Goal: Task Accomplishment & Management: Manage account settings

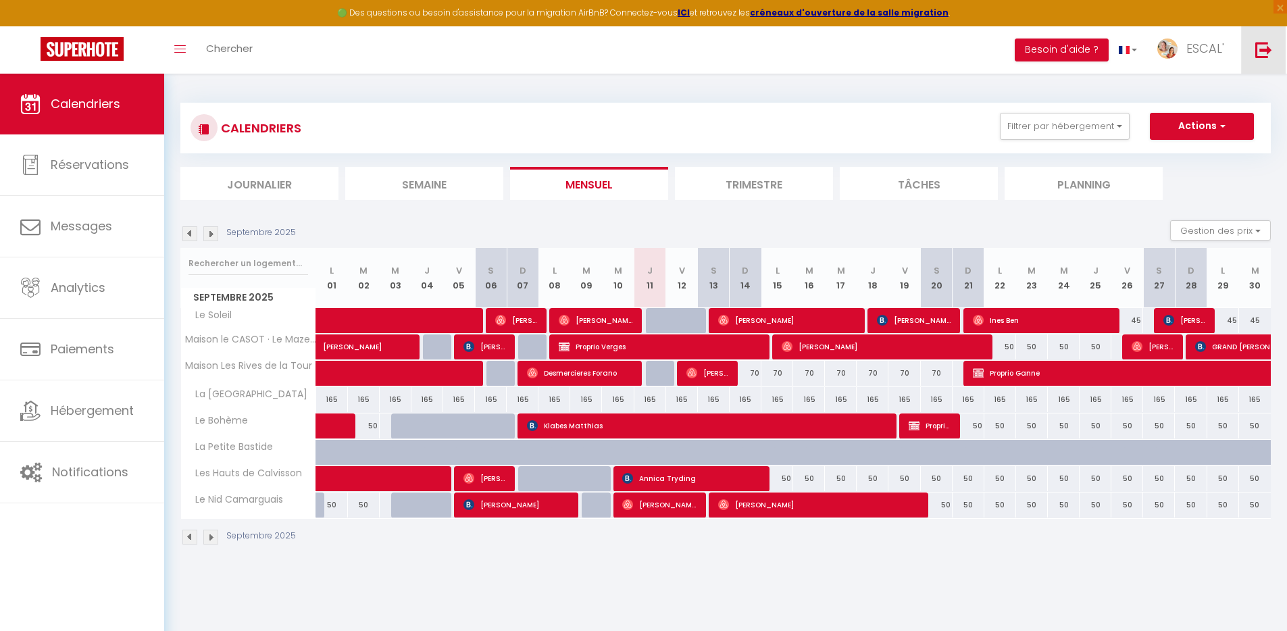
click at [1260, 60] on link at bounding box center [1263, 49] width 45 height 47
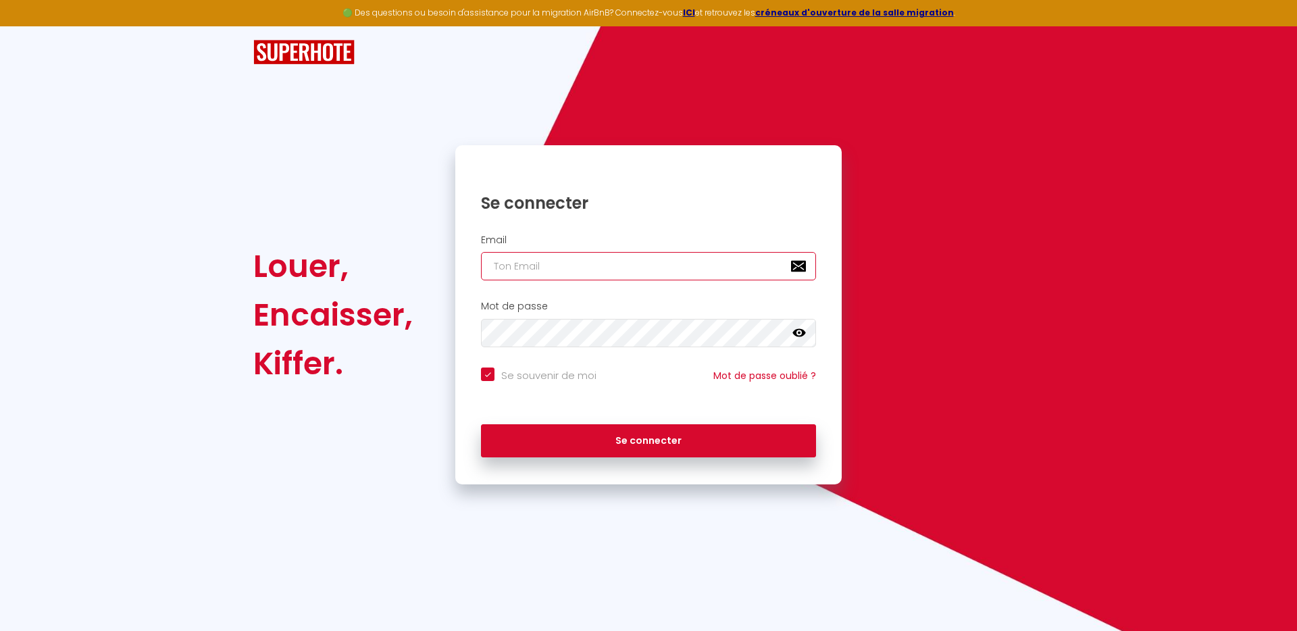
click at [597, 256] on input "email" at bounding box center [648, 266] width 335 height 28
paste input "votre.rm.conciergerievaldesevre@jaffichecomplet.com"
type input "votre.rm.conciergerievaldesevre@jaffichecomplet.com"
checkbox input "true"
type input "votre.rm.conciergerievaldesevre@jaffichecomplet.com"
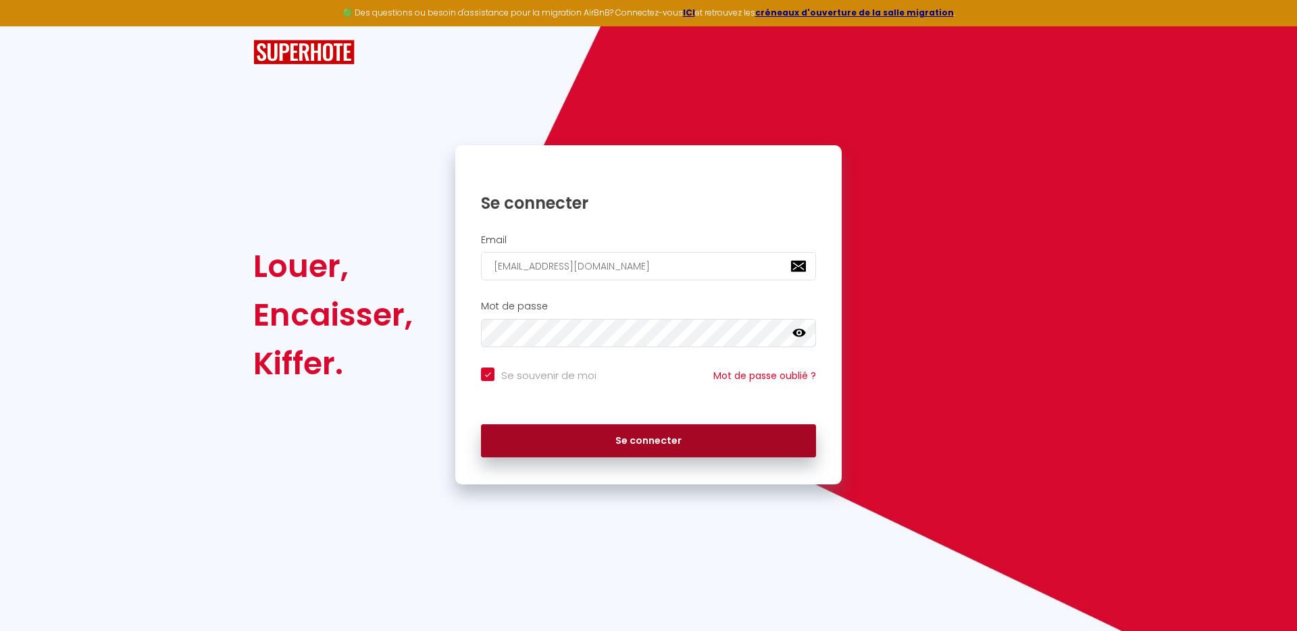
click at [700, 441] on button "Se connecter" at bounding box center [648, 441] width 335 height 34
checkbox input "true"
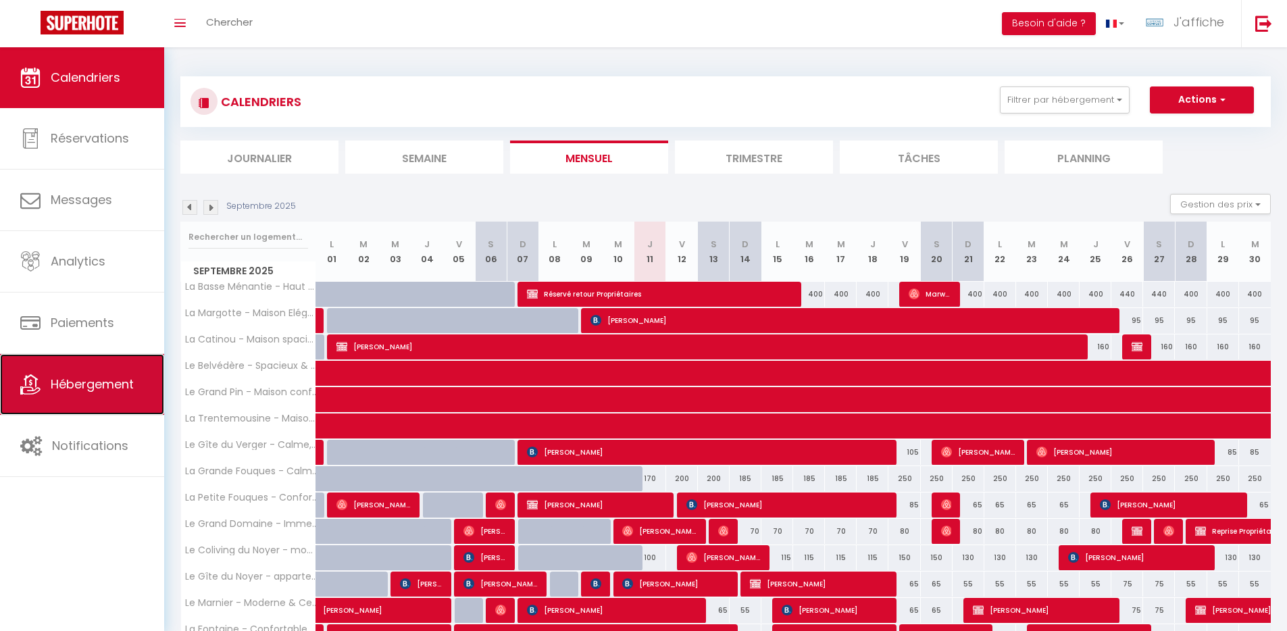
click at [109, 399] on link "Hébergement" at bounding box center [82, 384] width 164 height 61
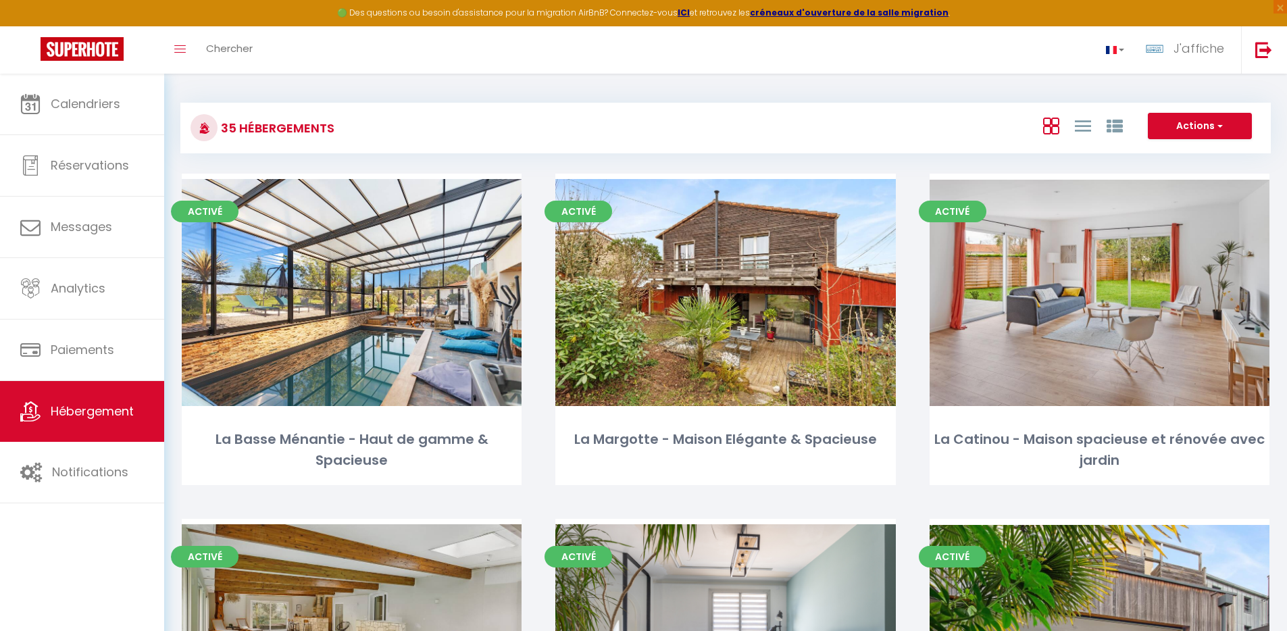
click at [886, 137] on div "Actions Nouveau groupe" at bounding box center [907, 128] width 725 height 30
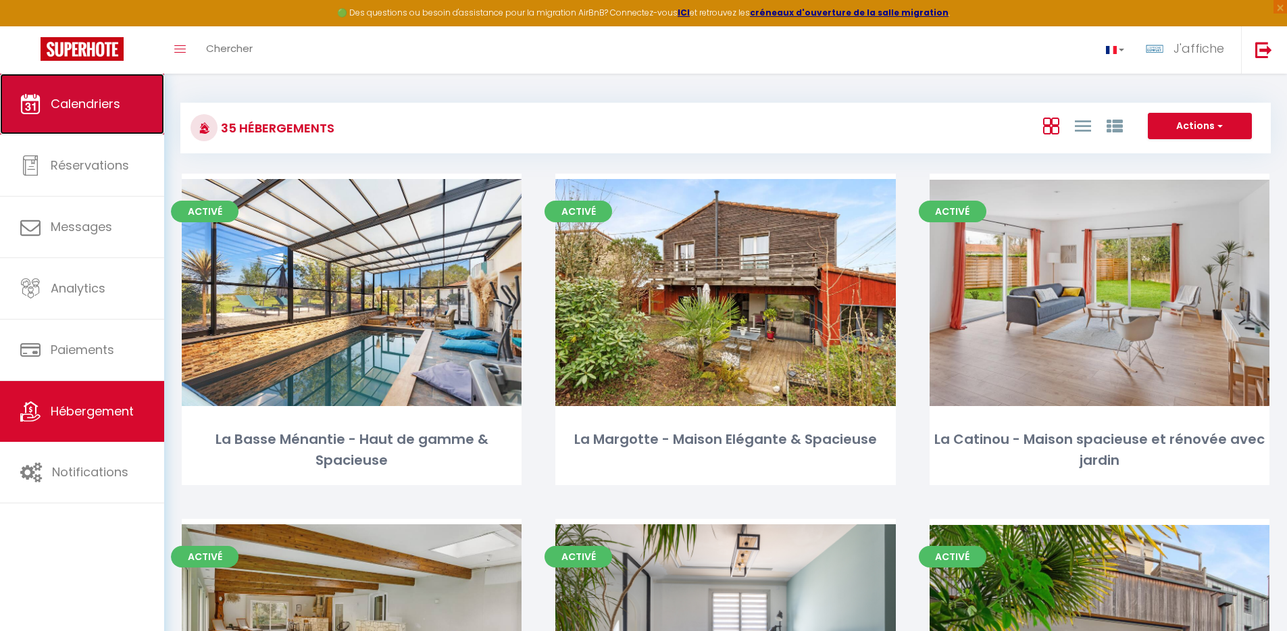
click at [99, 118] on link "Calendriers" at bounding box center [82, 104] width 164 height 61
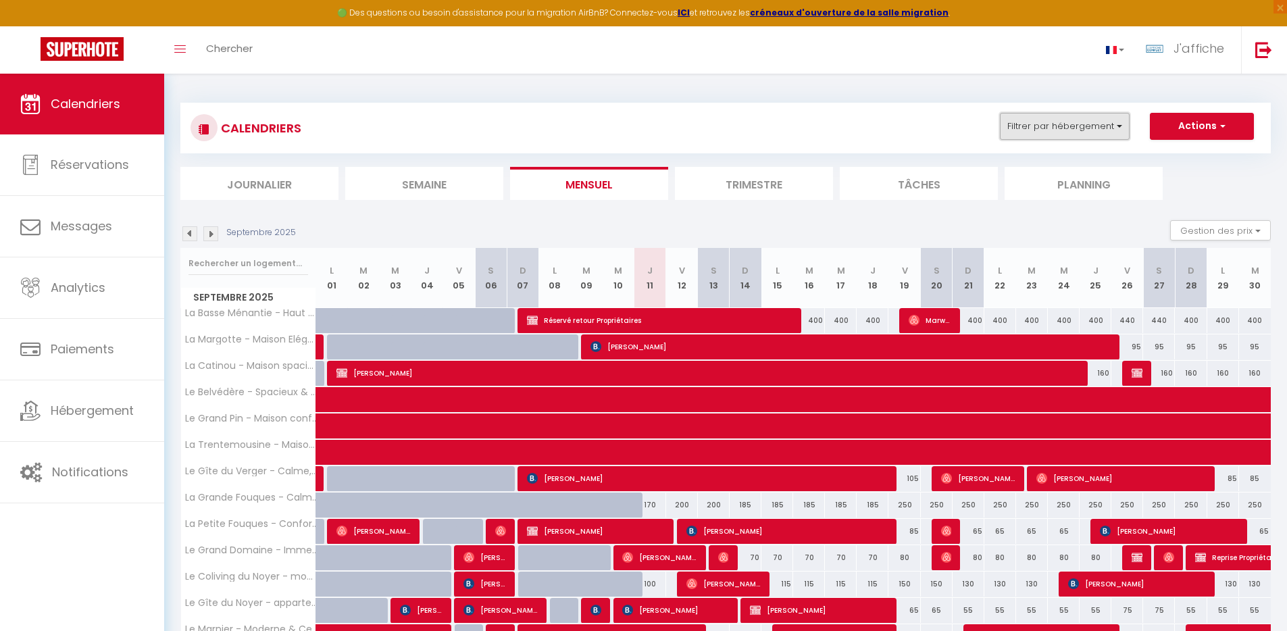
click at [1083, 122] on button "Filtrer par hébergement" at bounding box center [1065, 126] width 130 height 27
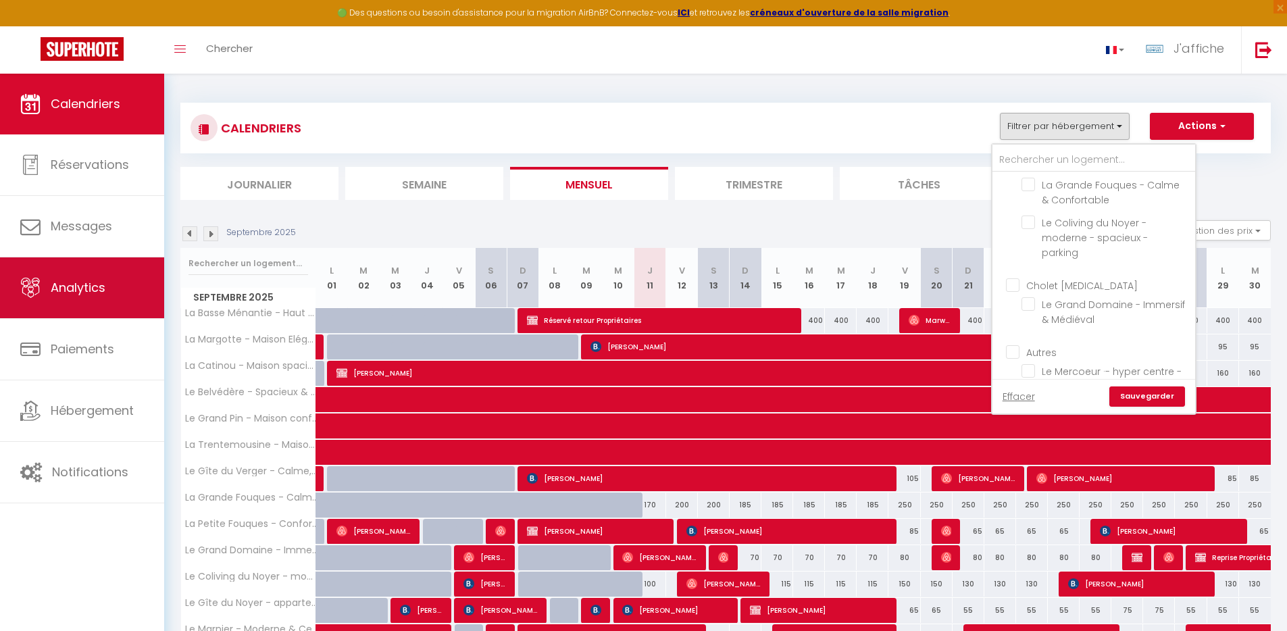
scroll to position [2078, 0]
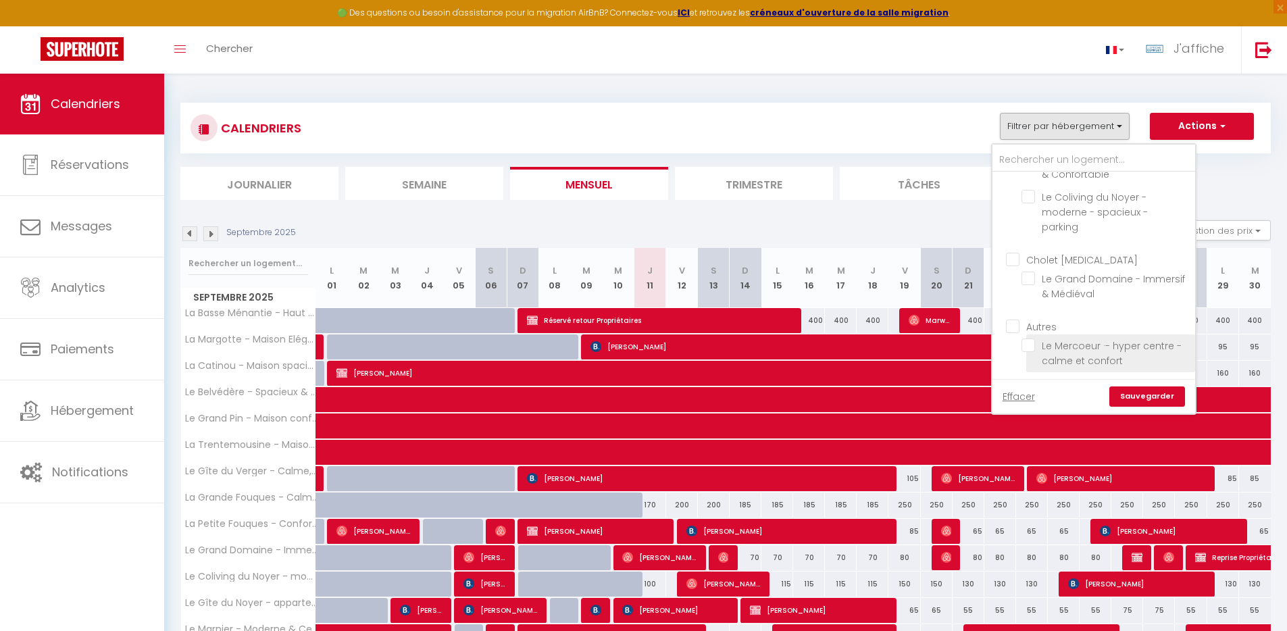
click at [1058, 346] on input "Le Mercoeur ·- hyper centre - calme et confort" at bounding box center [1106, 346] width 169 height 14
checkbox input "true"
checkbox input "false"
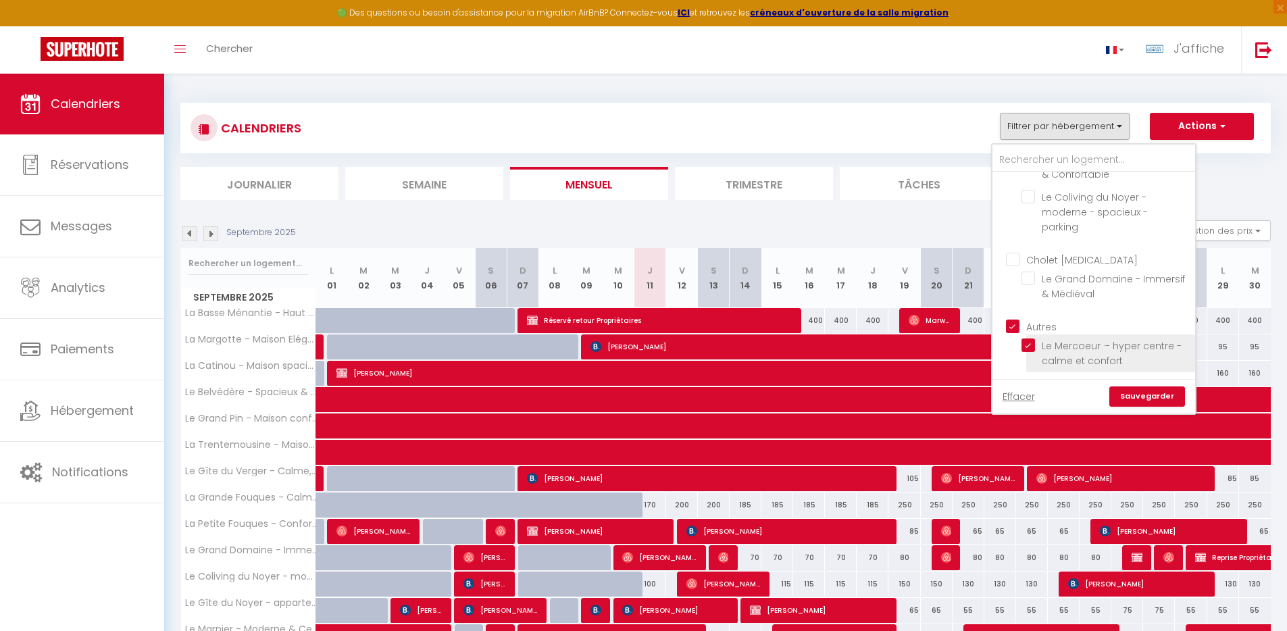
checkbox input "false"
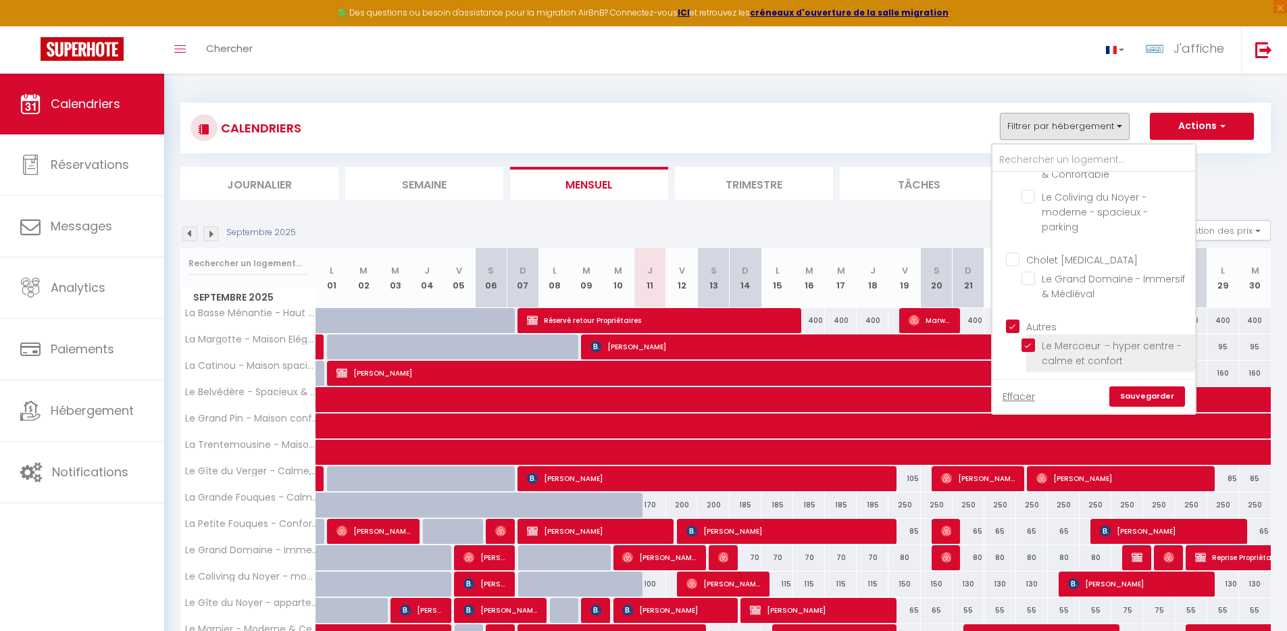
checkbox input "false"
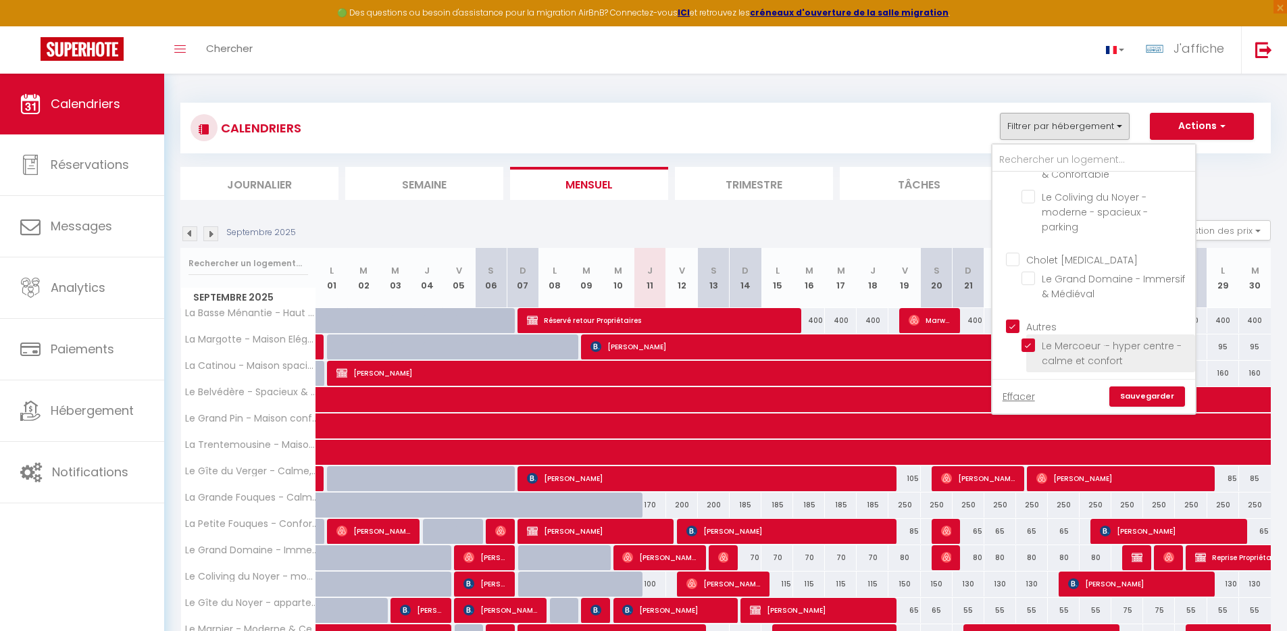
checkbox input "false"
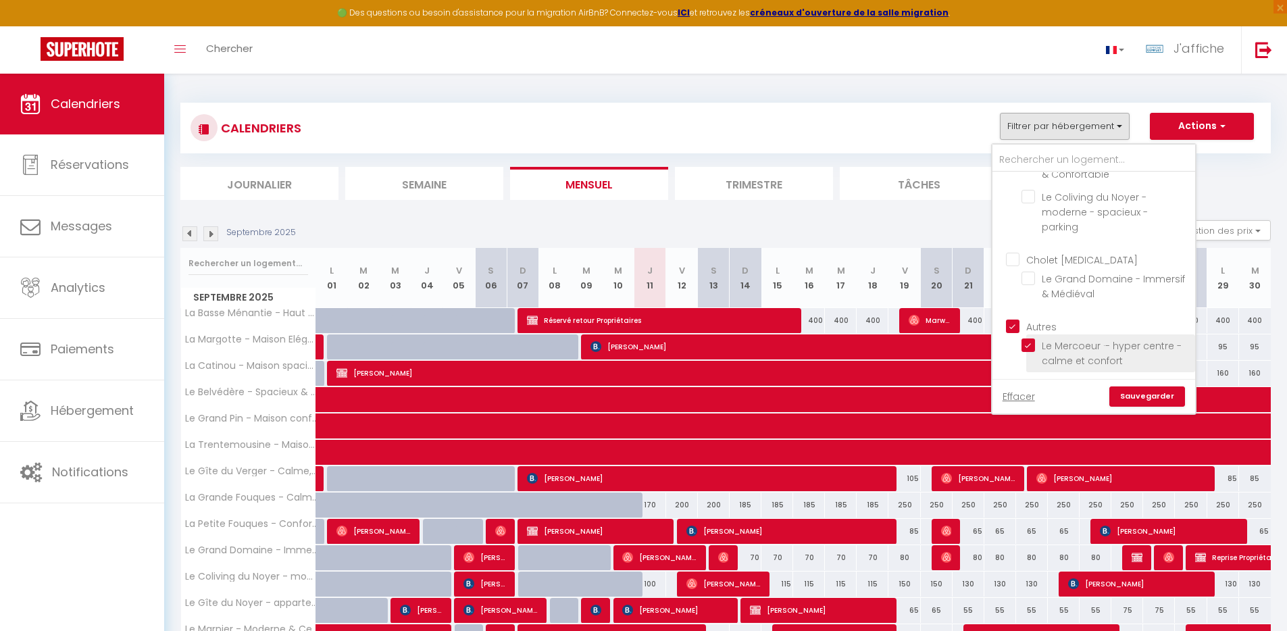
checkbox input "false"
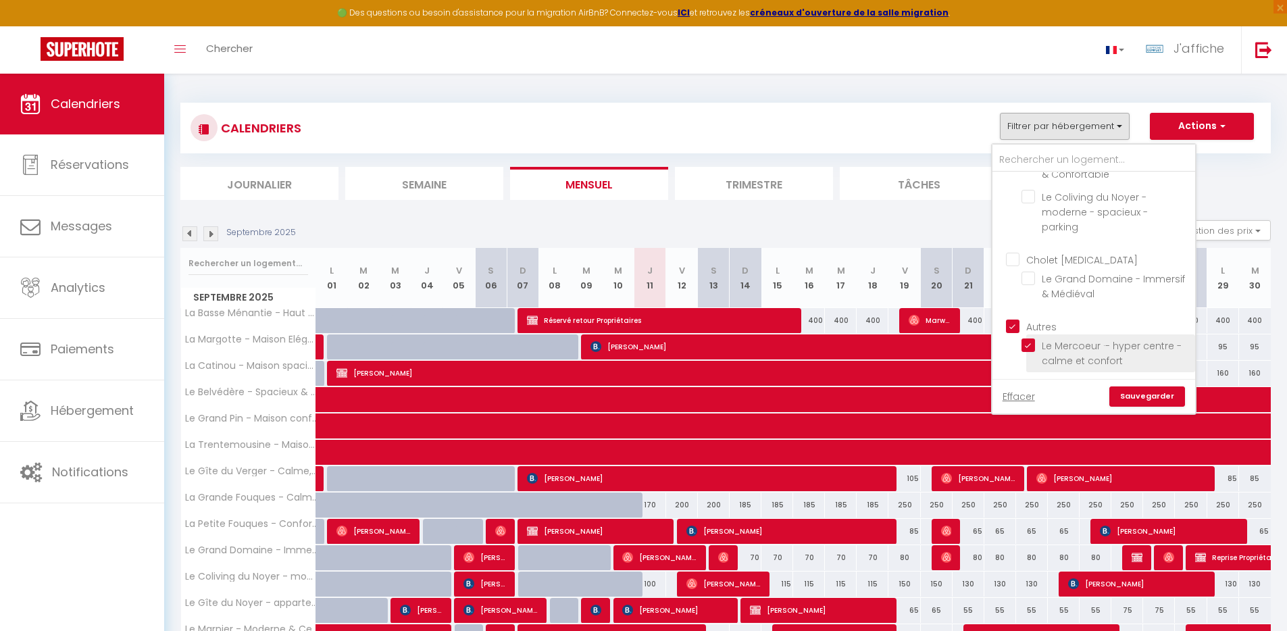
checkbox input "false"
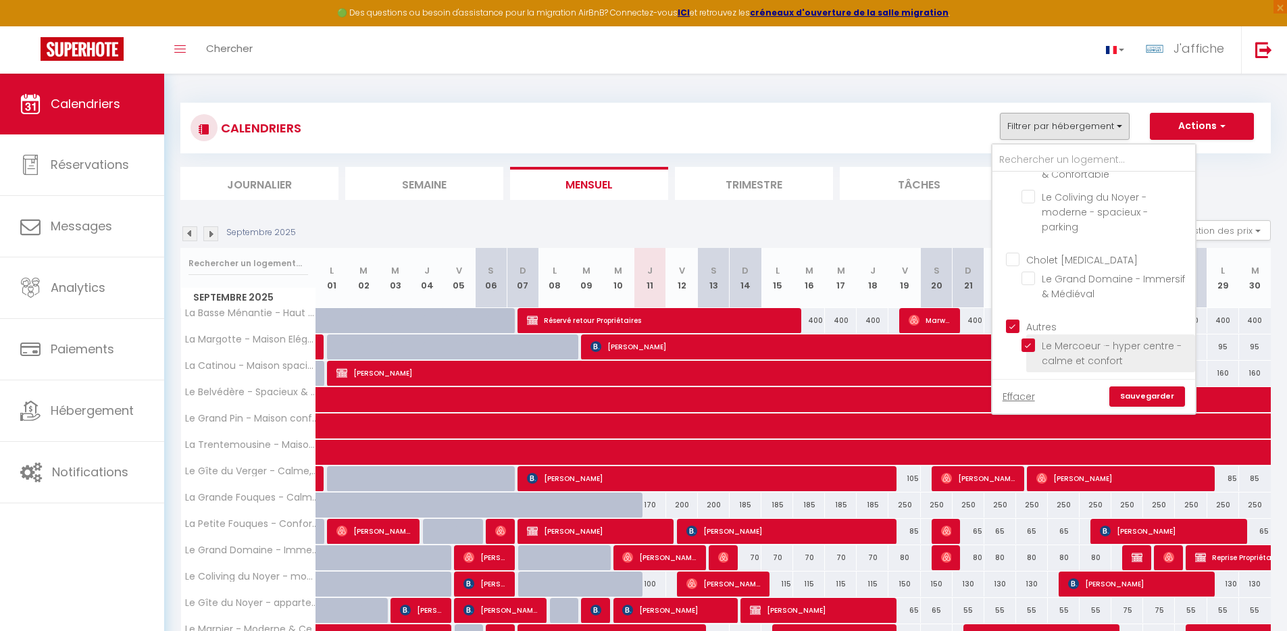
checkbox input "false"
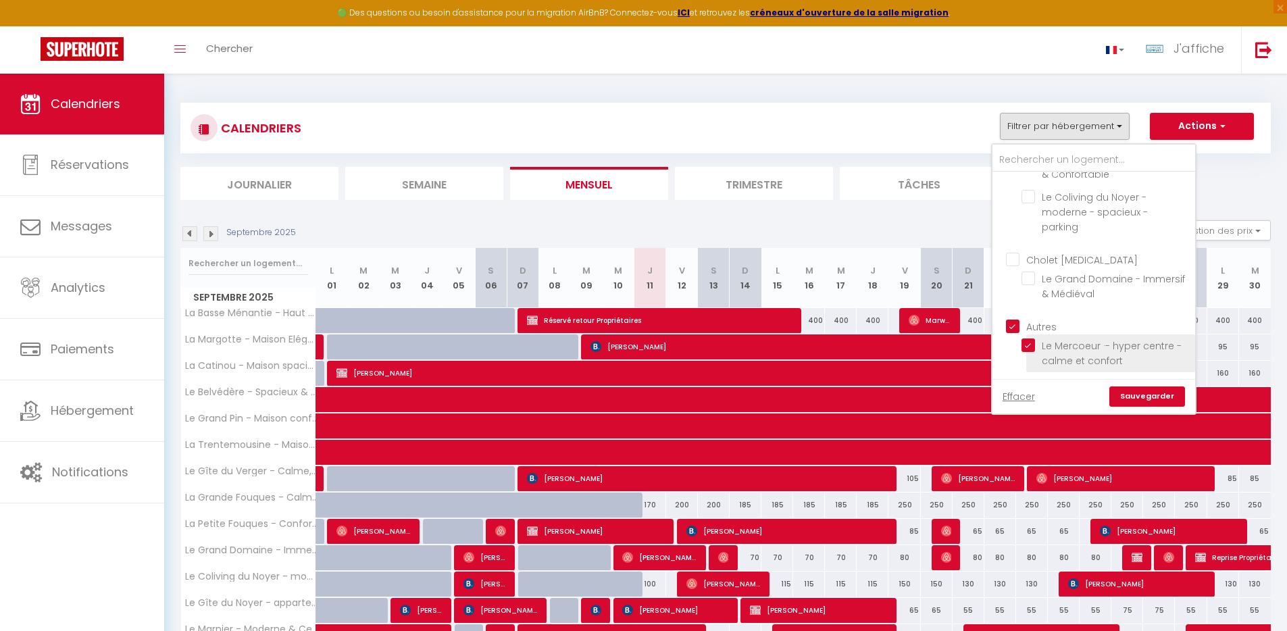
checkbox input "false"
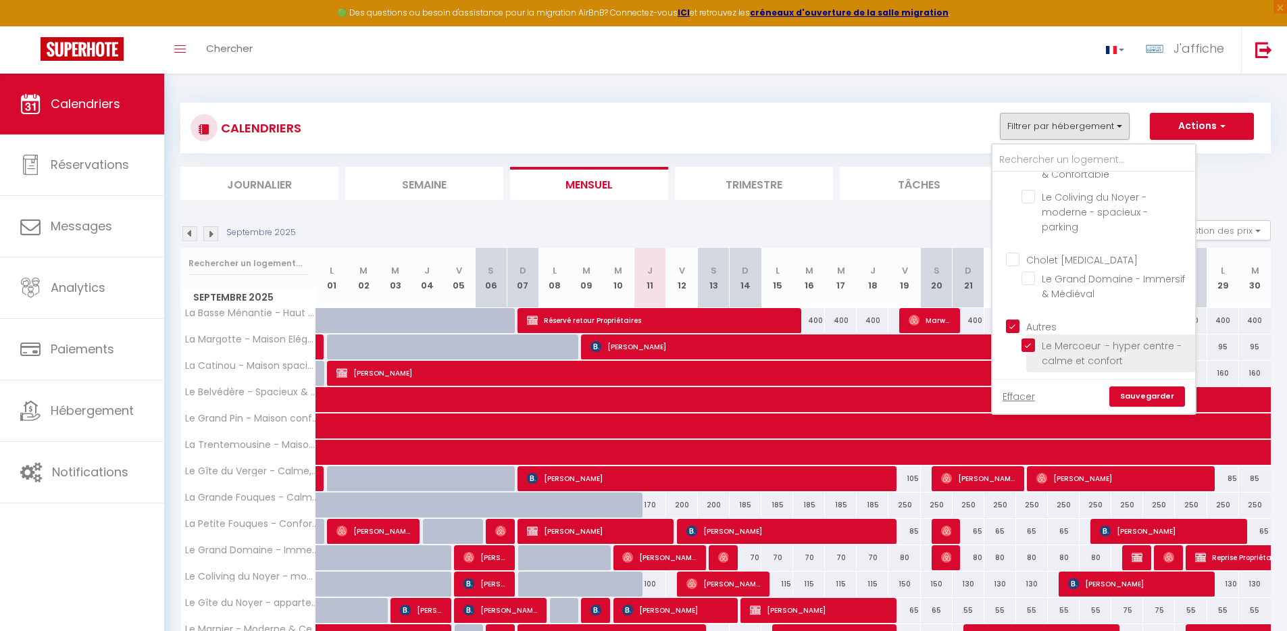
checkbox input "false"
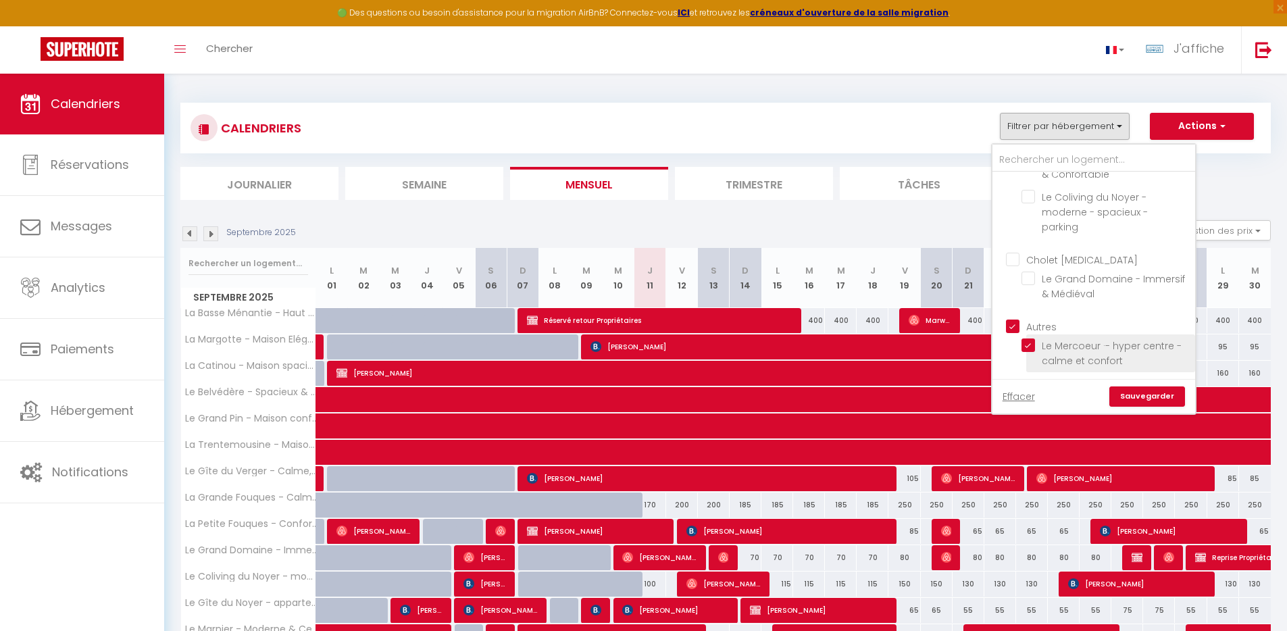
checkbox input "false"
checkbox input "true"
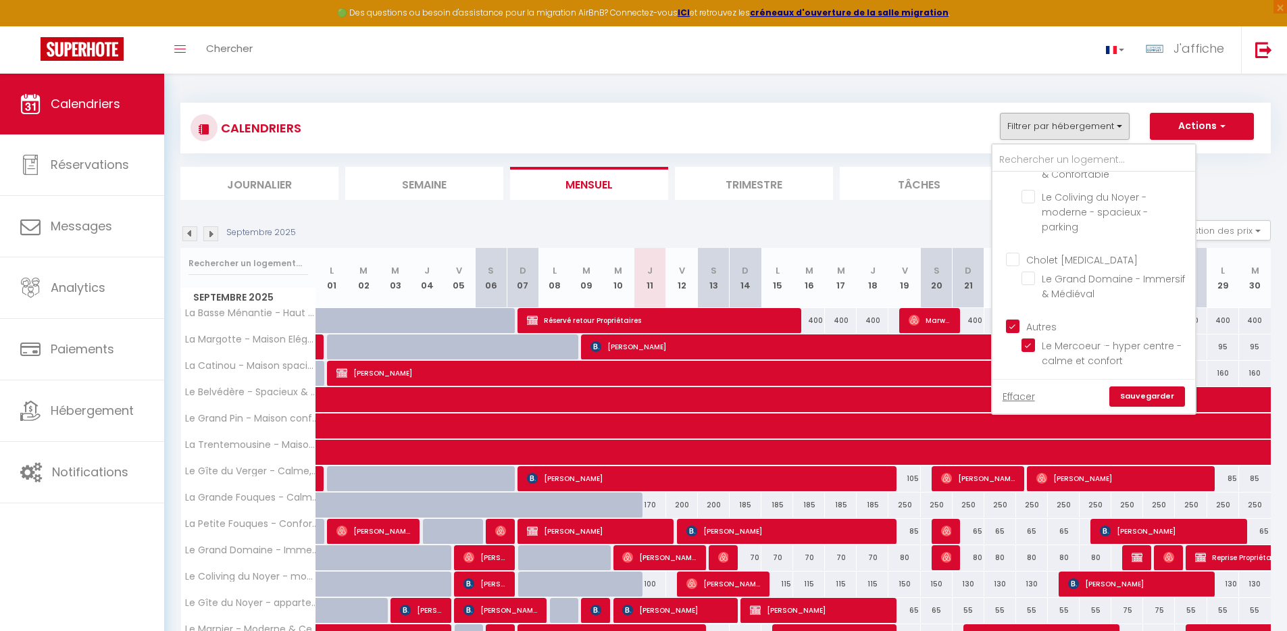
click at [1139, 392] on link "Sauvegarder" at bounding box center [1148, 397] width 76 height 20
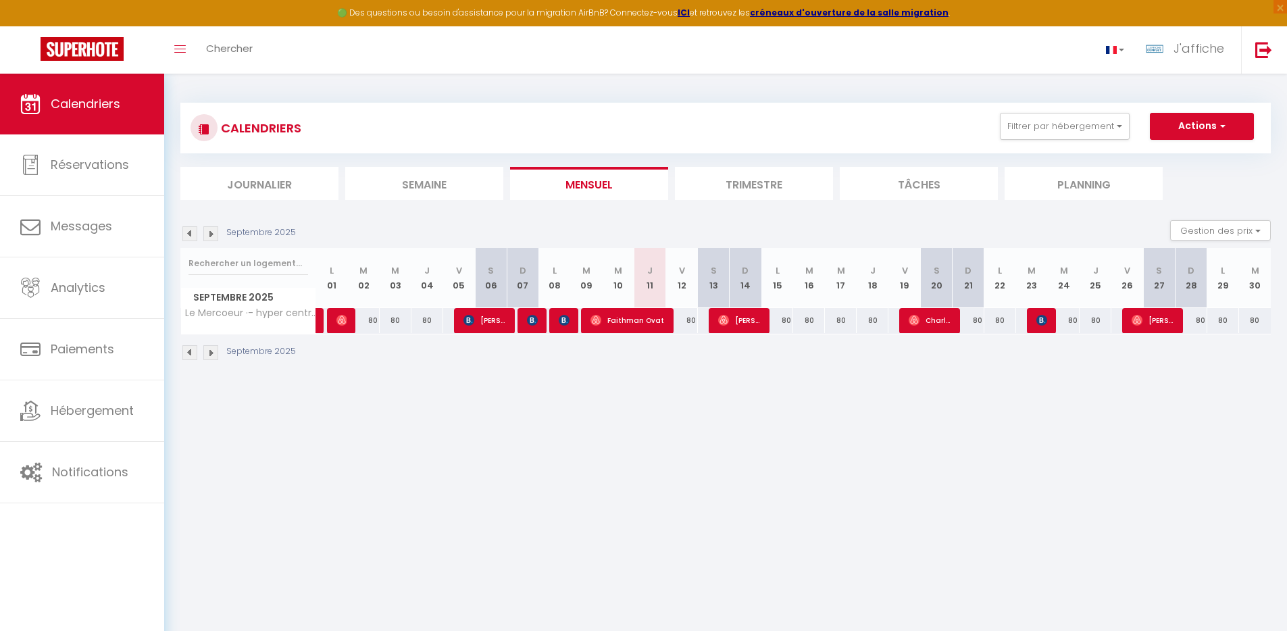
click at [716, 471] on body "🟢 Des questions ou besoin d'assistance pour la migration AirBnB? Connectez-vous…" at bounding box center [643, 389] width 1287 height 631
click at [568, 441] on body "🟢 Des questions ou besoin d'assistance pour la migration AirBnB? Connectez-vous…" at bounding box center [643, 389] width 1287 height 631
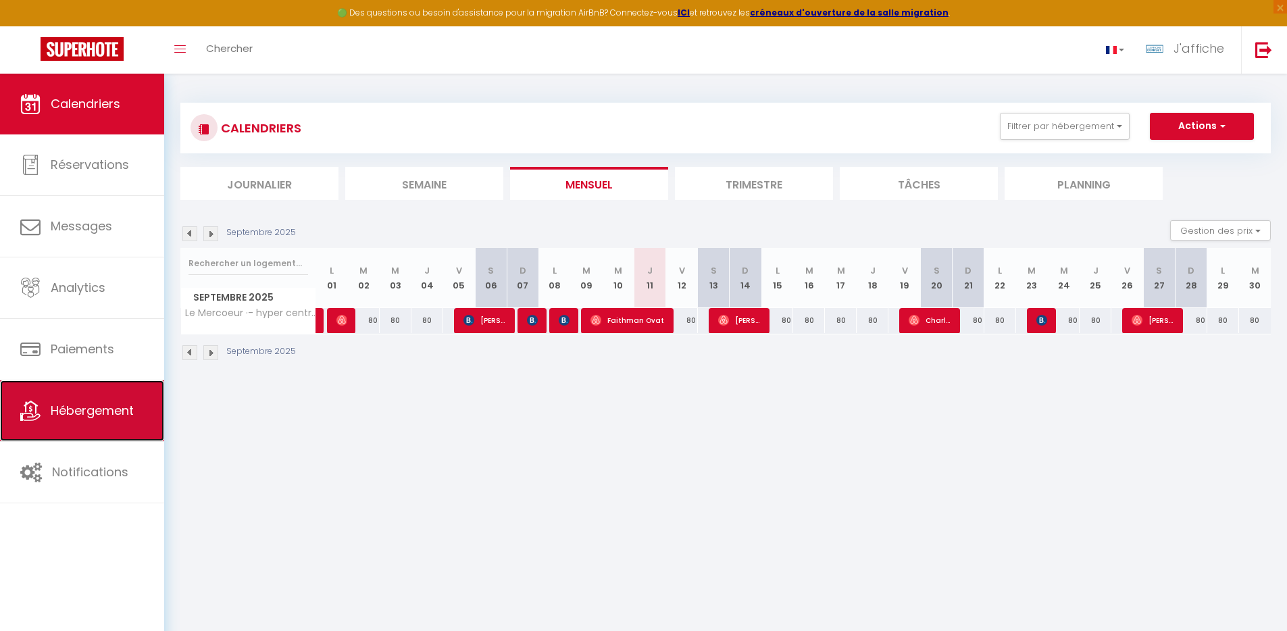
click at [99, 413] on span "Hébergement" at bounding box center [92, 410] width 83 height 17
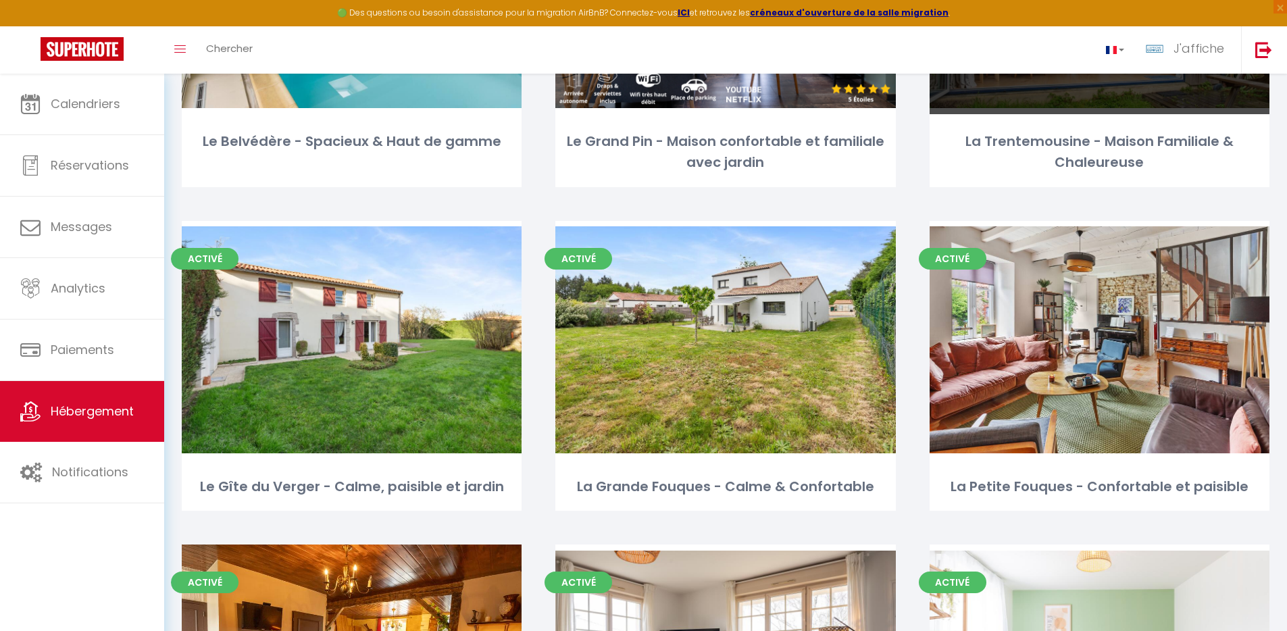
scroll to position [2131, 0]
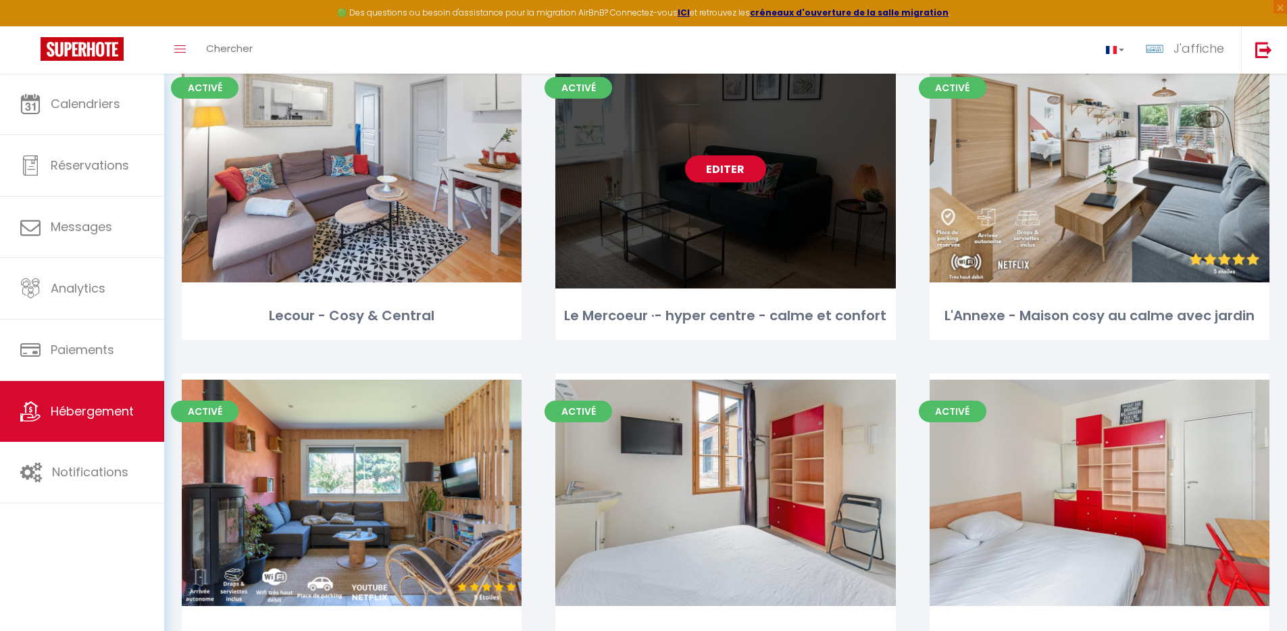
click at [716, 172] on link "Editer" at bounding box center [725, 168] width 81 height 27
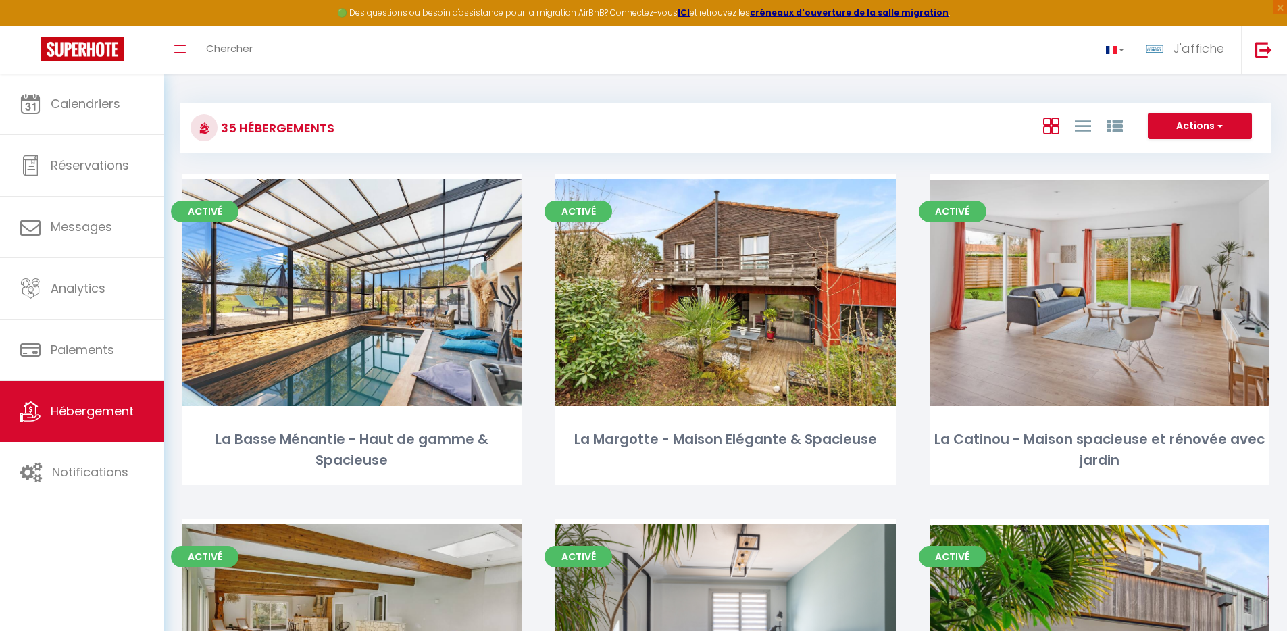
select select "3"
select select "2"
select select "1"
select select "28"
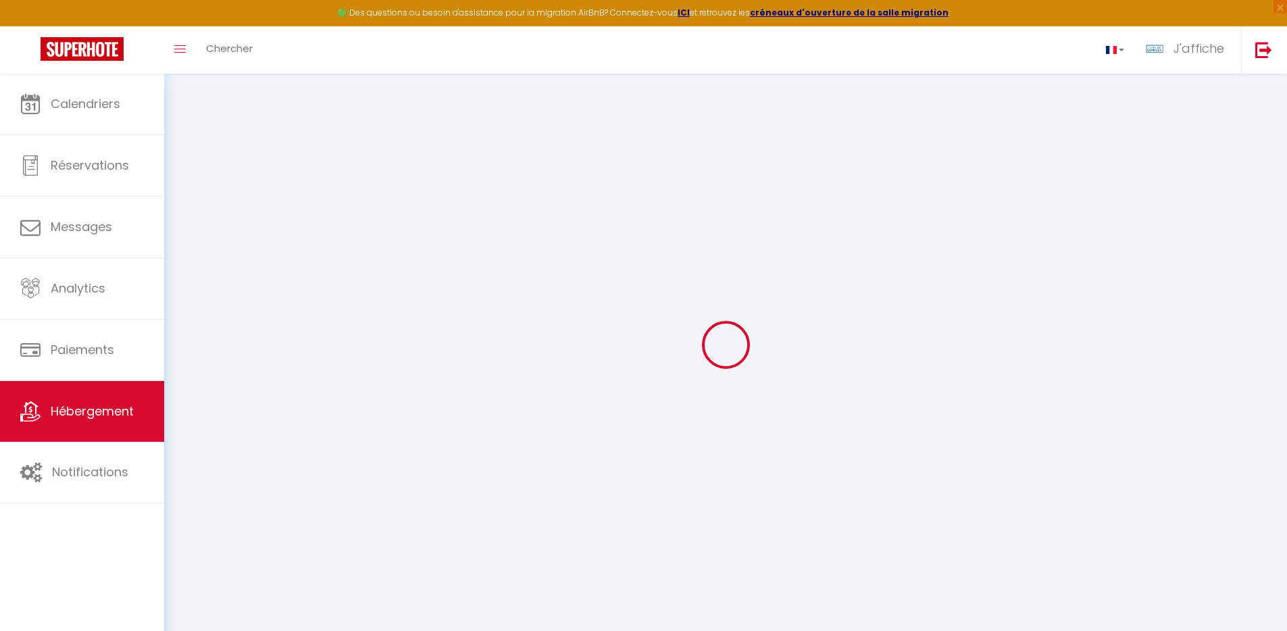
select select
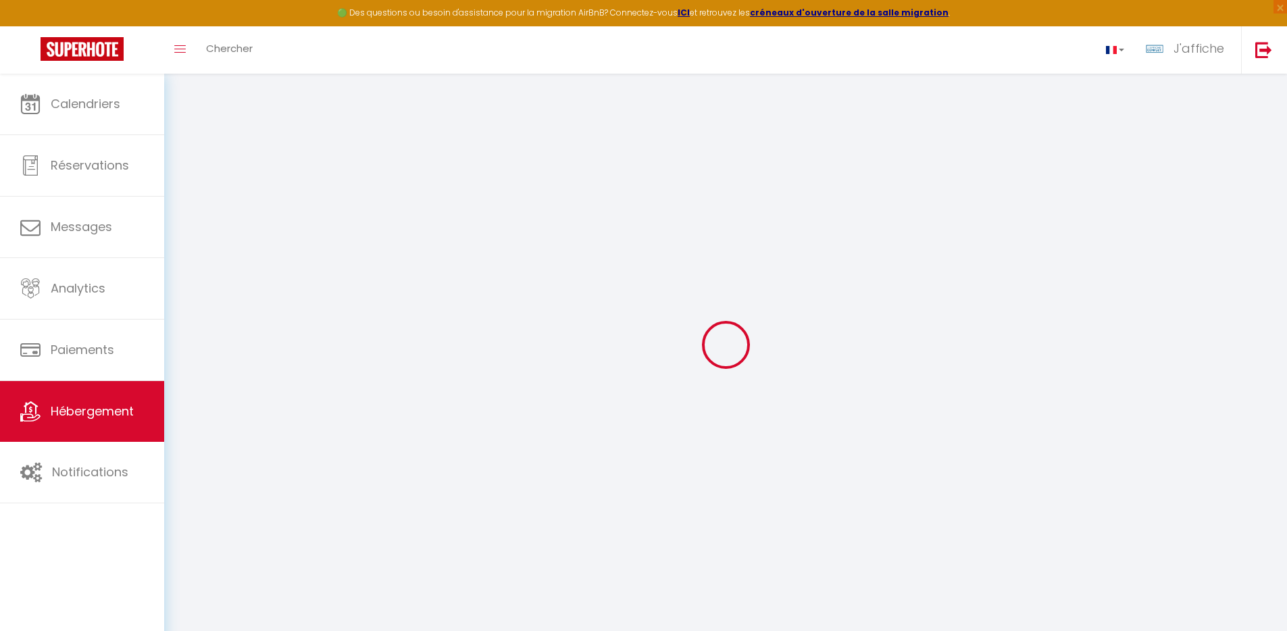
select select
checkbox input "false"
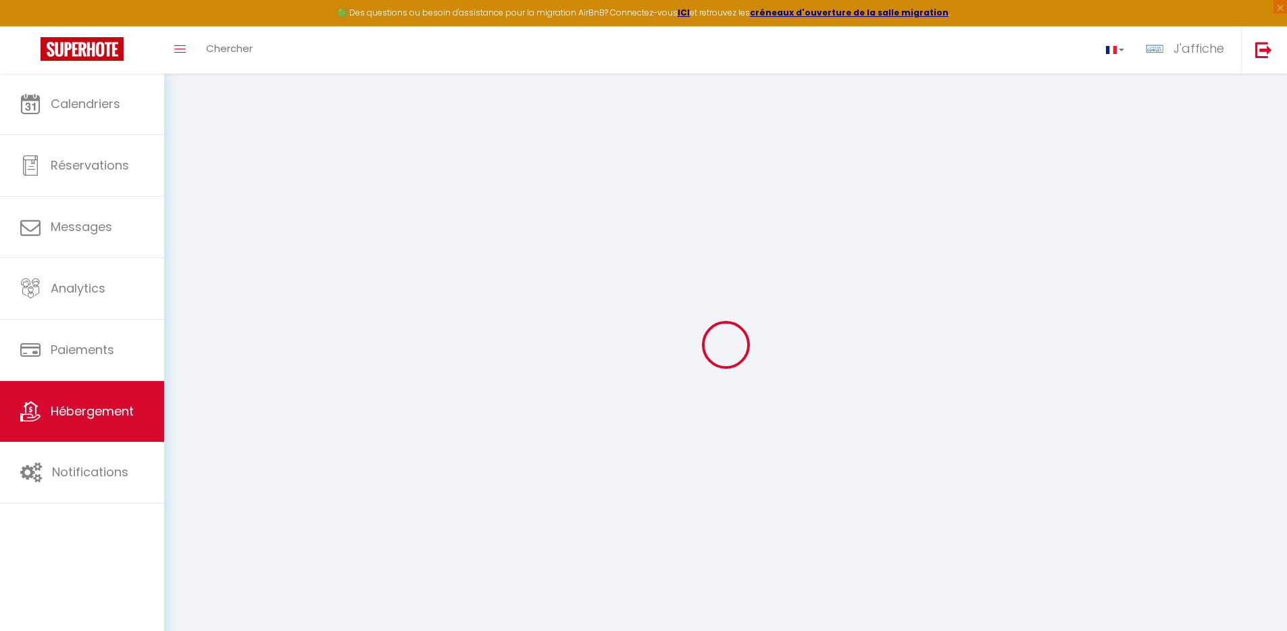
select select
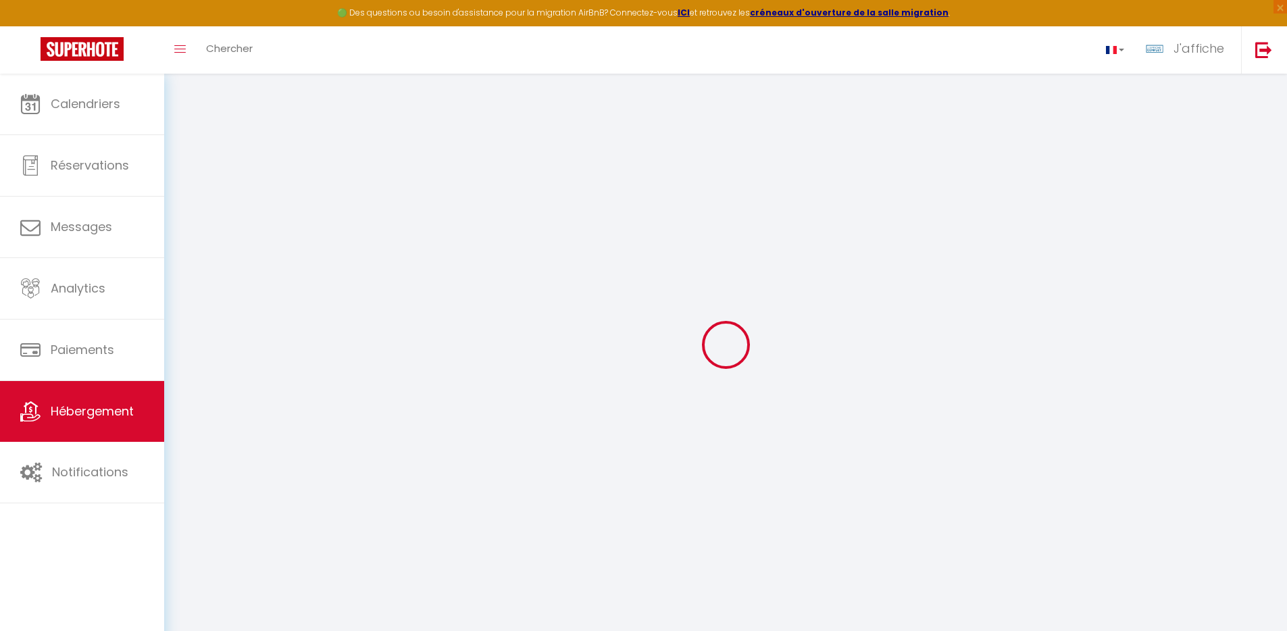
select select
checkbox input "false"
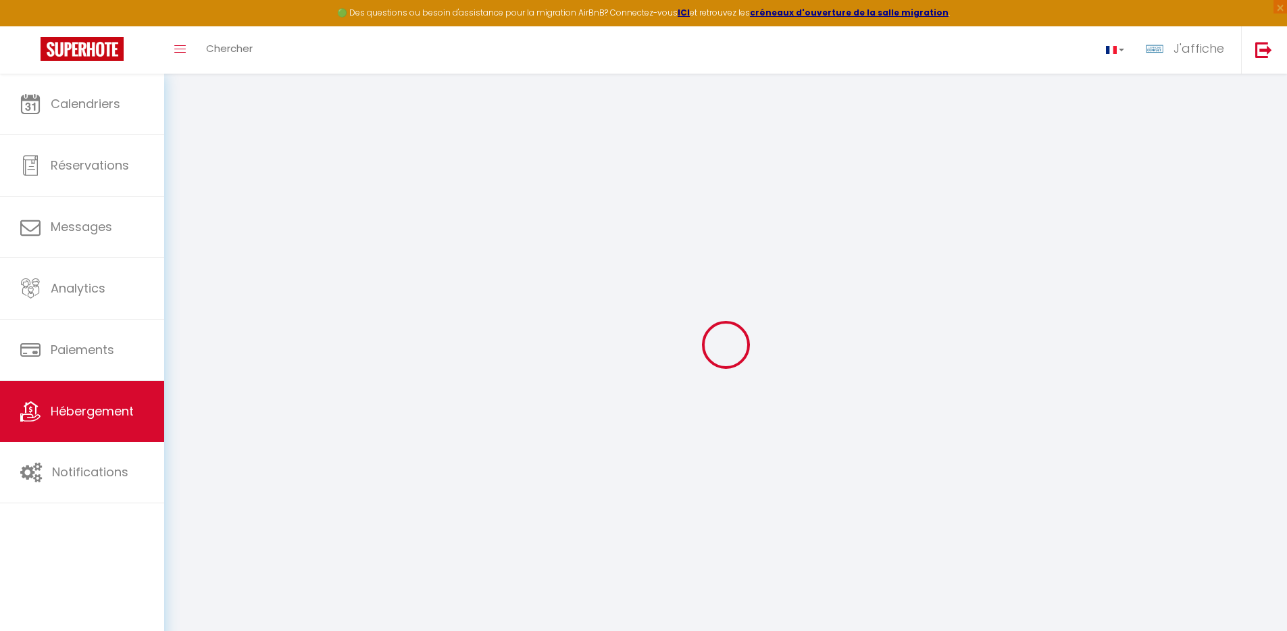
checkbox input "false"
select select
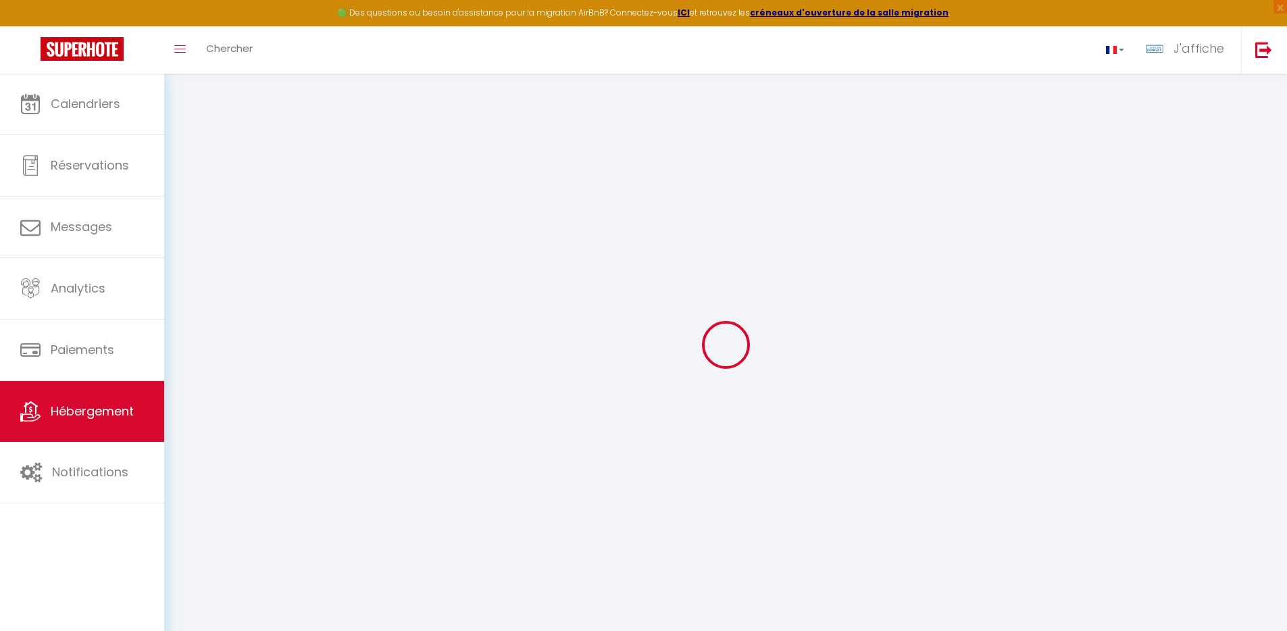
select select
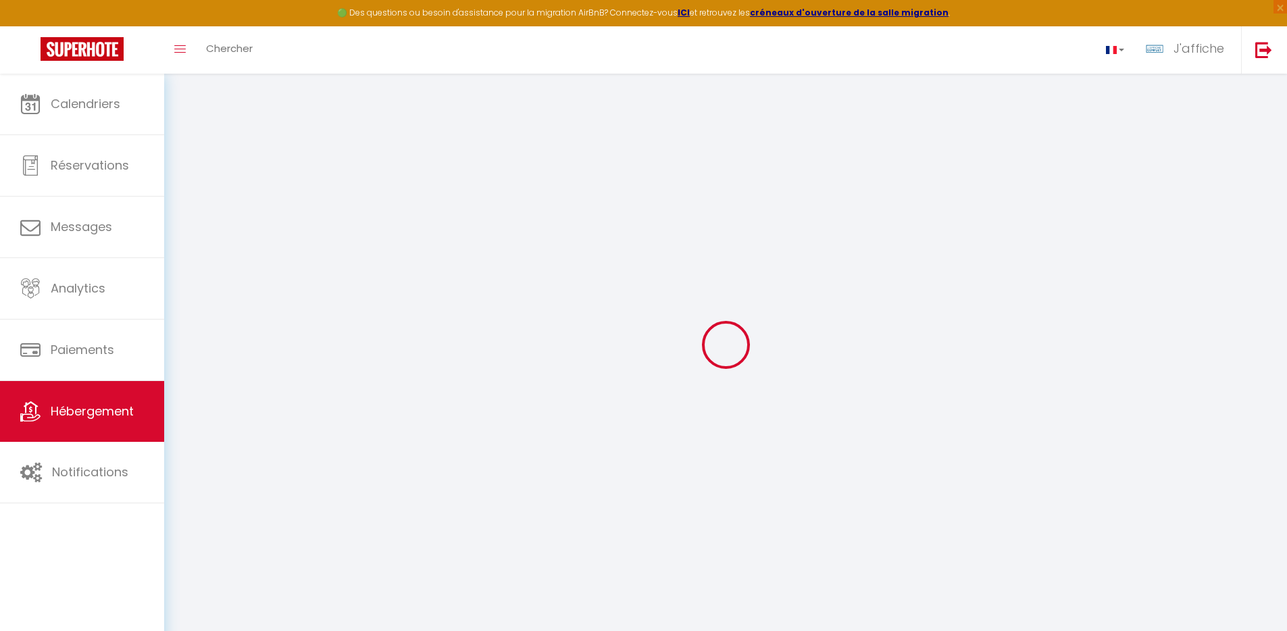
checkbox input "false"
select select
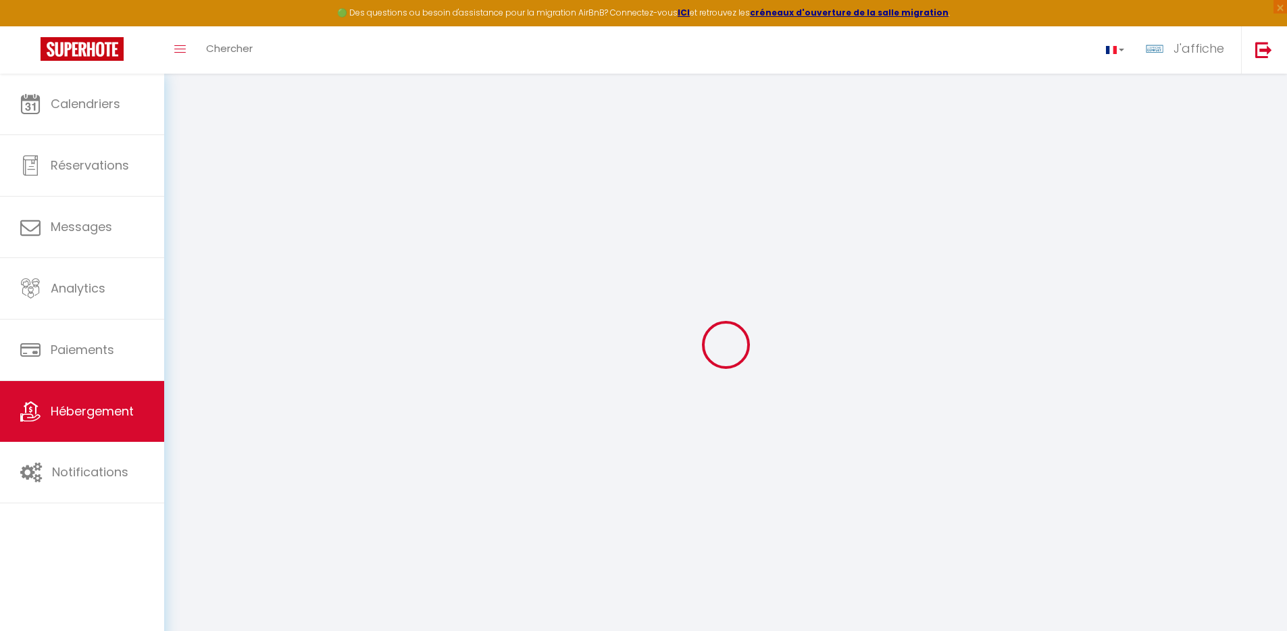
select select
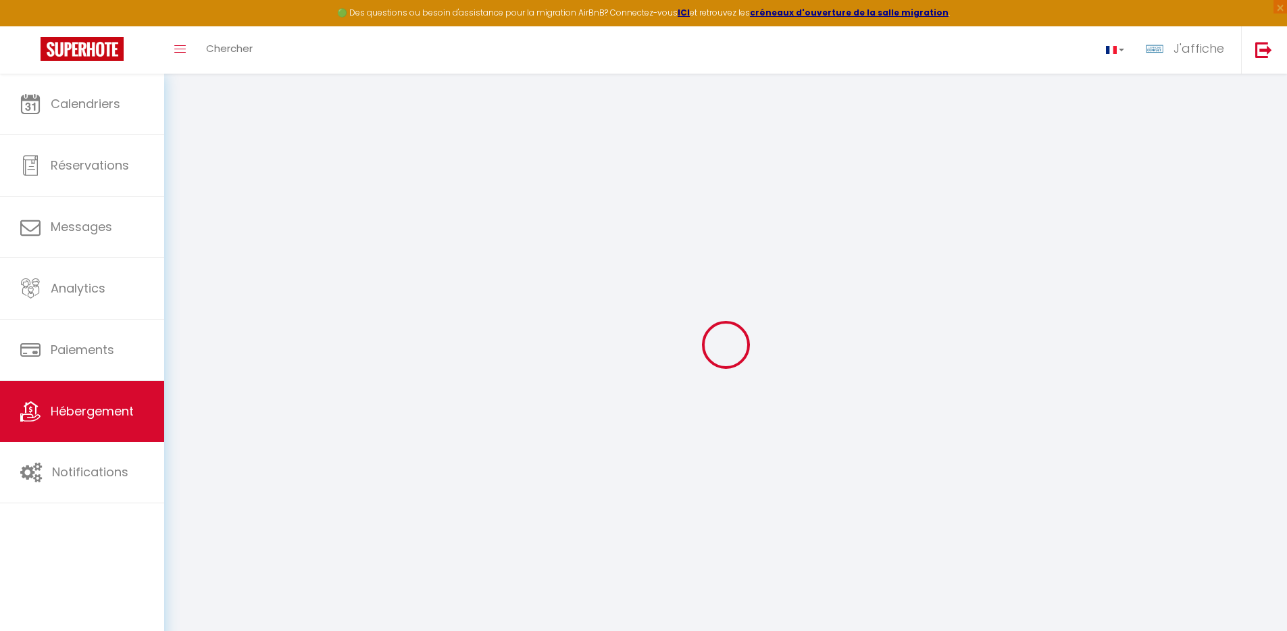
select select
checkbox input "false"
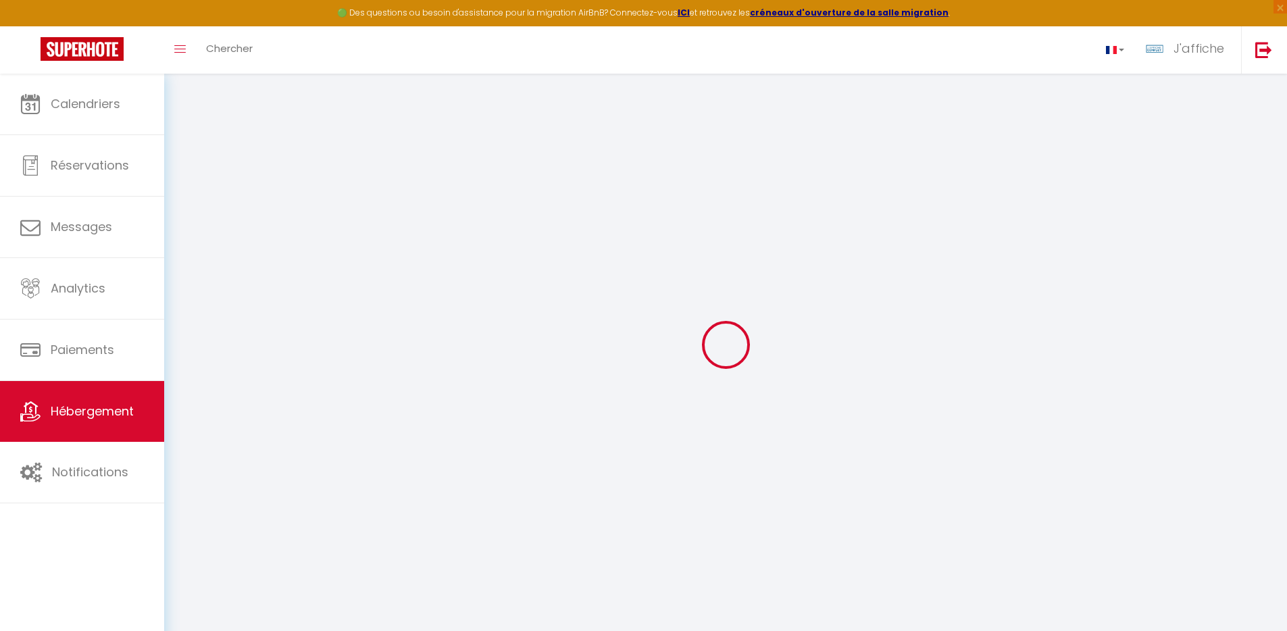
checkbox input "false"
select select
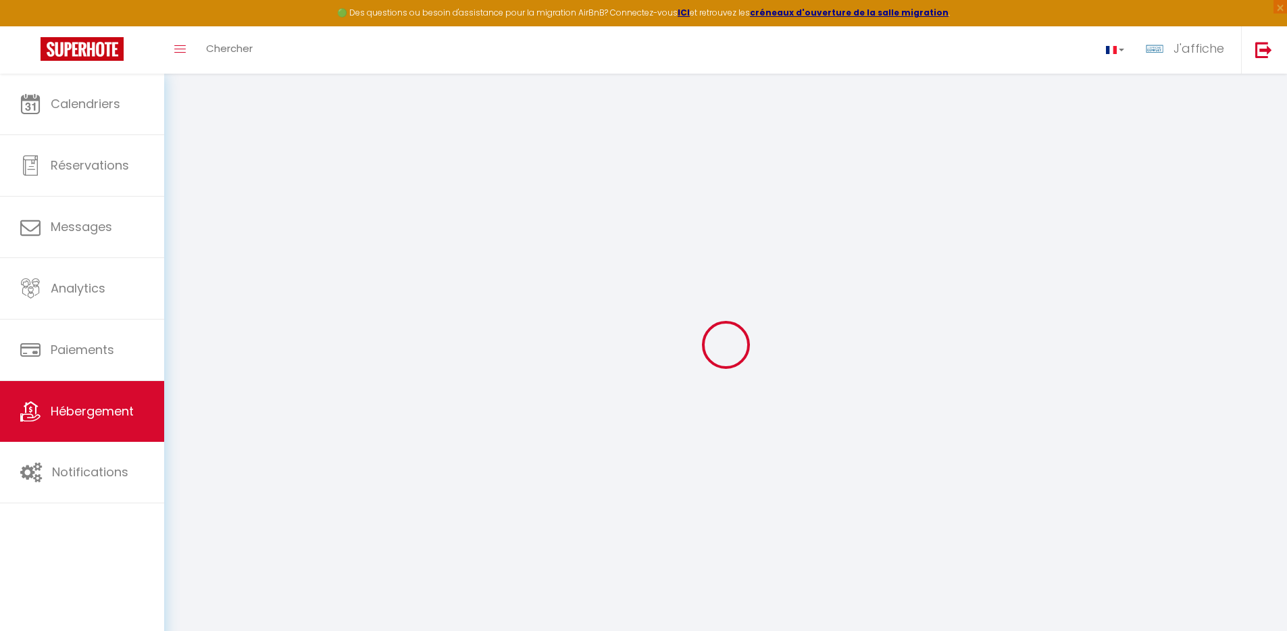
select select
checkbox input "false"
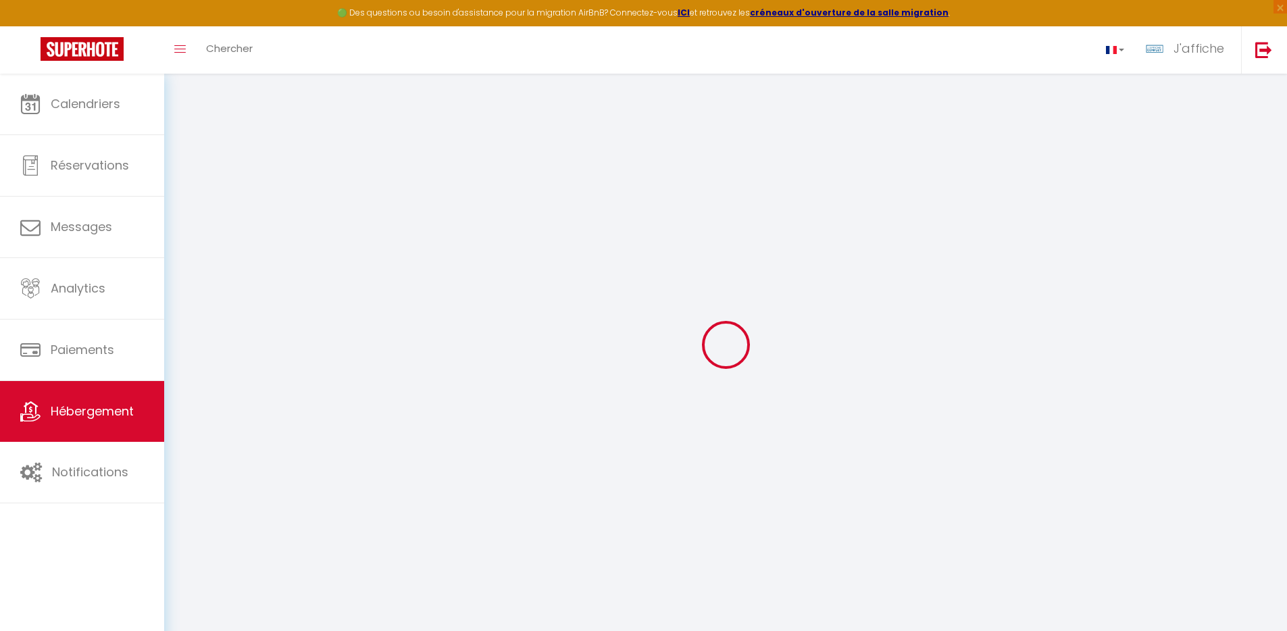
checkbox input "false"
select select
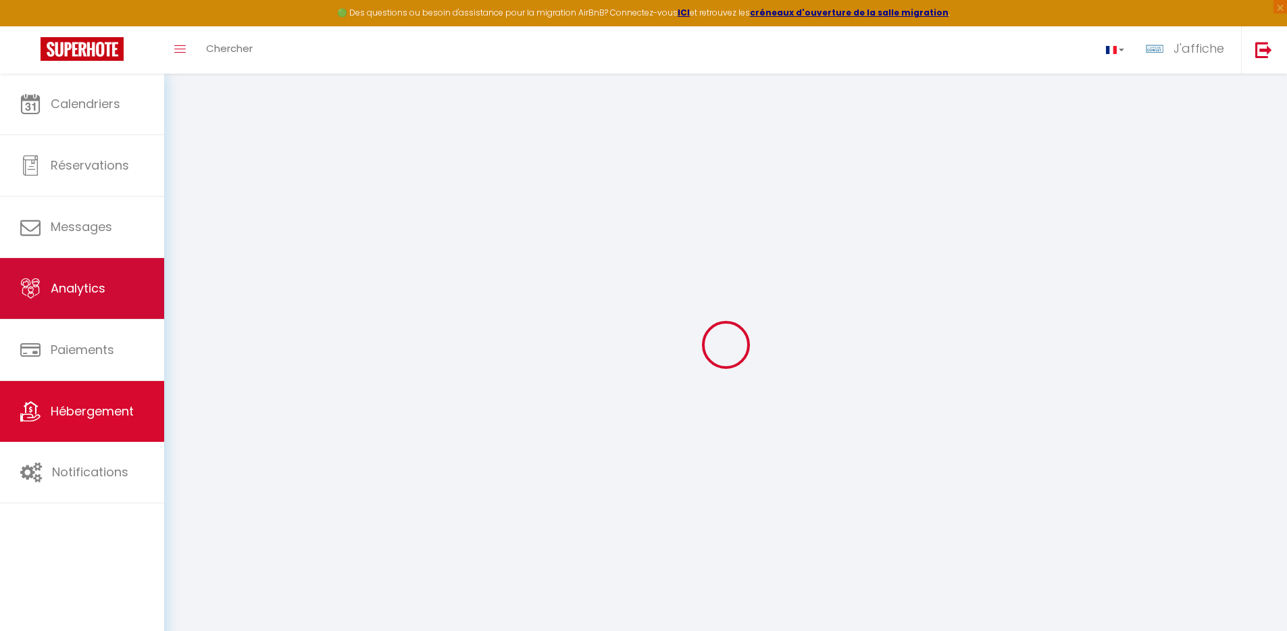
type input "Le Mercoeur ·- hyper centre - calme et confort"
type input "Celine"
type input "Ménard"
type input "10 rue Mercoeur"
type input "44000"
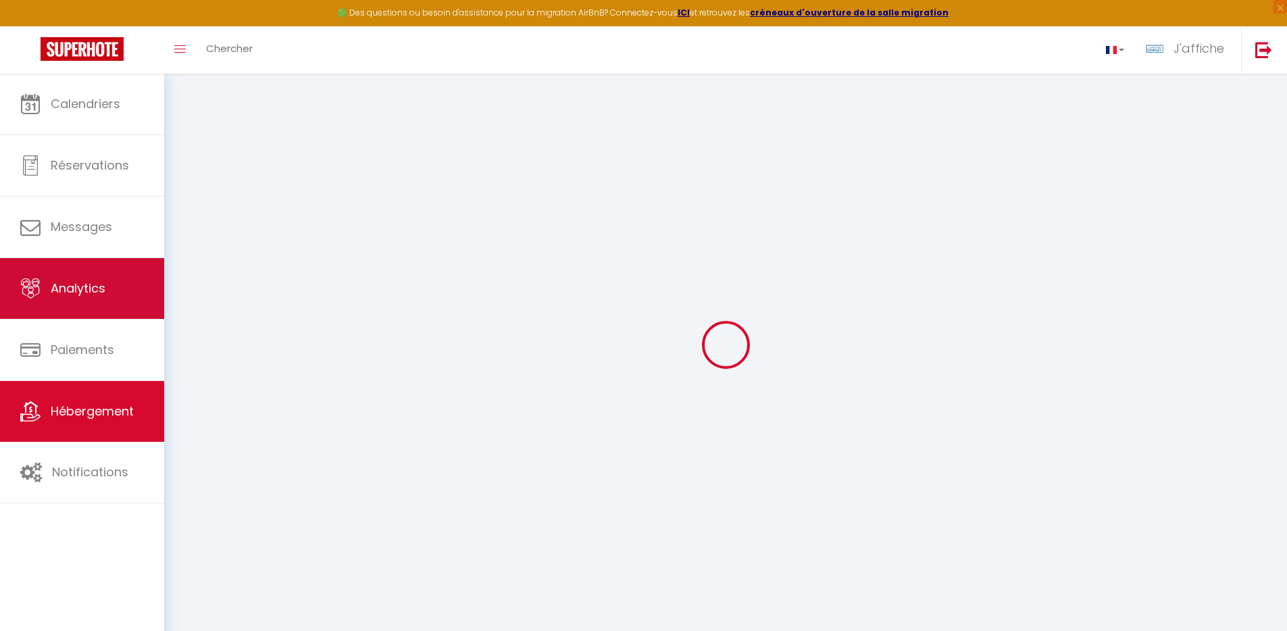
type input "Nantes"
type input "84"
type input "30"
type input "0.88"
type input "500"
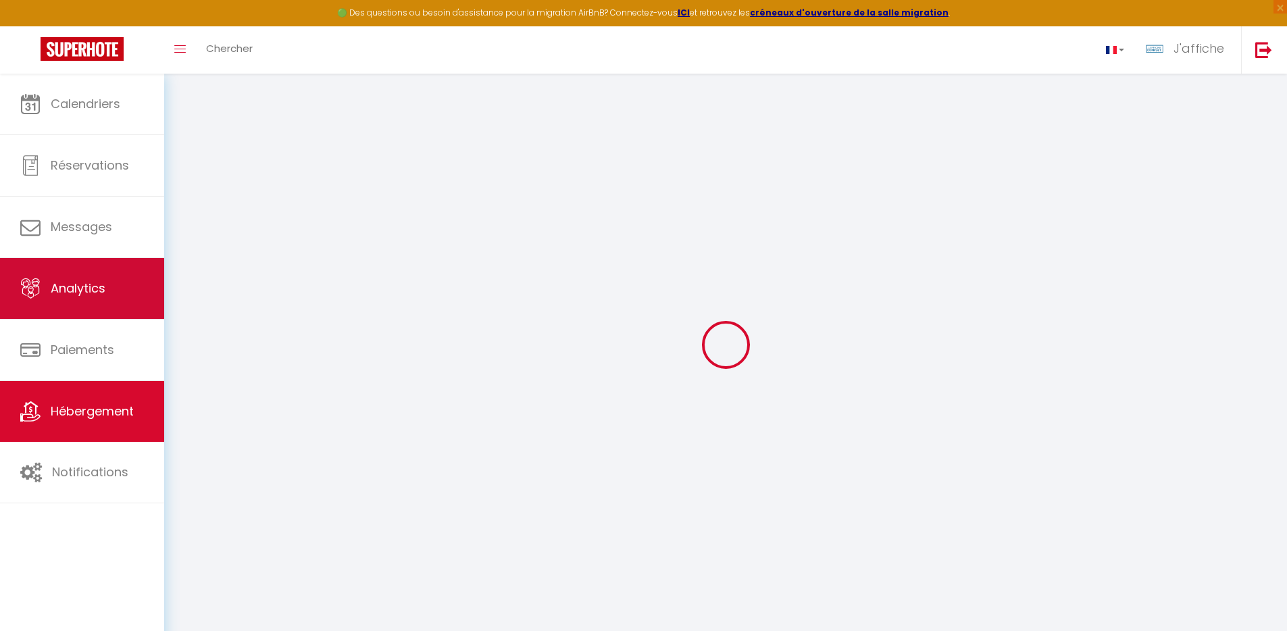
select select
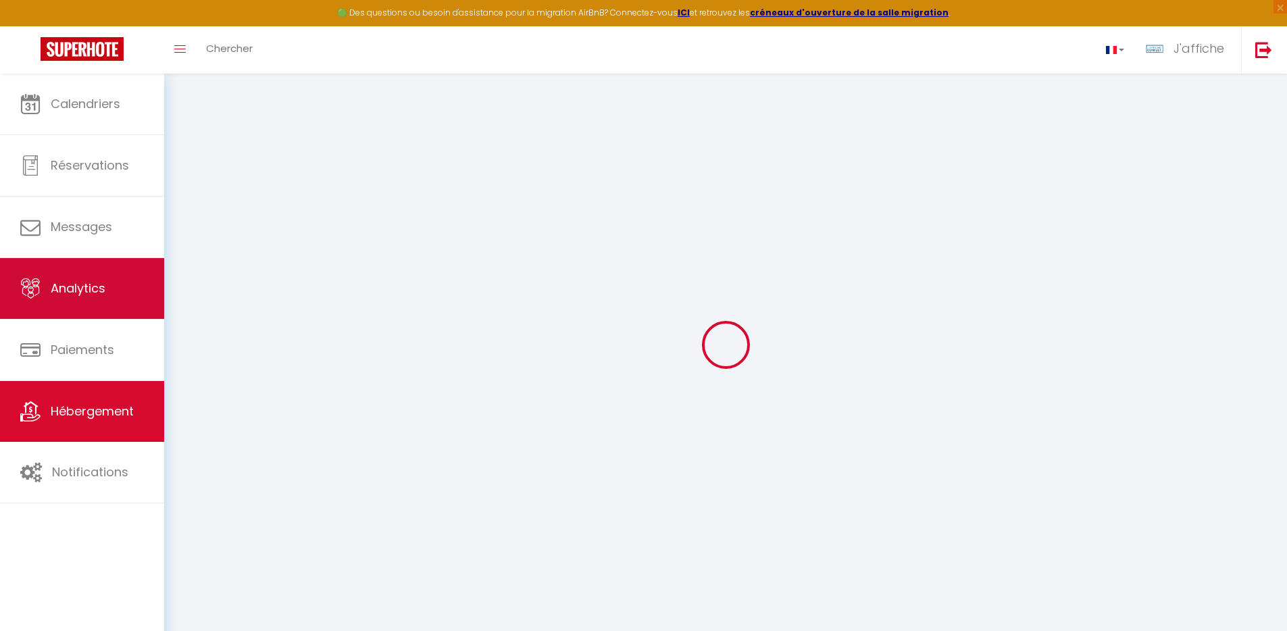
type input "10 Rue Mercœur"
type input "44000"
type input "Nantes"
type input "contact@conciergerievaldesevre.fr"
select select
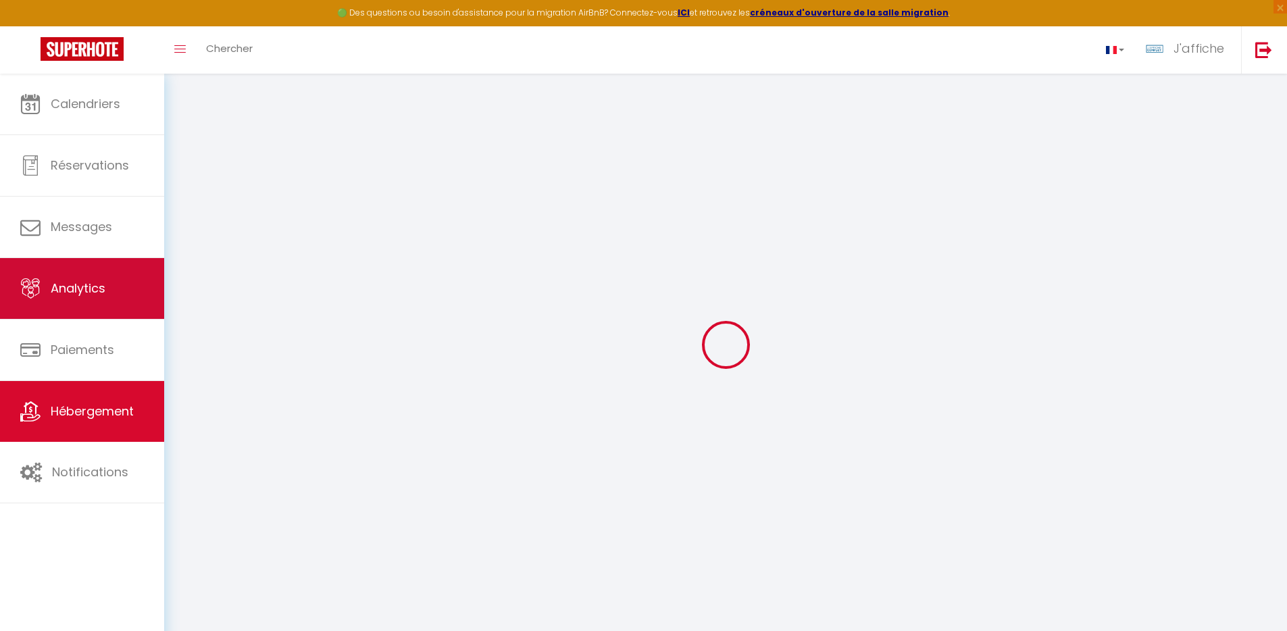
checkbox input "false"
select select
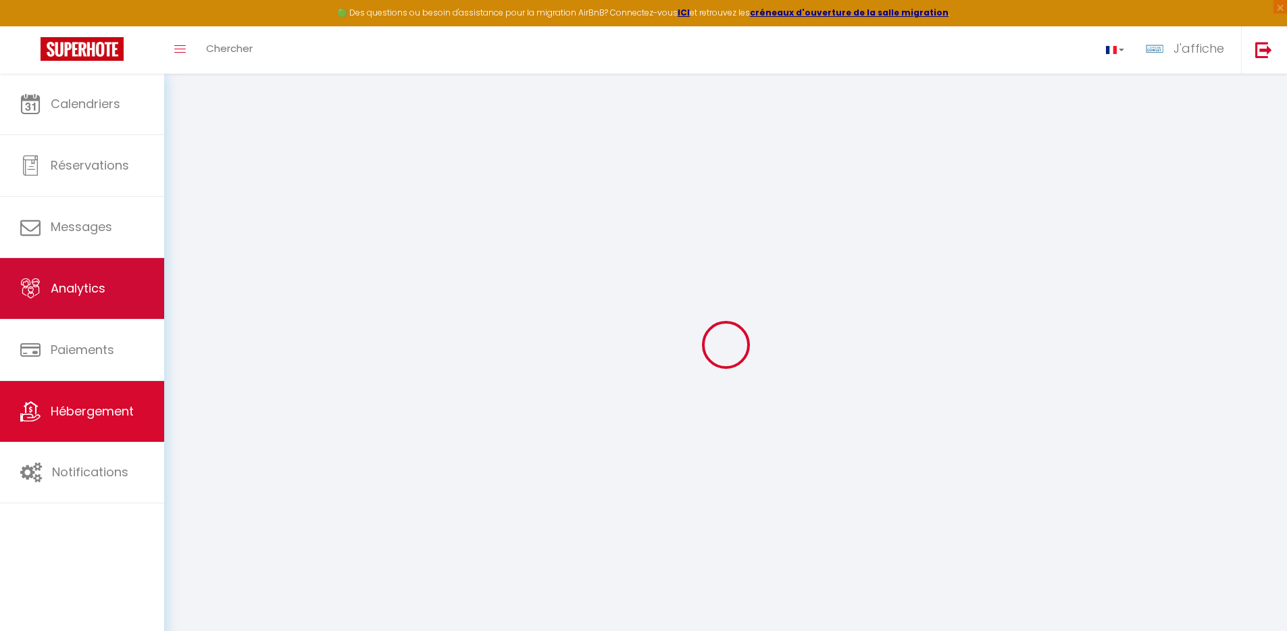
select select
type input "0"
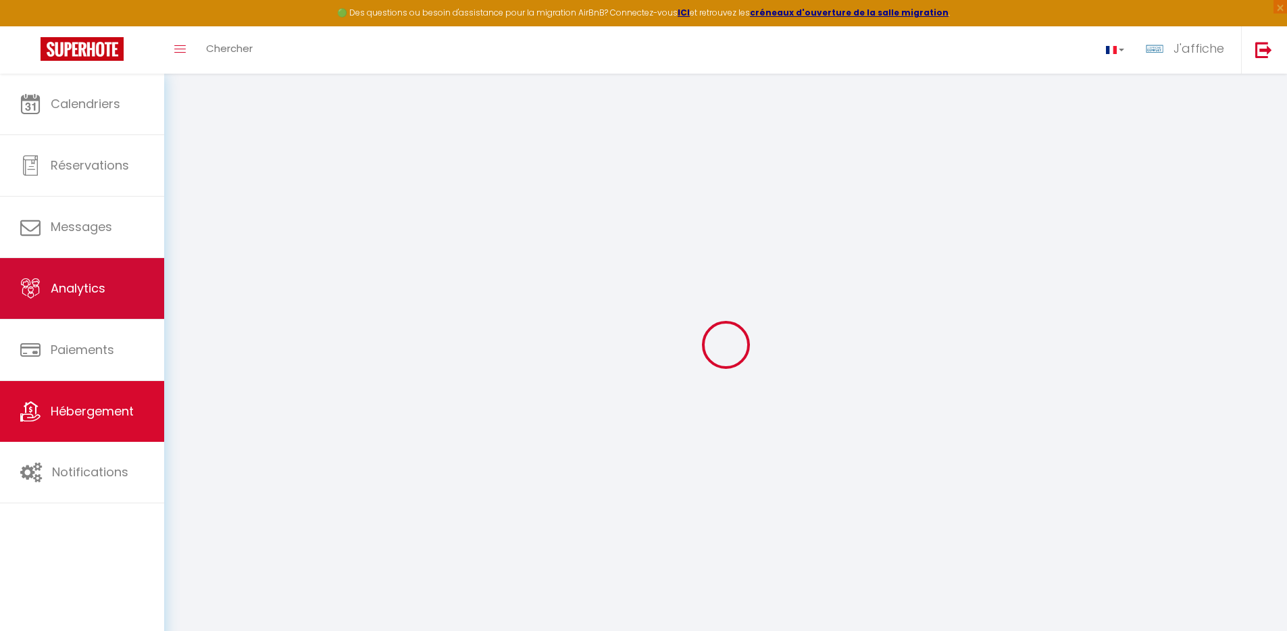
select select
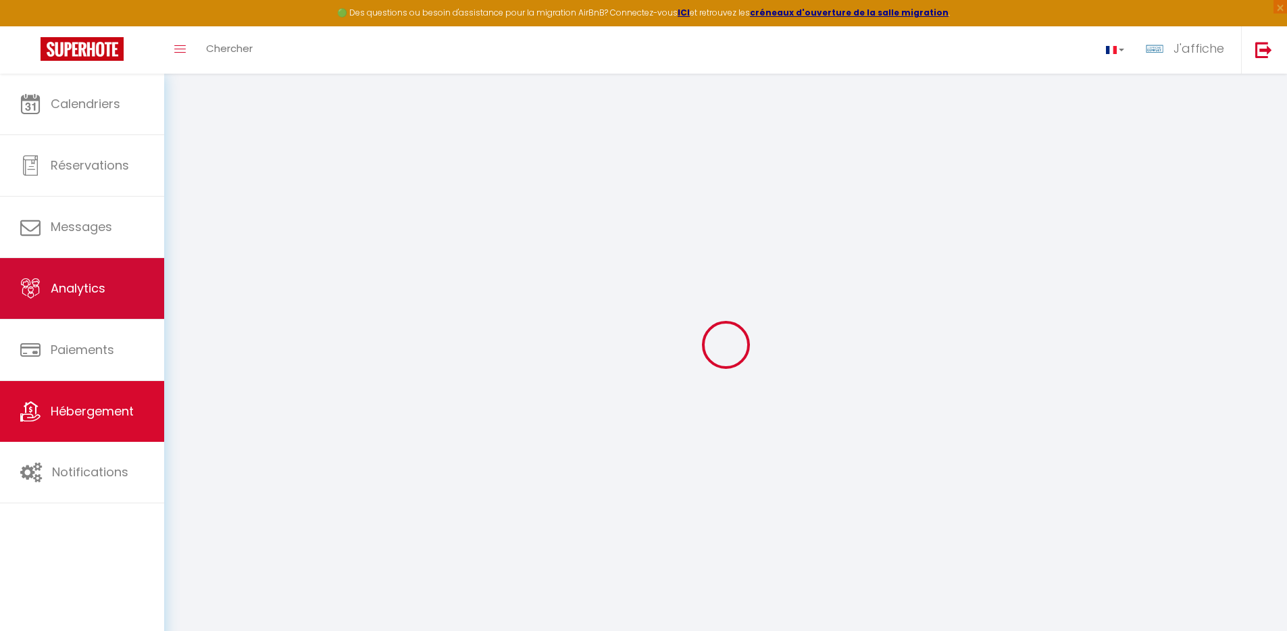
select select
checkbox input "false"
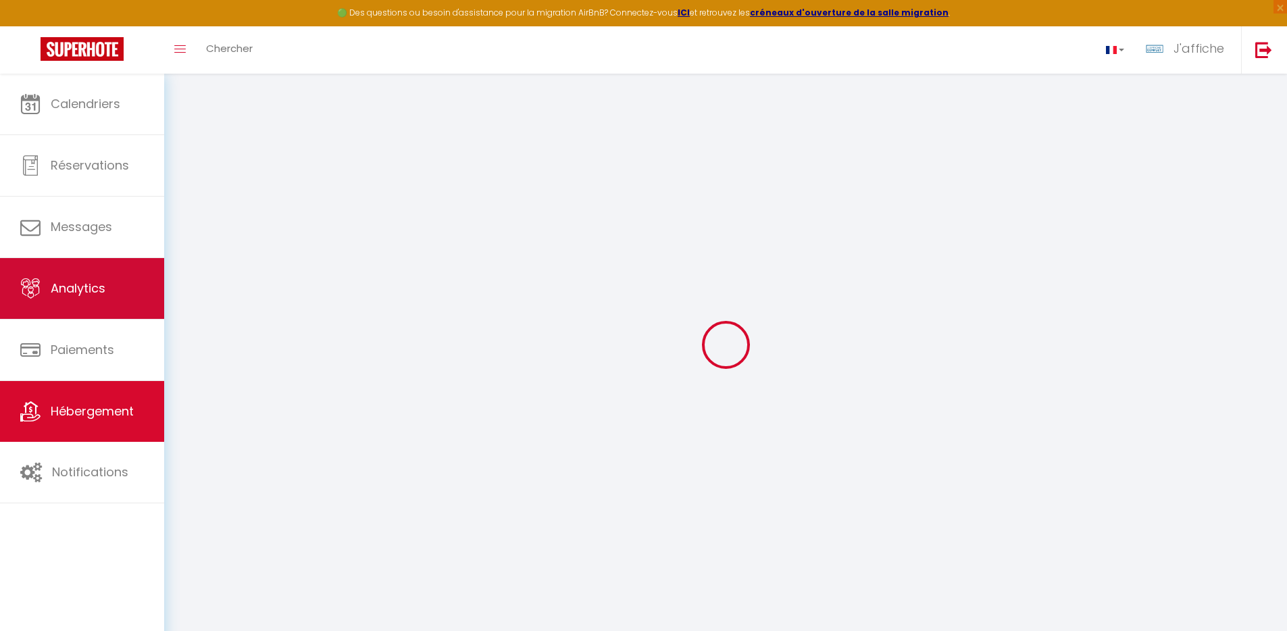
select select
checkbox input "false"
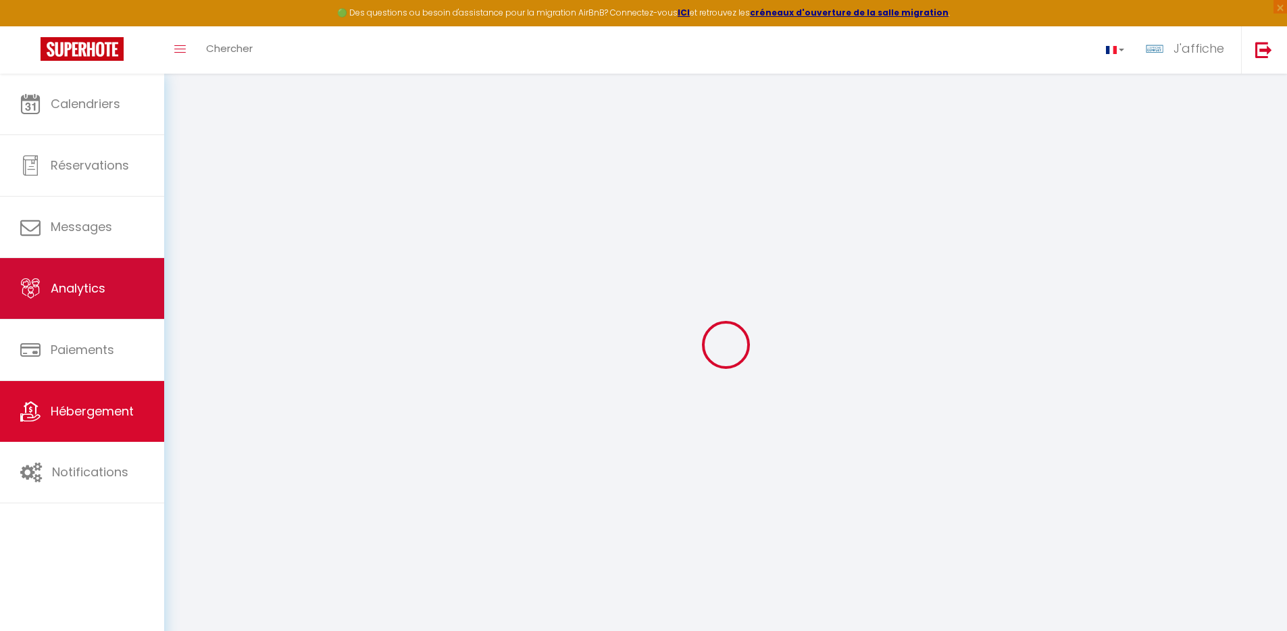
checkbox input "false"
select select
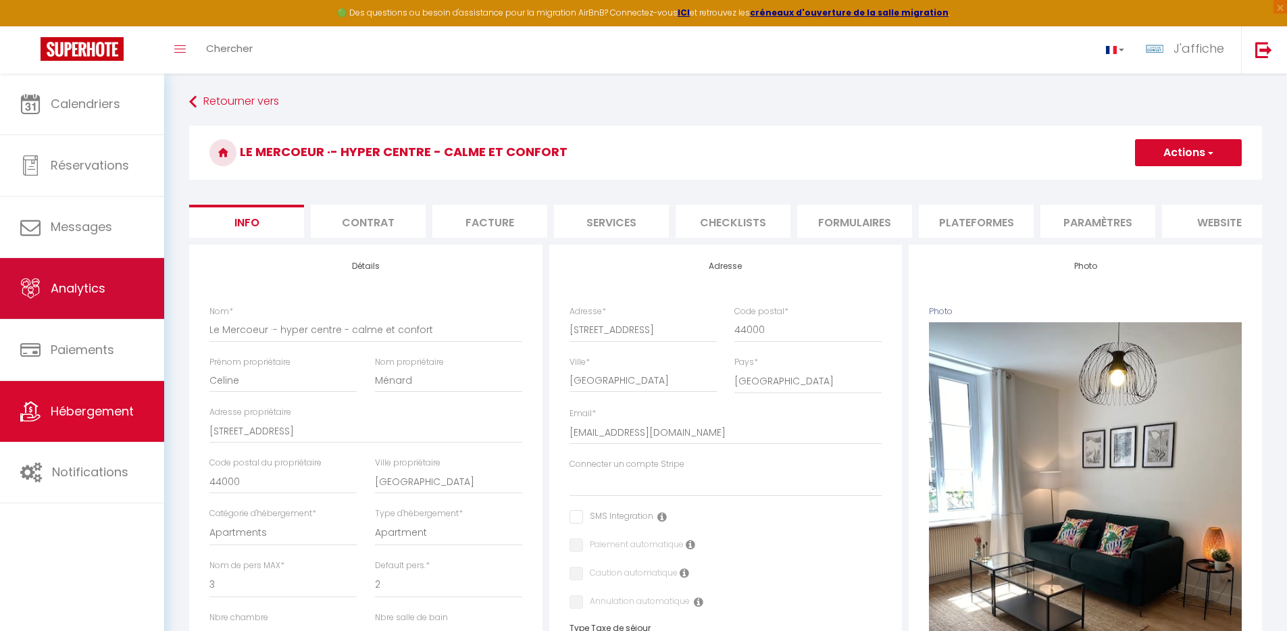
select select
checkbox input "false"
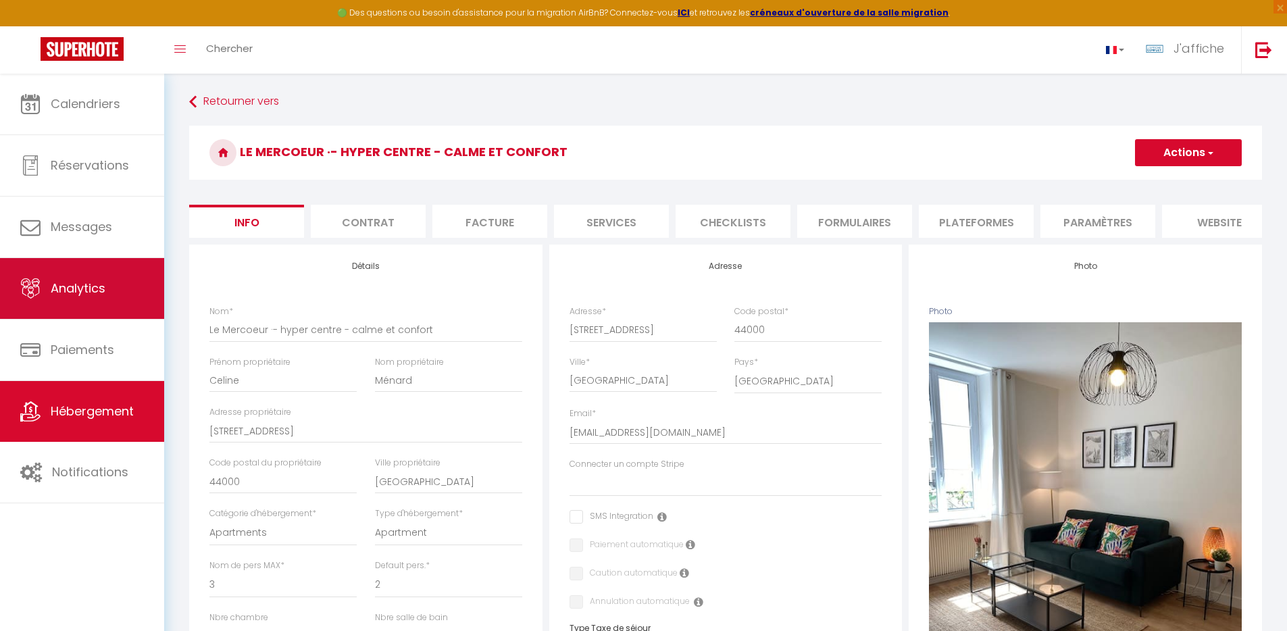
checkbox input "false"
select select
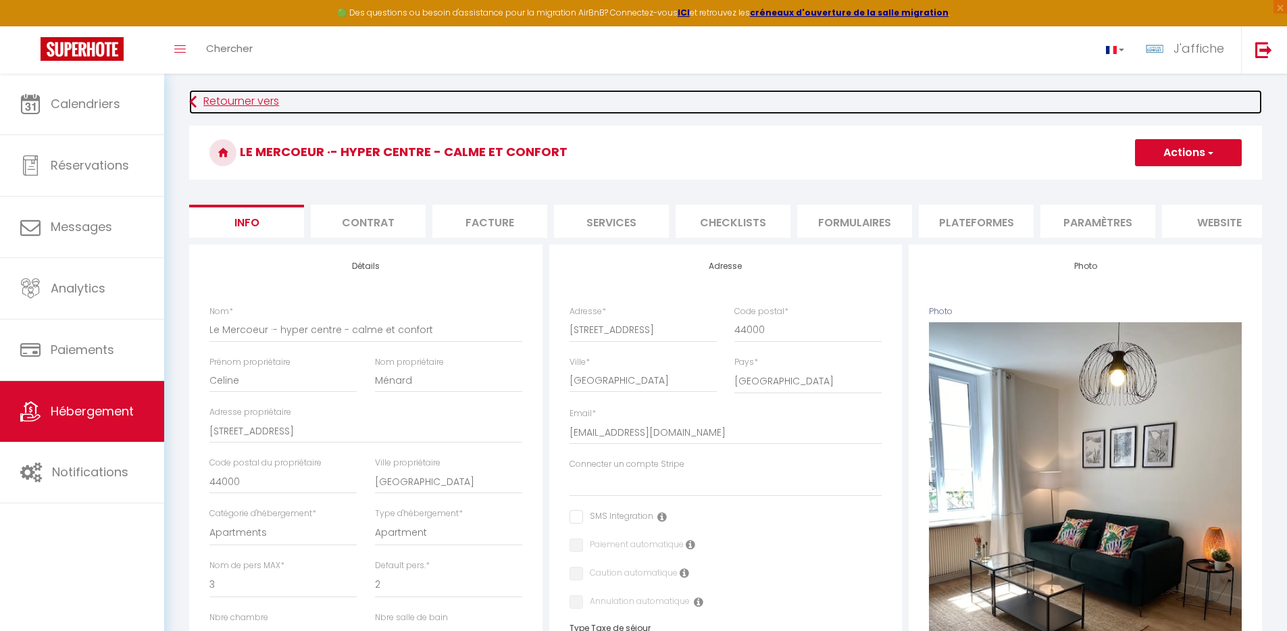
click at [257, 103] on link "Retourner vers" at bounding box center [725, 102] width 1073 height 24
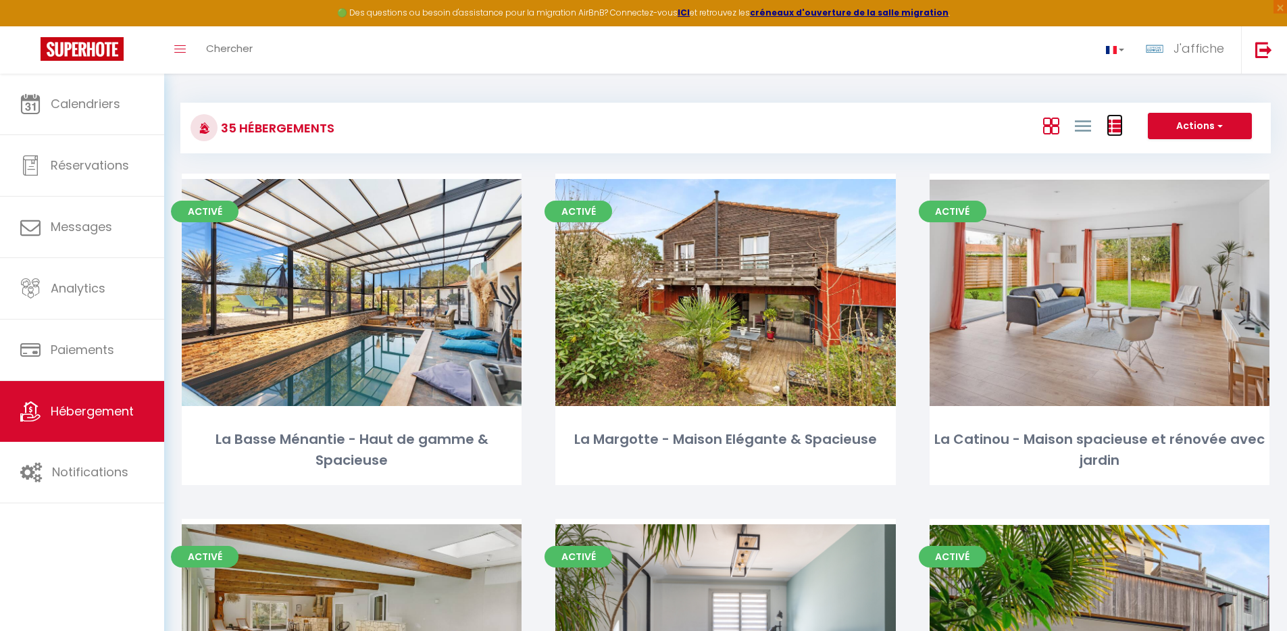
click at [1118, 134] on link at bounding box center [1115, 125] width 16 height 22
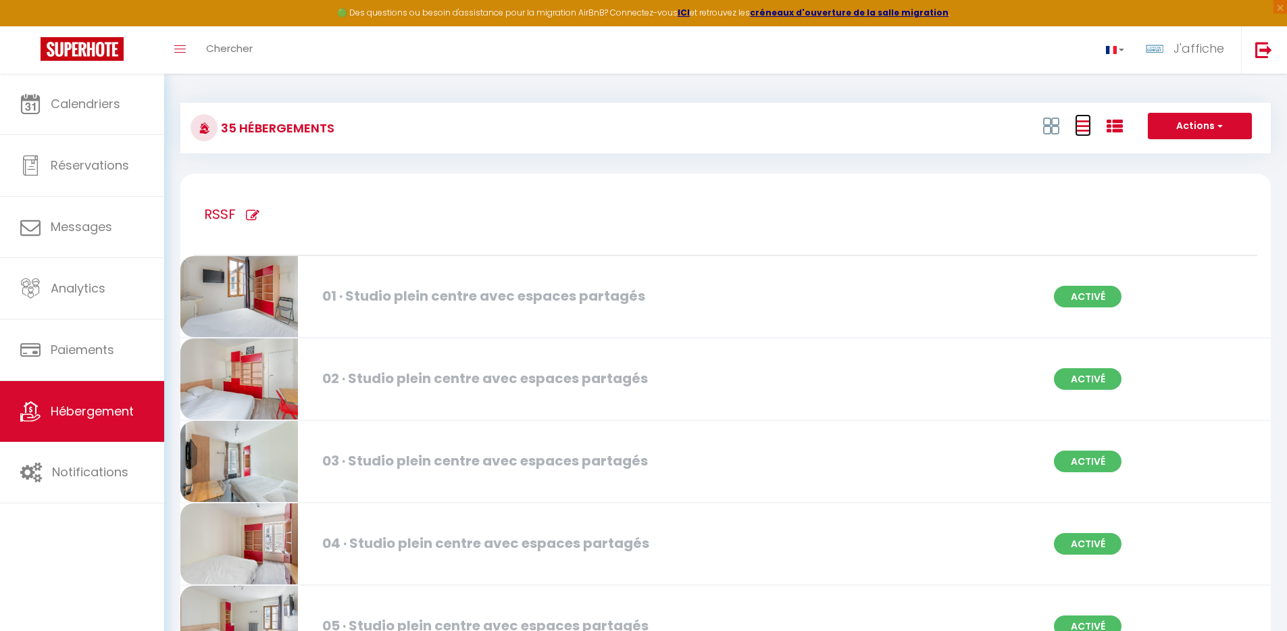
click at [1089, 126] on icon at bounding box center [1083, 126] width 16 height 17
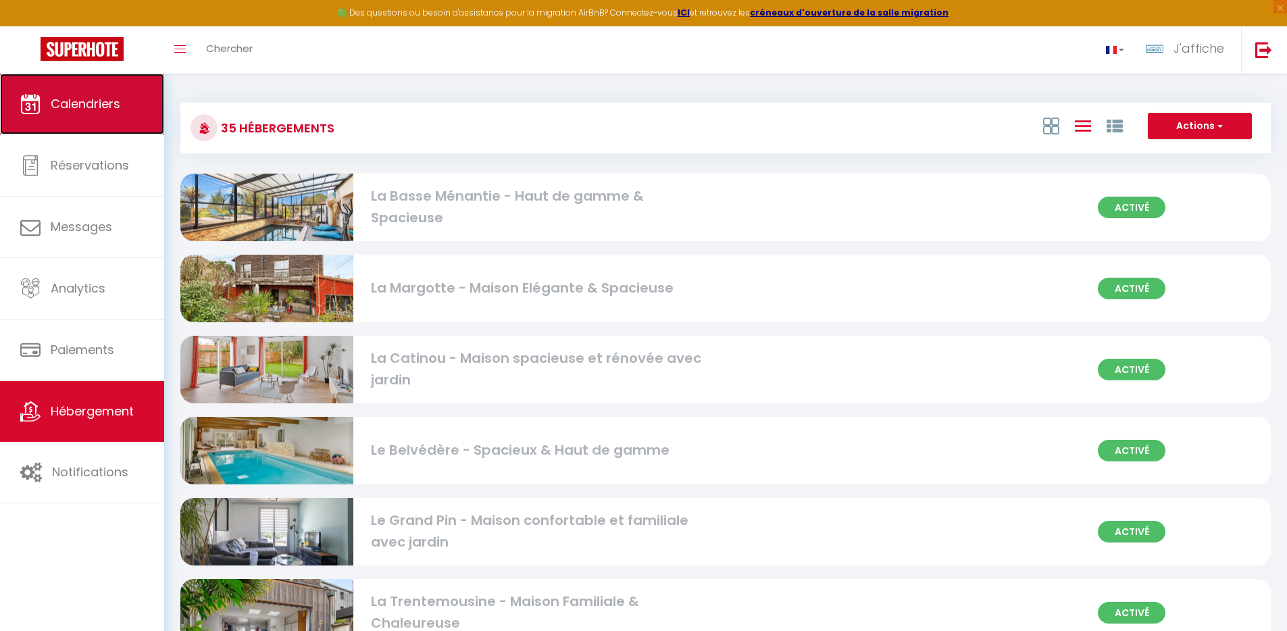
click at [102, 106] on span "Calendriers" at bounding box center [86, 103] width 70 height 17
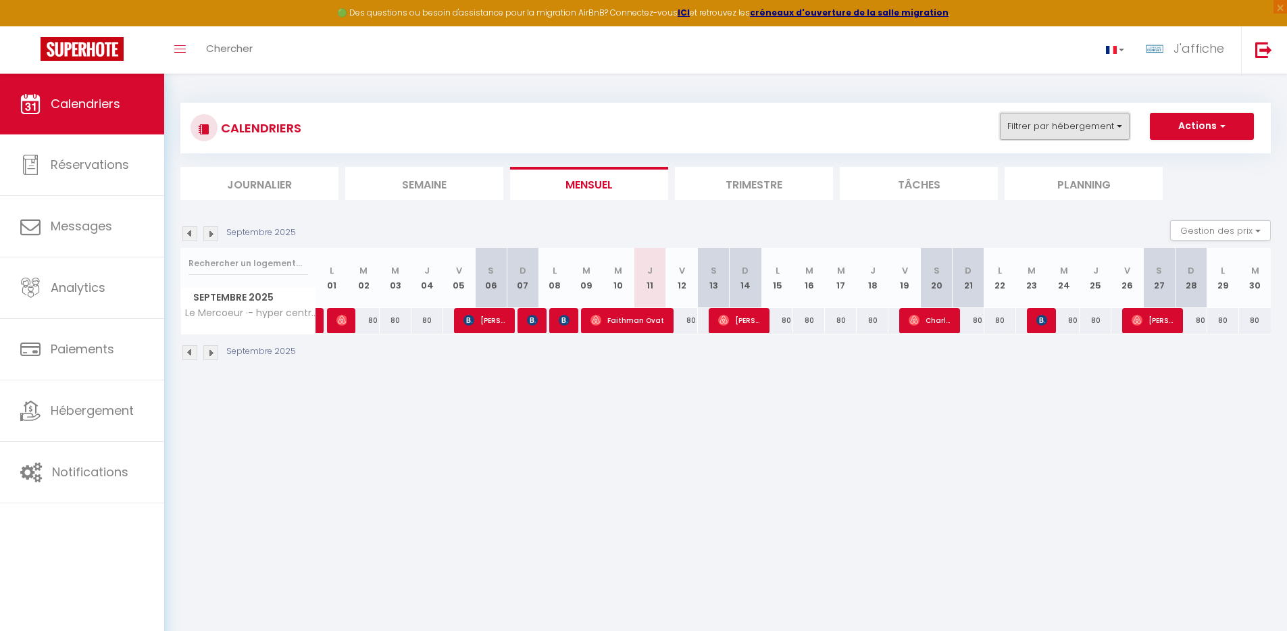
click at [1052, 130] on button "Filtrer par hébergement" at bounding box center [1065, 126] width 130 height 27
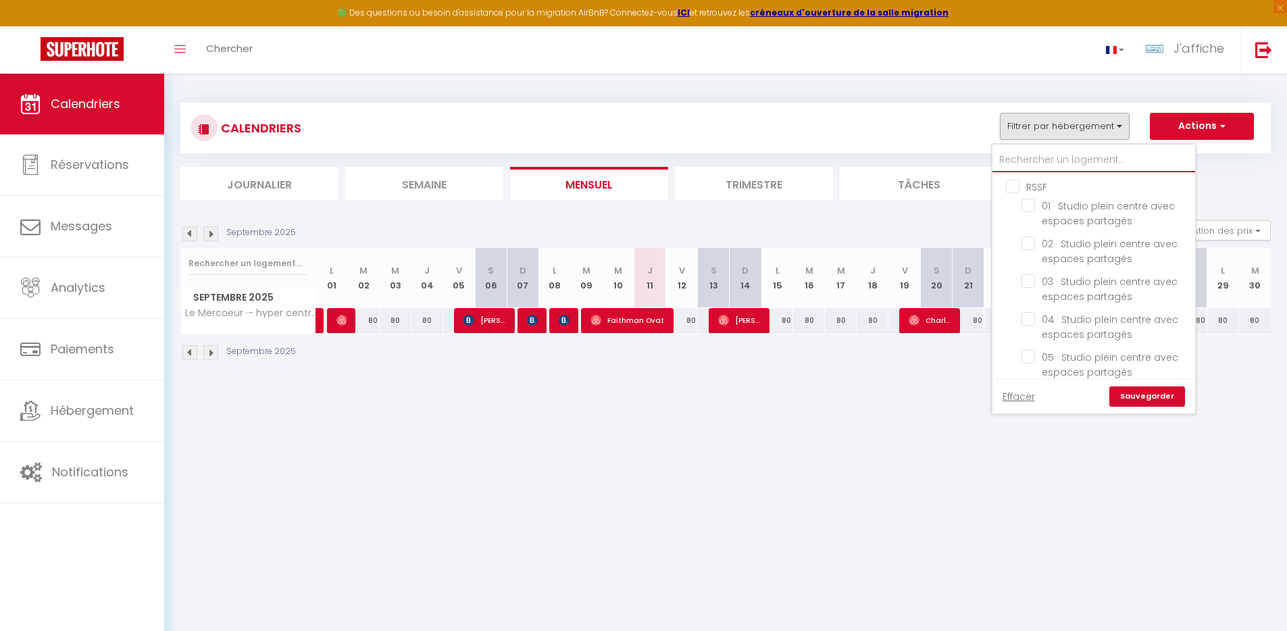
click at [1047, 156] on input "text" at bounding box center [1094, 160] width 203 height 24
type input "s"
checkbox input "false"
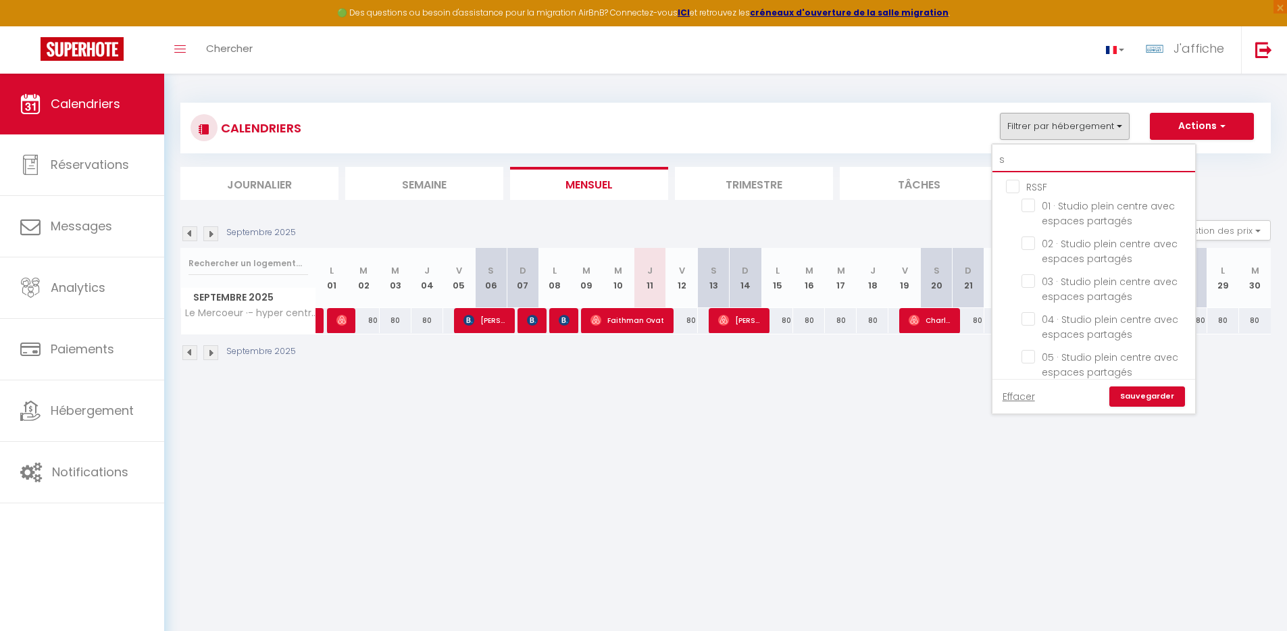
checkbox input "false"
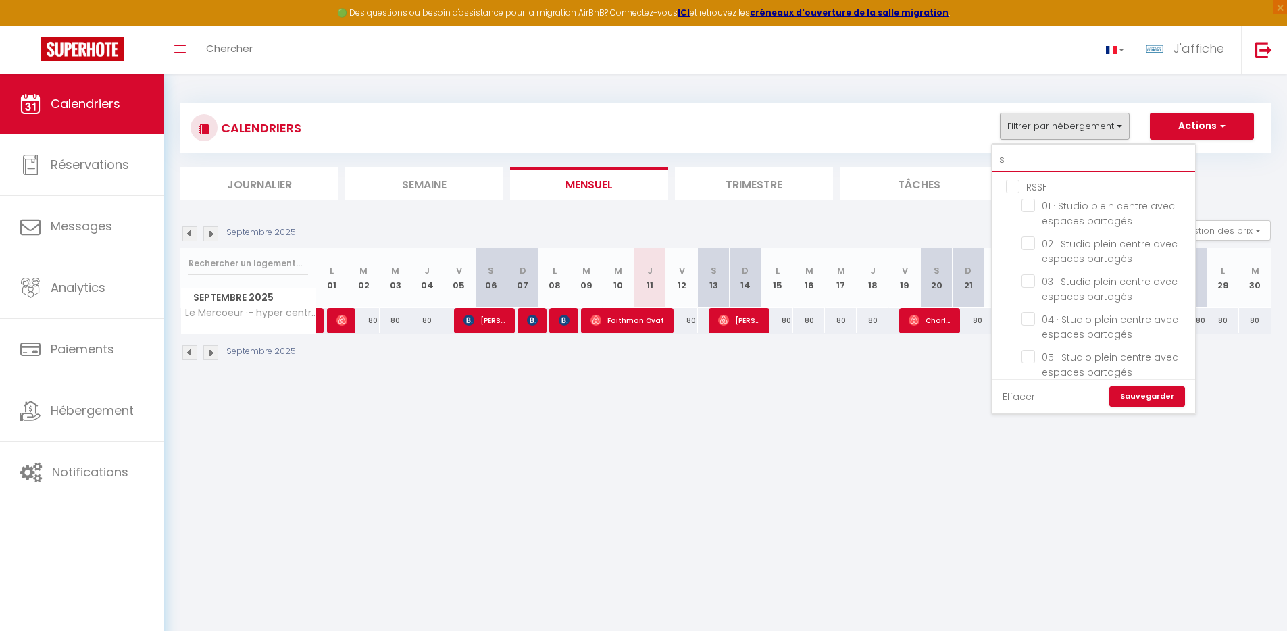
checkbox input "false"
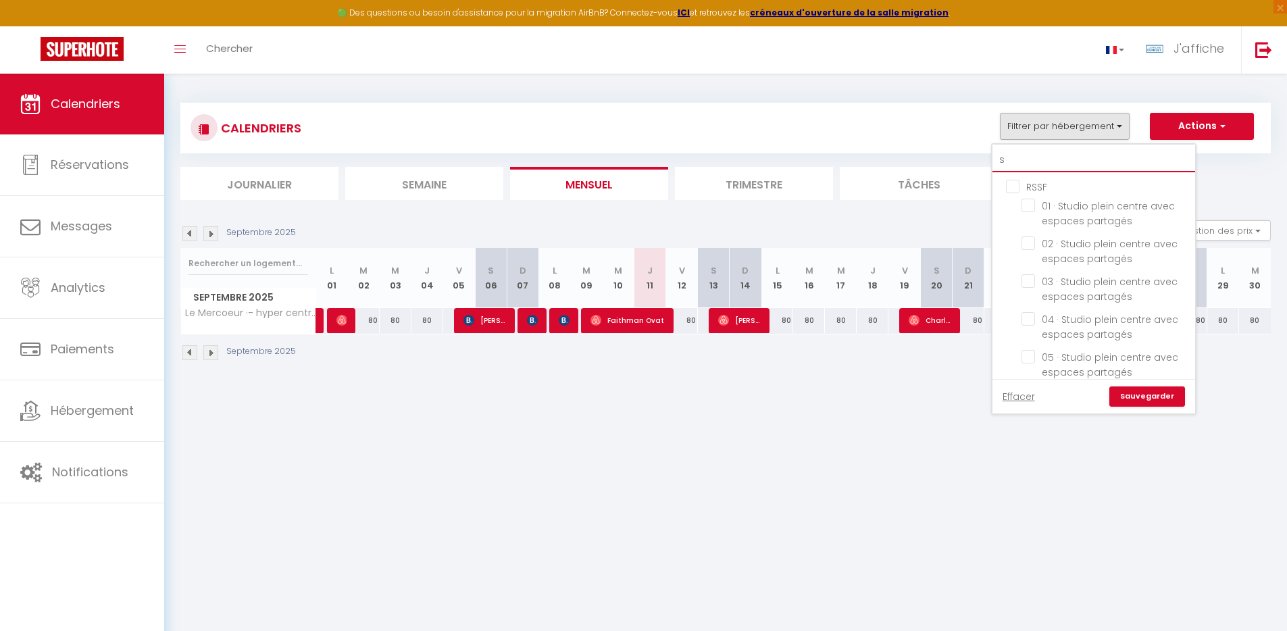
checkbox input "false"
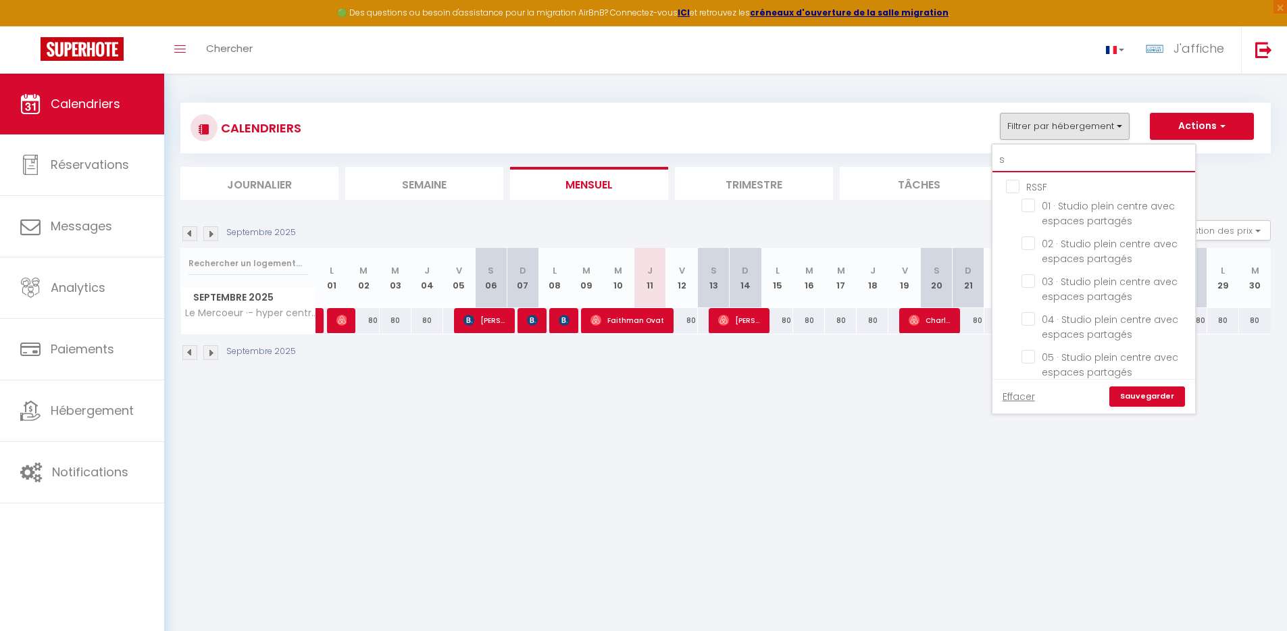
checkbox input "false"
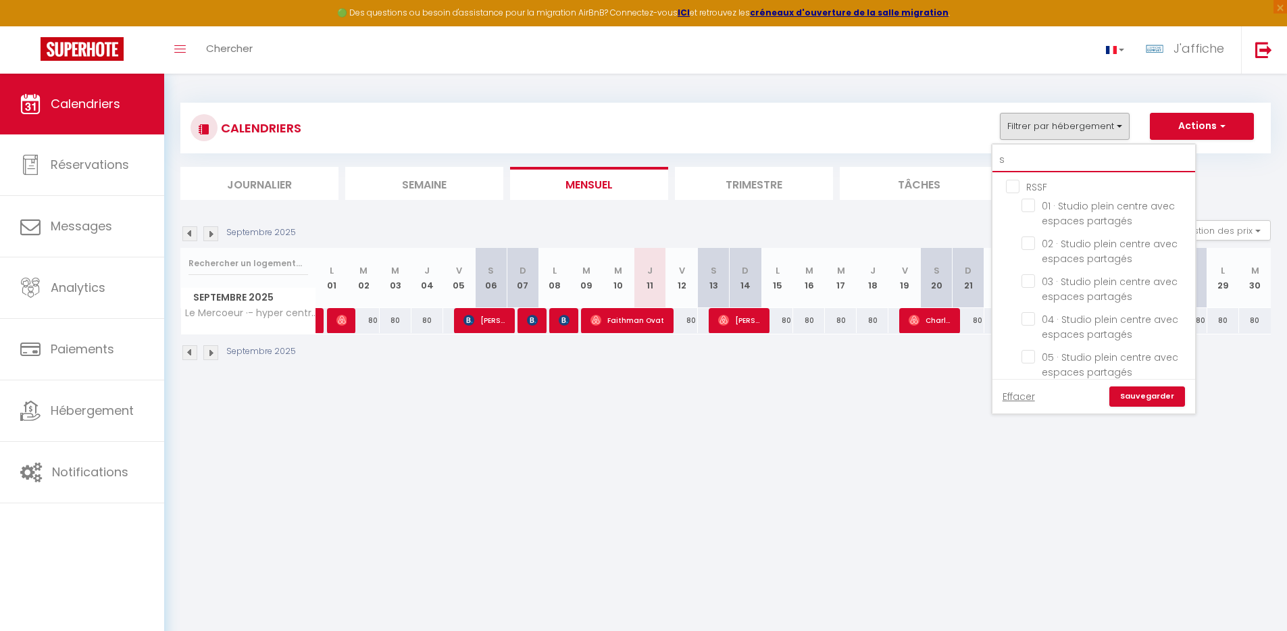
checkbox input "false"
click at [882, 508] on body "🟢 Des questions ou besoin d'assistance pour la migration AirBnB? Connectez-vous…" at bounding box center [643, 389] width 1287 height 631
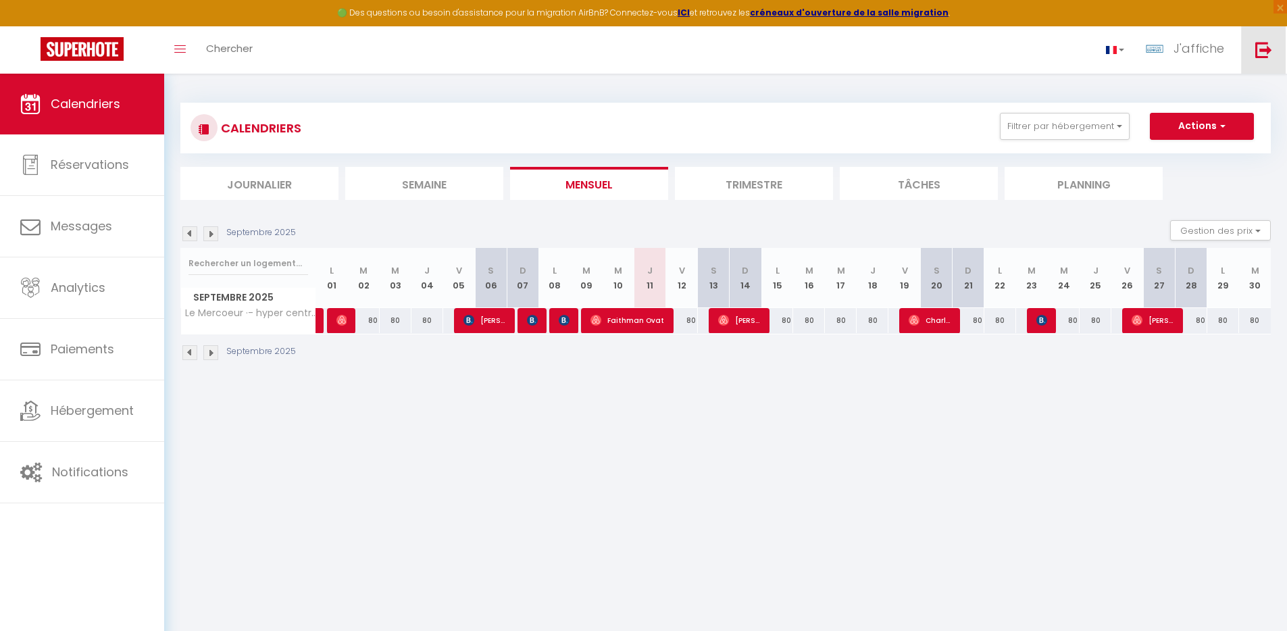
click at [1260, 52] on img at bounding box center [1263, 49] width 17 height 17
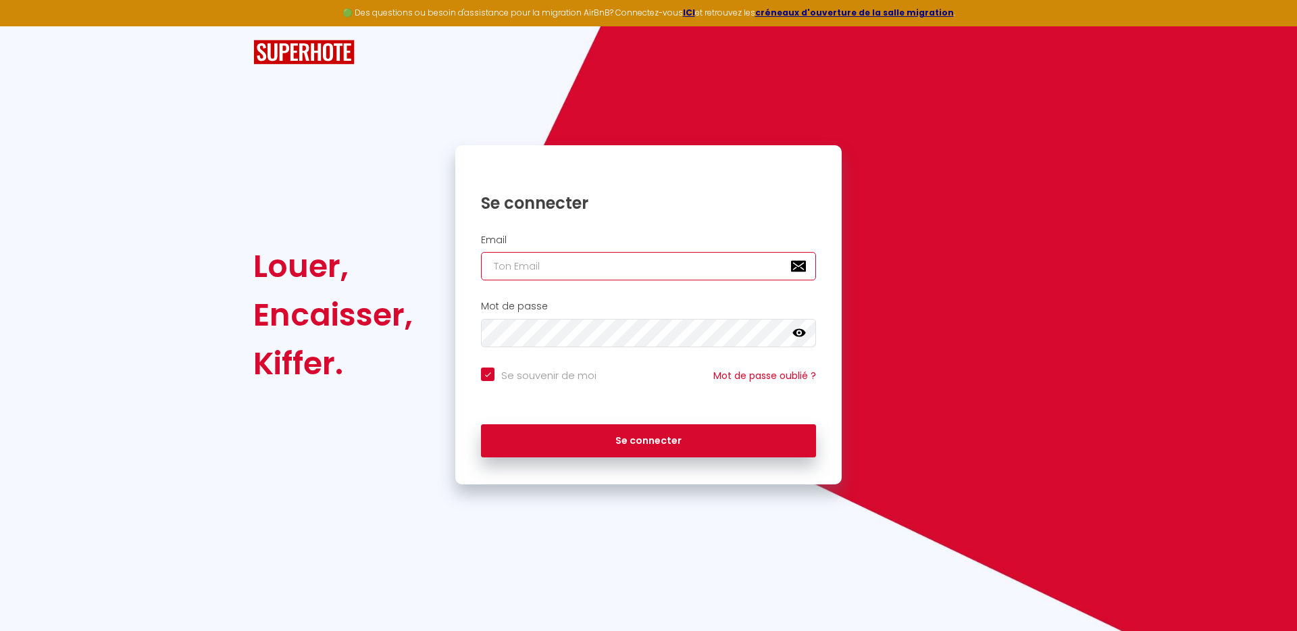
click at [620, 267] on input "email" at bounding box center [648, 266] width 335 height 28
paste input "contact@conciergerievaldesevre.fr"
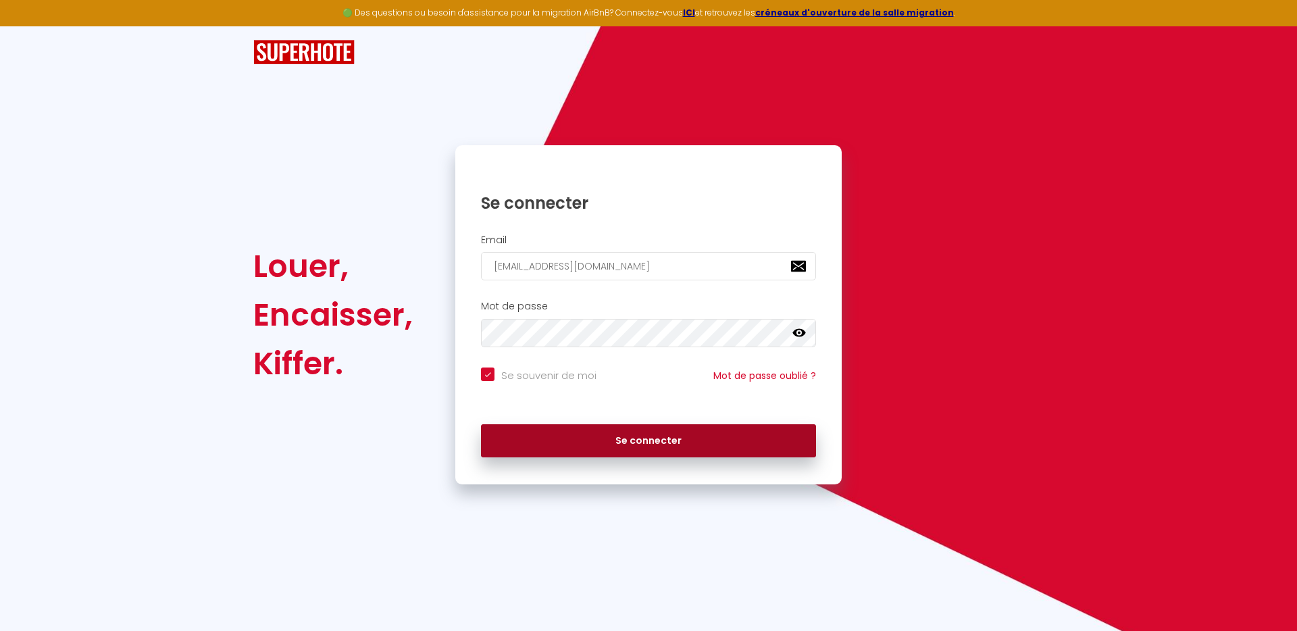
click at [741, 445] on button "Se connecter" at bounding box center [648, 441] width 335 height 34
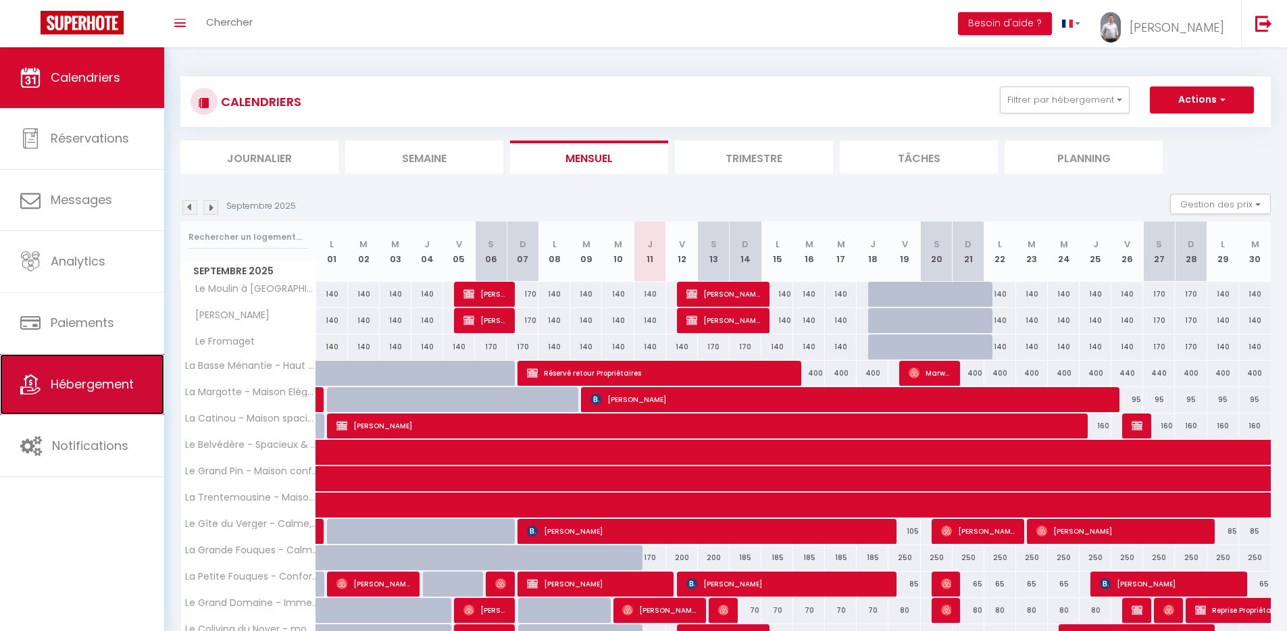
click at [116, 397] on link "Hébergement" at bounding box center [82, 384] width 164 height 61
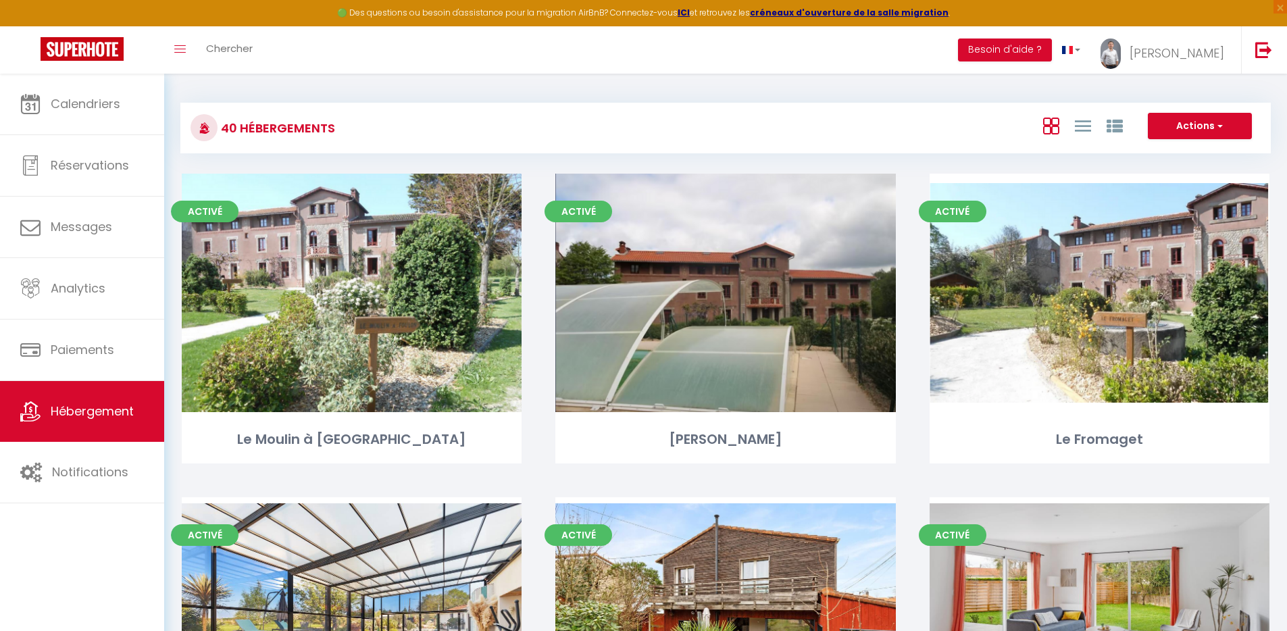
scroll to position [448, 0]
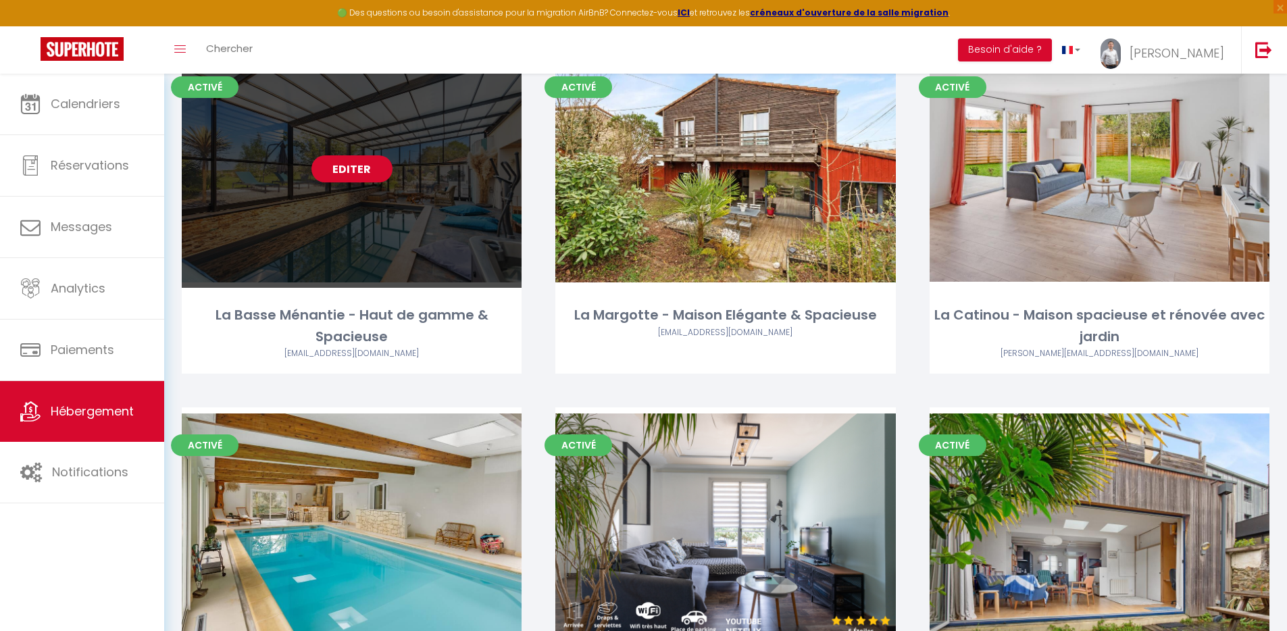
click at [357, 167] on link "Editer" at bounding box center [352, 168] width 81 height 27
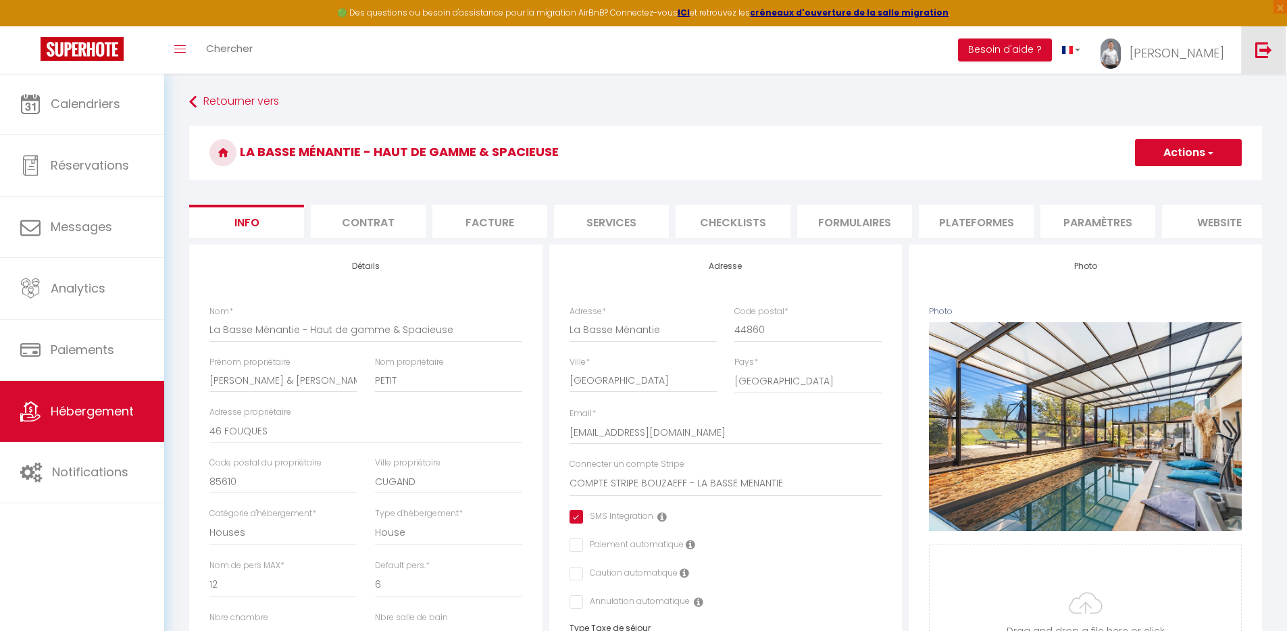
click at [1262, 43] on img at bounding box center [1263, 49] width 17 height 17
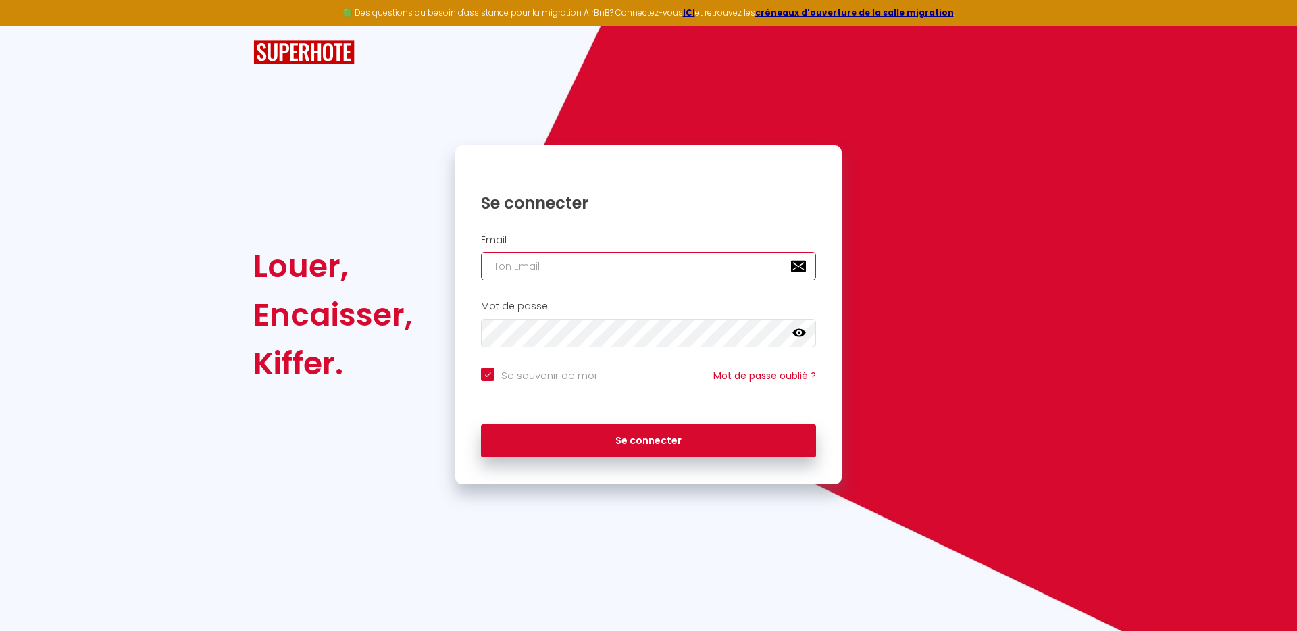
click at [560, 266] on input "email" at bounding box center [648, 266] width 335 height 28
paste input "escalharmonie@gmail.com"
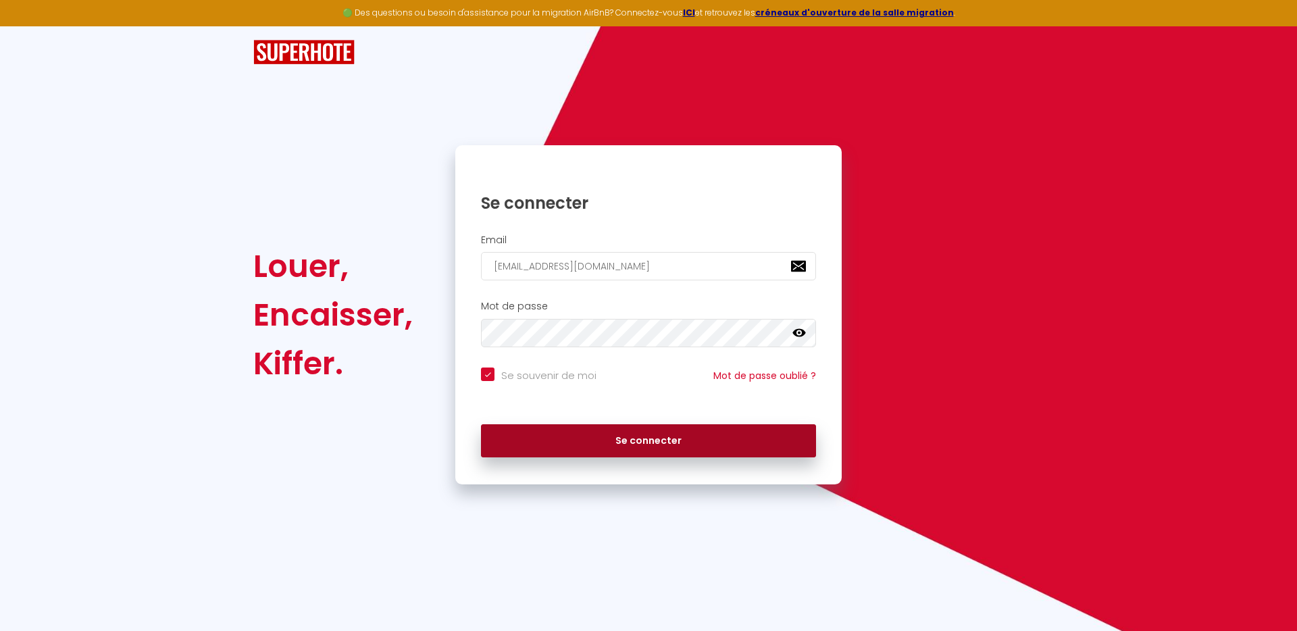
click at [683, 445] on button "Se connecter" at bounding box center [648, 441] width 335 height 34
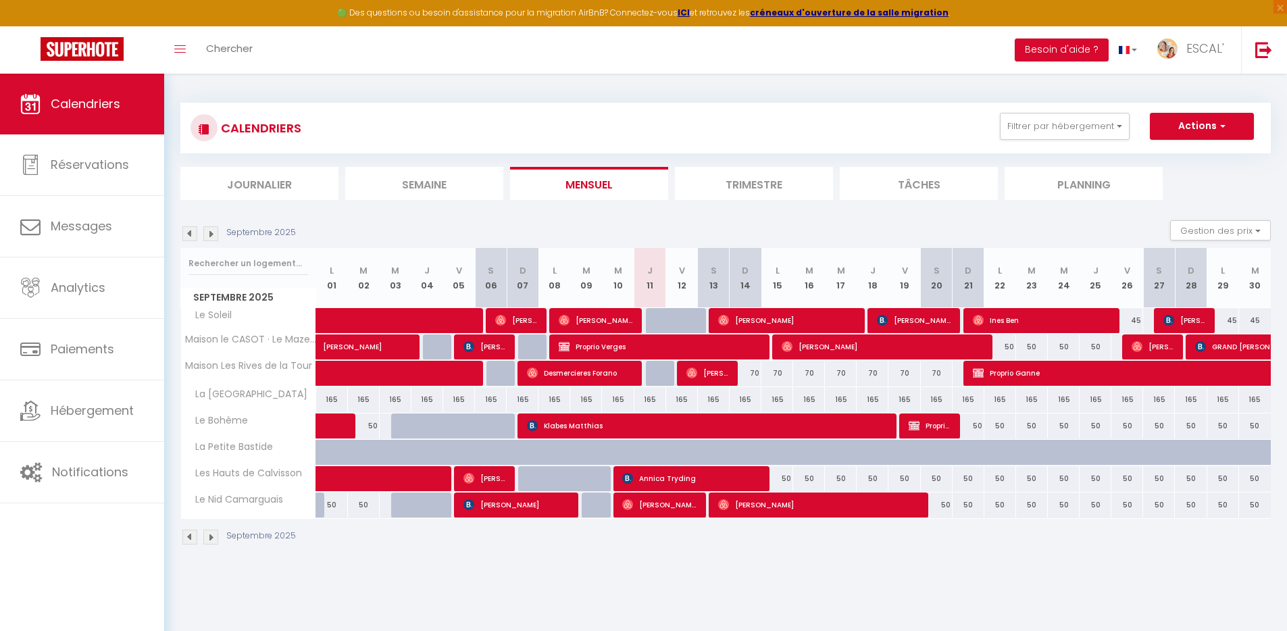
click at [553, 564] on div "CALENDRIERS Filtrer par hébergement Tous La Villa des Garrigues Le Soleil Maiso…" at bounding box center [725, 324] width 1123 height 501
click at [209, 234] on img at bounding box center [210, 233] width 15 height 15
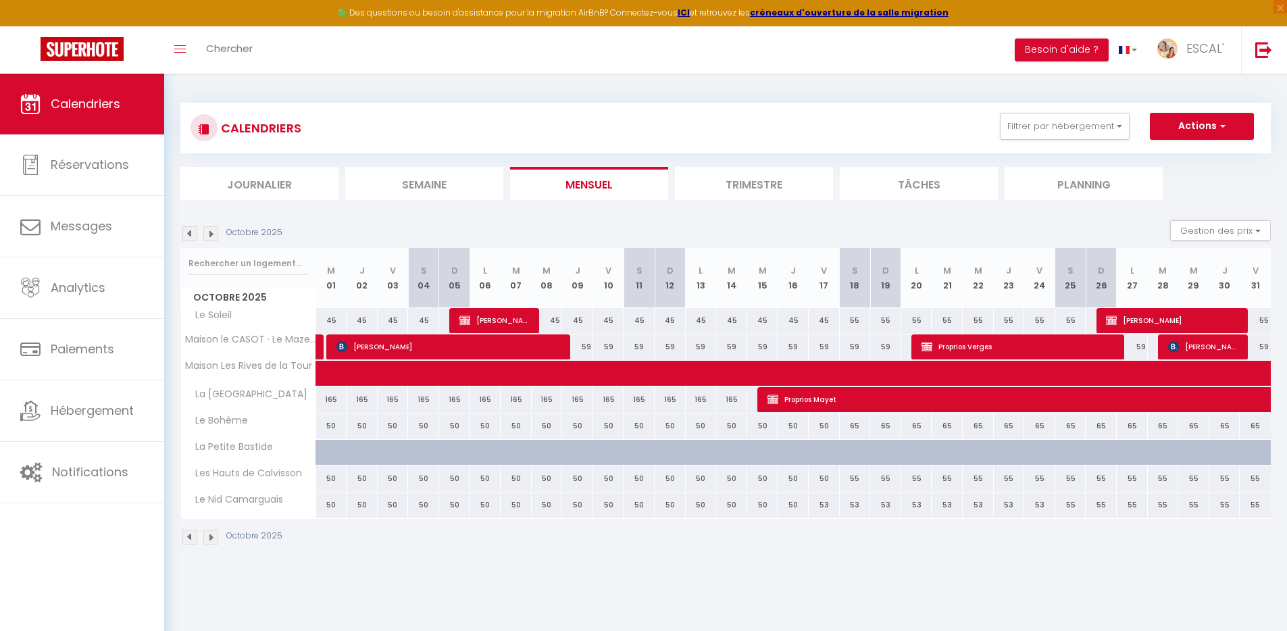
click at [209, 234] on img at bounding box center [210, 233] width 15 height 15
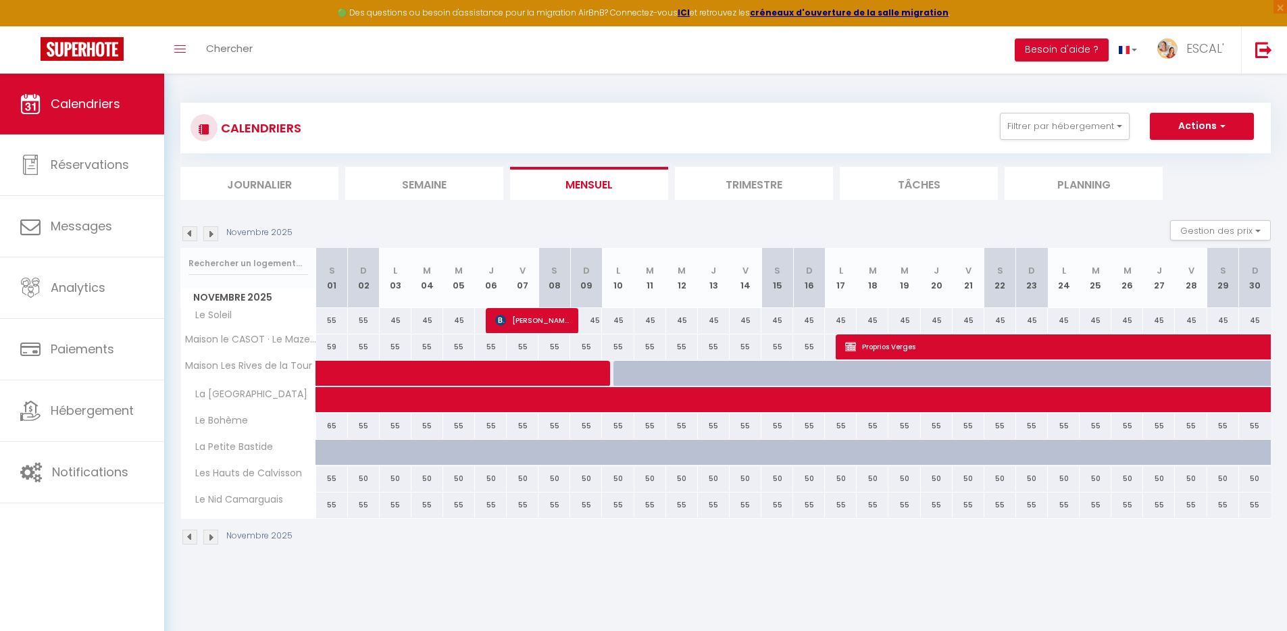
click at [209, 234] on img at bounding box center [210, 233] width 15 height 15
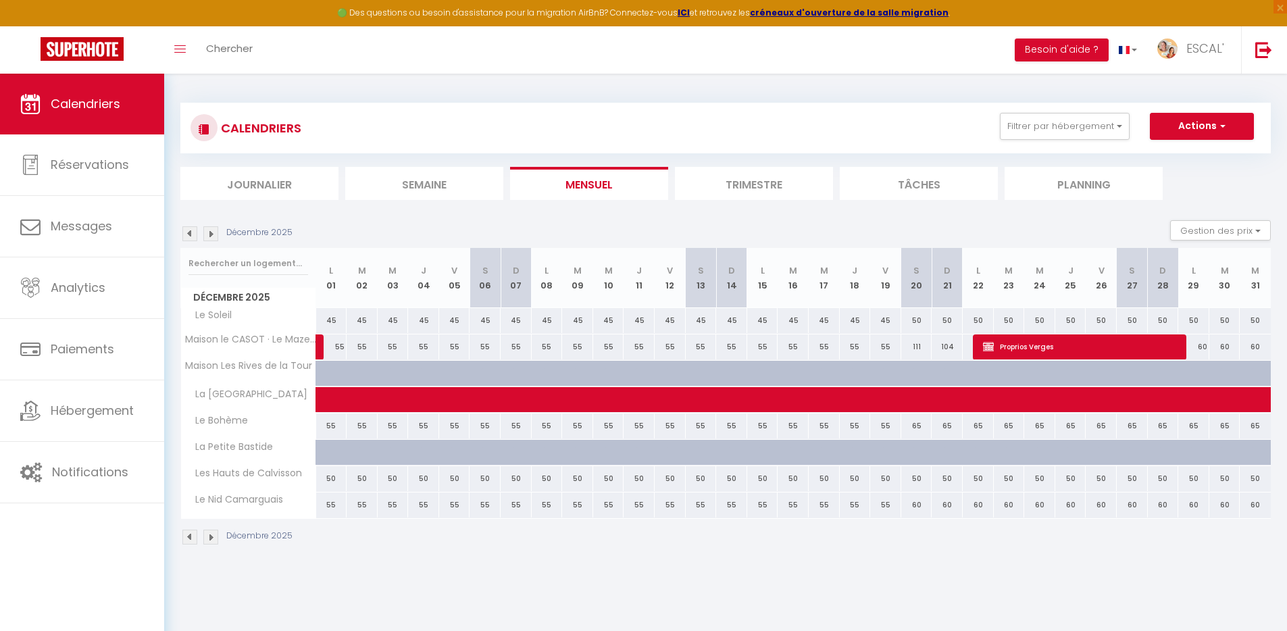
click at [209, 234] on img at bounding box center [210, 233] width 15 height 15
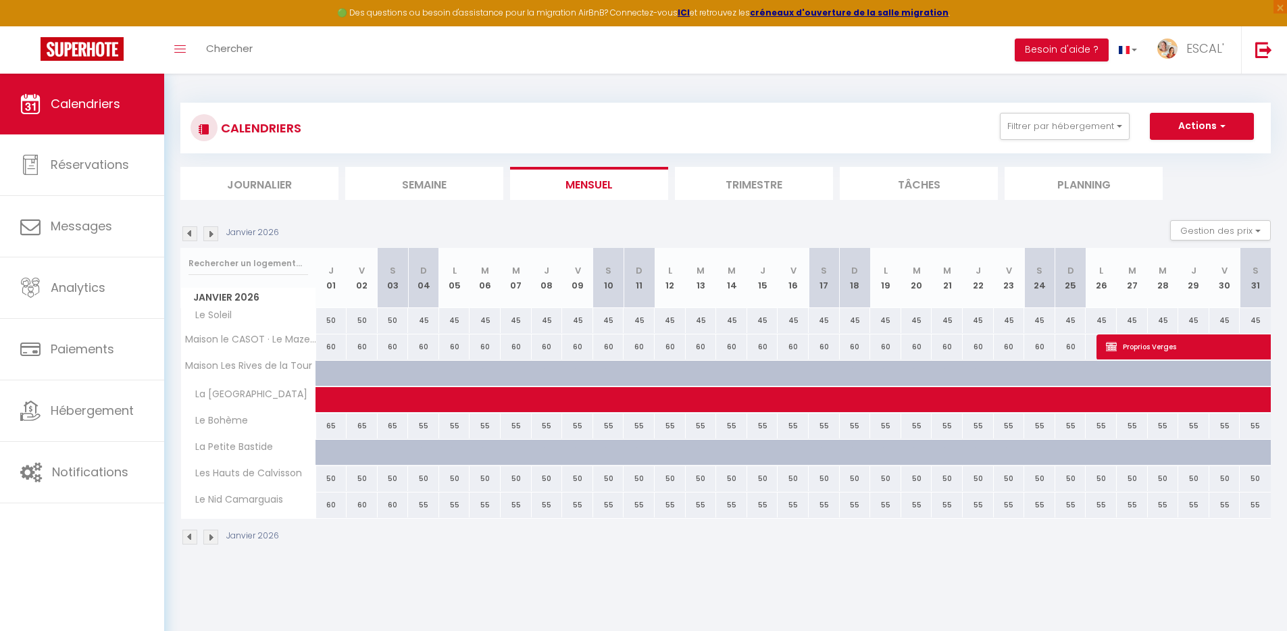
click at [209, 234] on img at bounding box center [210, 233] width 15 height 15
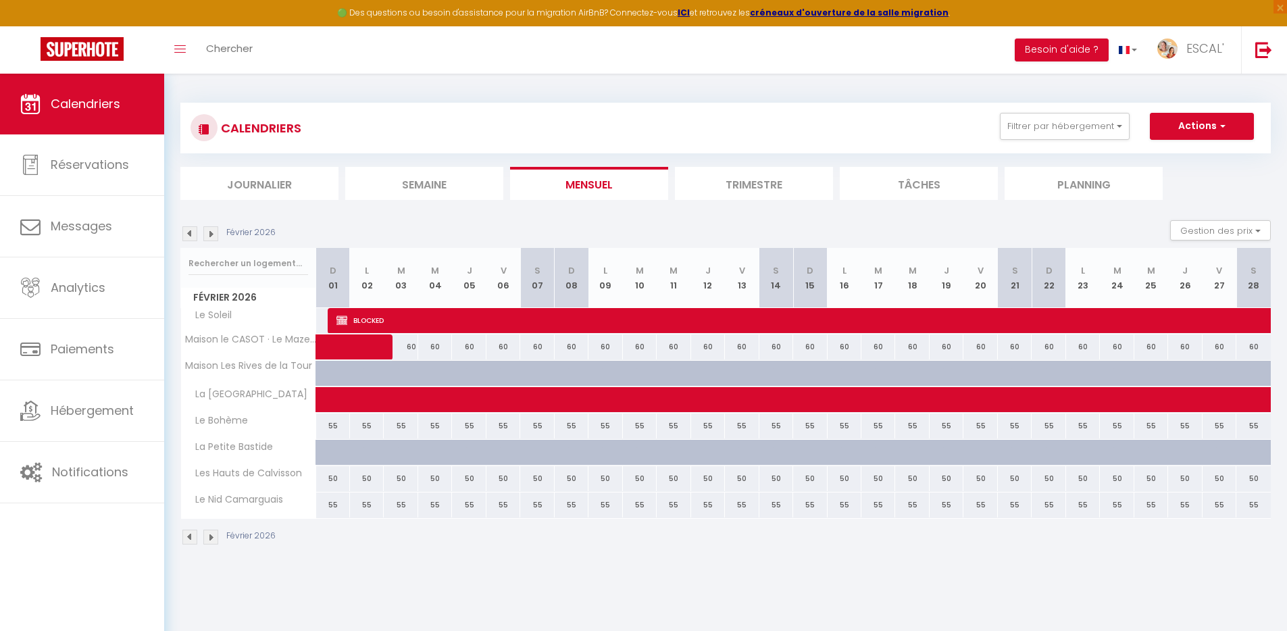
click at [209, 234] on img at bounding box center [210, 233] width 15 height 15
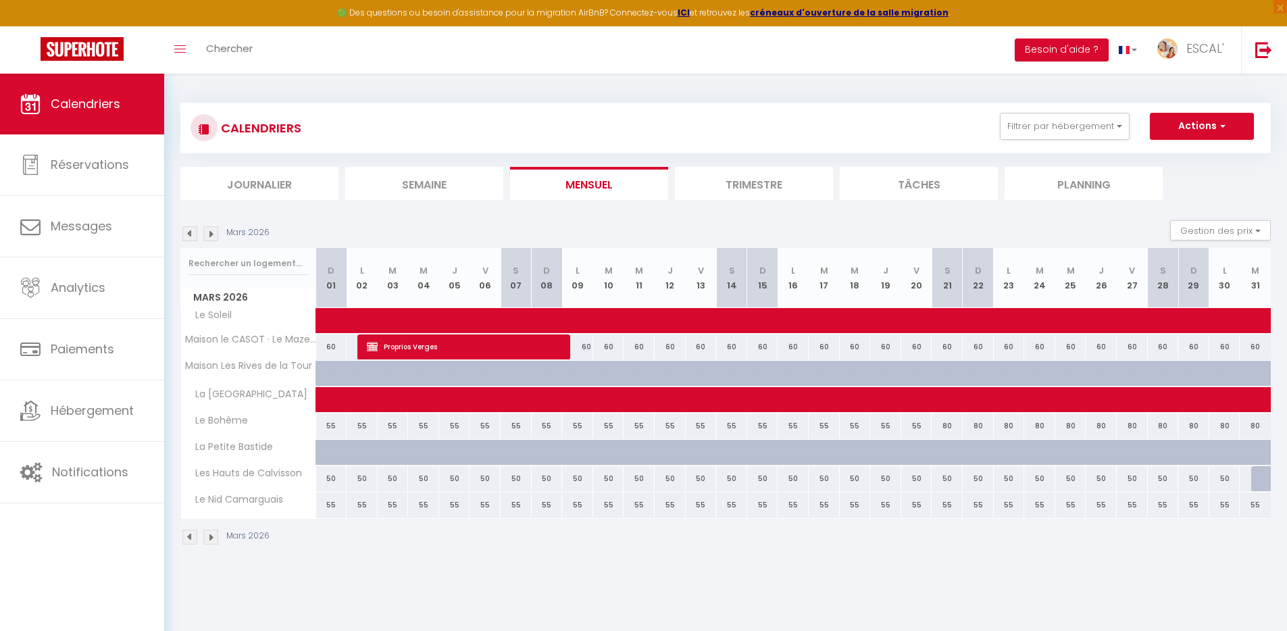
click at [193, 232] on img at bounding box center [189, 233] width 15 height 15
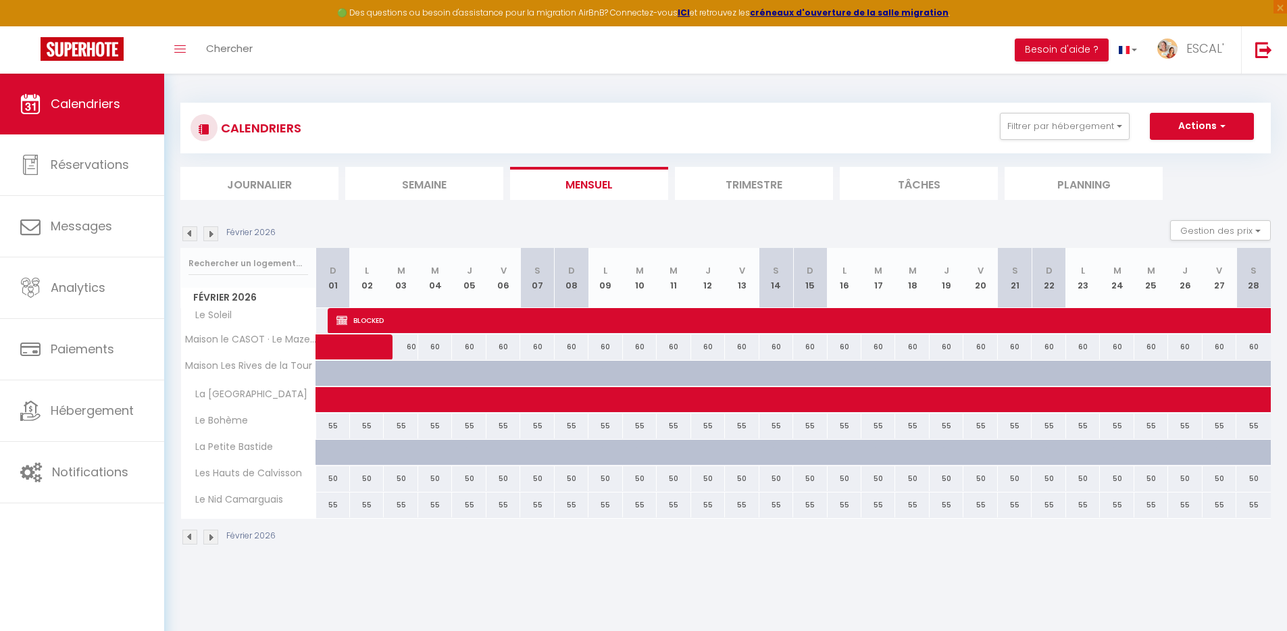
click at [193, 232] on img at bounding box center [189, 233] width 15 height 15
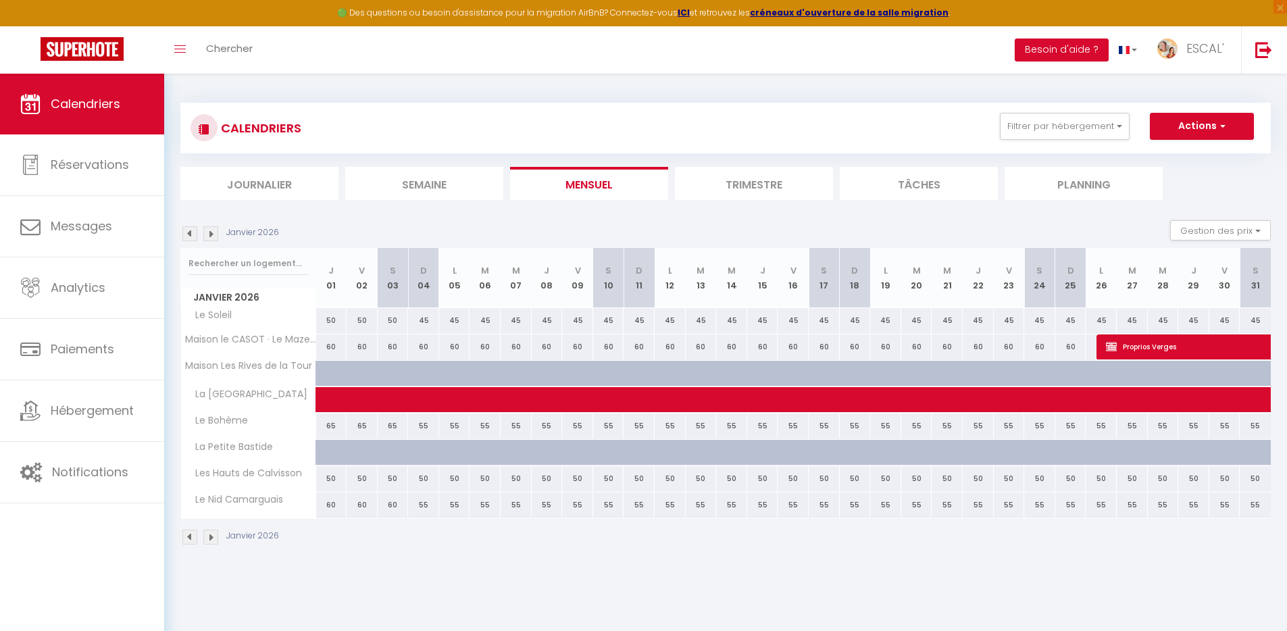
click at [193, 232] on img at bounding box center [189, 233] width 15 height 15
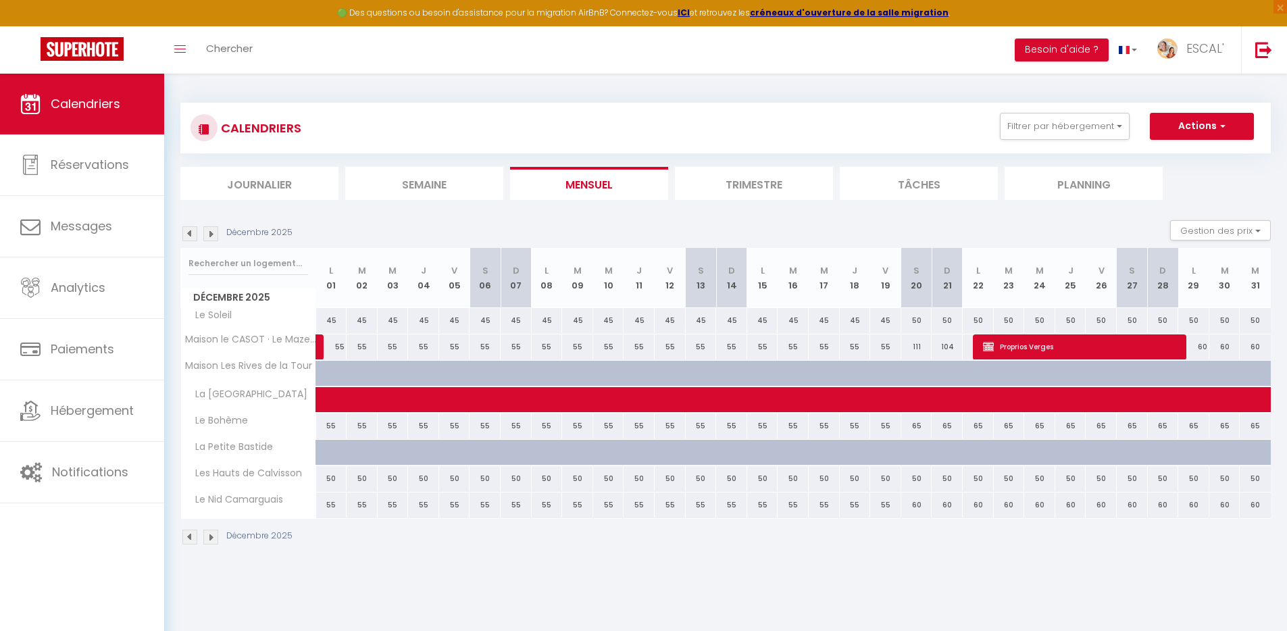
click at [193, 232] on img at bounding box center [189, 233] width 15 height 15
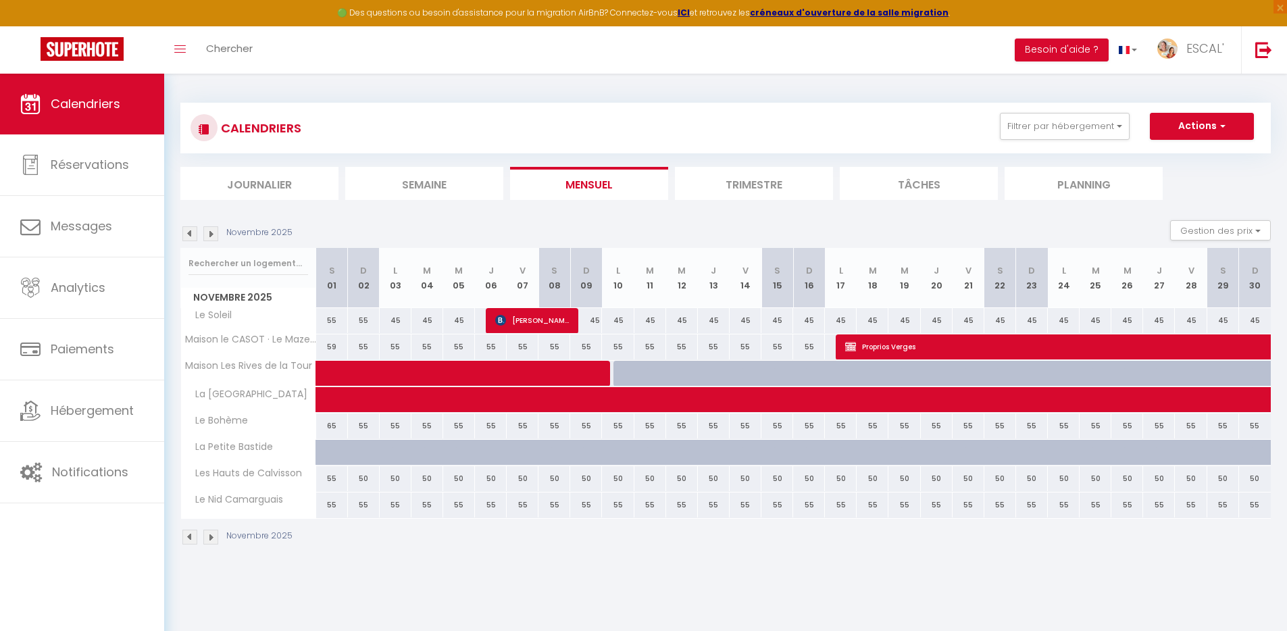
click at [193, 232] on img at bounding box center [189, 233] width 15 height 15
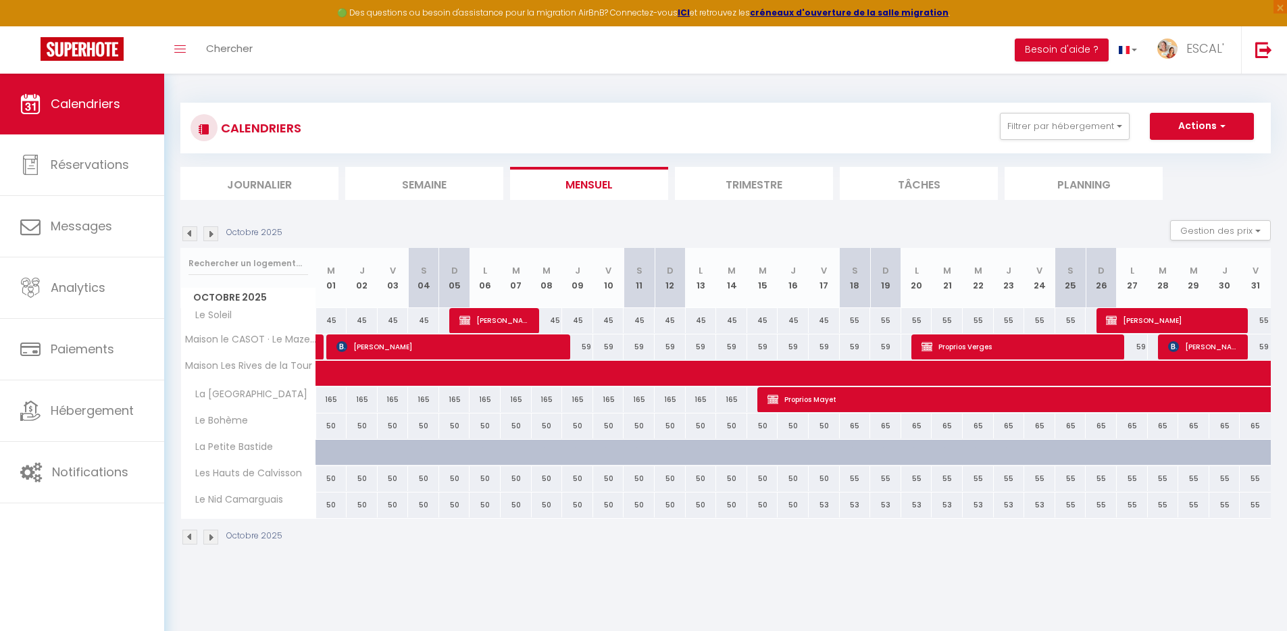
click at [193, 232] on img at bounding box center [189, 233] width 15 height 15
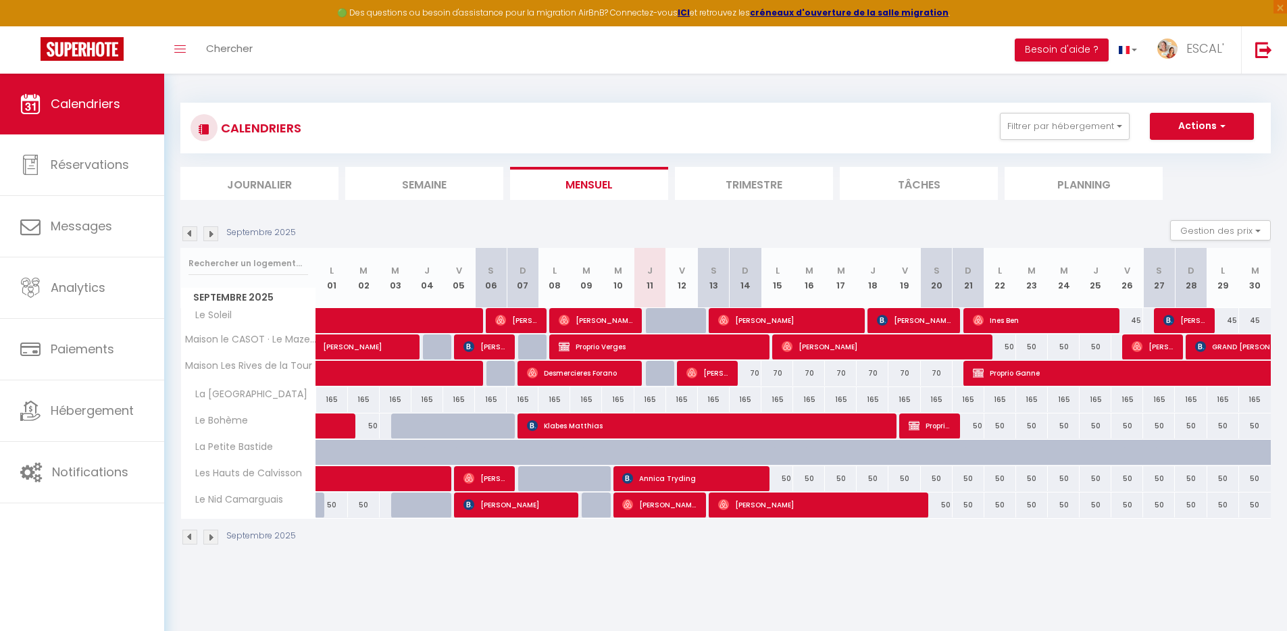
click at [192, 232] on img at bounding box center [189, 233] width 15 height 15
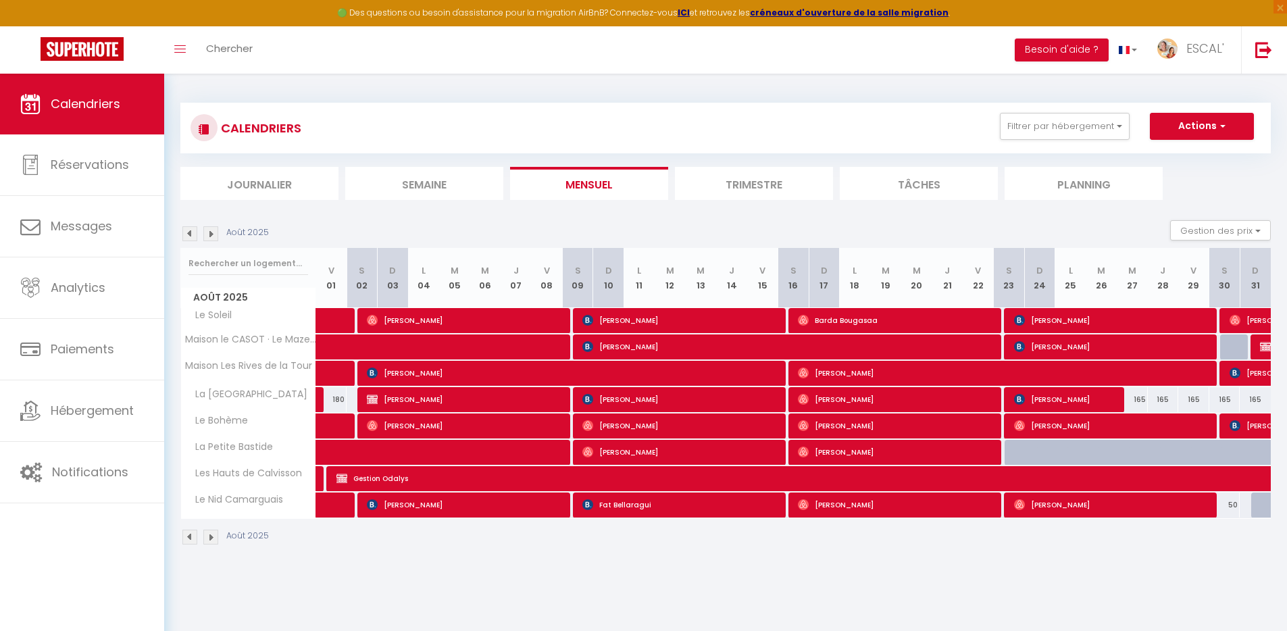
click at [209, 232] on img at bounding box center [210, 233] width 15 height 15
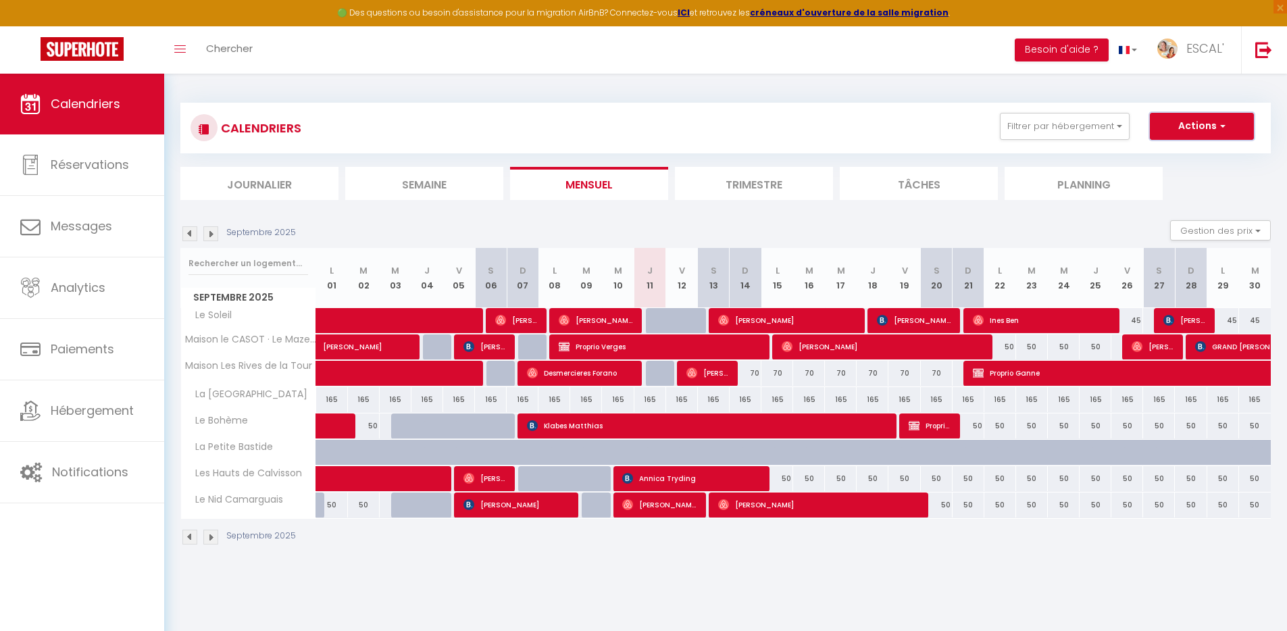
drag, startPoint x: 1189, startPoint y: 128, endPoint x: 1178, endPoint y: 162, distance: 35.7
click at [1189, 129] on button "Actions" at bounding box center [1202, 126] width 104 height 27
click at [1172, 159] on link "Nouvelle réservation" at bounding box center [1188, 157] width 118 height 20
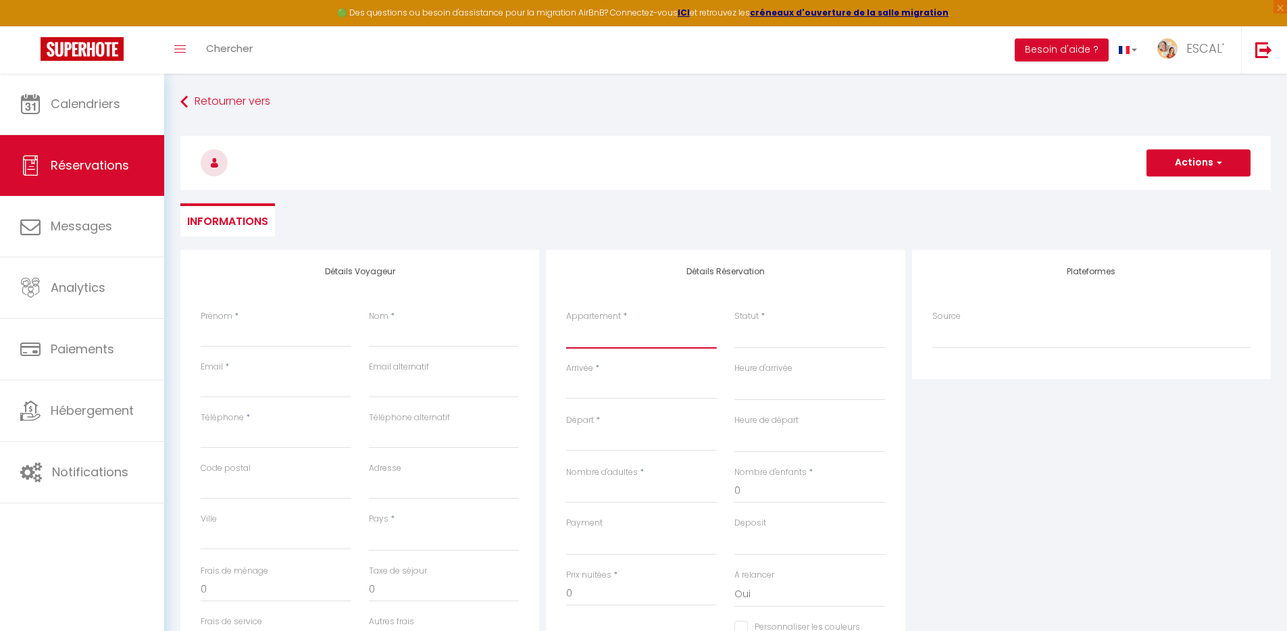
click at [610, 335] on select "La Villa des Garrigues Le Soleil Maison le CASOT · Le Mazet de St Laurent Maiso…" at bounding box center [641, 336] width 151 height 26
click at [566, 323] on select "La Villa des Garrigues Le Soleil Maison le CASOT · Le Mazet de St Laurent Maiso…" at bounding box center [641, 336] width 151 height 26
click at [630, 387] on input "Arrivée" at bounding box center [641, 389] width 151 height 18
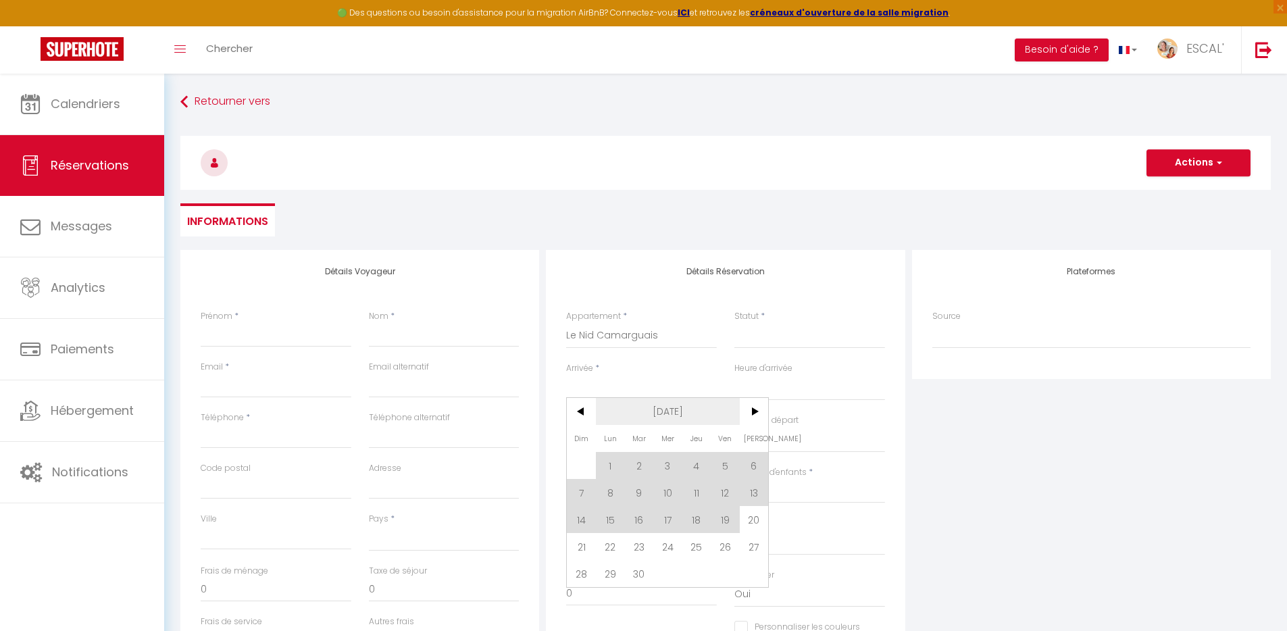
click at [662, 407] on span "[DATE]" at bounding box center [668, 411] width 144 height 27
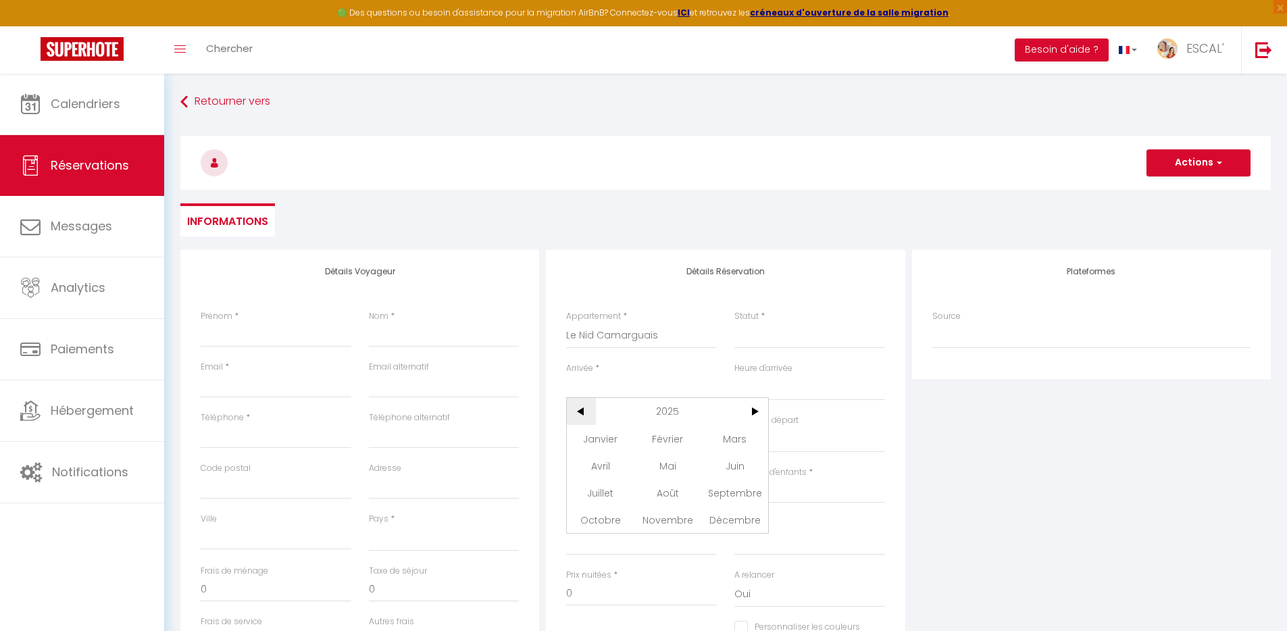
click at [587, 409] on span "<" at bounding box center [581, 411] width 29 height 27
click at [605, 435] on span "Janvier" at bounding box center [600, 438] width 67 height 27
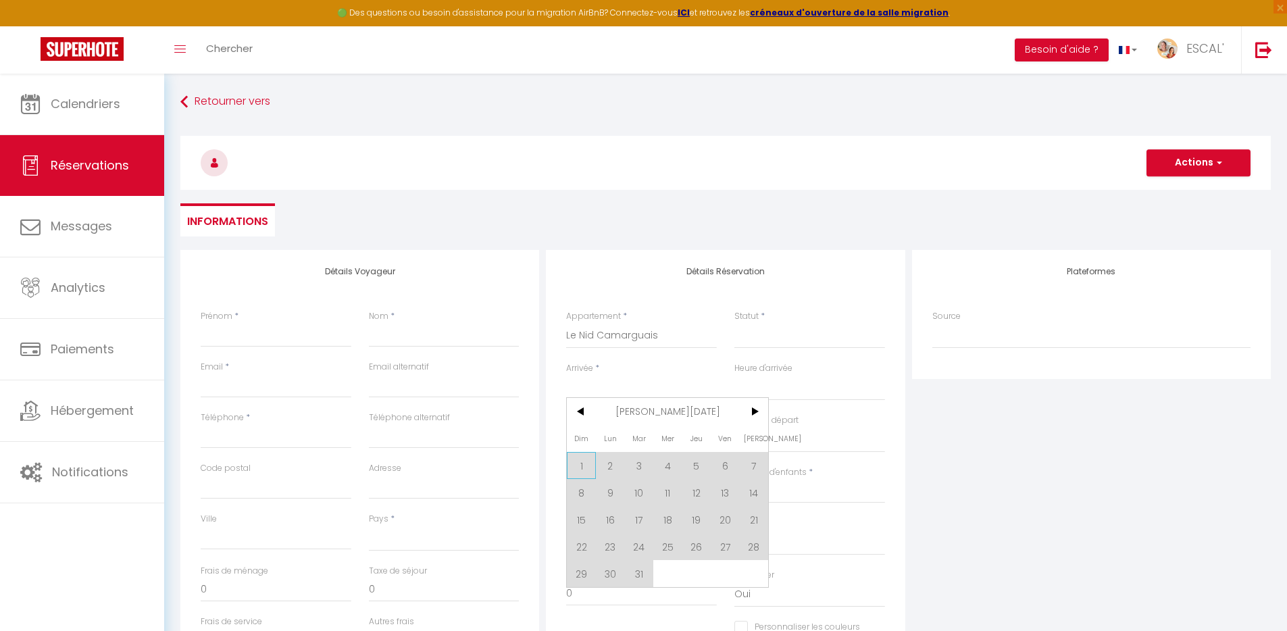
click at [581, 464] on span "1" at bounding box center [581, 465] width 29 height 27
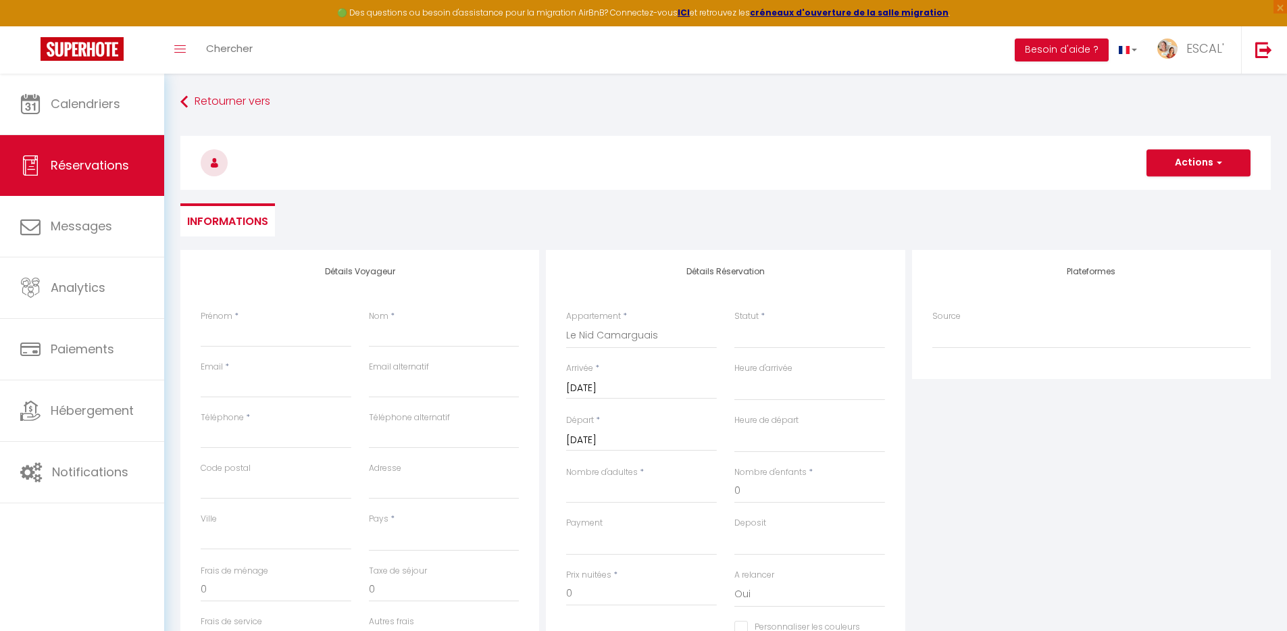
click at [657, 441] on input "Lun 02 Janvier 2023" at bounding box center [641, 441] width 151 height 18
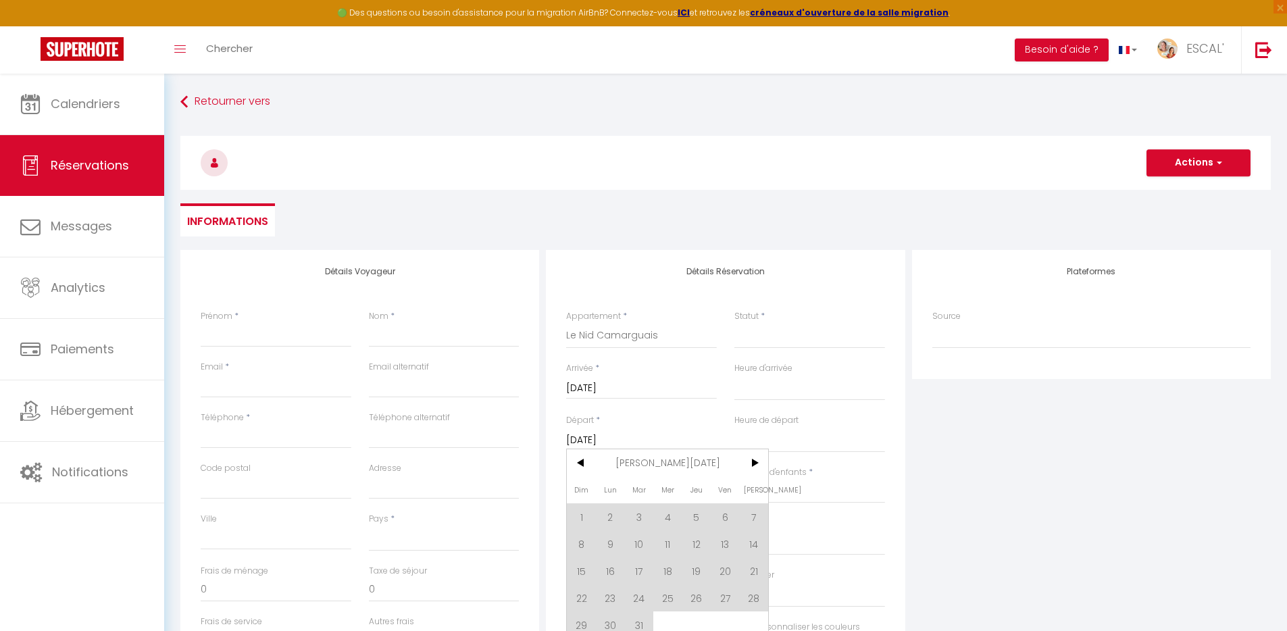
drag, startPoint x: 664, startPoint y: 447, endPoint x: 676, endPoint y: 453, distance: 13.0
click at [664, 447] on input "Lun 02 Janvier 2023" at bounding box center [641, 441] width 151 height 18
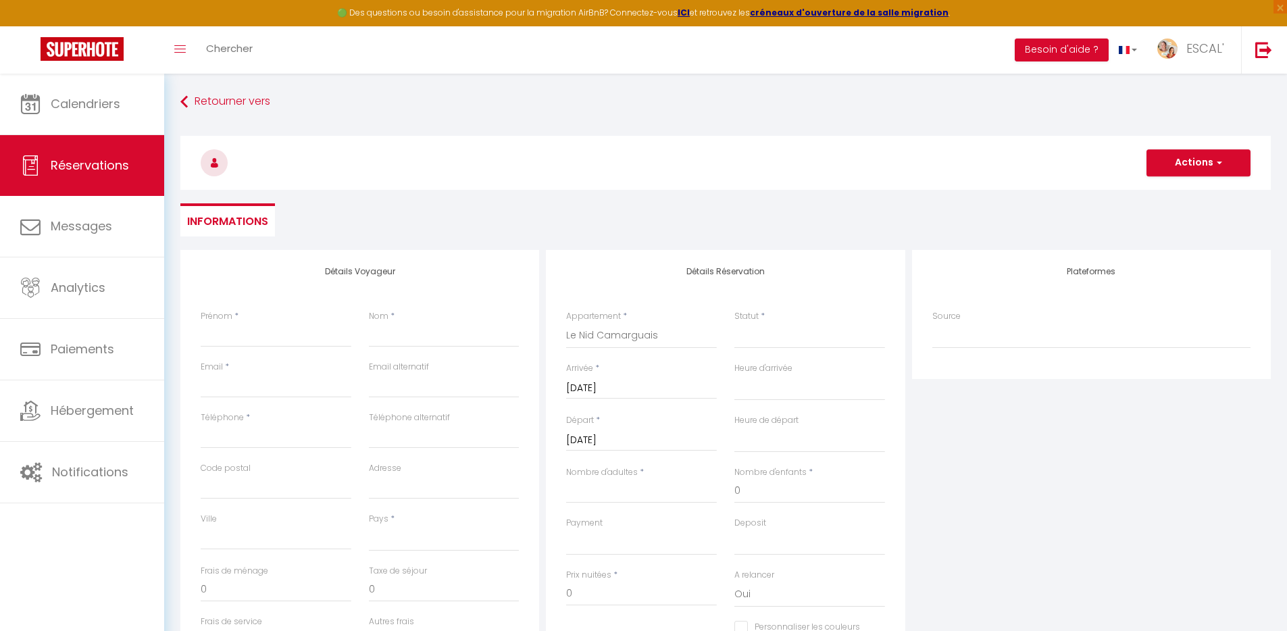
click at [660, 438] on input "Lun 02 Janvier 2023" at bounding box center [641, 441] width 151 height 18
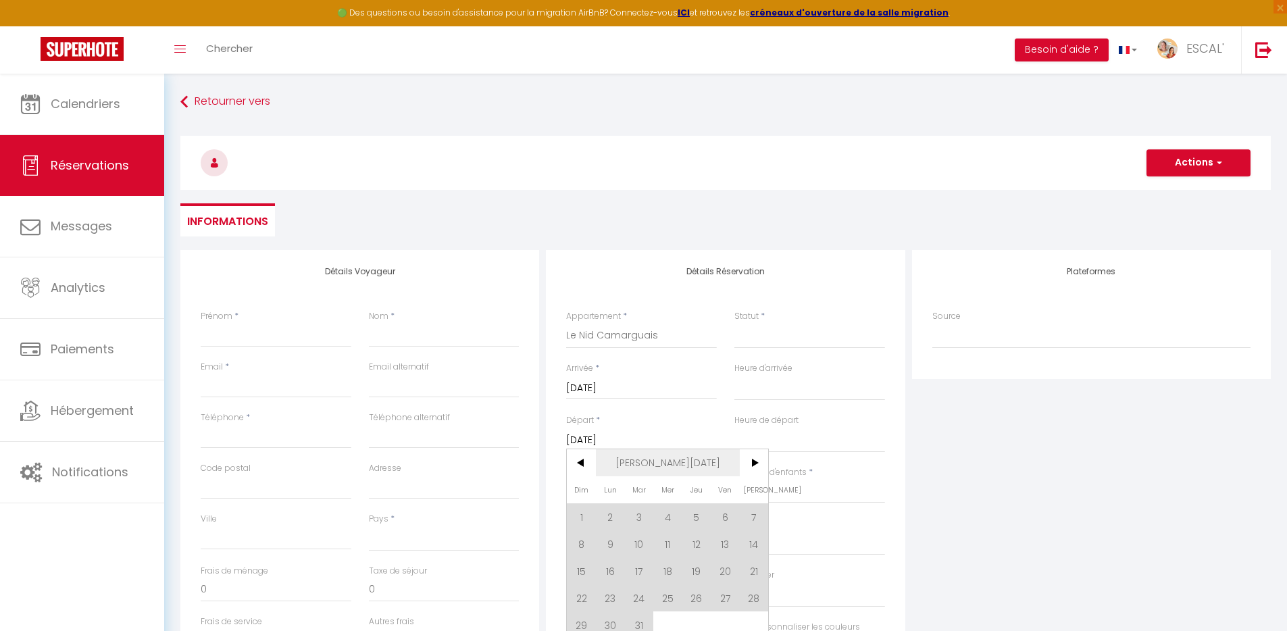
click at [666, 468] on span "Jan 2023" at bounding box center [668, 462] width 144 height 27
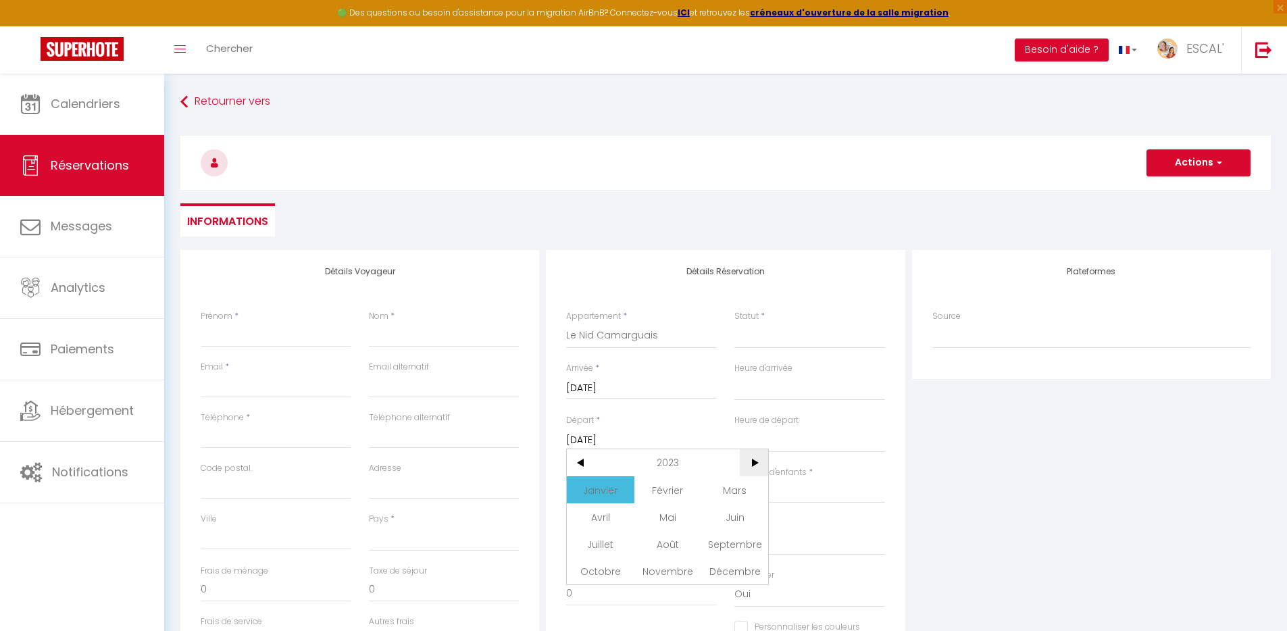
click at [753, 460] on span ">" at bounding box center [754, 462] width 29 height 27
click at [734, 518] on span "Juin" at bounding box center [734, 516] width 67 height 27
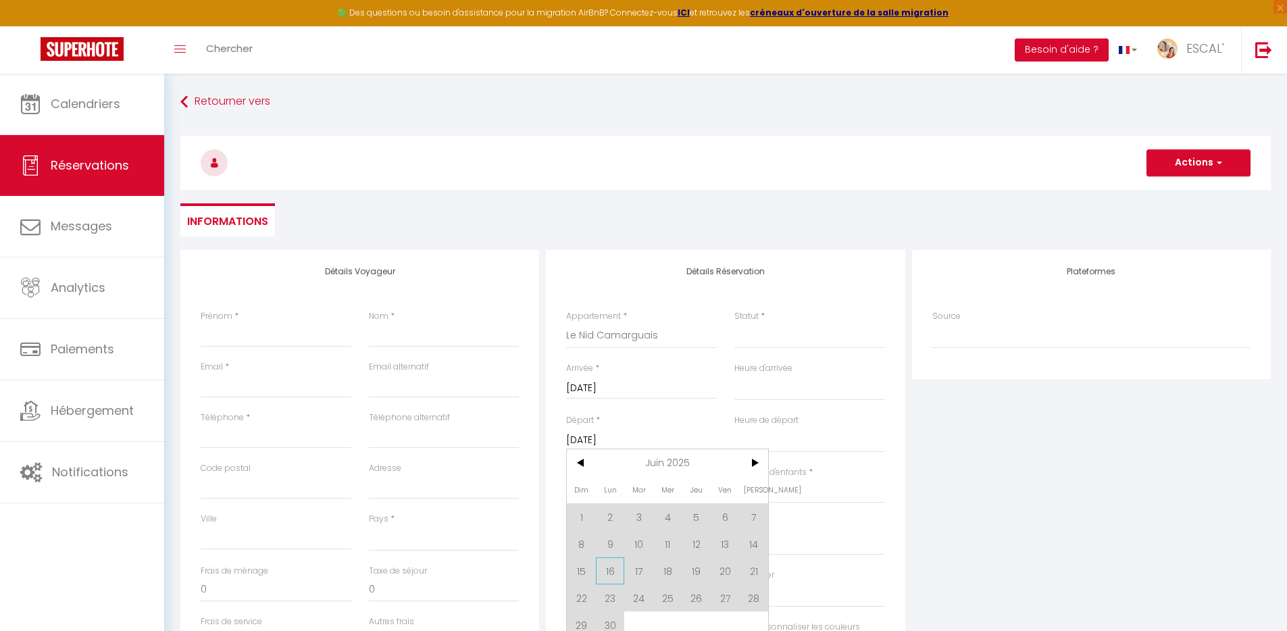
click at [614, 575] on span "16" at bounding box center [610, 570] width 29 height 27
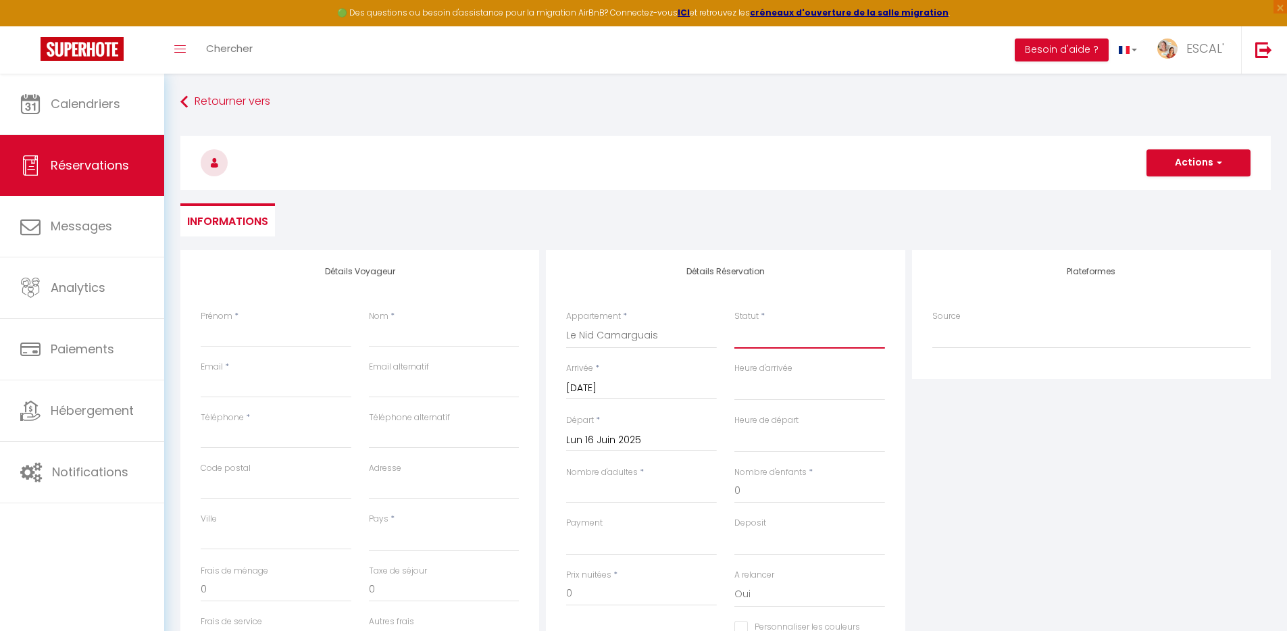
click at [778, 341] on select "Confirmé Non Confirmé Annulé Annulé par le voyageur No Show Request" at bounding box center [810, 336] width 151 height 26
click at [735, 323] on select "Confirmé Non Confirmé Annulé Annulé par le voyageur No Show Request" at bounding box center [810, 336] width 151 height 26
click at [637, 492] on input "Nombre d'adultes" at bounding box center [641, 491] width 151 height 24
click at [251, 335] on input "Prénom" at bounding box center [276, 335] width 151 height 24
click at [434, 532] on select "France Portugal Afghanistan Albania Algeria American Samoa Andorra Angola Angui…" at bounding box center [444, 539] width 151 height 26
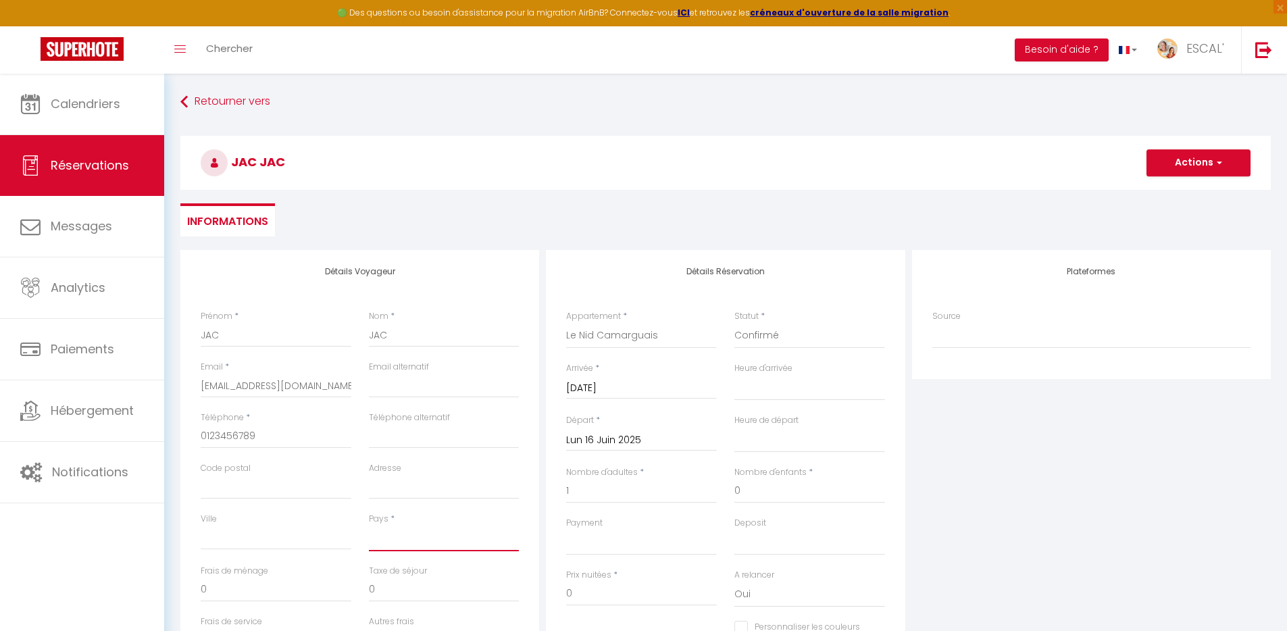
click at [369, 526] on select "France Portugal Afghanistan Albania Algeria American Samoa Andorra Angola Angui…" at bounding box center [444, 539] width 151 height 26
click at [945, 524] on div "Plateformes Source Direct Airbnb.com Booking.com Chalet montagne Expedia Gite d…" at bounding box center [1092, 491] width 366 height 483
click at [1188, 164] on button "Actions" at bounding box center [1199, 162] width 104 height 27
click at [1173, 191] on link "Enregistrer" at bounding box center [1185, 193] width 107 height 18
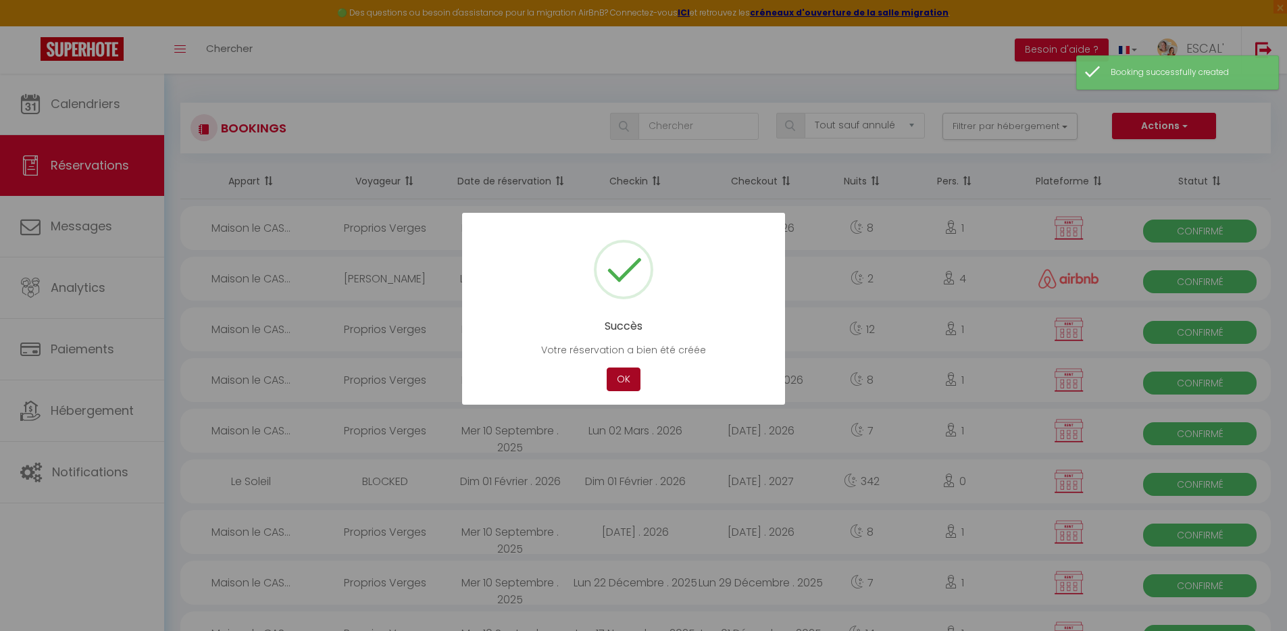
click at [626, 380] on button "OK" at bounding box center [624, 380] width 34 height 24
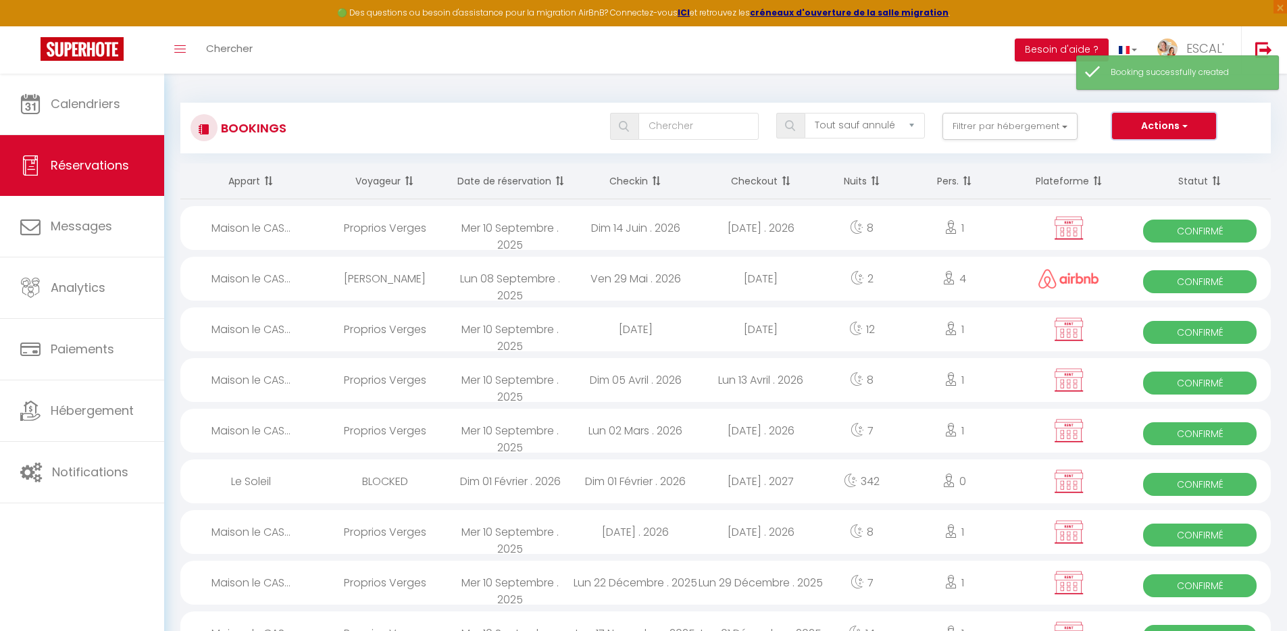
click at [1162, 132] on button "Actions" at bounding box center [1164, 126] width 104 height 27
click at [1148, 153] on link "Nouvelle Réservation" at bounding box center [1143, 156] width 145 height 18
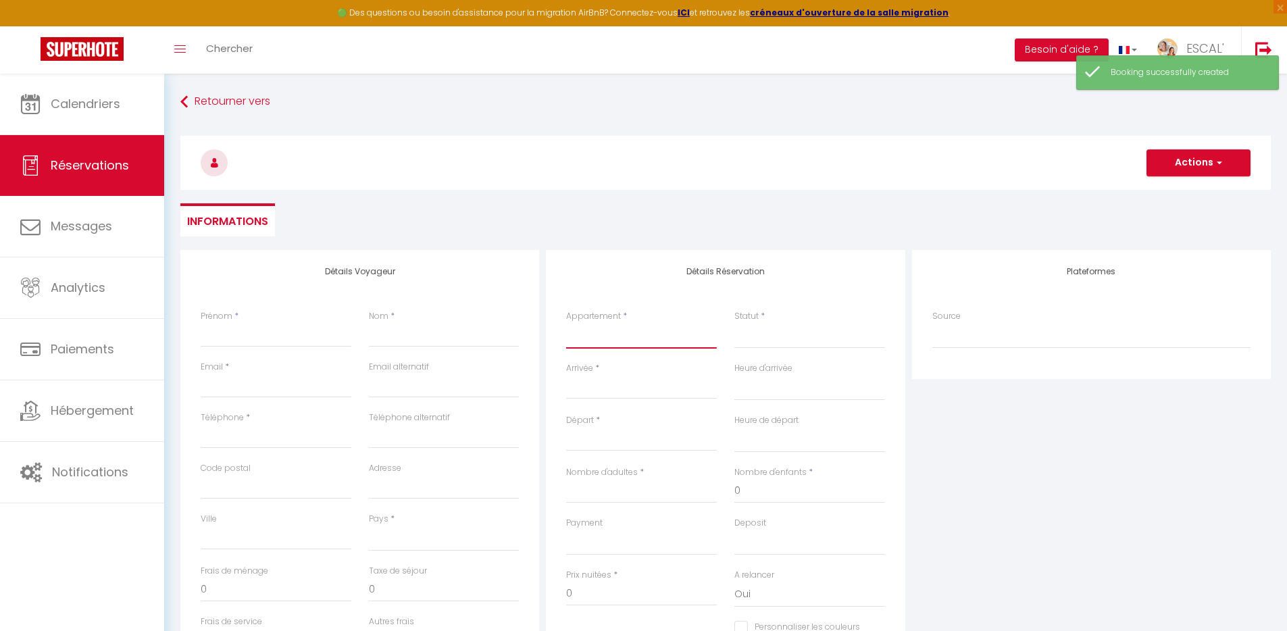
click at [618, 330] on select "La Villa des Garrigues Le Soleil Maison le CASOT · Le Mazet de St Laurent Maiso…" at bounding box center [641, 336] width 151 height 26
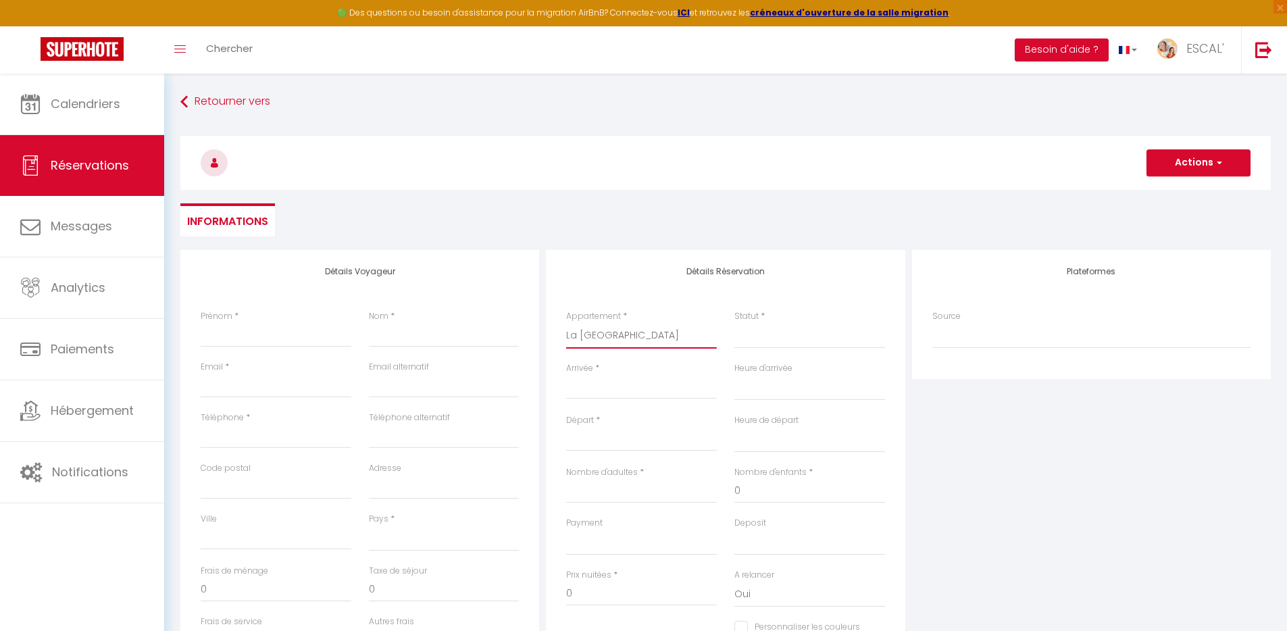
click at [566, 323] on select "La Villa des Garrigues Le Soleil Maison le CASOT · Le Mazet de St Laurent Maiso…" at bounding box center [641, 336] width 151 height 26
click at [777, 335] on select "Confirmé Non Confirmé Annulé Annulé par le voyageur No Show Request" at bounding box center [810, 336] width 151 height 26
click at [735, 323] on select "Confirmé Non Confirmé Annulé Annulé par le voyageur No Show Request" at bounding box center [810, 336] width 151 height 26
click at [628, 388] on input "Arrivée" at bounding box center [641, 389] width 151 height 18
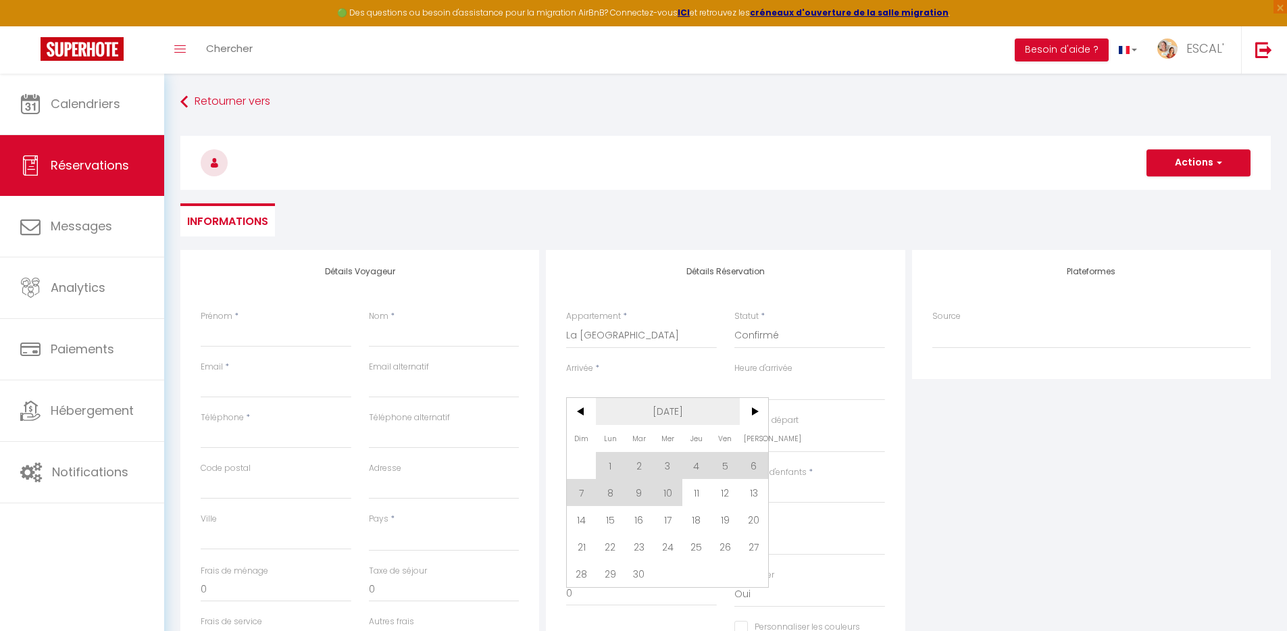
click at [665, 405] on span "[DATE]" at bounding box center [668, 411] width 144 height 27
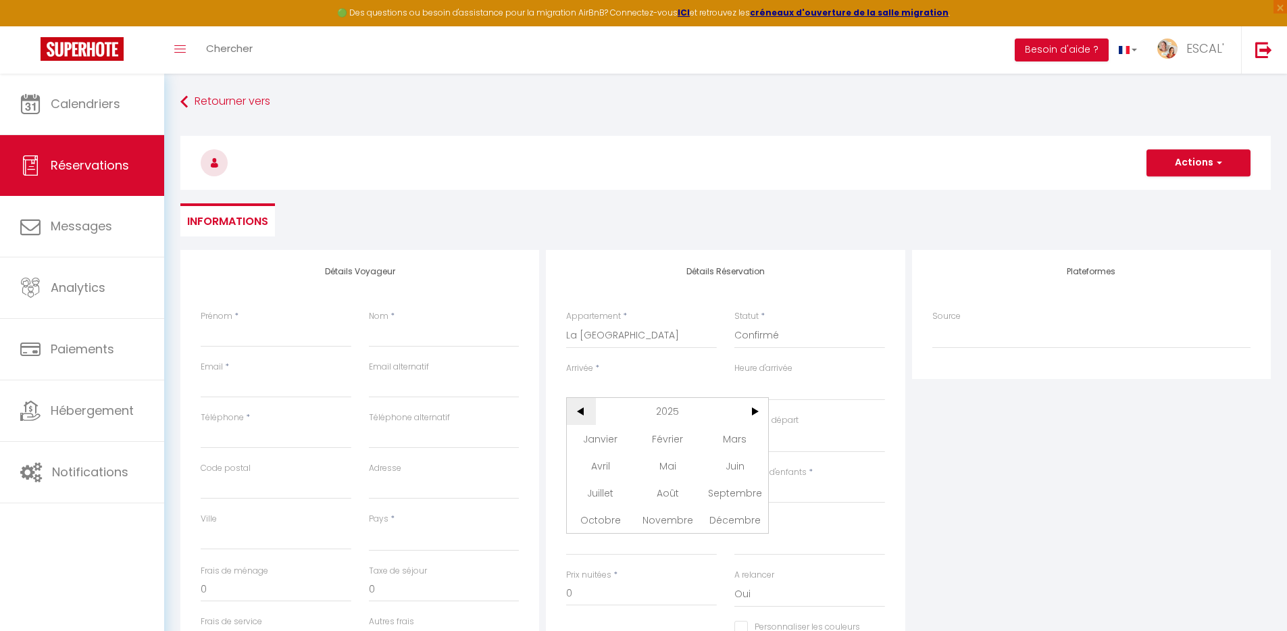
click at [585, 411] on span "<" at bounding box center [581, 411] width 29 height 27
click at [607, 432] on span "Janvier" at bounding box center [600, 438] width 67 height 27
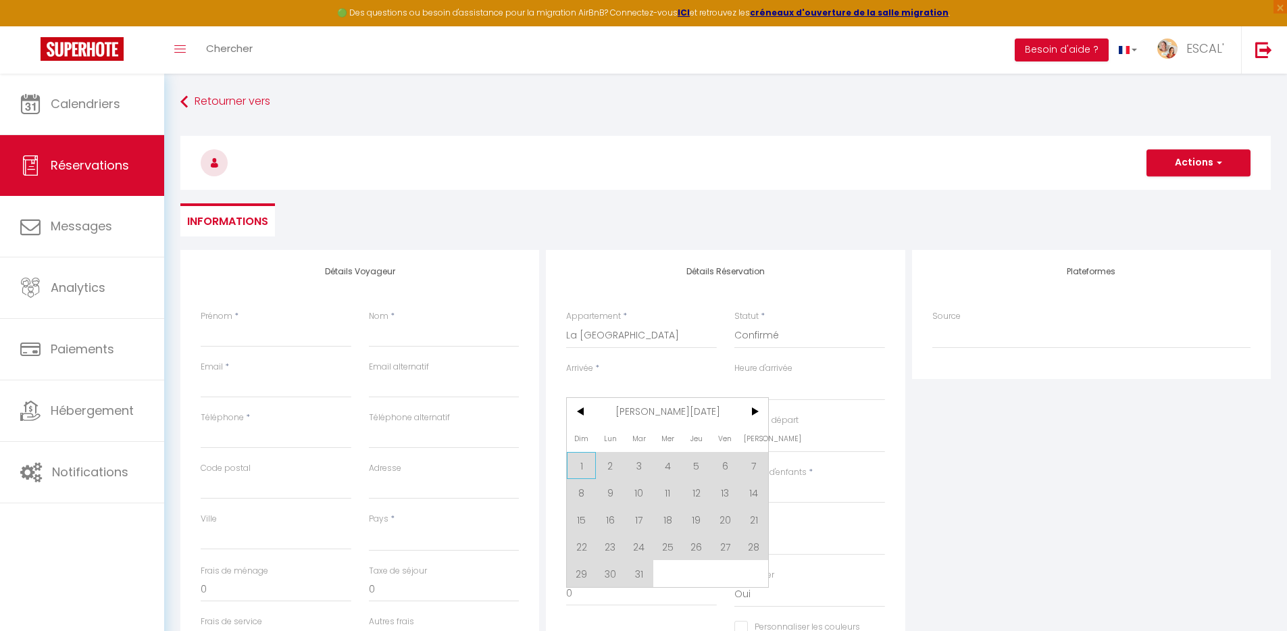
click at [581, 470] on span "1" at bounding box center [581, 465] width 29 height 27
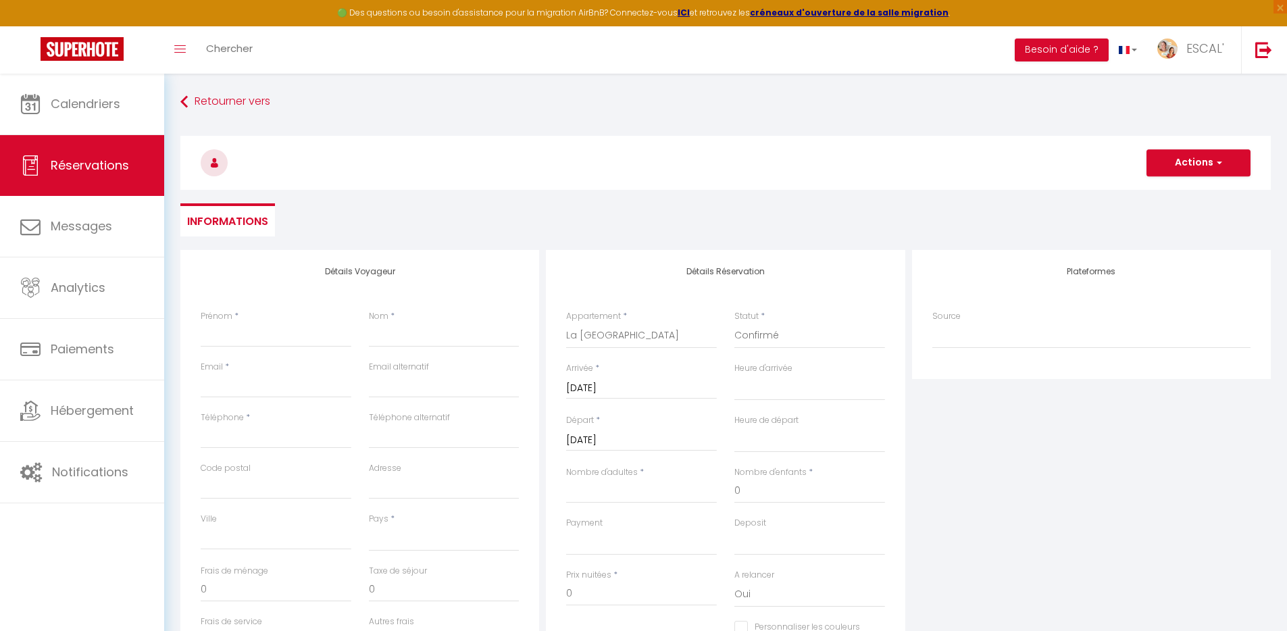
click at [645, 438] on input "Lun 02 Janvier 2023" at bounding box center [641, 441] width 151 height 18
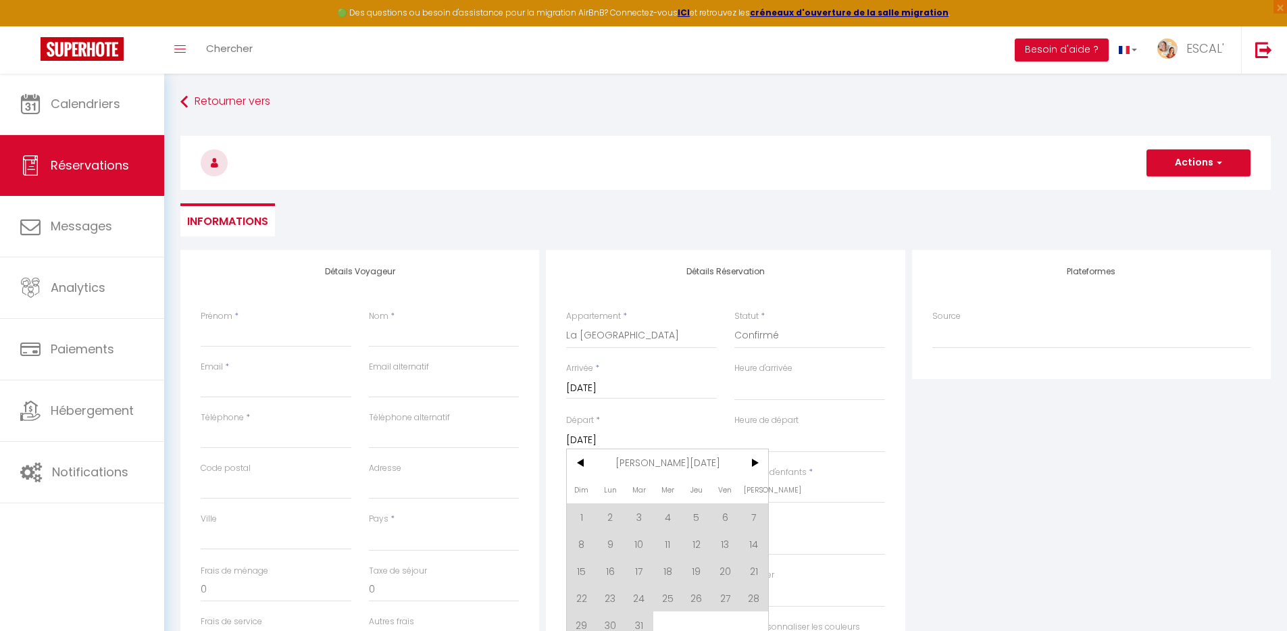
drag, startPoint x: 662, startPoint y: 460, endPoint x: 680, endPoint y: 464, distance: 18.6
click at [662, 460] on span "Jan 2023" at bounding box center [668, 462] width 144 height 27
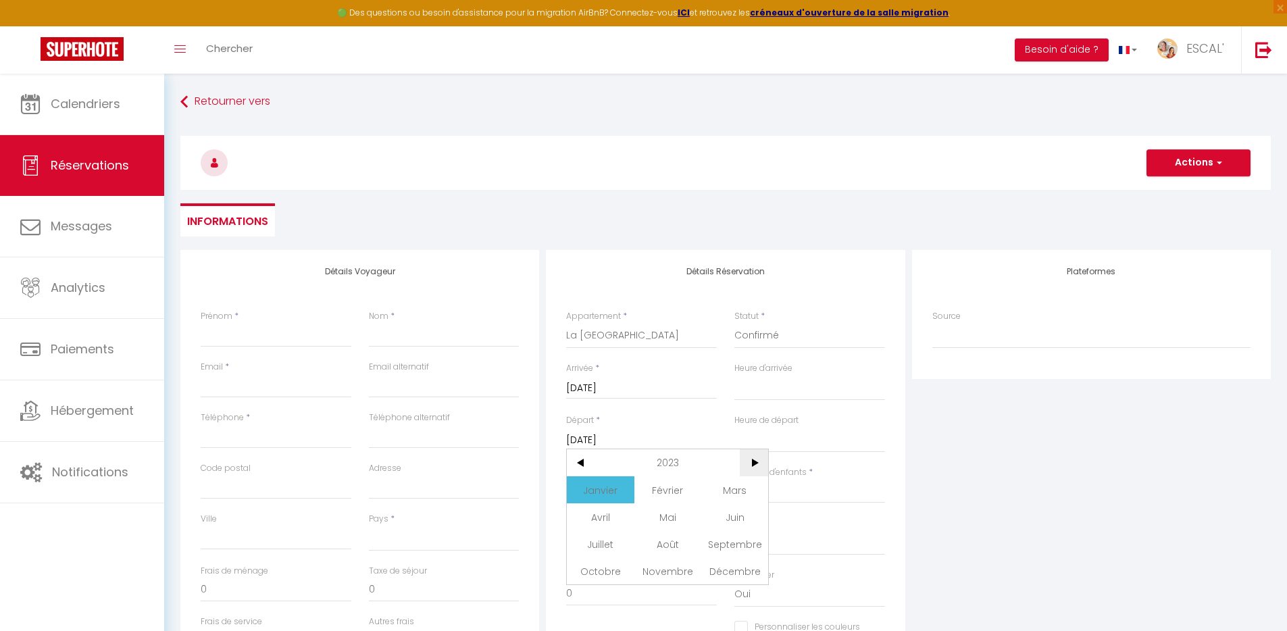
click at [751, 463] on span ">" at bounding box center [754, 462] width 29 height 27
click at [676, 520] on span "Mai" at bounding box center [667, 516] width 67 height 27
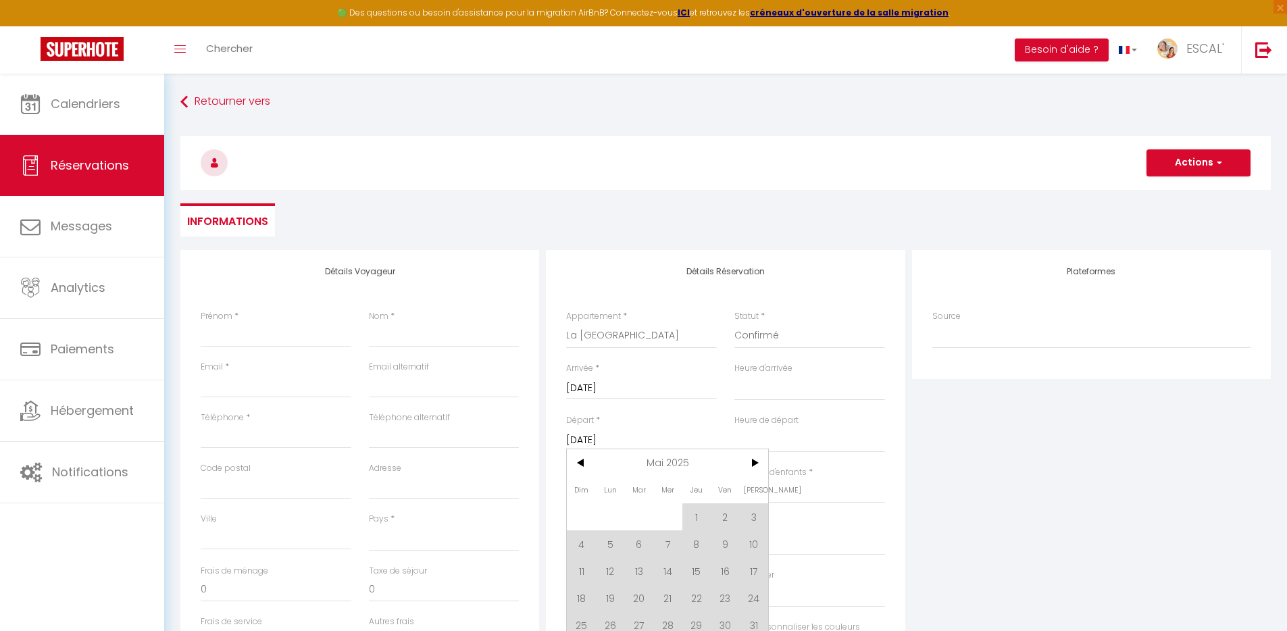
drag, startPoint x: 696, startPoint y: 620, endPoint x: 1005, endPoint y: 511, distance: 327.6
click at [696, 620] on span "29" at bounding box center [696, 625] width 29 height 27
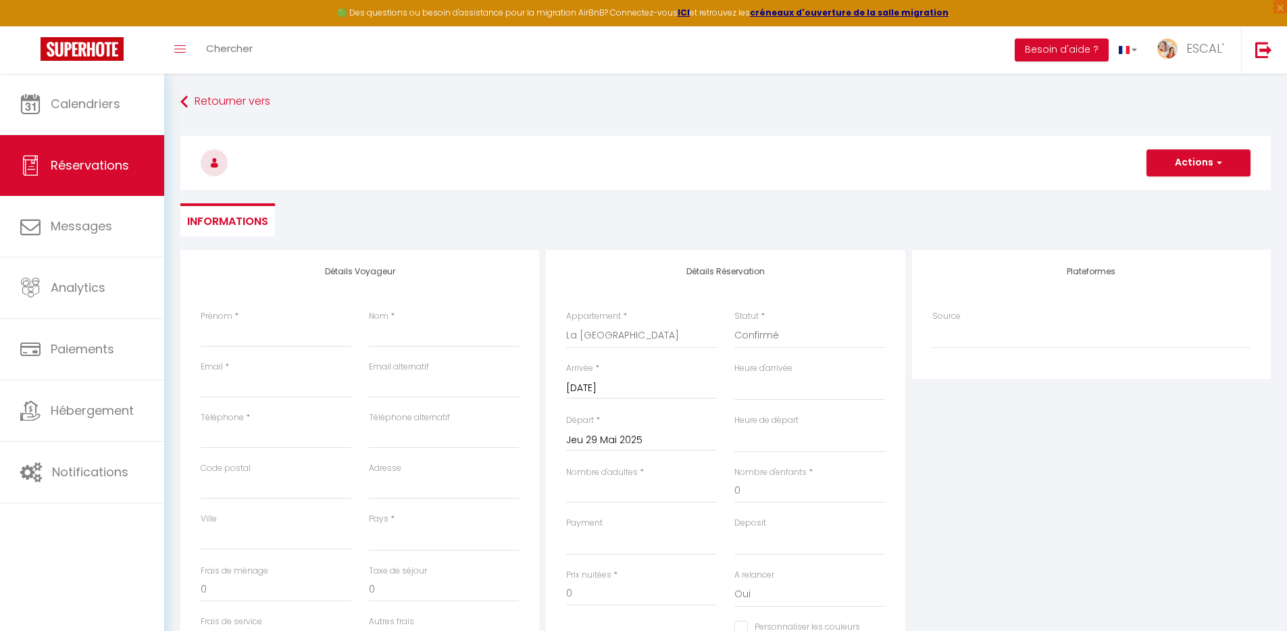
click at [1006, 511] on div "Plateformes Source Direct Airbnb.com Booking.com Chalet montagne Expedia Gite d…" at bounding box center [1092, 491] width 366 height 483
click at [669, 489] on input "Nombre d'adultes" at bounding box center [641, 491] width 151 height 24
click at [240, 332] on input "Prénom" at bounding box center [276, 335] width 151 height 24
click at [416, 534] on select "France Portugal Afghanistan Albania Algeria American Samoa Andorra Angola Angui…" at bounding box center [444, 539] width 151 height 26
click at [369, 526] on select "France Portugal Afghanistan Albania Algeria American Samoa Andorra Angola Angui…" at bounding box center [444, 539] width 151 height 26
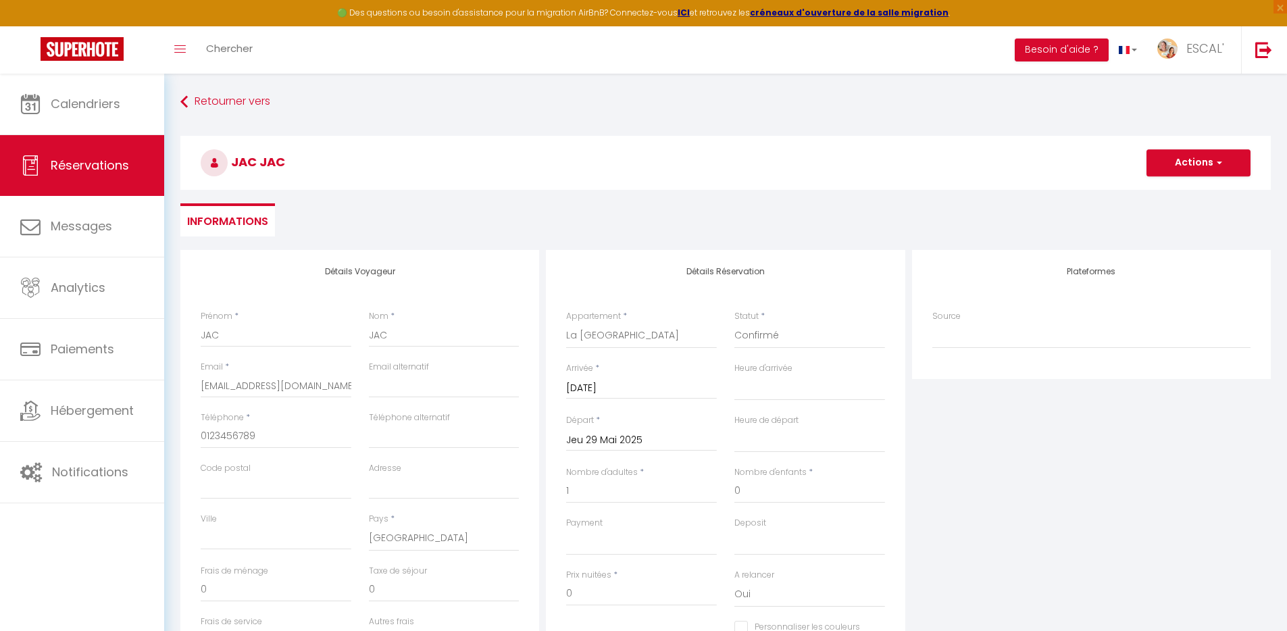
drag, startPoint x: 1150, startPoint y: 507, endPoint x: 1058, endPoint y: 462, distance: 102.1
click at [1150, 507] on div "Plateformes Source Direct Airbnb.com Booking.com Chalet montagne Expedia Gite d…" at bounding box center [1092, 491] width 366 height 483
click at [1195, 166] on button "Actions" at bounding box center [1199, 162] width 104 height 27
click at [1180, 191] on link "Enregistrer" at bounding box center [1185, 193] width 107 height 18
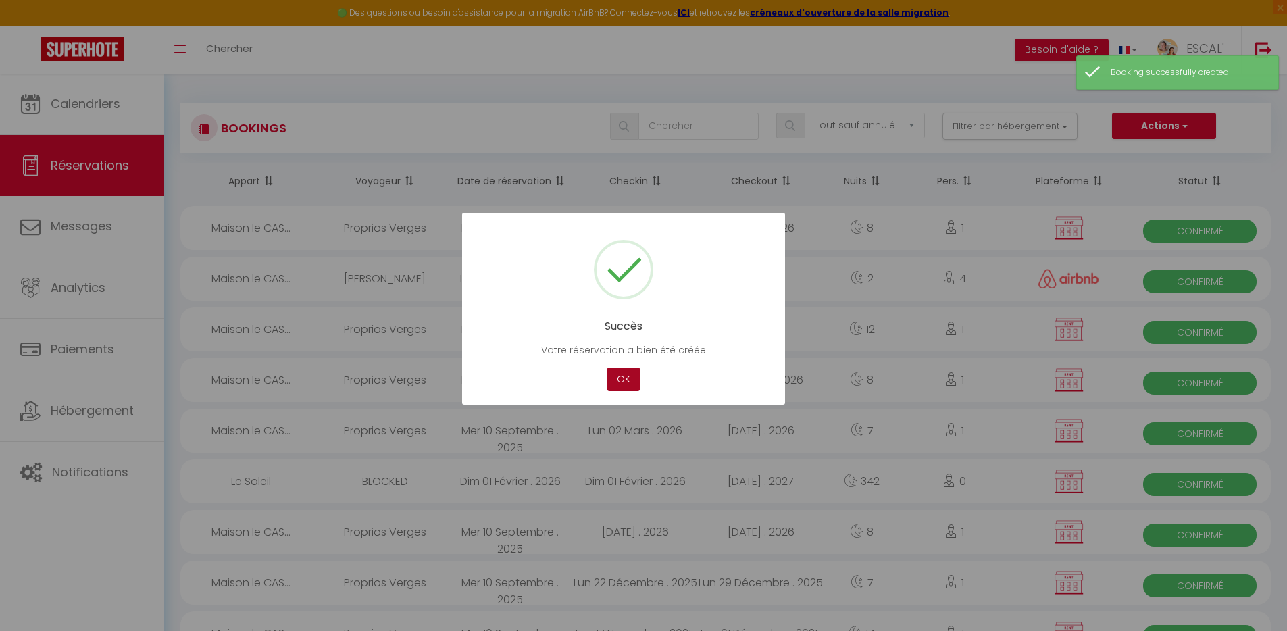
click at [624, 378] on button "OK" at bounding box center [624, 380] width 34 height 24
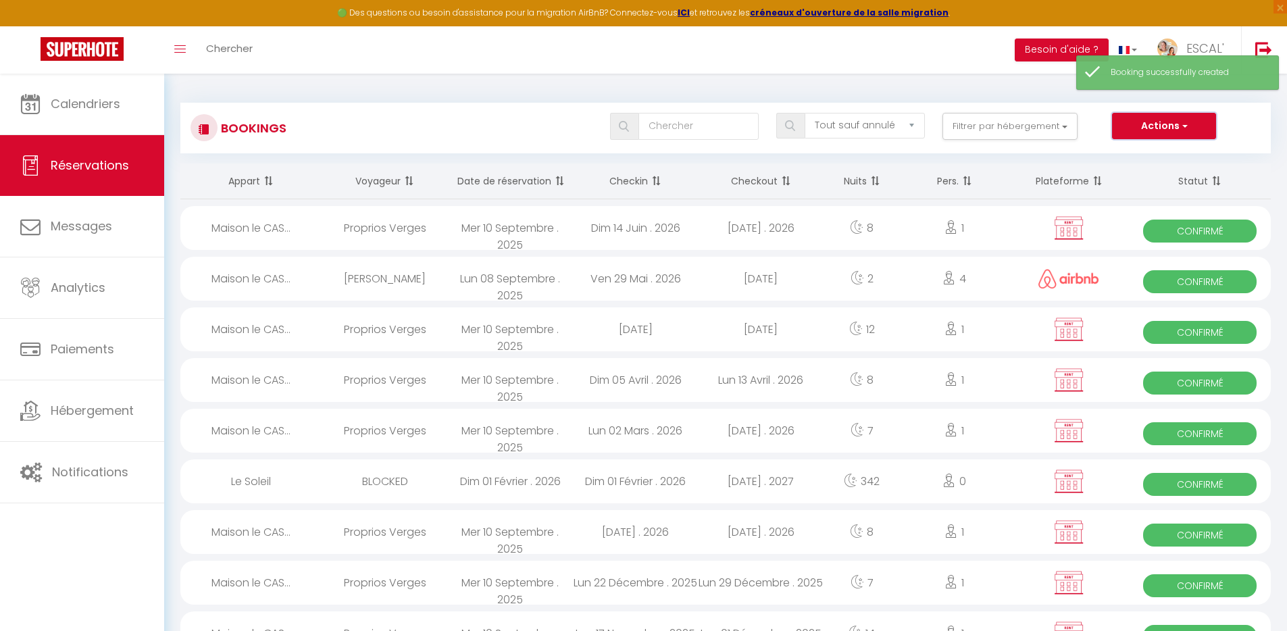
click at [1153, 128] on button "Actions" at bounding box center [1164, 126] width 104 height 27
click at [1149, 149] on link "Nouvelle Réservation" at bounding box center [1143, 156] width 145 height 18
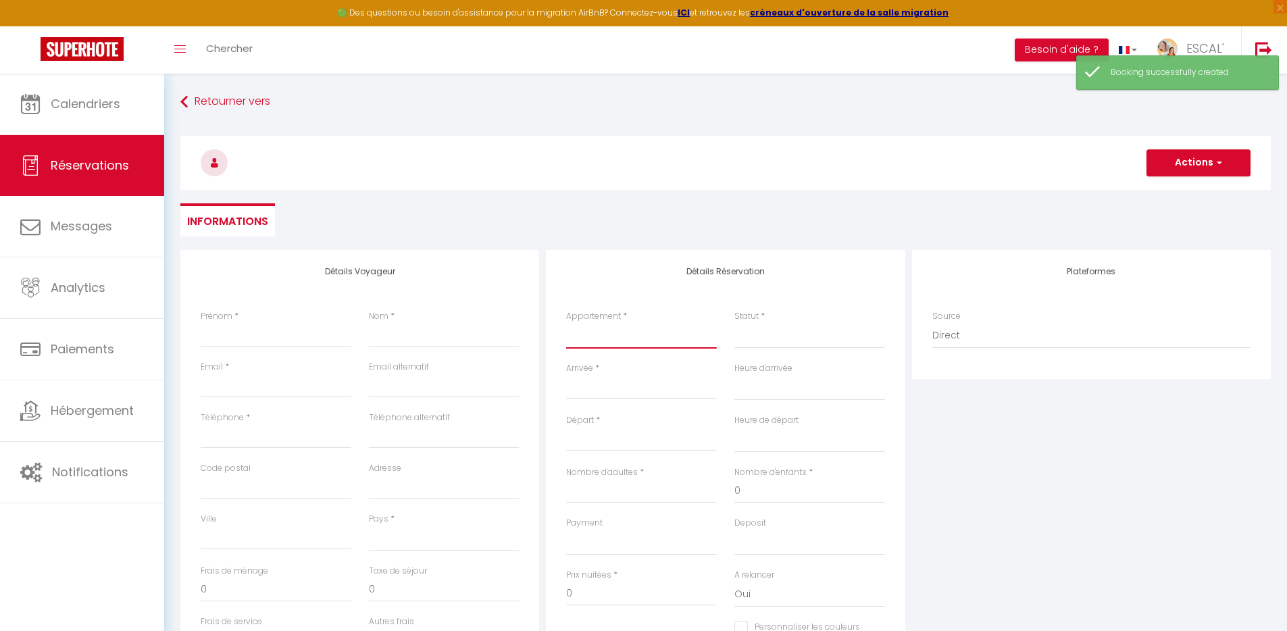
click at [613, 328] on select "La Villa des Garrigues Le Soleil Maison le CASOT · Le Mazet de St Laurent Maiso…" at bounding box center [641, 336] width 151 height 26
click at [566, 323] on select "La Villa des Garrigues Le Soleil Maison le CASOT · Le Mazet de St Laurent Maiso…" at bounding box center [641, 336] width 151 height 26
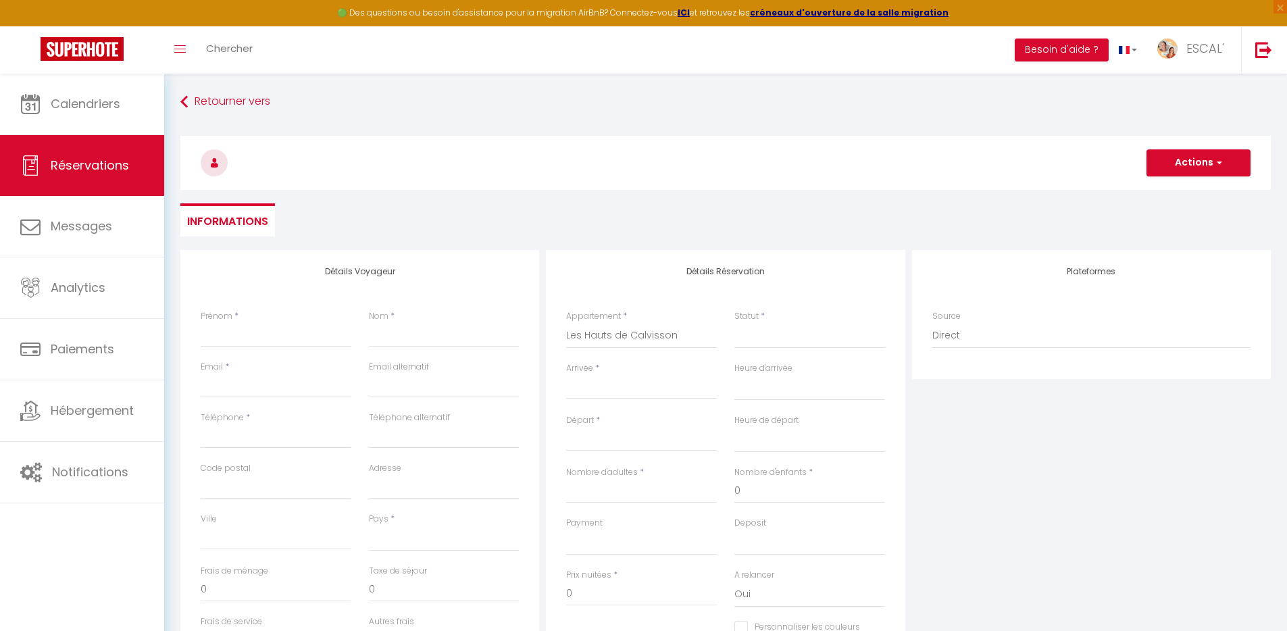
click at [597, 392] on input "Arrivée" at bounding box center [641, 389] width 151 height 18
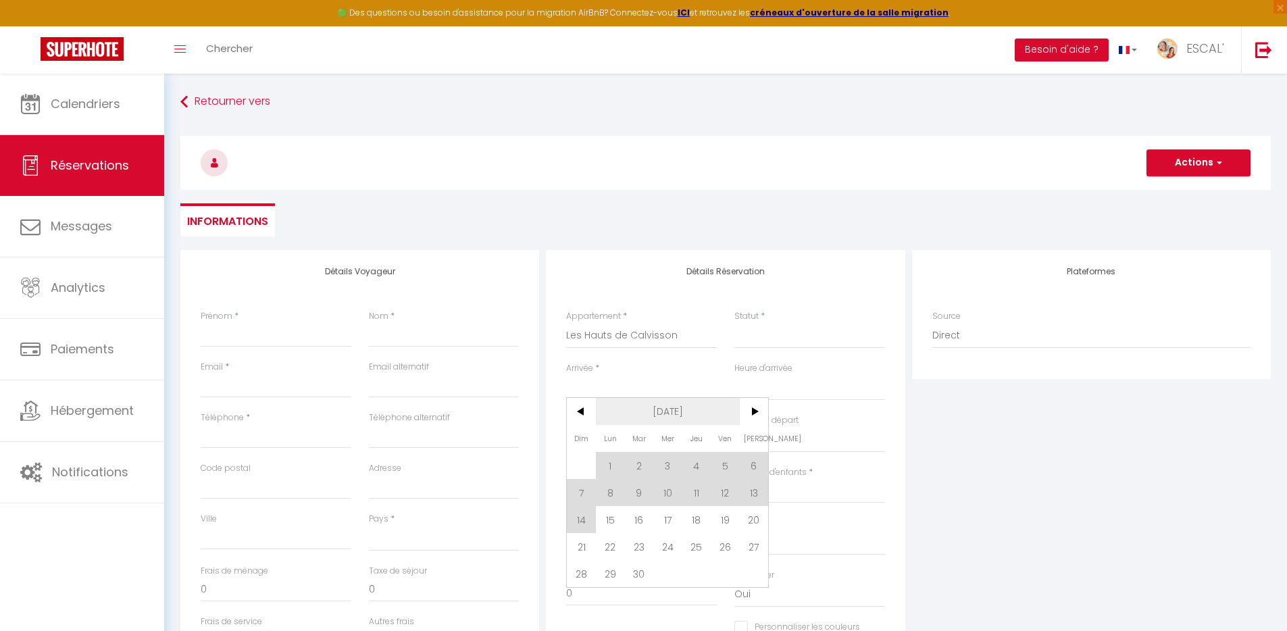
click at [650, 408] on span "[DATE]" at bounding box center [668, 411] width 144 height 27
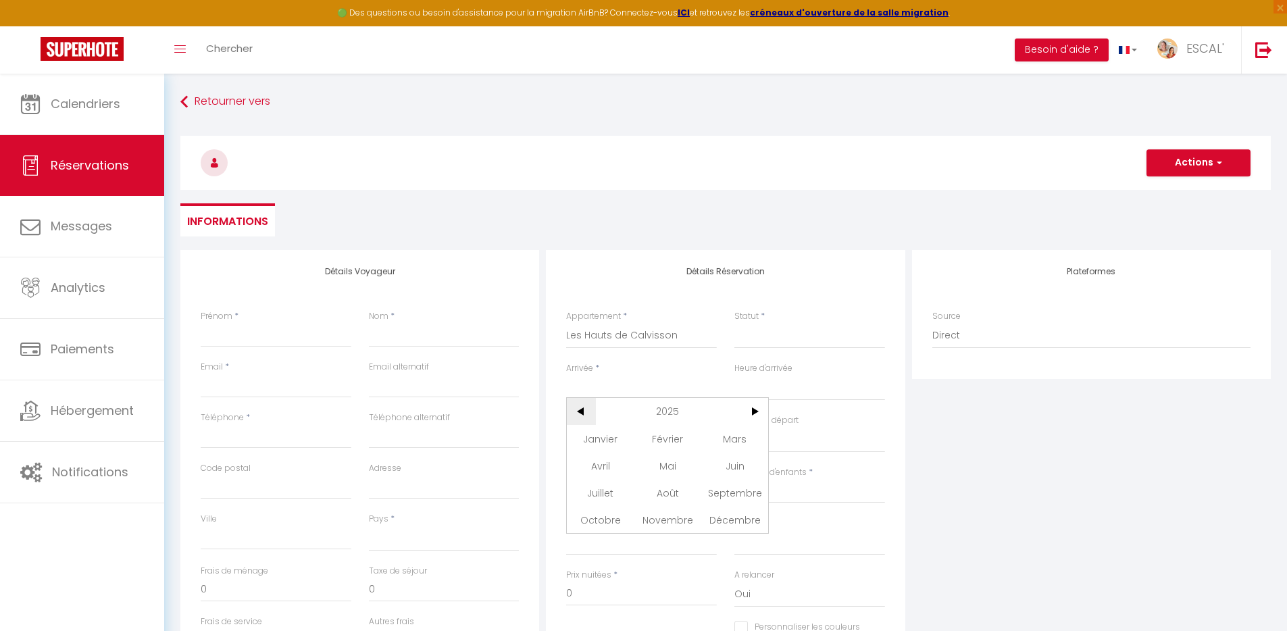
click at [587, 411] on span "<" at bounding box center [581, 411] width 29 height 27
click at [595, 432] on span "Janvier" at bounding box center [600, 438] width 67 height 27
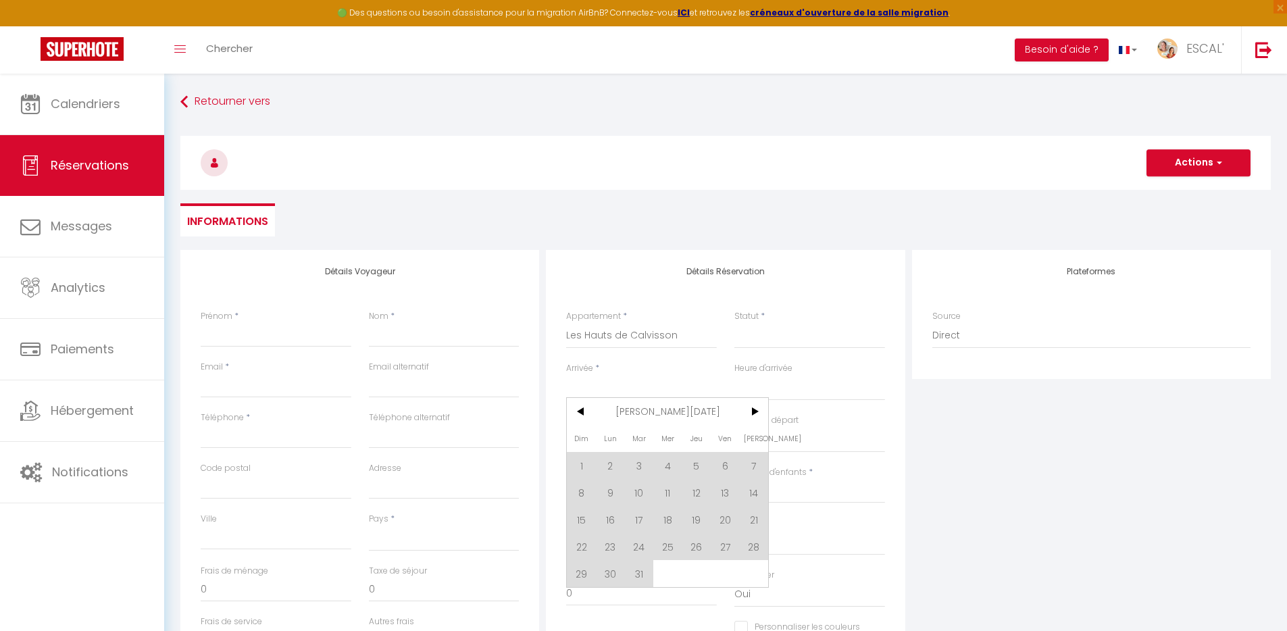
click at [592, 464] on span "1" at bounding box center [581, 465] width 29 height 27
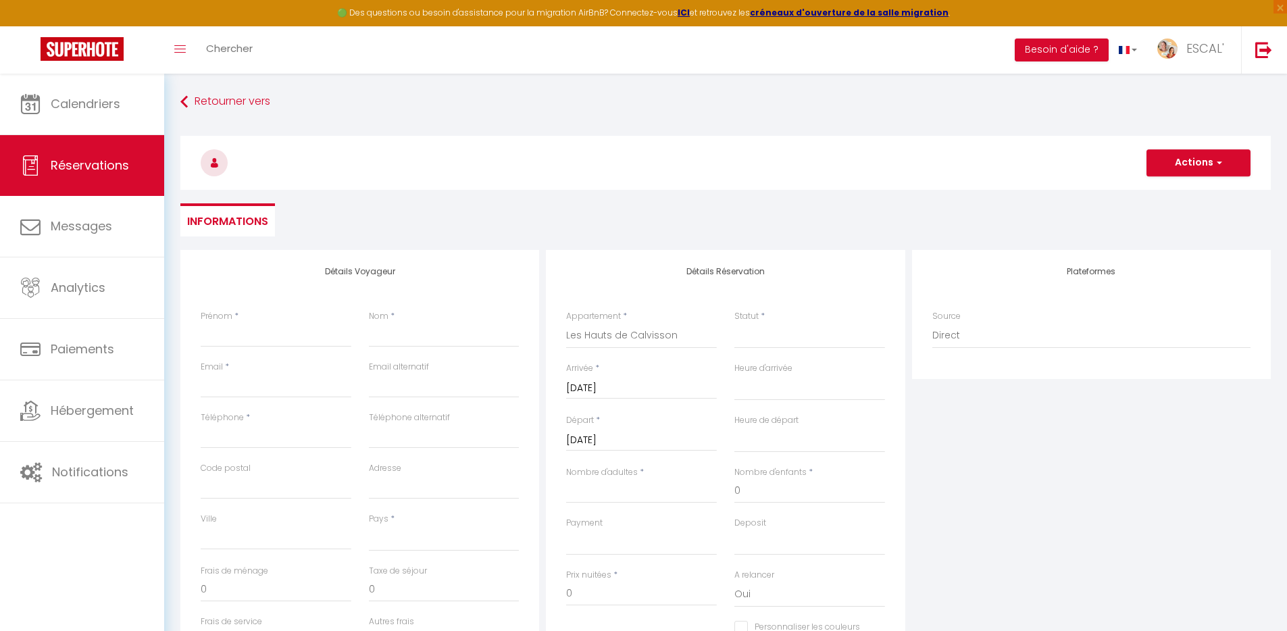
click at [641, 439] on input "Lun 02 Janvier 2023" at bounding box center [641, 441] width 151 height 18
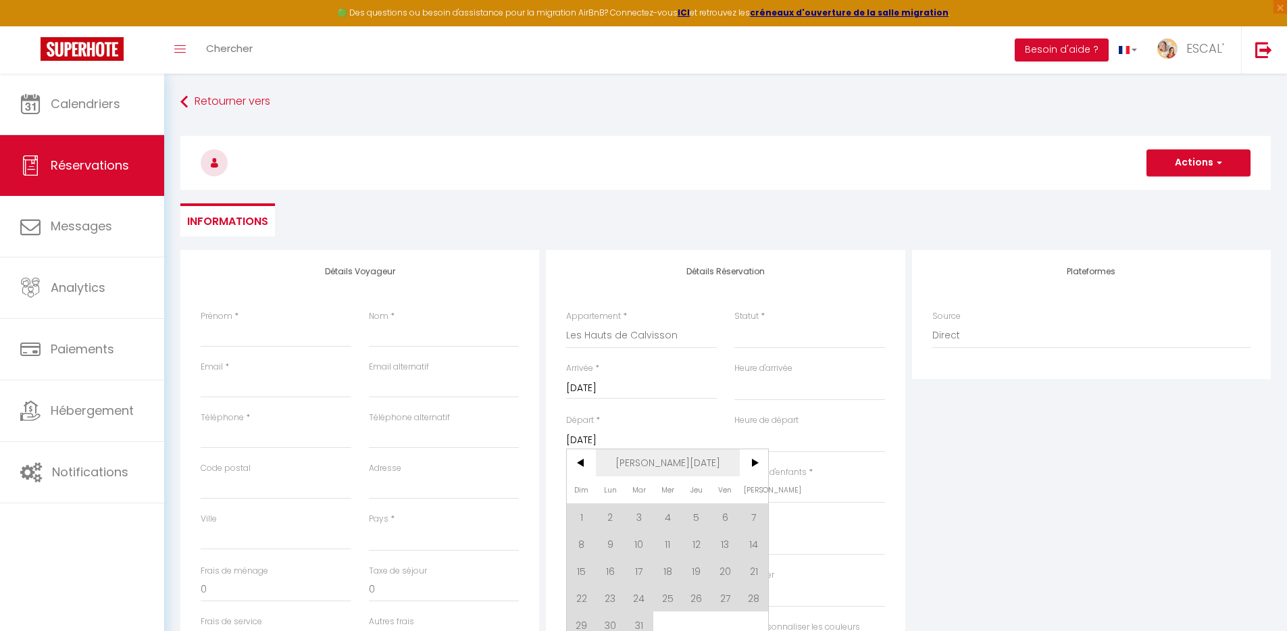
drag, startPoint x: 664, startPoint y: 465, endPoint x: 729, endPoint y: 469, distance: 65.0
click at [664, 465] on span "Jan 2023" at bounding box center [668, 462] width 144 height 27
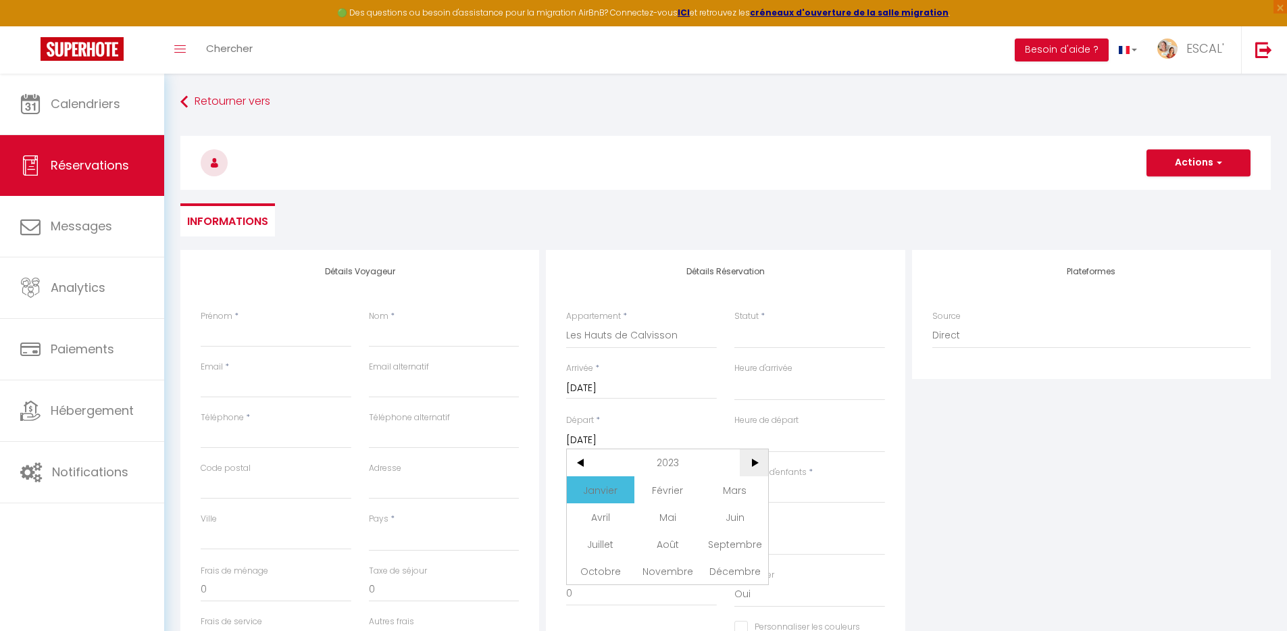
click at [749, 466] on span ">" at bounding box center [754, 462] width 29 height 27
click at [751, 466] on span ">" at bounding box center [754, 462] width 29 height 27
click at [681, 516] on span "Mai" at bounding box center [667, 516] width 67 height 27
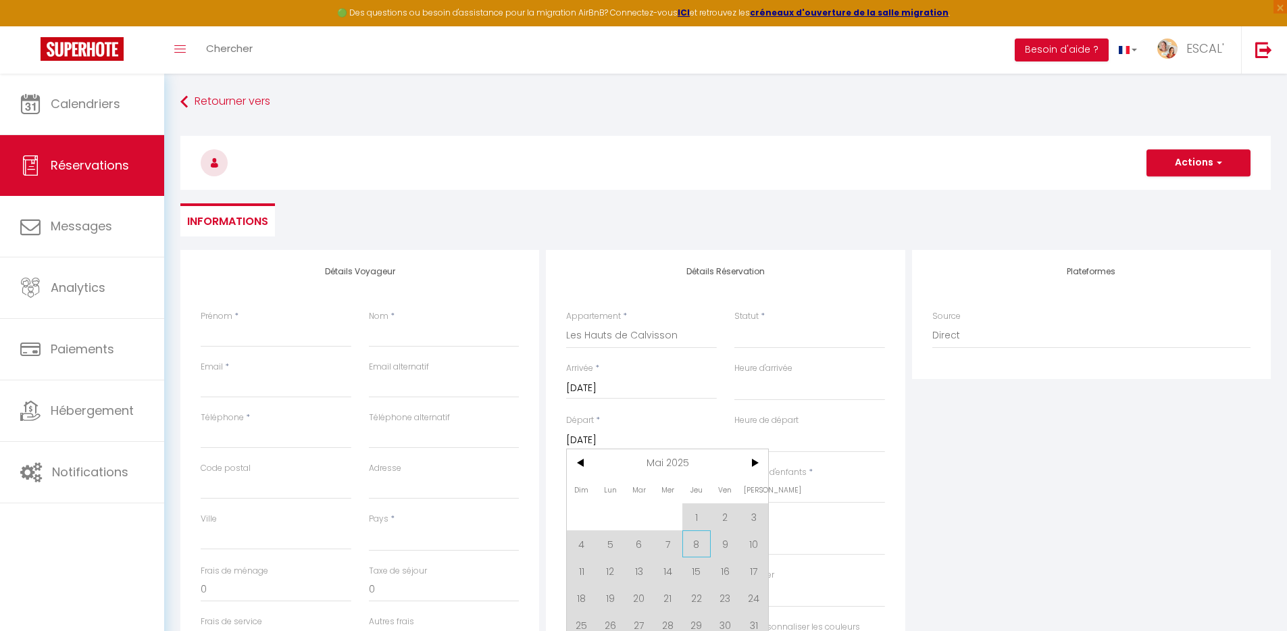
click at [698, 544] on span "8" at bounding box center [696, 543] width 29 height 27
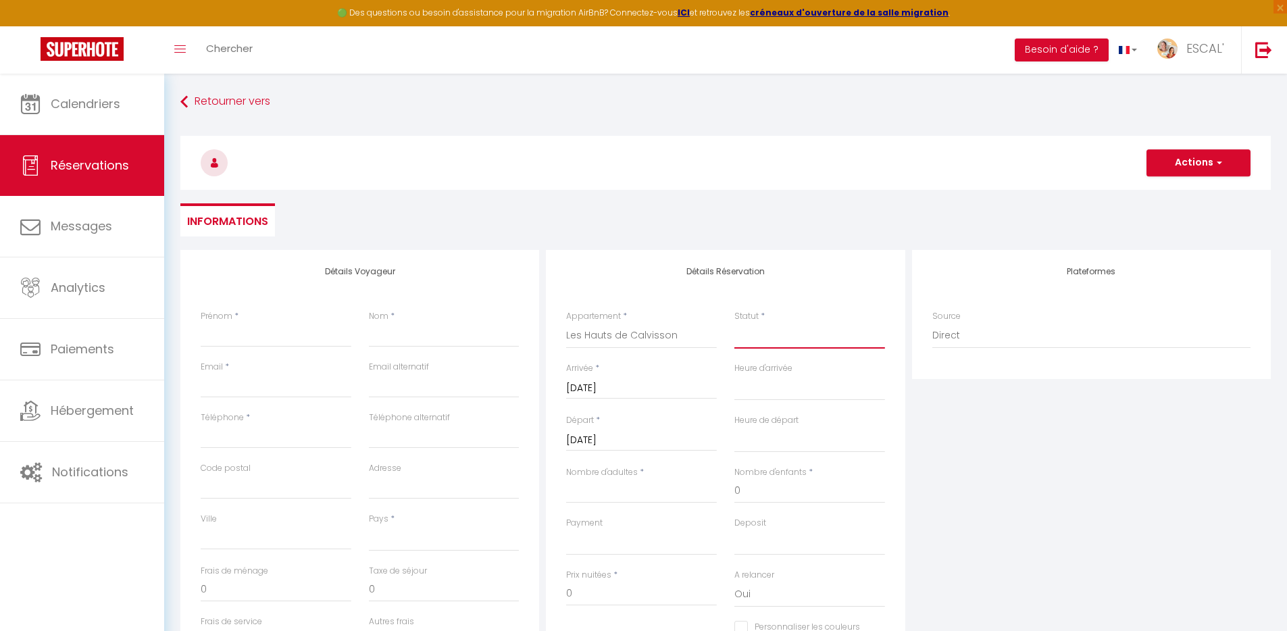
click at [775, 332] on select "Confirmé Non Confirmé Annulé Annulé par le voyageur No Show Request" at bounding box center [810, 336] width 151 height 26
click at [735, 323] on select "Confirmé Non Confirmé Annulé Annulé par le voyageur No Show Request" at bounding box center [810, 336] width 151 height 26
click at [627, 495] on input "Nombre d'adultes" at bounding box center [641, 491] width 151 height 24
click at [298, 339] on input "Prénom" at bounding box center [276, 335] width 151 height 24
click at [467, 537] on select "France Portugal Afghanistan Albania Algeria American Samoa Andorra Angola Angui…" at bounding box center [444, 539] width 151 height 26
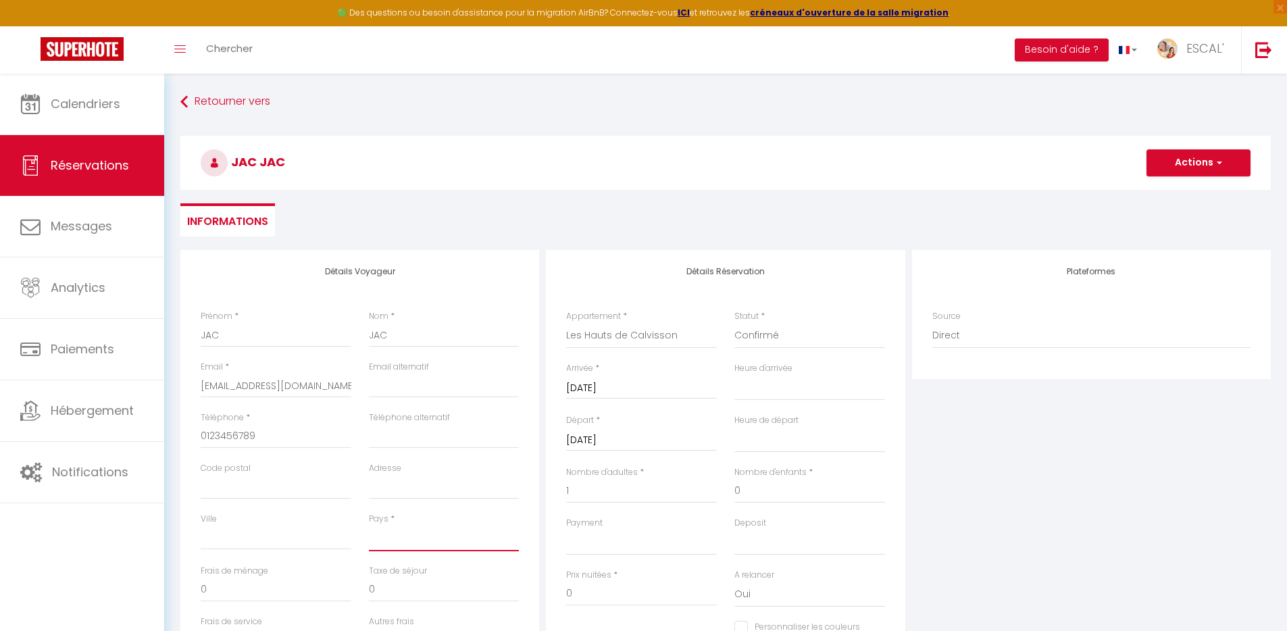
click at [369, 526] on select "France Portugal Afghanistan Albania Algeria American Samoa Andorra Angola Angui…" at bounding box center [444, 539] width 151 height 26
click at [1041, 503] on div "Plateformes Source Direct Airbnb.com Booking.com Chalet montagne Expedia Gite d…" at bounding box center [1092, 491] width 366 height 483
click at [1185, 170] on button "Actions" at bounding box center [1199, 162] width 104 height 27
click at [1173, 193] on link "Enregistrer" at bounding box center [1185, 193] width 107 height 18
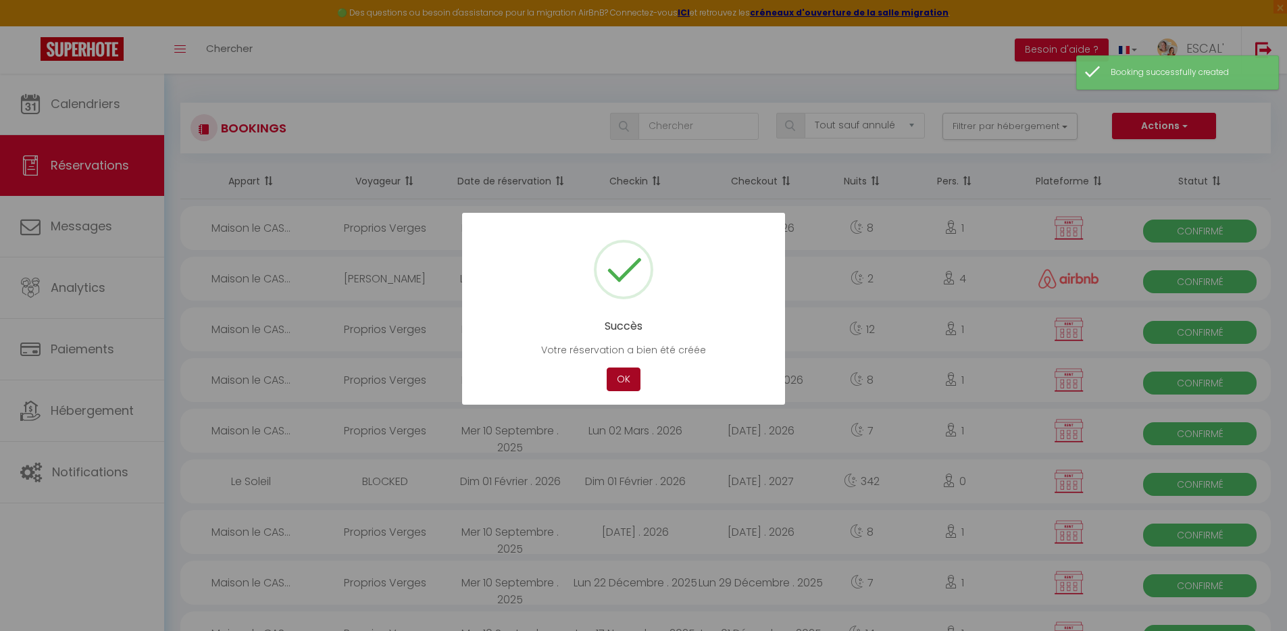
click at [624, 383] on button "OK" at bounding box center [624, 380] width 34 height 24
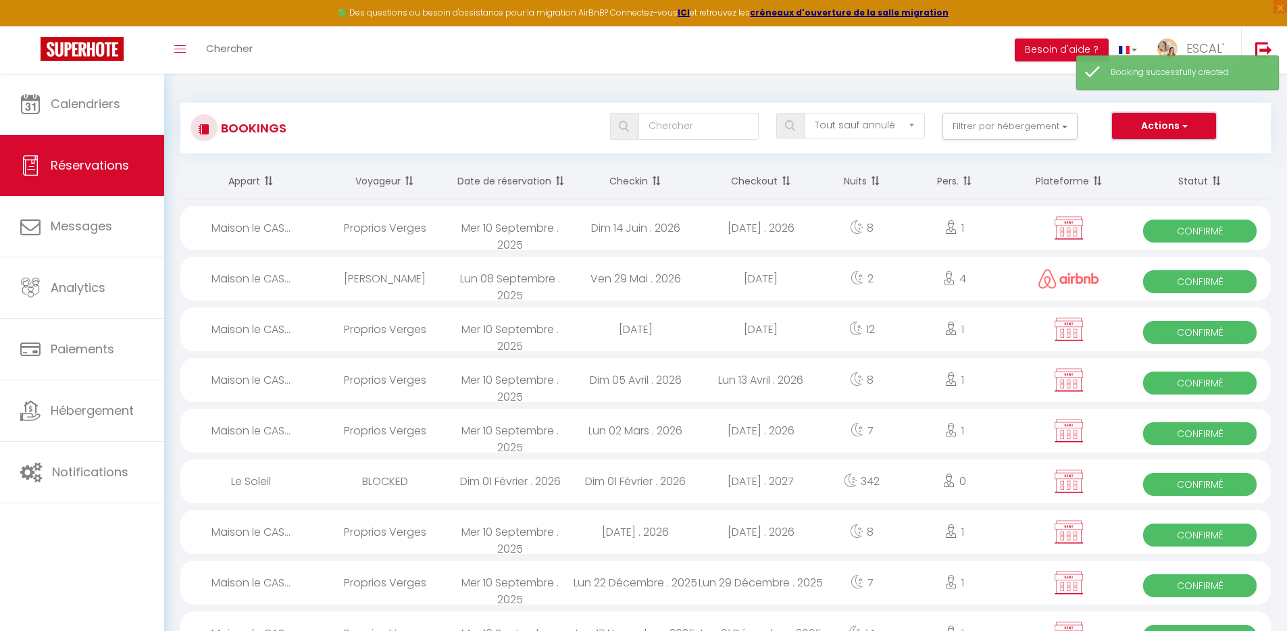
click at [1158, 126] on button "Actions" at bounding box center [1164, 126] width 104 height 27
click at [1147, 153] on link "Nouvelle Réservation" at bounding box center [1143, 156] width 145 height 18
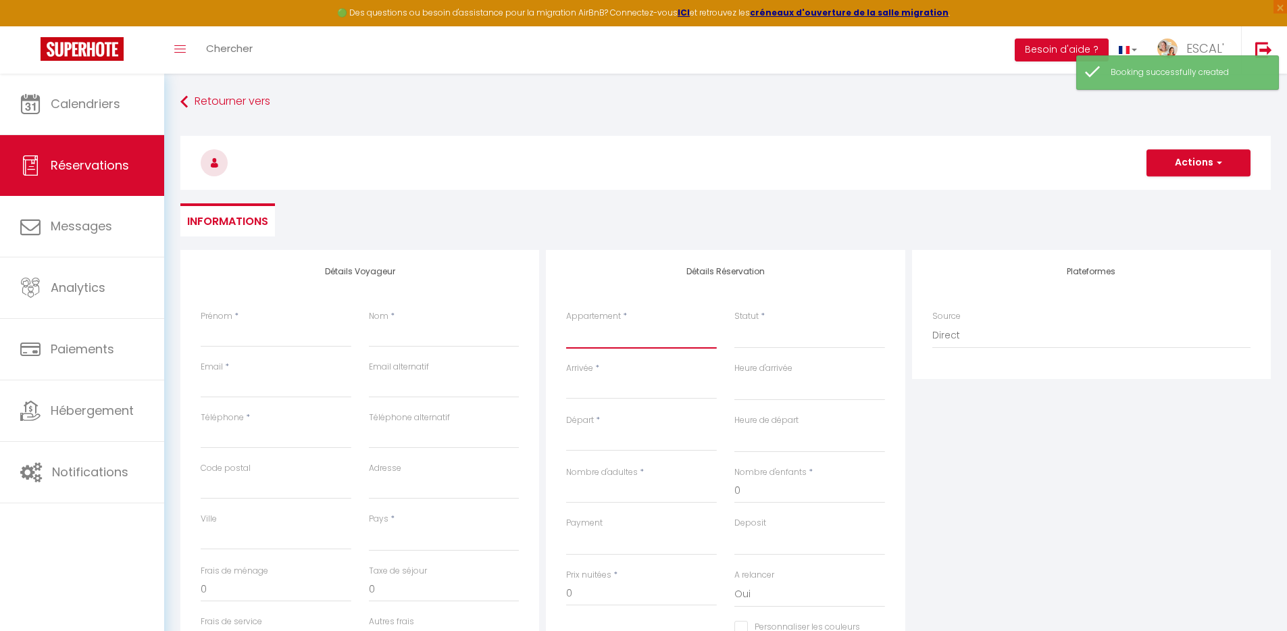
click at [655, 331] on select "La Villa des Garrigues Le Soleil Maison le CASOT · Le Mazet de St Laurent Maiso…" at bounding box center [641, 336] width 151 height 26
click at [566, 323] on select "La Villa des Garrigues Le Soleil Maison le CASOT · Le Mazet de St Laurent Maiso…" at bounding box center [641, 336] width 151 height 26
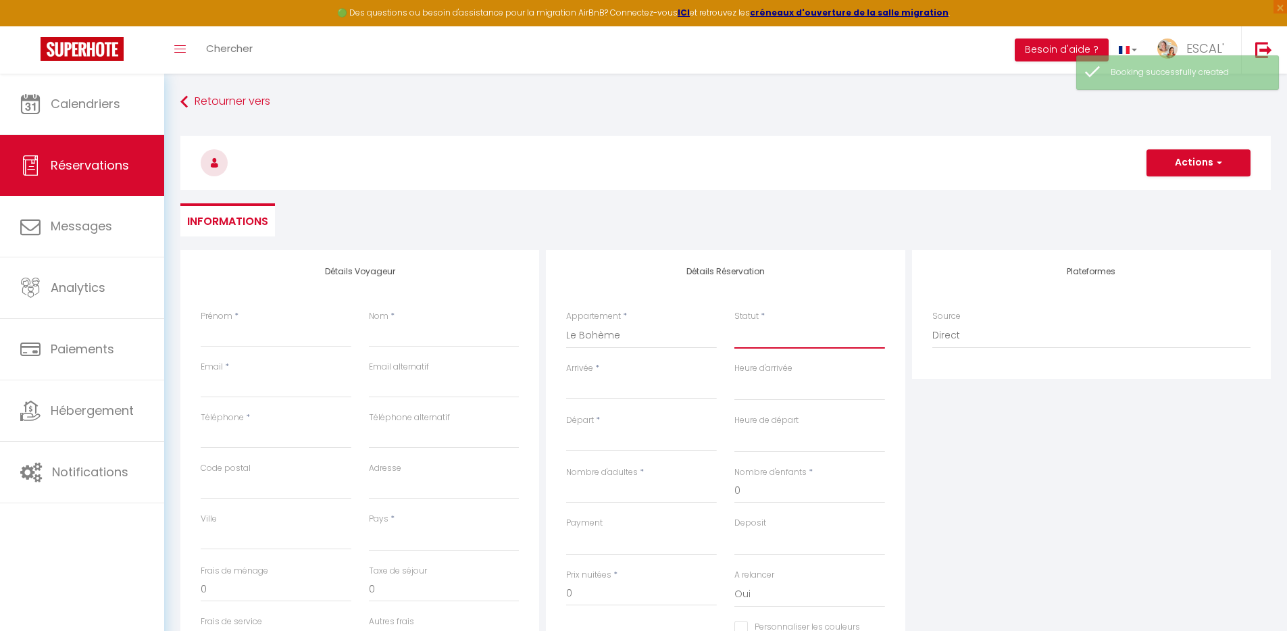
click at [787, 336] on select "Confirmé Non Confirmé Annulé Annulé par le voyageur No Show Request" at bounding box center [810, 336] width 151 height 26
click at [735, 323] on select "Confirmé Non Confirmé Annulé Annulé par le voyageur No Show Request" at bounding box center [810, 336] width 151 height 26
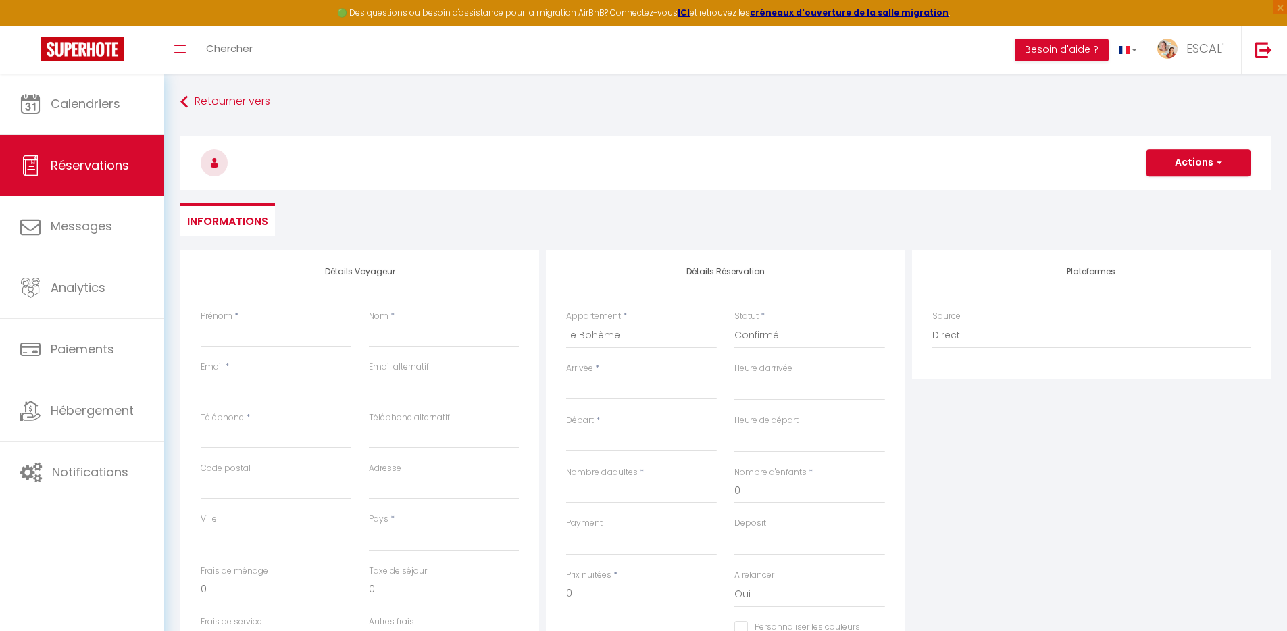
click at [633, 387] on input "Arrivée" at bounding box center [641, 389] width 151 height 18
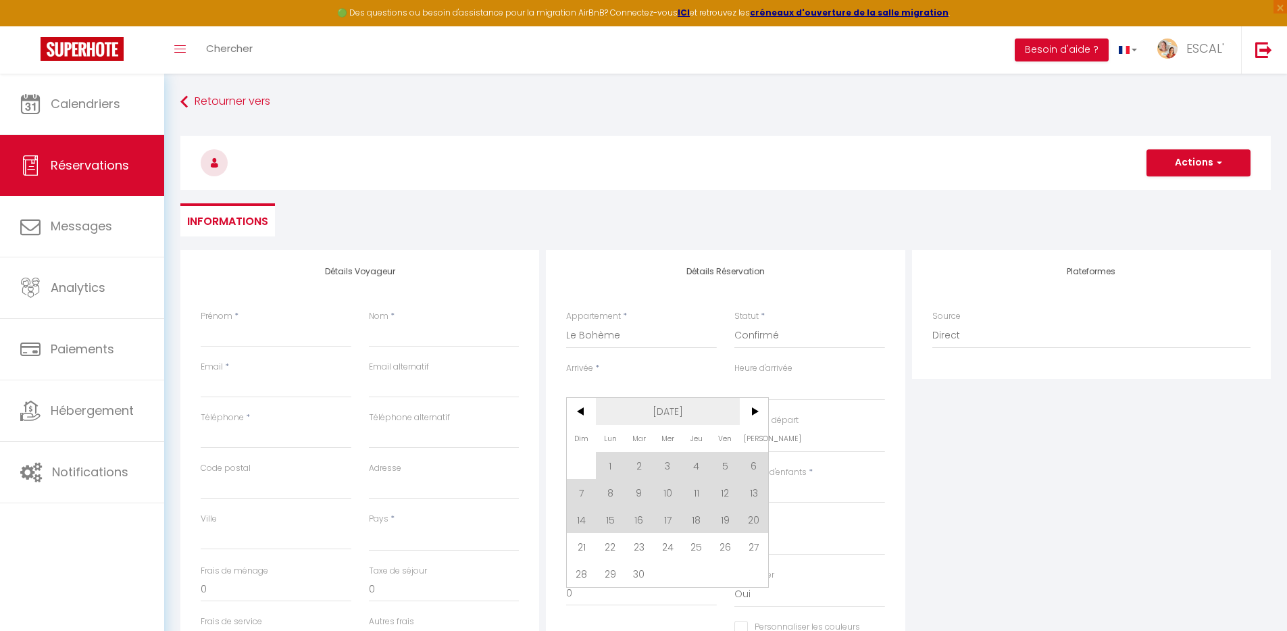
click at [649, 403] on span "[DATE]" at bounding box center [668, 411] width 144 height 27
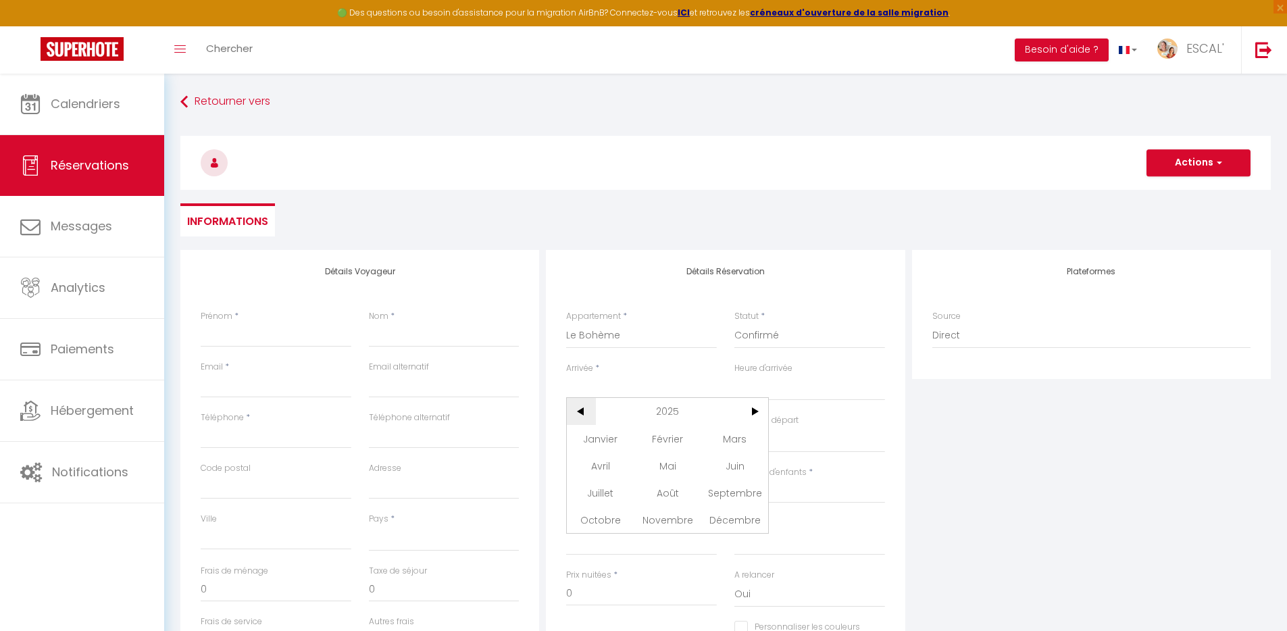
click at [584, 409] on span "<" at bounding box center [581, 411] width 29 height 27
click at [597, 438] on span "Janvier" at bounding box center [600, 438] width 67 height 27
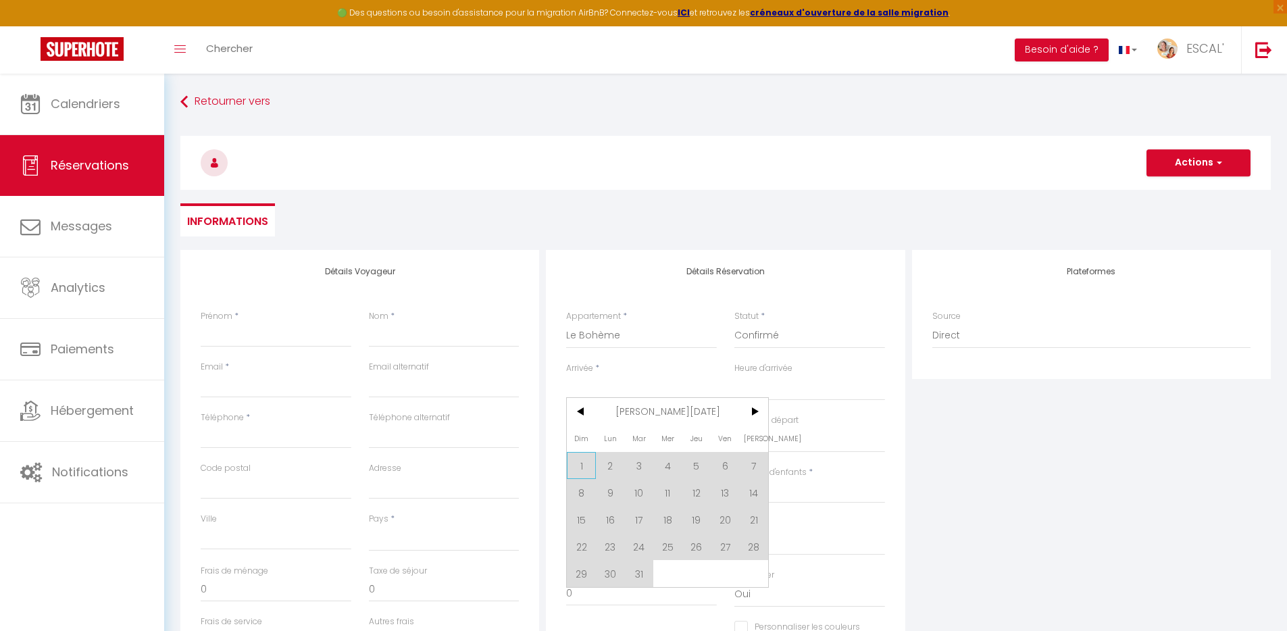
click at [585, 467] on span "1" at bounding box center [581, 465] width 29 height 27
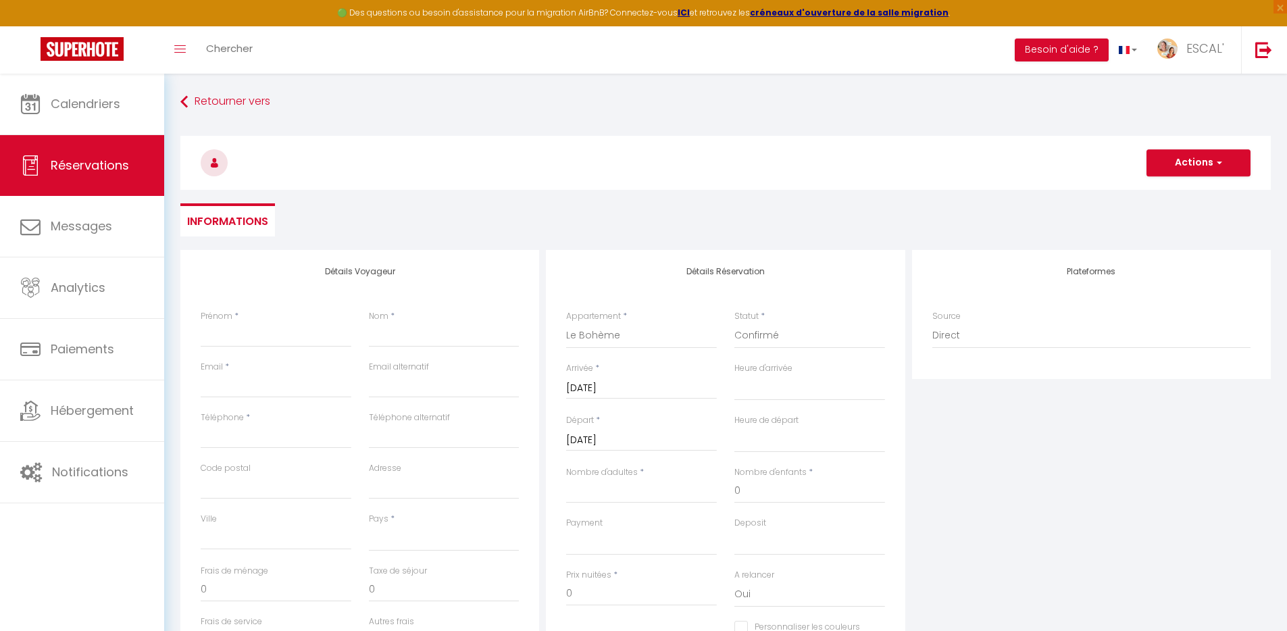
click at [645, 441] on input "Lun 02 Janvier 2023" at bounding box center [641, 441] width 151 height 18
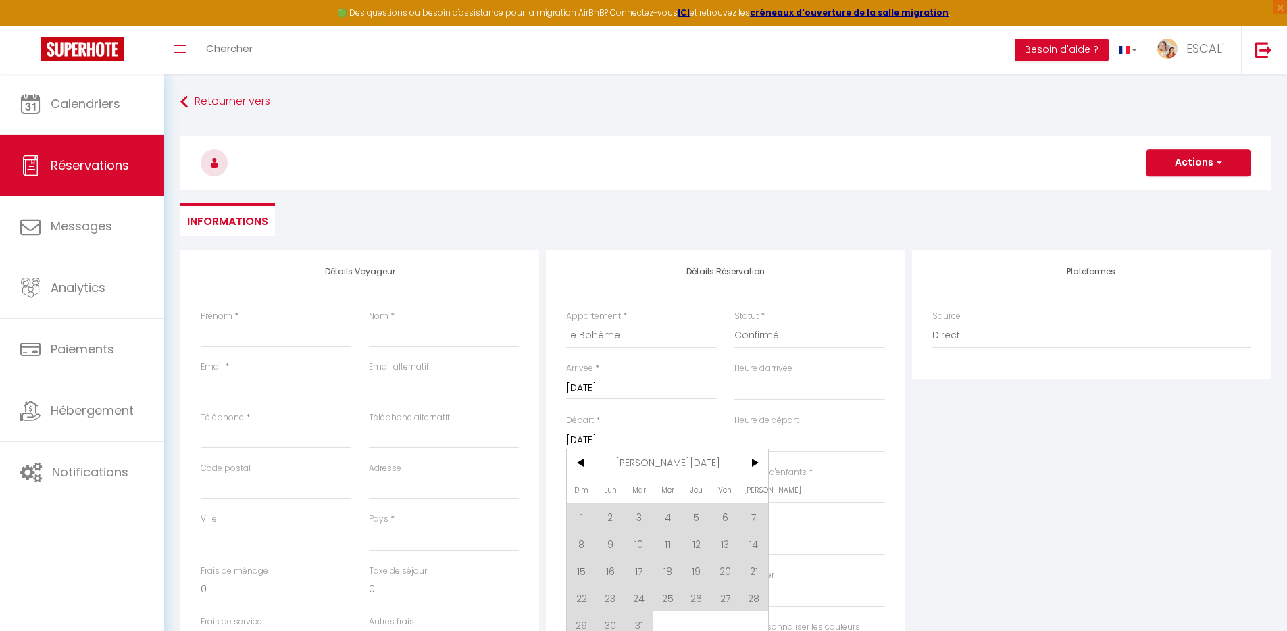
click at [653, 461] on span "Jan 2023" at bounding box center [668, 462] width 144 height 27
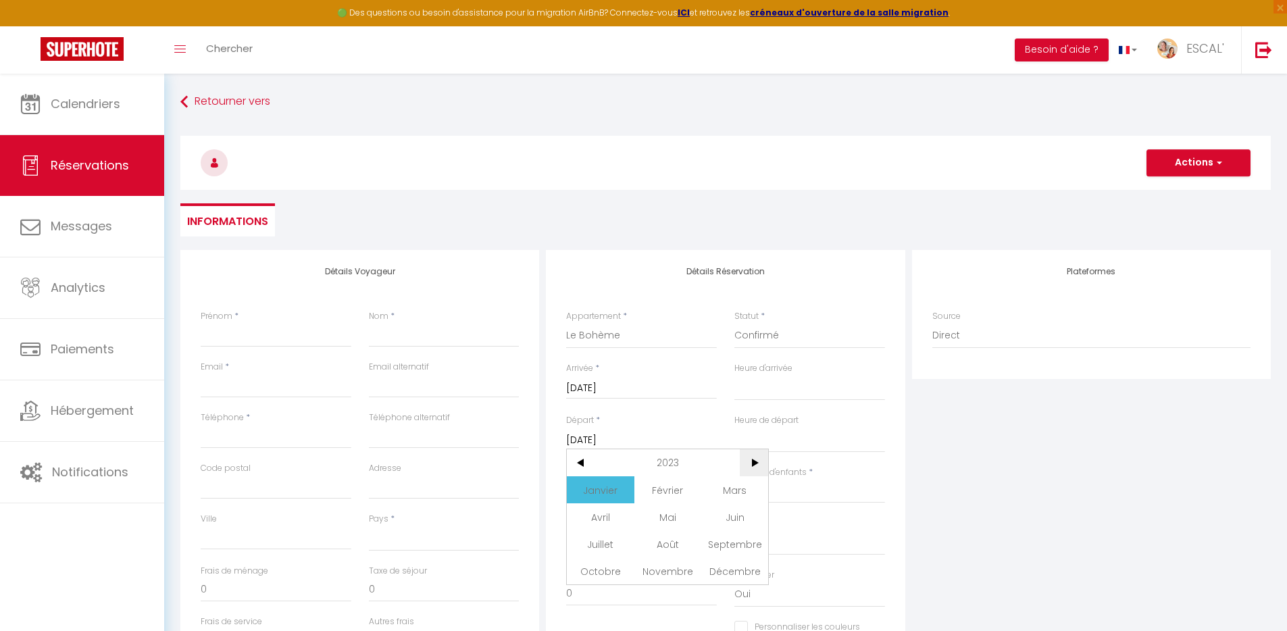
click at [745, 464] on span ">" at bounding box center [754, 462] width 29 height 27
drag, startPoint x: 609, startPoint y: 520, endPoint x: 618, endPoint y: 516, distance: 10.0
click at [609, 520] on span "Avril" at bounding box center [600, 516] width 67 height 27
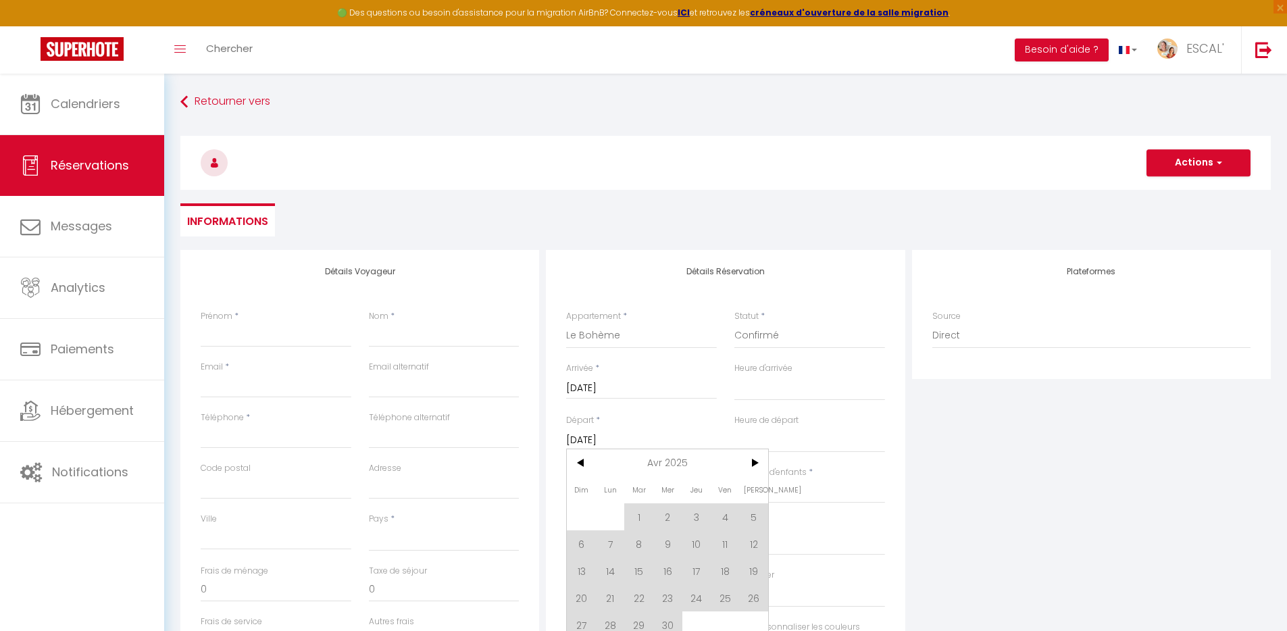
click at [716, 521] on span "4" at bounding box center [725, 516] width 29 height 27
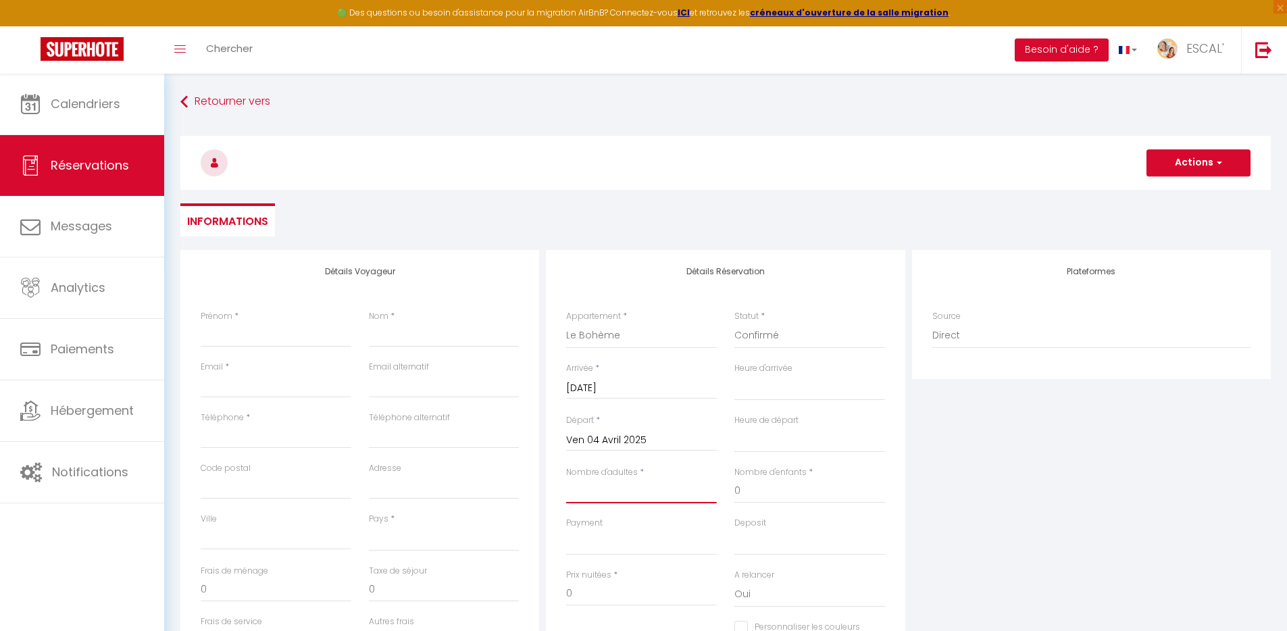
click at [632, 495] on input "Nombre d'adultes" at bounding box center [641, 491] width 151 height 24
click at [299, 330] on input "Prénom" at bounding box center [276, 335] width 151 height 24
drag, startPoint x: 422, startPoint y: 553, endPoint x: 430, endPoint y: 532, distance: 22.2
click at [422, 551] on div "Pays * France Portugal Afghanistan Albania Algeria American Samoa Andorra Angol…" at bounding box center [444, 539] width 168 height 52
click at [432, 533] on select "France Portugal Afghanistan Albania Algeria American Samoa Andorra Angola Angui…" at bounding box center [444, 539] width 151 height 26
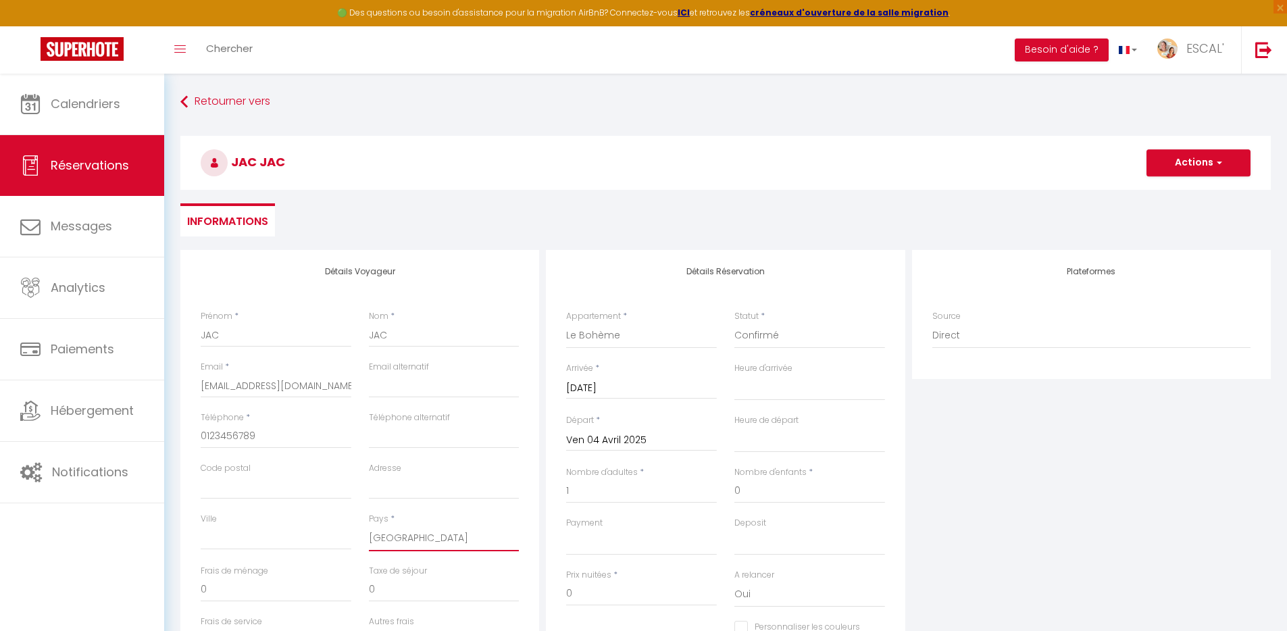
click at [369, 526] on select "France Portugal Afghanistan Albania Algeria American Samoa Andorra Angola Angui…" at bounding box center [444, 539] width 151 height 26
click at [1000, 470] on div "Plateformes Source Direct Airbnb.com Booking.com Chalet montagne Expedia Gite d…" at bounding box center [1092, 491] width 366 height 483
click at [1185, 159] on button "Actions" at bounding box center [1199, 162] width 104 height 27
click at [1162, 192] on link "Enregistrer" at bounding box center [1185, 193] width 107 height 18
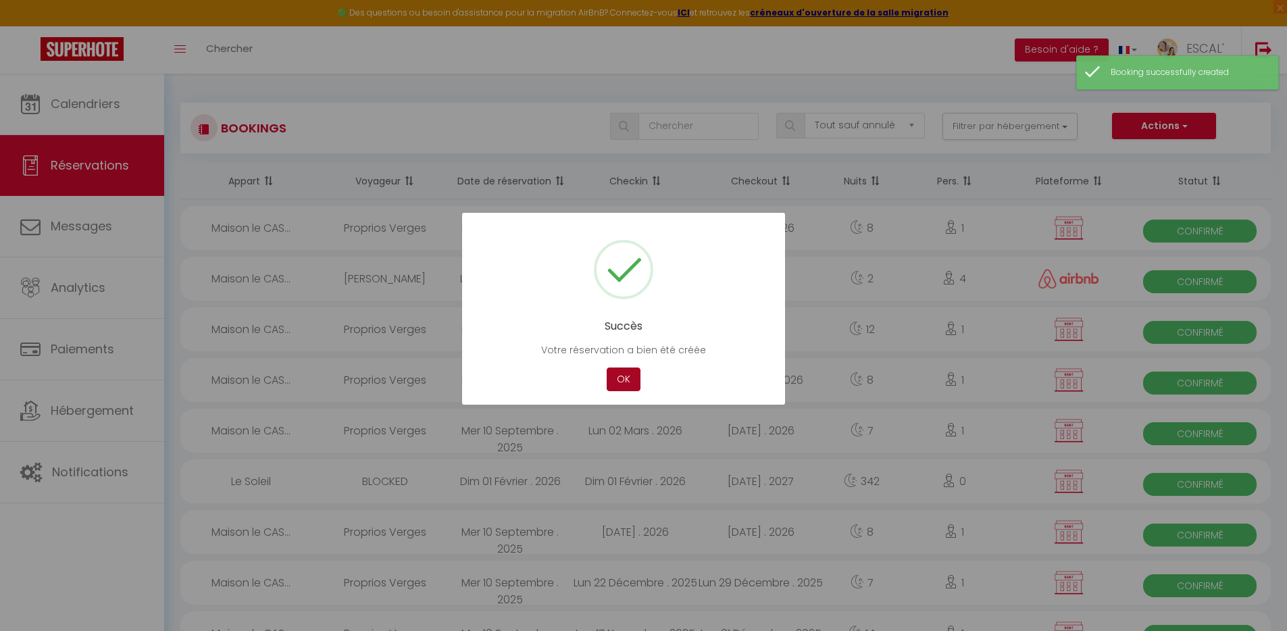
click at [618, 382] on button "OK" at bounding box center [624, 380] width 34 height 24
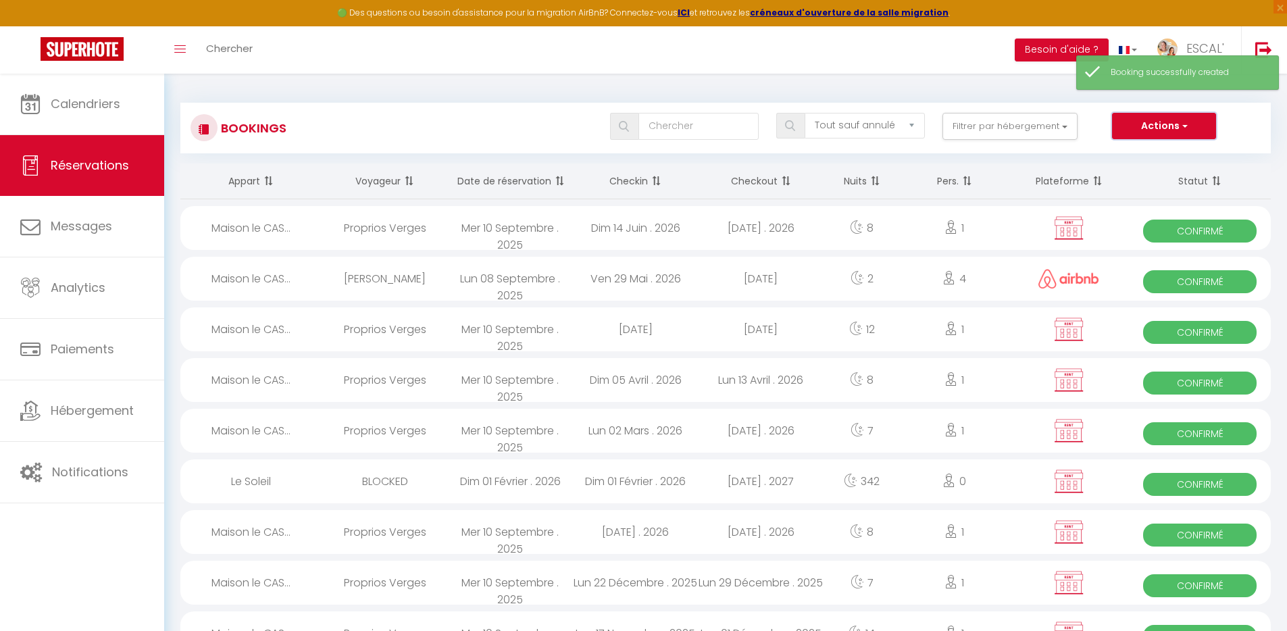
click at [1173, 132] on button "Actions" at bounding box center [1164, 126] width 104 height 27
click at [1149, 153] on link "Nouvelle Réservation" at bounding box center [1143, 156] width 145 height 18
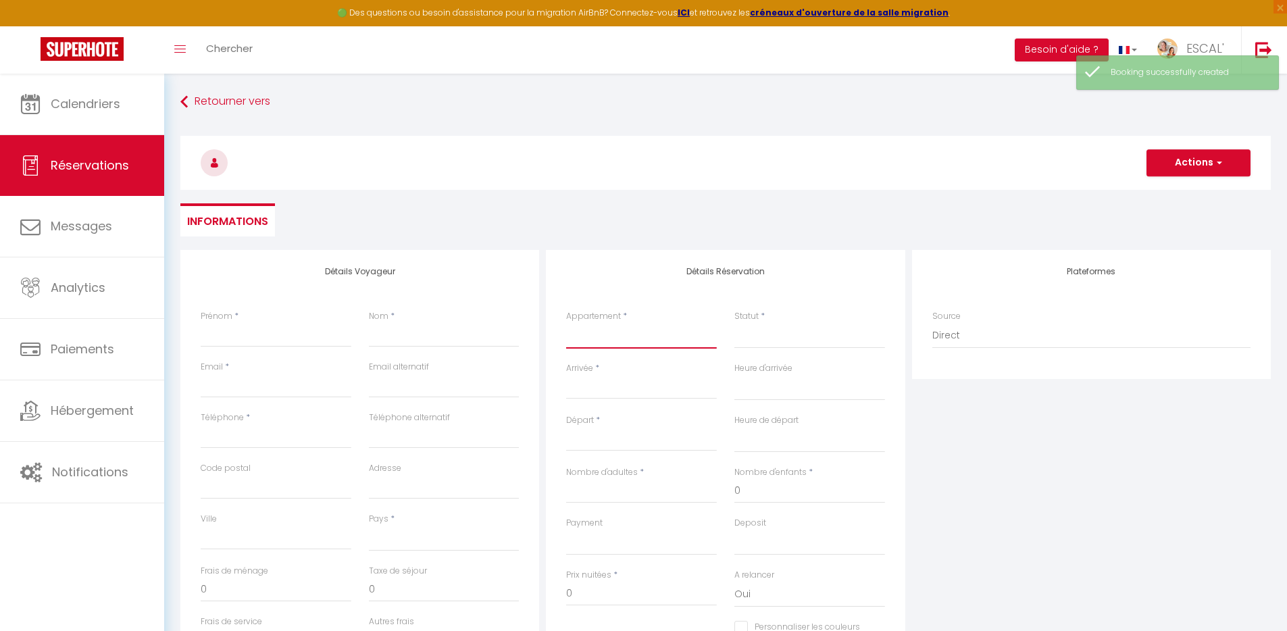
click at [639, 338] on select "La Villa des Garrigues Le Soleil Maison le CASOT · Le Mazet de St Laurent Maiso…" at bounding box center [641, 336] width 151 height 26
click at [566, 323] on select "La Villa des Garrigues Le Soleil Maison le CASOT · Le Mazet de St Laurent Maiso…" at bounding box center [641, 336] width 151 height 26
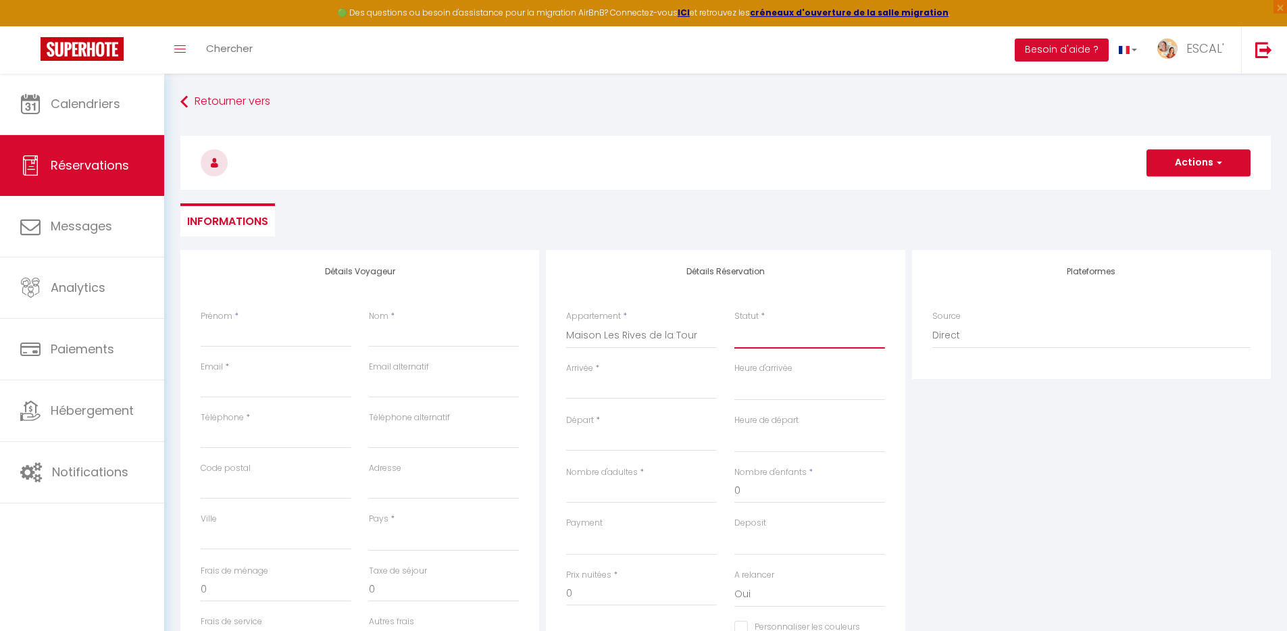
click at [777, 332] on select "Confirmé Non Confirmé Annulé Annulé par le voyageur No Show Request" at bounding box center [810, 336] width 151 height 26
click at [735, 323] on select "Confirmé Non Confirmé Annulé Annulé par le voyageur No Show Request" at bounding box center [810, 336] width 151 height 26
click at [616, 391] on input "Arrivée" at bounding box center [641, 389] width 151 height 18
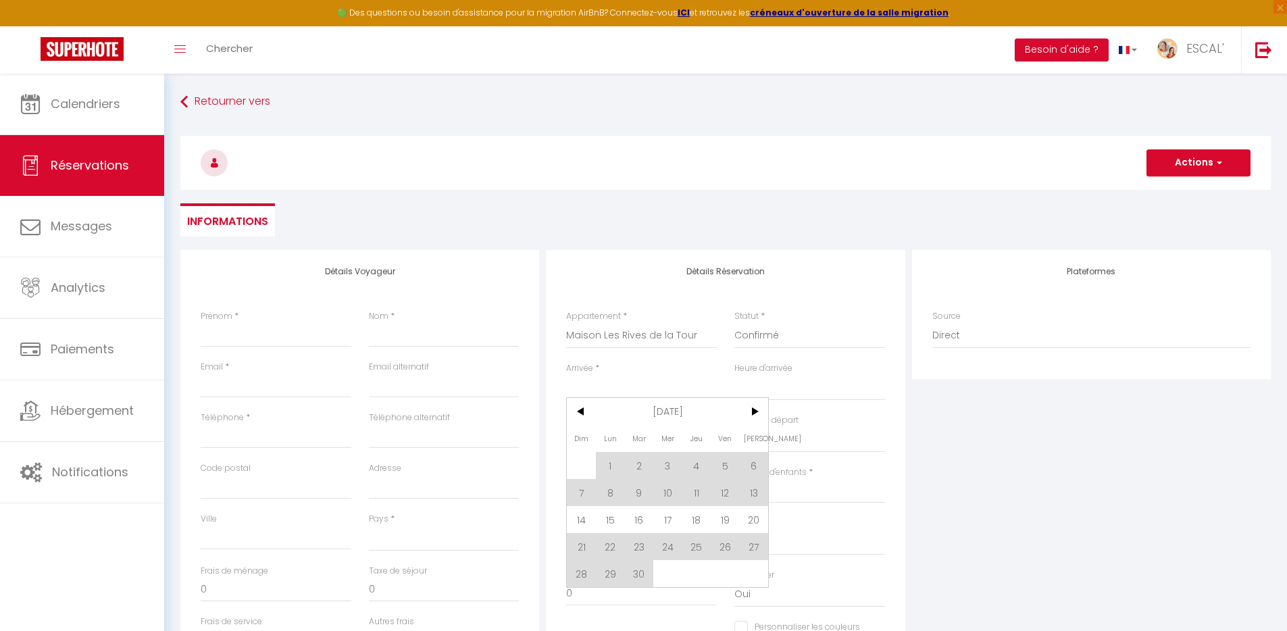
click at [642, 392] on input "Arrivée" at bounding box center [641, 389] width 151 height 18
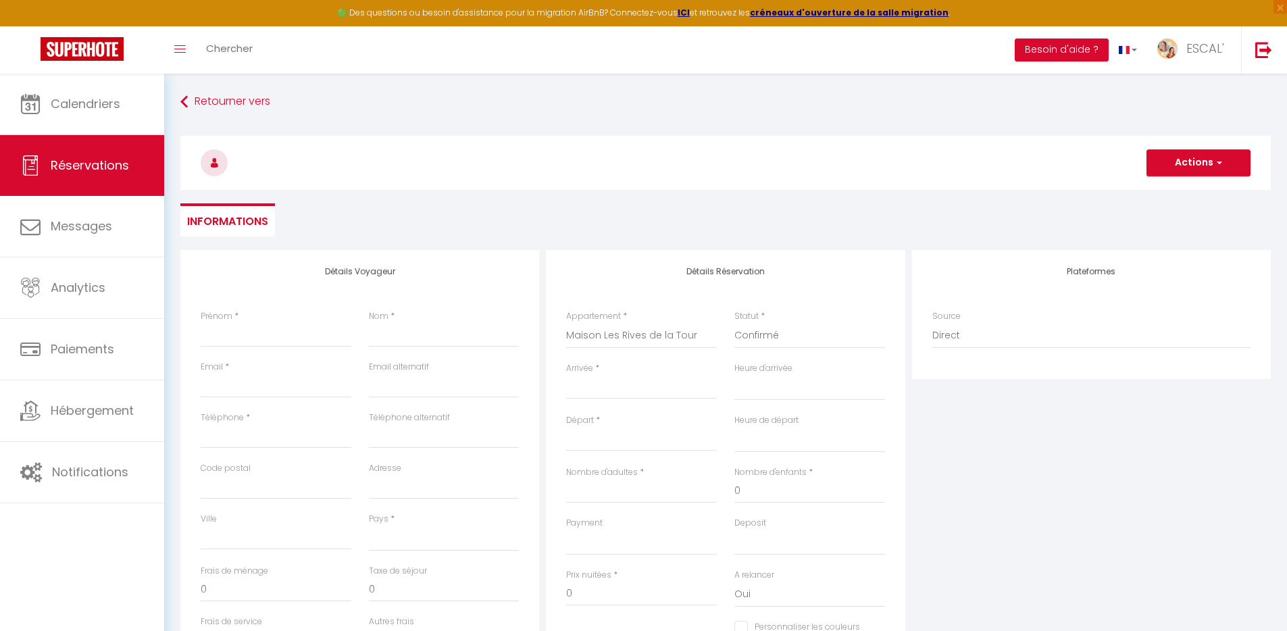
click at [639, 386] on input "Arrivée" at bounding box center [641, 389] width 151 height 18
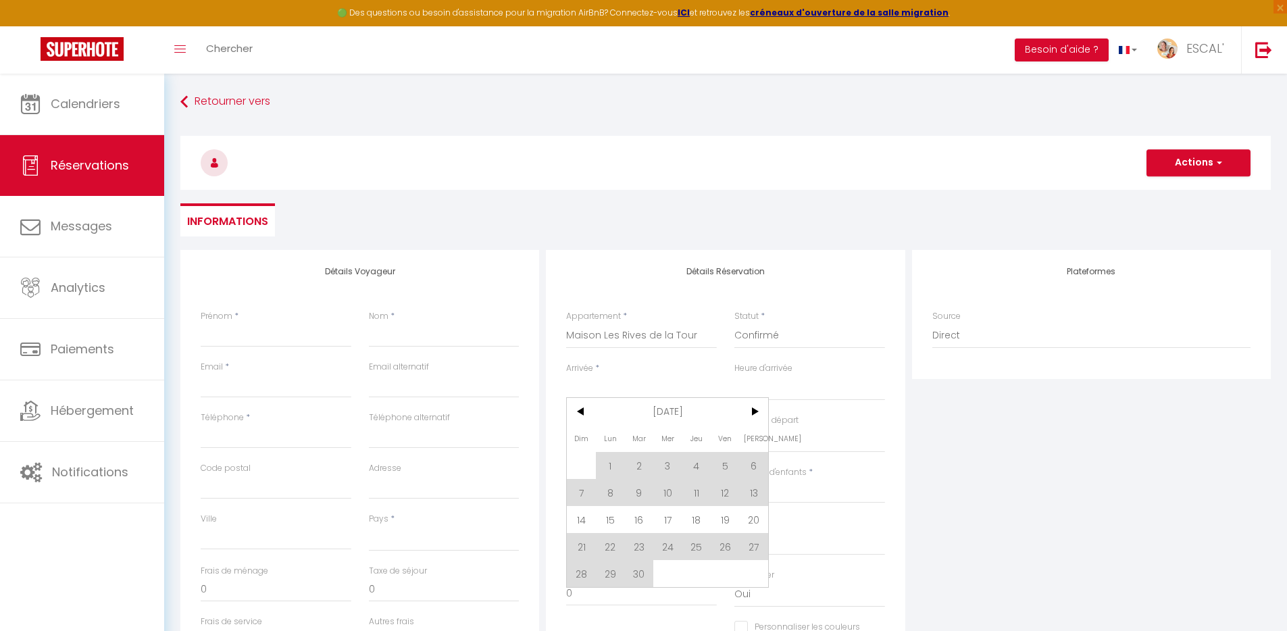
click at [651, 413] on span "[DATE]" at bounding box center [668, 411] width 144 height 27
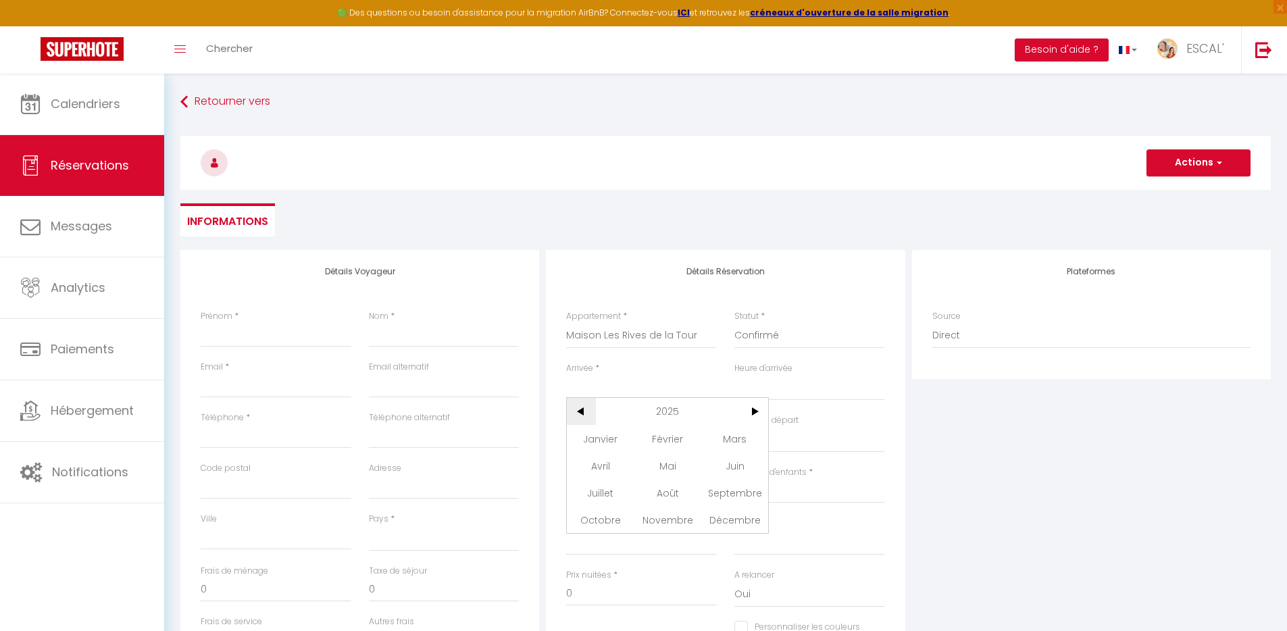
click at [574, 413] on span "<" at bounding box center [581, 411] width 29 height 27
click at [575, 413] on span "<" at bounding box center [581, 411] width 29 height 27
click at [589, 433] on span "Janvier" at bounding box center [600, 438] width 67 height 27
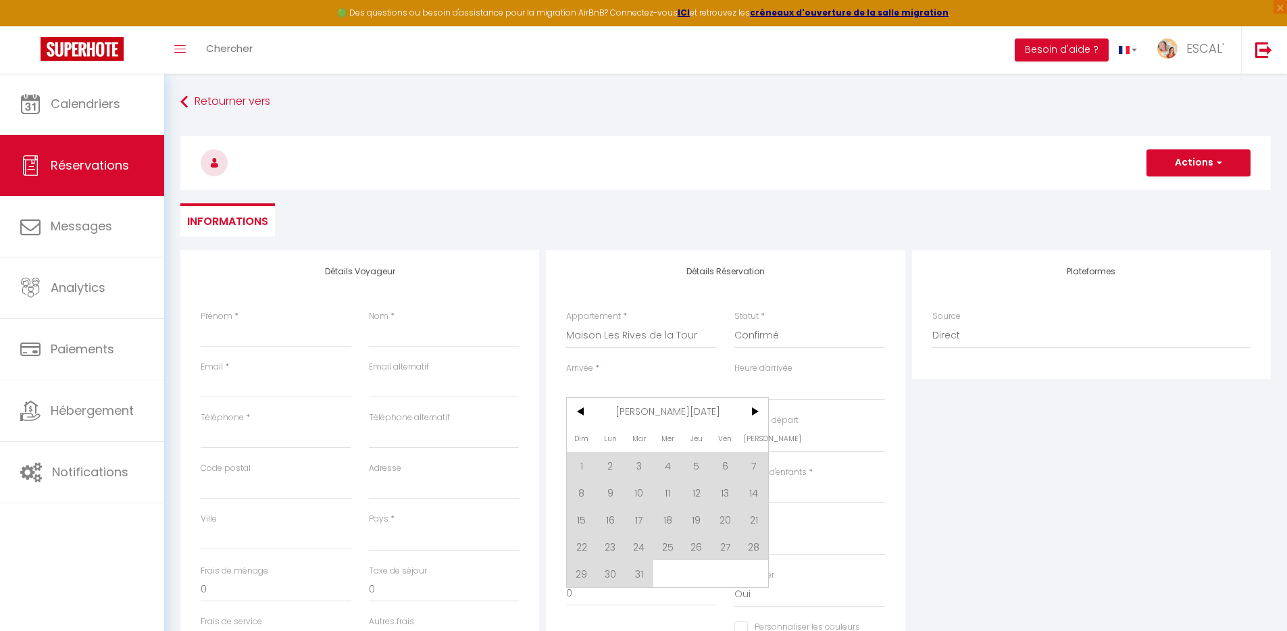
drag, startPoint x: 582, startPoint y: 467, endPoint x: 639, endPoint y: 424, distance: 71.4
click at [583, 466] on span "1" at bounding box center [581, 465] width 29 height 27
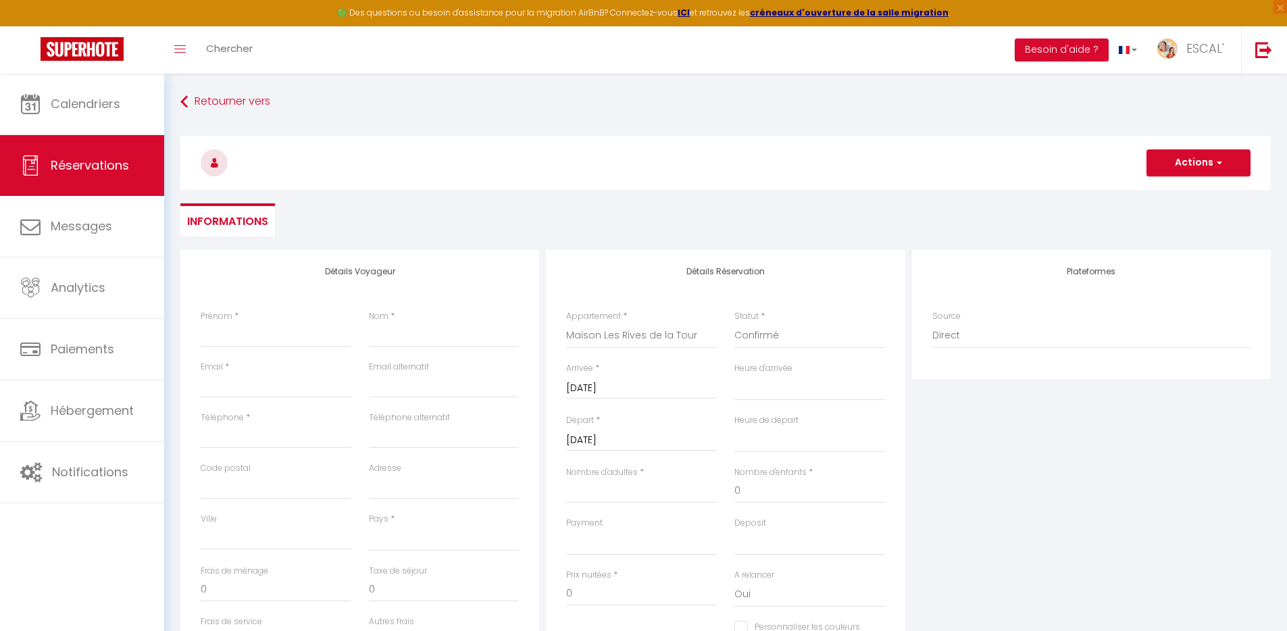
click at [648, 437] on input "Lun 02 Janvier 2023" at bounding box center [641, 441] width 151 height 18
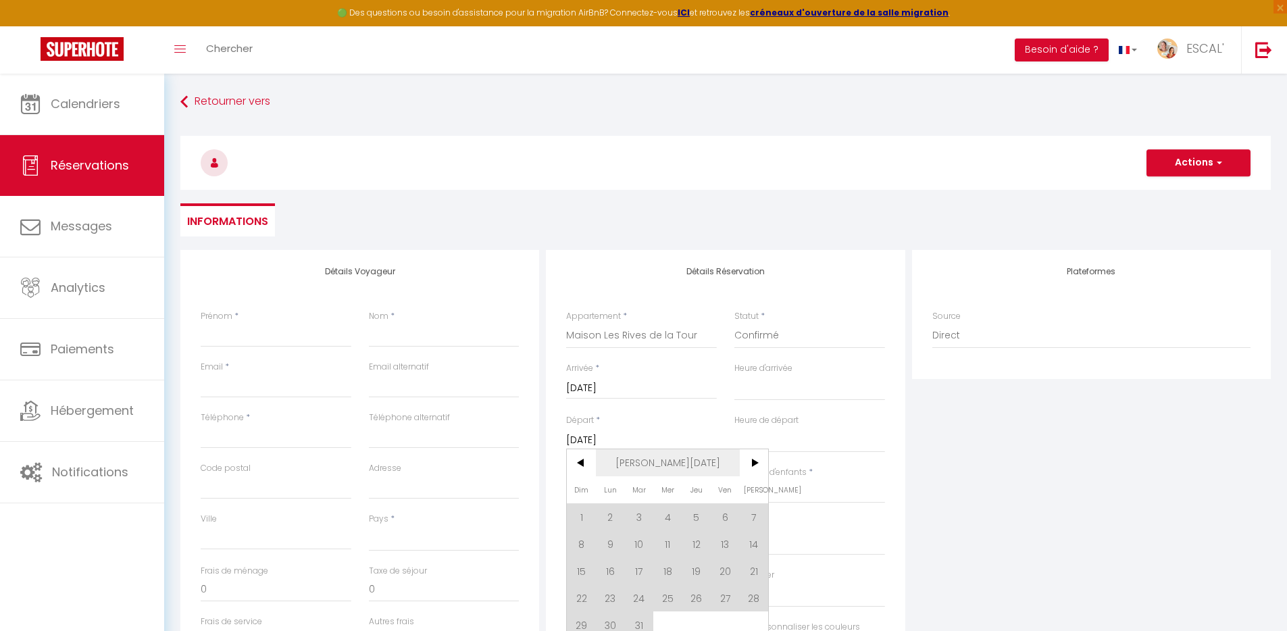
click at [663, 461] on span "Jan 2023" at bounding box center [668, 462] width 144 height 27
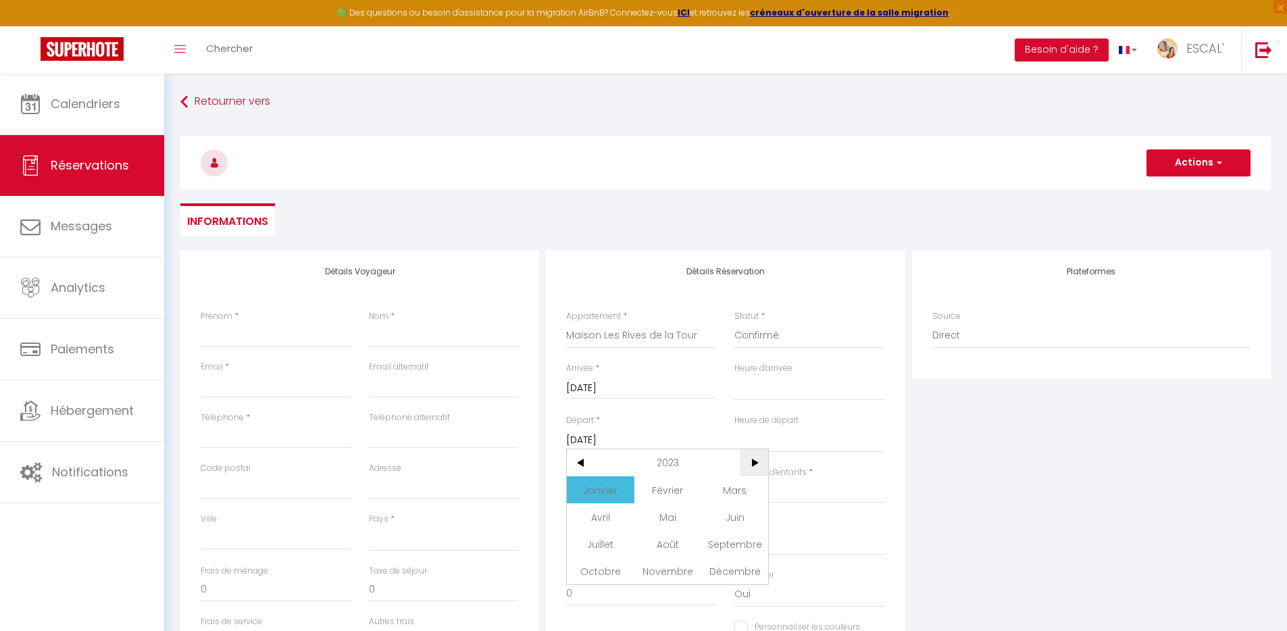
click at [750, 460] on span ">" at bounding box center [754, 462] width 29 height 27
click at [751, 461] on span ">" at bounding box center [754, 462] width 29 height 27
click at [683, 497] on span "Février" at bounding box center [667, 489] width 67 height 27
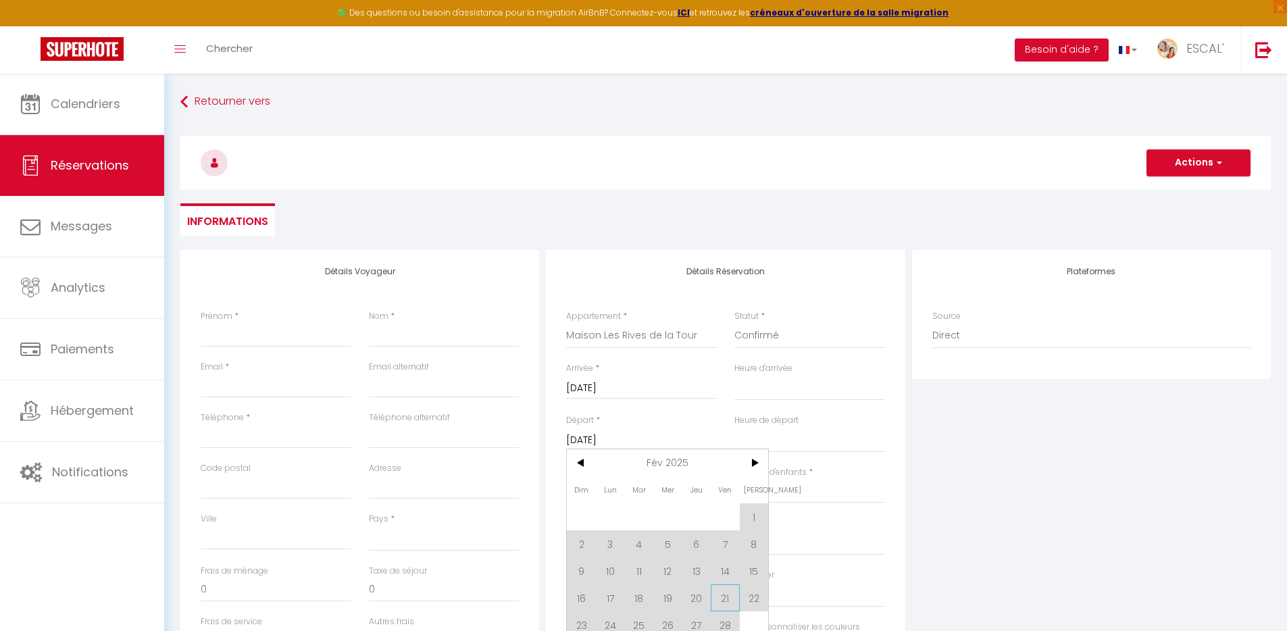
click at [721, 596] on span "21" at bounding box center [725, 597] width 29 height 27
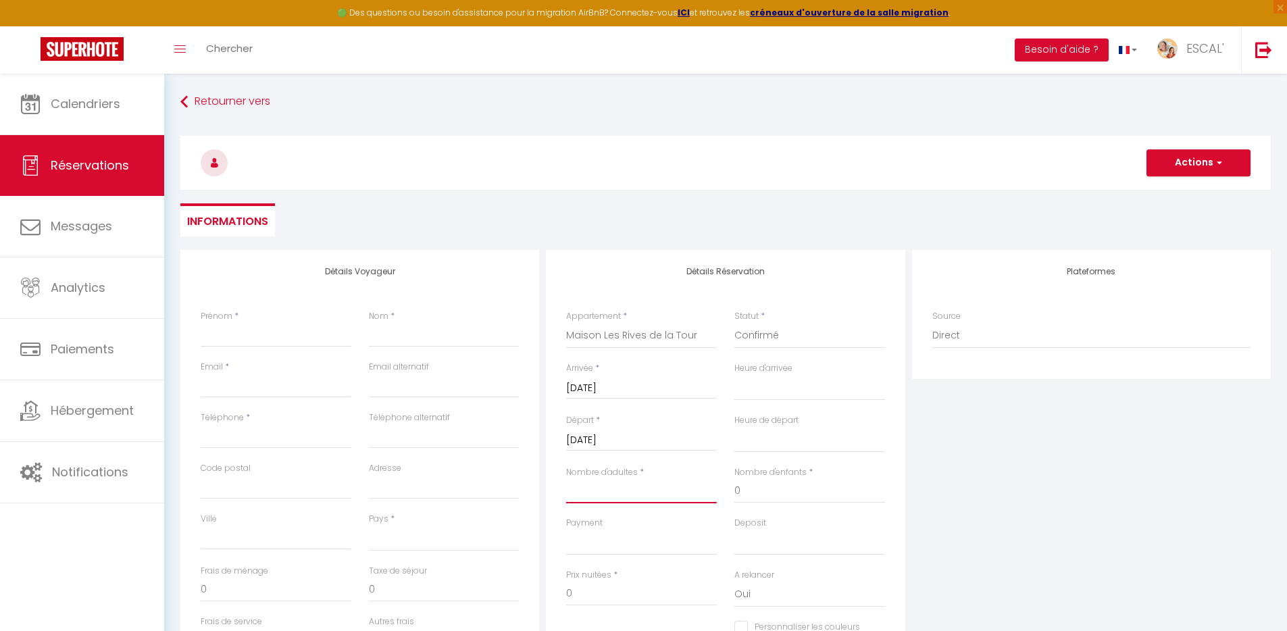
click at [620, 495] on input "Nombre d'adultes" at bounding box center [641, 491] width 151 height 24
click at [305, 337] on input "Prénom" at bounding box center [276, 335] width 151 height 24
click at [447, 542] on select "France Portugal Afghanistan Albania Algeria American Samoa Andorra Angola Angui…" at bounding box center [444, 539] width 151 height 26
click at [369, 526] on select "France Portugal Afghanistan Albania Algeria American Samoa Andorra Angola Angui…" at bounding box center [444, 539] width 151 height 26
click at [1191, 174] on button "Actions" at bounding box center [1199, 162] width 104 height 27
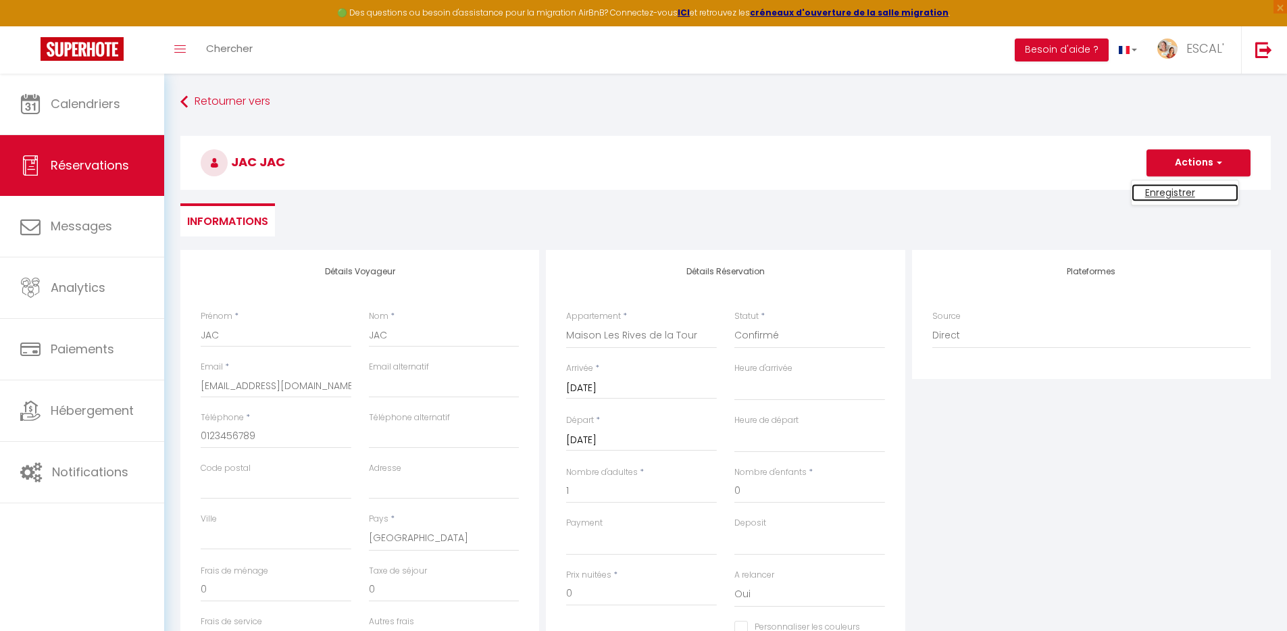
click at [1176, 193] on link "Enregistrer" at bounding box center [1185, 193] width 107 height 18
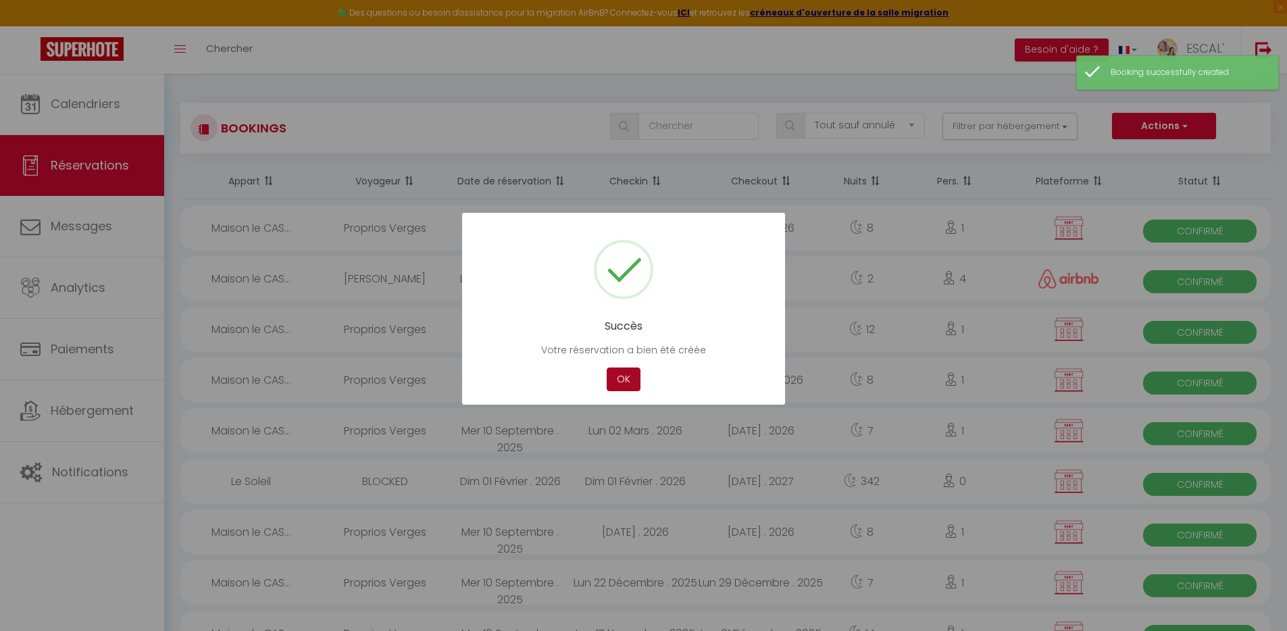
click at [626, 378] on button "OK" at bounding box center [624, 380] width 34 height 24
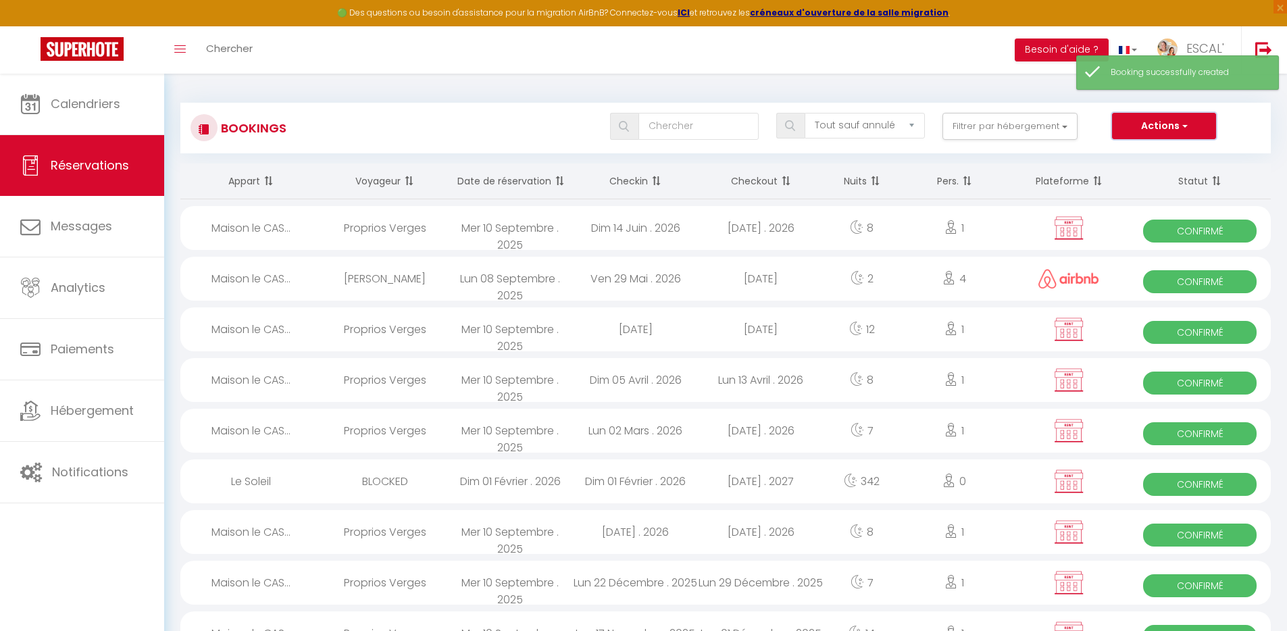
click at [1158, 126] on button "Actions" at bounding box center [1164, 126] width 104 height 27
click at [1139, 154] on link "Nouvelle Réservation" at bounding box center [1143, 156] width 145 height 18
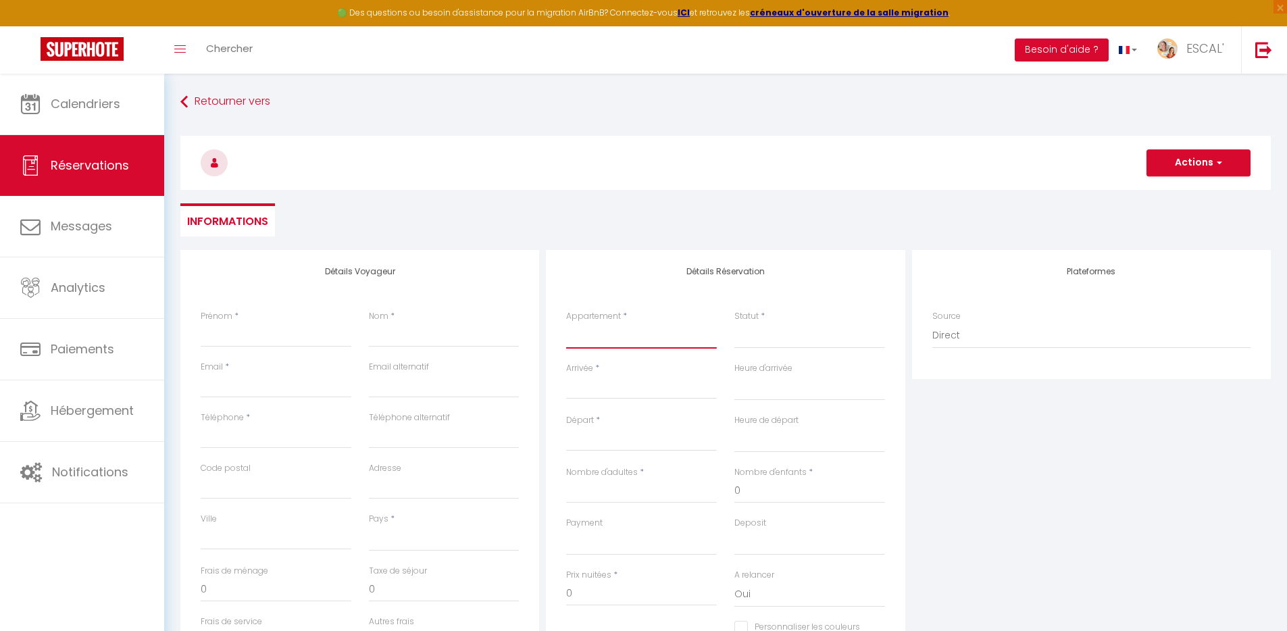
click at [610, 334] on select "La Villa des Garrigues Le Soleil Maison le CASOT · Le Mazet de St Laurent Maiso…" at bounding box center [641, 336] width 151 height 26
click at [566, 323] on select "La Villa des Garrigues Le Soleil Maison le CASOT · Le Mazet de St Laurent Maiso…" at bounding box center [641, 336] width 151 height 26
click at [612, 387] on input "Arrivée" at bounding box center [641, 389] width 151 height 18
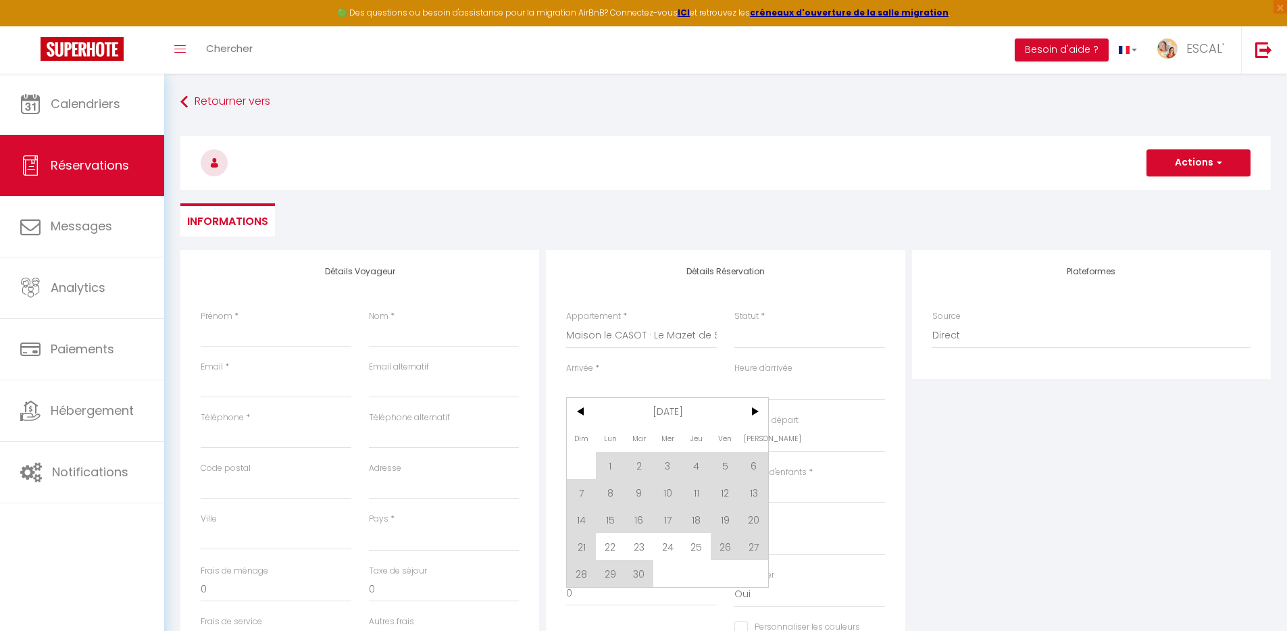
click at [659, 414] on span "[DATE]" at bounding box center [668, 411] width 144 height 27
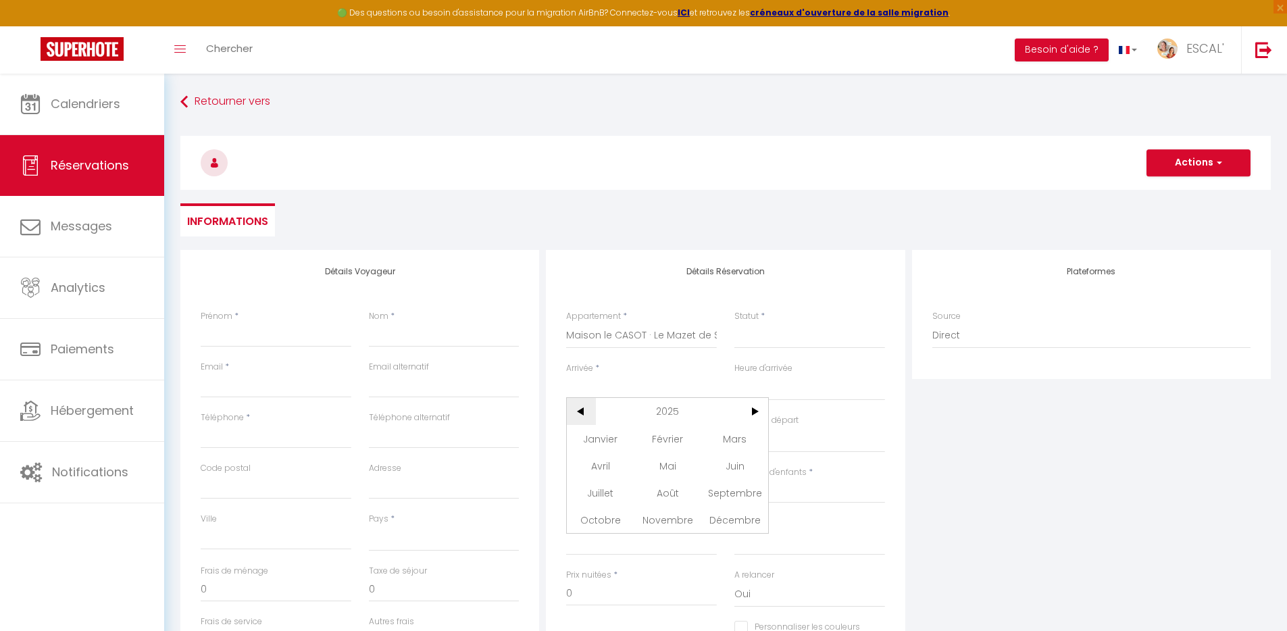
click at [580, 409] on span "<" at bounding box center [581, 411] width 29 height 27
click at [582, 409] on span "<" at bounding box center [581, 411] width 29 height 27
click at [603, 434] on span "Janvier" at bounding box center [600, 438] width 67 height 27
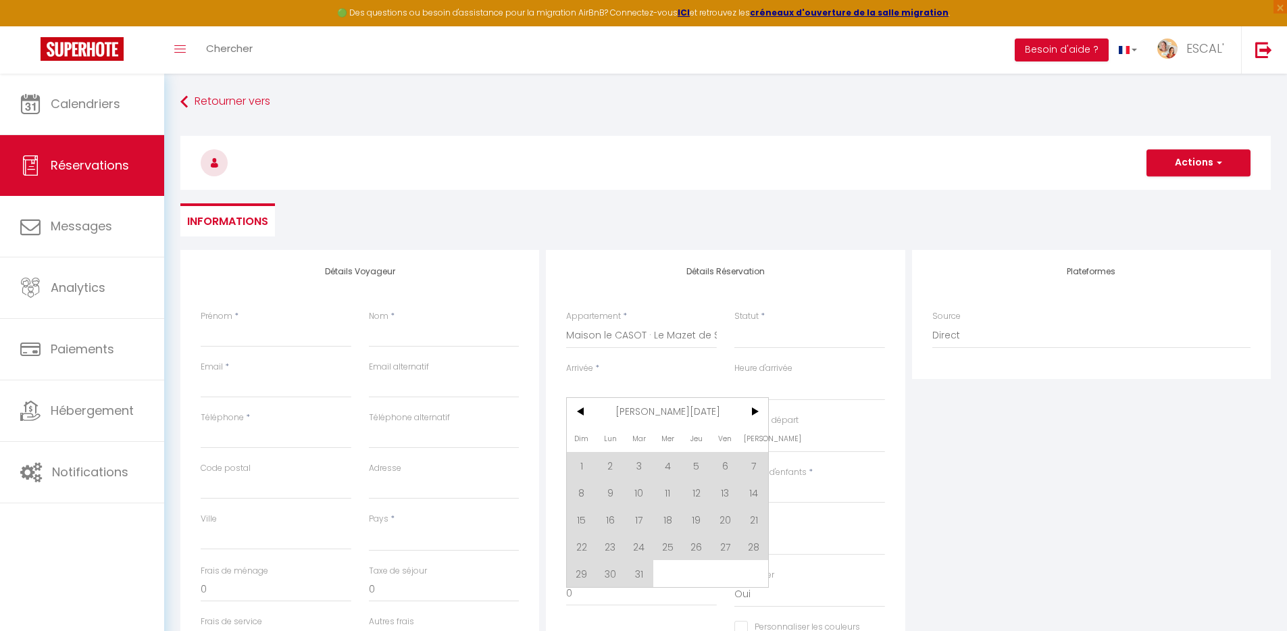
click at [591, 470] on span "1" at bounding box center [581, 465] width 29 height 27
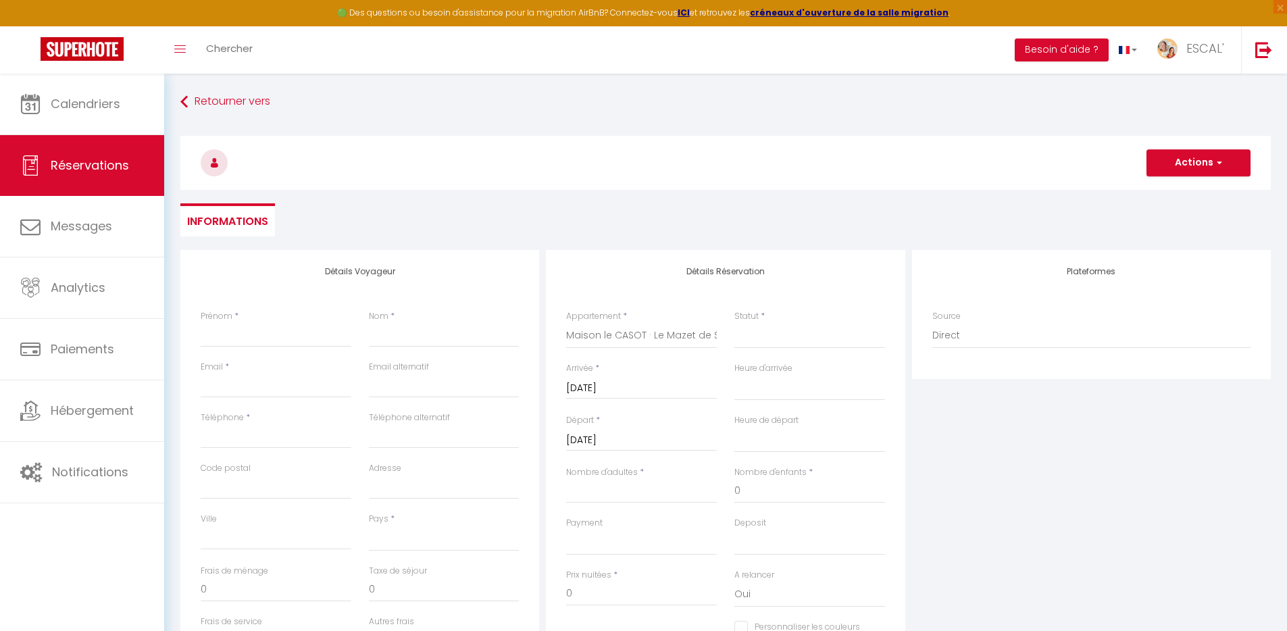
click at [647, 437] on input "Lun 02 Janvier 2023" at bounding box center [641, 441] width 151 height 18
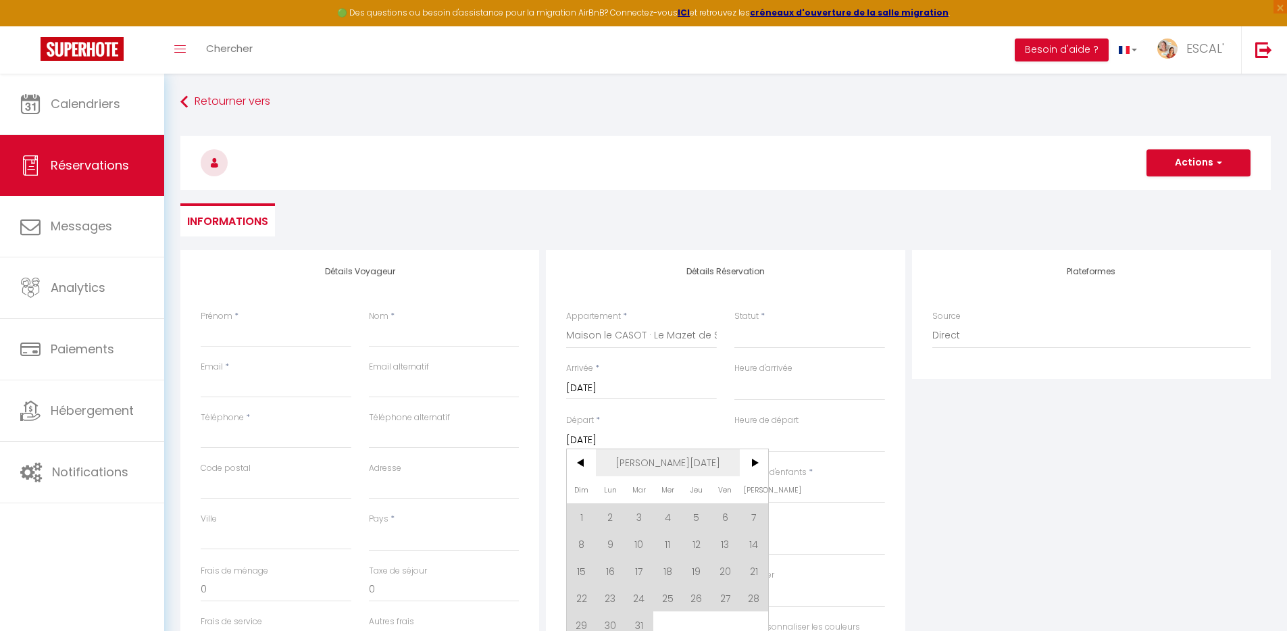
click at [672, 461] on span "Jan 2023" at bounding box center [668, 462] width 144 height 27
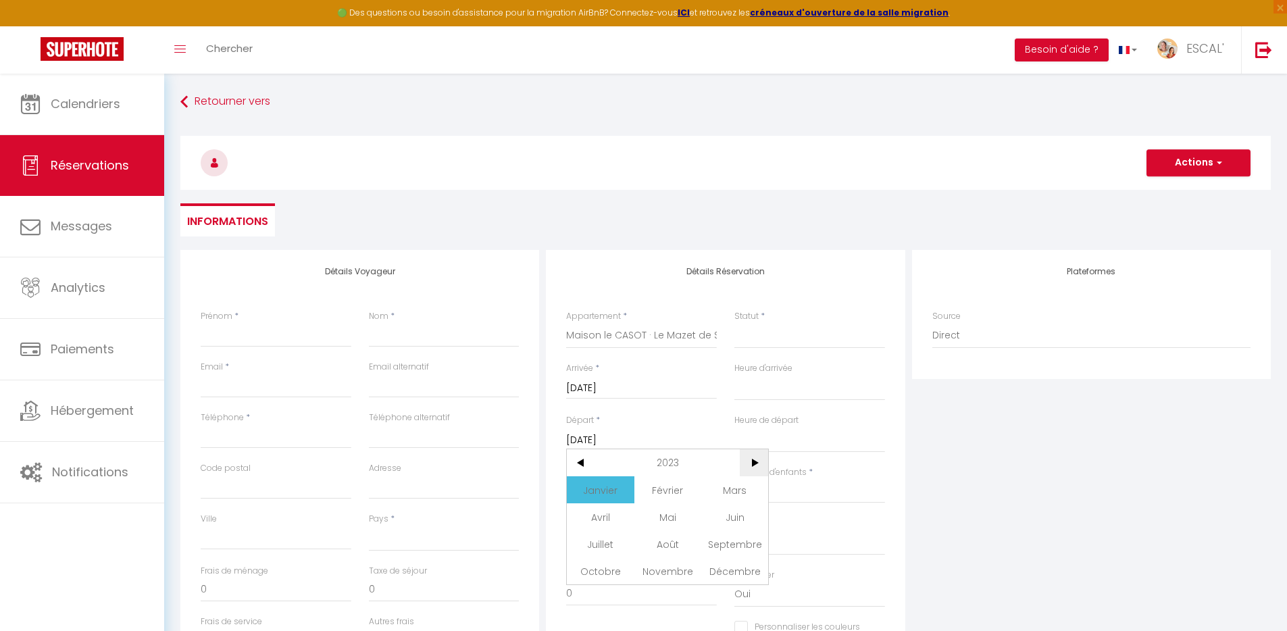
click at [755, 463] on span ">" at bounding box center [754, 462] width 29 height 27
click at [603, 549] on span "Juillet" at bounding box center [600, 543] width 67 height 27
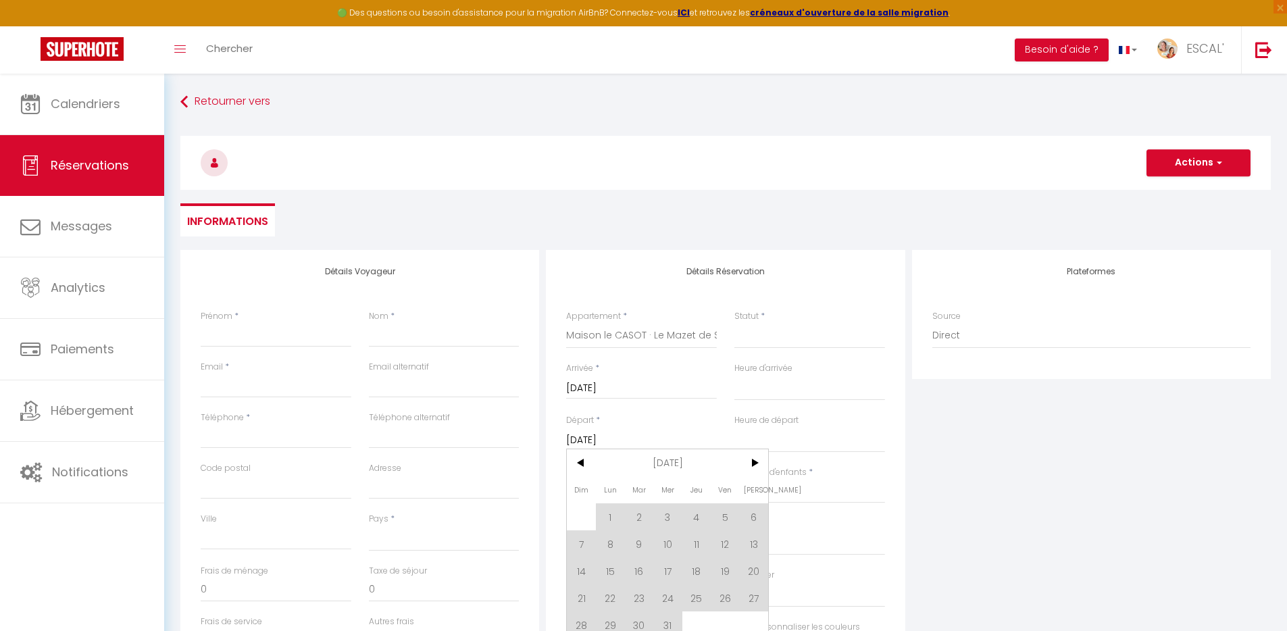
drag, startPoint x: 576, startPoint y: 574, endPoint x: 757, endPoint y: 368, distance: 275.3
click at [576, 574] on span "14" at bounding box center [581, 570] width 29 height 27
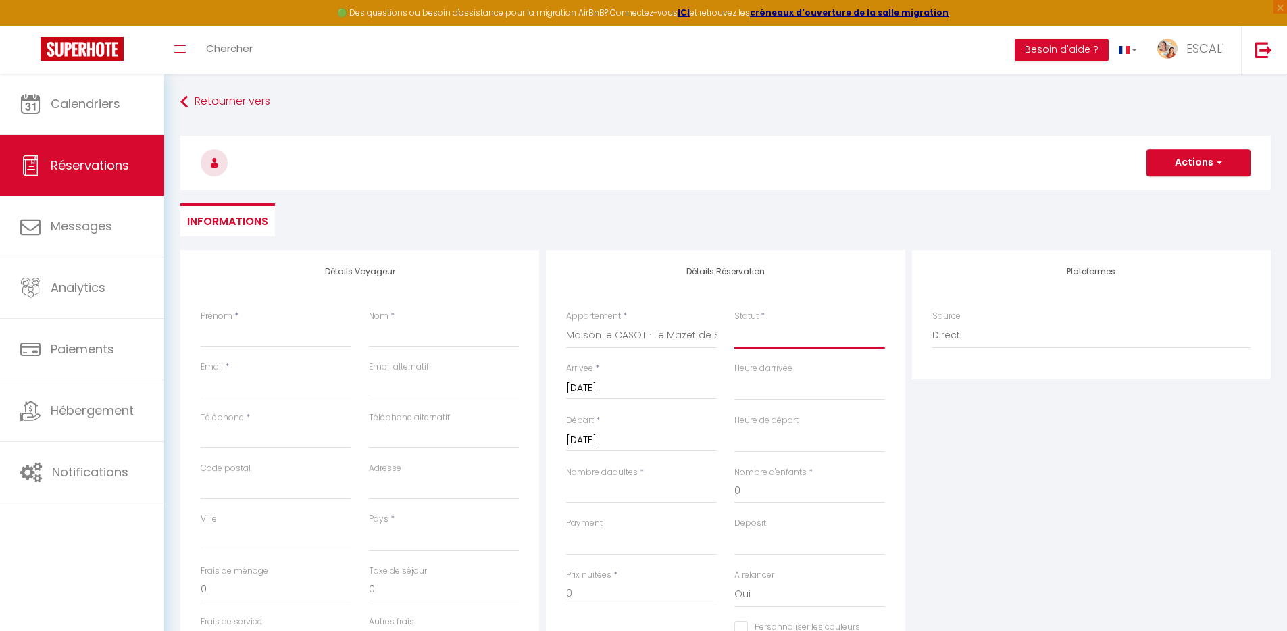
click at [773, 334] on select "Confirmé Non Confirmé Annulé Annulé par le voyageur No Show Request" at bounding box center [810, 336] width 151 height 26
click at [735, 323] on select "Confirmé Non Confirmé Annulé Annulé par le voyageur No Show Request" at bounding box center [810, 336] width 151 height 26
click at [618, 491] on input "Nombre d'adultes" at bounding box center [641, 491] width 151 height 24
click at [230, 331] on input "Prénom" at bounding box center [276, 335] width 151 height 24
click at [412, 535] on select "France Portugal Afghanistan Albania Algeria American Samoa Andorra Angola Angui…" at bounding box center [444, 539] width 151 height 26
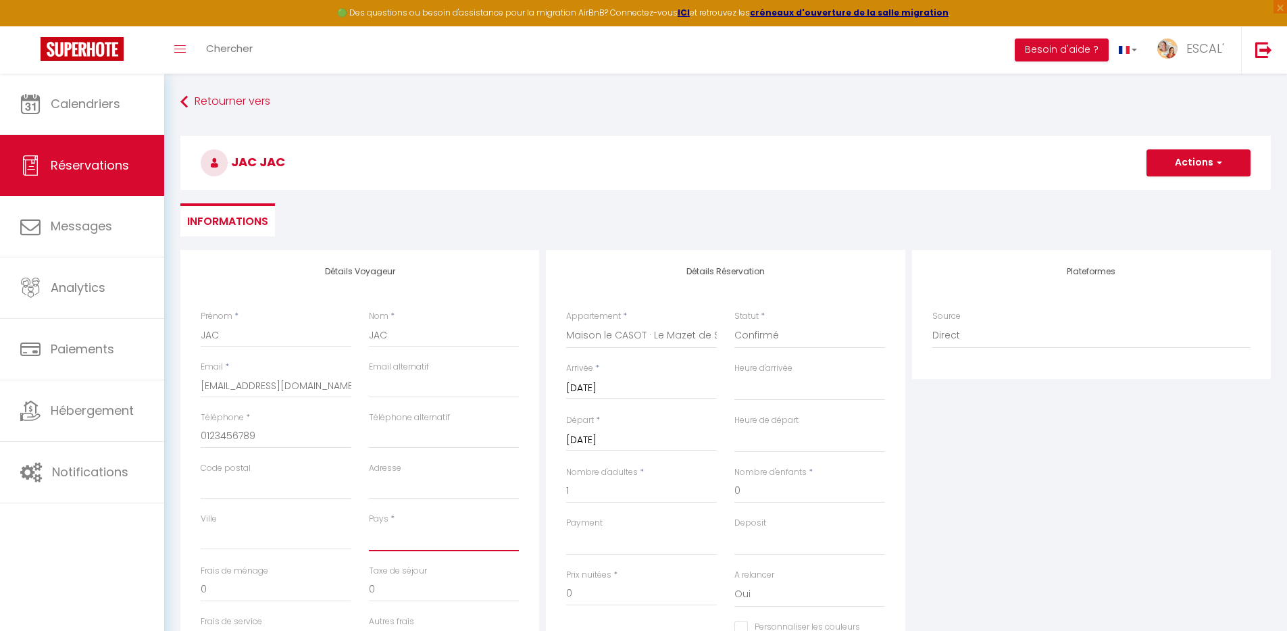
click at [369, 526] on select "France Portugal Afghanistan Albania Algeria American Samoa Andorra Angola Angui…" at bounding box center [444, 539] width 151 height 26
click at [1110, 499] on div "Plateformes Source Direct Airbnb.com Booking.com Chalet montagne Expedia Gite d…" at bounding box center [1092, 491] width 366 height 483
click at [1181, 161] on button "Actions" at bounding box center [1199, 162] width 104 height 27
click at [1170, 193] on link "Enregistrer" at bounding box center [1185, 193] width 107 height 18
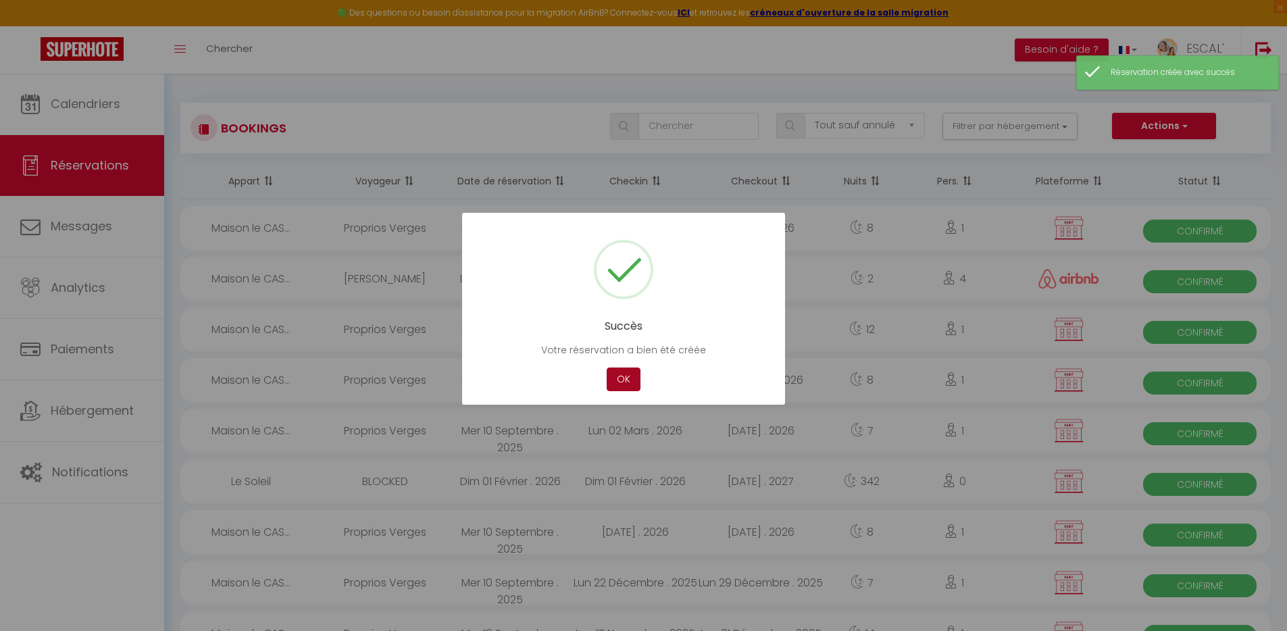
click at [620, 380] on button "OK" at bounding box center [624, 380] width 34 height 24
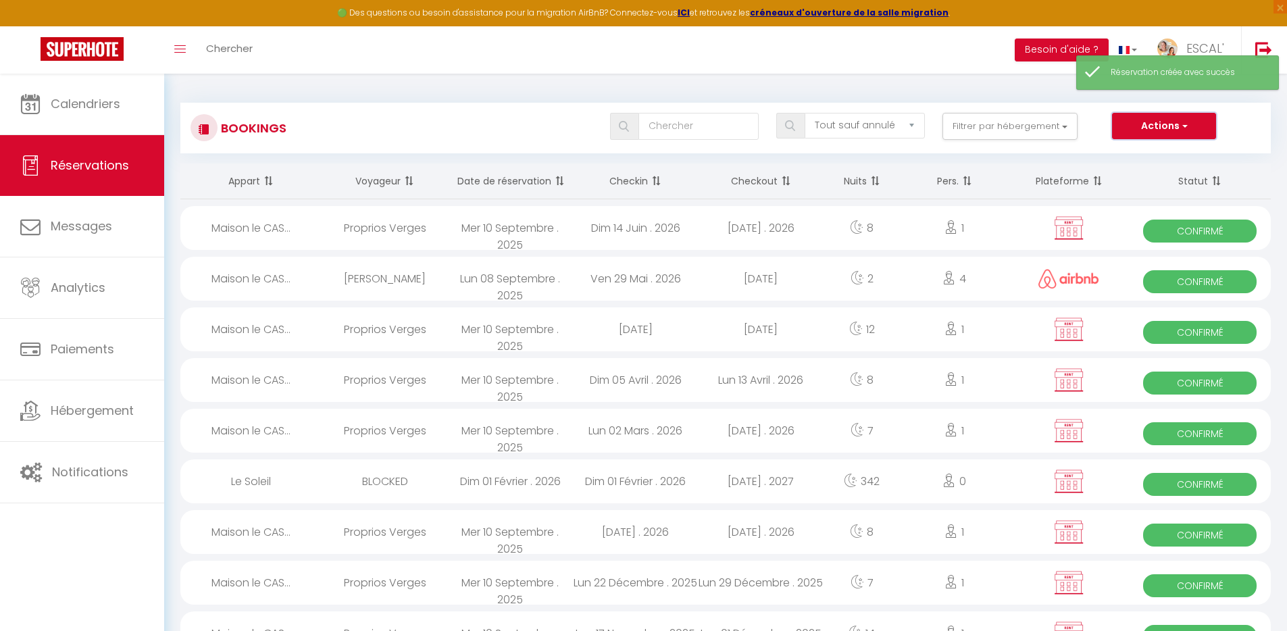
click at [1167, 124] on button "Actions" at bounding box center [1164, 126] width 104 height 27
click at [1135, 155] on link "Nouvelle Réservation" at bounding box center [1143, 156] width 145 height 18
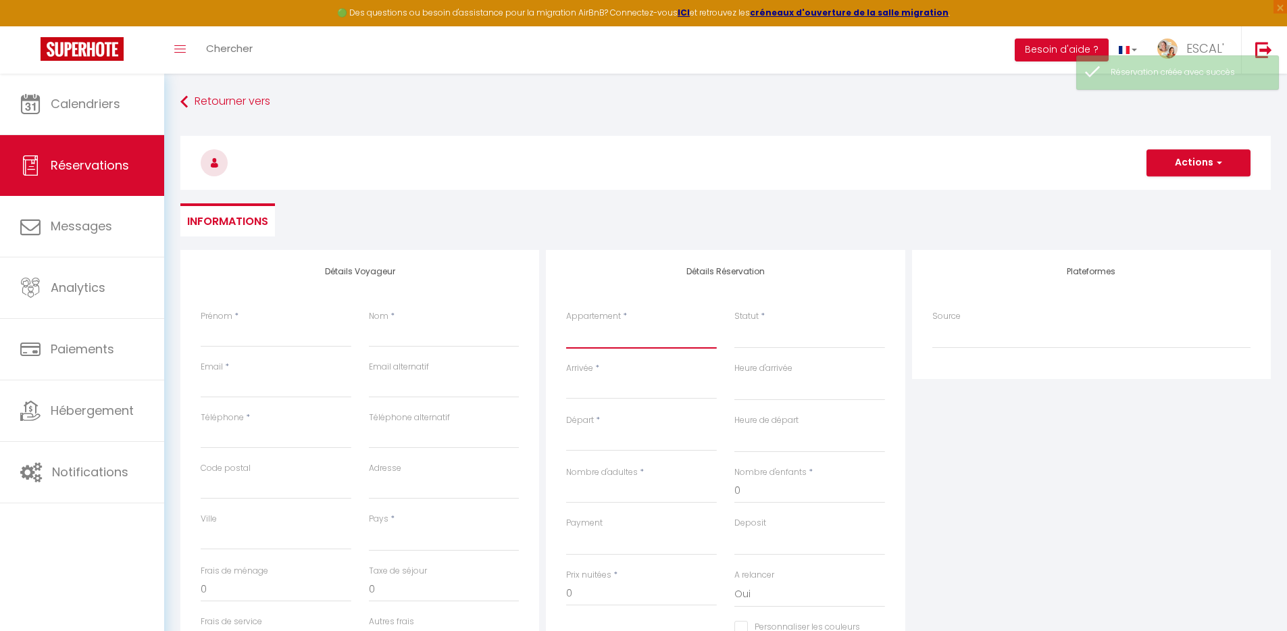
click at [624, 338] on select "La Villa des Garrigues Le Soleil Maison le CASOT · Le Mazet de St Laurent Maiso…" at bounding box center [641, 336] width 151 height 26
click at [566, 323] on select "La Villa des Garrigues Le Soleil Maison le CASOT · Le Mazet de St Laurent Maiso…" at bounding box center [641, 336] width 151 height 26
click at [618, 326] on select "La Villa des Garrigues Le Soleil Maison le CASOT · Le Mazet de St Laurent Maiso…" at bounding box center [641, 336] width 151 height 26
click at [616, 332] on select "La Villa des Garrigues Le Soleil Maison le CASOT · Le Mazet de St Laurent Maiso…" at bounding box center [641, 336] width 151 height 26
click at [614, 328] on select "La Villa des Garrigues Le Soleil Maison le CASOT · Le Mazet de St Laurent Maiso…" at bounding box center [641, 336] width 151 height 26
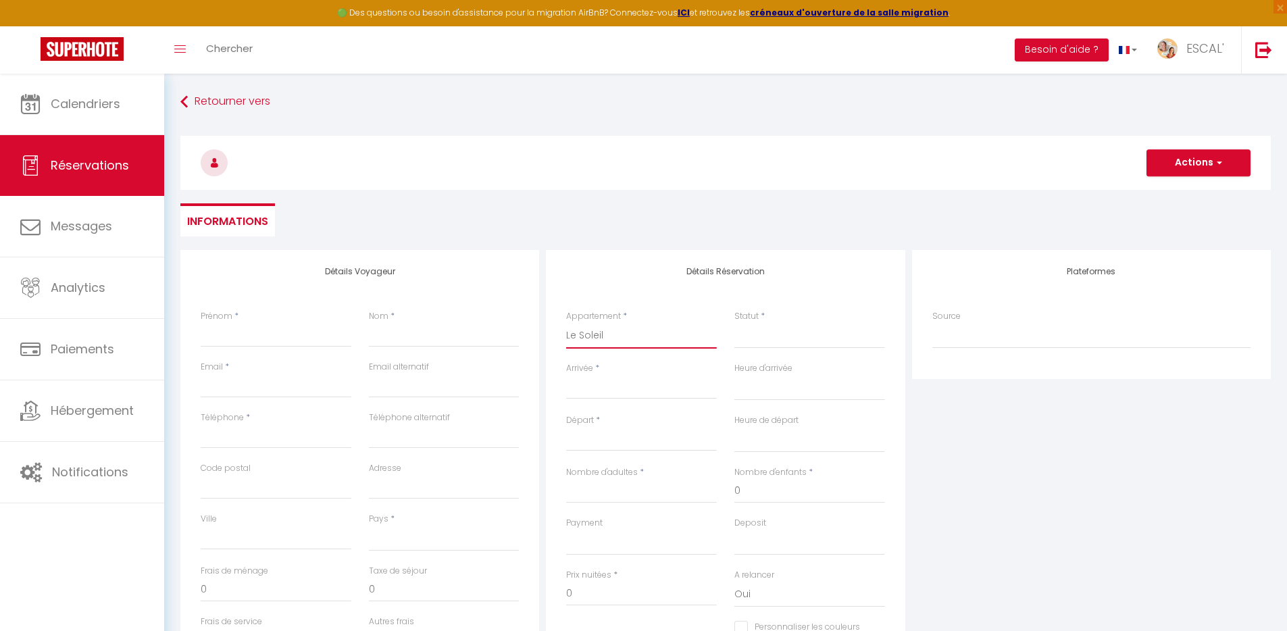
click at [566, 323] on select "La Villa des Garrigues Le Soleil Maison le CASOT · Le Mazet de St Laurent Maiso…" at bounding box center [641, 336] width 151 height 26
click at [766, 339] on select "Confirmé Non Confirmé Annulé Annulé par le voyageur No Show Request" at bounding box center [810, 336] width 151 height 26
click at [735, 323] on select "Confirmé Non Confirmé Annulé Annulé par le voyageur No Show Request" at bounding box center [810, 336] width 151 height 26
click at [627, 389] on input "Arrivée" at bounding box center [641, 389] width 151 height 18
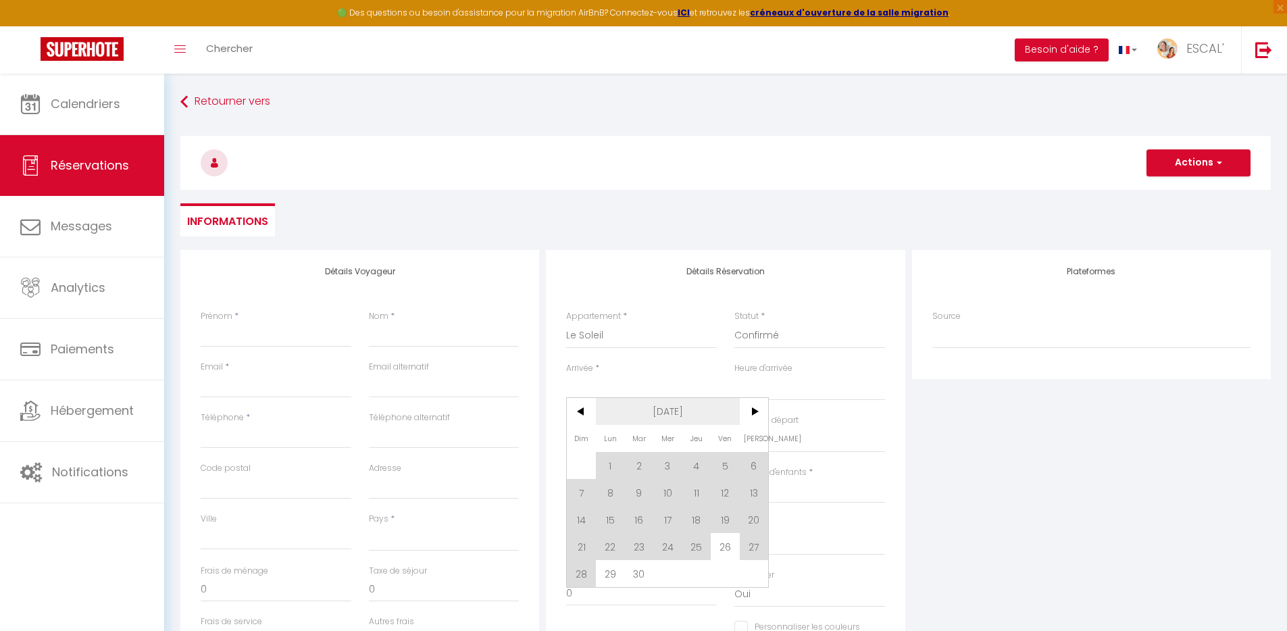
click at [650, 407] on span "[DATE]" at bounding box center [668, 411] width 144 height 27
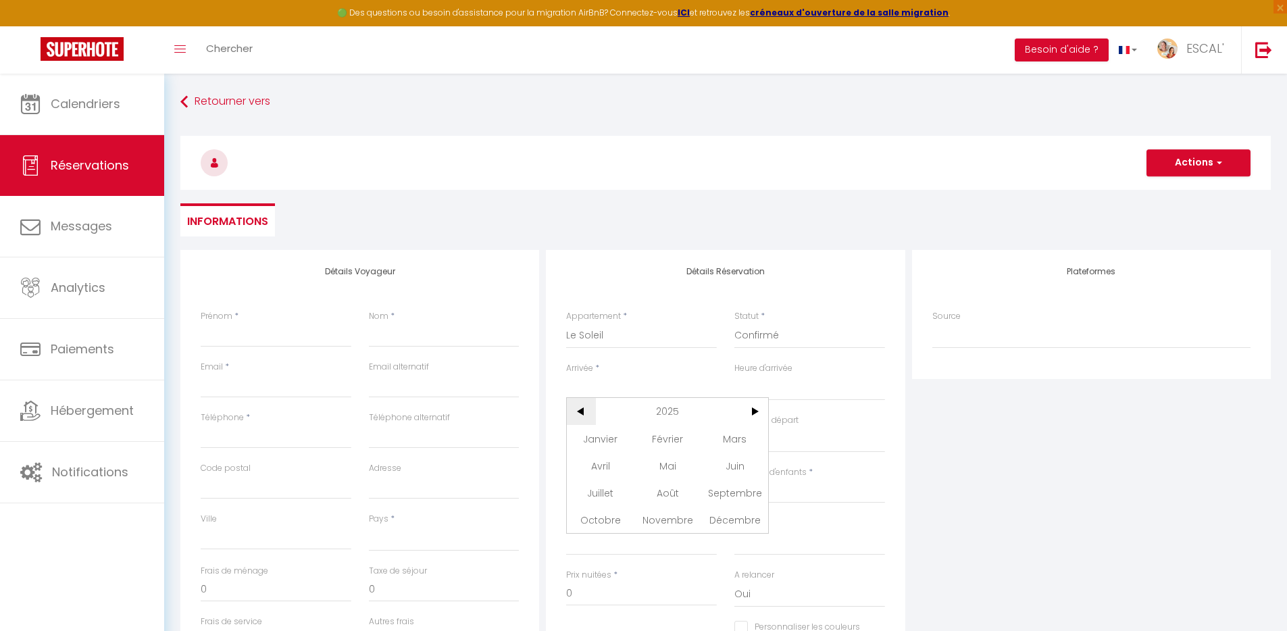
click at [582, 409] on span "<" at bounding box center [581, 411] width 29 height 27
click at [612, 438] on span "Janvier" at bounding box center [600, 438] width 67 height 27
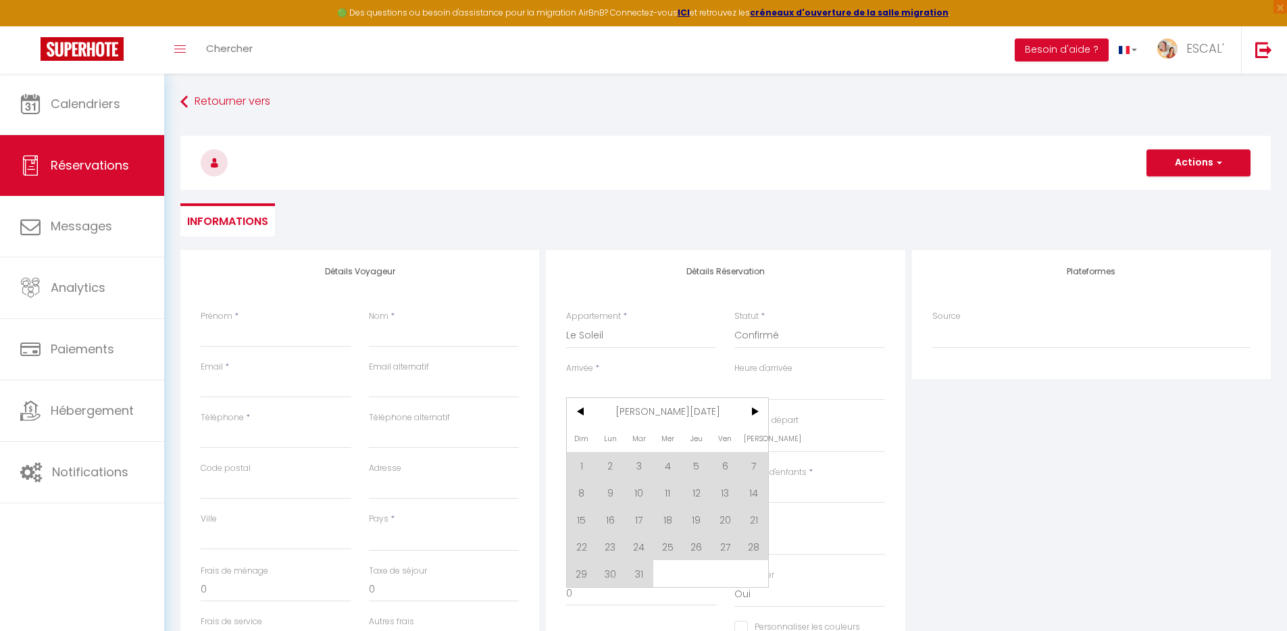
drag, startPoint x: 584, startPoint y: 466, endPoint x: 633, endPoint y: 422, distance: 66.0
click at [583, 466] on span "1" at bounding box center [581, 465] width 29 height 27
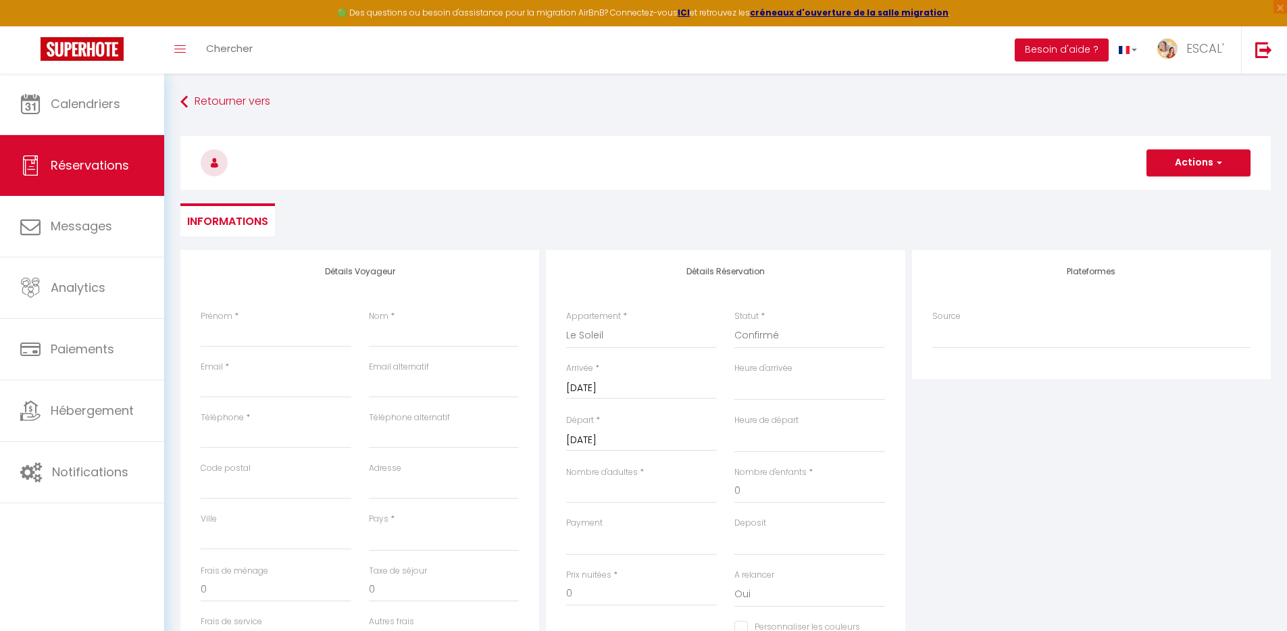
click at [632, 440] on input "Lun 02 Janvier 2023" at bounding box center [641, 441] width 151 height 18
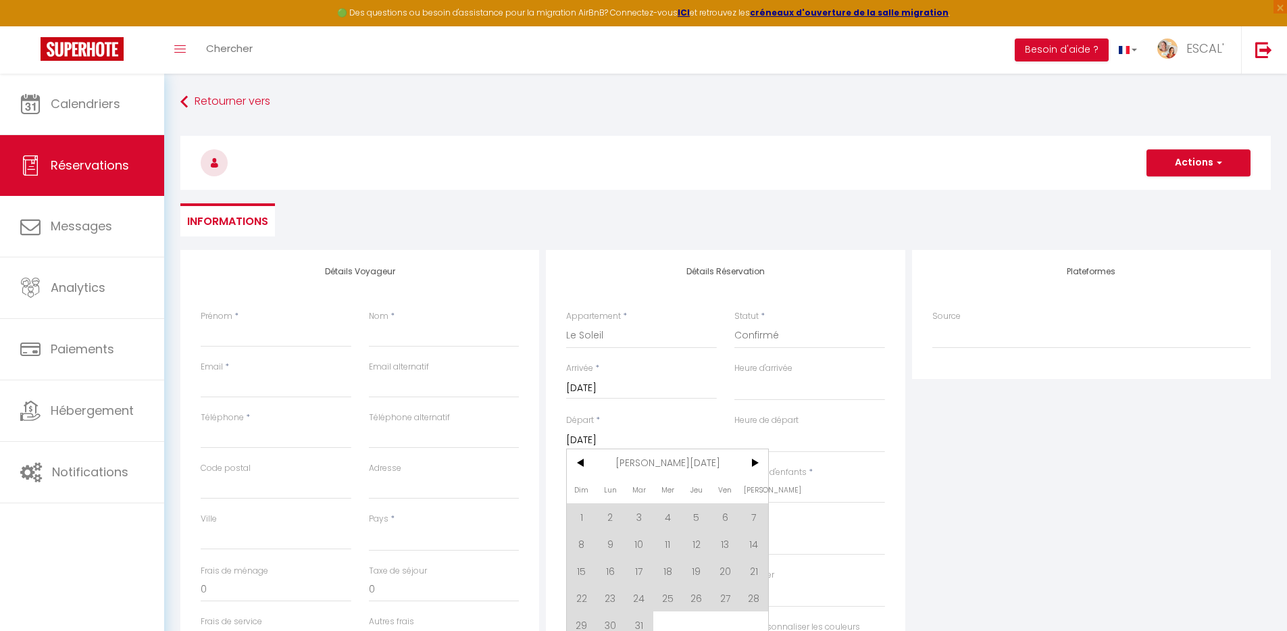
click at [674, 462] on span "Jan 2023" at bounding box center [668, 462] width 144 height 27
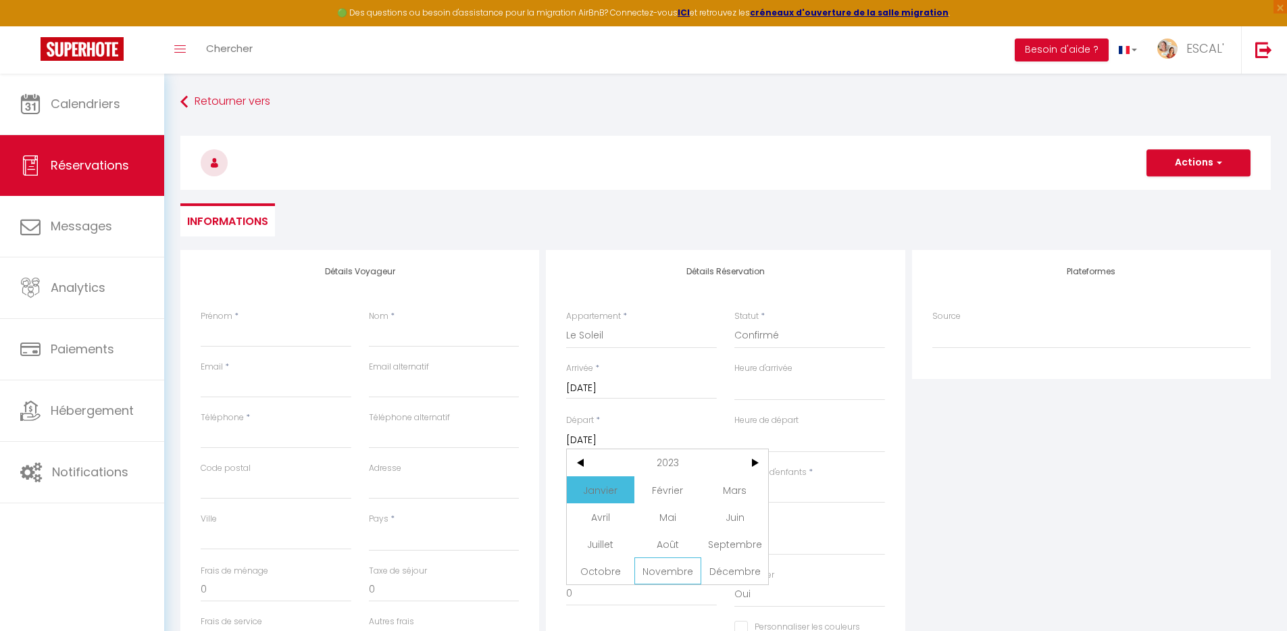
click at [663, 566] on span "Novembre" at bounding box center [667, 570] width 67 height 27
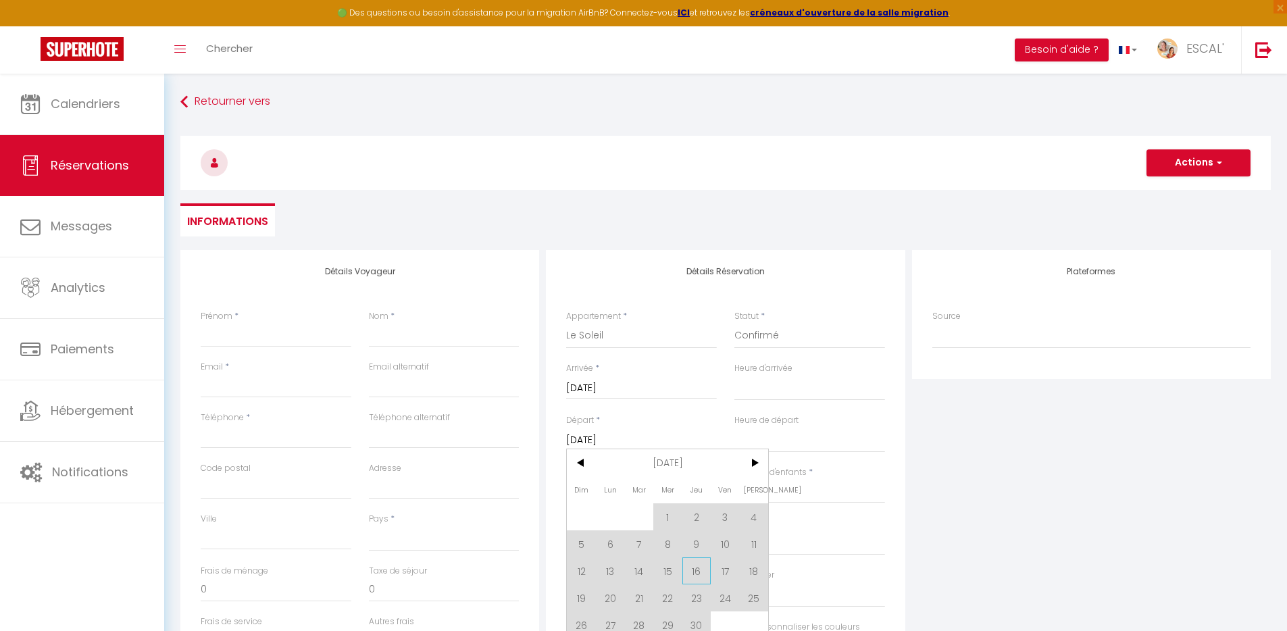
click at [689, 568] on span "16" at bounding box center [696, 570] width 29 height 27
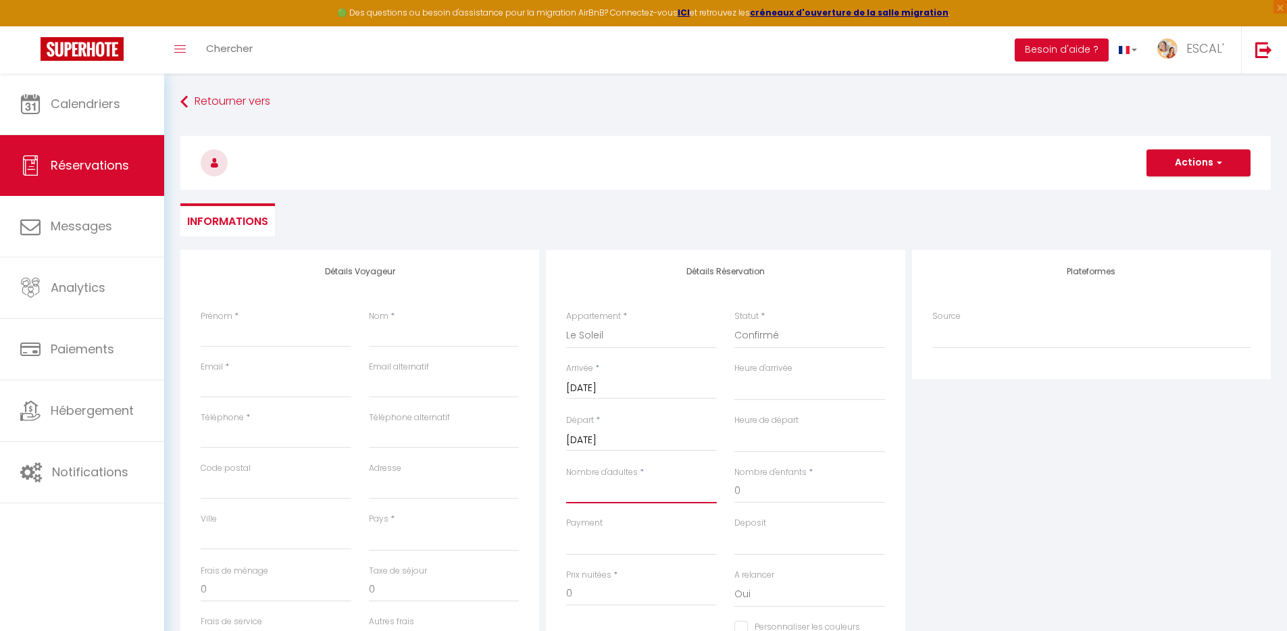
click at [620, 486] on input "Nombre d'adultes" at bounding box center [641, 491] width 151 height 24
click at [272, 328] on input "Prénom" at bounding box center [276, 335] width 151 height 24
click at [459, 545] on select "France Portugal Afghanistan Albania Algeria American Samoa Andorra Angola Angui…" at bounding box center [444, 539] width 151 height 26
click at [369, 526] on select "France Portugal Afghanistan Albania Algeria American Samoa Andorra Angola Angui…" at bounding box center [444, 539] width 151 height 26
click at [946, 487] on div "Plateformes Source Direct Airbnb.com Booking.com Chalet montagne Expedia Gite d…" at bounding box center [1092, 491] width 366 height 483
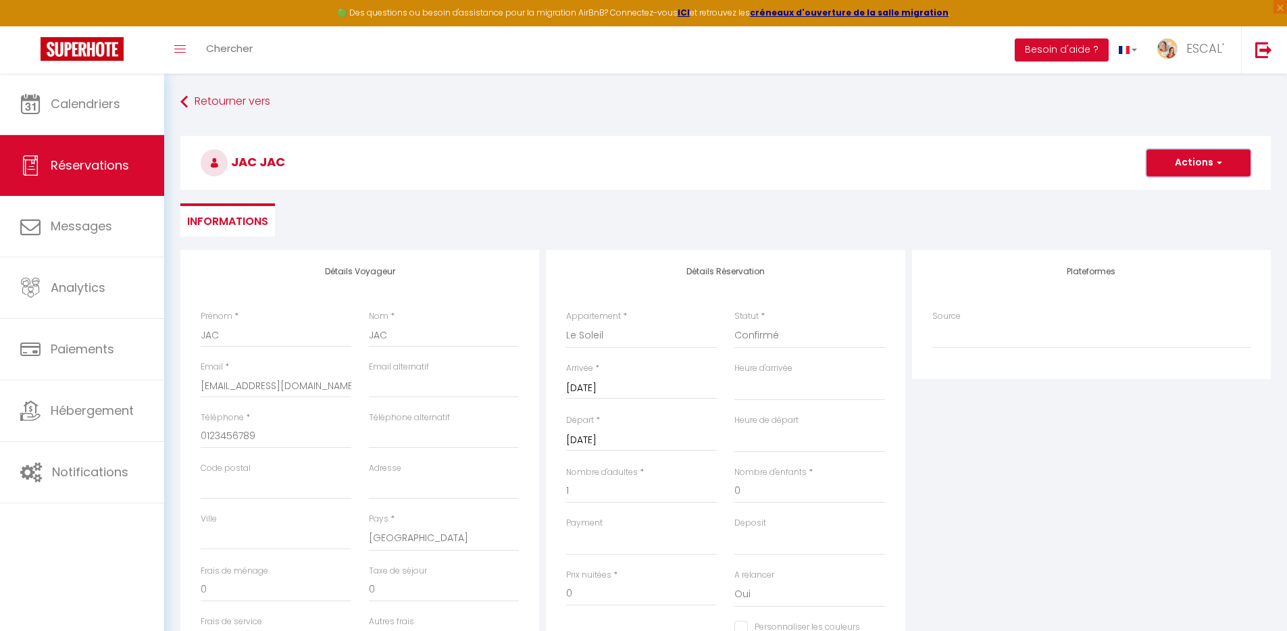
click at [1197, 168] on button "Actions" at bounding box center [1199, 162] width 104 height 27
click at [1174, 188] on link "Enregistrer" at bounding box center [1185, 193] width 107 height 18
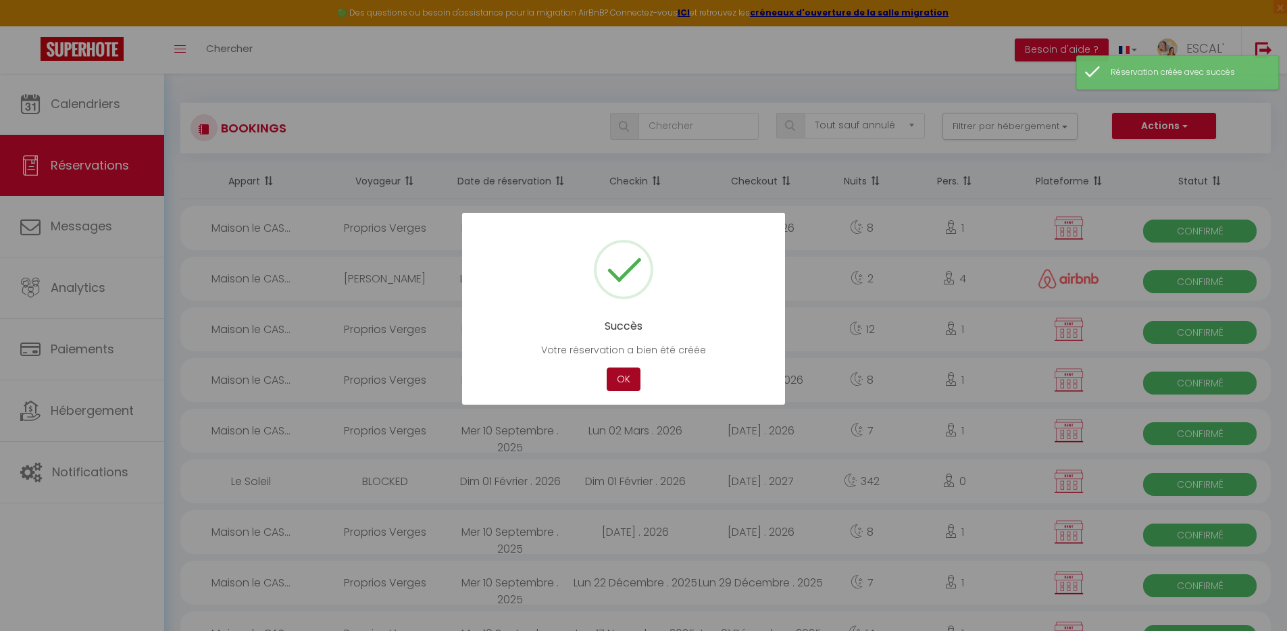
click at [626, 383] on button "OK" at bounding box center [624, 380] width 34 height 24
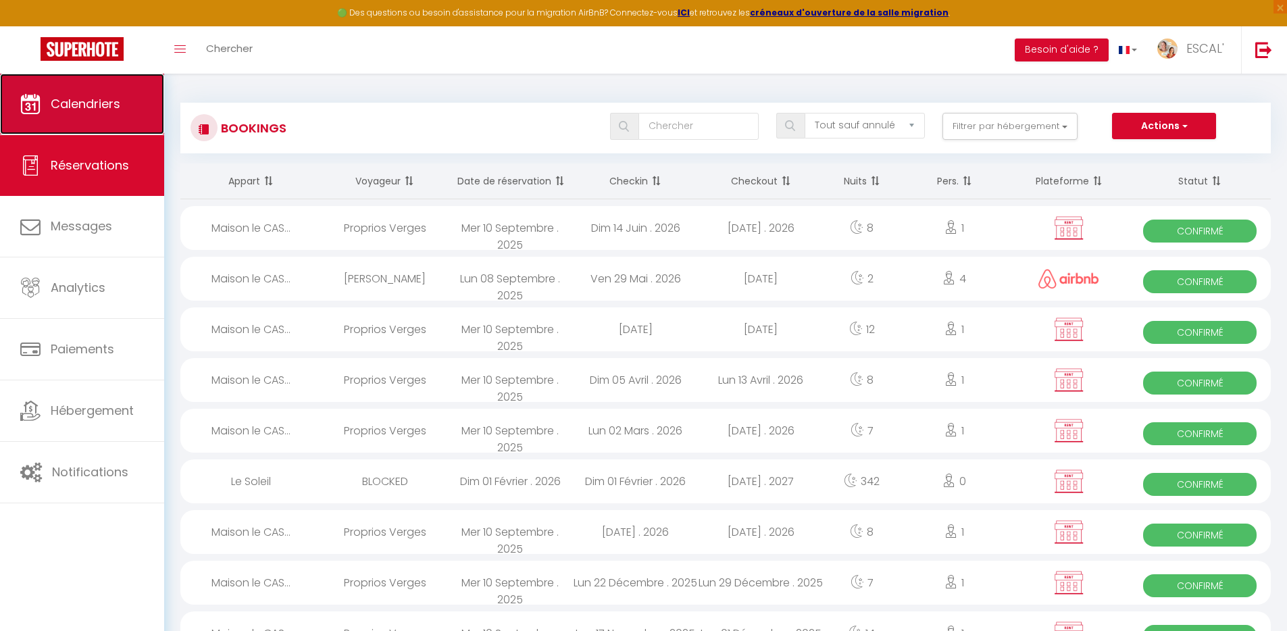
click at [118, 117] on link "Calendriers" at bounding box center [82, 104] width 164 height 61
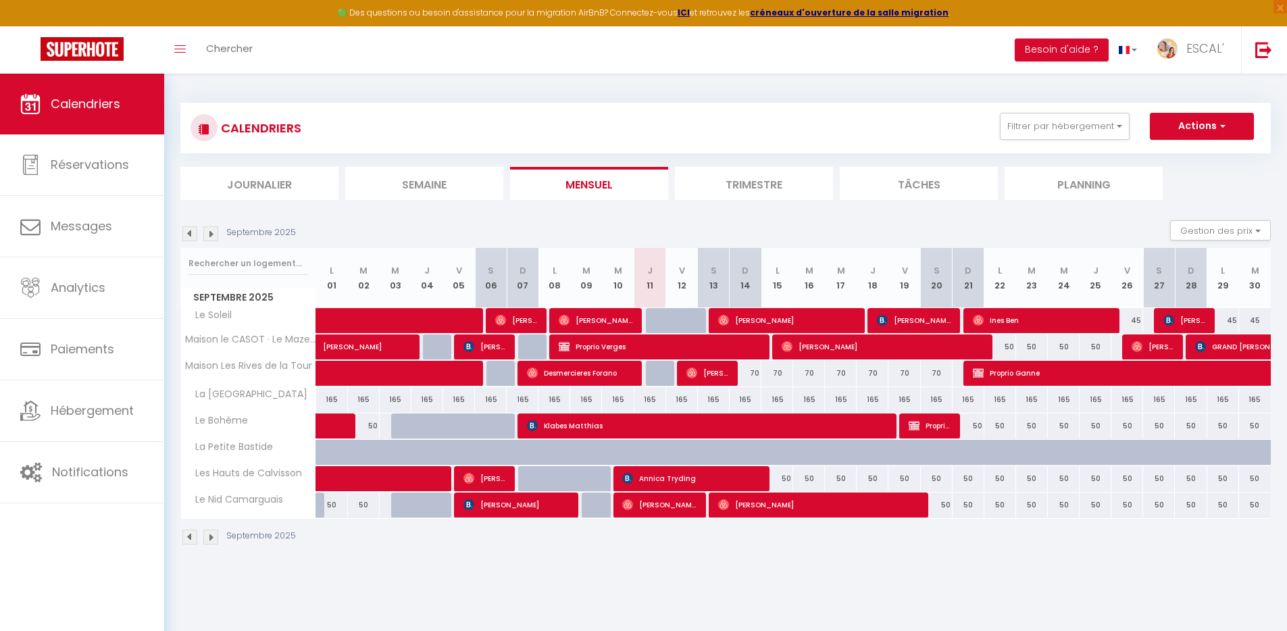
click at [216, 237] on img at bounding box center [210, 233] width 15 height 15
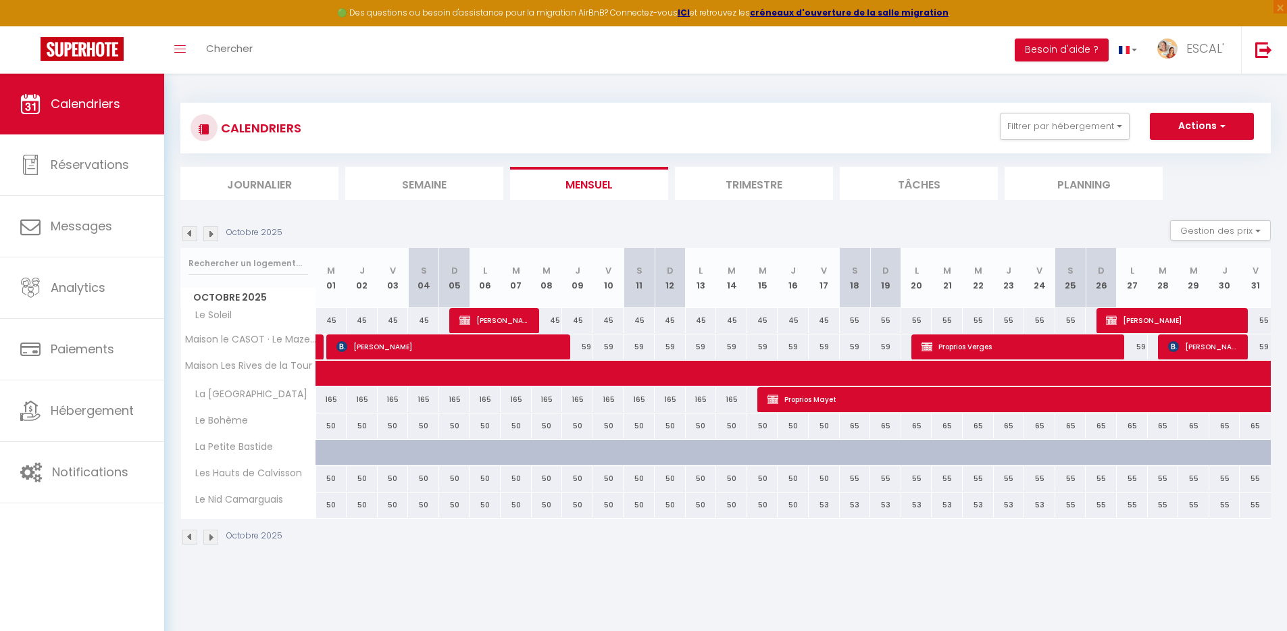
click at [215, 237] on img at bounding box center [210, 233] width 15 height 15
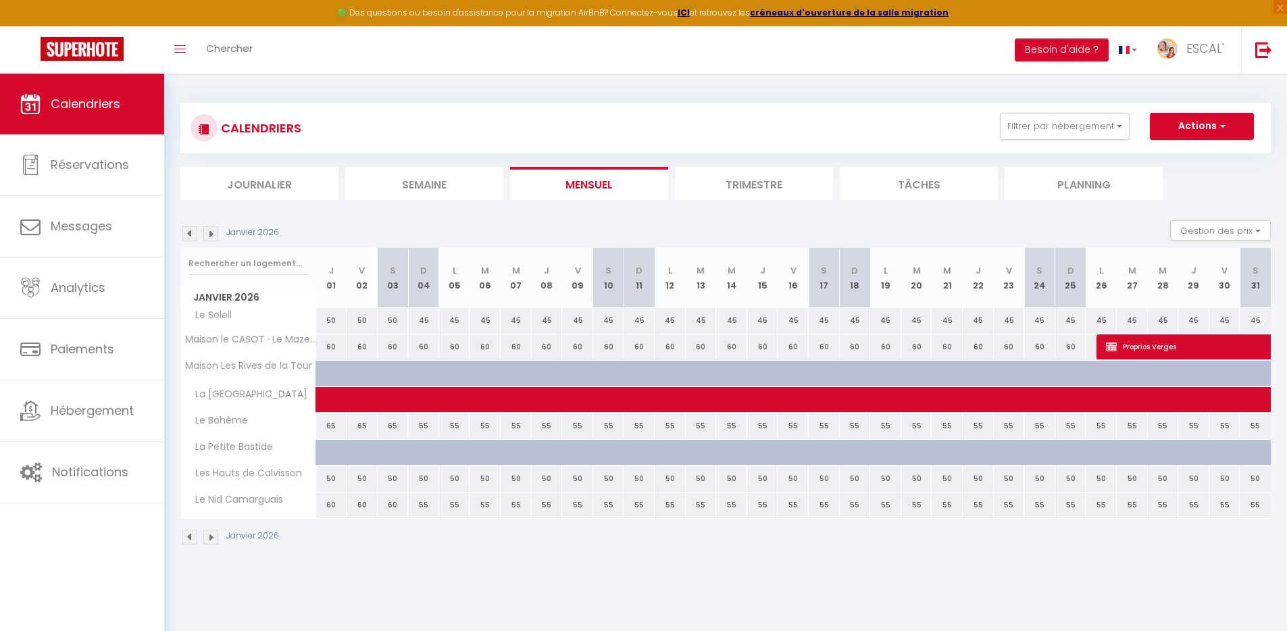
click at [214, 236] on img at bounding box center [210, 233] width 15 height 15
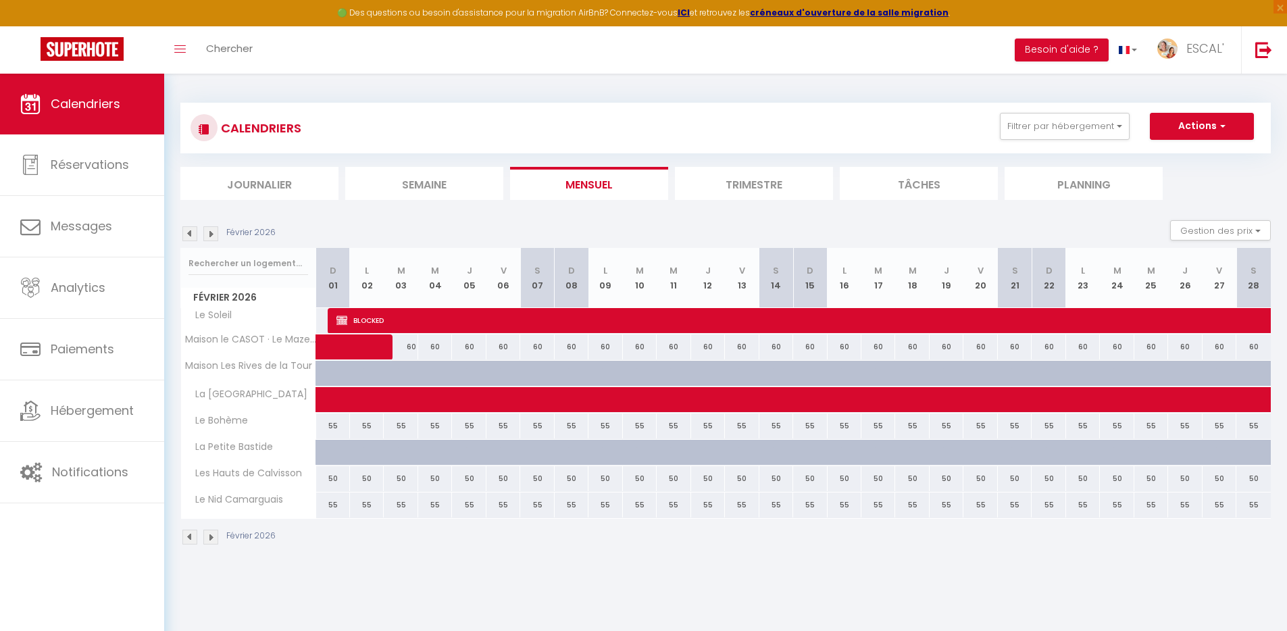
click at [213, 236] on img at bounding box center [210, 233] width 15 height 15
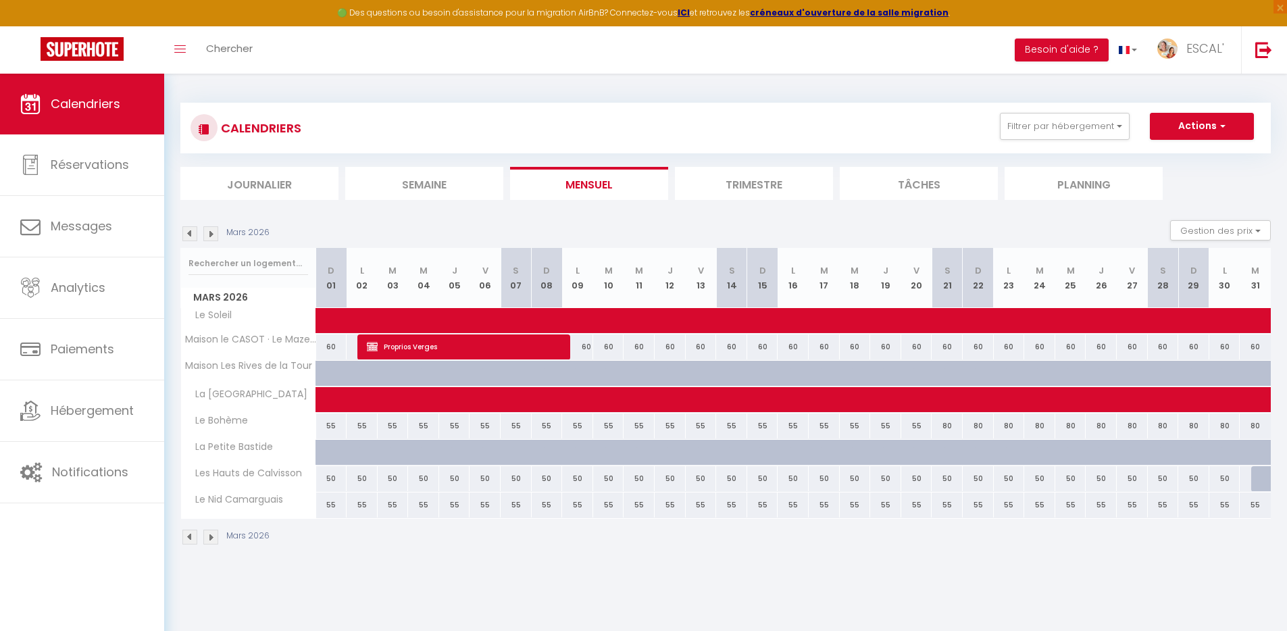
click at [213, 235] on img at bounding box center [210, 233] width 15 height 15
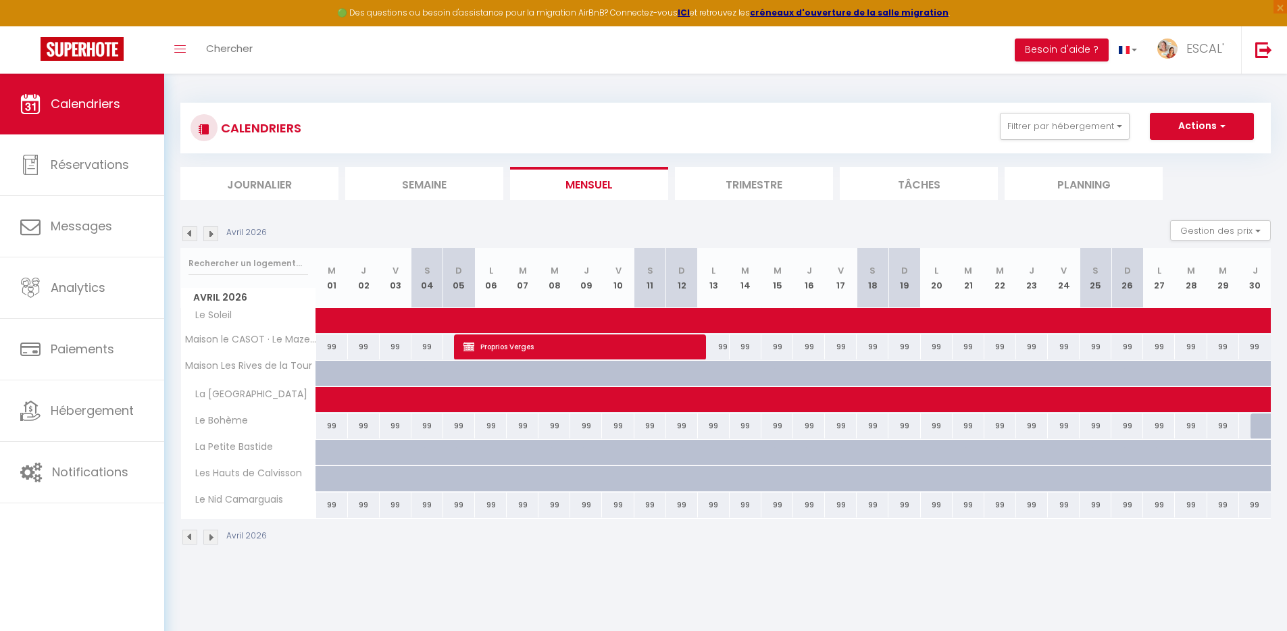
click at [213, 235] on img at bounding box center [210, 233] width 15 height 15
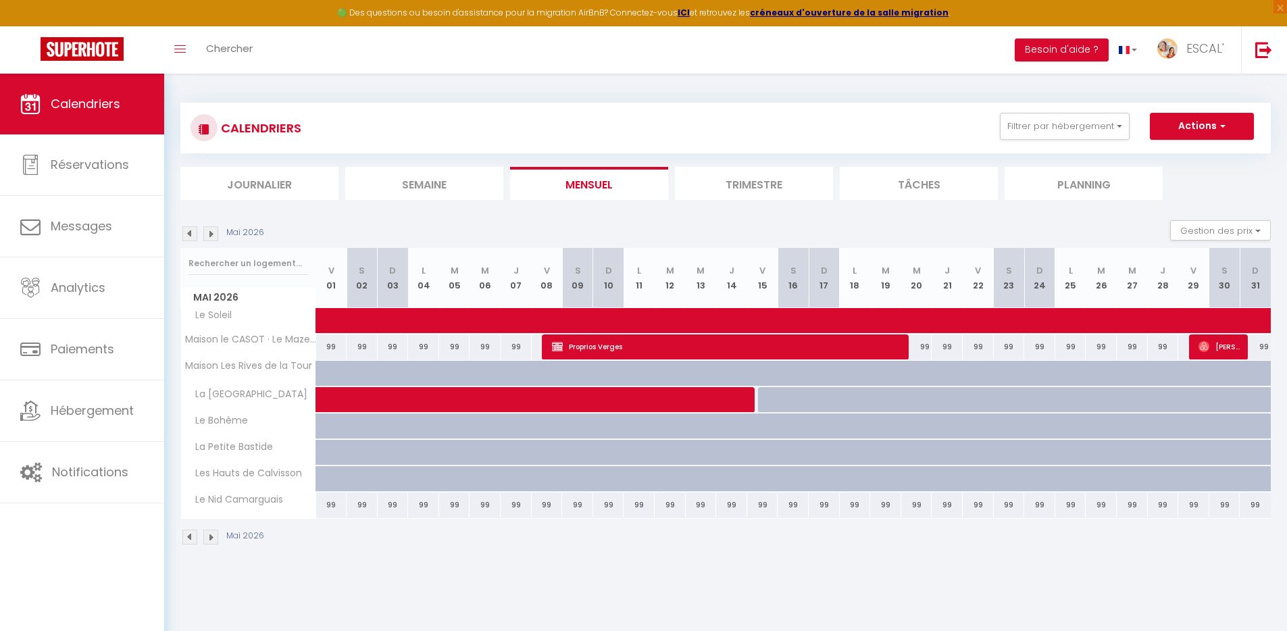
click at [213, 235] on img at bounding box center [210, 233] width 15 height 15
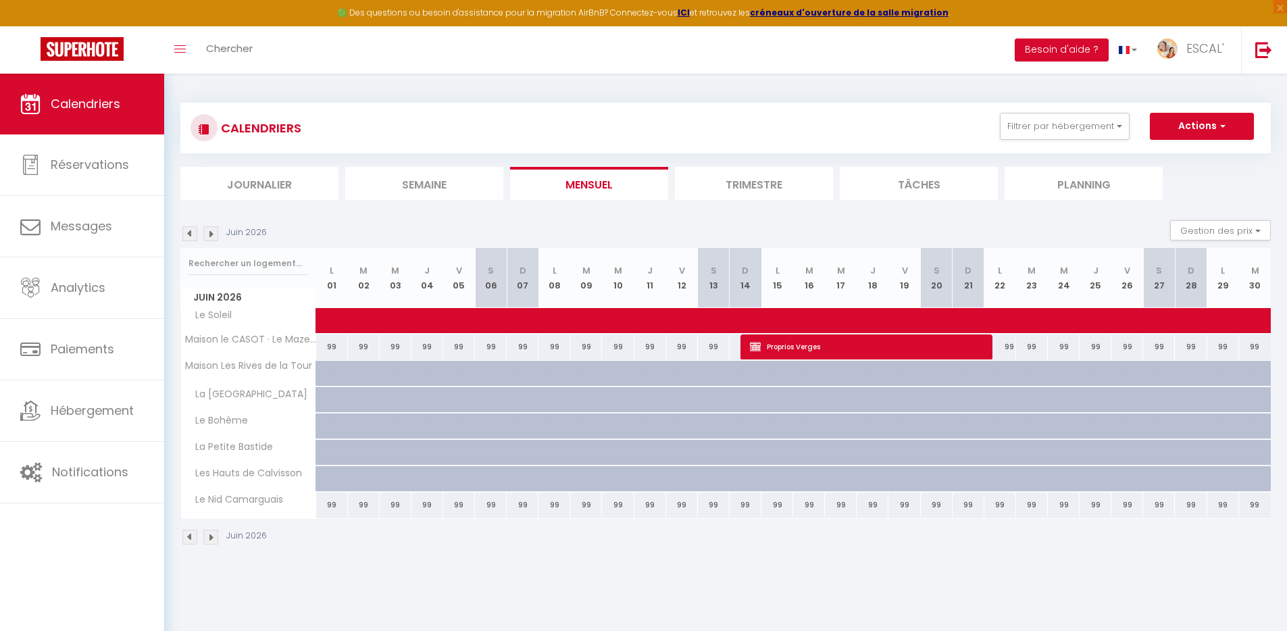
click at [213, 235] on img at bounding box center [210, 233] width 15 height 15
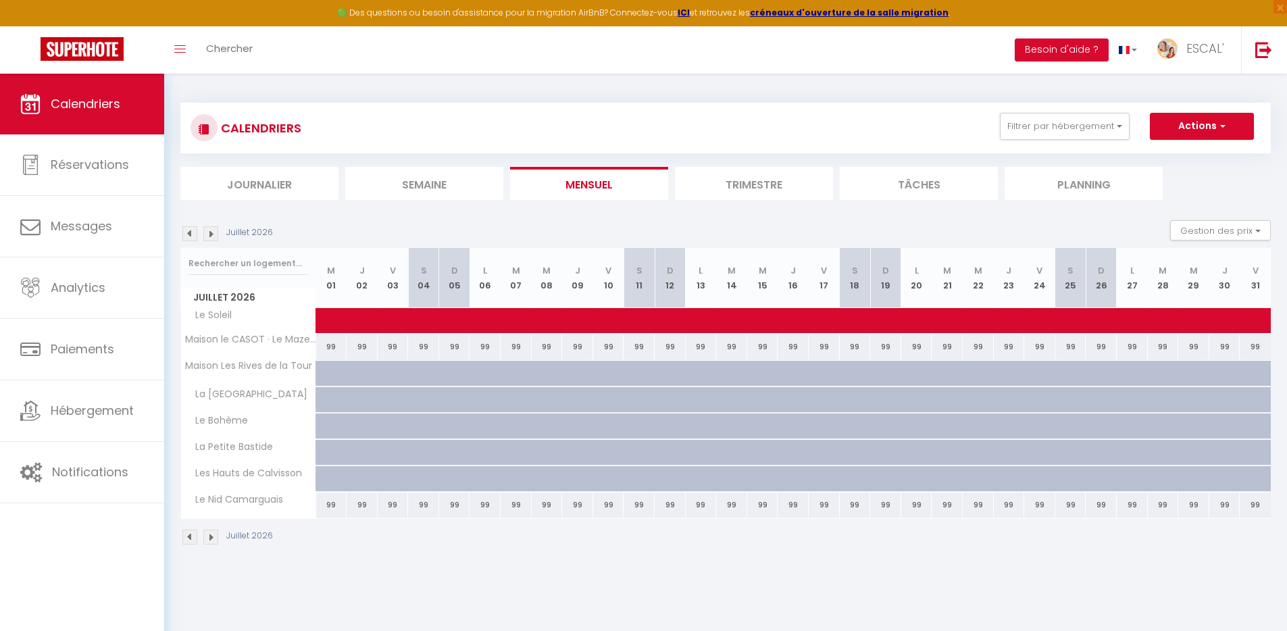
click at [213, 235] on img at bounding box center [210, 233] width 15 height 15
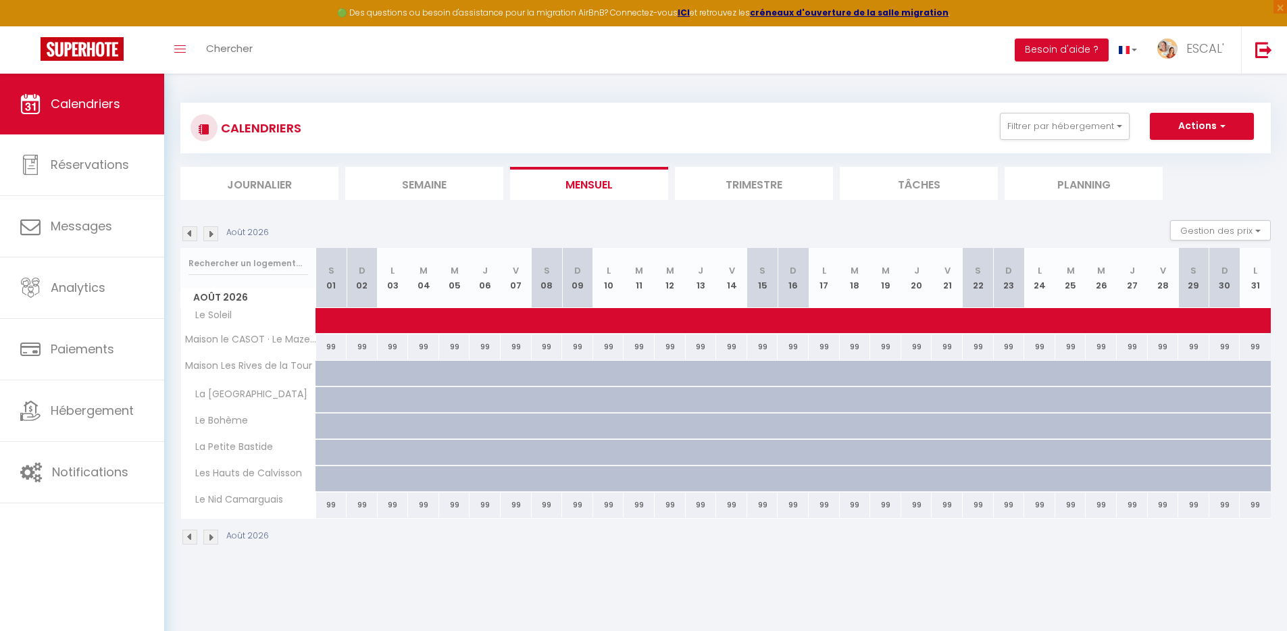
click at [213, 235] on img at bounding box center [210, 233] width 15 height 15
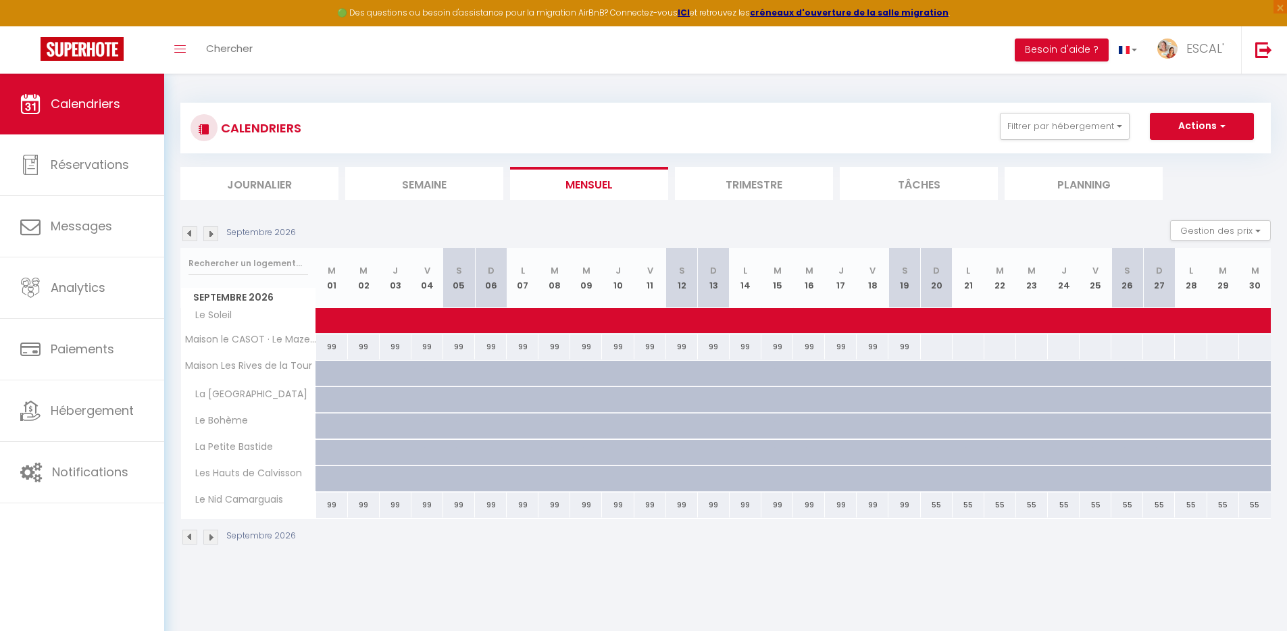
click at [190, 233] on img at bounding box center [189, 233] width 15 height 15
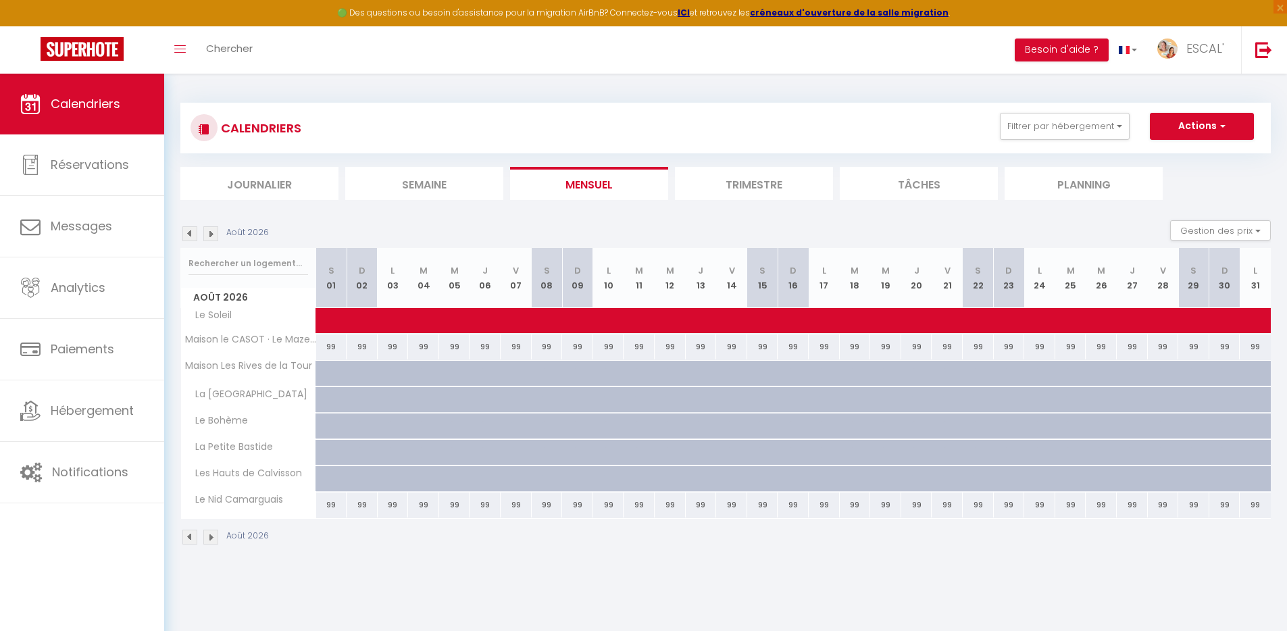
click at [190, 233] on img at bounding box center [189, 233] width 15 height 15
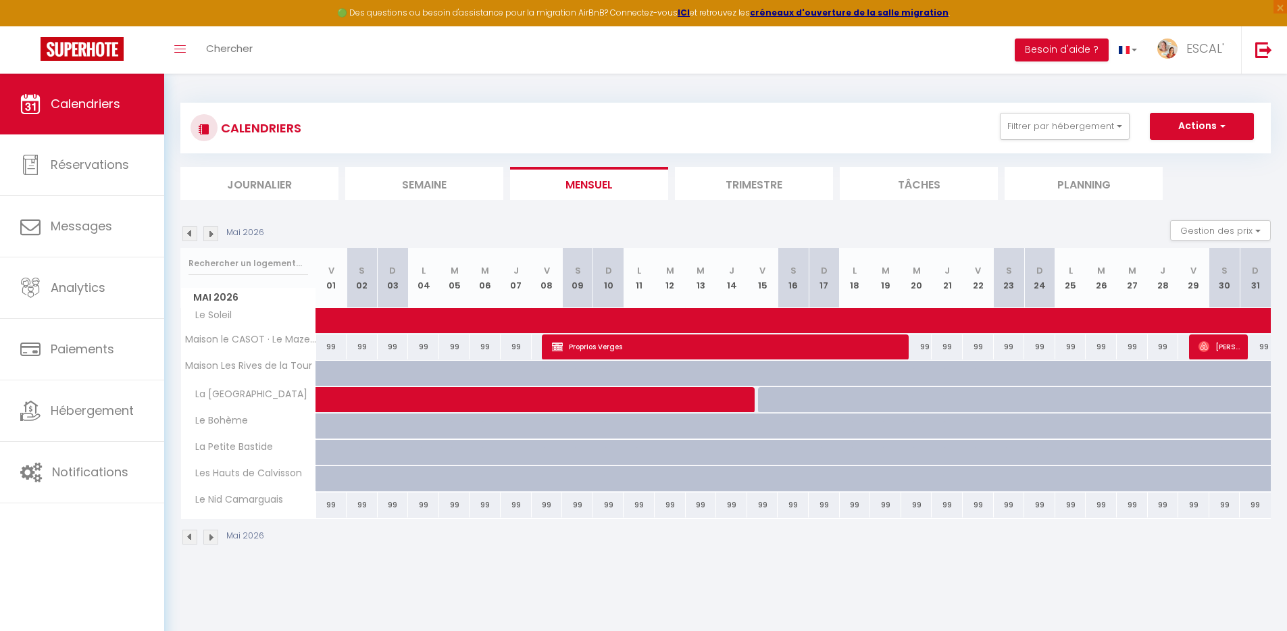
click at [190, 233] on img at bounding box center [189, 233] width 15 height 15
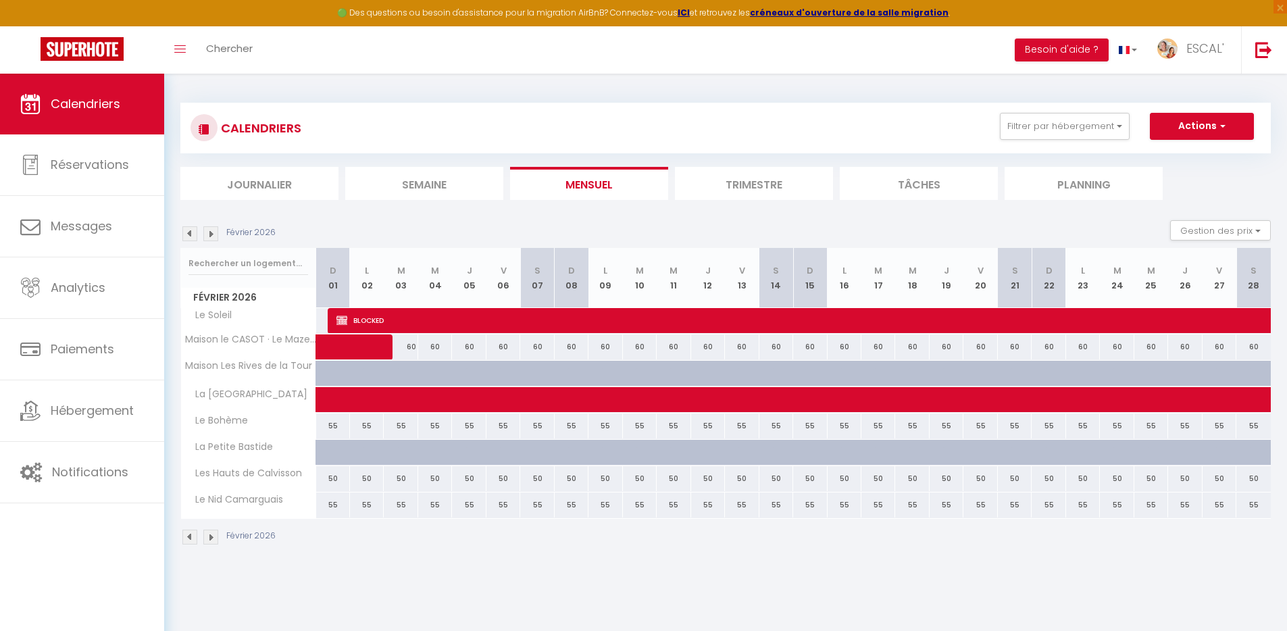
click at [190, 233] on img at bounding box center [189, 233] width 15 height 15
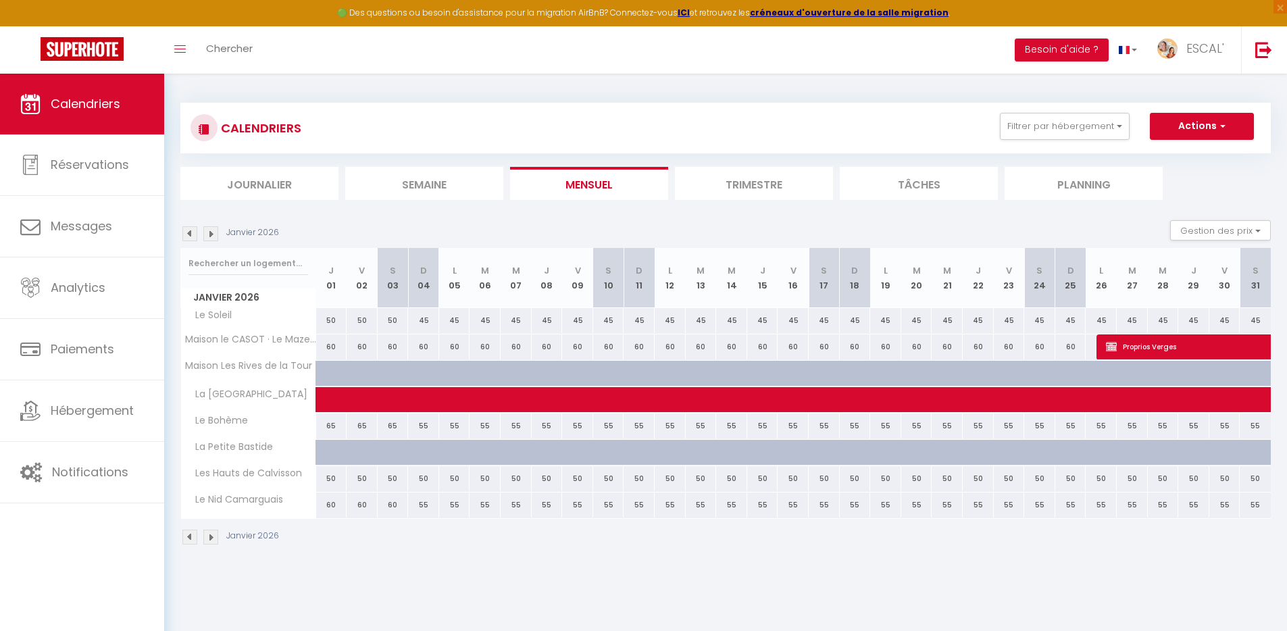
click at [190, 233] on img at bounding box center [189, 233] width 15 height 15
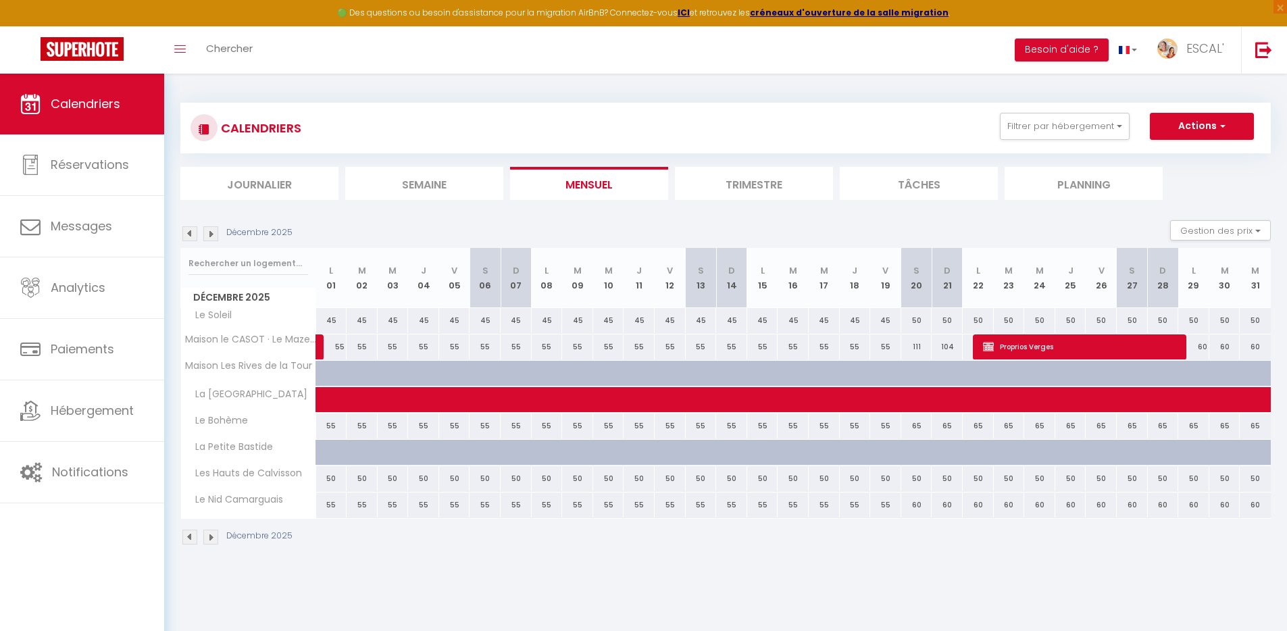
click at [190, 233] on img at bounding box center [189, 233] width 15 height 15
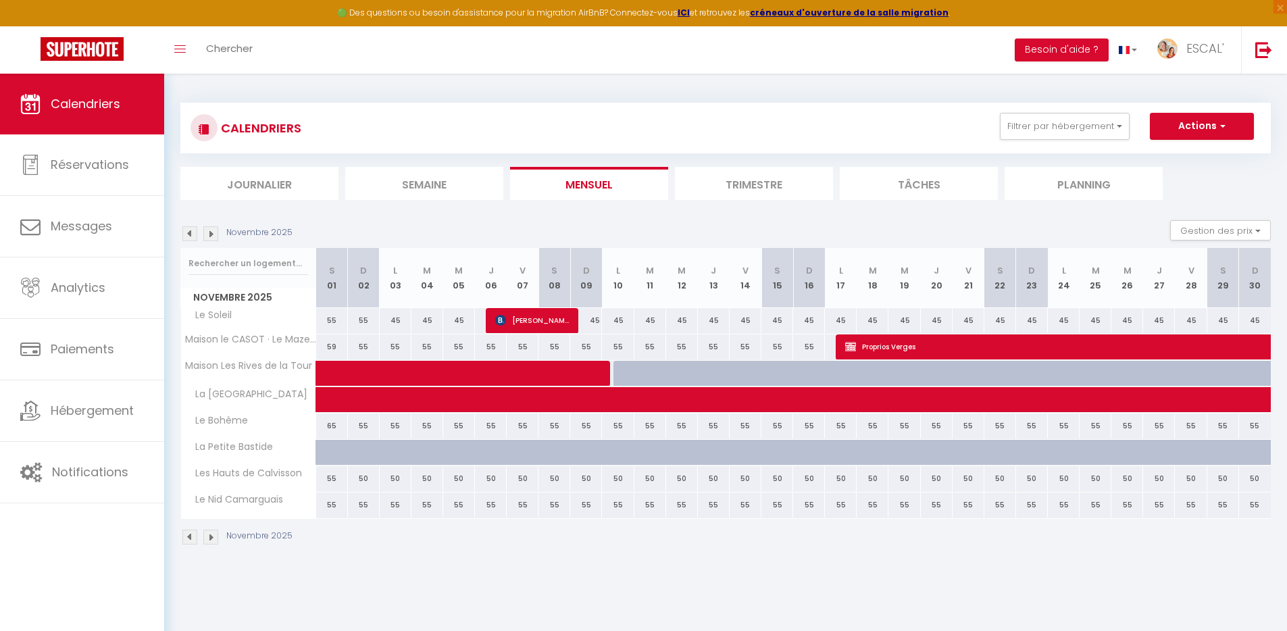
click at [190, 233] on img at bounding box center [189, 233] width 15 height 15
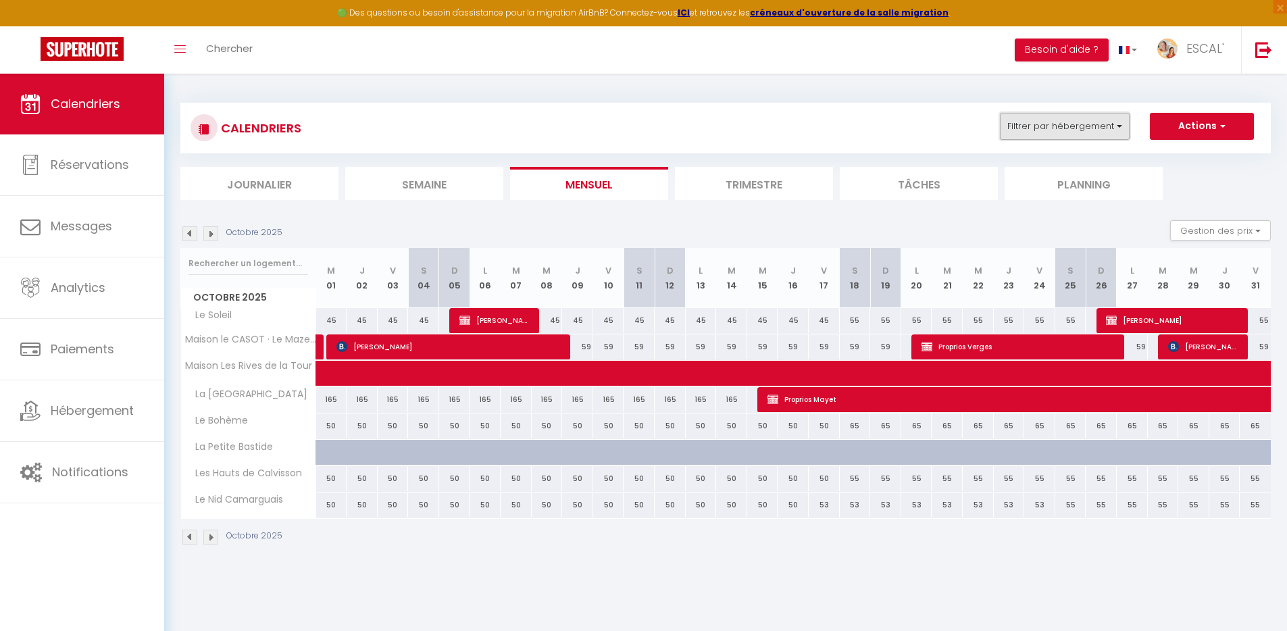
click at [1060, 126] on button "Filtrer par hébergement" at bounding box center [1065, 126] width 130 height 27
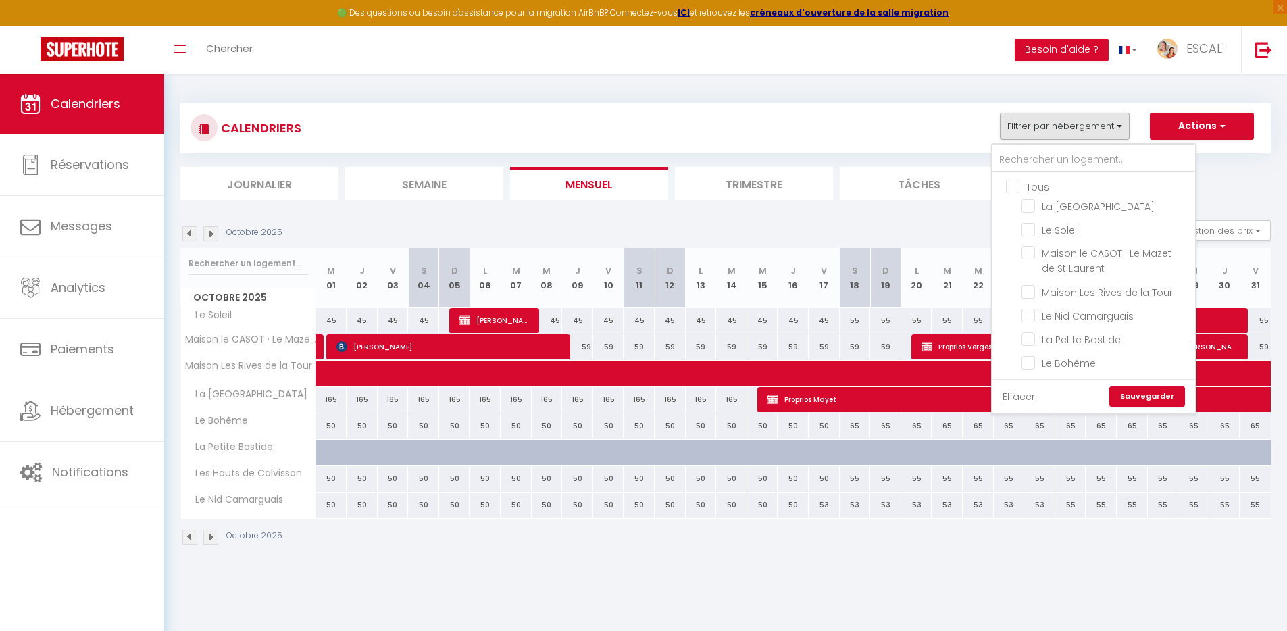
click at [1032, 183] on input "Tous" at bounding box center [1107, 186] width 203 height 14
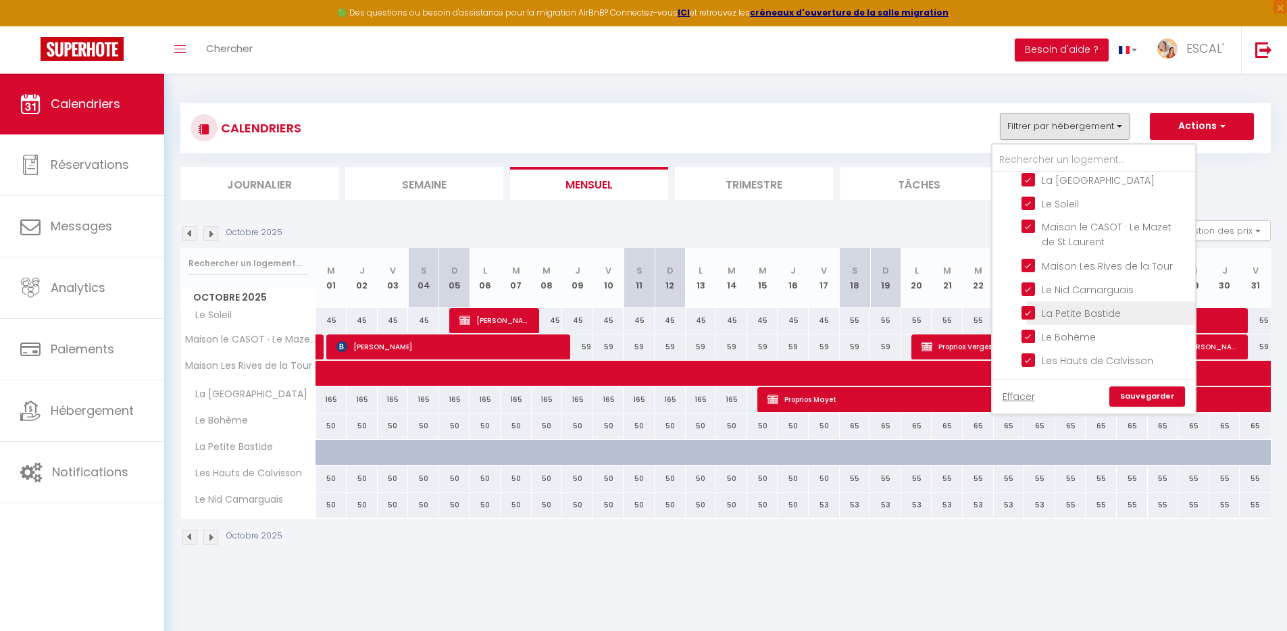
click at [1082, 315] on input "La Petite Bastide" at bounding box center [1106, 312] width 169 height 14
click at [1166, 398] on link "Sauvegarder" at bounding box center [1148, 397] width 76 height 20
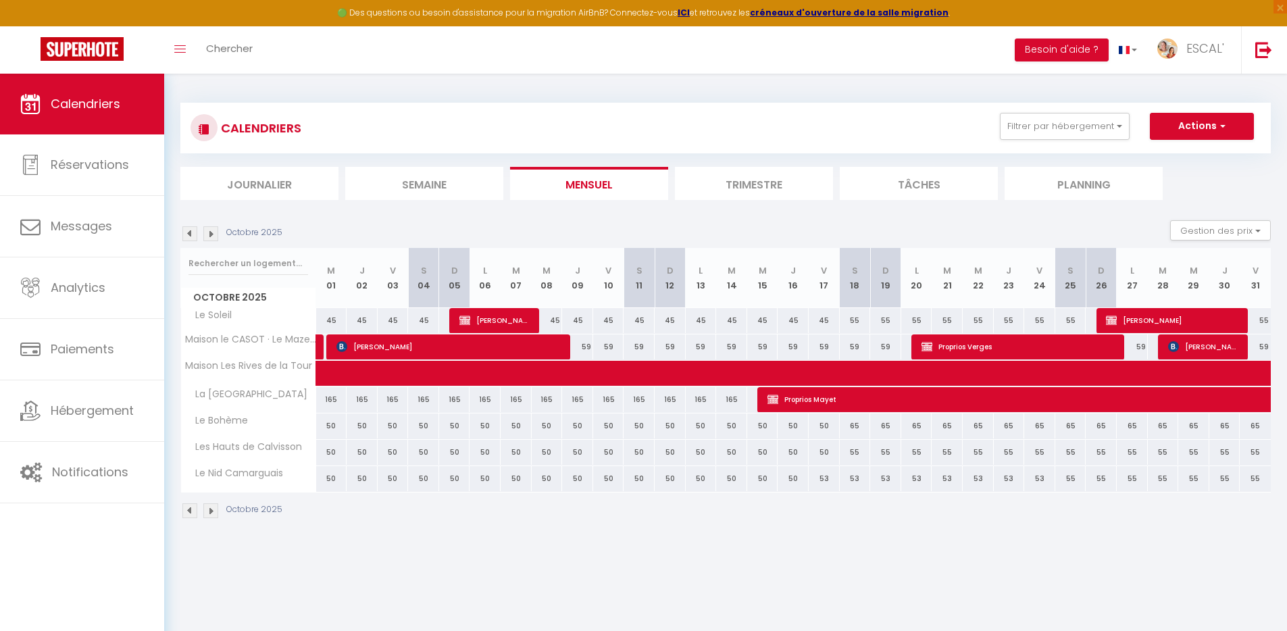
click at [212, 236] on img at bounding box center [210, 233] width 15 height 15
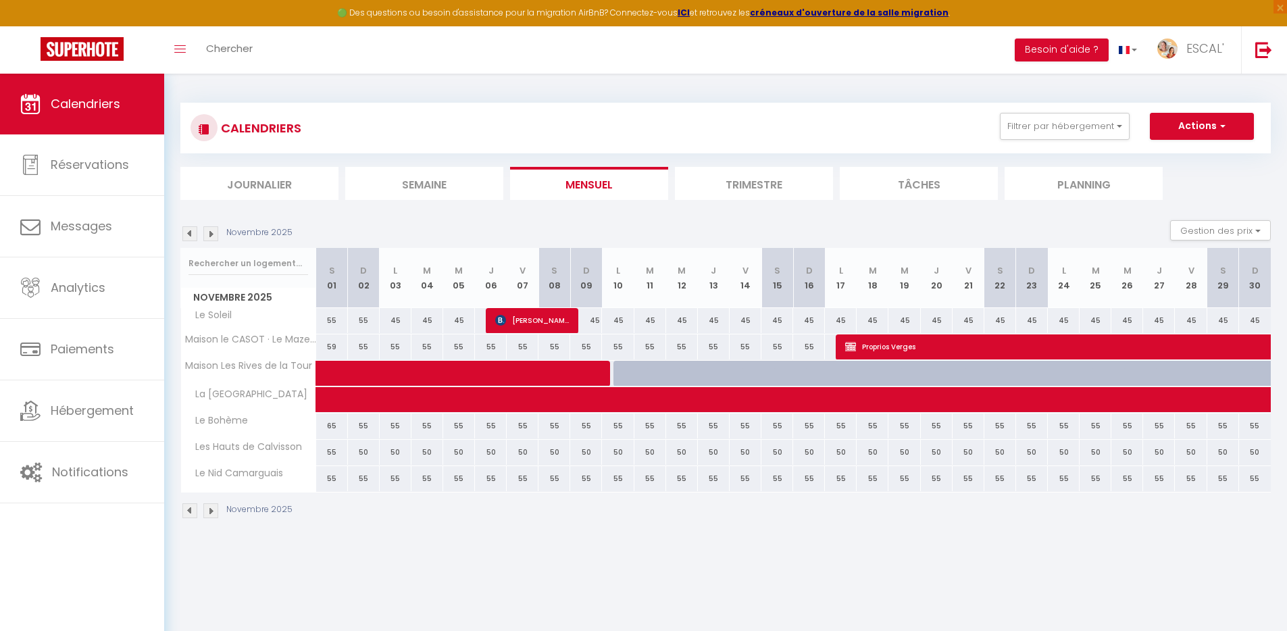
click at [211, 235] on img at bounding box center [210, 233] width 15 height 15
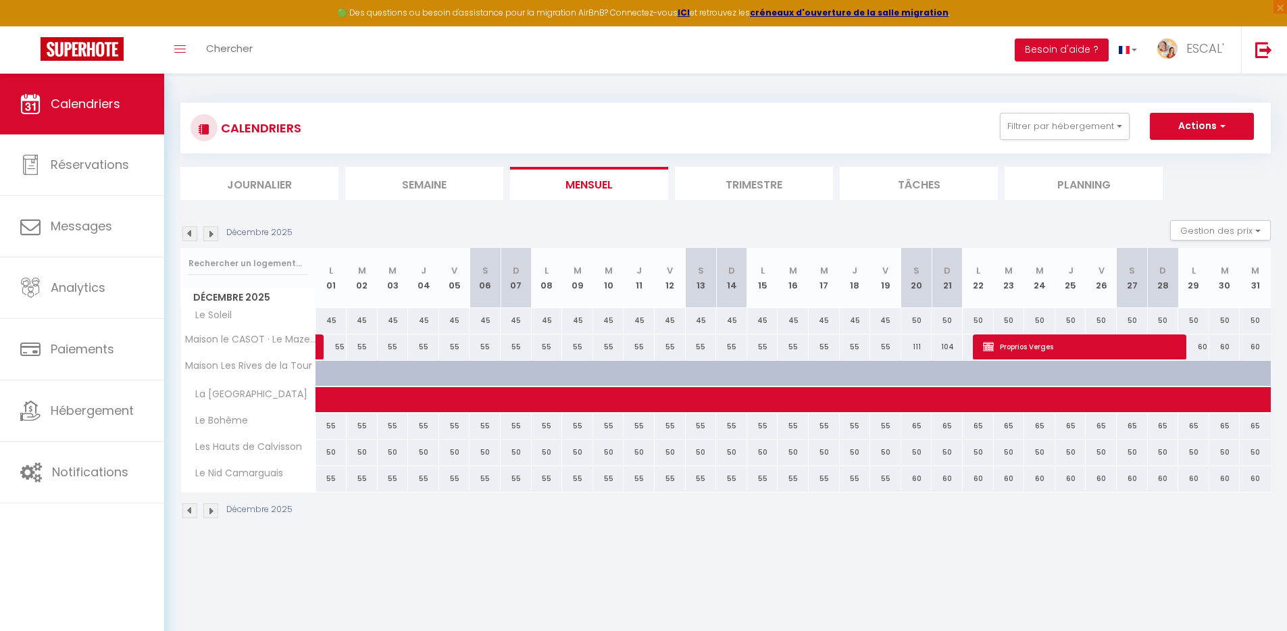
click at [211, 235] on img at bounding box center [210, 233] width 15 height 15
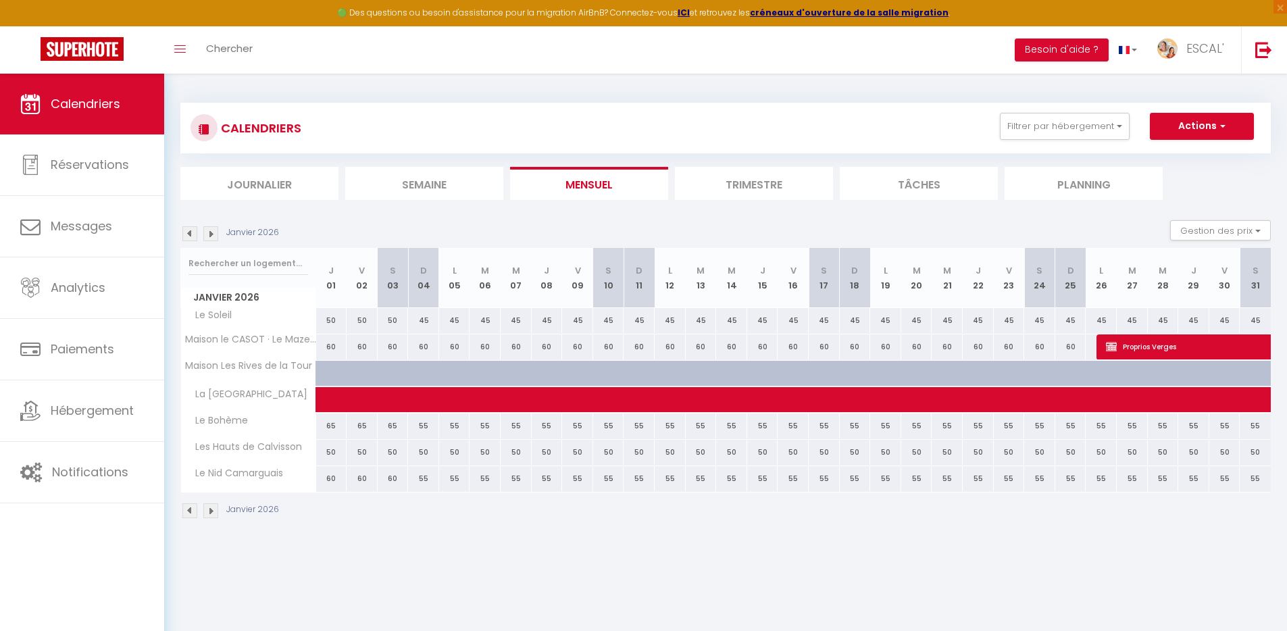
click at [211, 235] on img at bounding box center [210, 233] width 15 height 15
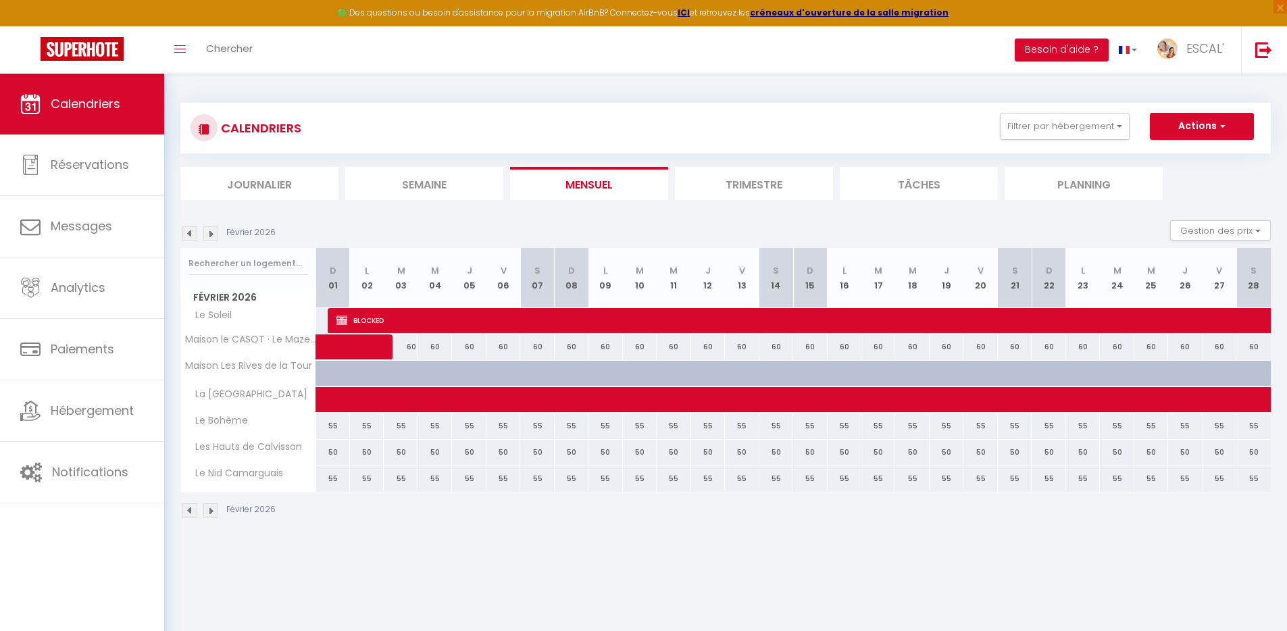
click at [211, 235] on img at bounding box center [210, 233] width 15 height 15
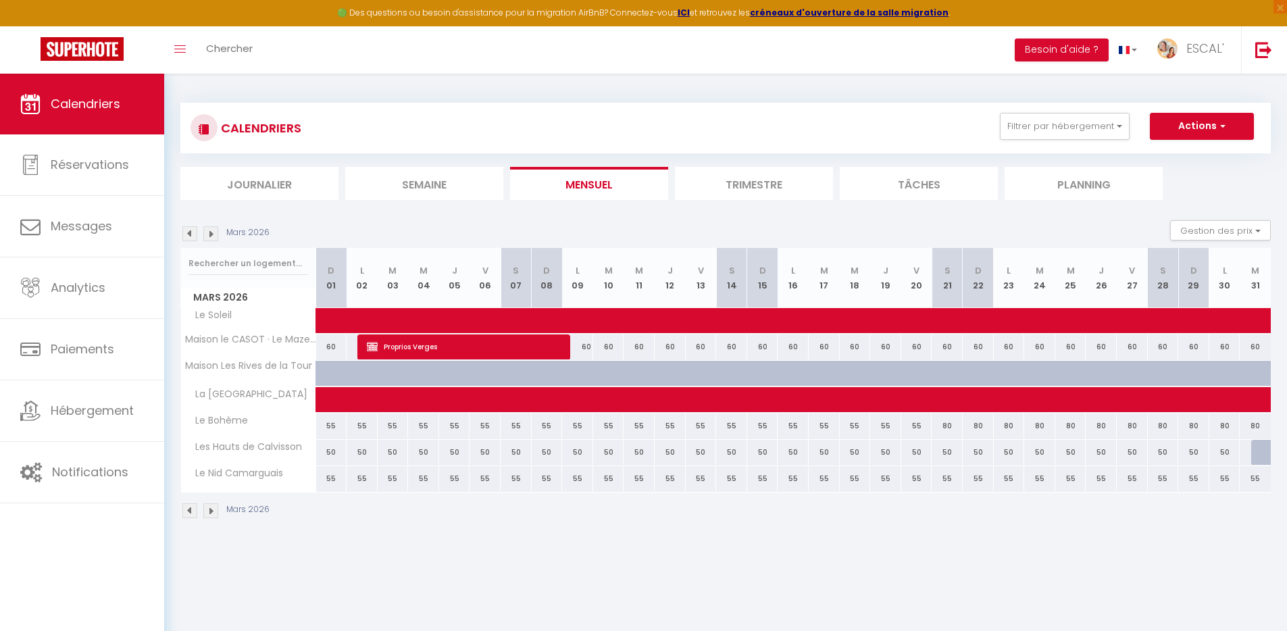
click at [211, 235] on img at bounding box center [210, 233] width 15 height 15
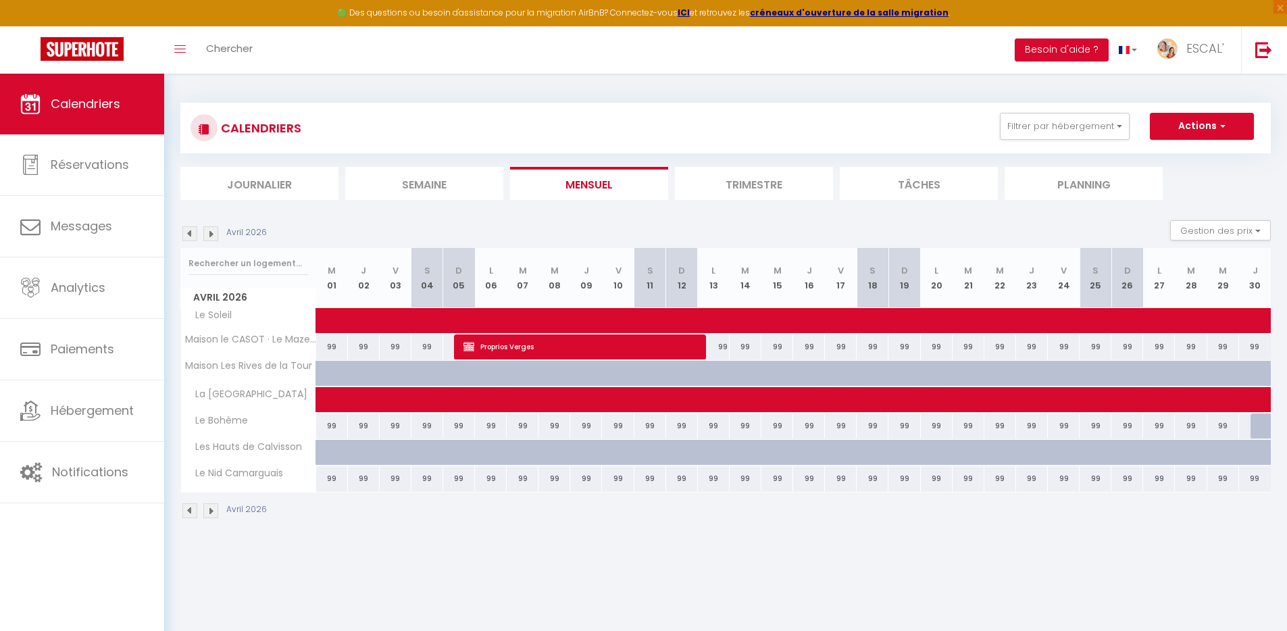
click at [211, 235] on img at bounding box center [210, 233] width 15 height 15
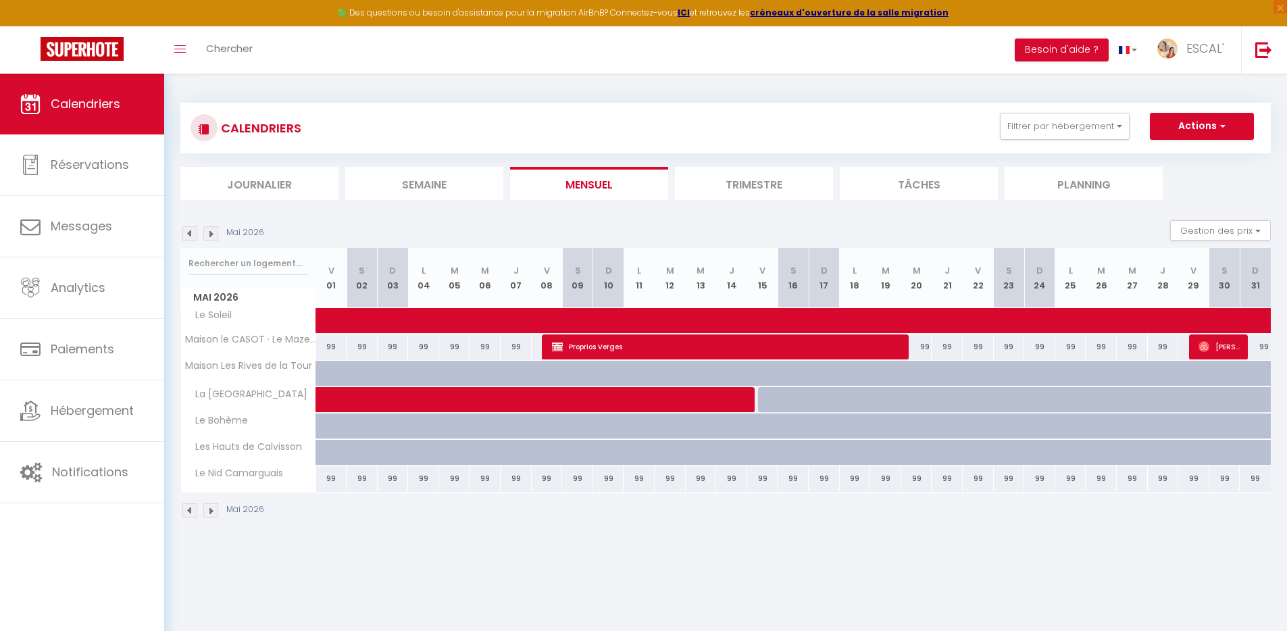
click at [211, 235] on img at bounding box center [210, 233] width 15 height 15
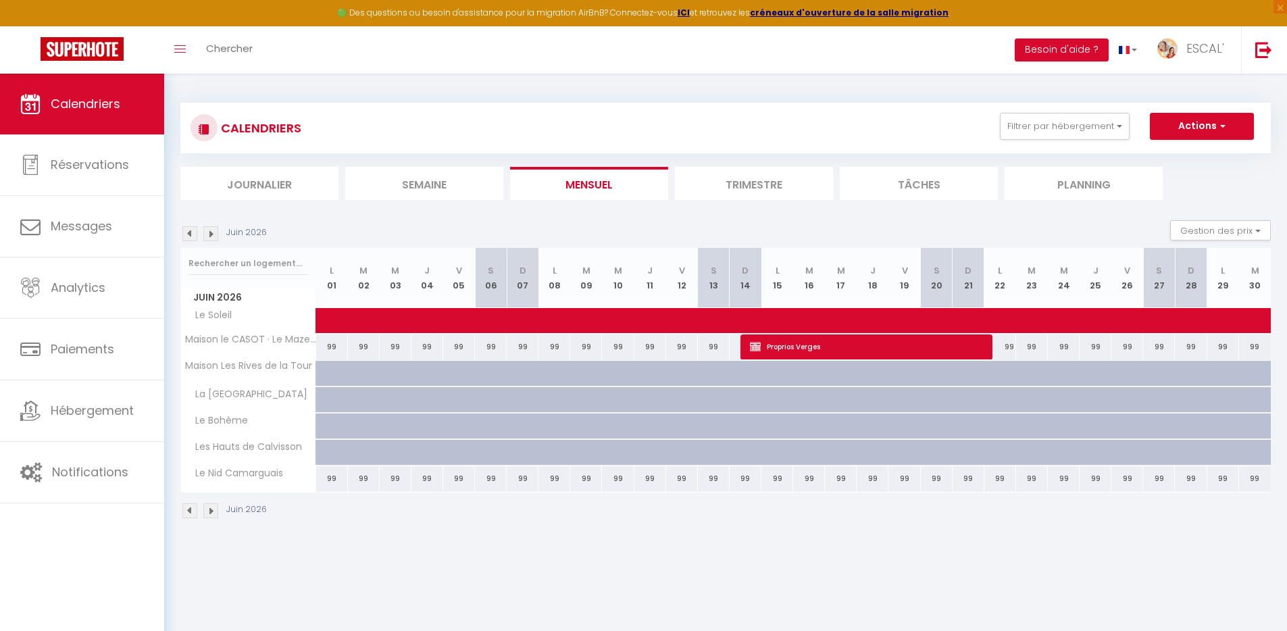
click at [211, 235] on img at bounding box center [210, 233] width 15 height 15
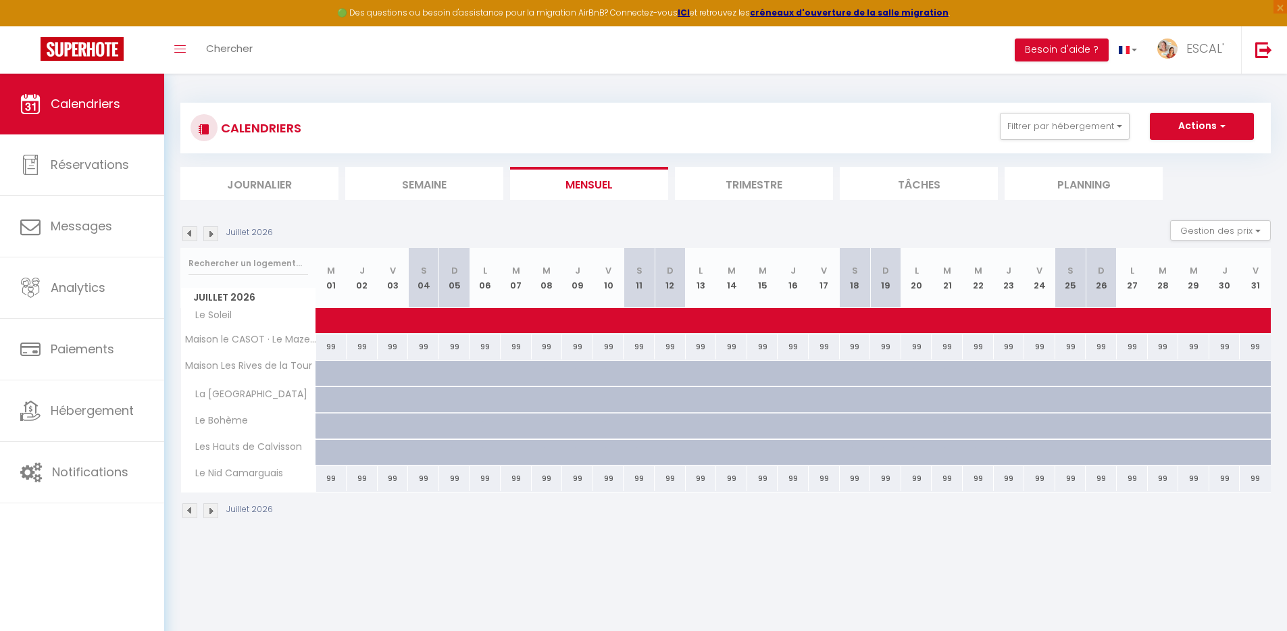
click at [193, 240] on img at bounding box center [189, 233] width 15 height 15
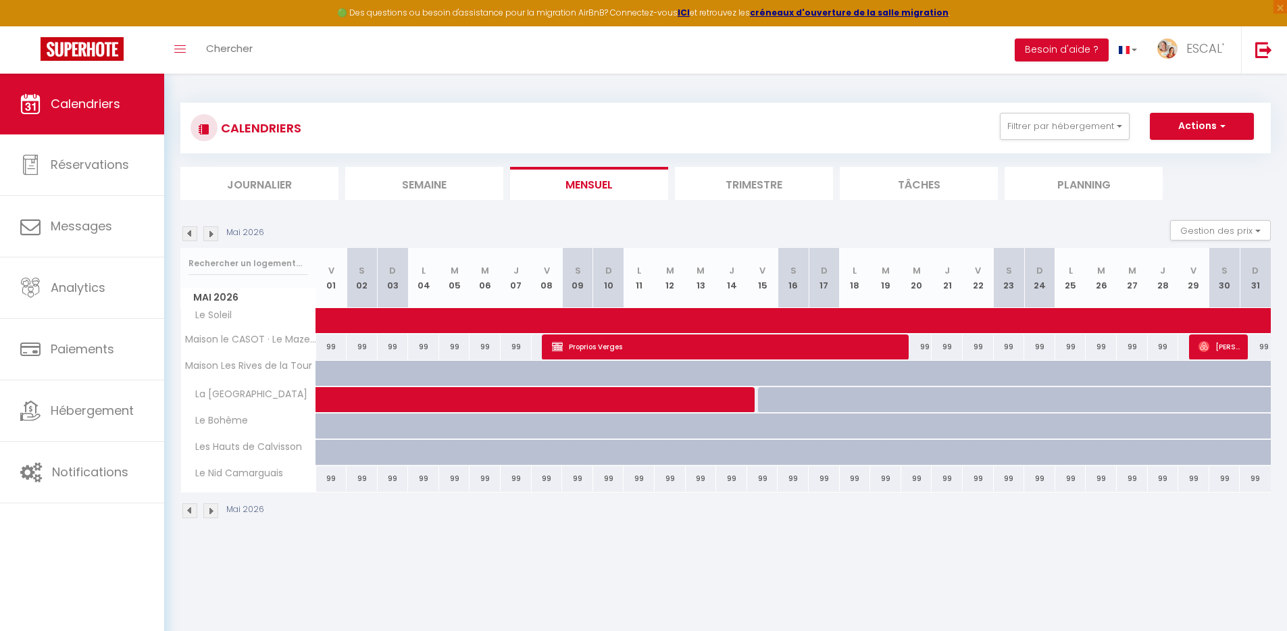
click at [193, 240] on img at bounding box center [189, 233] width 15 height 15
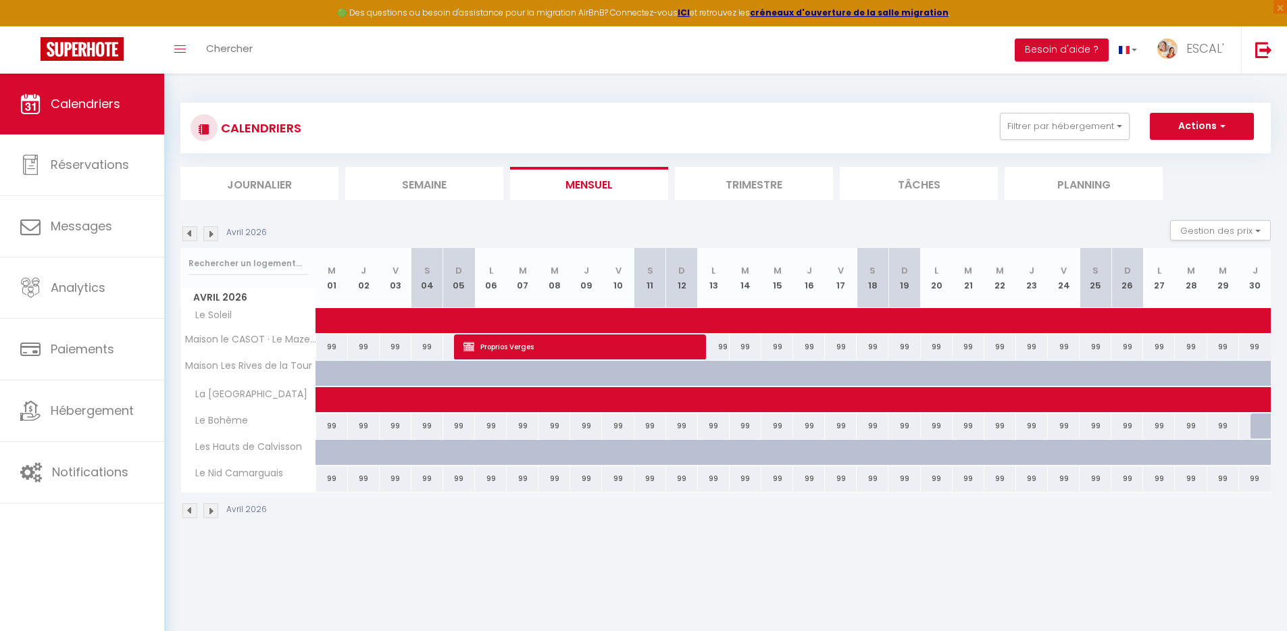
click at [192, 239] on img at bounding box center [189, 233] width 15 height 15
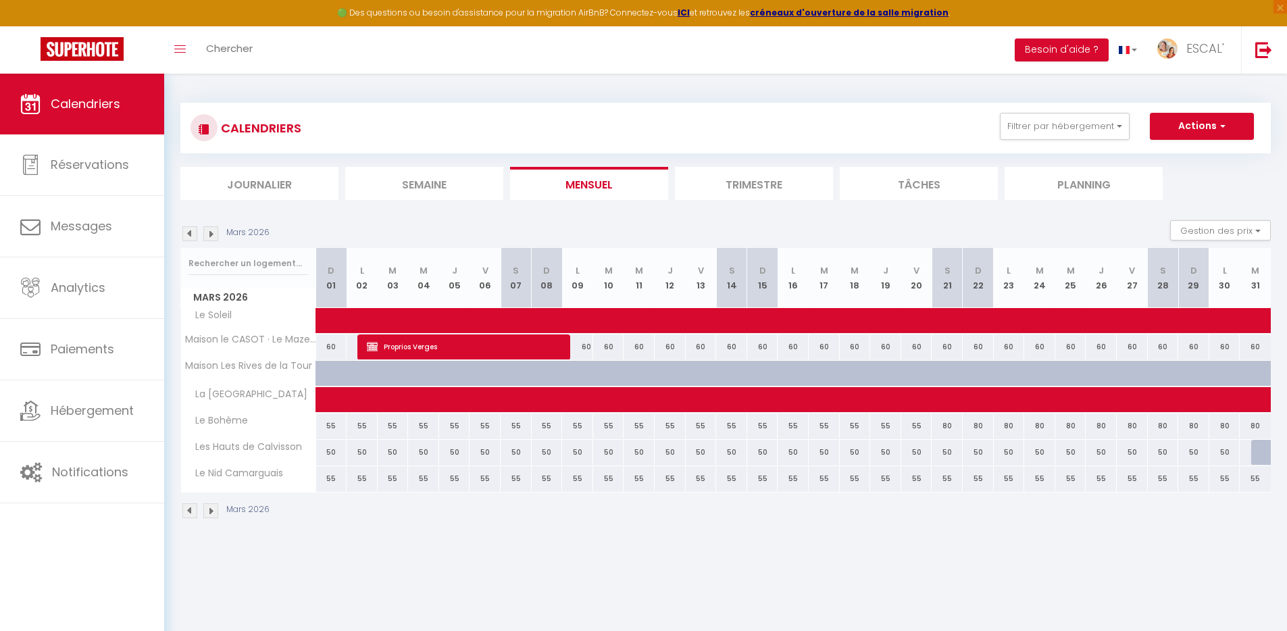
click at [192, 239] on img at bounding box center [189, 233] width 15 height 15
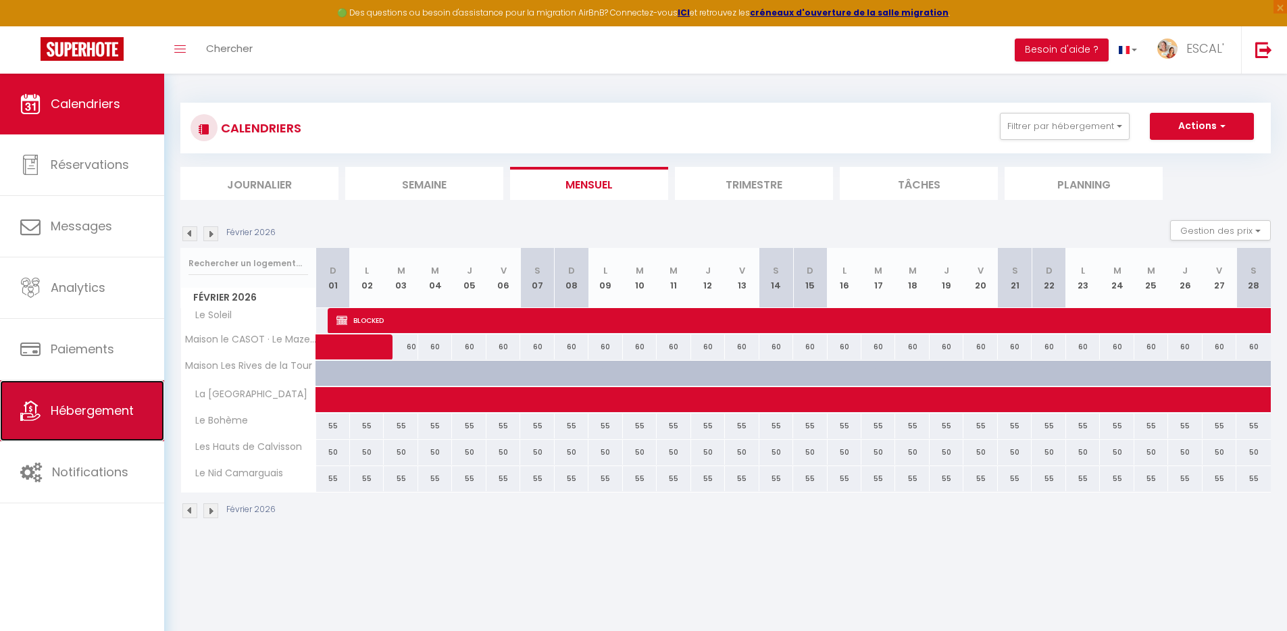
click at [110, 413] on span "Hébergement" at bounding box center [92, 410] width 83 height 17
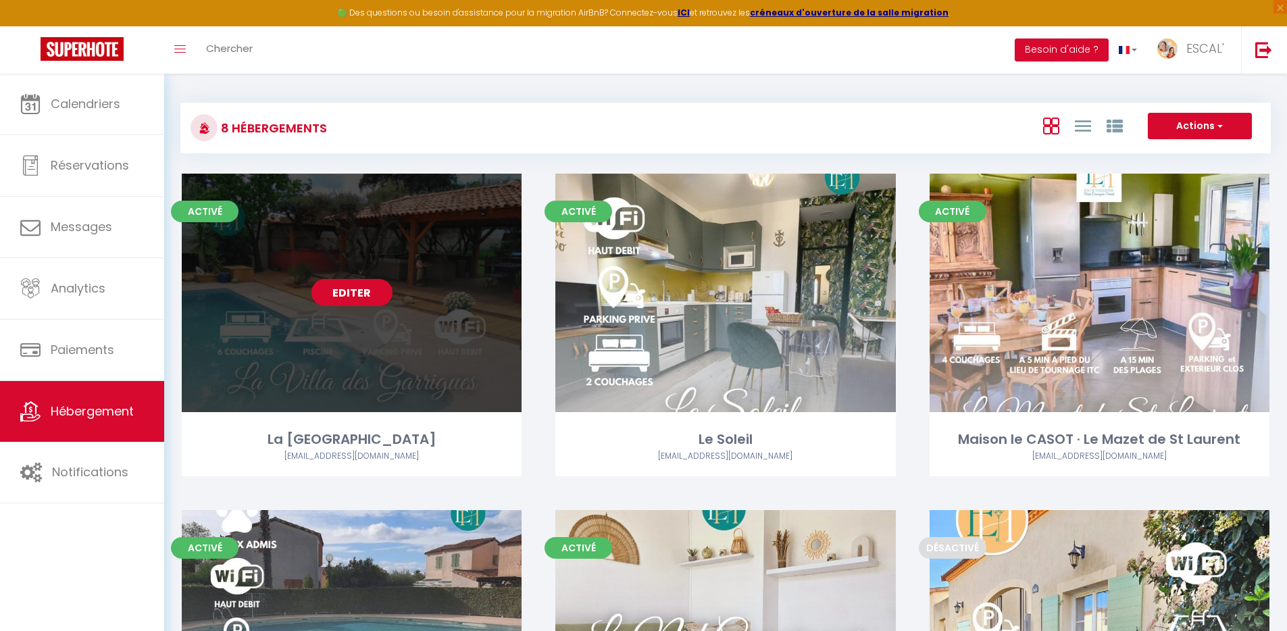
click at [347, 295] on link "Editer" at bounding box center [352, 292] width 81 height 27
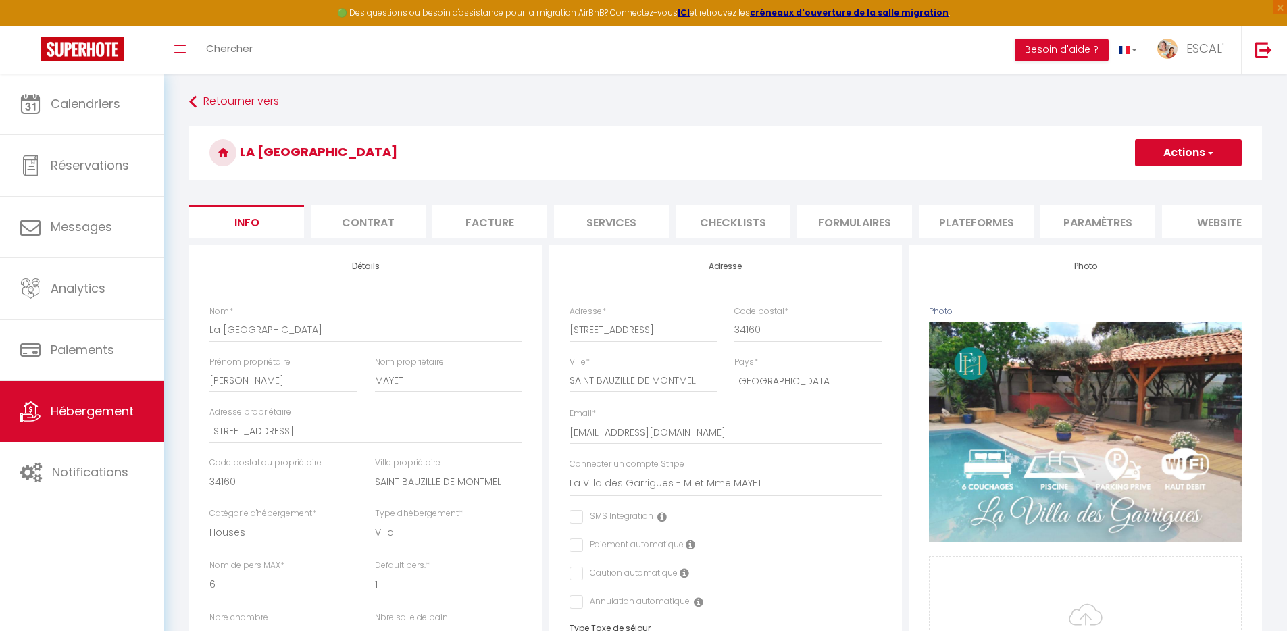
click at [615, 226] on li "Services" at bounding box center [611, 221] width 115 height 33
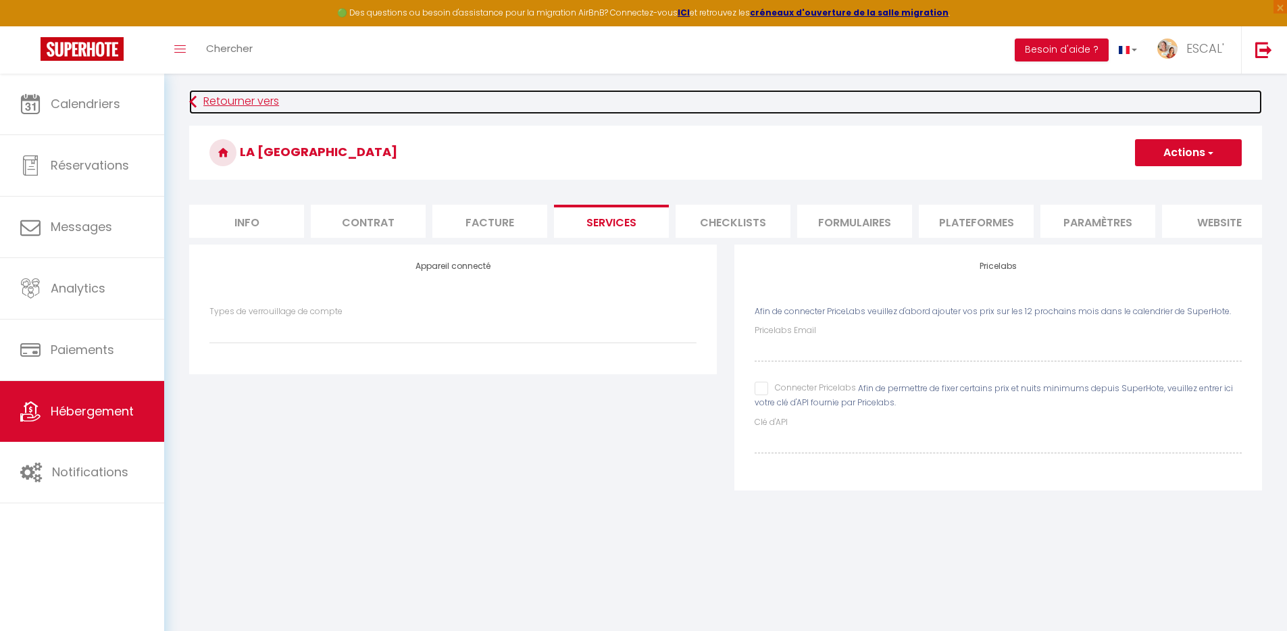
click at [231, 101] on link "Retourner vers" at bounding box center [725, 102] width 1073 height 24
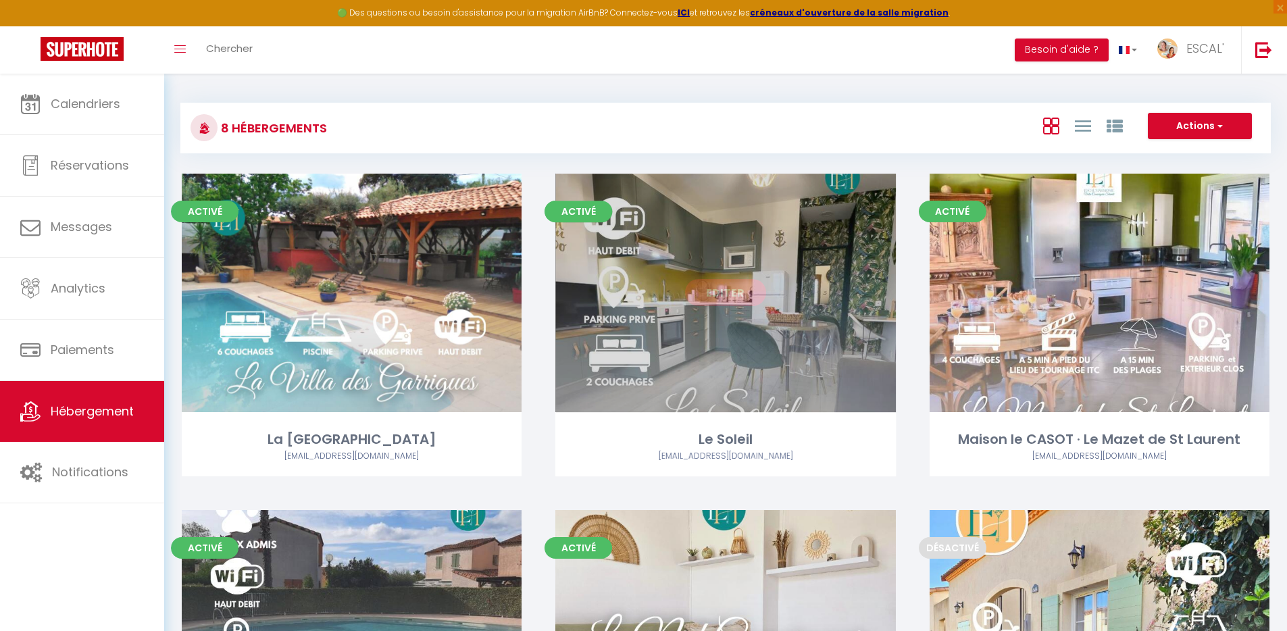
click at [735, 289] on link "Editer" at bounding box center [725, 292] width 81 height 27
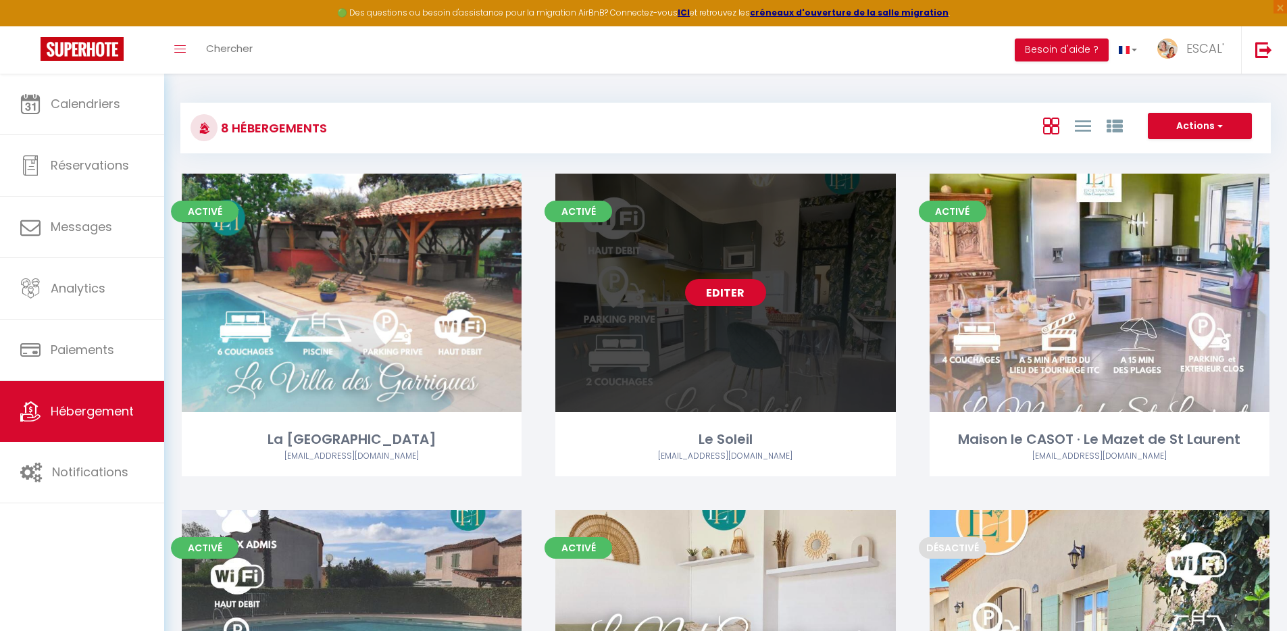
click at [733, 294] on link "Editer" at bounding box center [725, 292] width 81 height 27
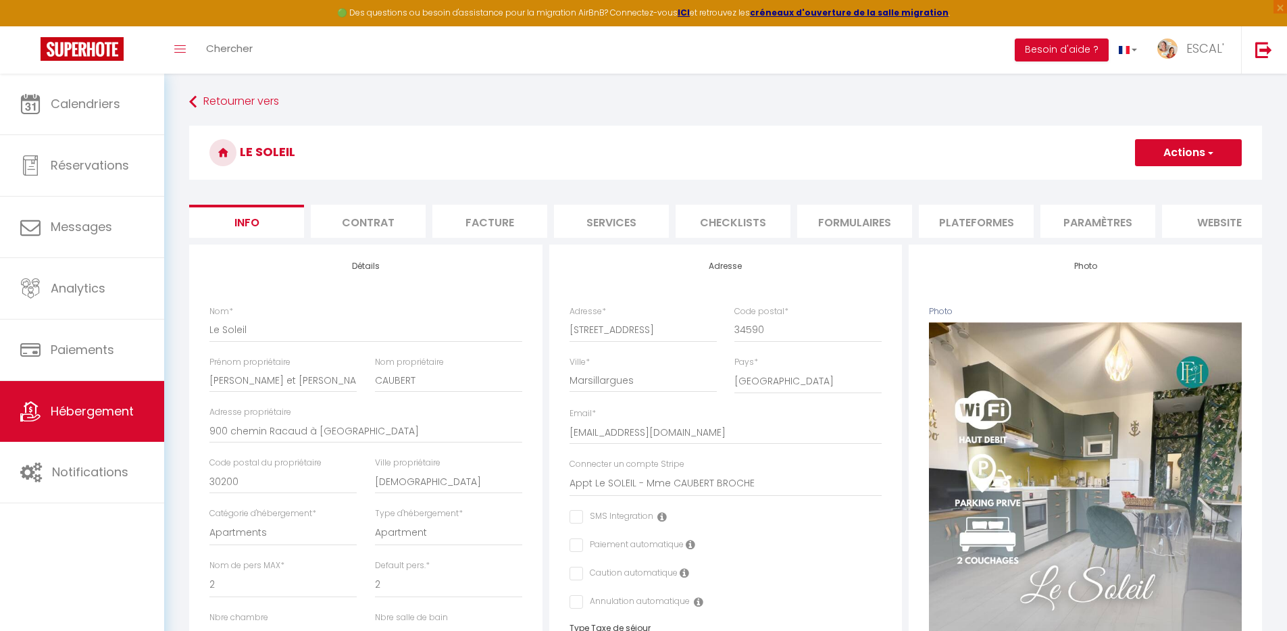
click at [627, 225] on li "Services" at bounding box center [611, 221] width 115 height 33
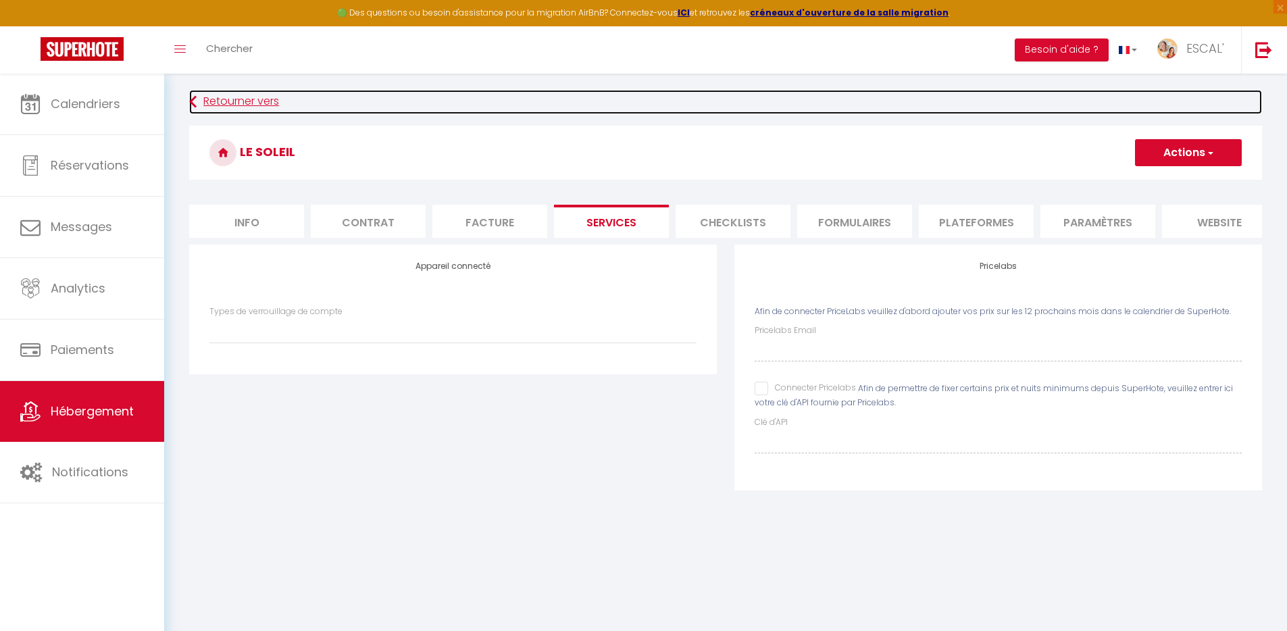
click at [249, 101] on link "Retourner vers" at bounding box center [725, 102] width 1073 height 24
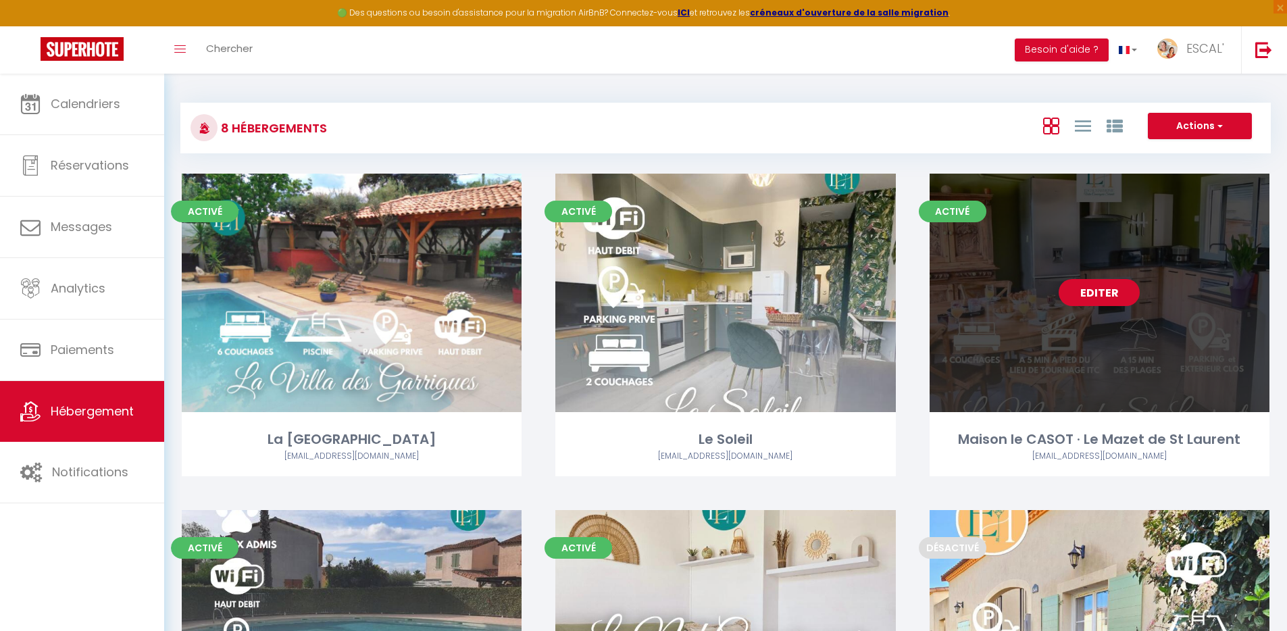
click at [1099, 291] on link "Editer" at bounding box center [1099, 292] width 81 height 27
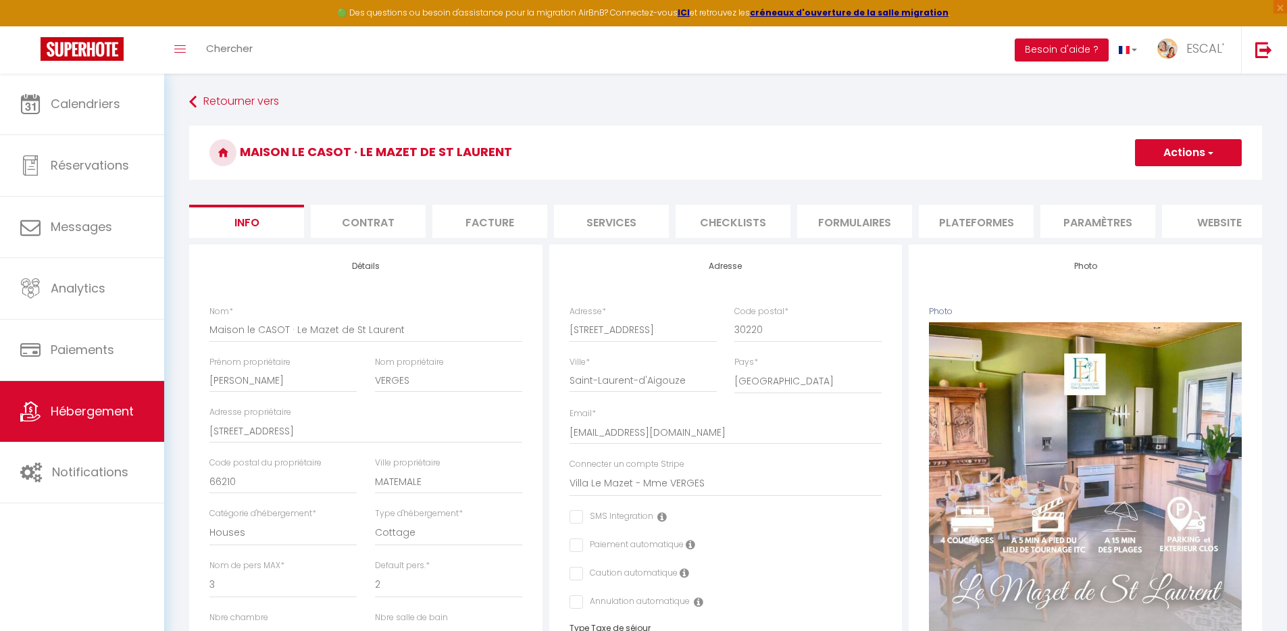
click at [606, 224] on li "Services" at bounding box center [611, 221] width 115 height 33
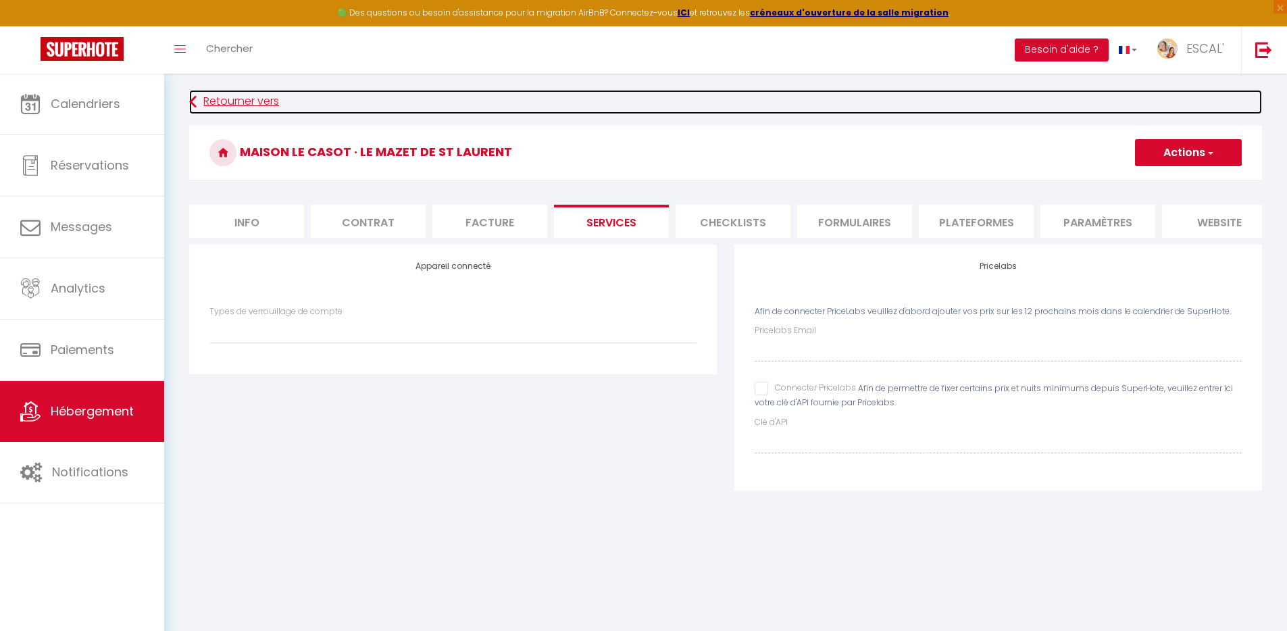
click at [255, 105] on link "Retourner vers" at bounding box center [725, 102] width 1073 height 24
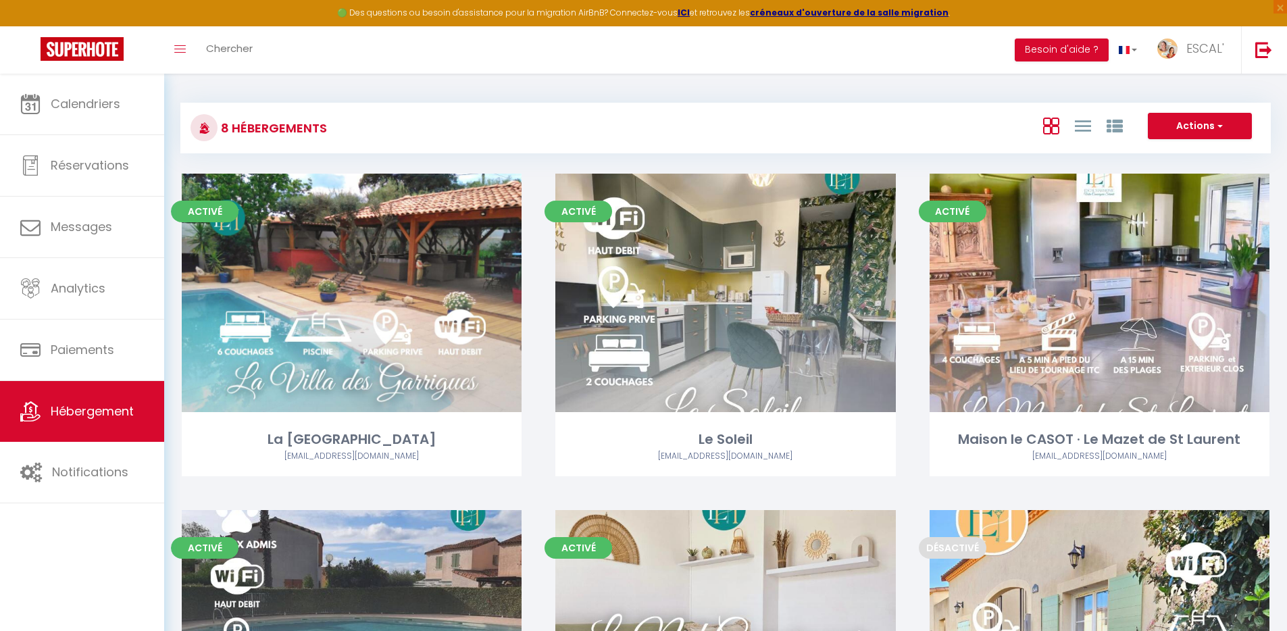
scroll to position [569, 0]
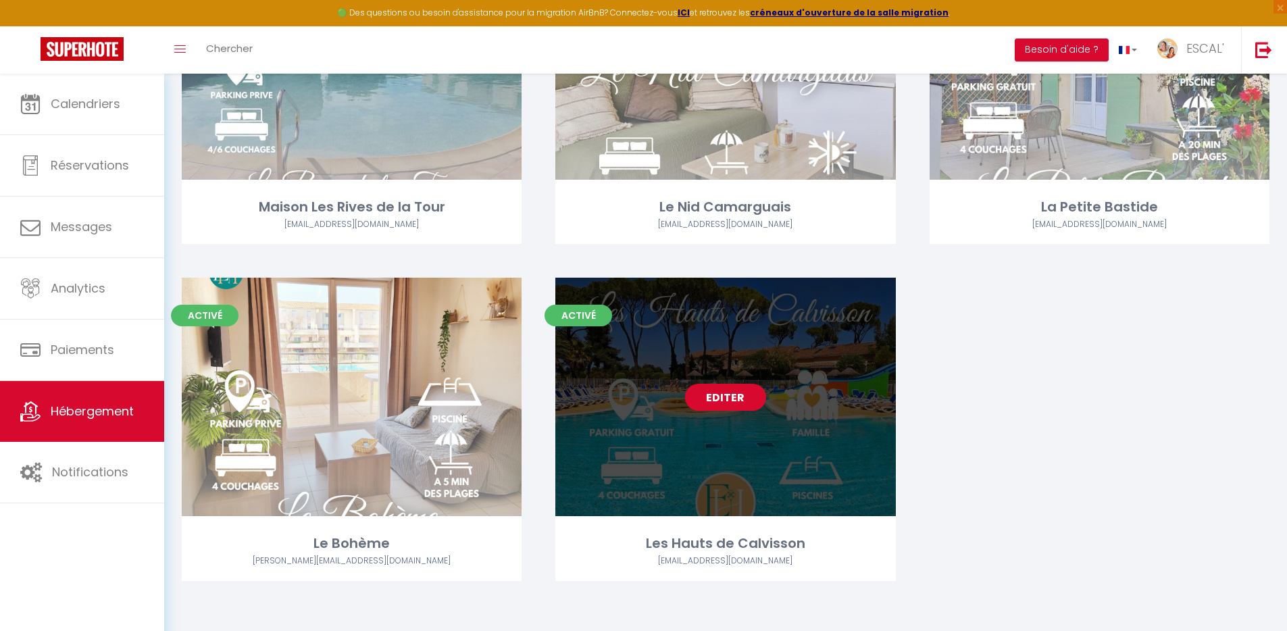
click at [732, 393] on link "Editer" at bounding box center [725, 397] width 81 height 27
click at [732, 399] on link "Editer" at bounding box center [725, 397] width 81 height 27
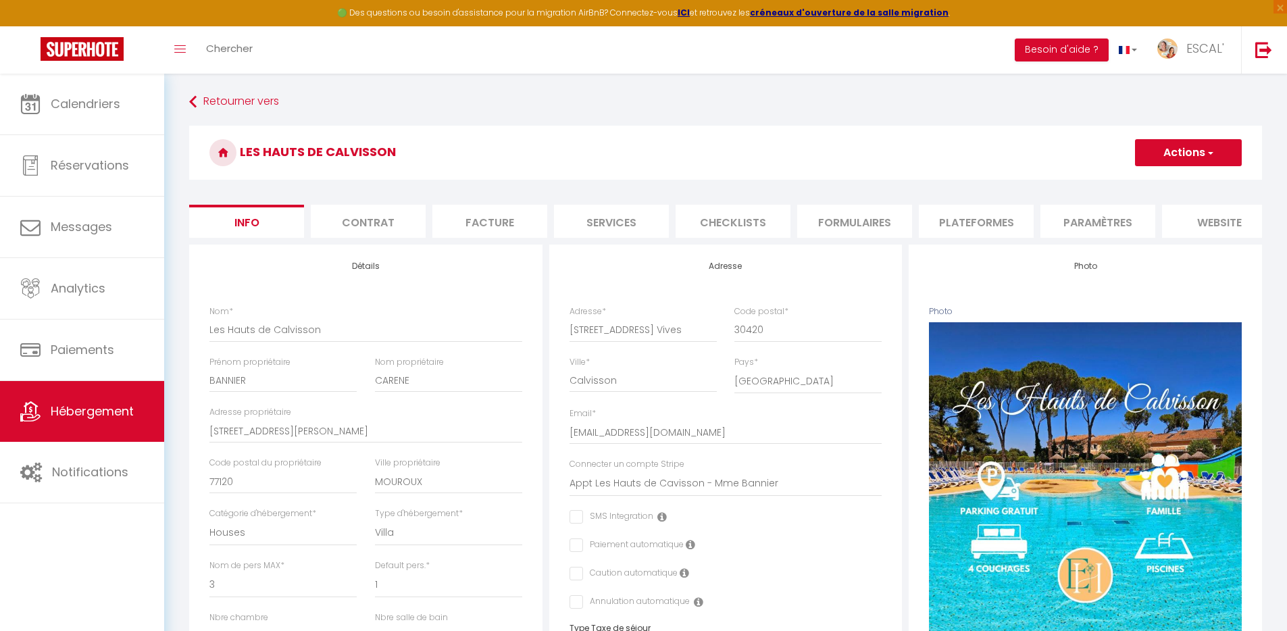
click at [866, 216] on li "Formulaires" at bounding box center [854, 221] width 115 height 33
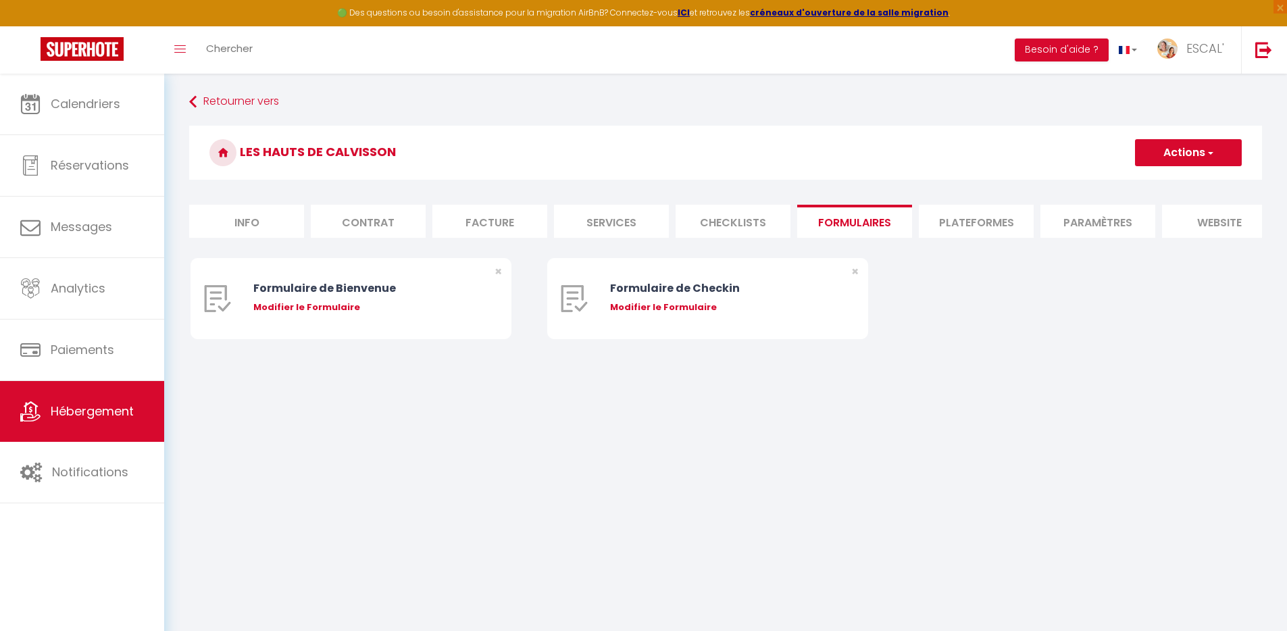
click at [988, 224] on li "Plateformes" at bounding box center [976, 221] width 115 height 33
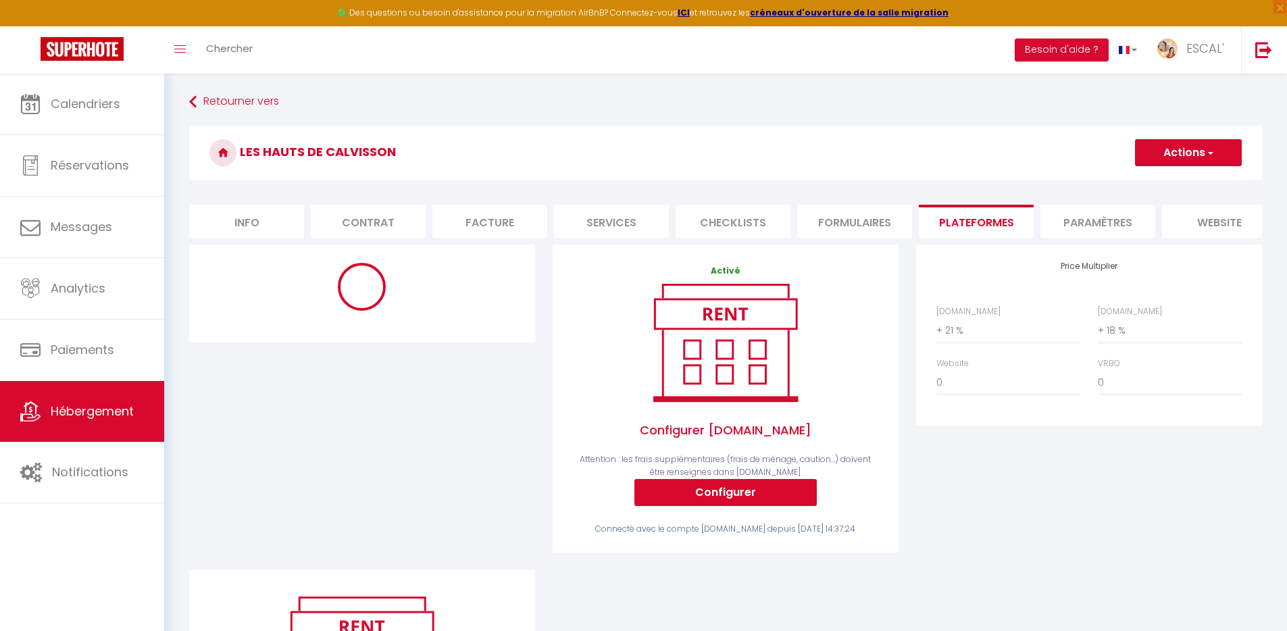
click at [618, 211] on li "Services" at bounding box center [611, 221] width 115 height 33
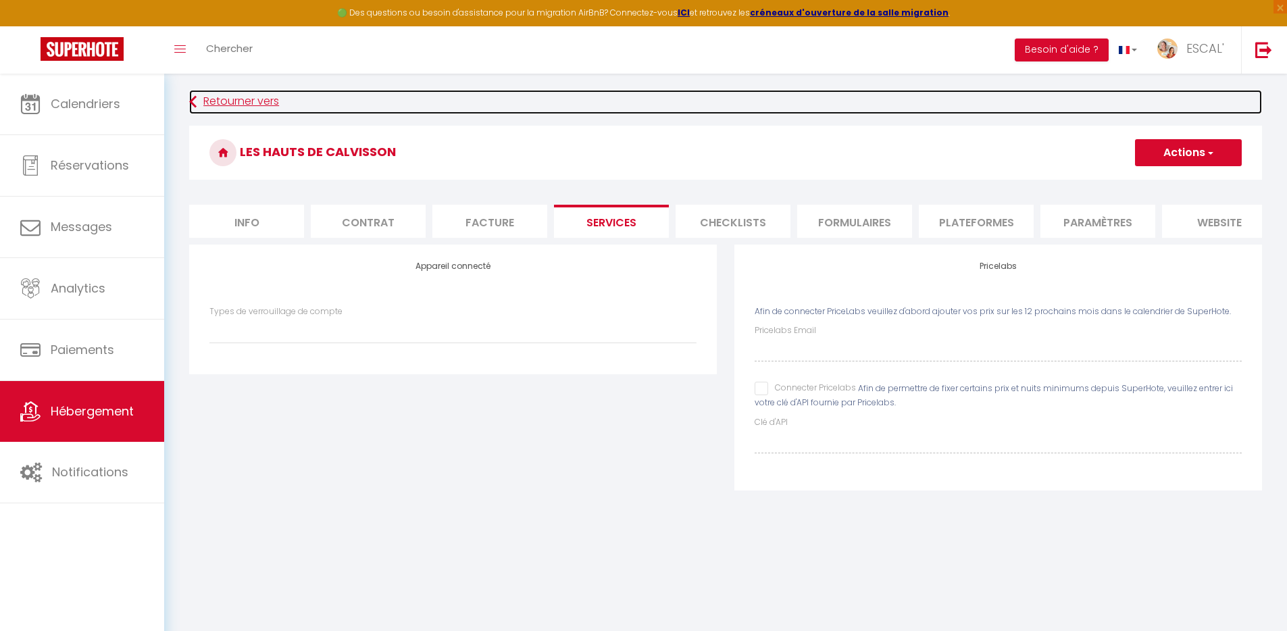
click at [261, 98] on link "Retourner vers" at bounding box center [725, 102] width 1073 height 24
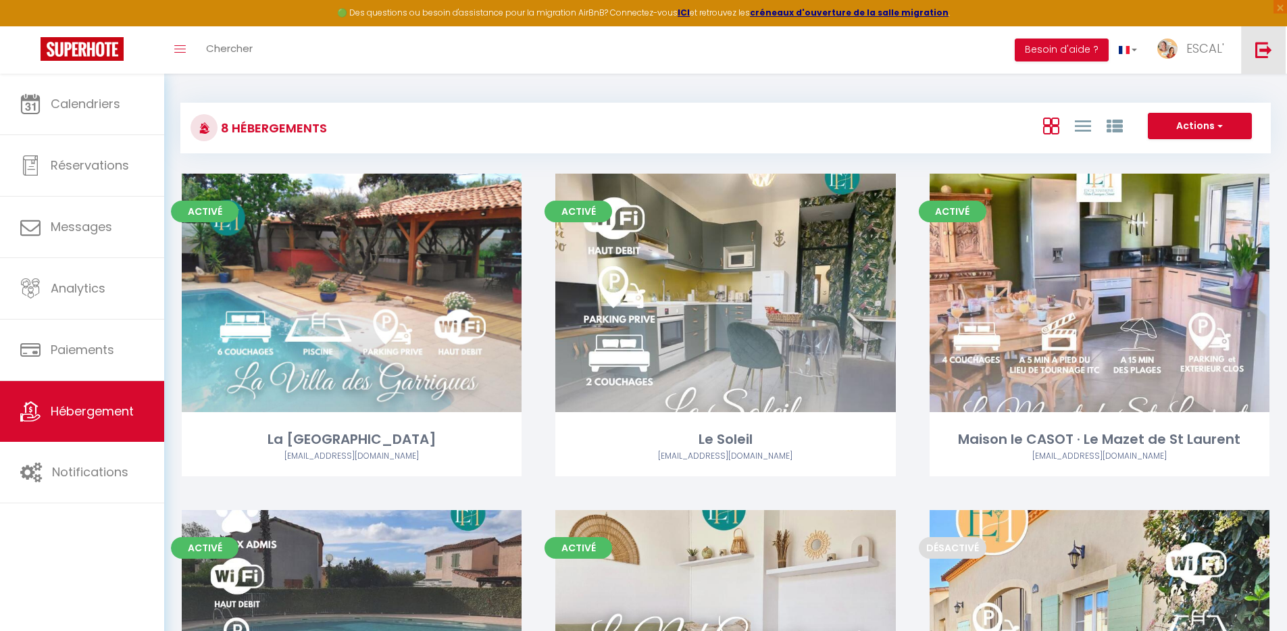
click at [1258, 46] on img at bounding box center [1263, 49] width 17 height 17
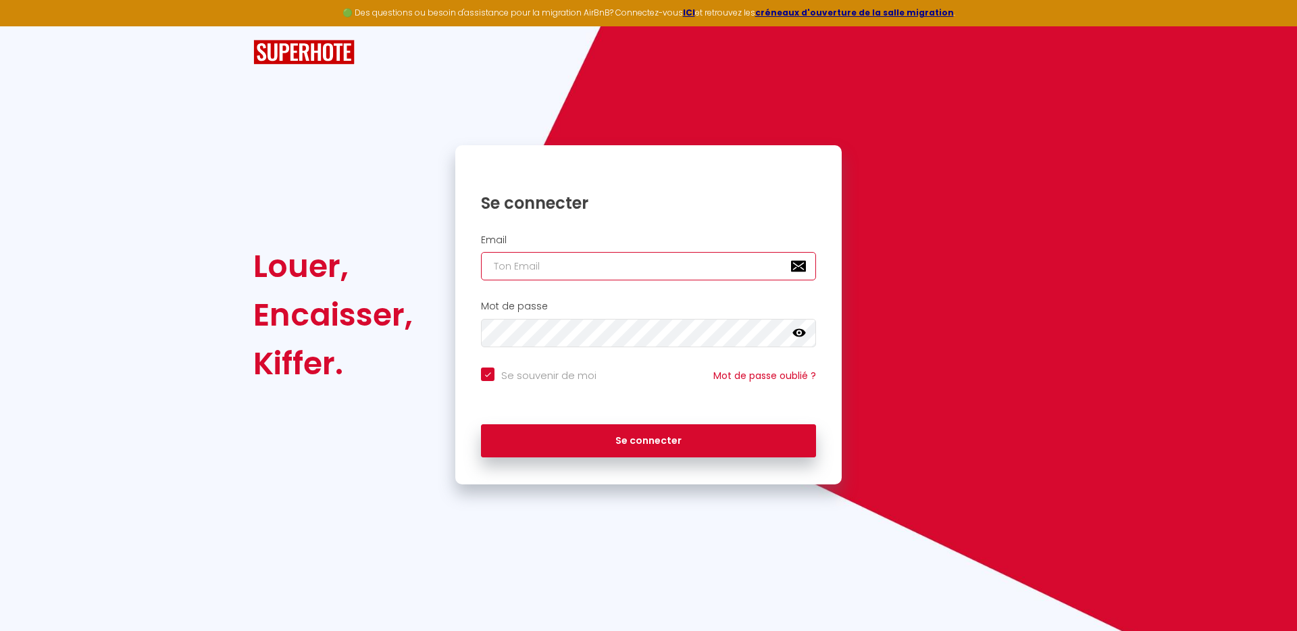
click at [532, 264] on input "email" at bounding box center [648, 266] width 335 height 28
paste input "[EMAIL_ADDRESS][DOMAIN_NAME]"
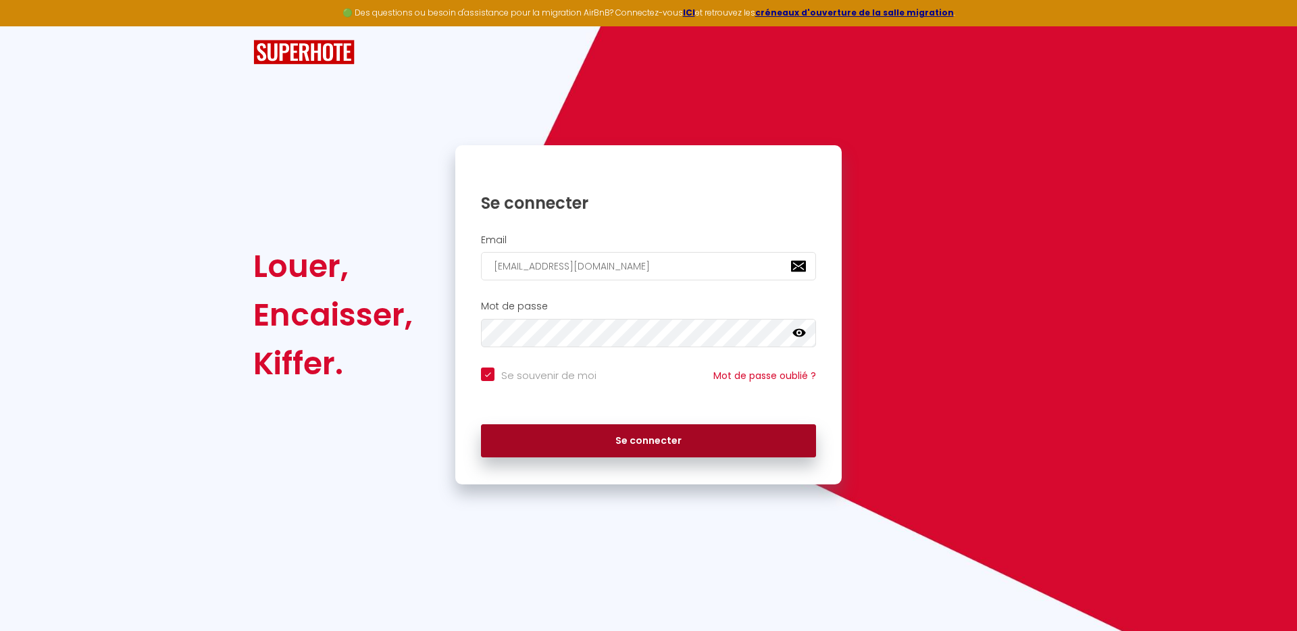
click at [711, 445] on button "Se connecter" at bounding box center [648, 441] width 335 height 34
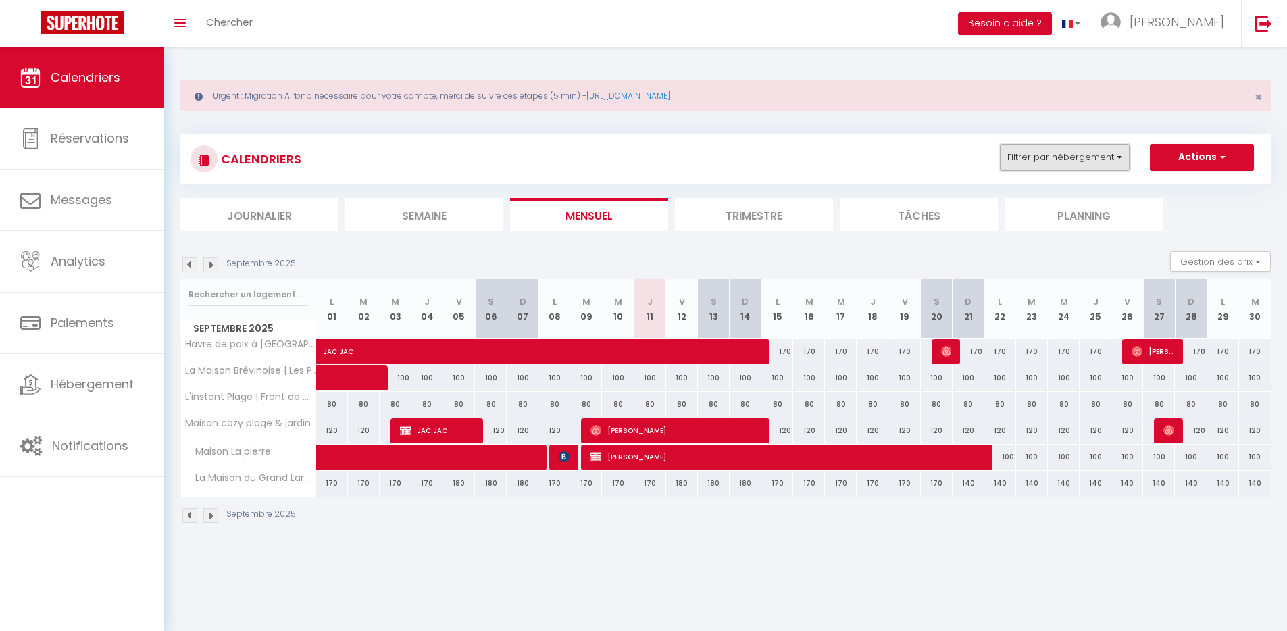
click at [1103, 157] on button "Filtrer par hébergement" at bounding box center [1065, 157] width 130 height 27
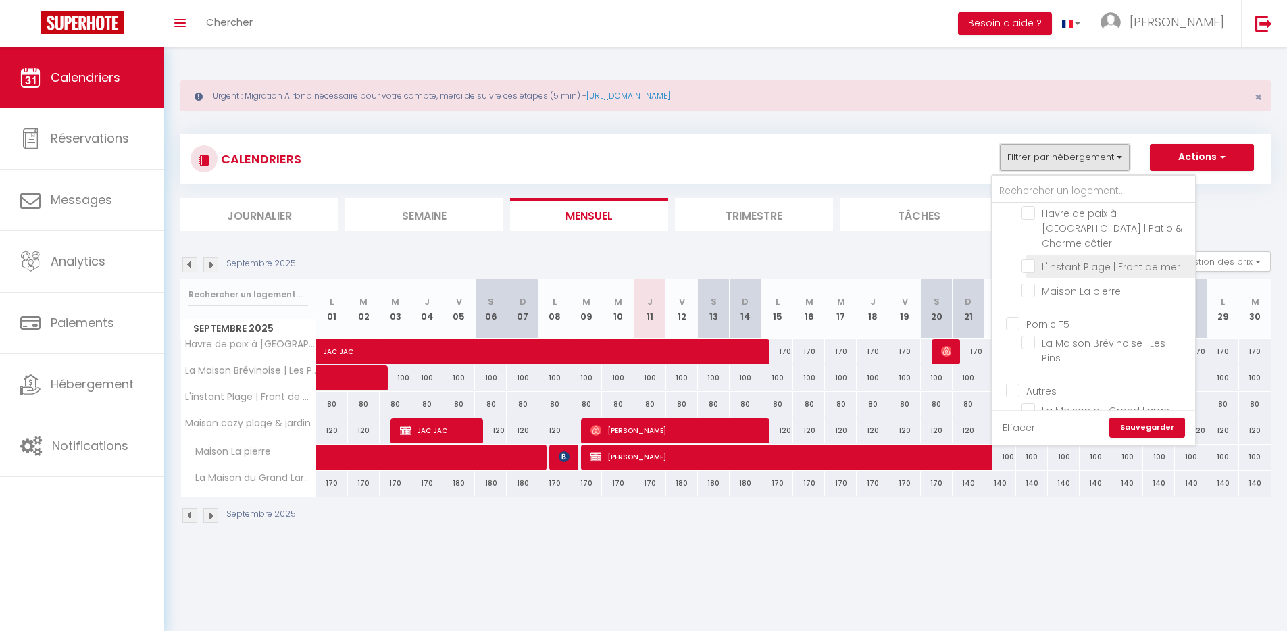
scroll to position [51, 0]
click at [1110, 399] on input "La Maison du Grand Large" at bounding box center [1106, 406] width 169 height 14
click at [1143, 424] on link "Sauvegarder" at bounding box center [1148, 428] width 76 height 20
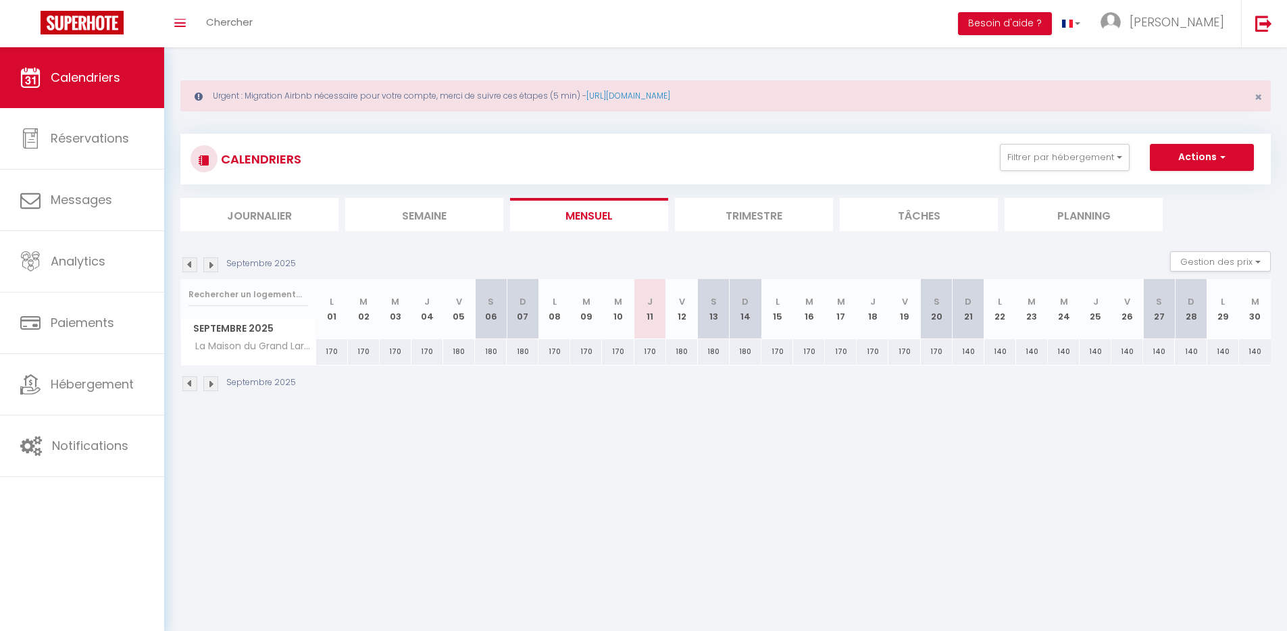
click at [735, 482] on body "🟢 Des questions ou besoin d'assistance pour la migration AirBnB? Connectez-vous…" at bounding box center [643, 362] width 1287 height 631
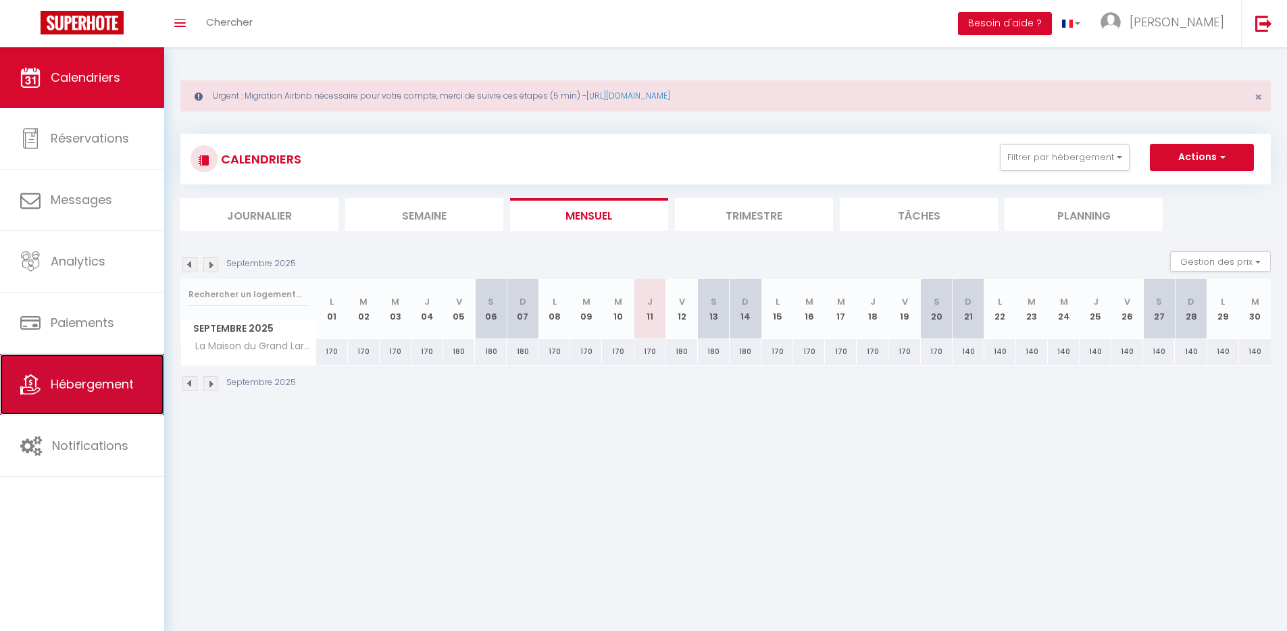
click at [120, 391] on span "Hébergement" at bounding box center [92, 384] width 83 height 17
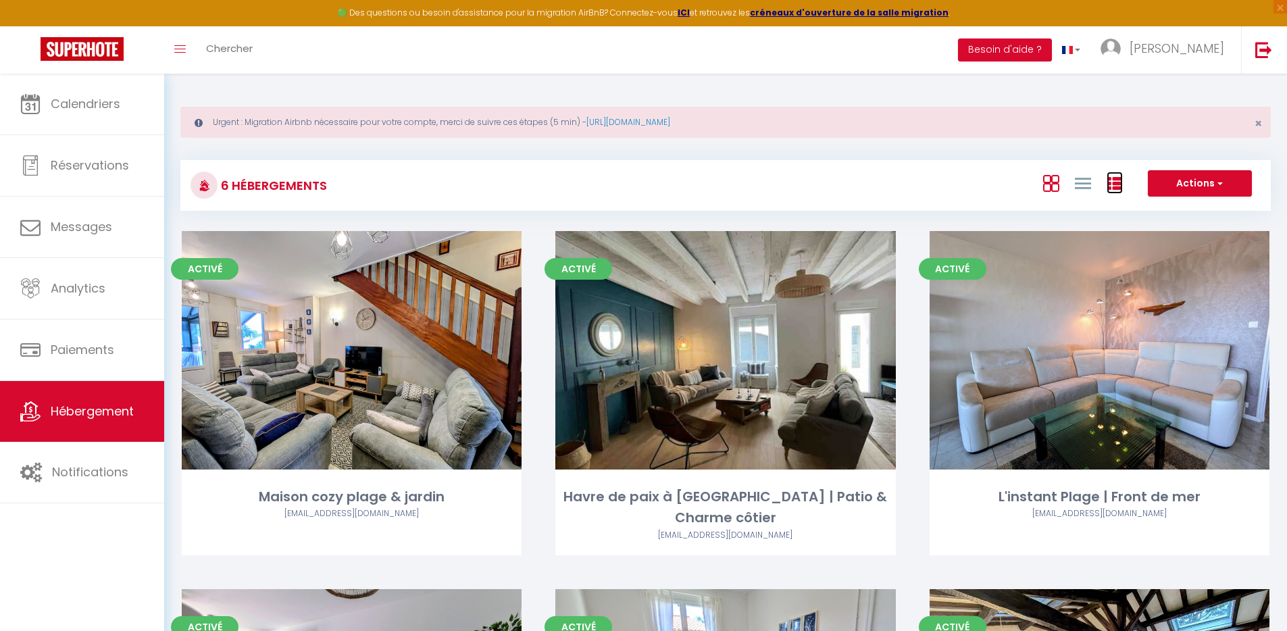
click at [1114, 184] on icon at bounding box center [1115, 184] width 16 height 16
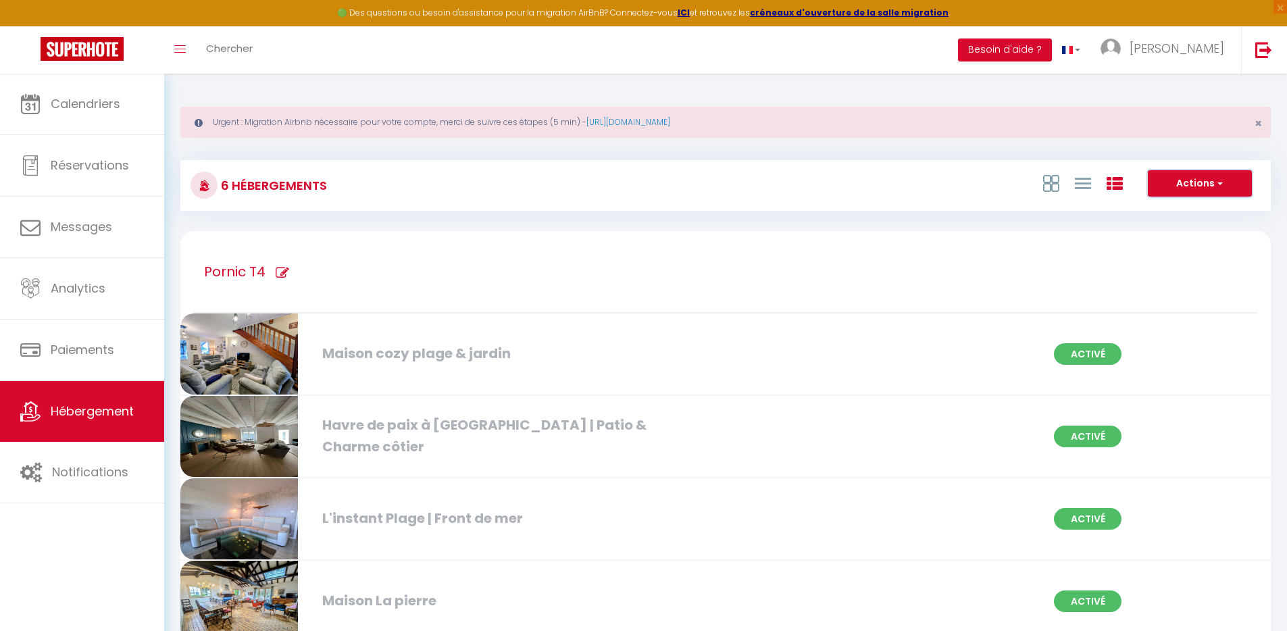
click at [1197, 184] on button "Actions" at bounding box center [1200, 183] width 104 height 27
click at [1169, 227] on li "Nouveau groupe" at bounding box center [1190, 226] width 124 height 15
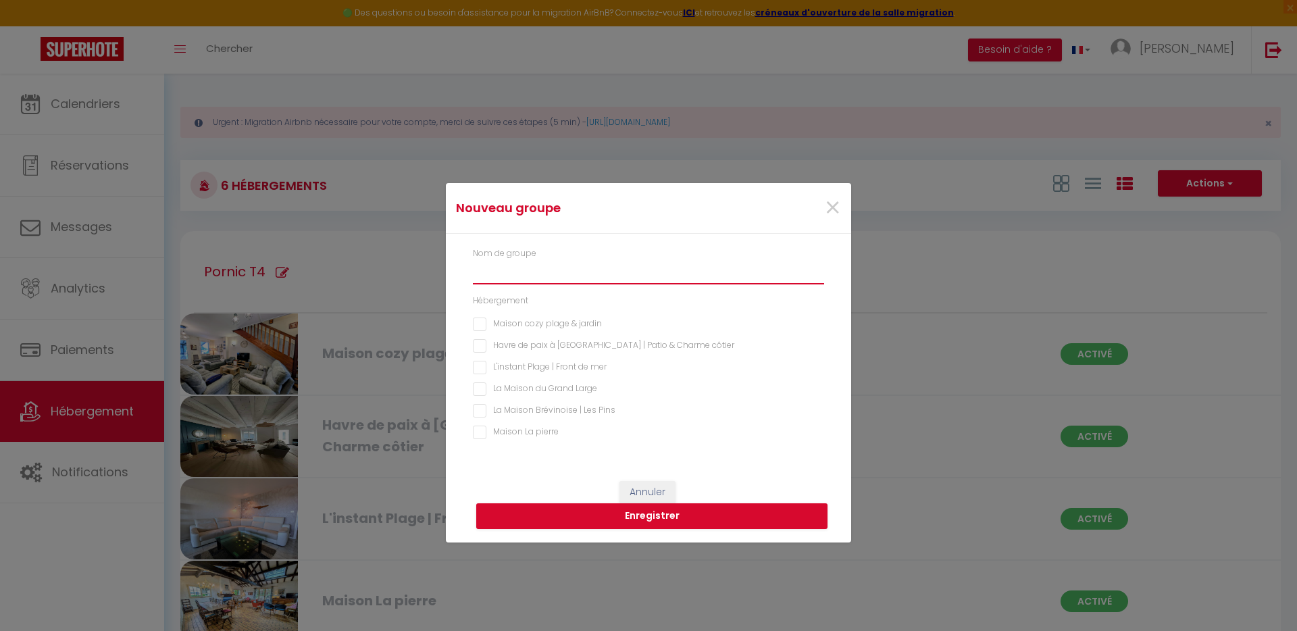
click at [575, 272] on input "text" at bounding box center [648, 272] width 351 height 24
click at [545, 387] on Large "La Maison du Grand Large" at bounding box center [648, 389] width 351 height 14
click at [705, 516] on button "Enregistrer" at bounding box center [651, 516] width 351 height 26
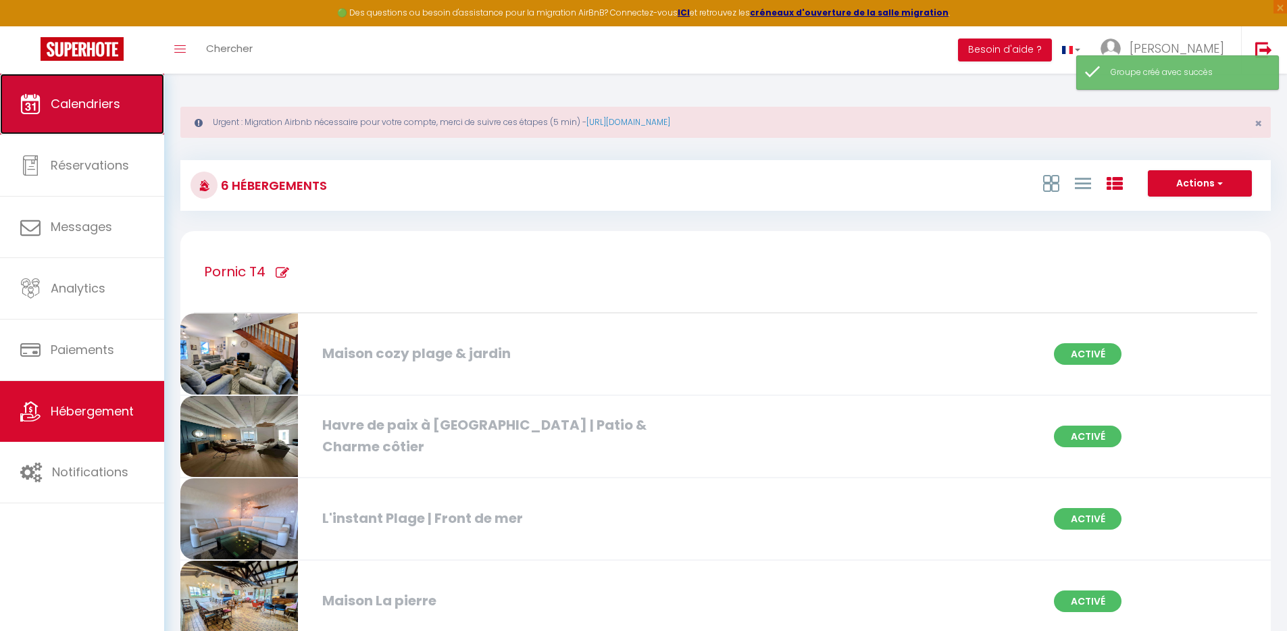
click at [101, 128] on link "Calendriers" at bounding box center [82, 104] width 164 height 61
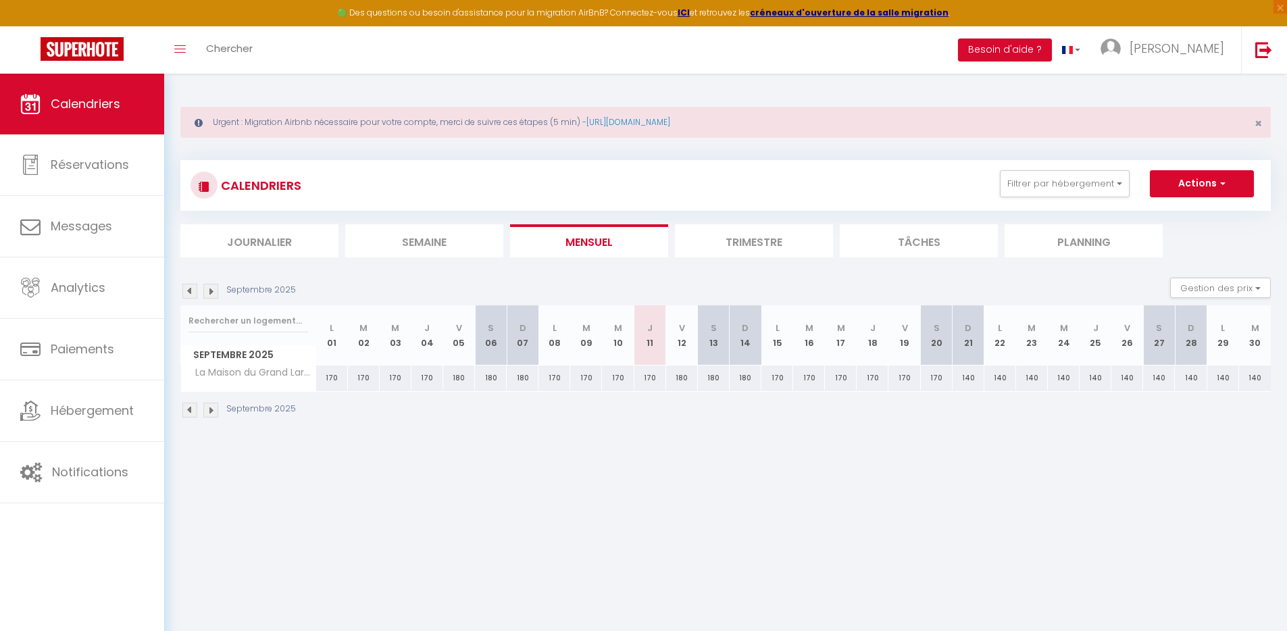
click at [188, 290] on img at bounding box center [189, 291] width 15 height 15
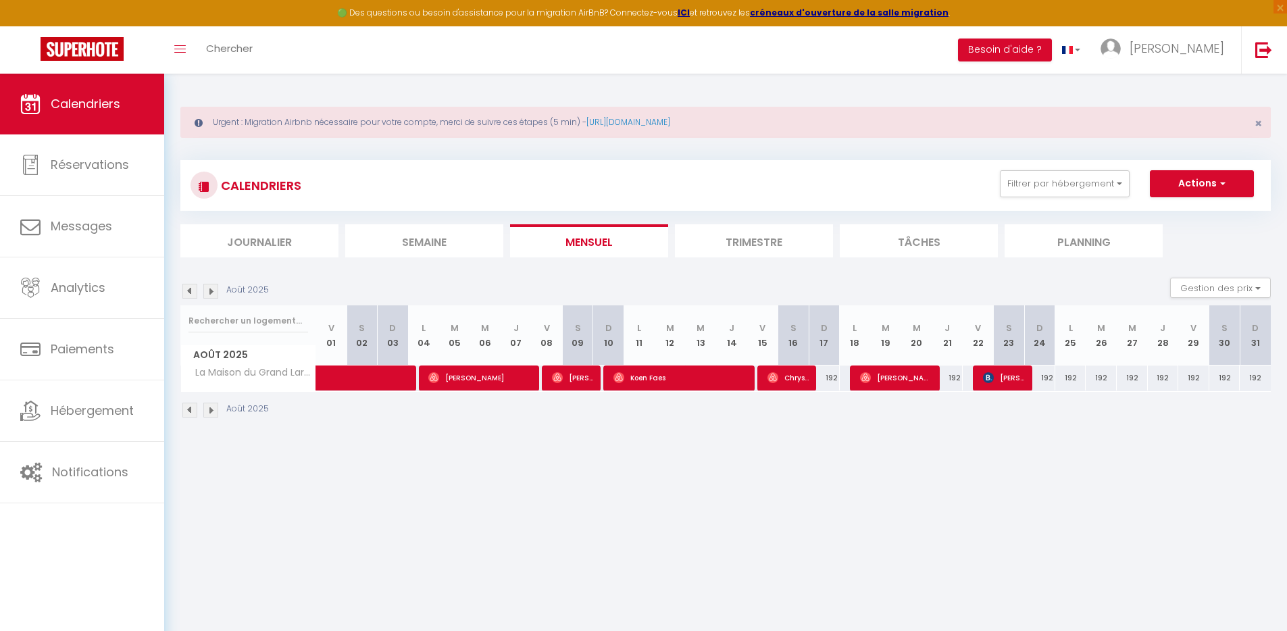
click at [188, 289] on img at bounding box center [189, 291] width 15 height 15
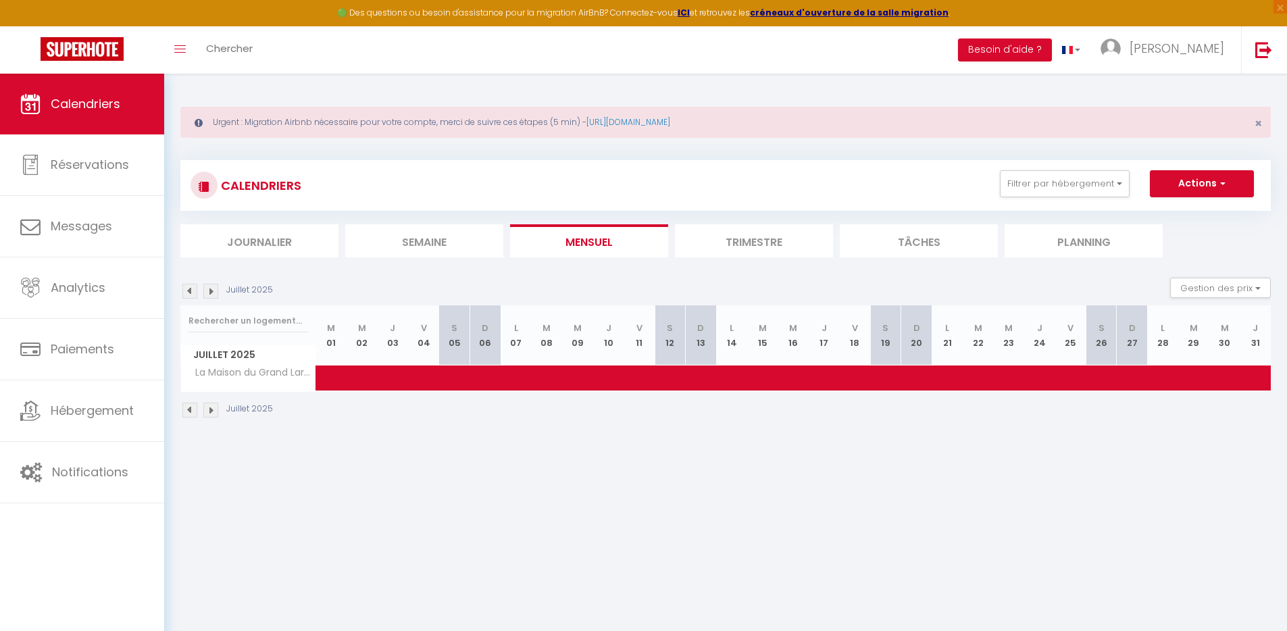
click at [188, 289] on img at bounding box center [189, 291] width 15 height 15
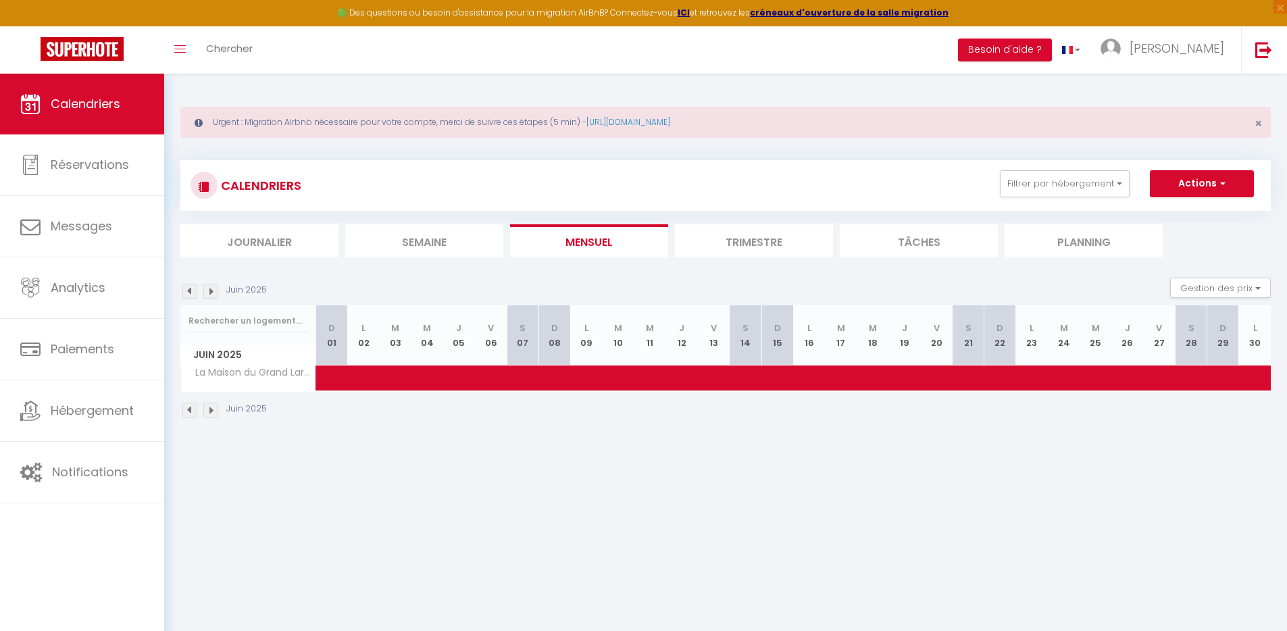
click at [188, 289] on img at bounding box center [189, 291] width 15 height 15
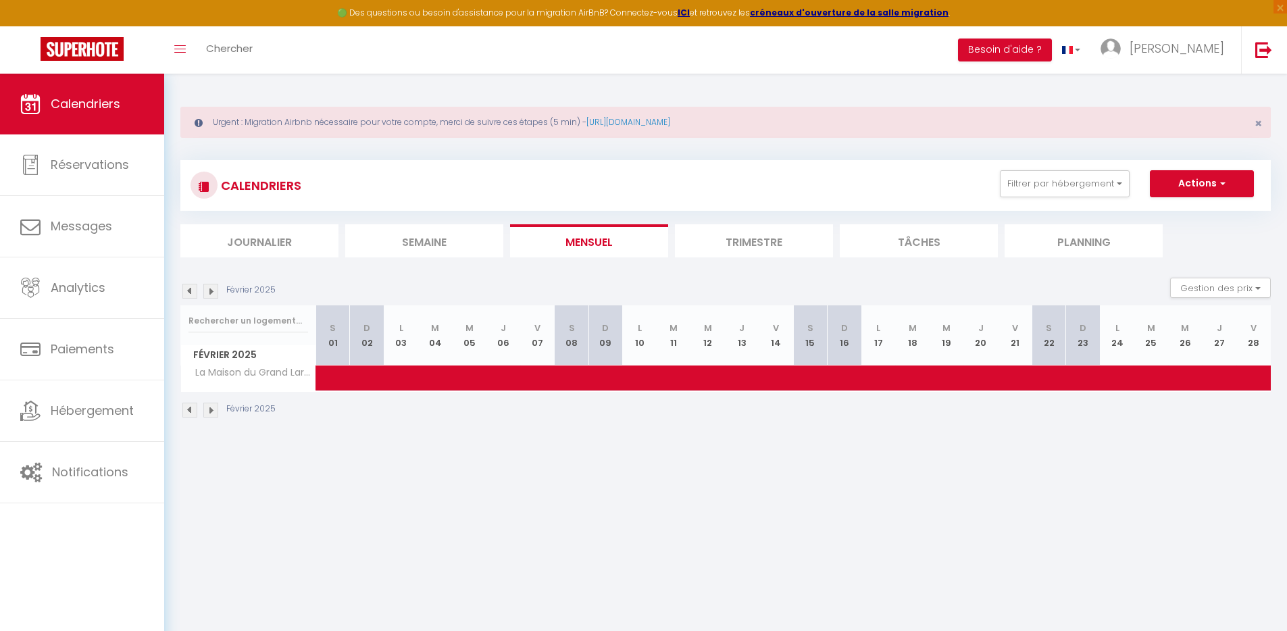
click at [189, 289] on img at bounding box center [189, 291] width 15 height 15
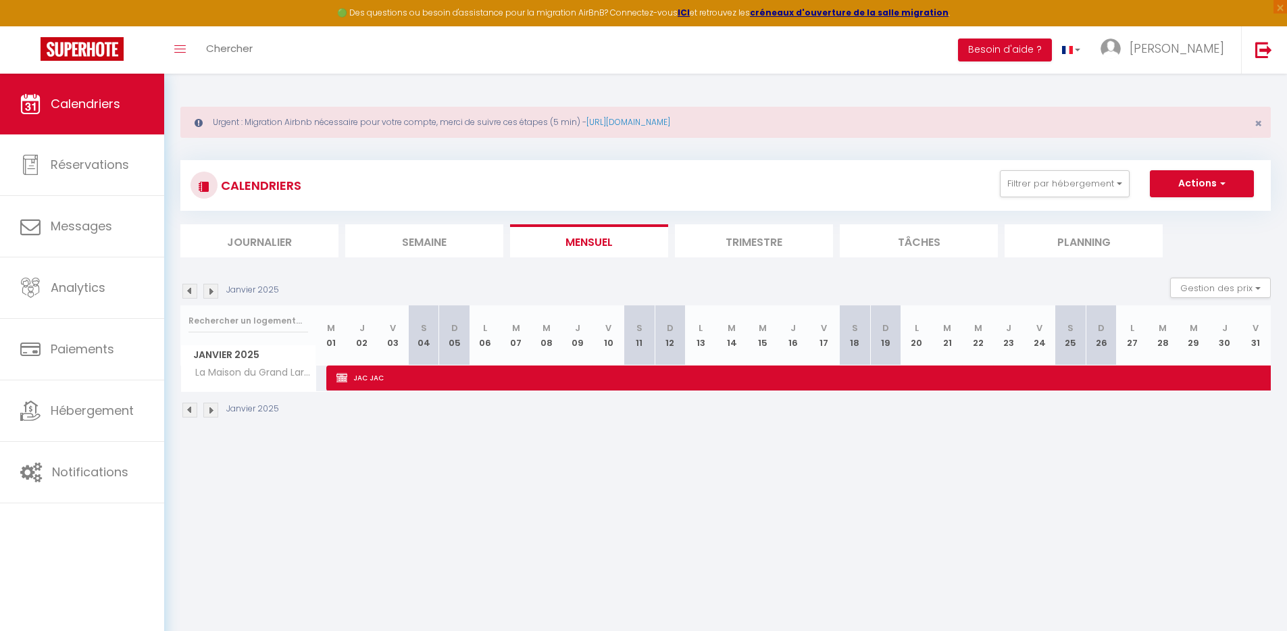
click at [190, 290] on img at bounding box center [189, 291] width 15 height 15
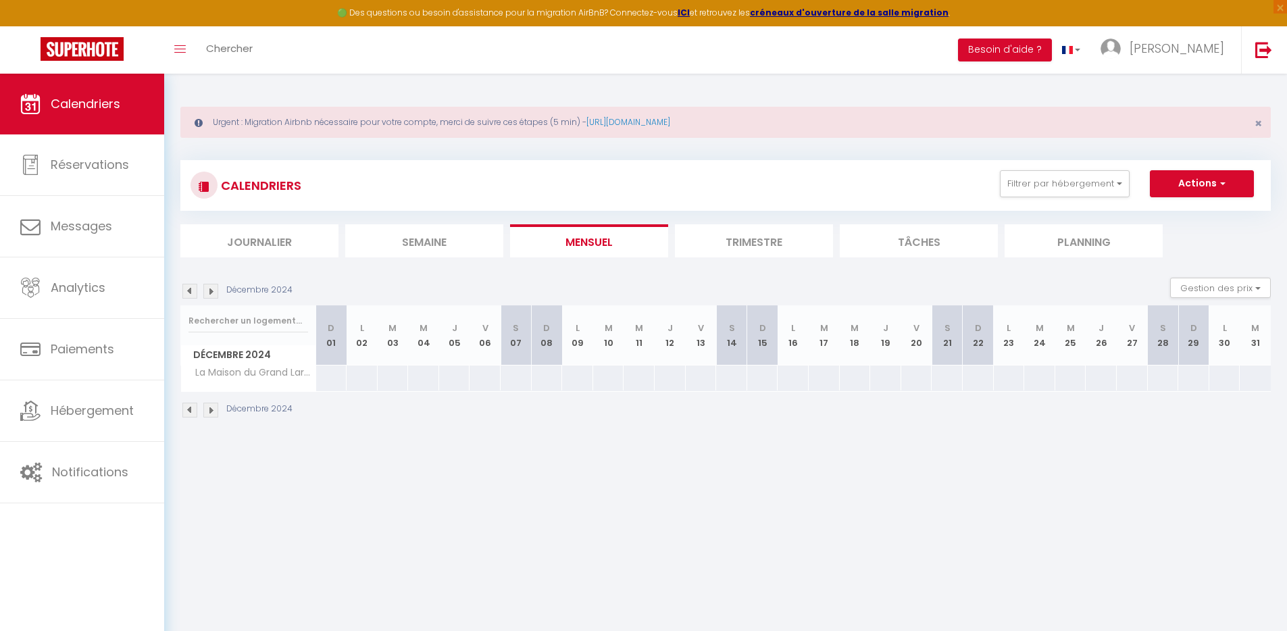
click at [191, 290] on img at bounding box center [189, 291] width 15 height 15
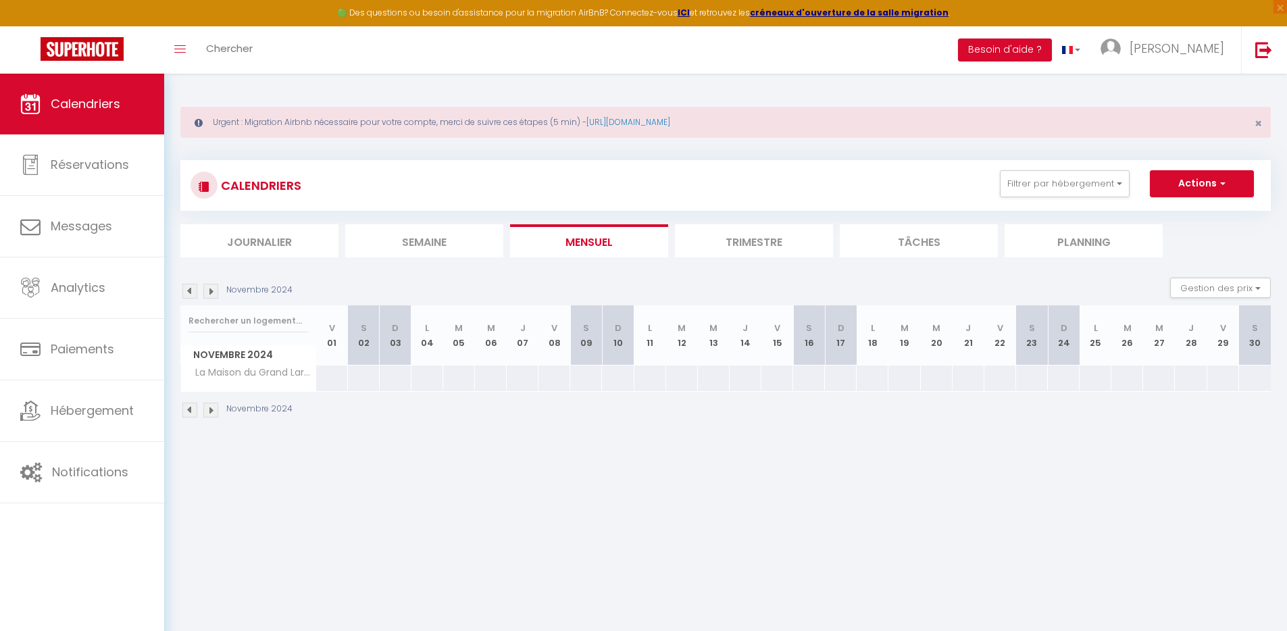
click at [645, 452] on body "🟢 Des questions ou besoin d'assistance pour la migration AirBnB? Connectez-vous…" at bounding box center [643, 389] width 1287 height 631
click at [1200, 190] on button "Actions" at bounding box center [1202, 183] width 104 height 27
click at [1178, 211] on link "Nouvelle réservation" at bounding box center [1188, 215] width 118 height 20
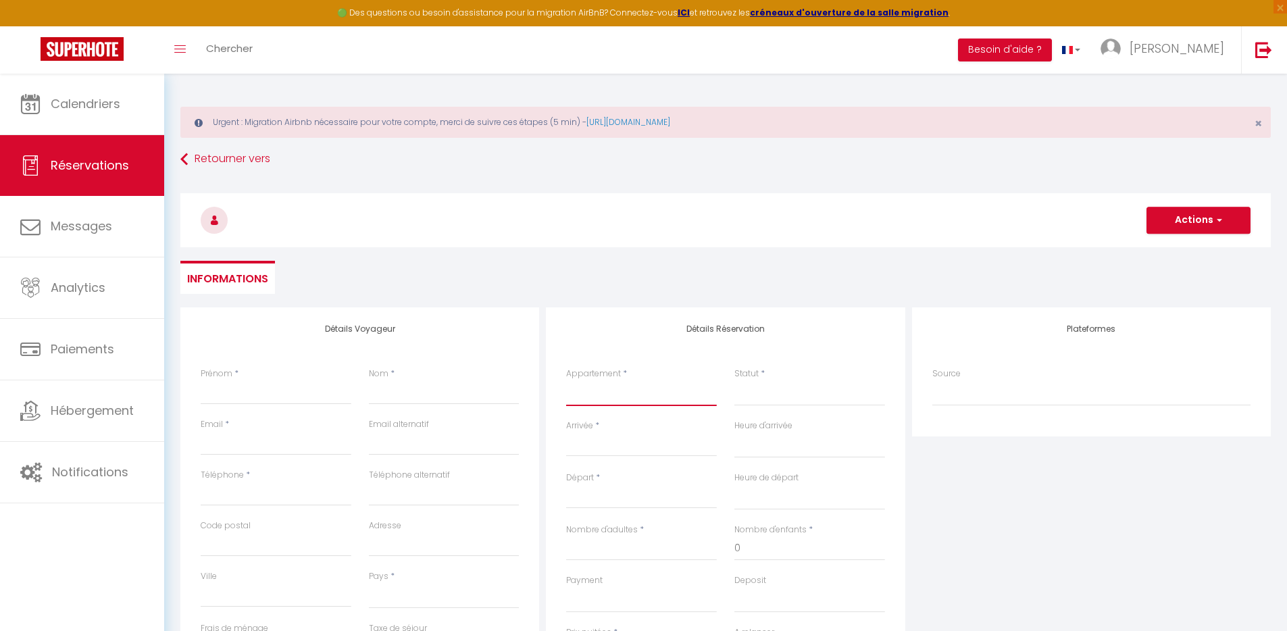
click at [608, 393] on select "Maison cozy plage & jardin Havre de paix à Pornic | Patio & Charme côtier L'ins…" at bounding box center [641, 393] width 151 height 26
click at [566, 380] on select "Maison cozy plage & jardin Havre de paix à Pornic | Patio & Charme côtier L'ins…" at bounding box center [641, 393] width 151 height 26
click at [614, 441] on input "Arrivée" at bounding box center [641, 446] width 151 height 18
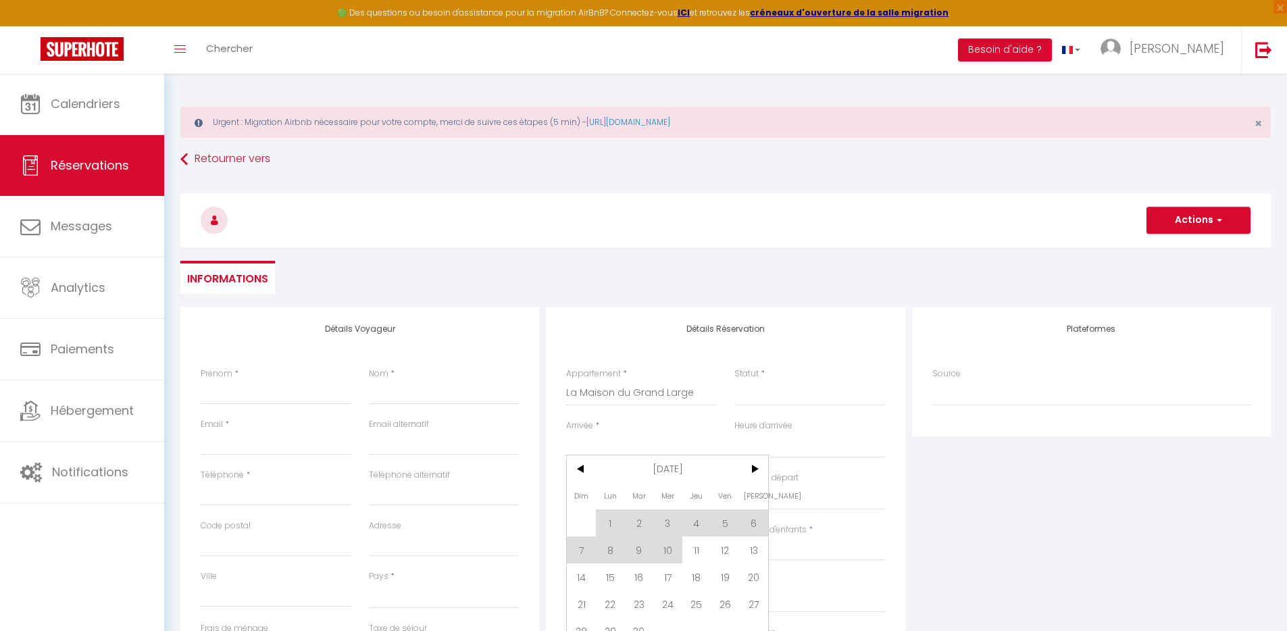
drag, startPoint x: 661, startPoint y: 473, endPoint x: 589, endPoint y: 470, distance: 72.4
click at [661, 472] on span "[DATE]" at bounding box center [668, 468] width 144 height 27
click at [577, 469] on span "<" at bounding box center [581, 468] width 29 height 27
drag, startPoint x: 578, startPoint y: 468, endPoint x: 587, endPoint y: 480, distance: 14.9
click at [578, 468] on span "<" at bounding box center [581, 468] width 29 height 27
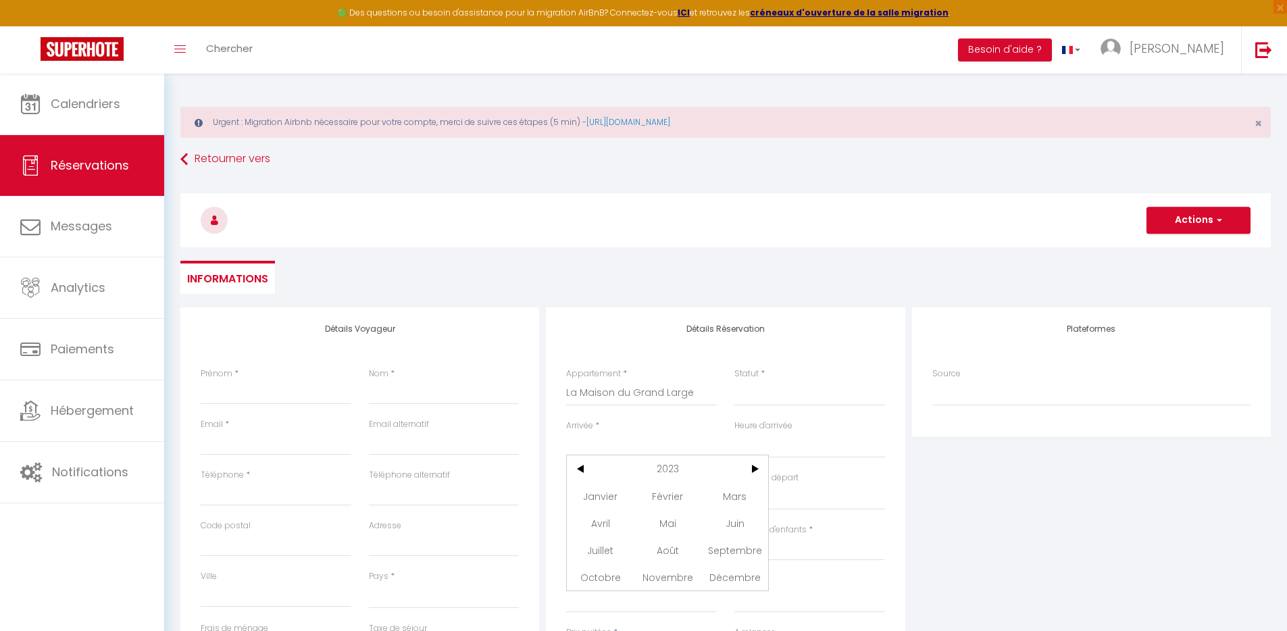
drag, startPoint x: 596, startPoint y: 489, endPoint x: 602, endPoint y: 505, distance: 18.0
click at [596, 489] on span "Janvier" at bounding box center [600, 495] width 67 height 27
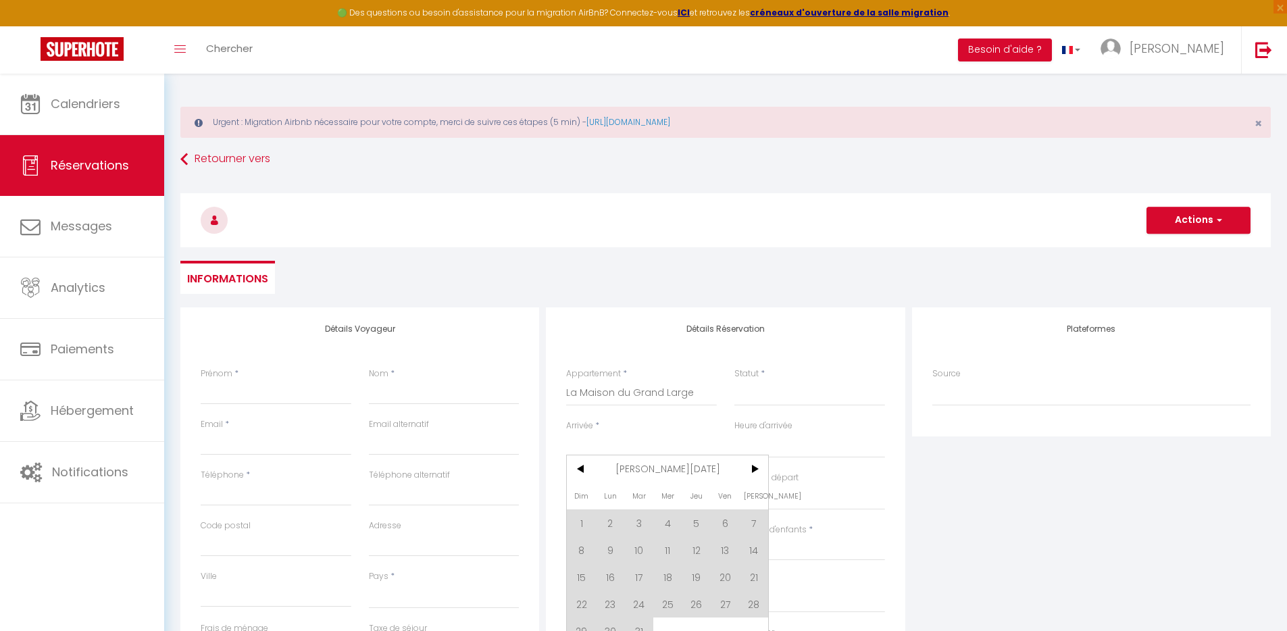
drag, startPoint x: 585, startPoint y: 528, endPoint x: 648, endPoint y: 481, distance: 78.7
click at [585, 528] on span "1" at bounding box center [581, 522] width 29 height 27
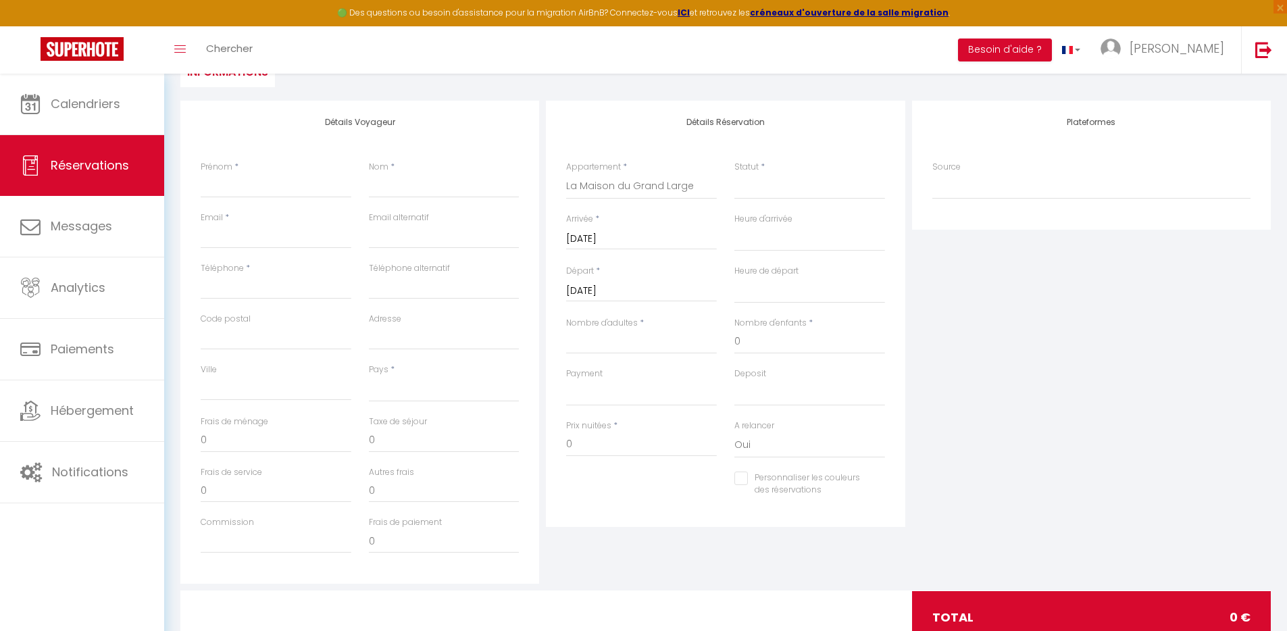
scroll to position [223, 0]
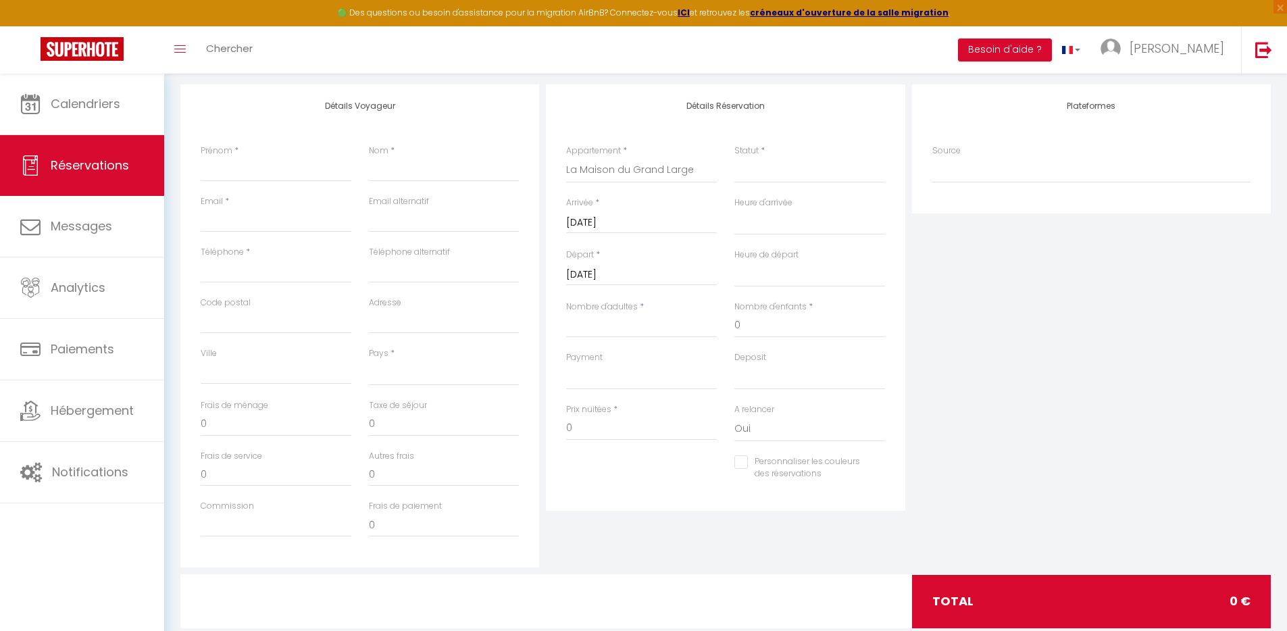
click at [647, 266] on input "Lun 02 Janvier 2023" at bounding box center [641, 275] width 151 height 18
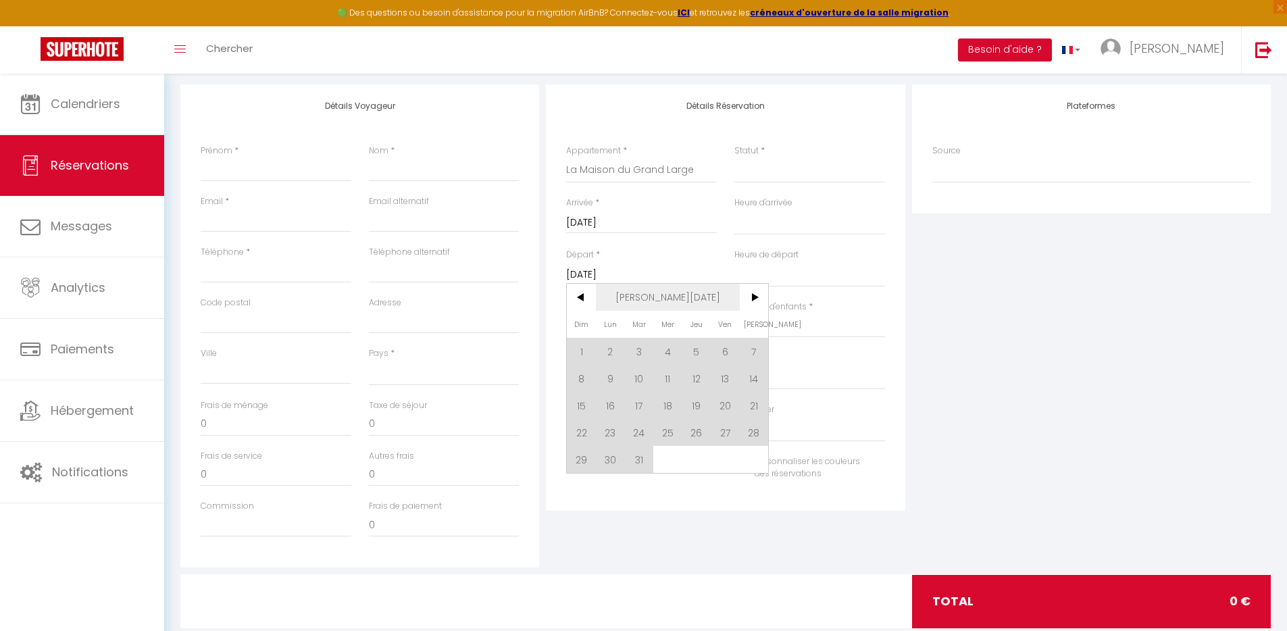
click at [660, 299] on span "Jan 2023" at bounding box center [668, 297] width 144 height 27
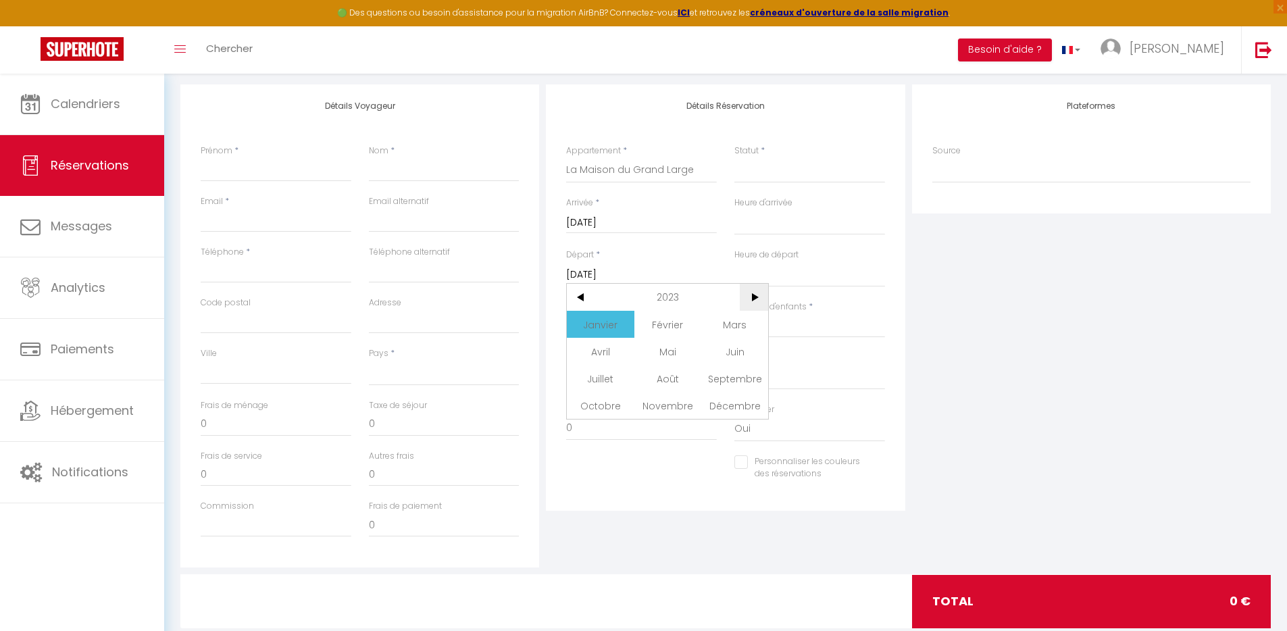
click at [749, 295] on span ">" at bounding box center [754, 297] width 29 height 27
click at [595, 325] on span "Janvier" at bounding box center [600, 324] width 67 height 27
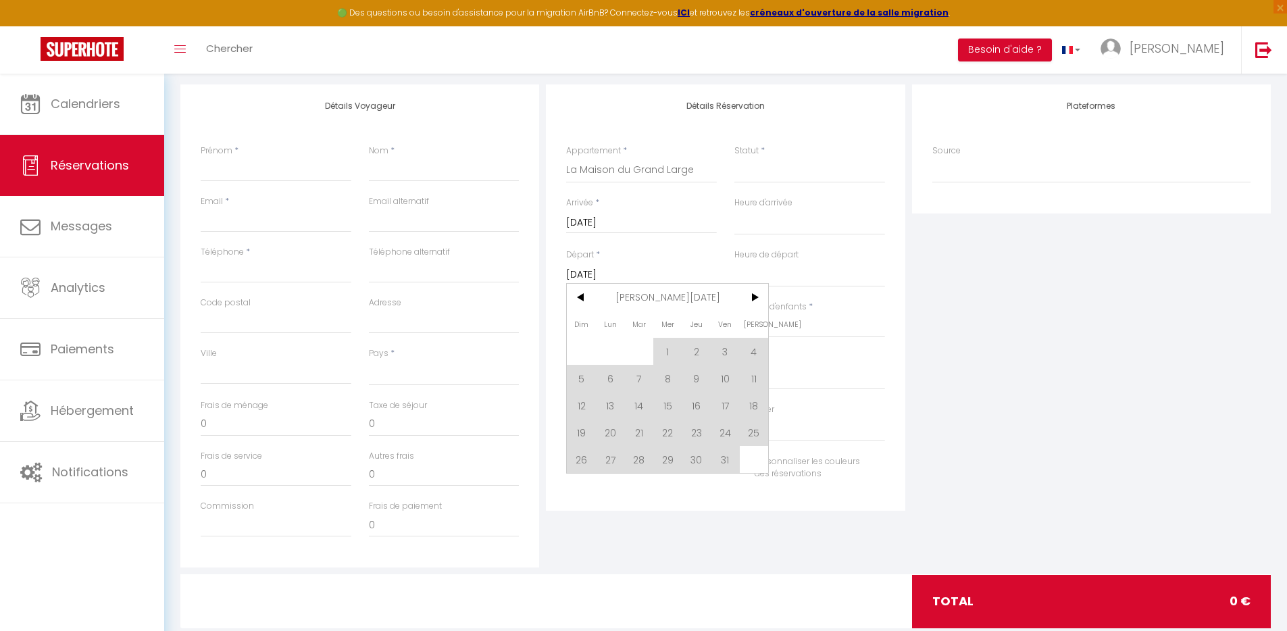
click at [670, 350] on span "1" at bounding box center [667, 351] width 29 height 27
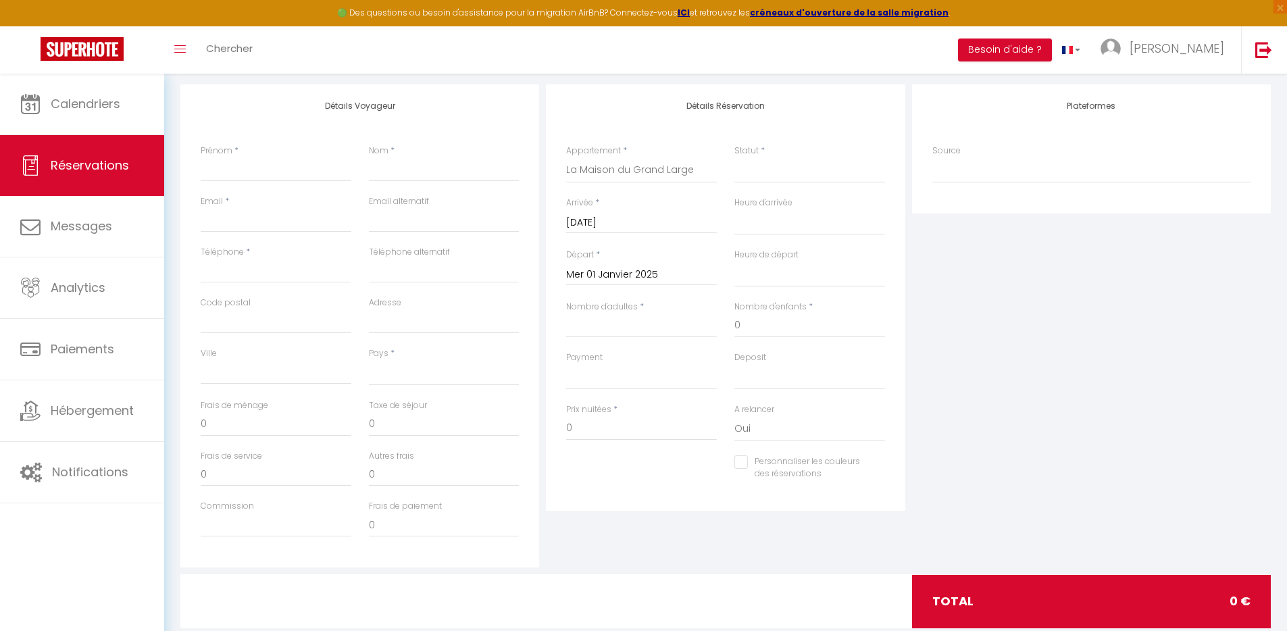
click at [795, 153] on div "Statut * Confirmé Non Confirmé Annulé Annulé par le voyageur No Show Request" at bounding box center [810, 164] width 151 height 39
click at [777, 172] on select "Confirmé Non Confirmé Annulé Annulé par le voyageur No Show Request" at bounding box center [810, 170] width 151 height 26
click at [735, 157] on select "Confirmé Non Confirmé Annulé Annulé par le voyageur No Show Request" at bounding box center [810, 170] width 151 height 26
click at [602, 331] on input "Nombre d'adultes" at bounding box center [641, 326] width 151 height 24
click at [238, 171] on input "Prénom" at bounding box center [276, 169] width 151 height 24
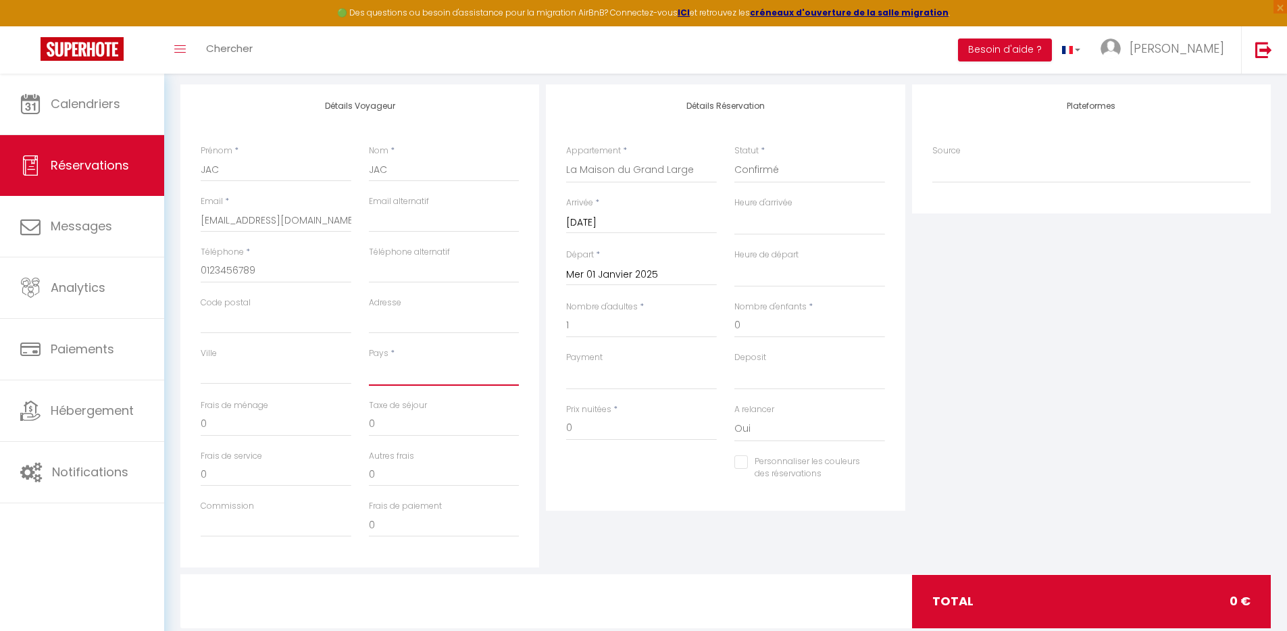
click at [412, 373] on select "France Portugal Afghanistan Albania Algeria American Samoa Andorra Angola Angui…" at bounding box center [444, 373] width 151 height 26
click at [369, 360] on select "France Portugal Afghanistan Albania Algeria American Samoa Andorra Angola Angui…" at bounding box center [444, 373] width 151 height 26
click at [1090, 378] on div "Plateformes Source Direct Airbnb.com Booking.com Chalet montagne Expedia Gite d…" at bounding box center [1092, 325] width 366 height 483
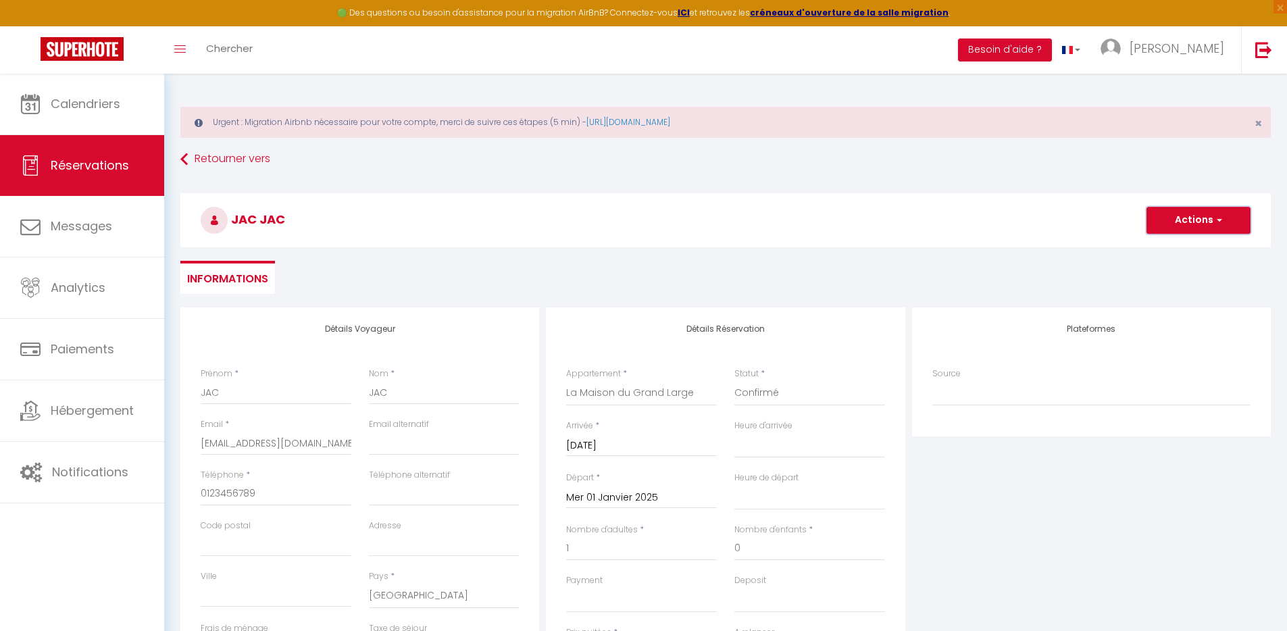
click at [1207, 214] on button "Actions" at bounding box center [1199, 220] width 104 height 27
click at [1177, 249] on link "Enregistrer" at bounding box center [1185, 250] width 107 height 18
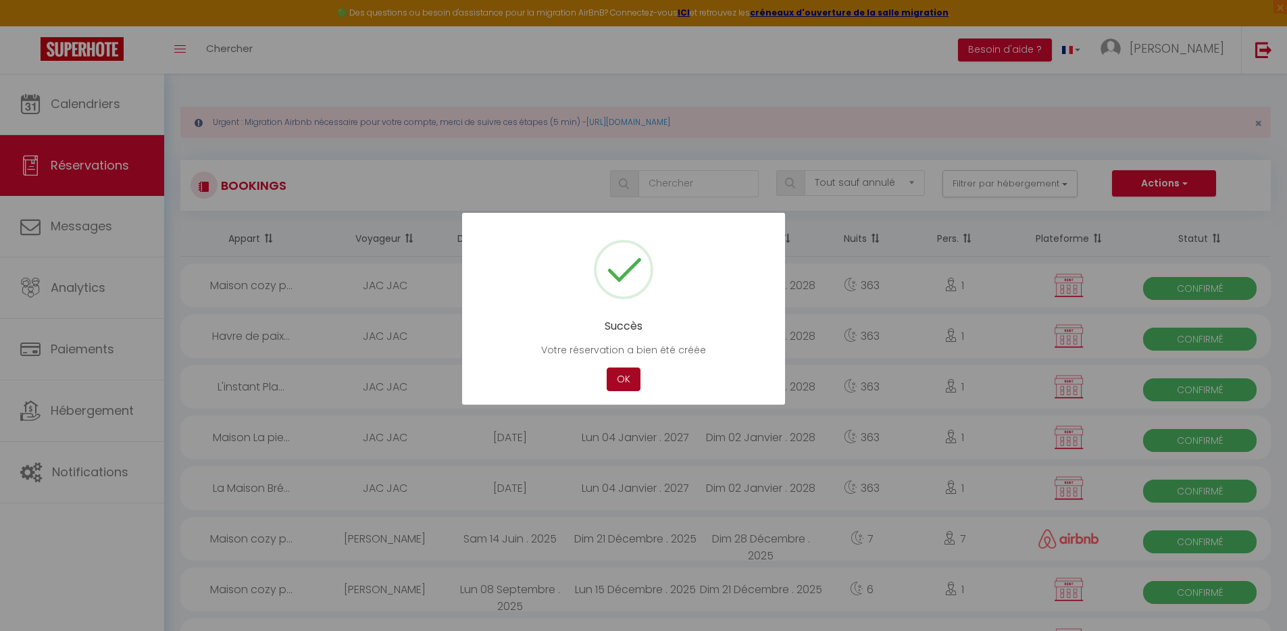
click at [624, 376] on button "OK" at bounding box center [624, 380] width 34 height 24
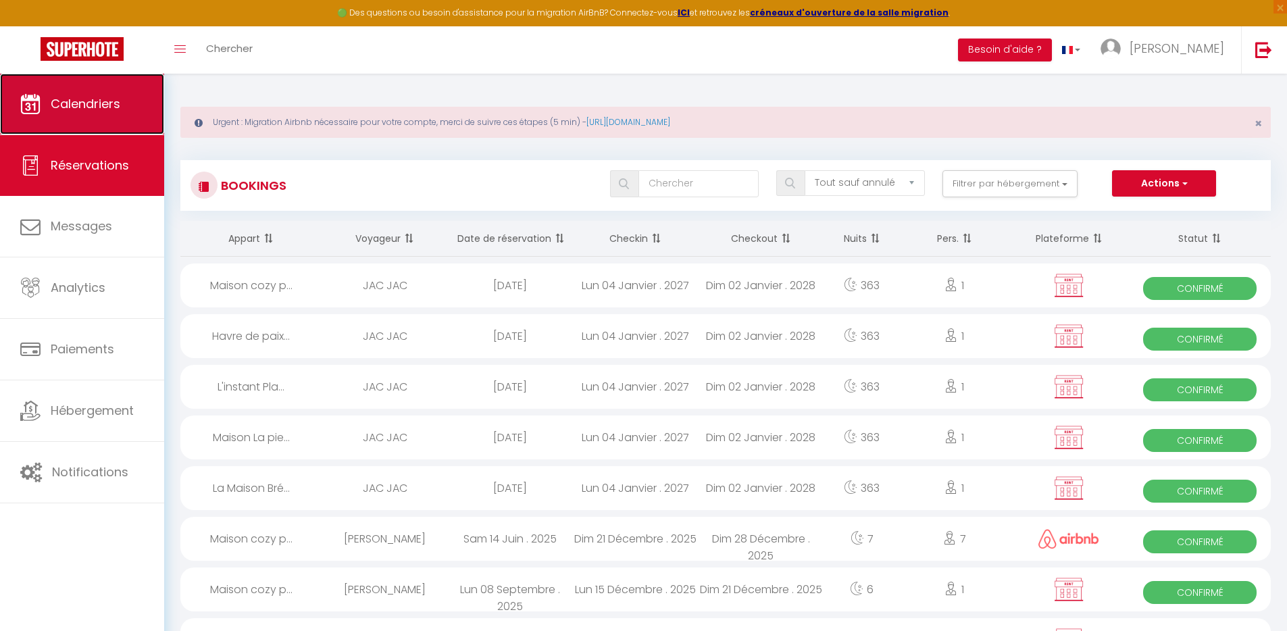
click at [90, 116] on link "Calendriers" at bounding box center [82, 104] width 164 height 61
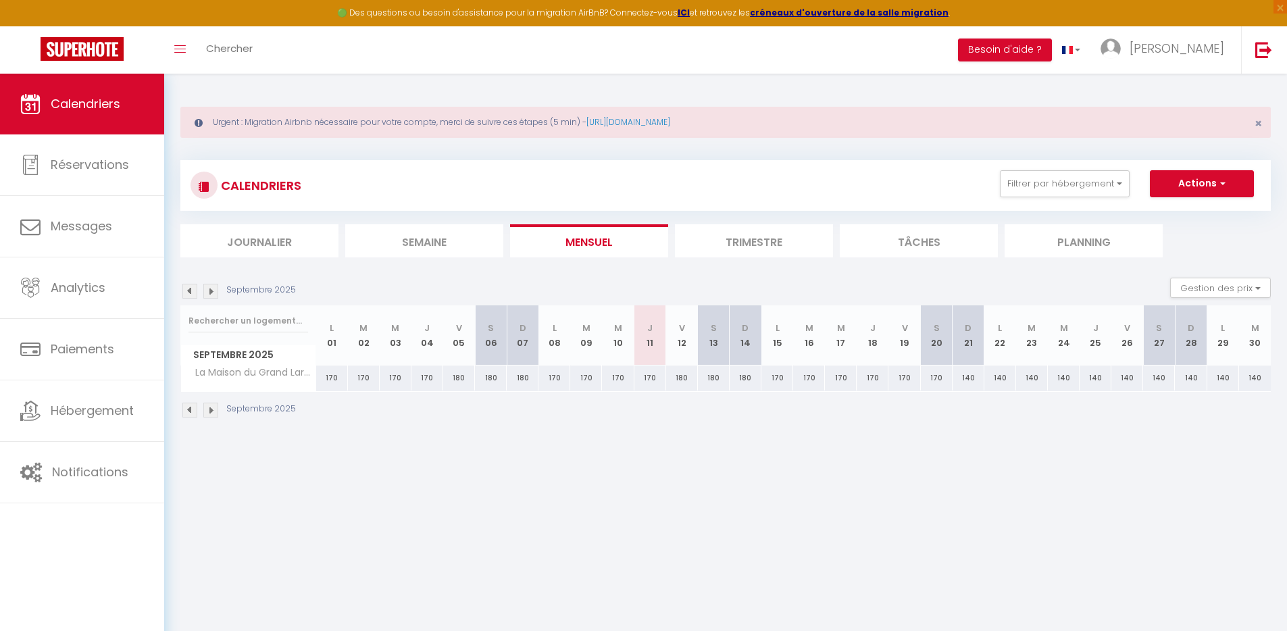
click at [708, 485] on body "🟢 Des questions ou besoin d'assistance pour la migration AirBnB? Connectez-vous…" at bounding box center [643, 389] width 1287 height 631
click at [1187, 292] on button "Gestion des prix" at bounding box center [1220, 288] width 101 height 20
click at [1183, 351] on input "Règles" at bounding box center [1210, 354] width 122 height 14
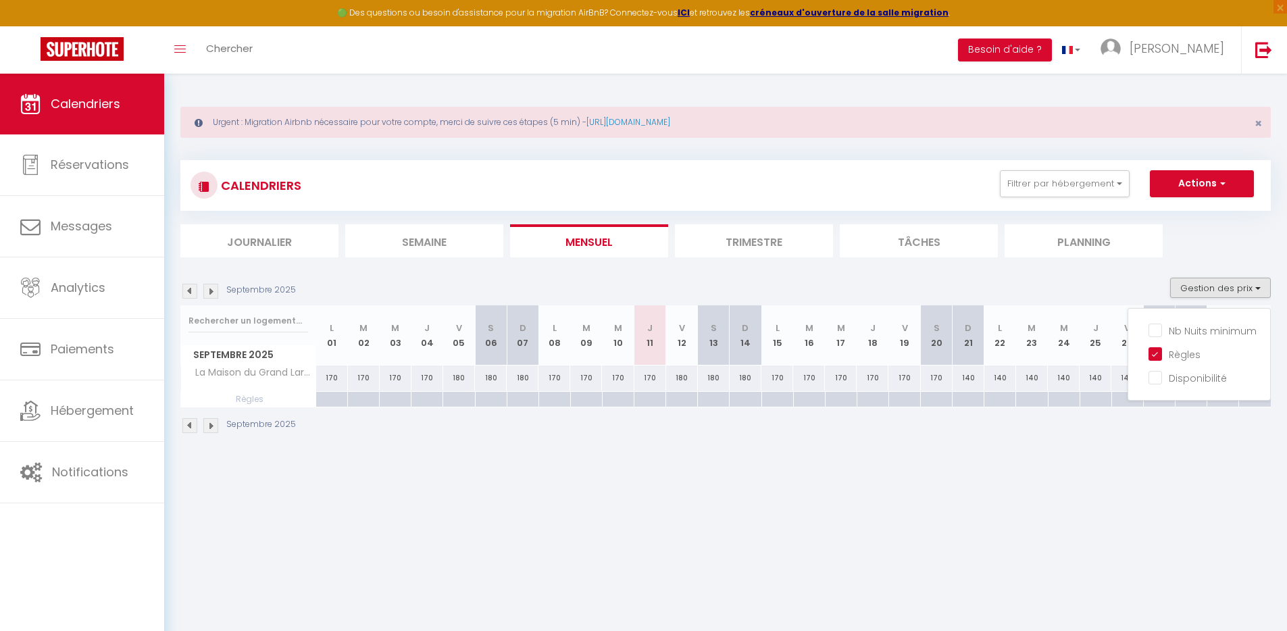
click at [803, 513] on body "🟢 Des questions ou besoin d'assistance pour la migration AirBnB? Connectez-vous…" at bounding box center [643, 389] width 1287 height 631
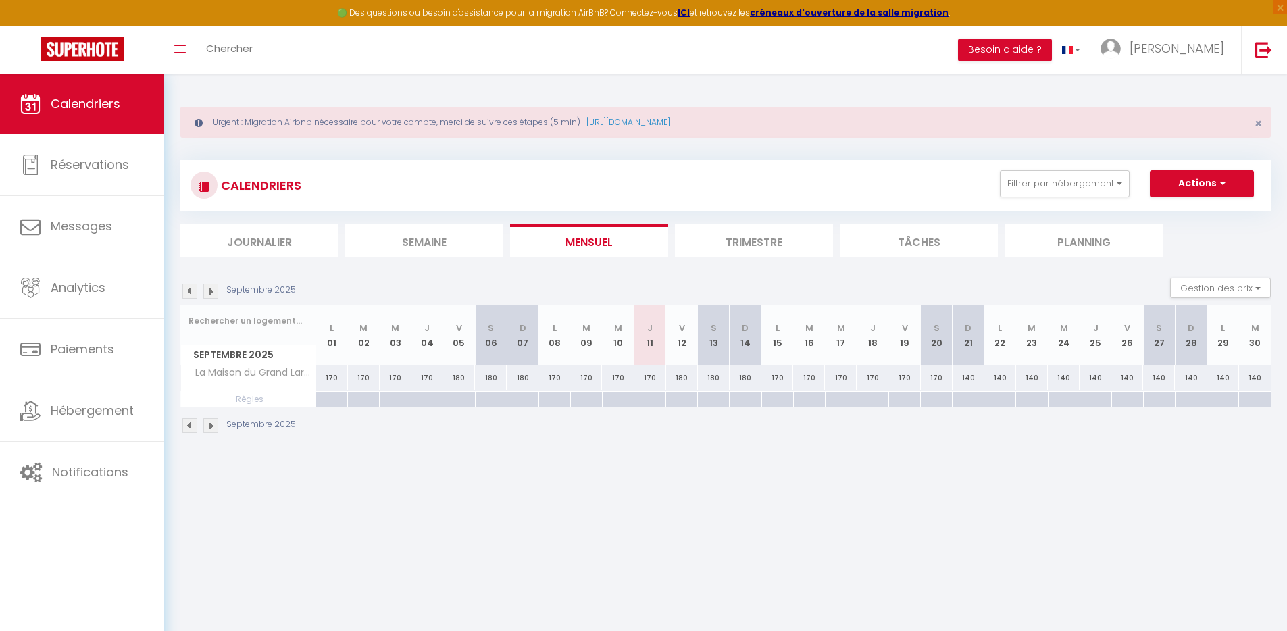
click at [211, 289] on img at bounding box center [210, 291] width 15 height 15
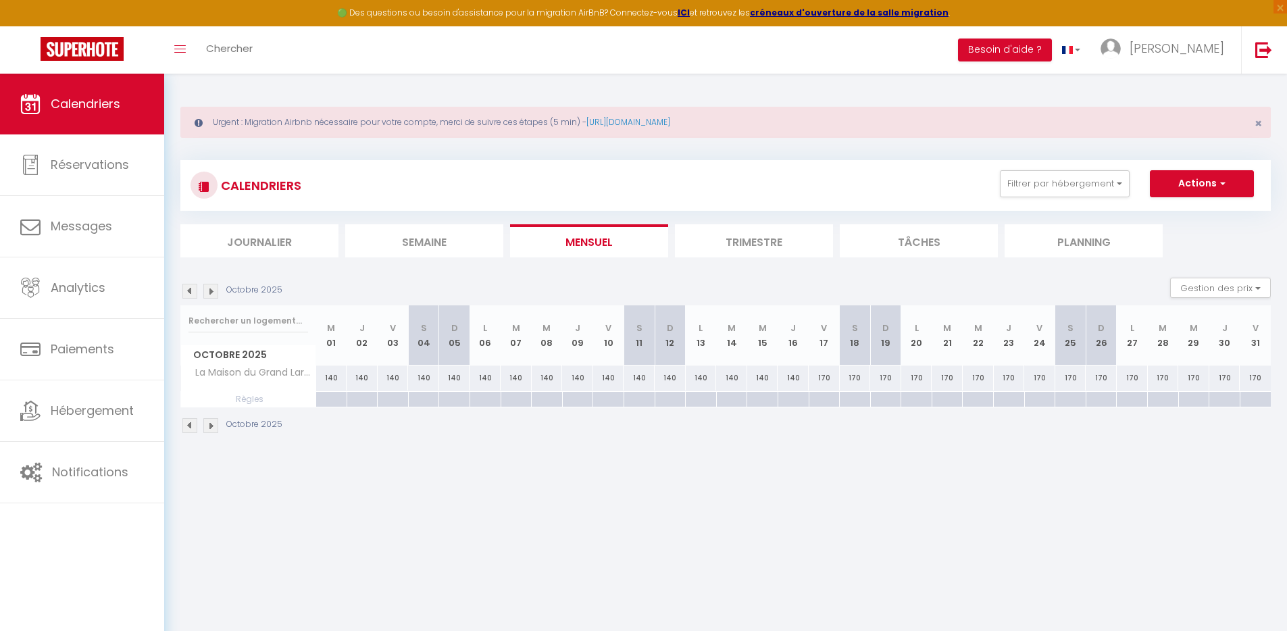
click at [211, 289] on img at bounding box center [210, 291] width 15 height 15
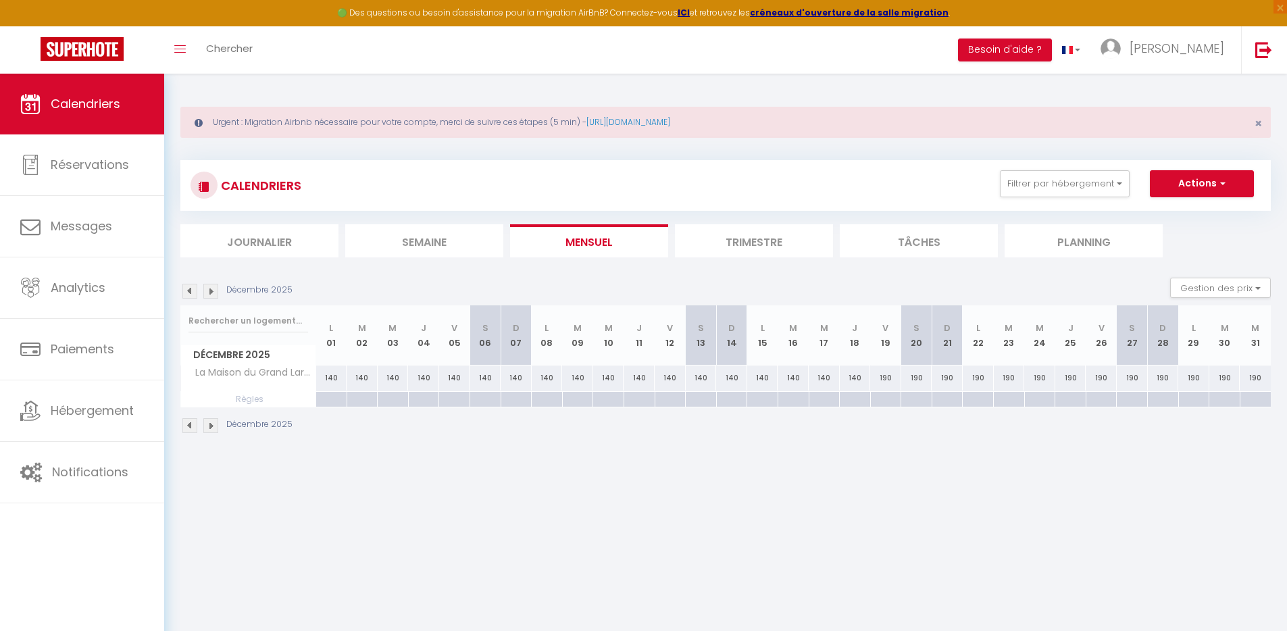
click at [211, 289] on img at bounding box center [210, 291] width 15 height 15
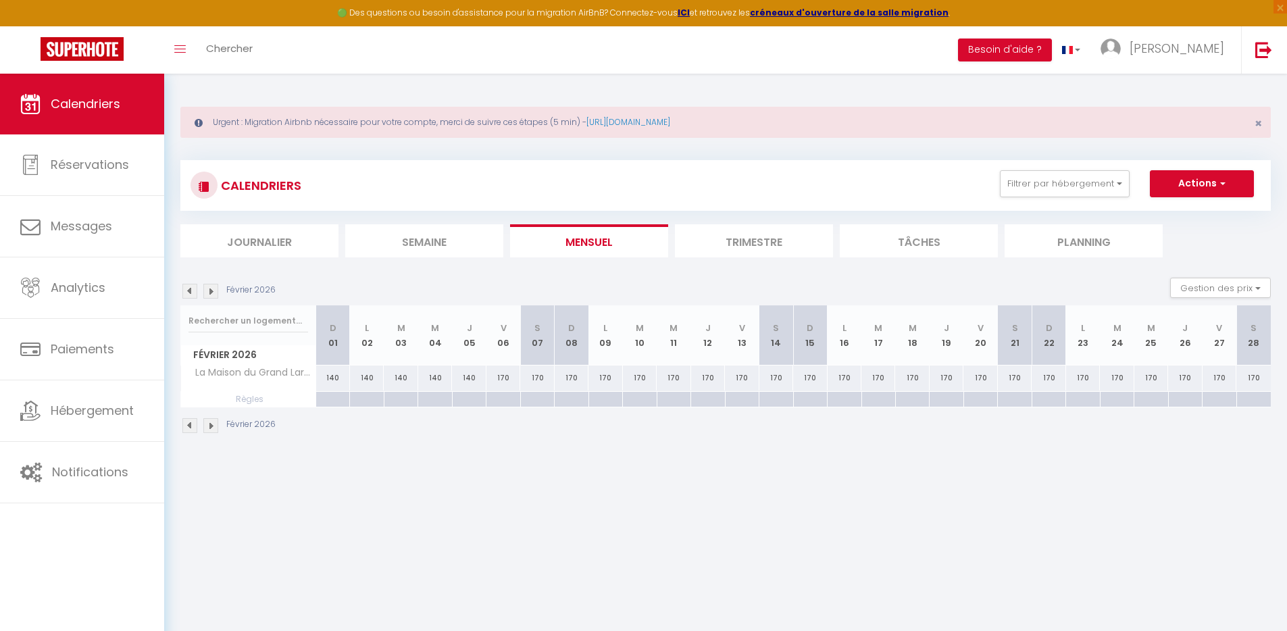
click at [211, 289] on img at bounding box center [210, 291] width 15 height 15
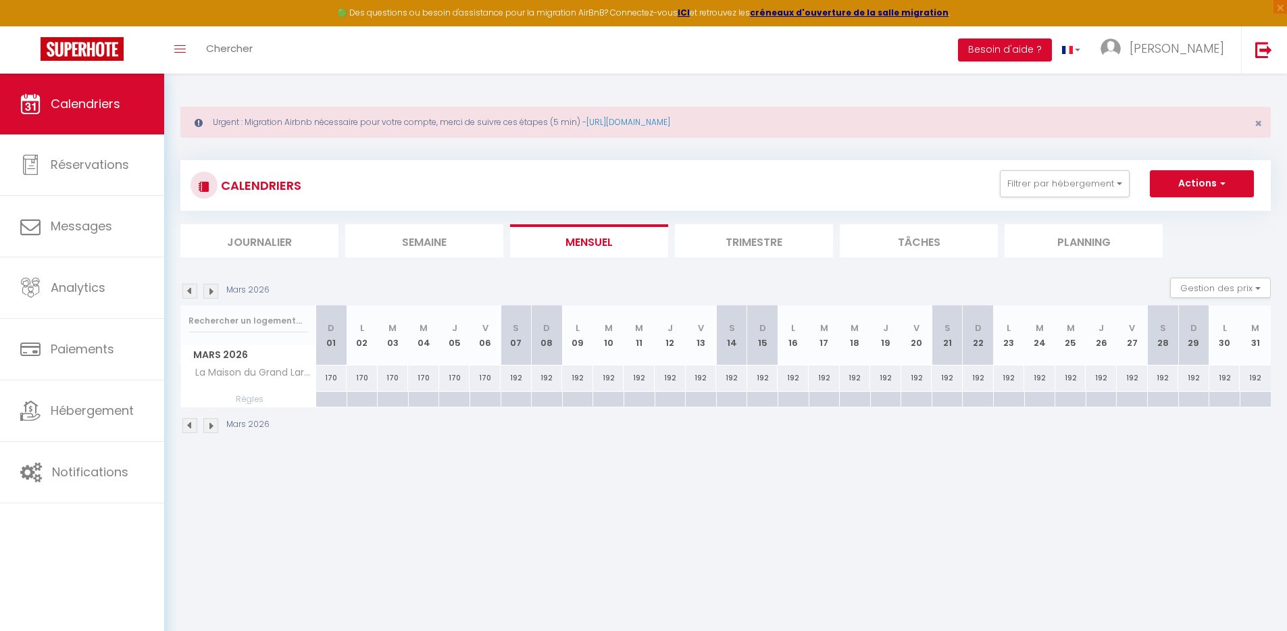
click at [211, 289] on img at bounding box center [210, 291] width 15 height 15
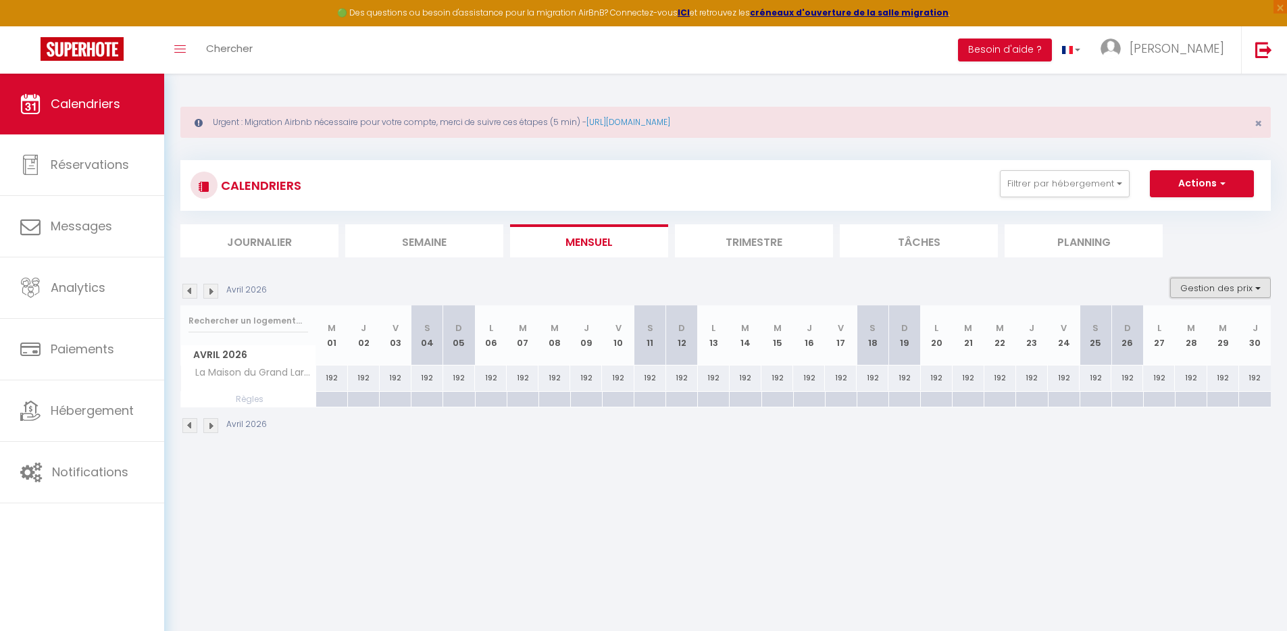
click at [1237, 287] on button "Gestion des prix" at bounding box center [1220, 288] width 101 height 20
click at [1197, 330] on input "Nb Nuits minimum" at bounding box center [1210, 330] width 122 height 14
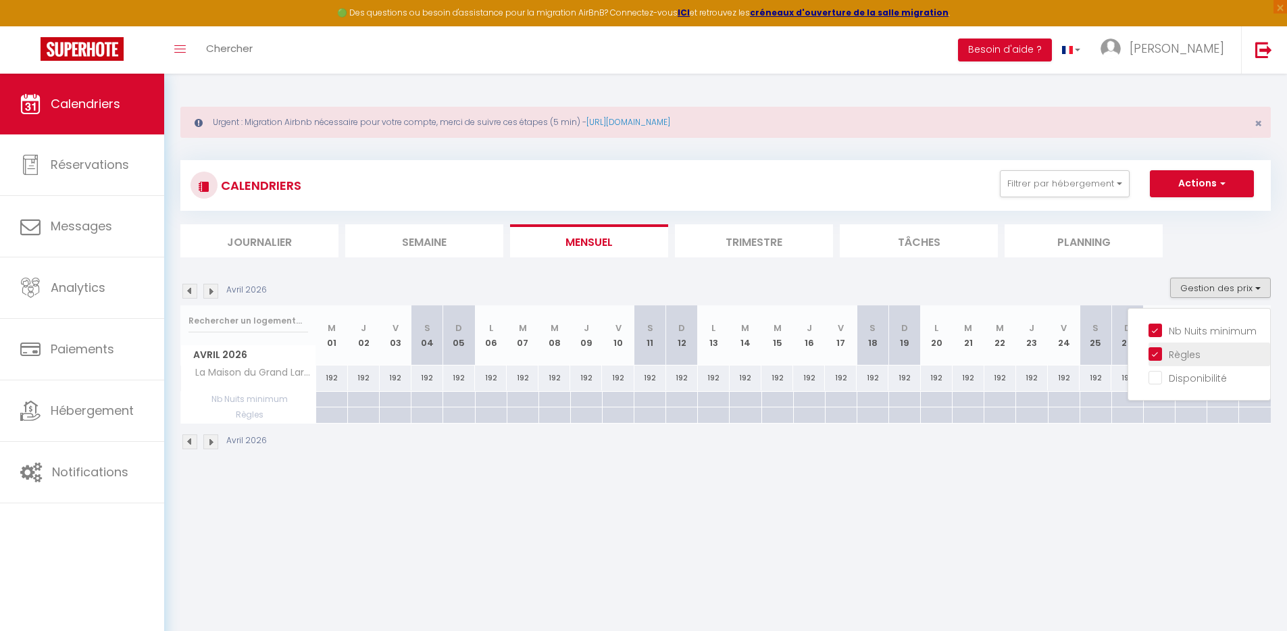
click at [1182, 352] on input "Règles" at bounding box center [1210, 354] width 122 height 14
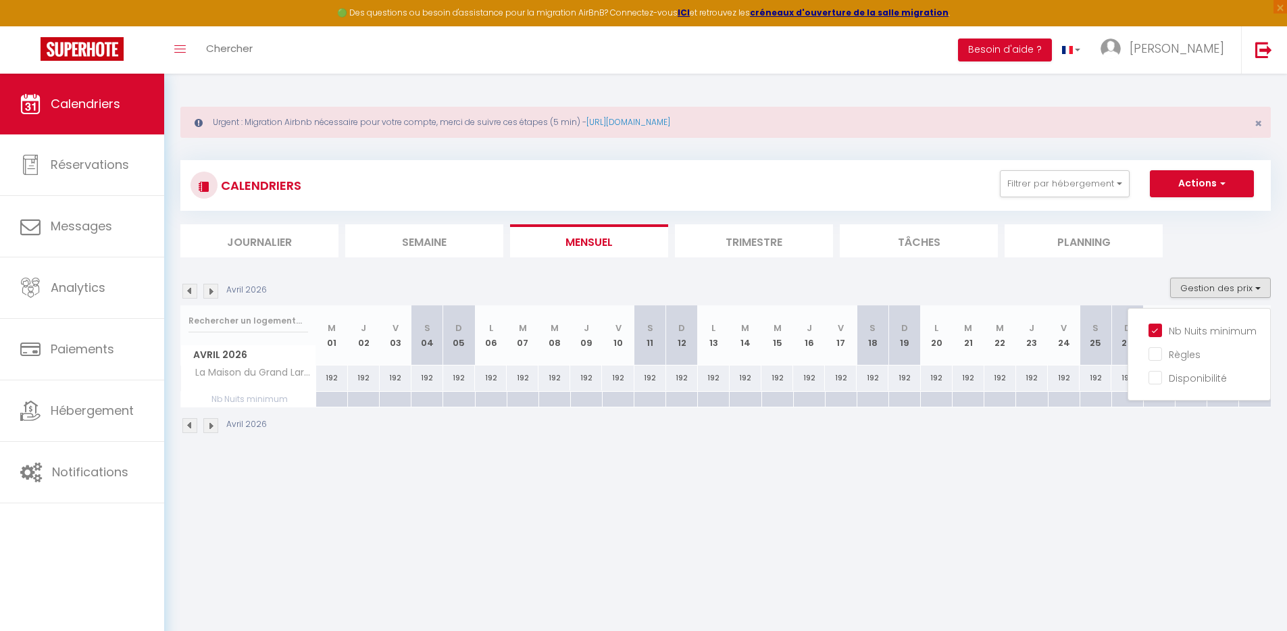
click at [191, 291] on img at bounding box center [189, 291] width 15 height 15
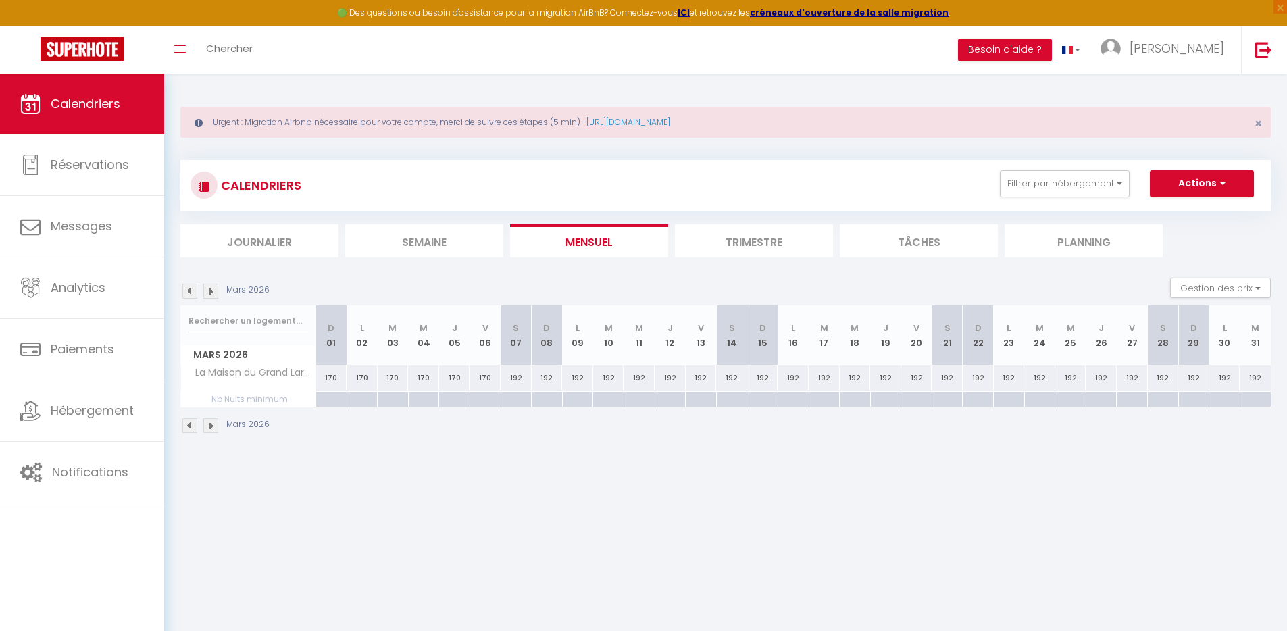
click at [191, 291] on img at bounding box center [189, 291] width 15 height 15
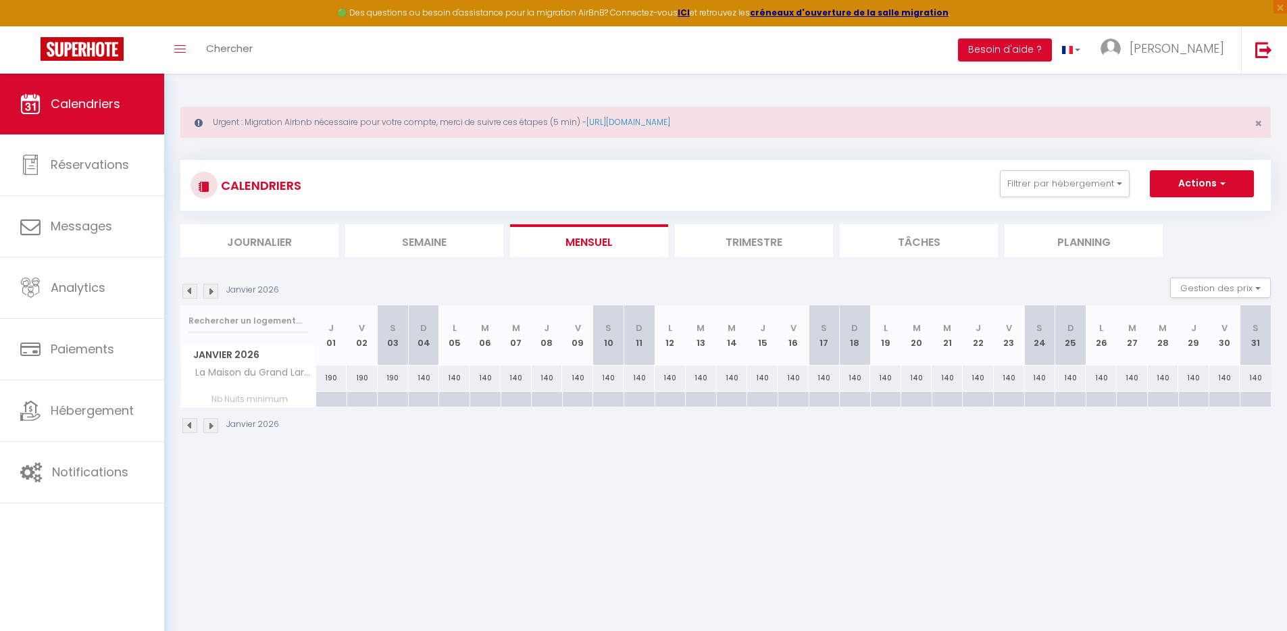
click at [191, 291] on img at bounding box center [189, 291] width 15 height 15
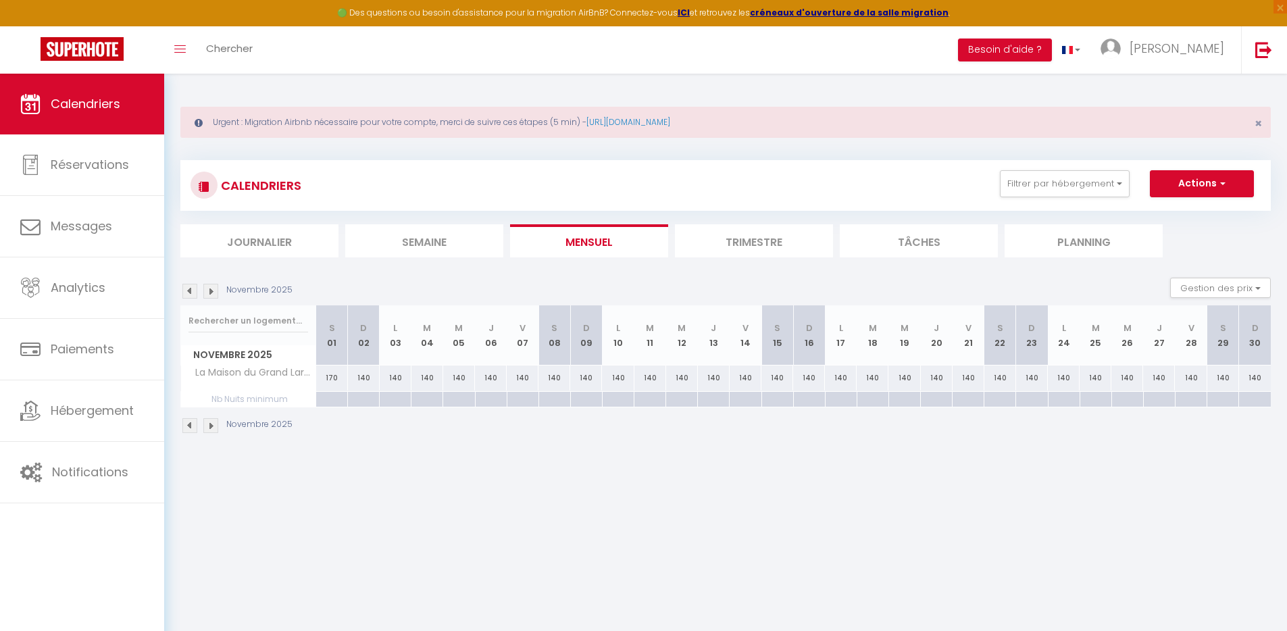
click at [191, 291] on img at bounding box center [189, 291] width 15 height 15
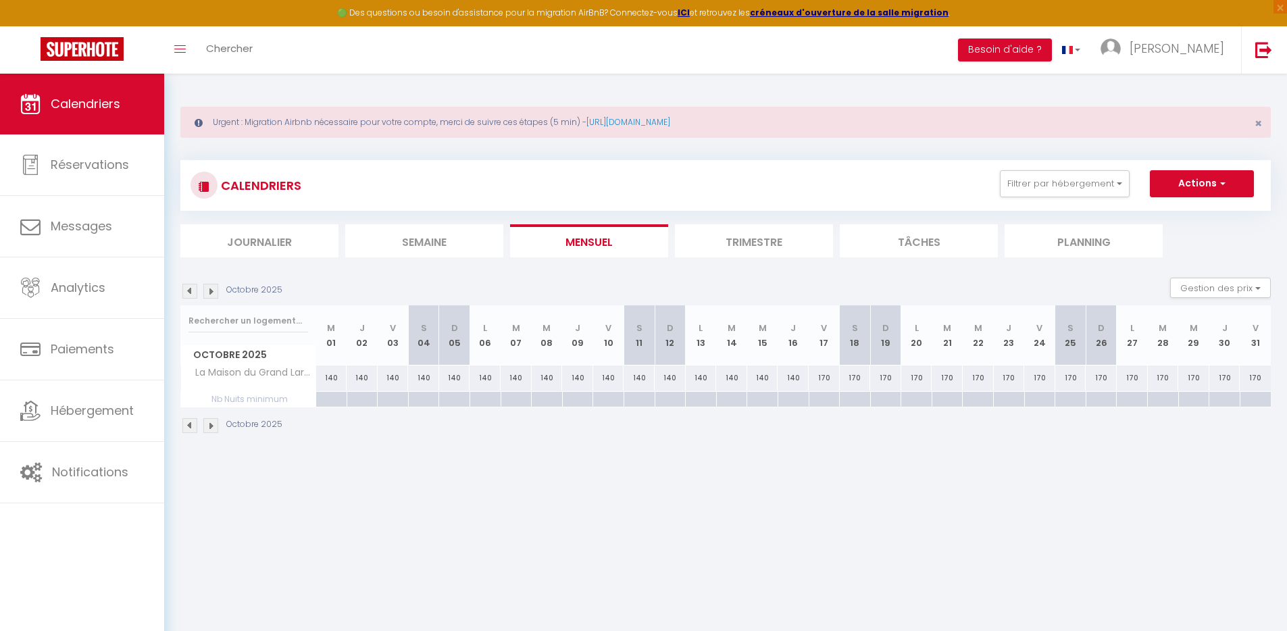
click at [190, 291] on img at bounding box center [189, 291] width 15 height 15
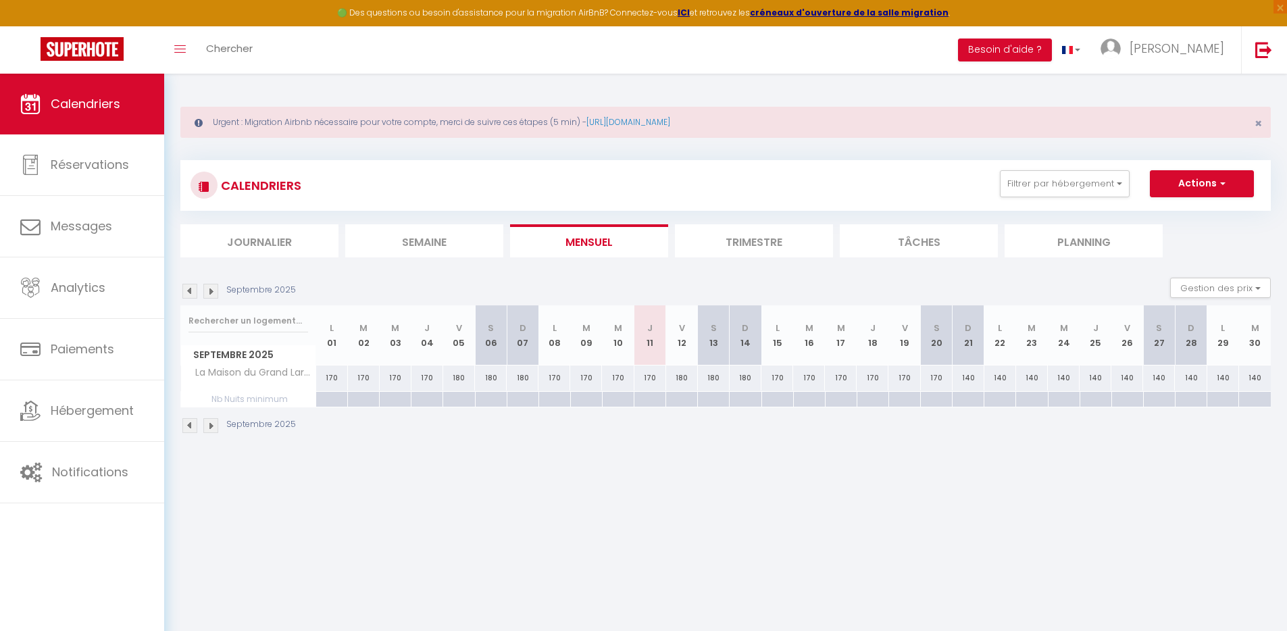
click at [190, 291] on img at bounding box center [189, 291] width 15 height 15
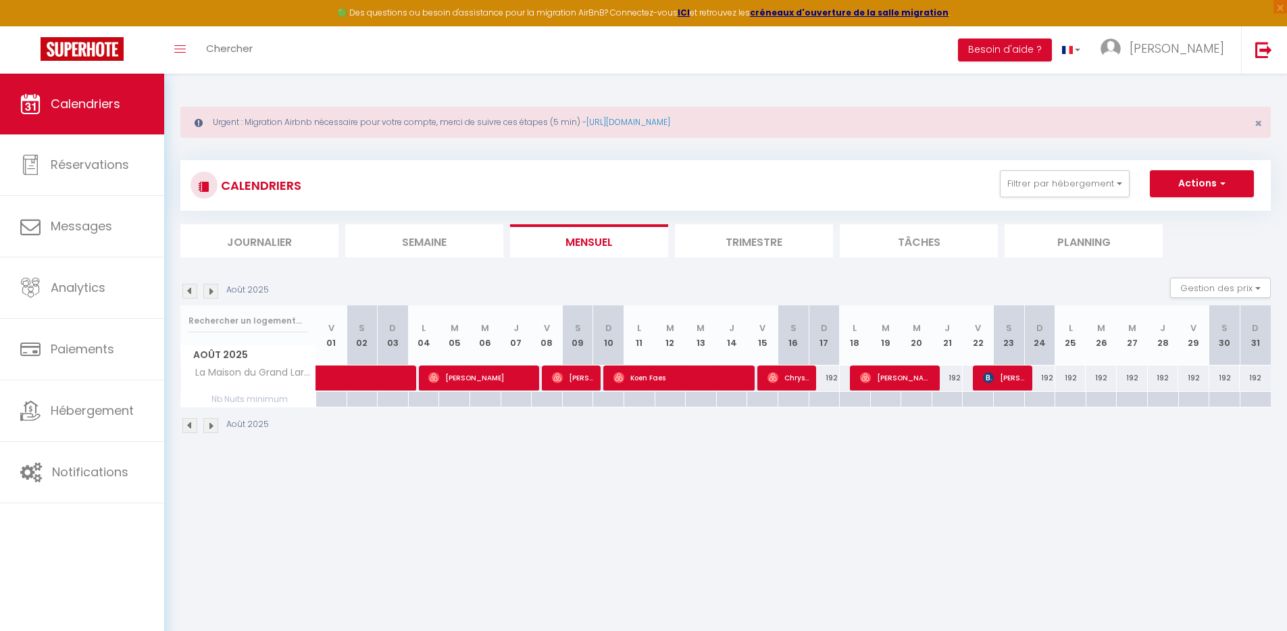
click at [208, 289] on img at bounding box center [210, 291] width 15 height 15
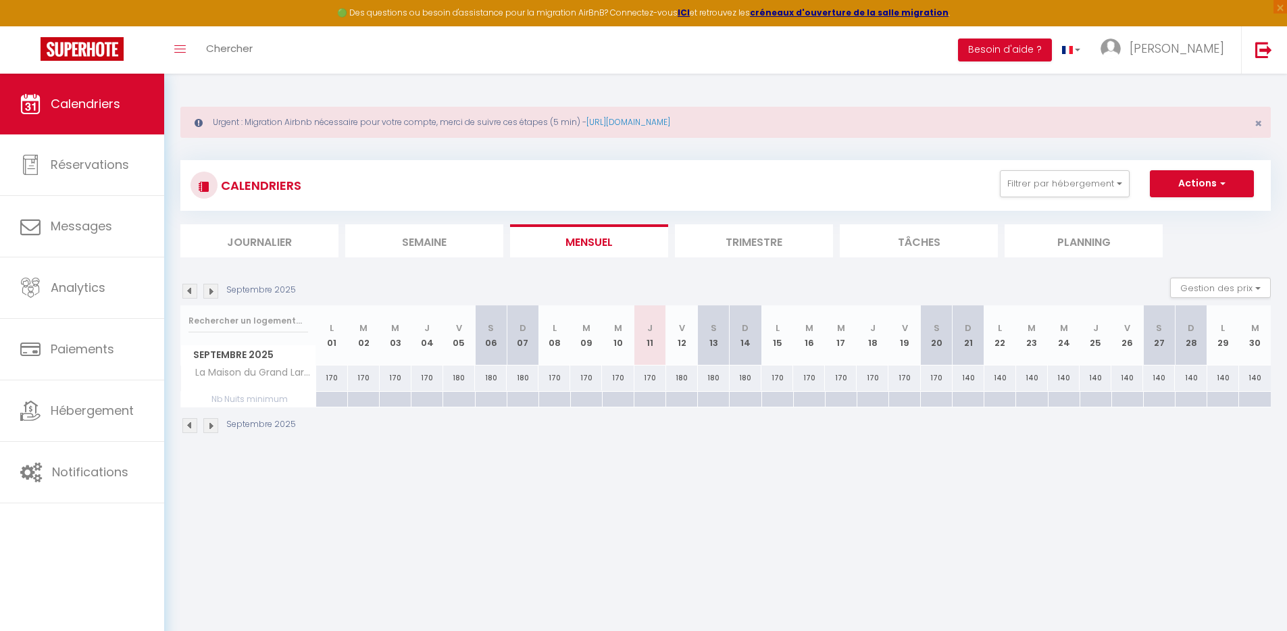
drag, startPoint x: 547, startPoint y: 564, endPoint x: 615, endPoint y: 514, distance: 84.6
click at [547, 559] on body "🟢 Des questions ou besoin d'assistance pour la migration AirBnB? Connectez-vous…" at bounding box center [643, 389] width 1287 height 631
click at [651, 477] on body "🟢 Des questions ou besoin d'assistance pour la migration AirBnB? Connectez-vous…" at bounding box center [643, 389] width 1287 height 631
click at [622, 468] on body "🟢 Des questions ou besoin d'assistance pour la migration AirBnB? Connectez-vous…" at bounding box center [643, 389] width 1287 height 631
click at [651, 378] on div "170" at bounding box center [650, 378] width 32 height 25
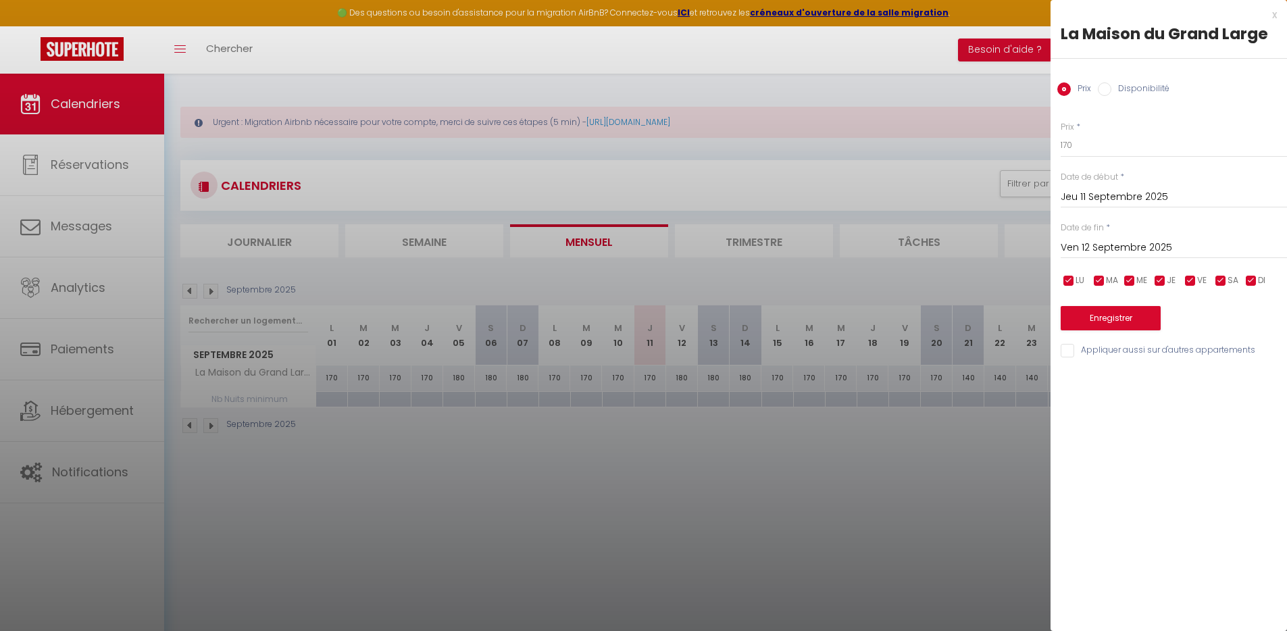
click at [1121, 250] on input "Ven 12 Septembre 2025" at bounding box center [1174, 248] width 226 height 18
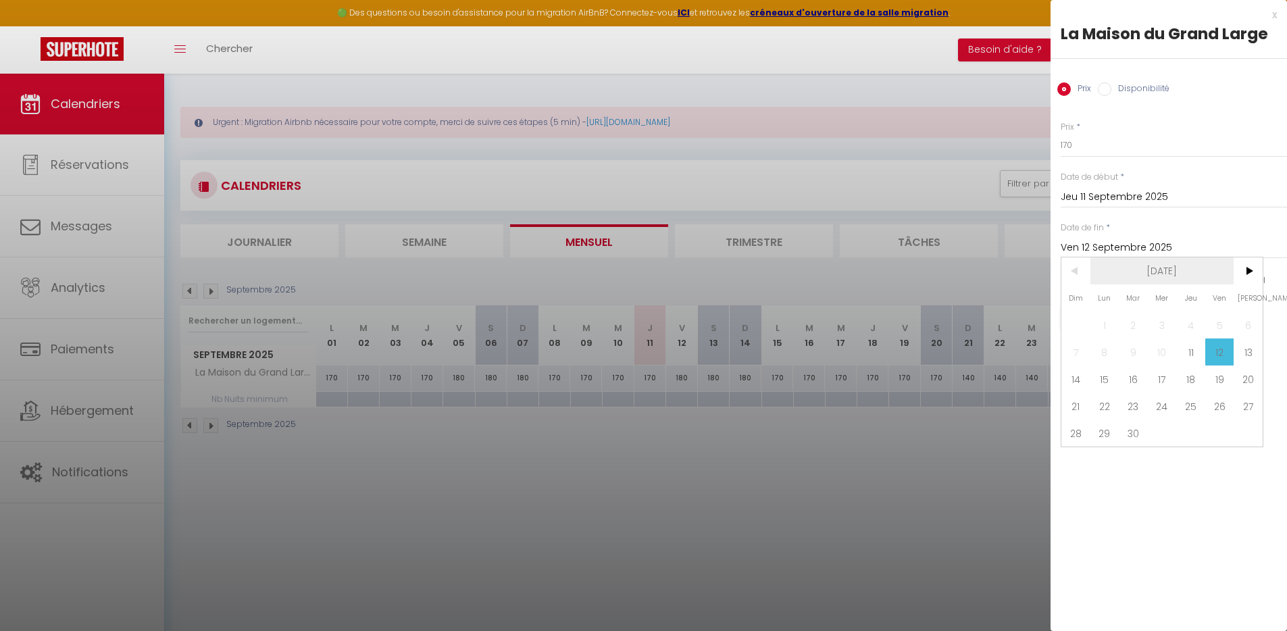
click at [1209, 274] on span "[DATE]" at bounding box center [1163, 270] width 144 height 27
click at [1250, 274] on span ">" at bounding box center [1248, 270] width 29 height 27
click at [1104, 299] on span "Janvier" at bounding box center [1095, 297] width 67 height 27
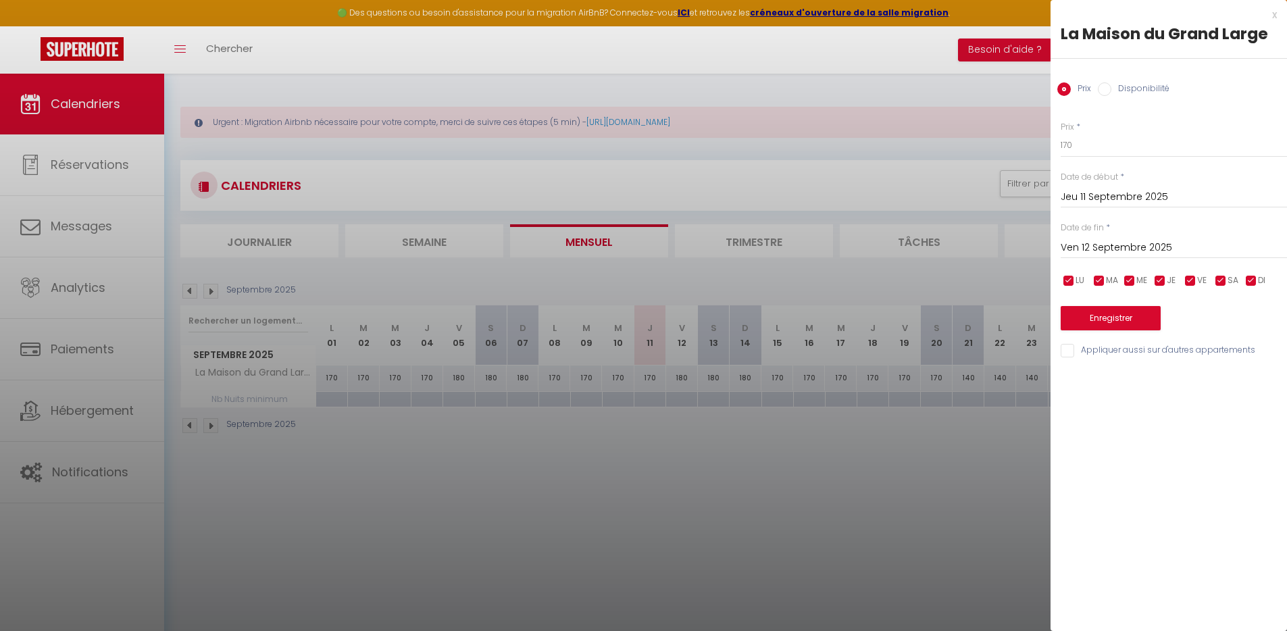
click at [1160, 246] on input "Ven 12 Septembre 2025" at bounding box center [1174, 248] width 226 height 18
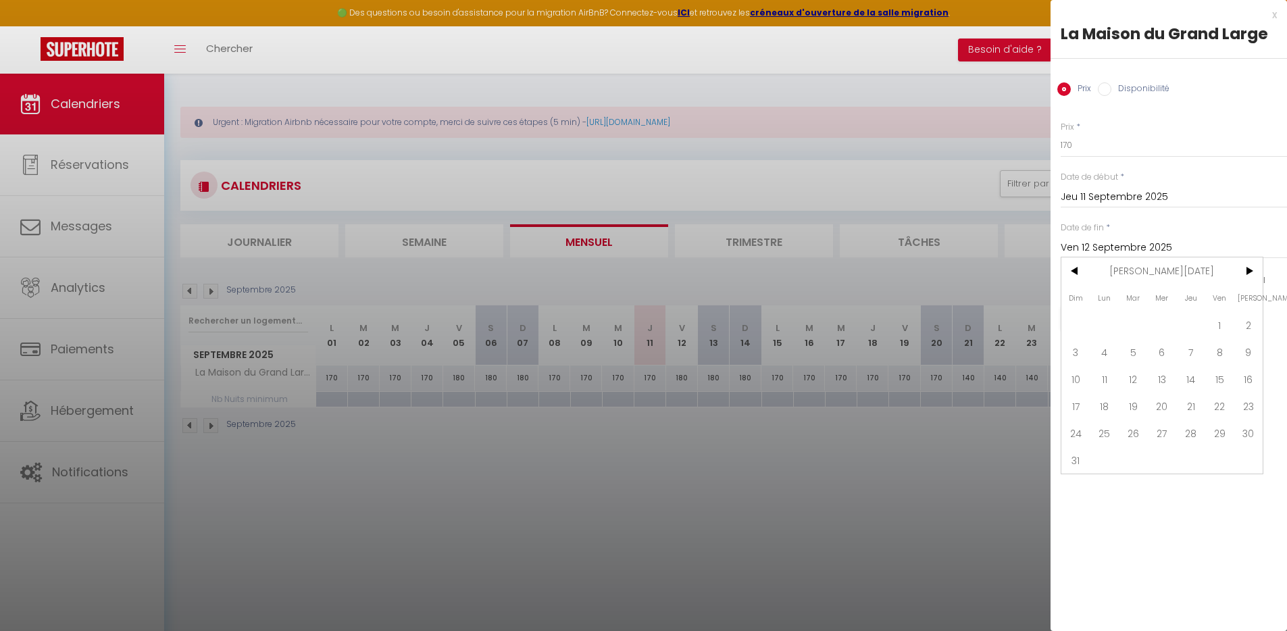
click at [1167, 270] on span "Jan 2027" at bounding box center [1163, 270] width 144 height 27
click at [1109, 299] on span "Janvier" at bounding box center [1095, 297] width 67 height 27
click at [1105, 357] on span "4" at bounding box center [1105, 352] width 29 height 27
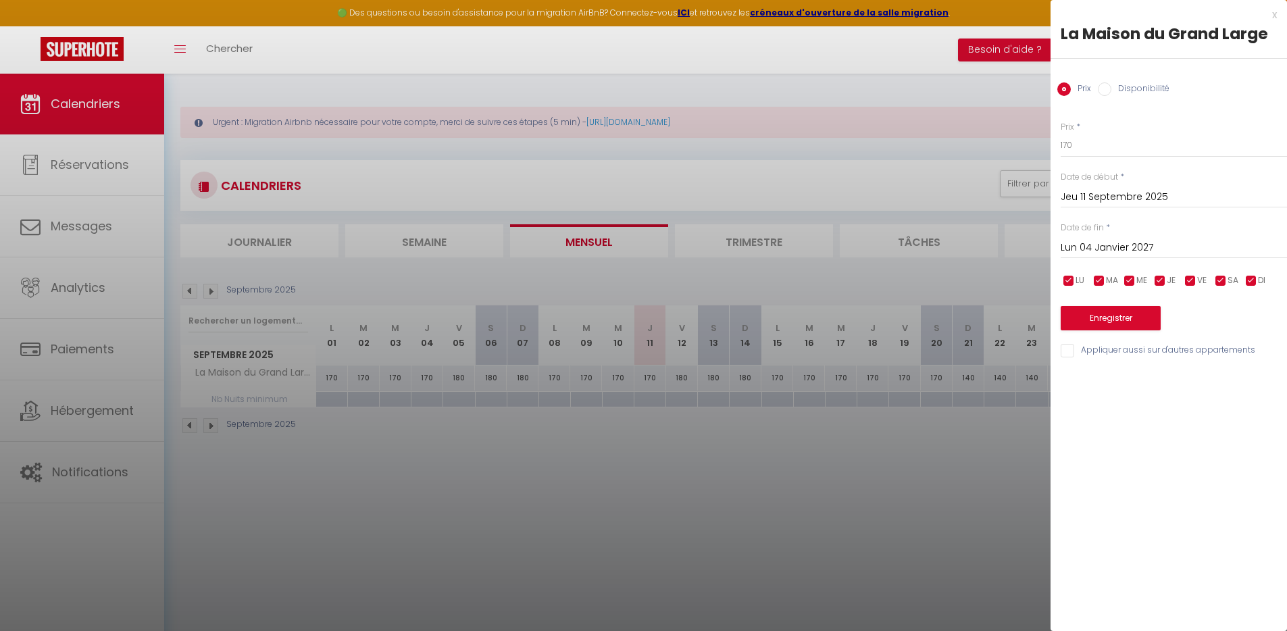
click at [1162, 84] on label "Disponibilité" at bounding box center [1141, 89] width 58 height 15
click at [1112, 84] on input "Disponibilité" at bounding box center [1105, 89] width 14 height 14
click at [1124, 147] on select "Disponible Indisponible" at bounding box center [1174, 146] width 226 height 26
click at [1061, 133] on select "Disponible Indisponible" at bounding box center [1174, 146] width 226 height 26
click at [1119, 318] on button "Enregistrer" at bounding box center [1111, 319] width 100 height 24
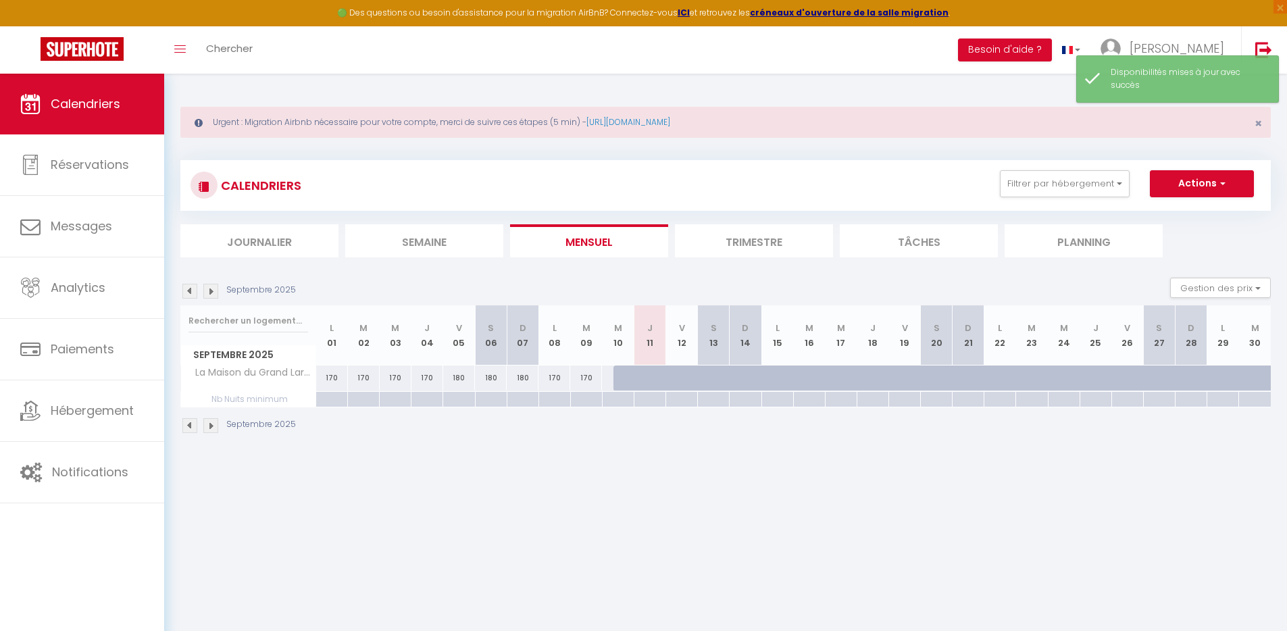
click at [645, 380] on div at bounding box center [650, 379] width 32 height 26
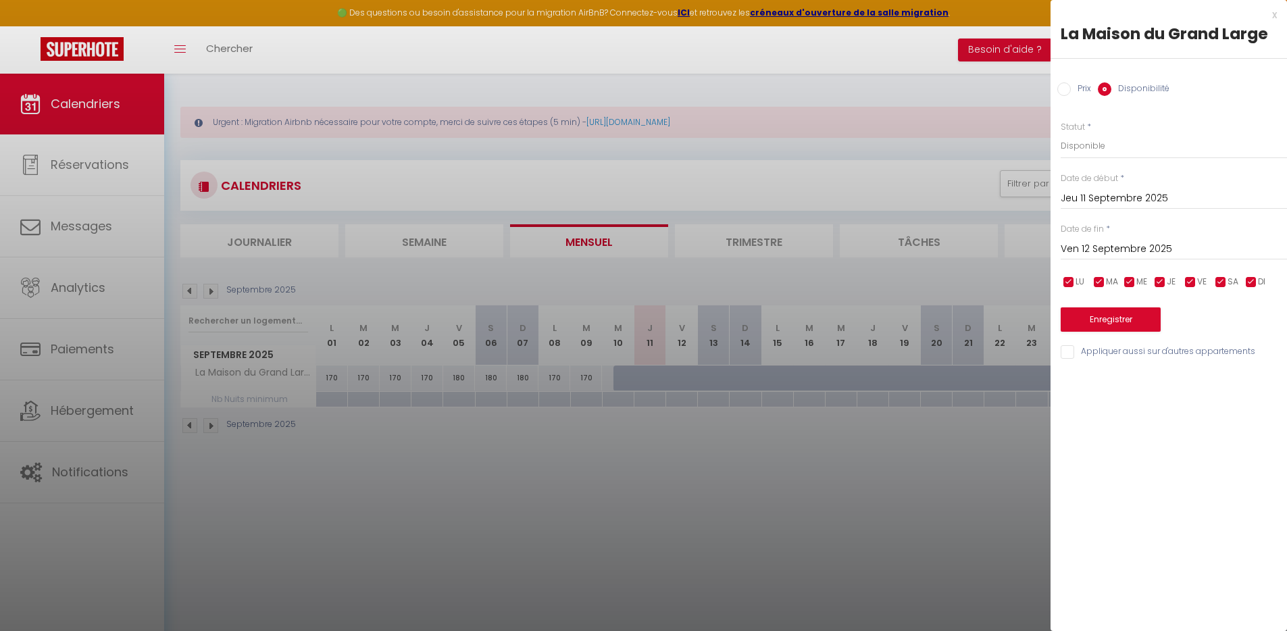
click at [849, 453] on div at bounding box center [643, 315] width 1287 height 631
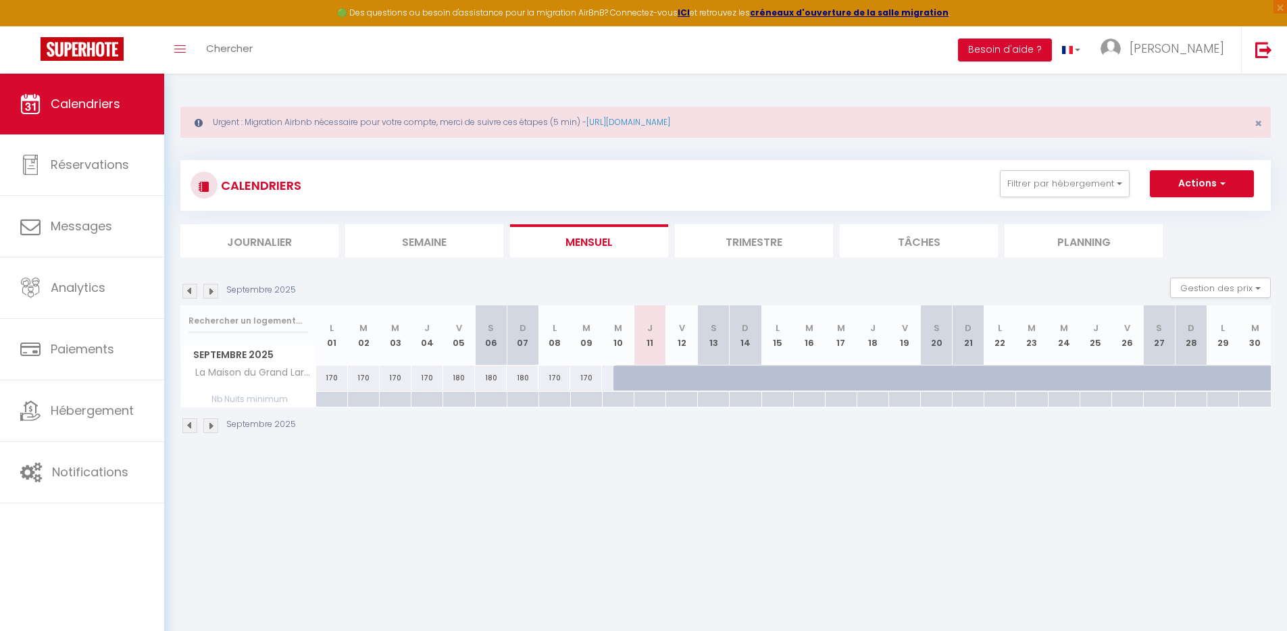
click at [211, 295] on img at bounding box center [210, 291] width 15 height 15
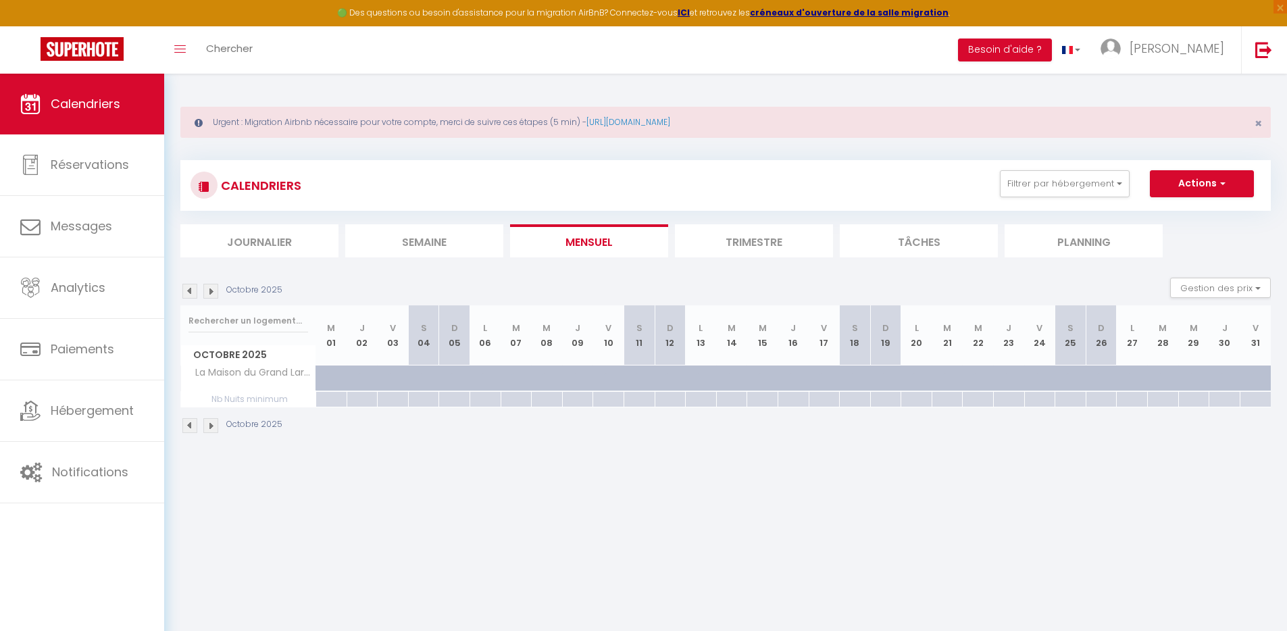
click at [211, 295] on img at bounding box center [210, 291] width 15 height 15
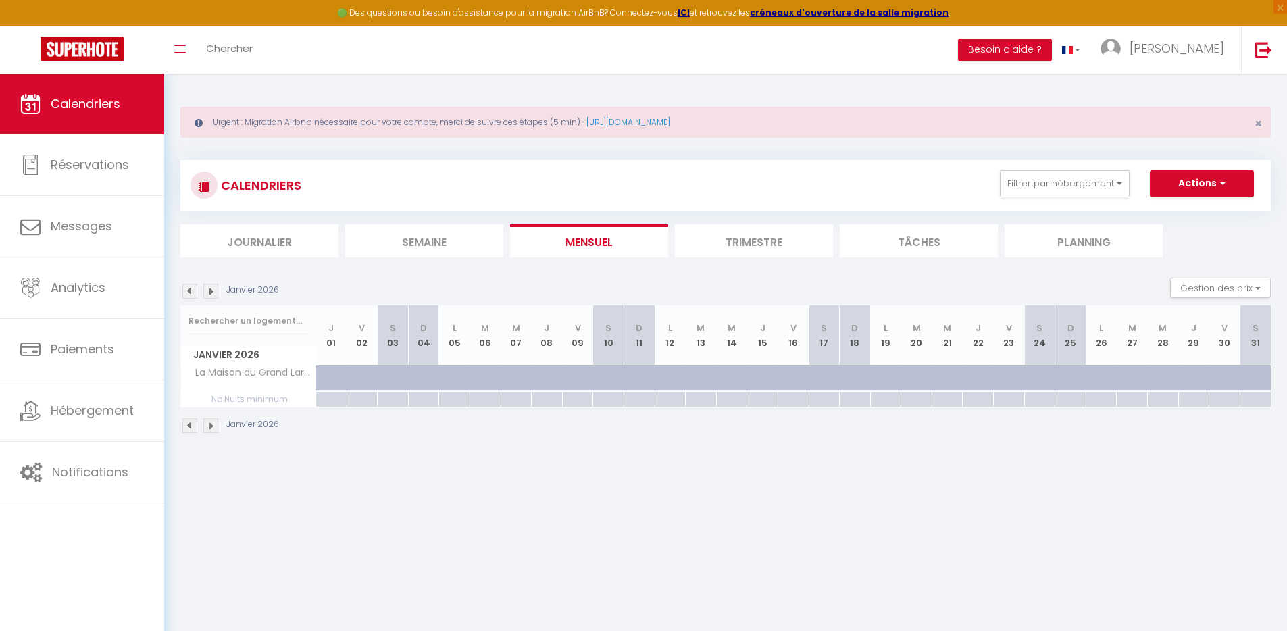
click at [211, 295] on img at bounding box center [210, 291] width 15 height 15
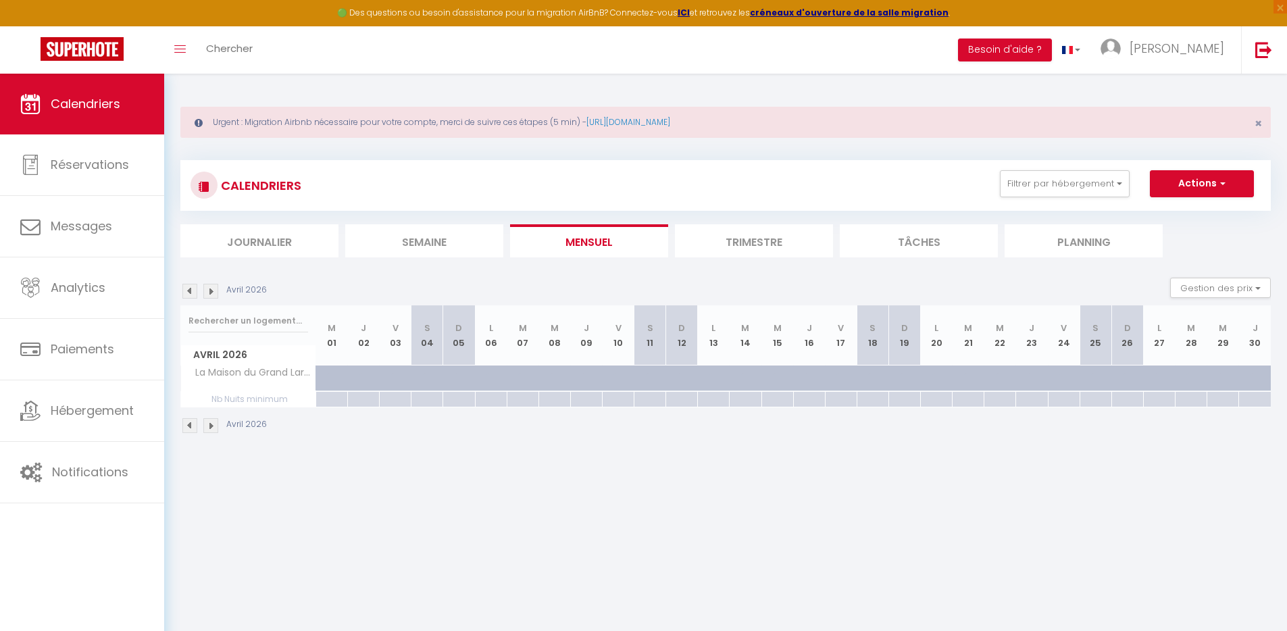
click at [211, 295] on img at bounding box center [210, 291] width 15 height 15
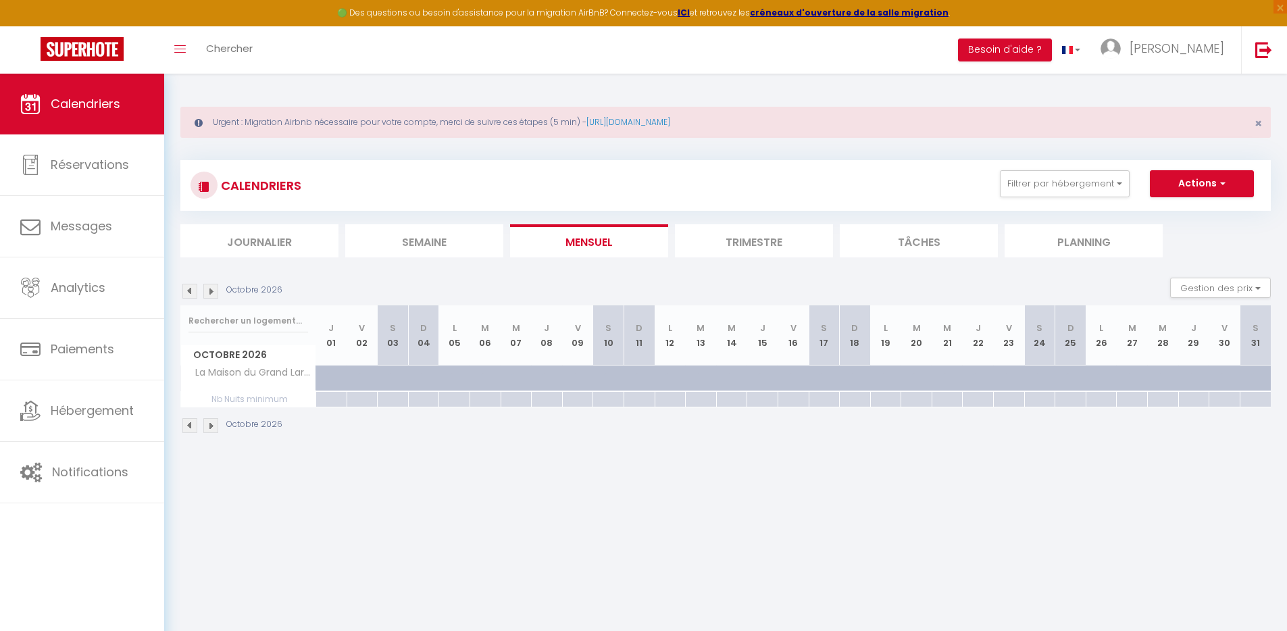
click at [211, 295] on img at bounding box center [210, 291] width 15 height 15
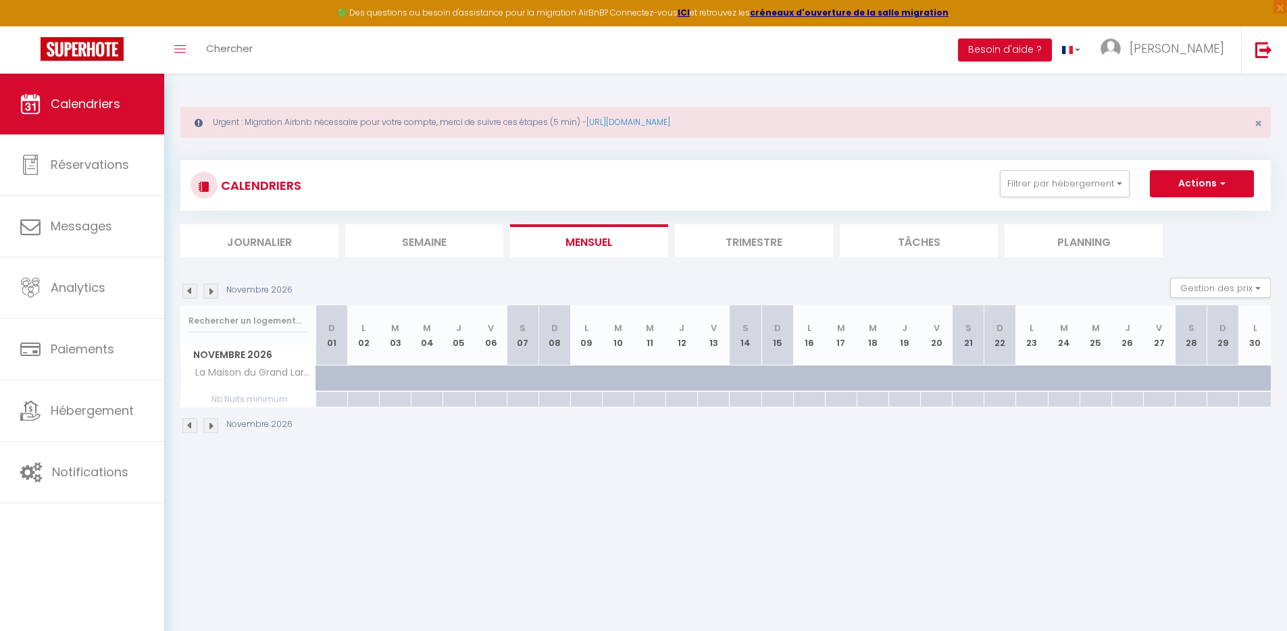
click at [211, 295] on img at bounding box center [210, 291] width 15 height 15
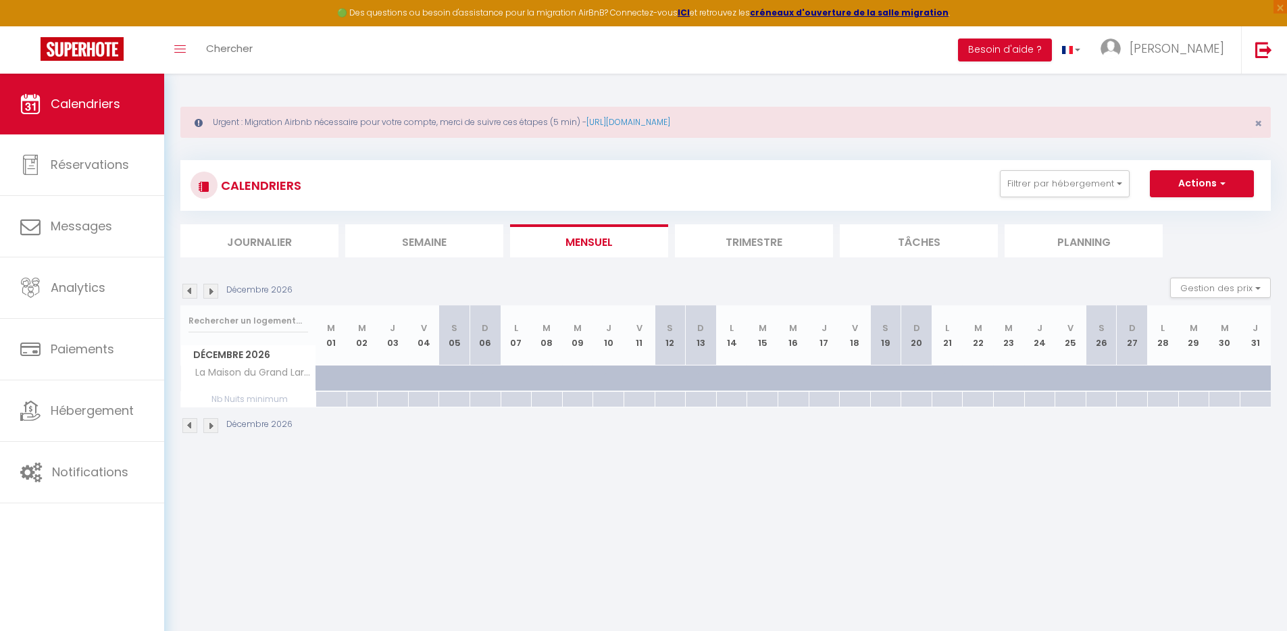
click at [211, 295] on img at bounding box center [210, 291] width 15 height 15
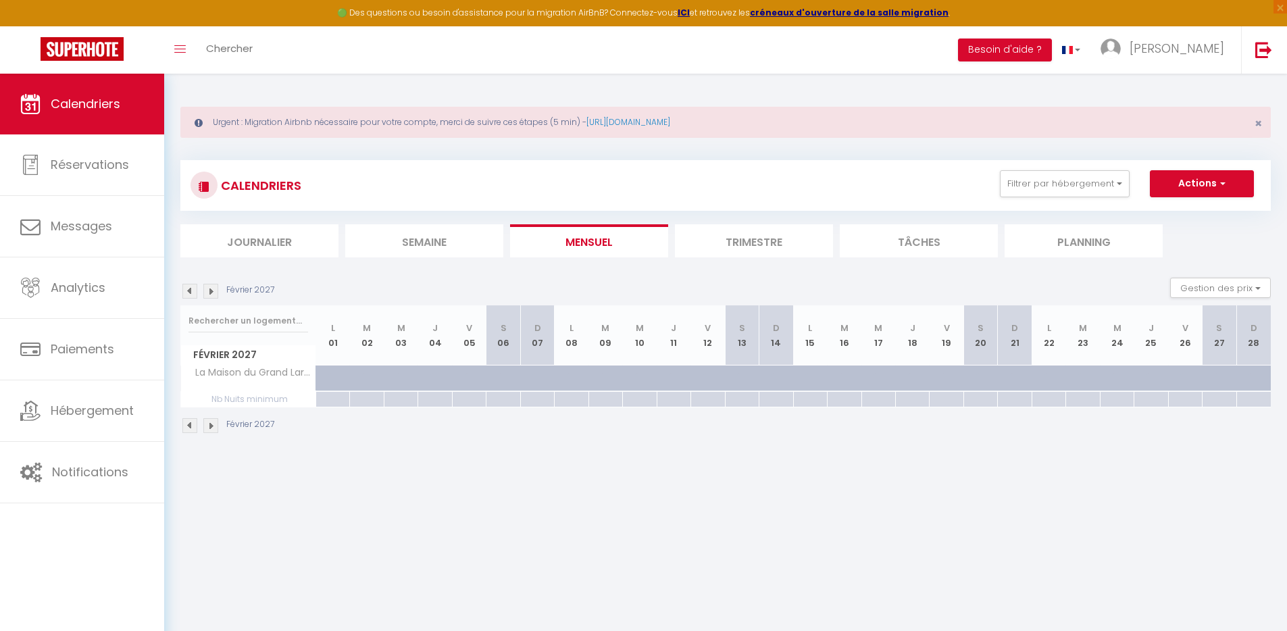
click at [189, 293] on img at bounding box center [189, 291] width 15 height 15
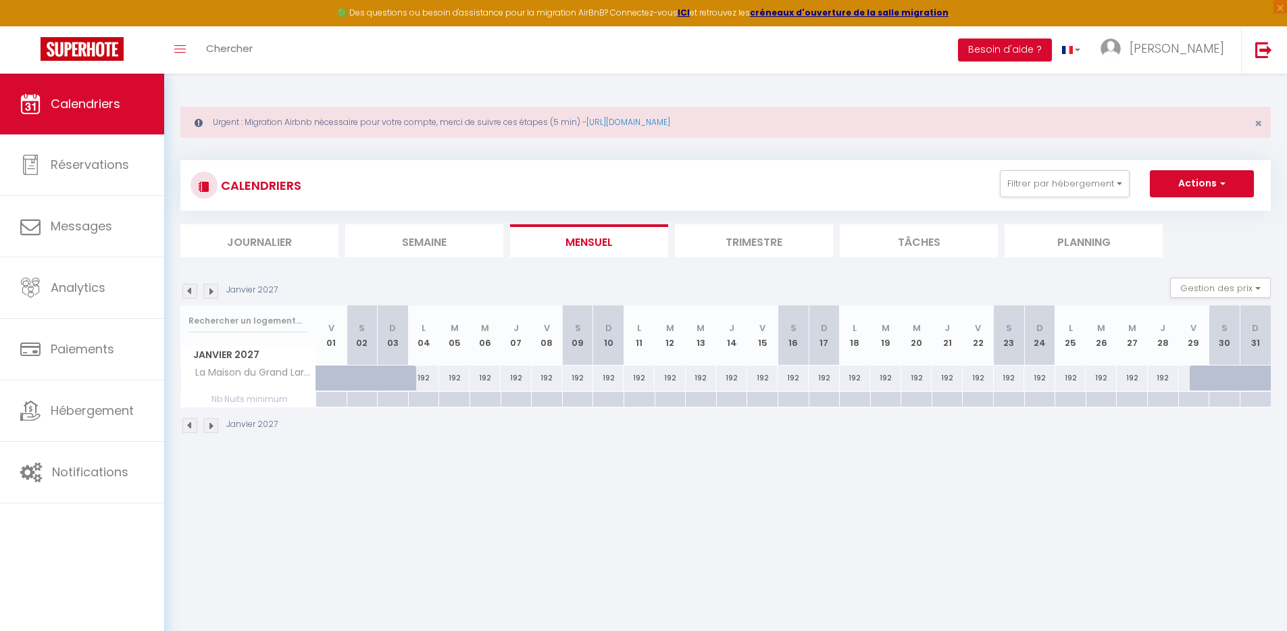
click at [426, 376] on div "192" at bounding box center [423, 378] width 31 height 25
select select "1"
type input "Lun 04 Janvier 2027"
type input "Mar 05 Janvier 2027"
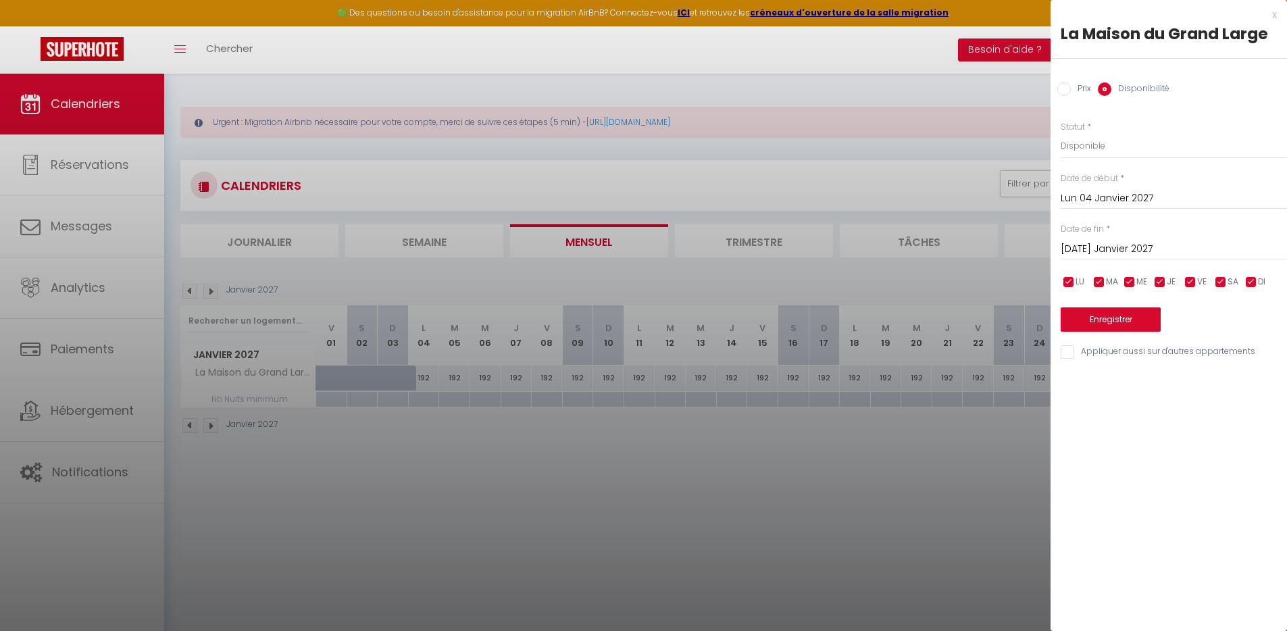
click at [580, 482] on div at bounding box center [643, 315] width 1287 height 631
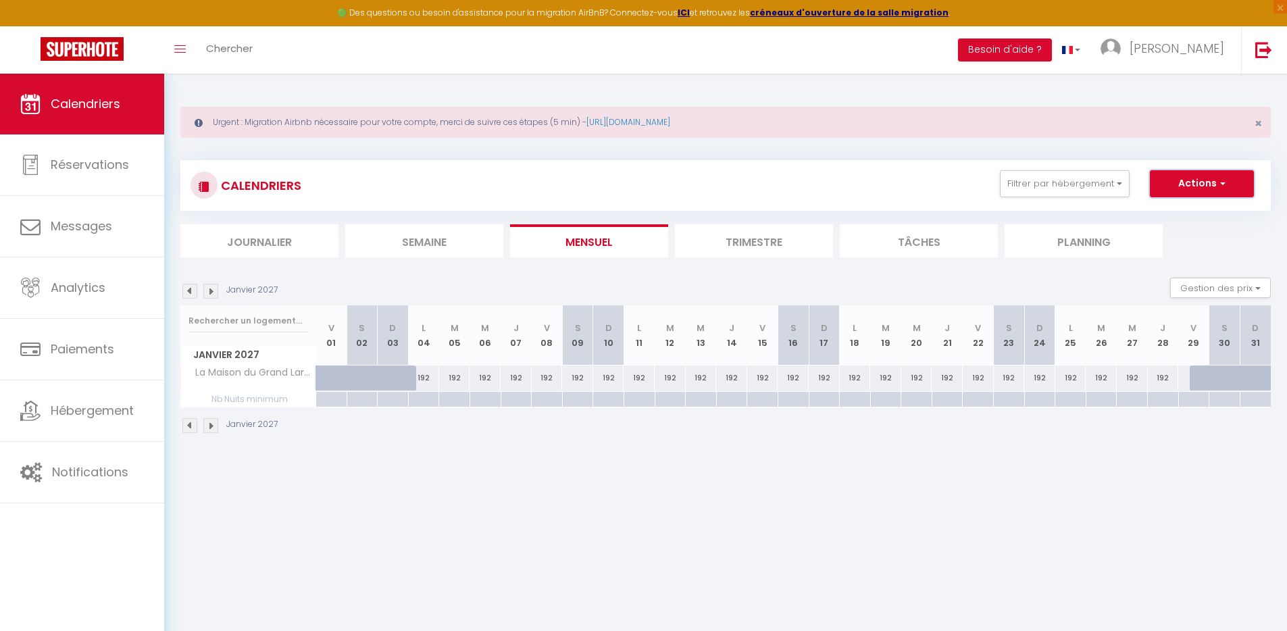
click at [1203, 187] on button "Actions" at bounding box center [1202, 183] width 104 height 27
click at [1178, 211] on link "Nouvelle réservation" at bounding box center [1188, 215] width 118 height 20
select select
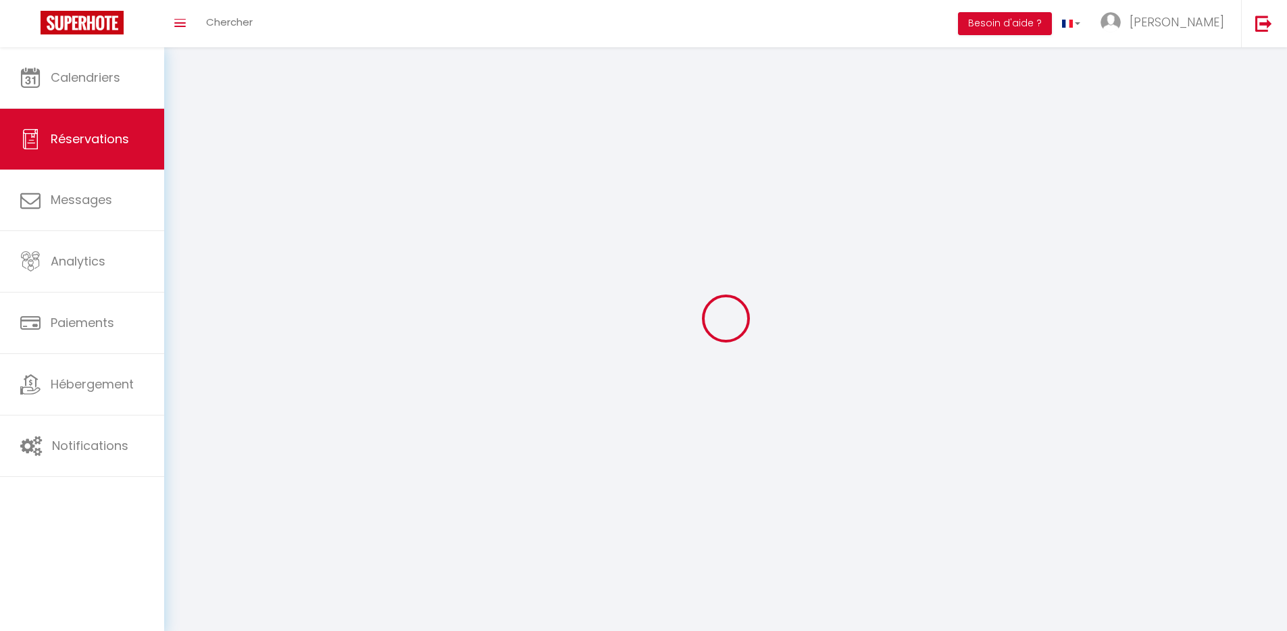
select select
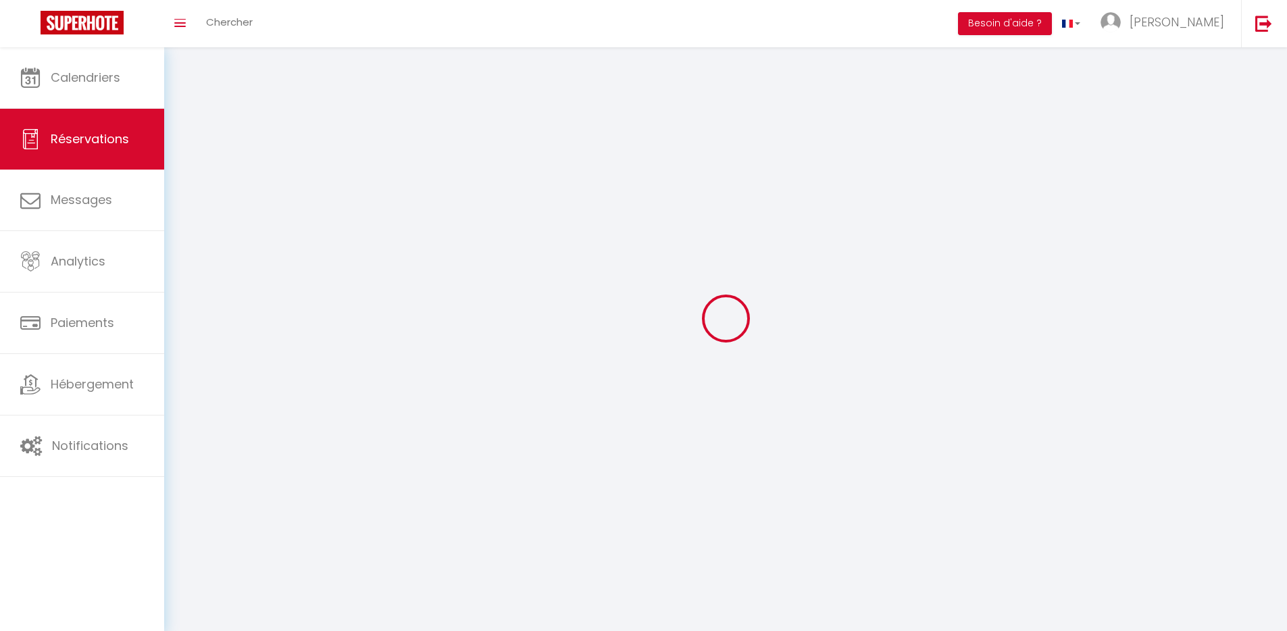
select select
checkbox input "false"
select select
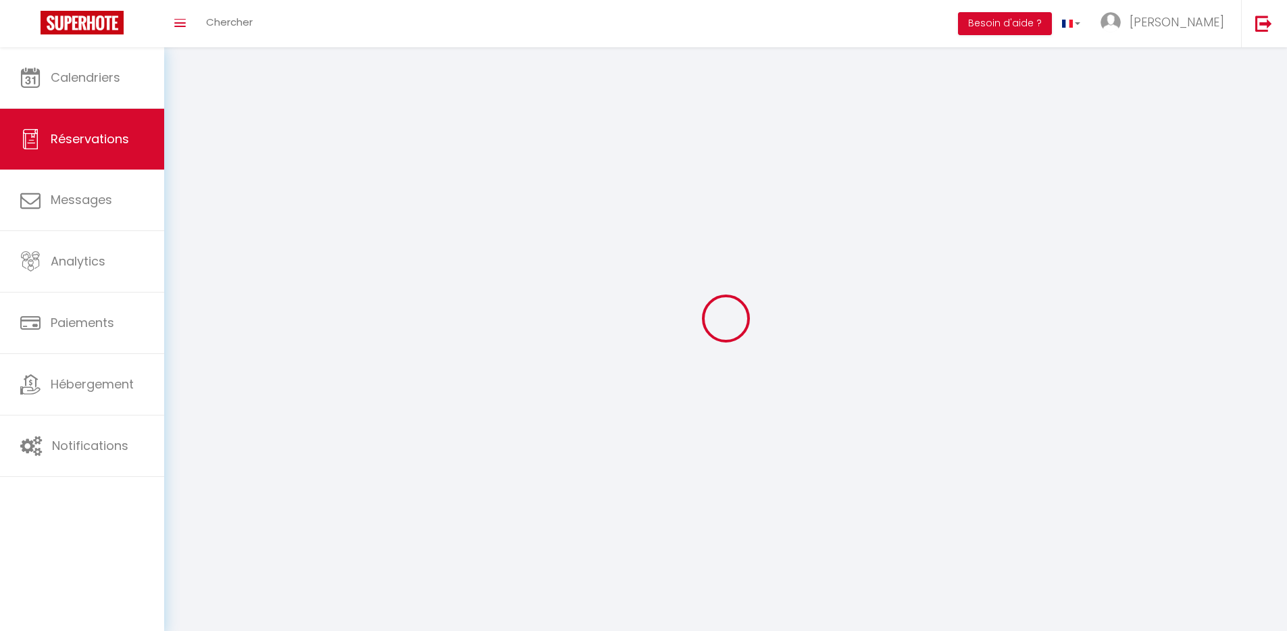
select select
checkbox input "false"
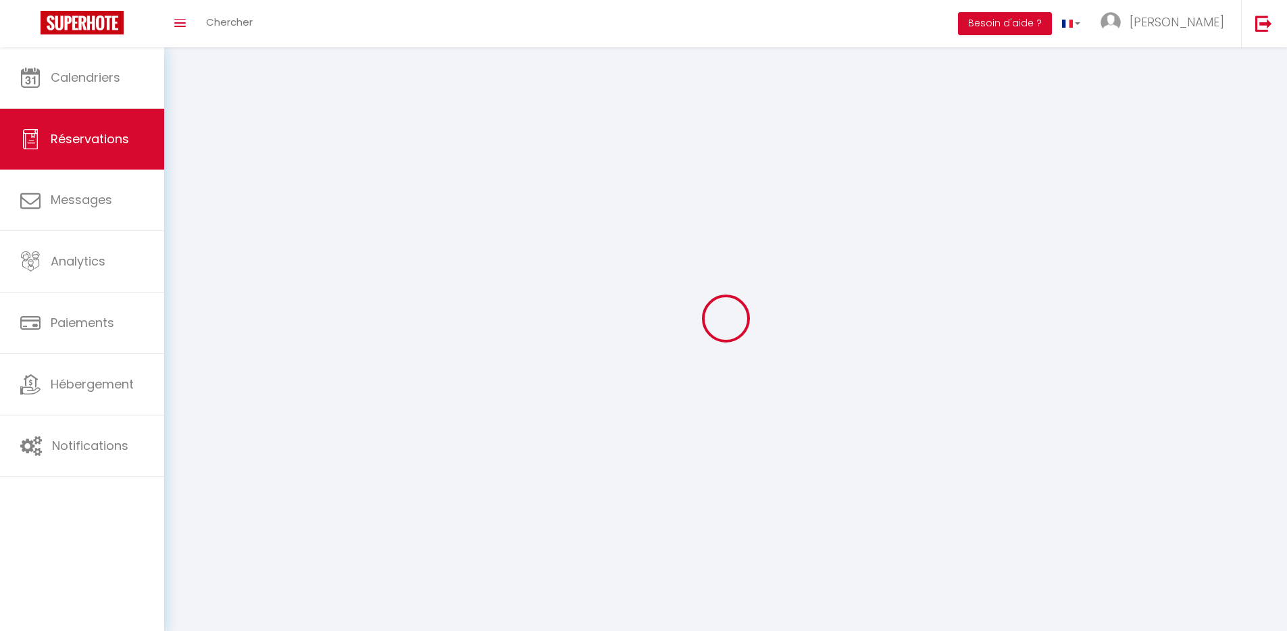
select select
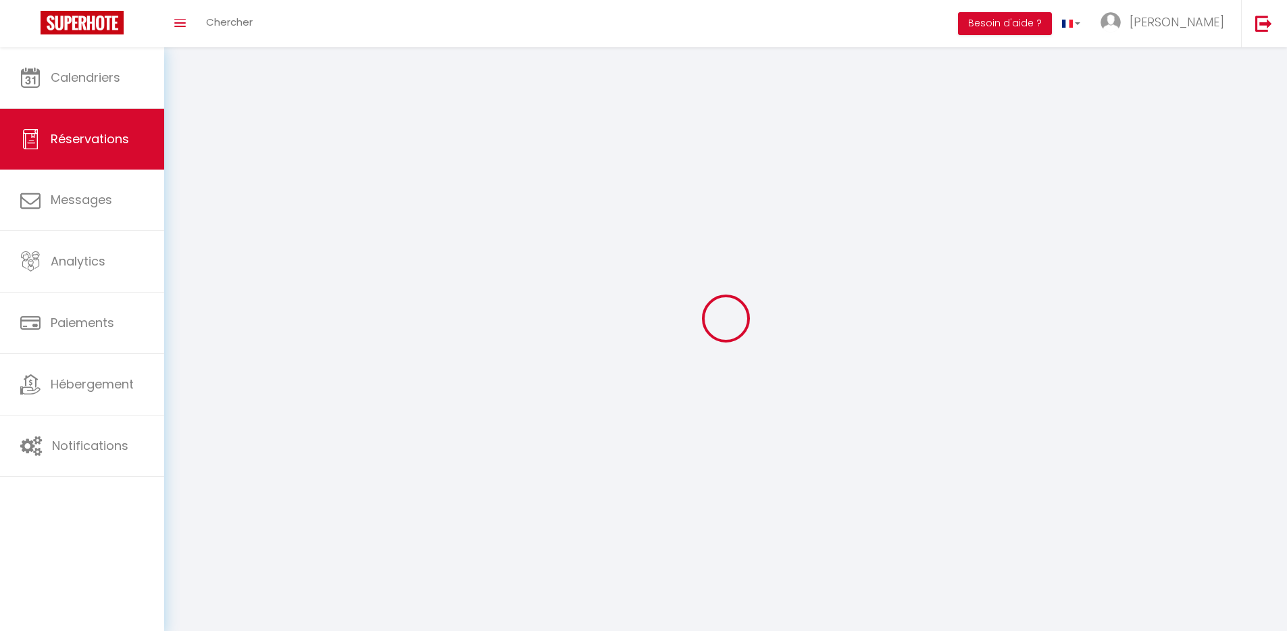
checkbox input "false"
select select
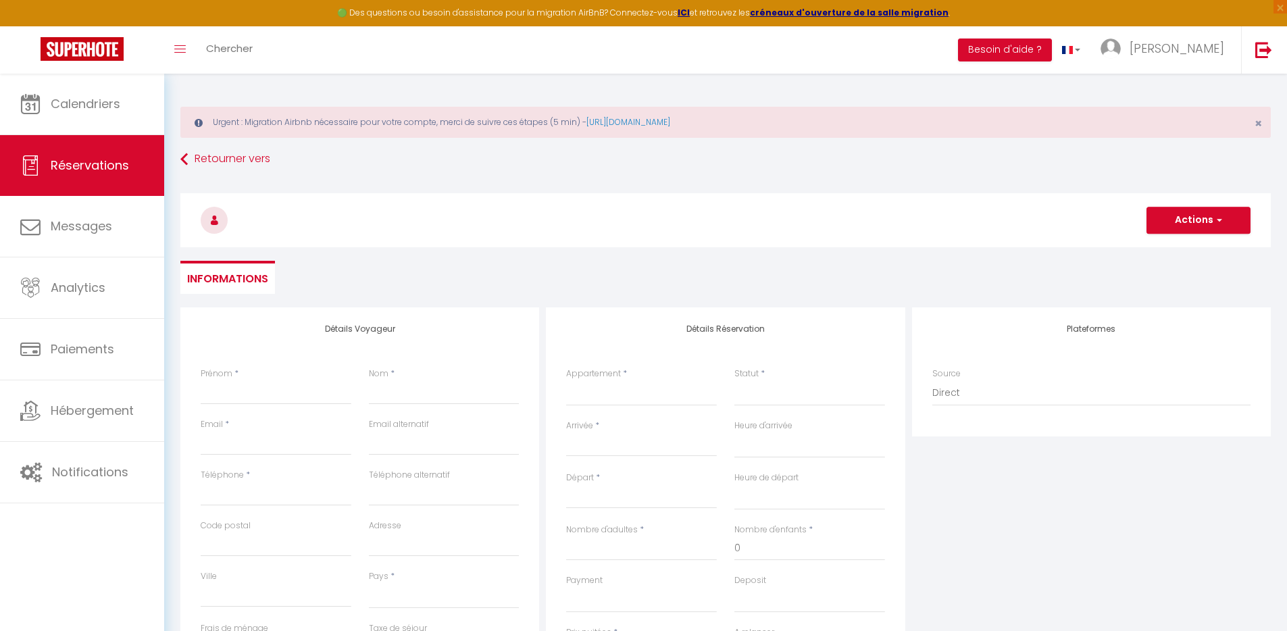
select select
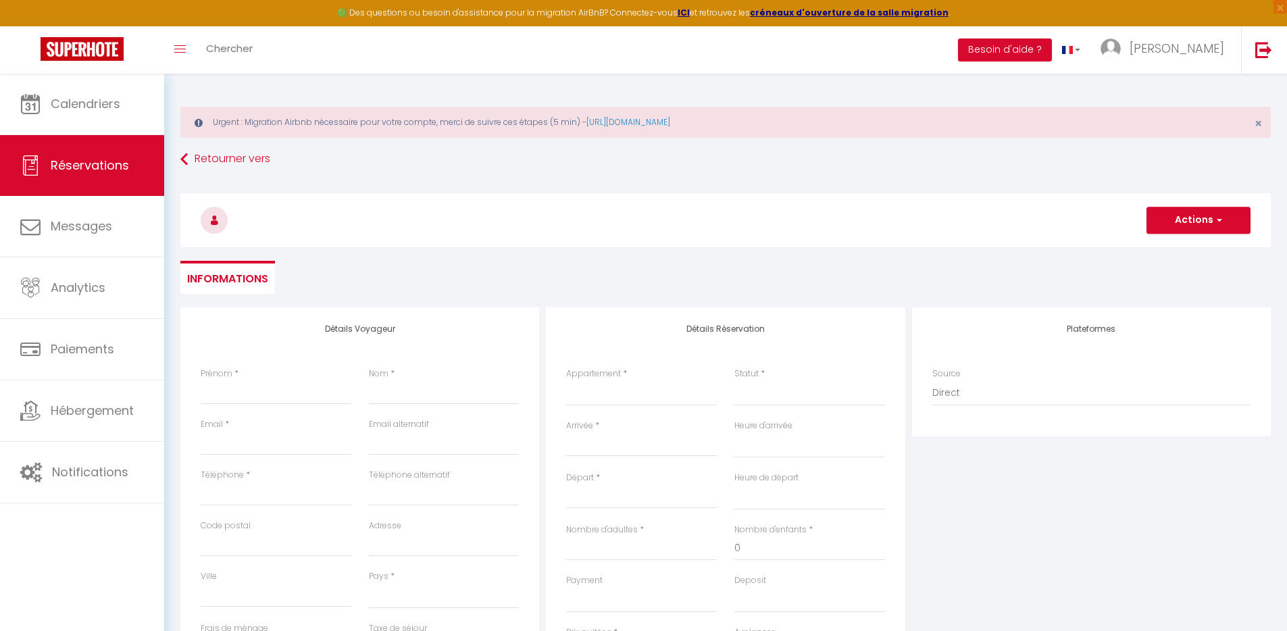
checkbox input "false"
select select
click at [613, 392] on select "Maison cozy plage & jardin Havre de paix à Pornic | Patio & Charme côtier L'ins…" at bounding box center [641, 393] width 151 height 26
select select "74560"
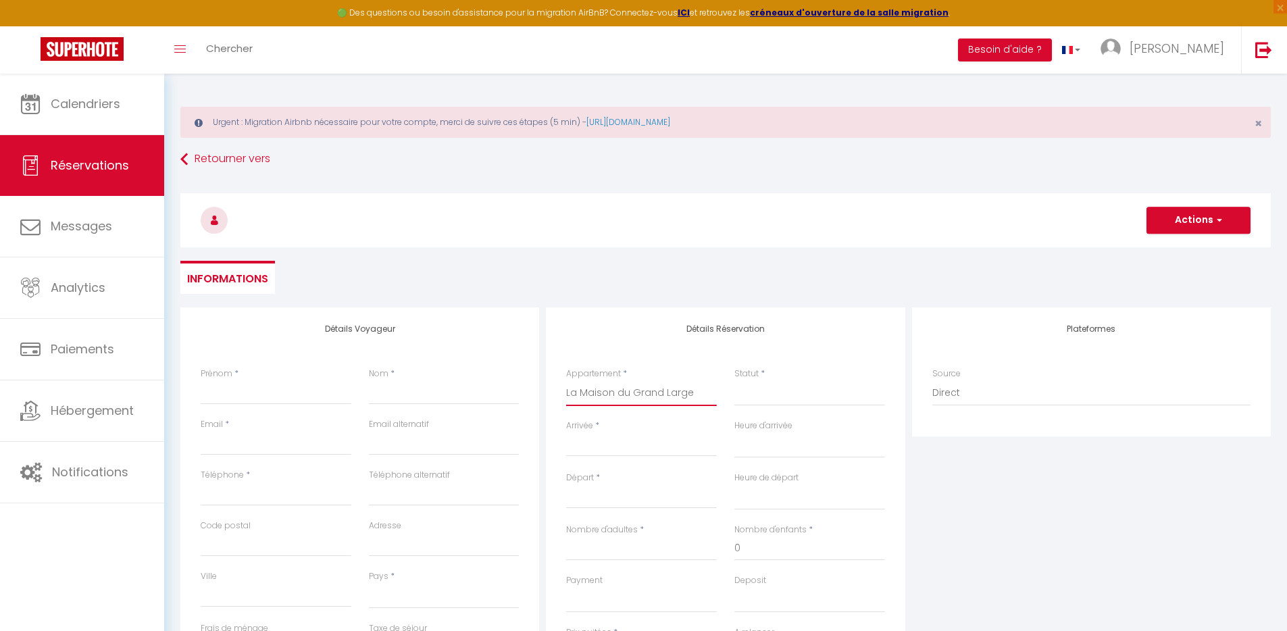
click at [566, 380] on select "Maison cozy plage & jardin Havre de paix à Pornic | Patio & Charme côtier L'ins…" at bounding box center [641, 393] width 151 height 26
select select
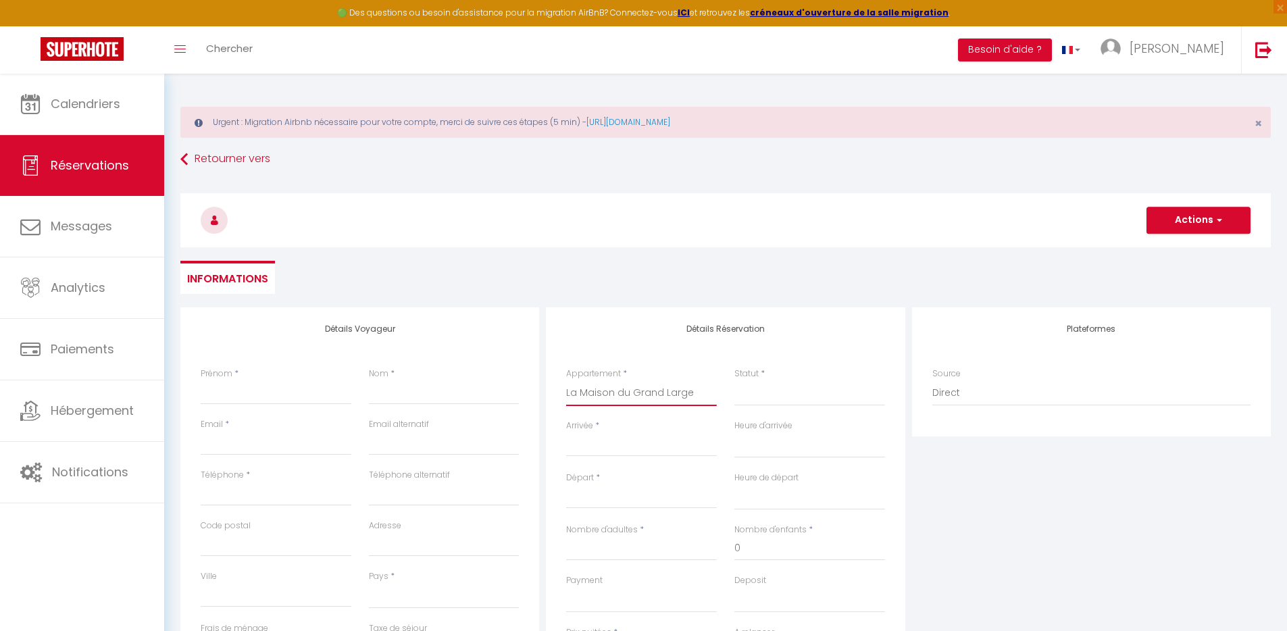
select select
checkbox input "false"
click at [620, 443] on input "Arrivée" at bounding box center [641, 446] width 151 height 18
select select
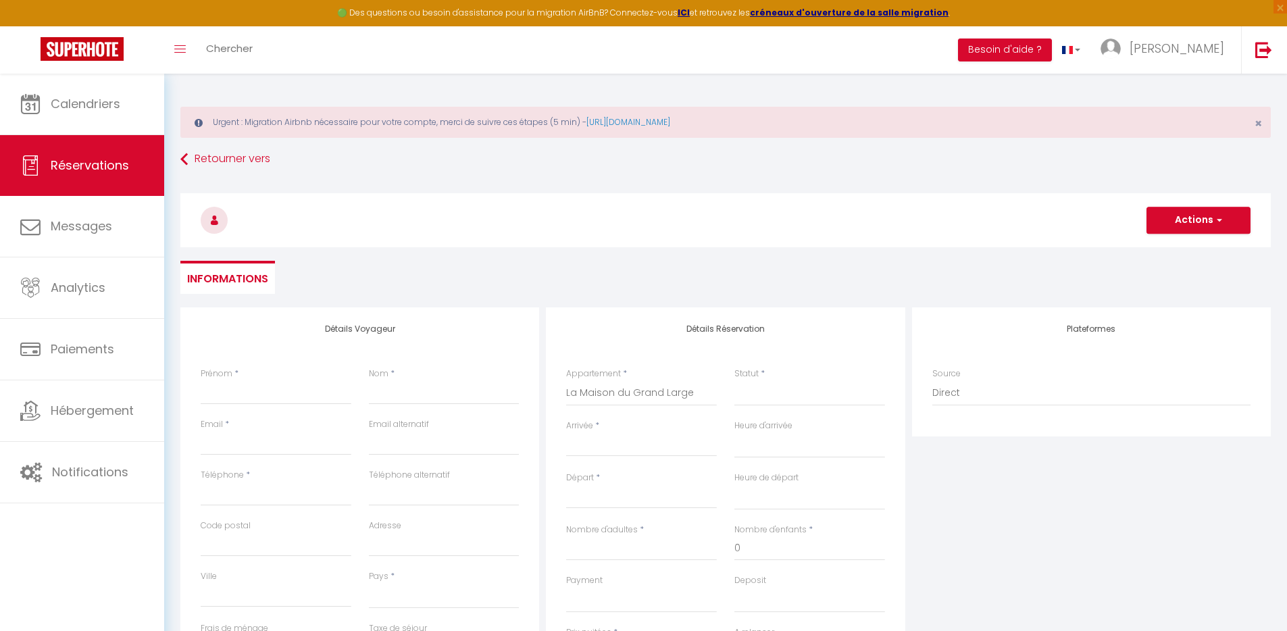
select select
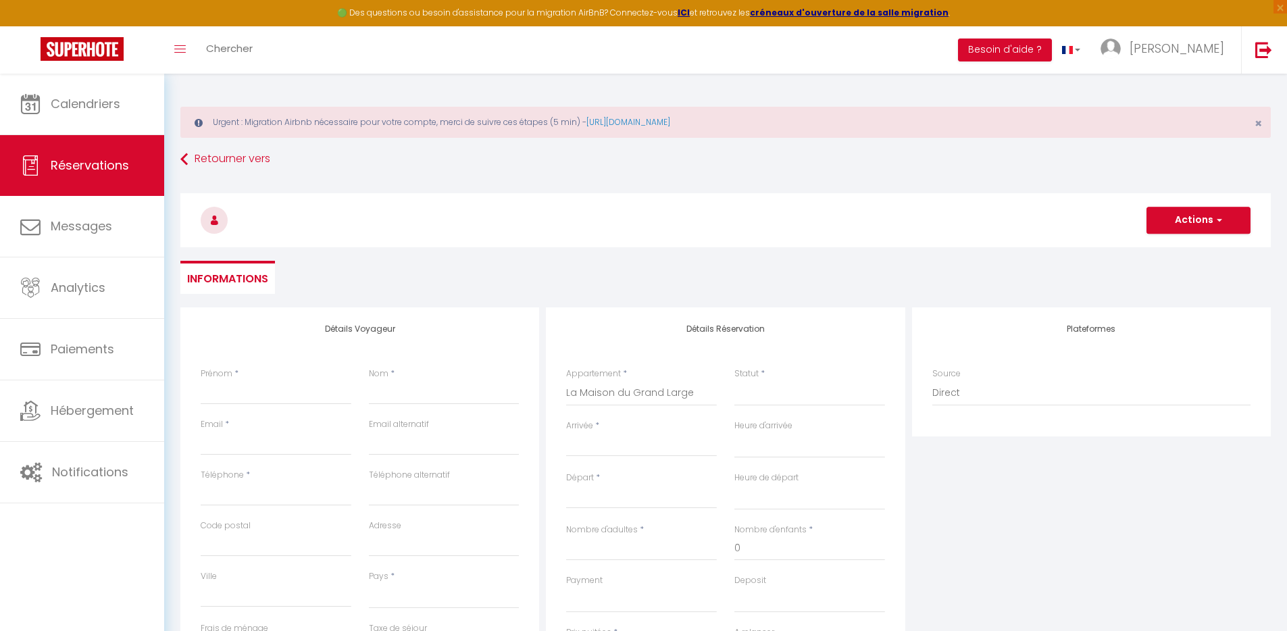
checkbox input "false"
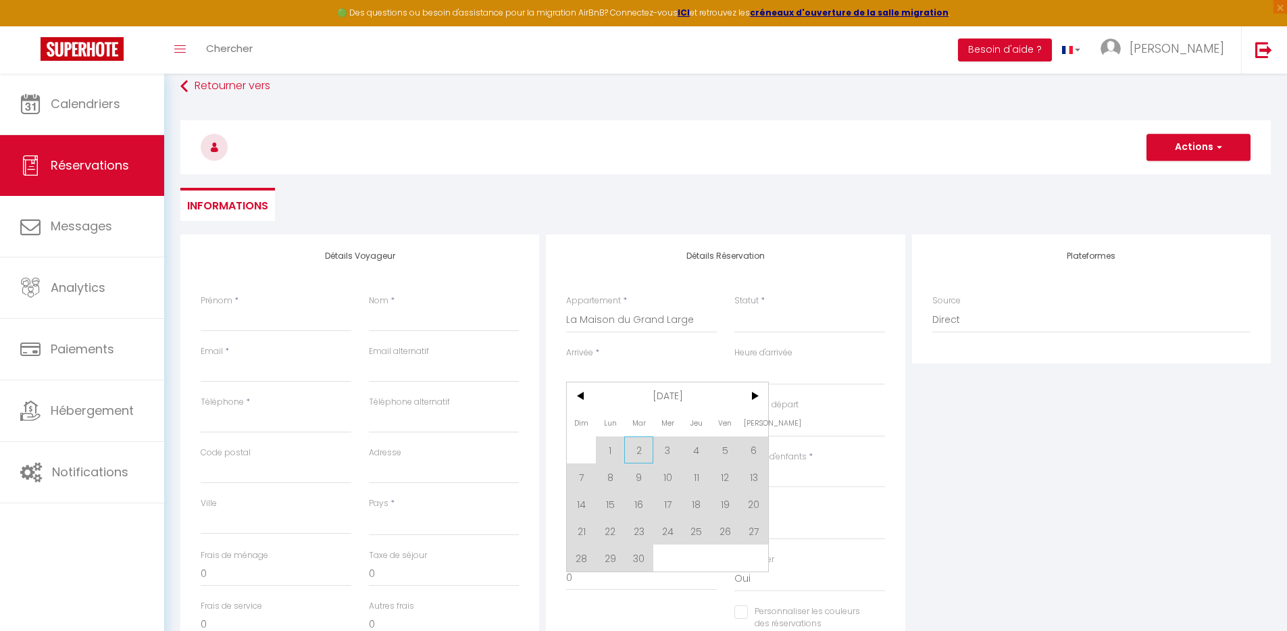
scroll to position [101, 0]
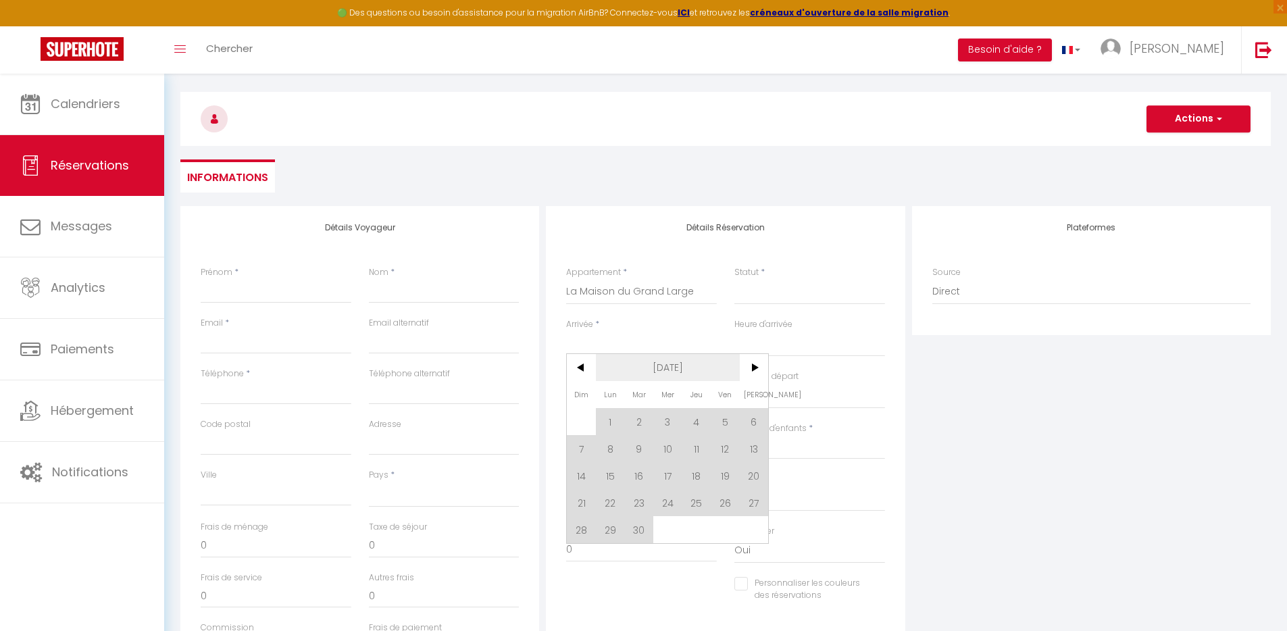
click at [693, 360] on span "[DATE]" at bounding box center [668, 367] width 144 height 27
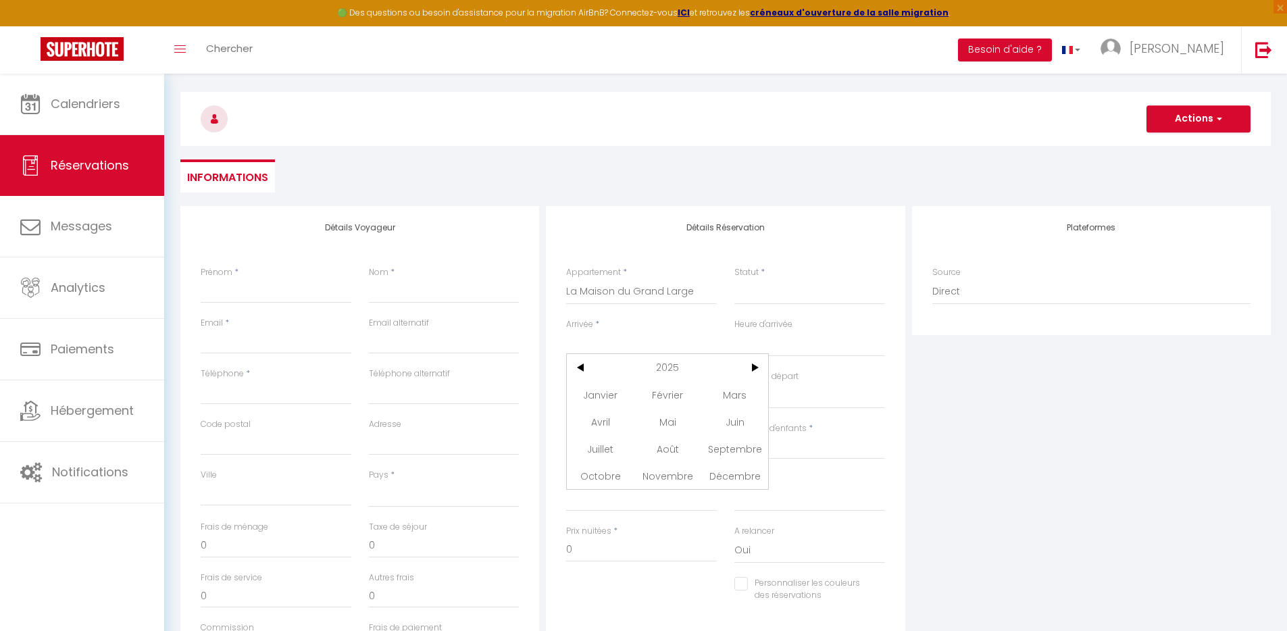
click at [739, 370] on span "2025" at bounding box center [668, 367] width 144 height 27
click at [665, 449] on span "2027" at bounding box center [667, 448] width 67 height 27
click at [610, 398] on span "Janvier" at bounding box center [600, 394] width 67 height 27
drag, startPoint x: 614, startPoint y: 449, endPoint x: 621, endPoint y: 434, distance: 15.7
click at [614, 449] on span "4" at bounding box center [610, 448] width 29 height 27
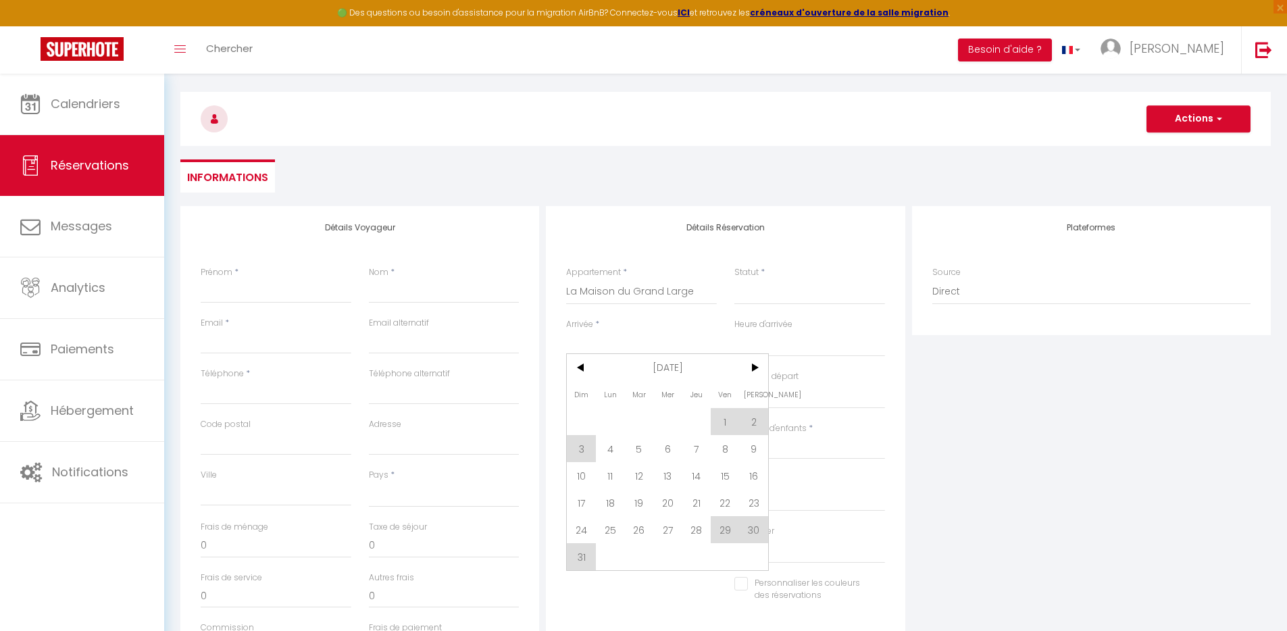
select select
type input "Lun 04 Janvier 2027"
select select
type input "Mar 05 Janvier 2027"
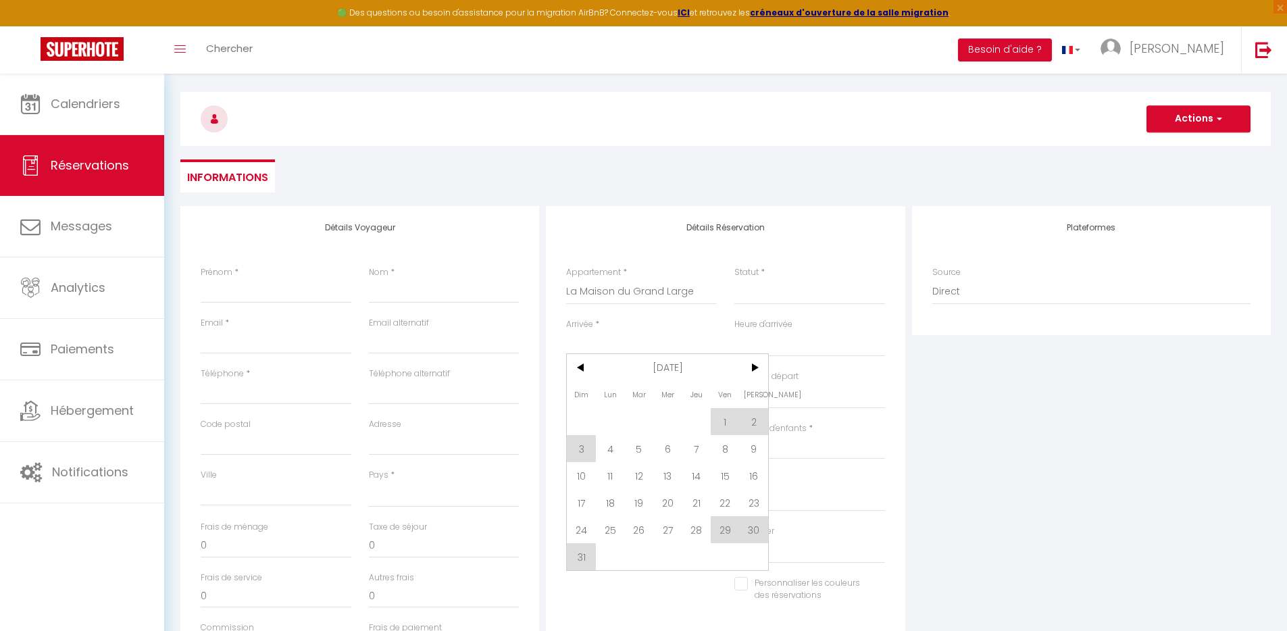
select select
checkbox input "false"
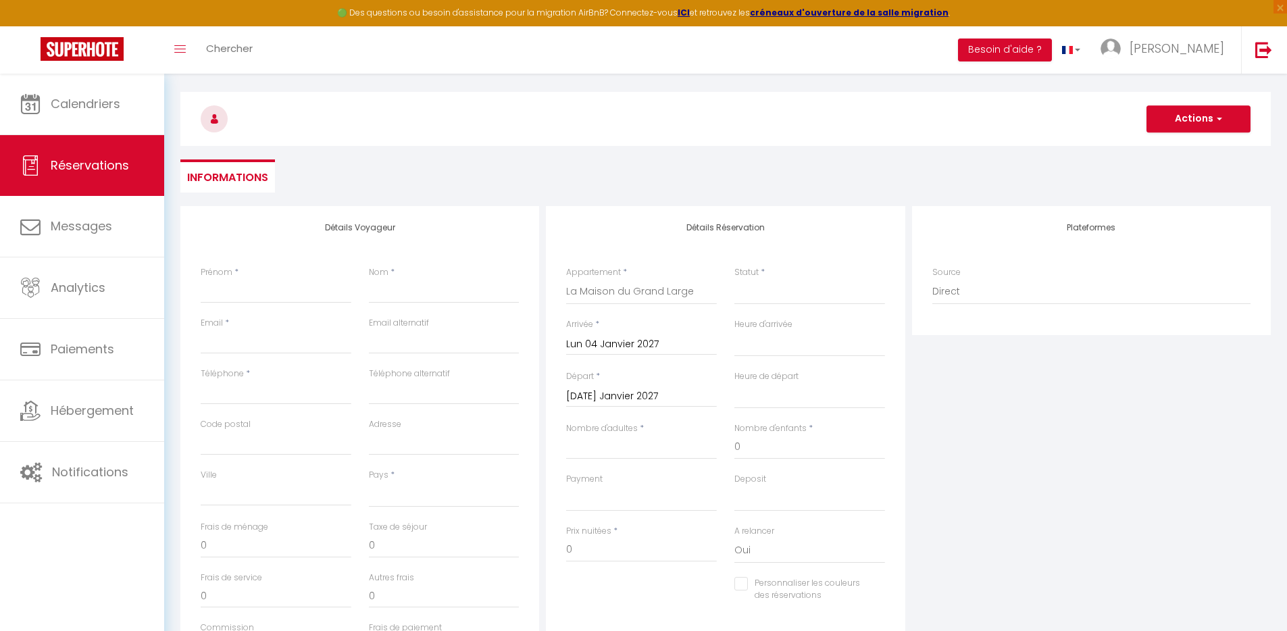
click at [634, 397] on input "Mar 05 Janvier 2027" at bounding box center [641, 397] width 151 height 18
click at [648, 414] on span "Jan 2027" at bounding box center [668, 418] width 144 height 27
click at [756, 417] on span ">" at bounding box center [754, 418] width 29 height 27
click at [610, 441] on span "Janvier" at bounding box center [600, 445] width 67 height 27
click at [590, 500] on span "2" at bounding box center [581, 500] width 29 height 27
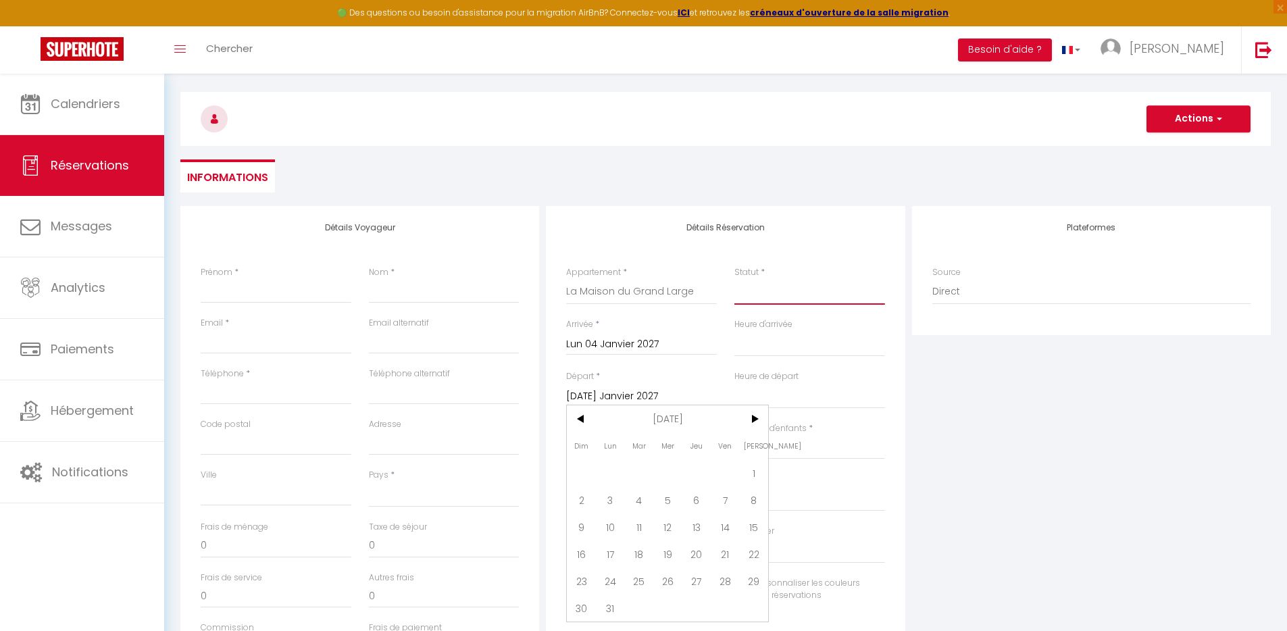
click at [791, 293] on select "Confirmé Non Confirmé Annulé Annulé par le voyageur No Show Request" at bounding box center [810, 292] width 151 height 26
select select
type input "Dim 02 Janvier 2028"
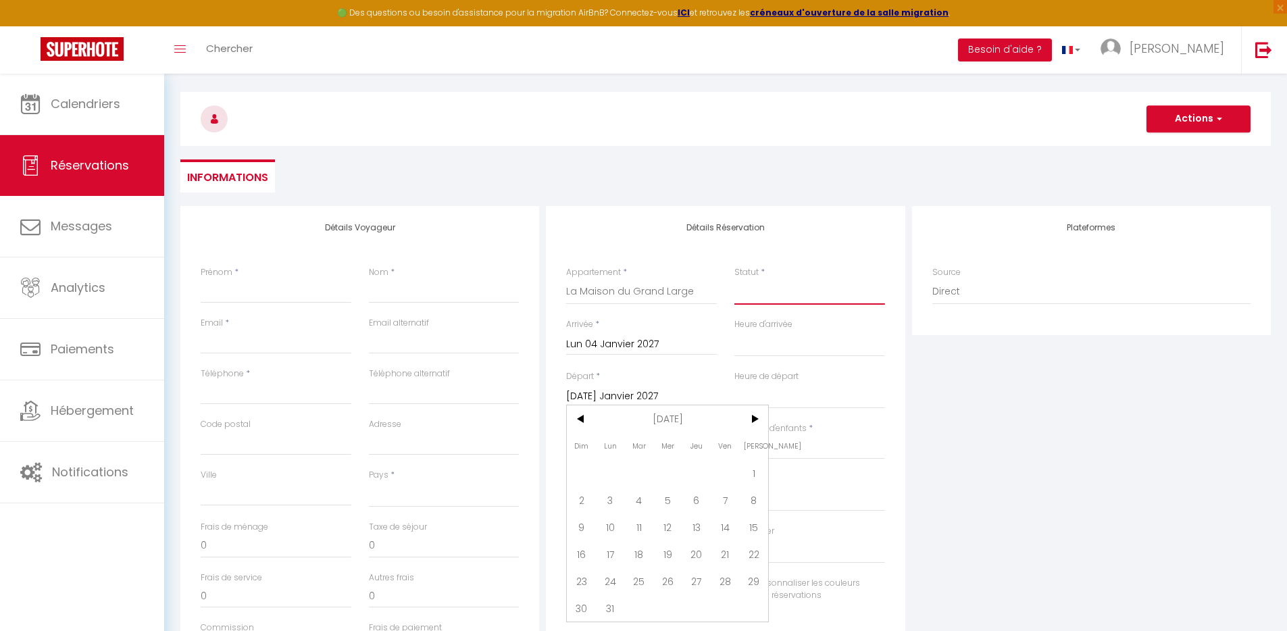
select select
checkbox input "false"
select select "1"
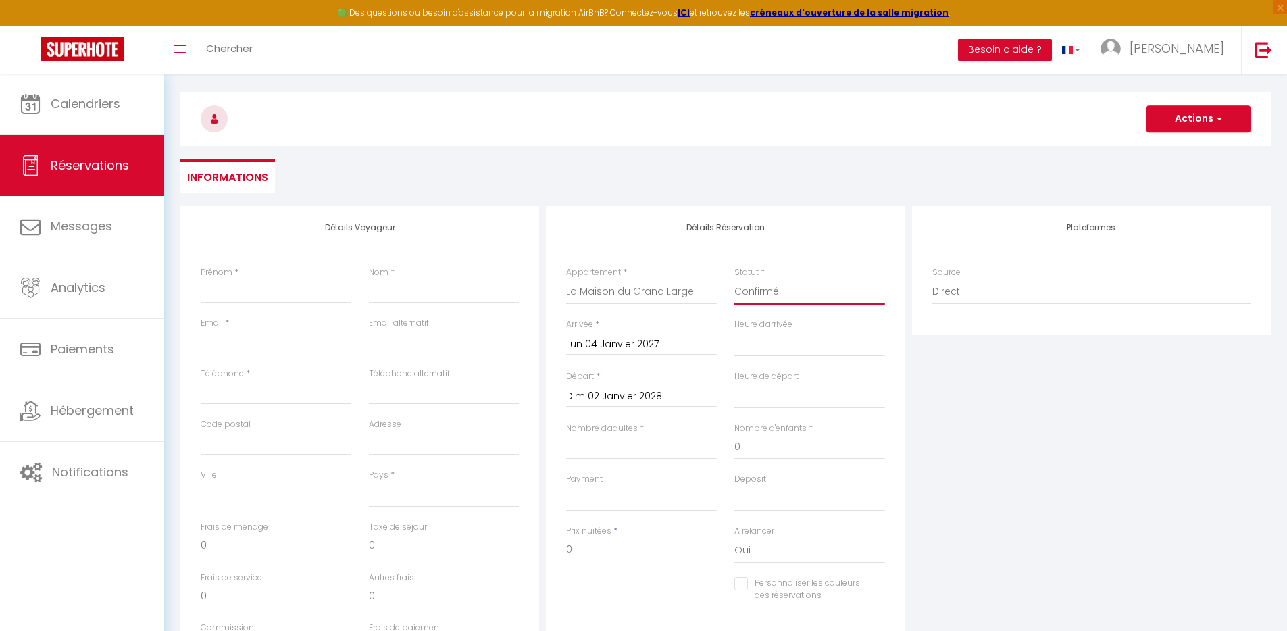
click at [735, 279] on select "Confirmé Non Confirmé Annulé Annulé par le voyageur No Show Request" at bounding box center [810, 292] width 151 height 26
select select
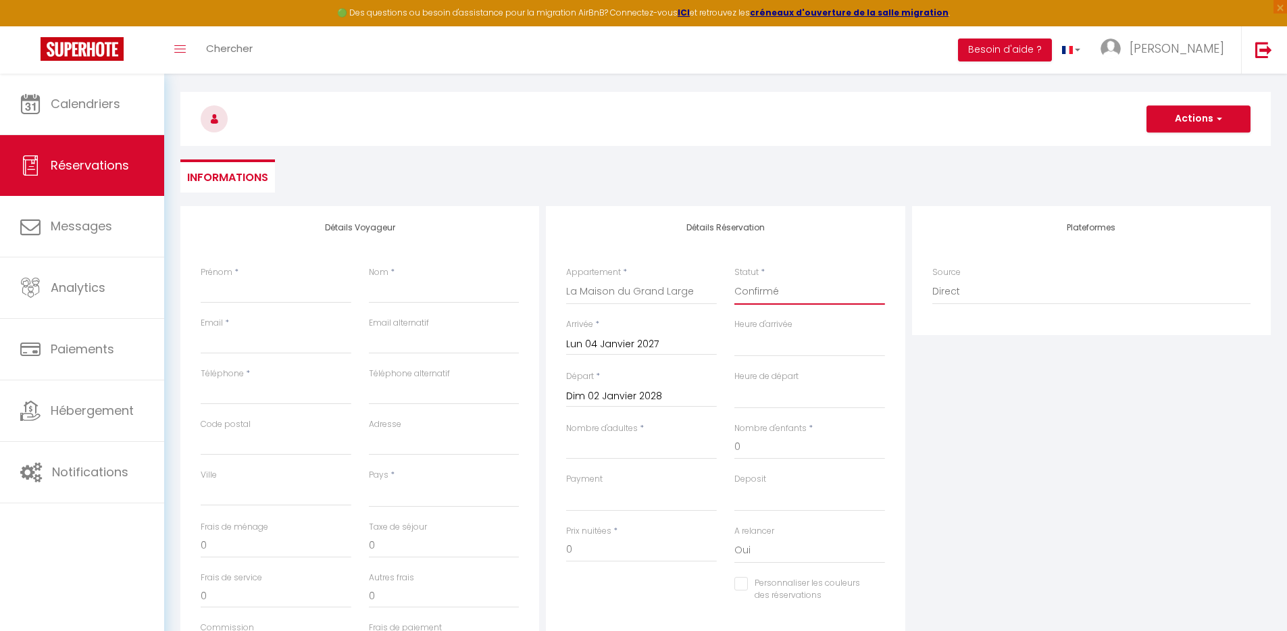
select select
checkbox input "false"
click at [622, 449] on input "Nombre d'adultes" at bounding box center [641, 447] width 151 height 24
type input "1"
select select
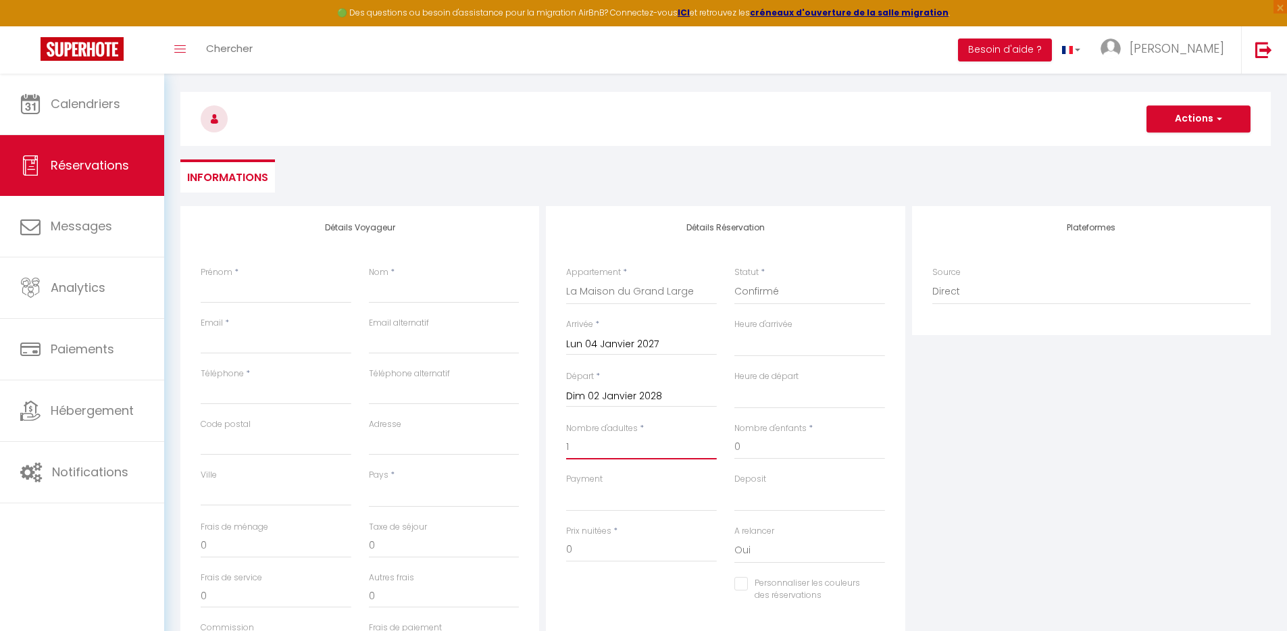
select select
checkbox input "false"
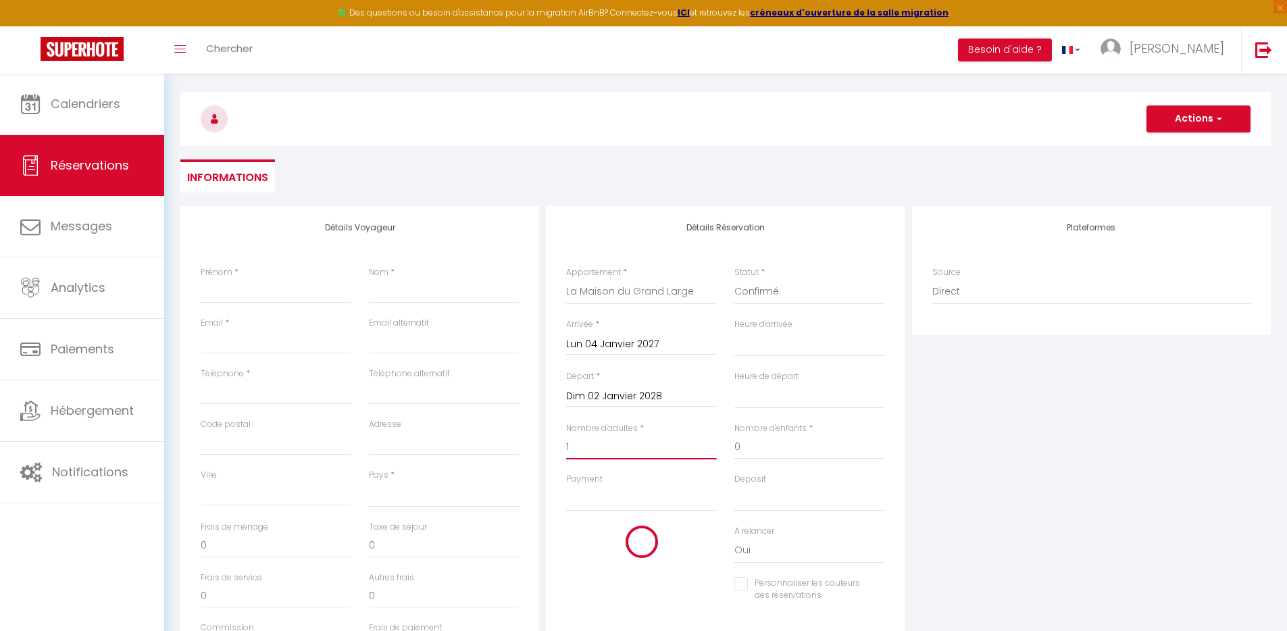
select select
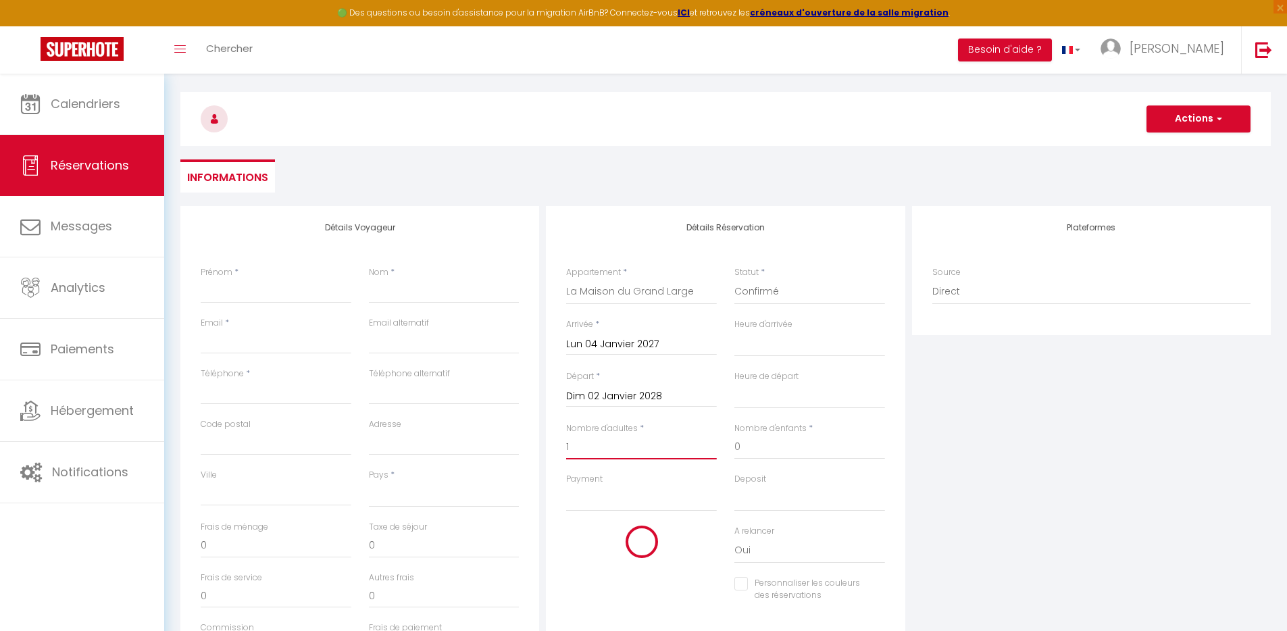
checkbox input "false"
type input "1"
click at [273, 302] on input "Prénom" at bounding box center [276, 291] width 151 height 24
type input "J"
select select
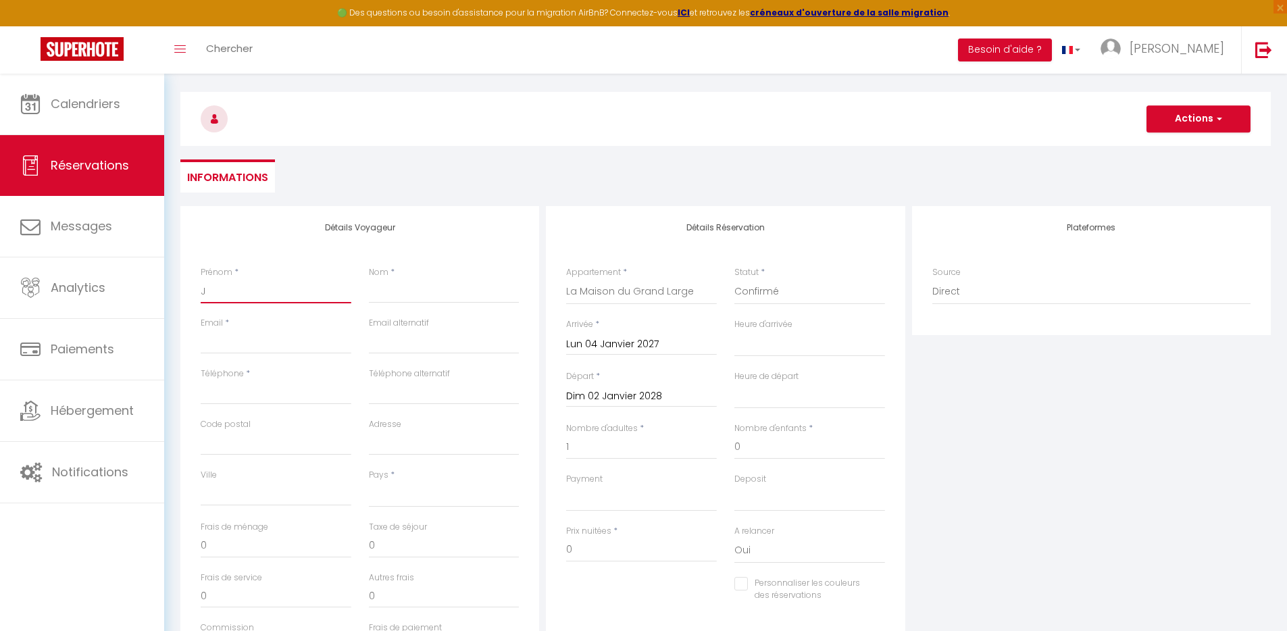
select select
checkbox input "false"
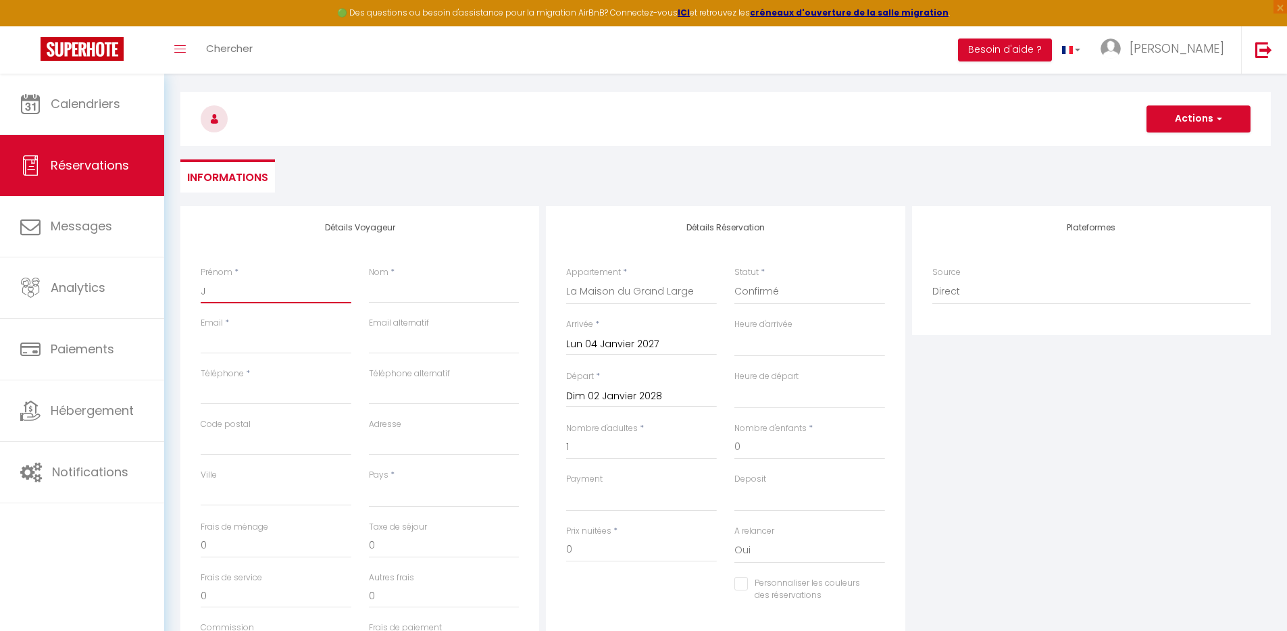
type input "JA"
select select
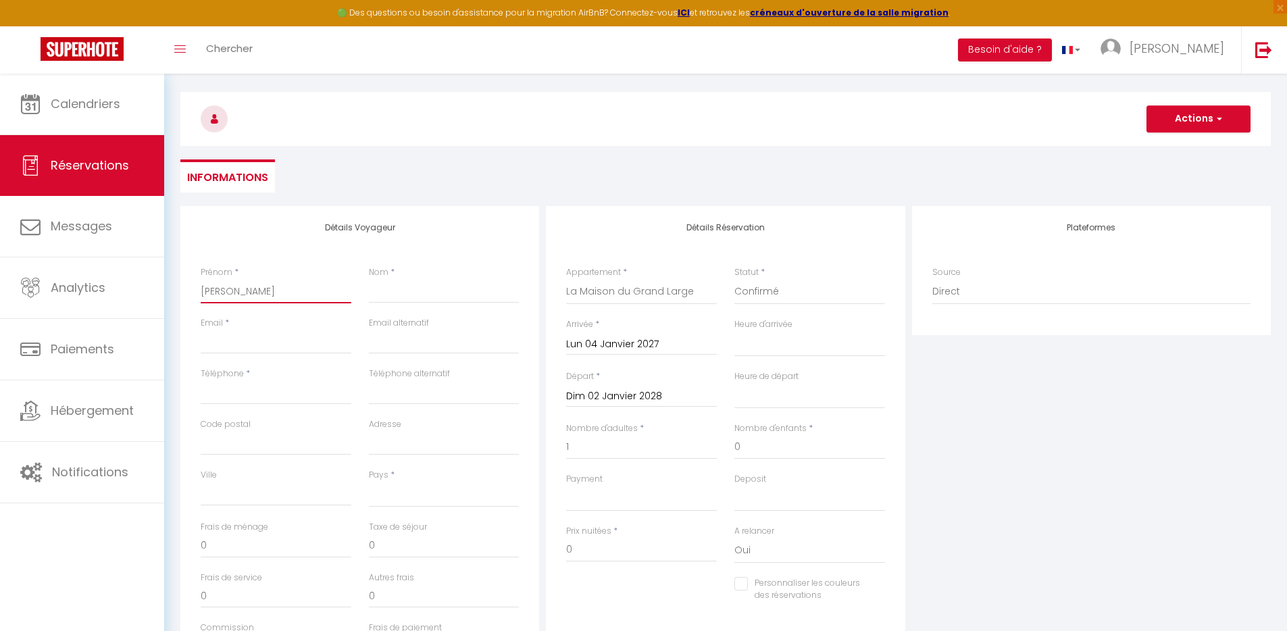
select select
checkbox input "false"
type input "JAC"
select select
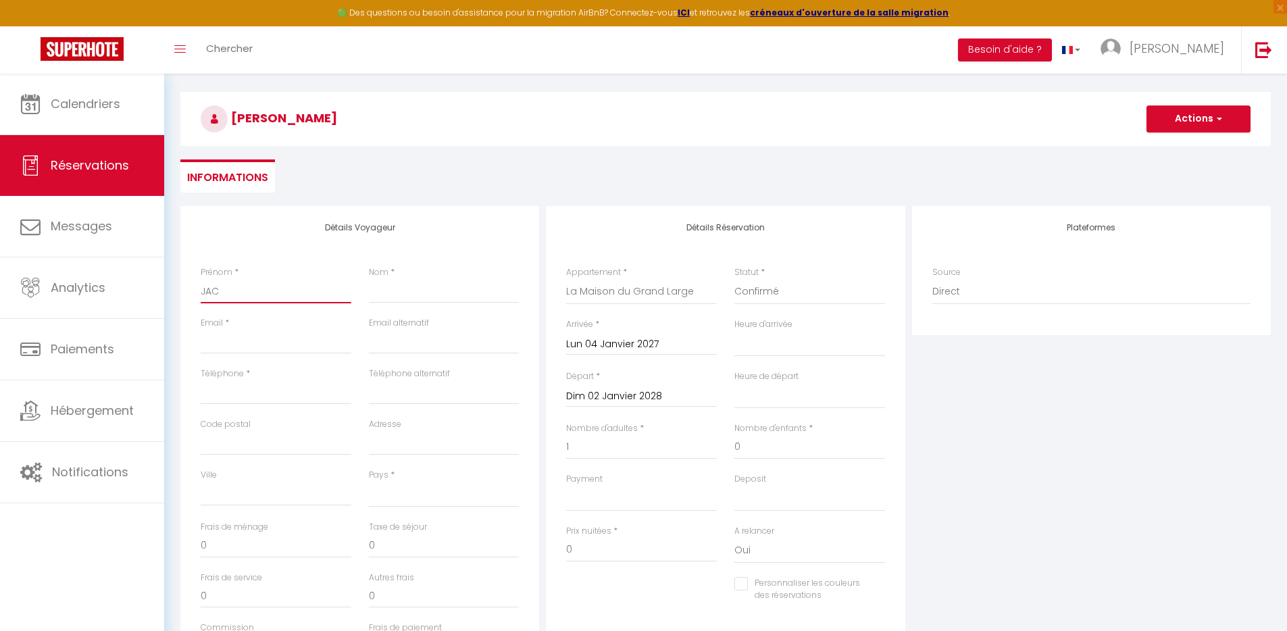
select select
checkbox input "false"
type input "JAC"
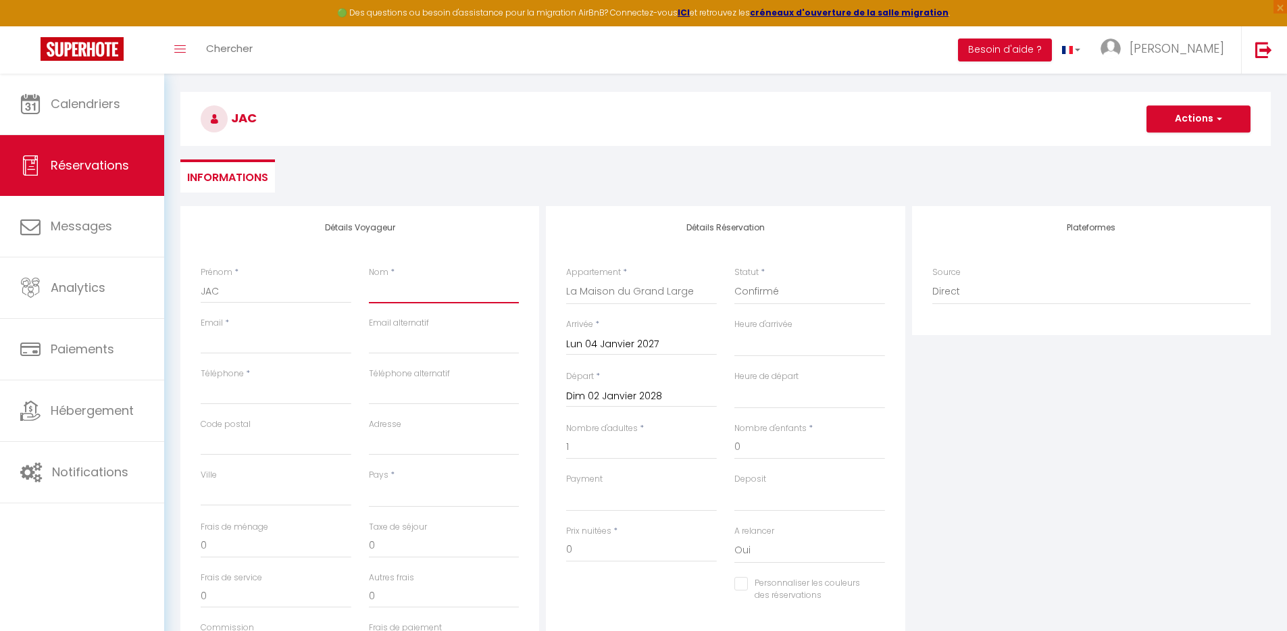
type input "J"
select select
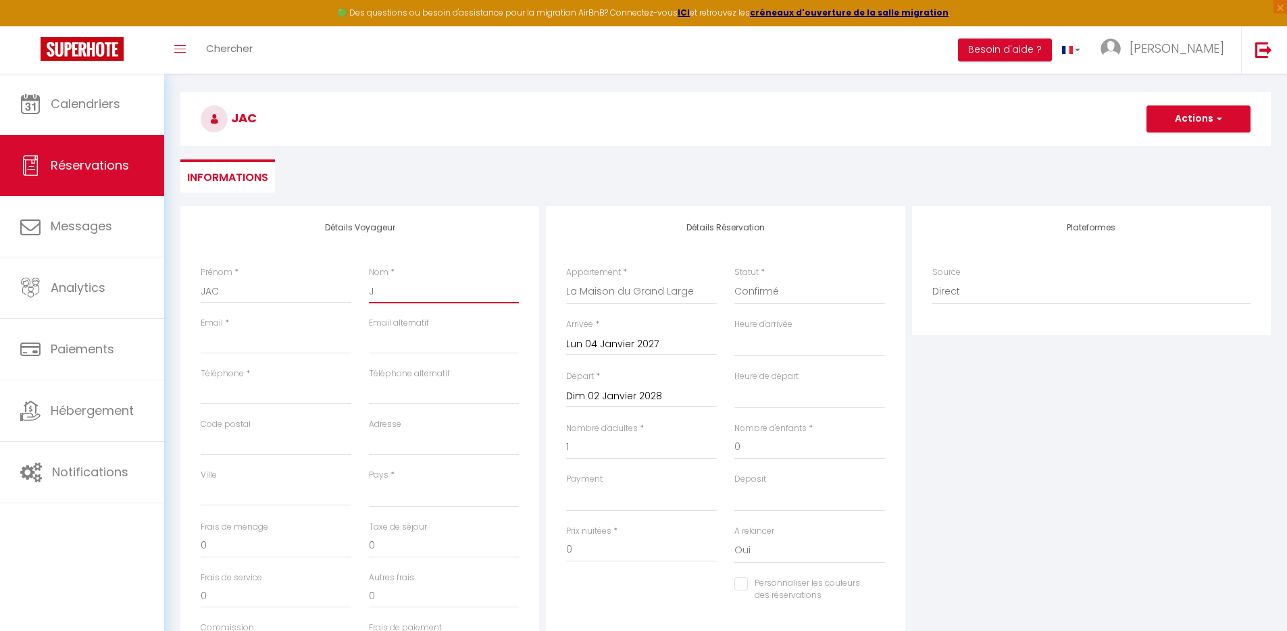
select select
checkbox input "false"
type input "JA"
select select
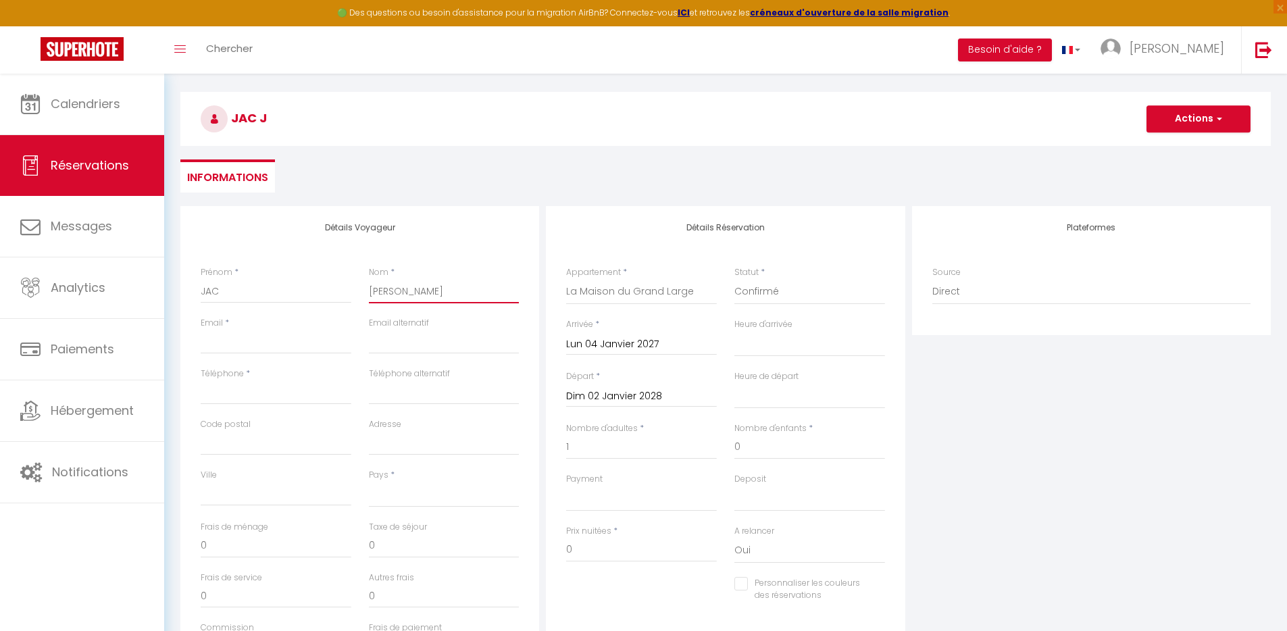
select select
checkbox input "false"
type input "JAC"
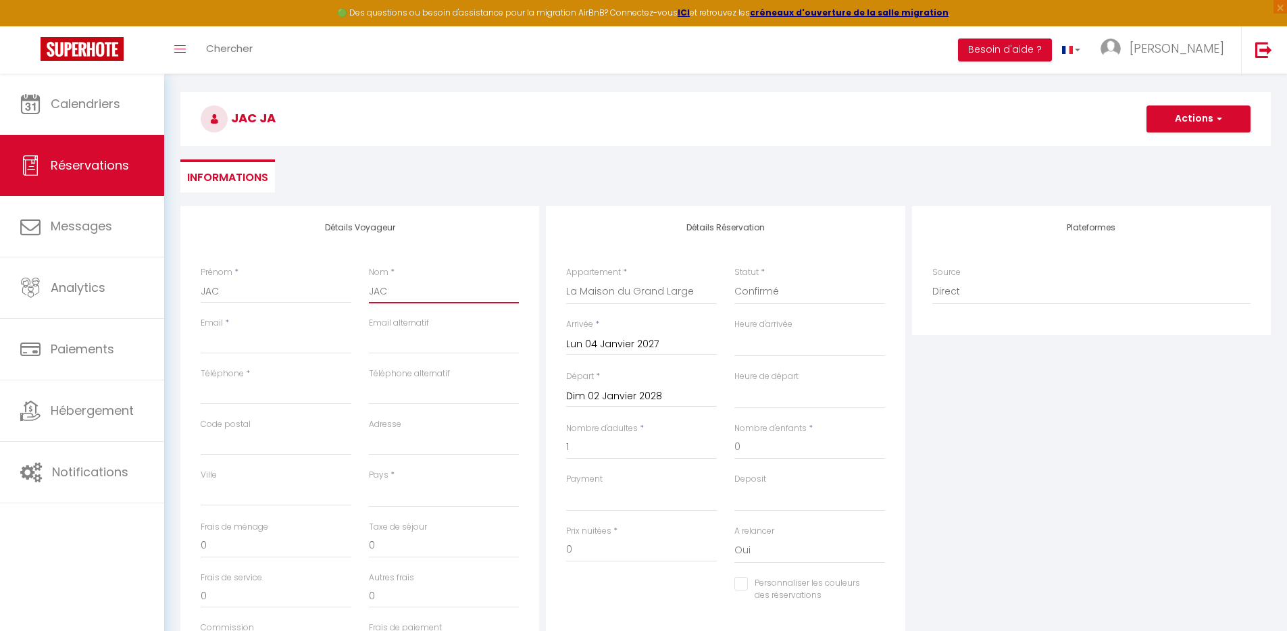
select select
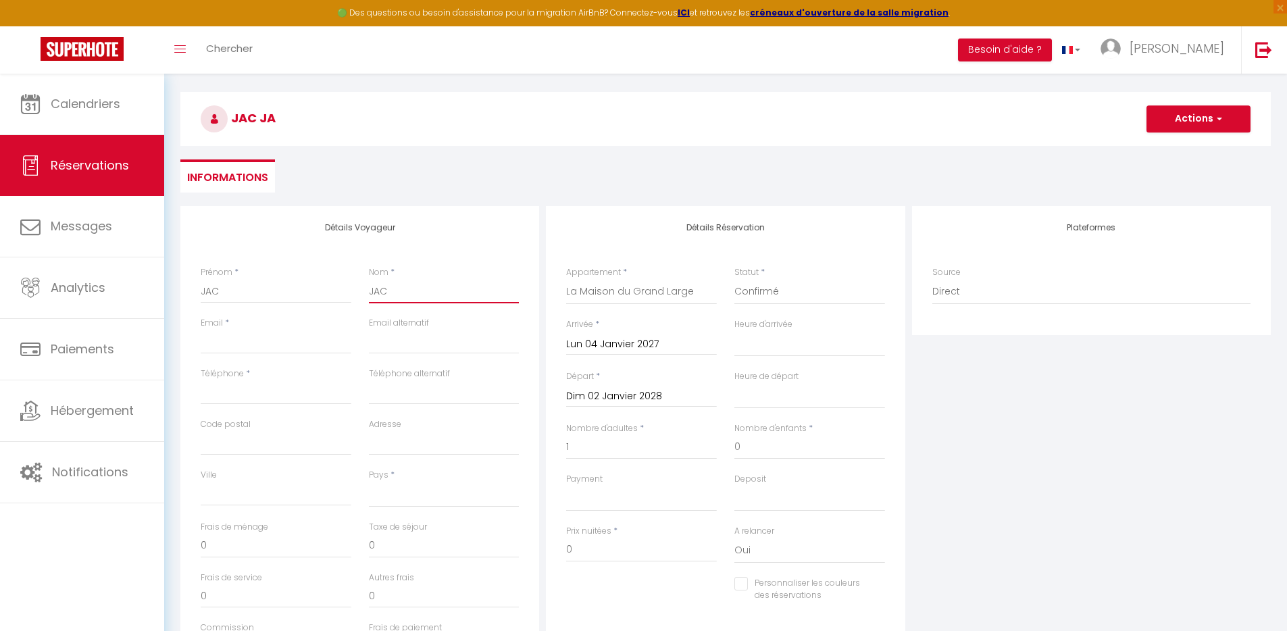
checkbox input "false"
type input "JAC"
type input "i"
select select
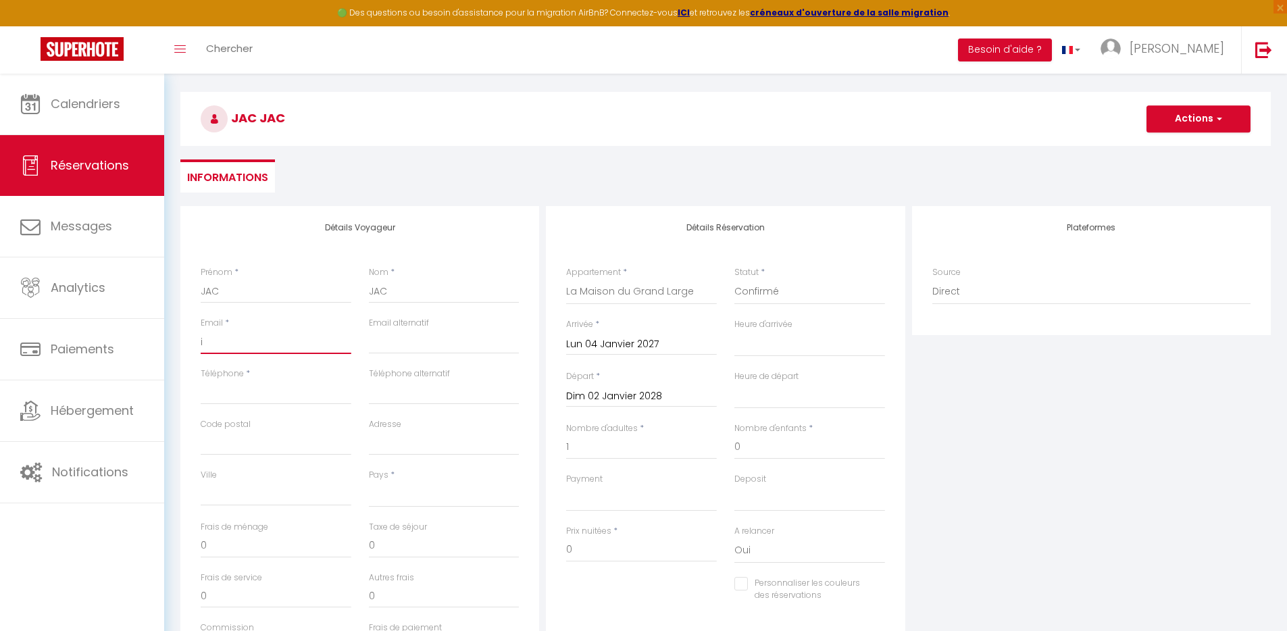
select select
checkbox input "false"
type input "in"
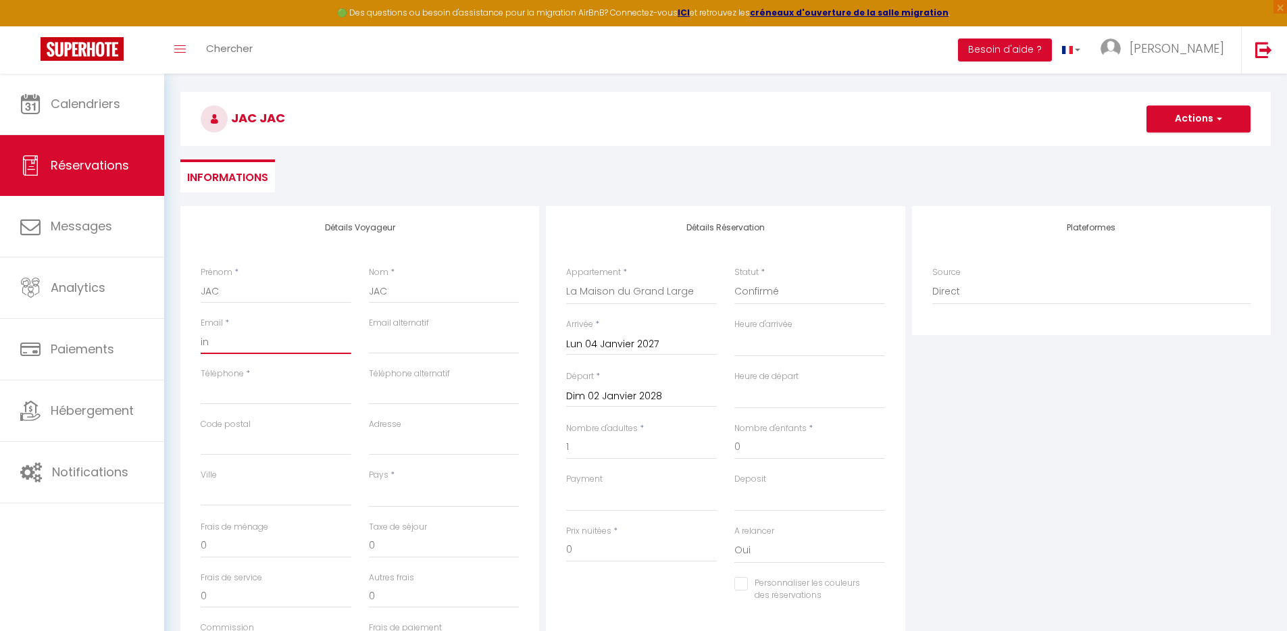
select select
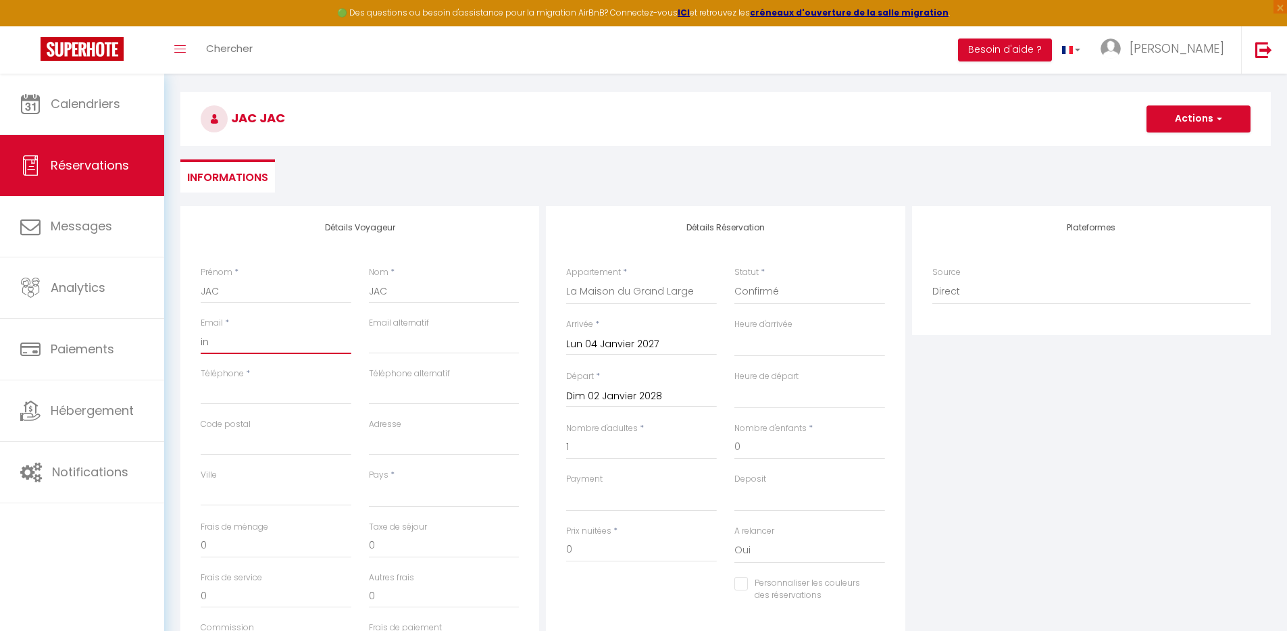
checkbox input "false"
type input "ind"
select select
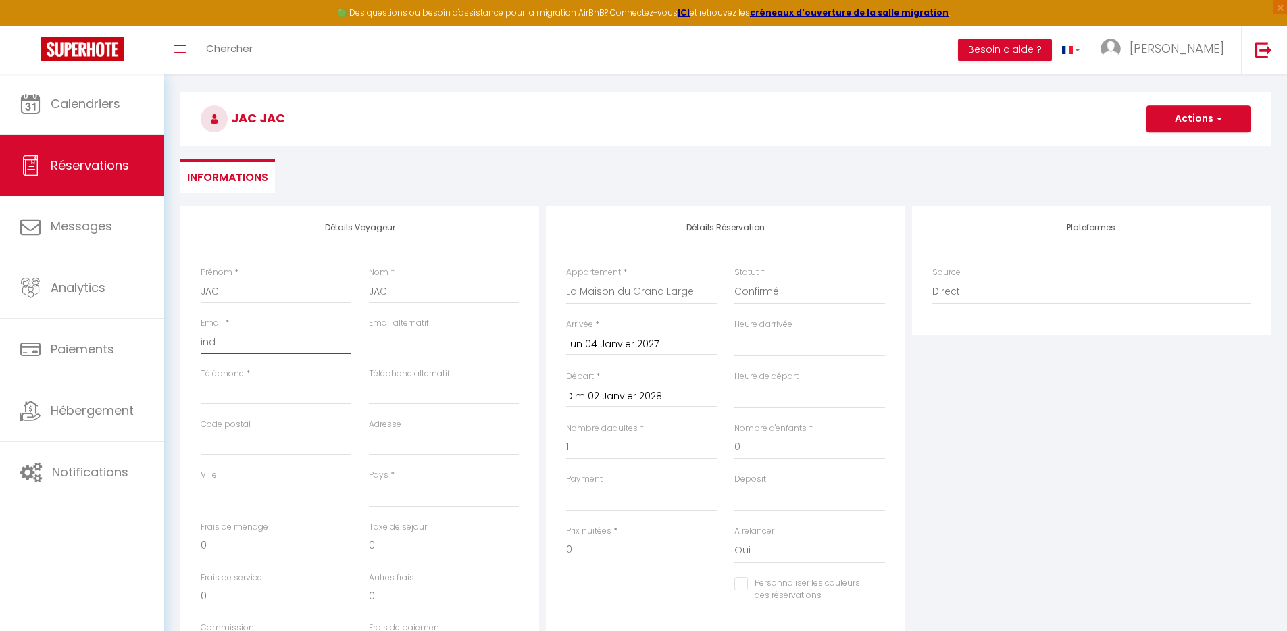
select select
checkbox input "false"
type input "indi"
select select
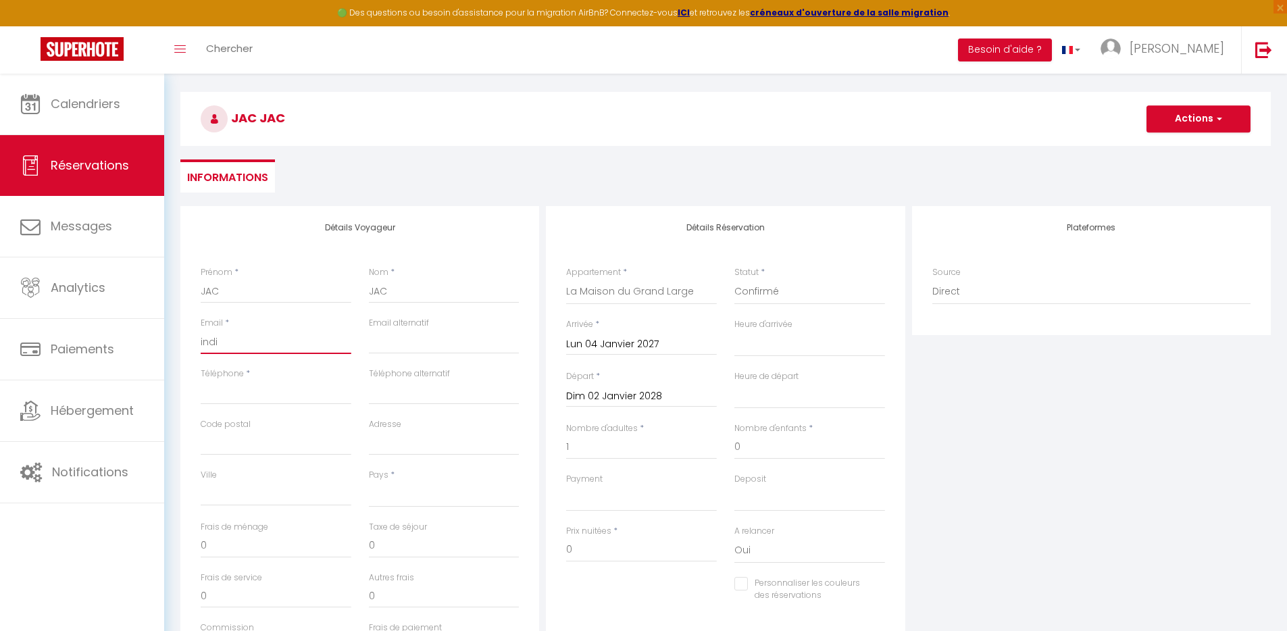
select select
checkbox input "false"
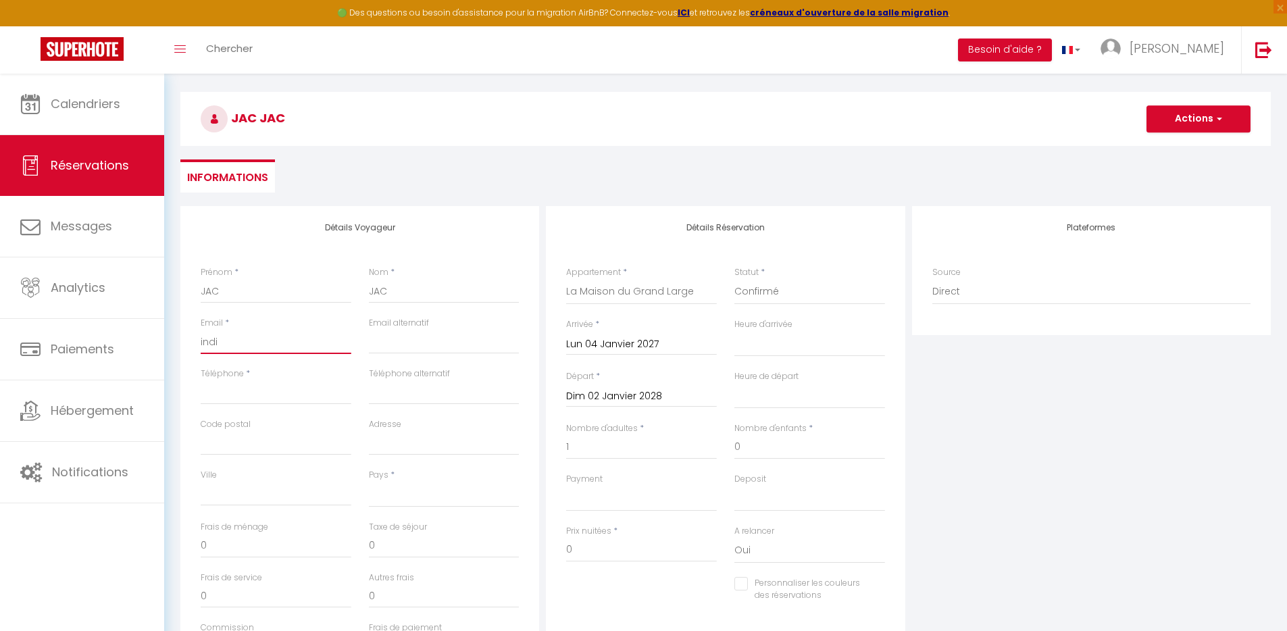
type input "indis"
select select
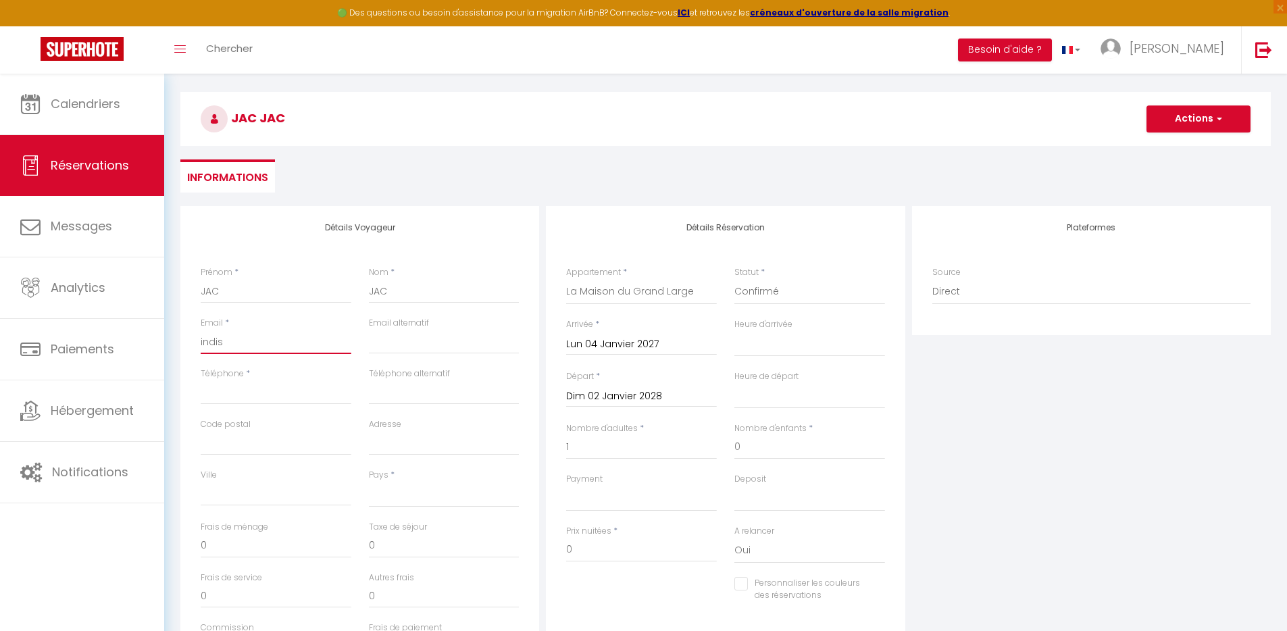
select select
checkbox input "false"
type input "indisp"
select select
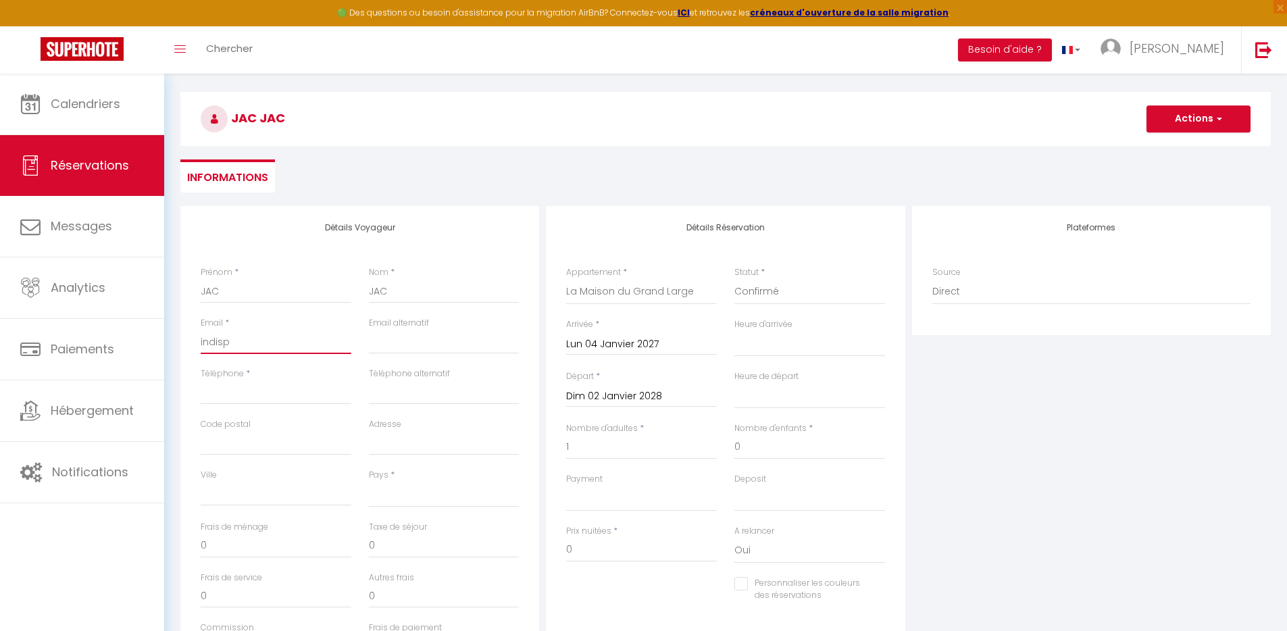
select select
checkbox input "false"
type input "indispo"
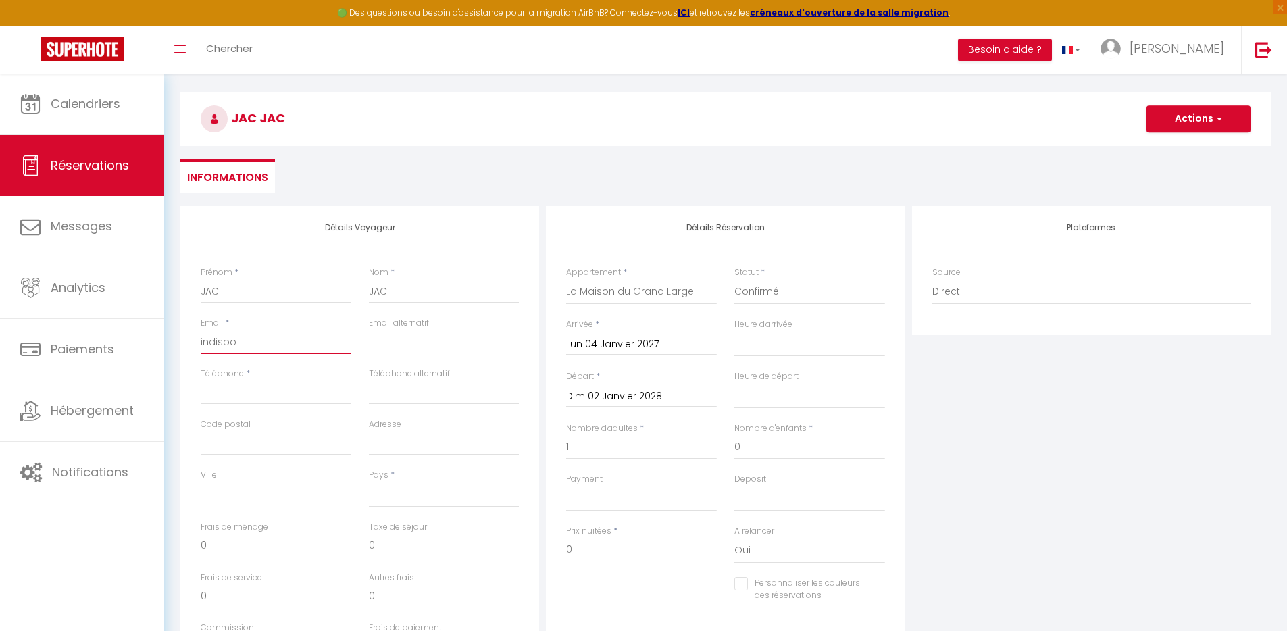
select select
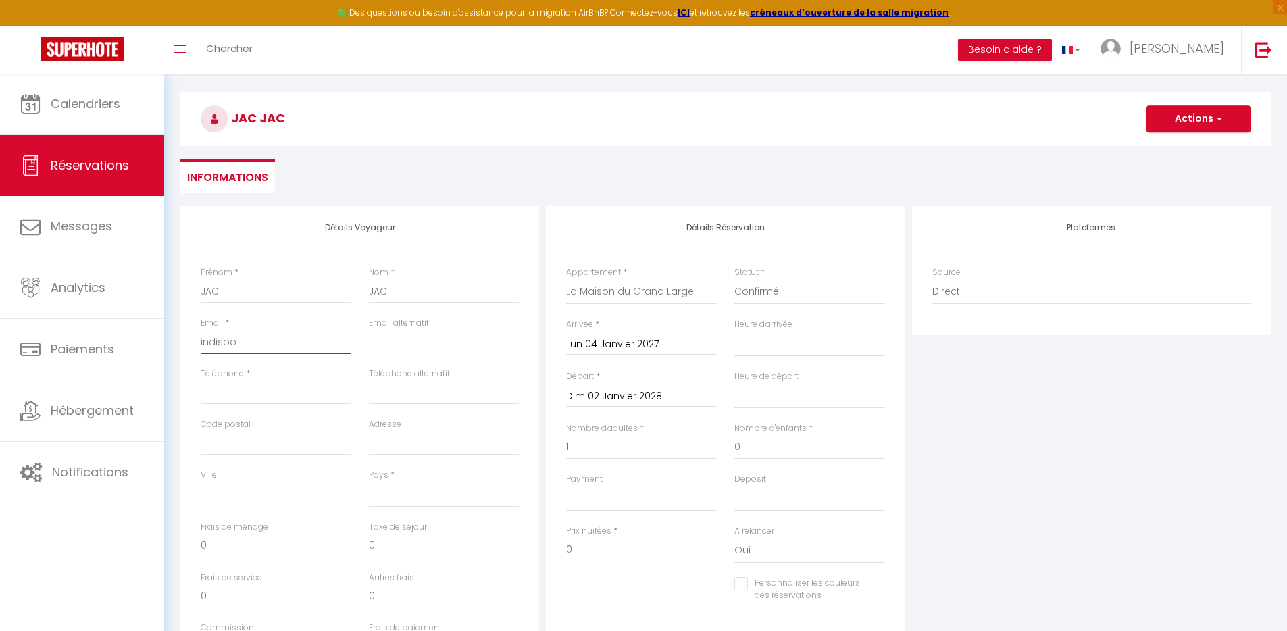
checkbox input "false"
type input "indispo@"
select select
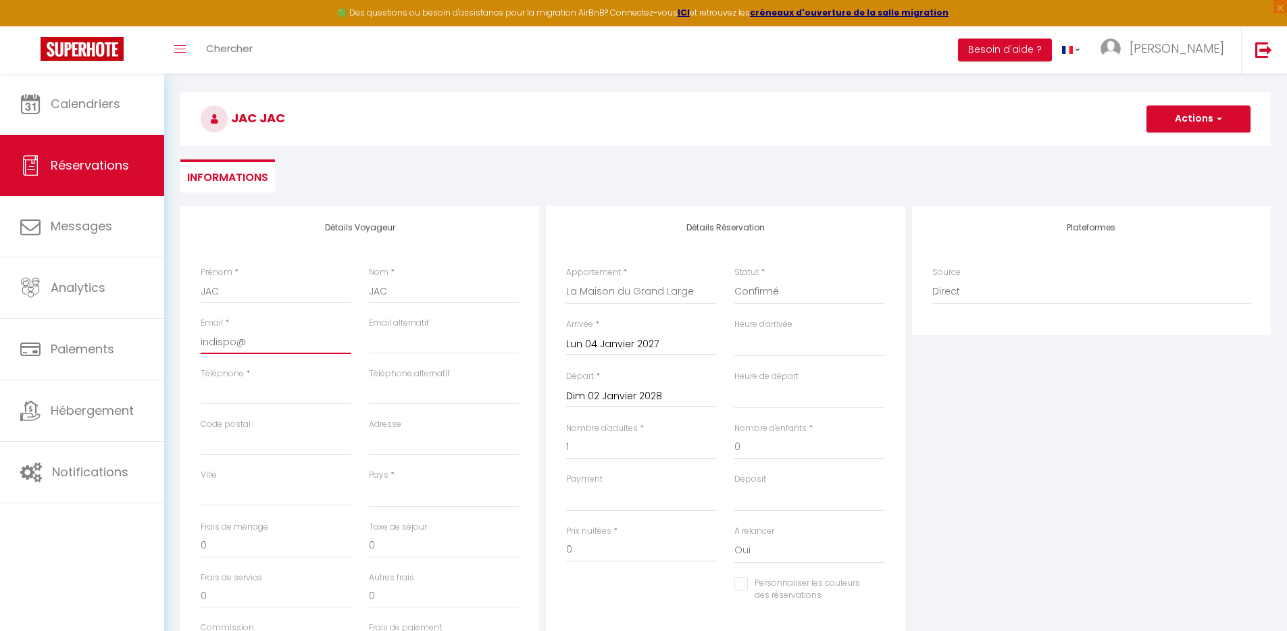
select select
checkbox input "false"
type input "indispo@j"
select select
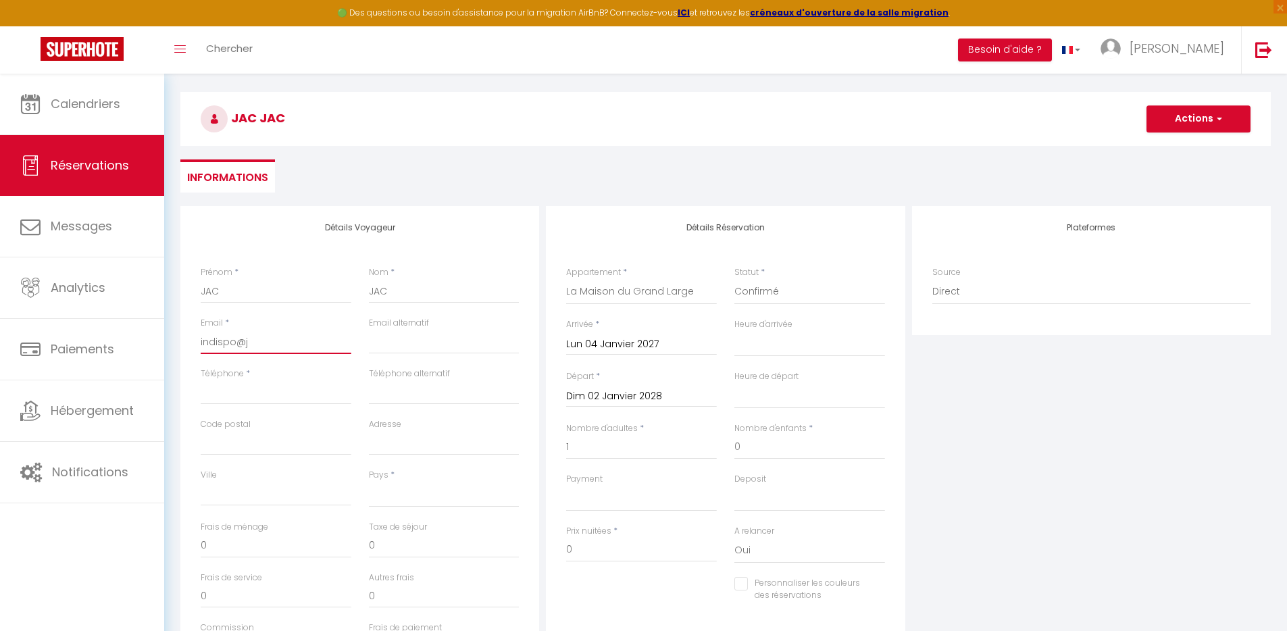
select select
checkbox input "false"
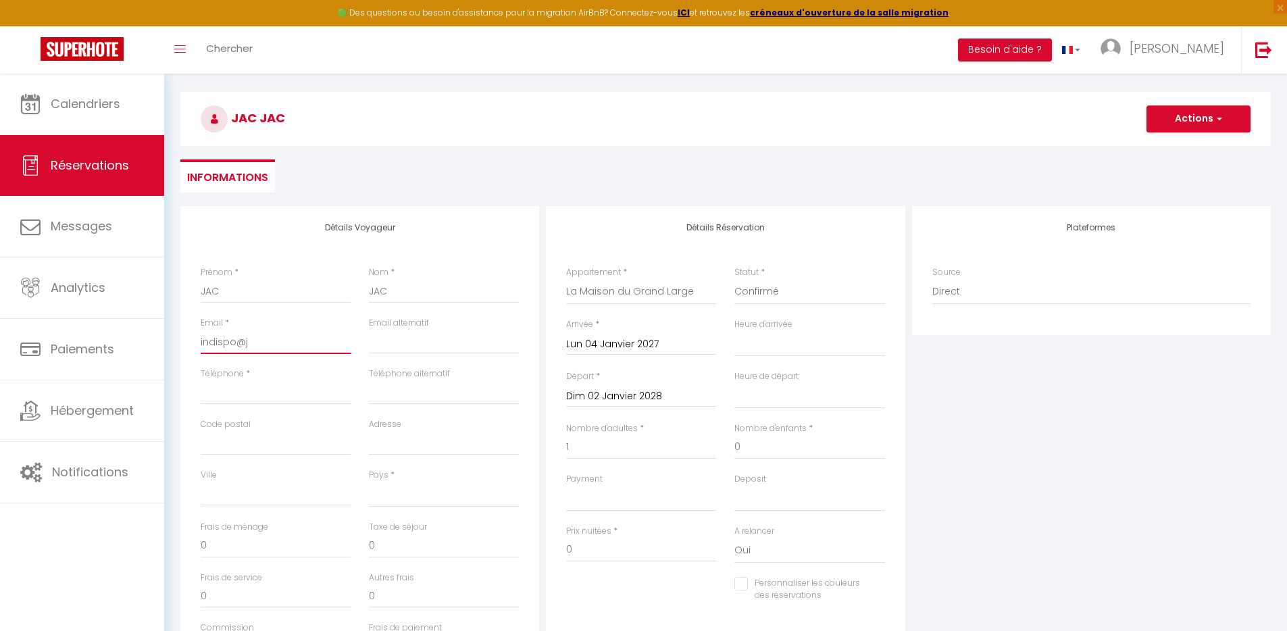
type input "indispo@ja"
select select
click at [422, 501] on select "France Portugal Afghanistan Albania Algeria American Samoa Andorra Angola Angui…" at bounding box center [444, 495] width 151 height 26
click at [369, 482] on select "France Portugal Afghanistan Albania Algeria American Samoa Andorra Angola Angui…" at bounding box center [444, 495] width 151 height 26
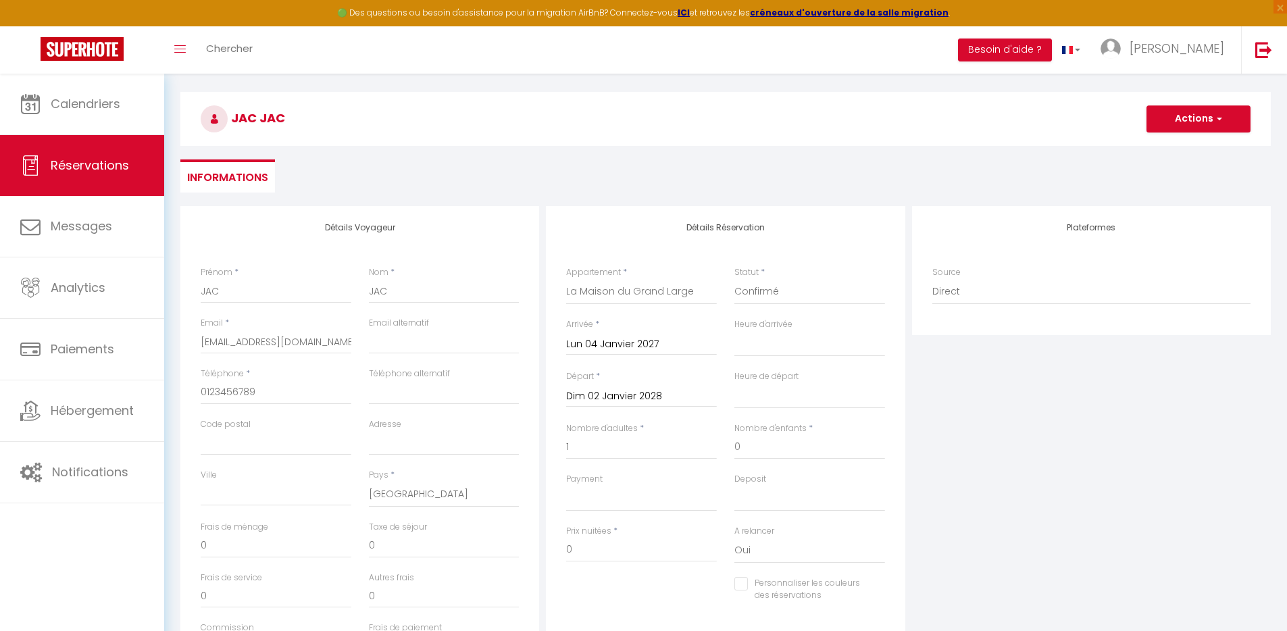
click at [991, 484] on div "Plateformes Source Direct Airbnb.com Booking.com Chalet montagne Expedia Gite d…" at bounding box center [1092, 447] width 366 height 483
click at [1197, 133] on h3 "JAC JAC" at bounding box center [725, 119] width 1091 height 54
click at [1184, 124] on button "Actions" at bounding box center [1199, 118] width 104 height 27
click at [1174, 144] on link "Enregistrer" at bounding box center [1185, 149] width 107 height 18
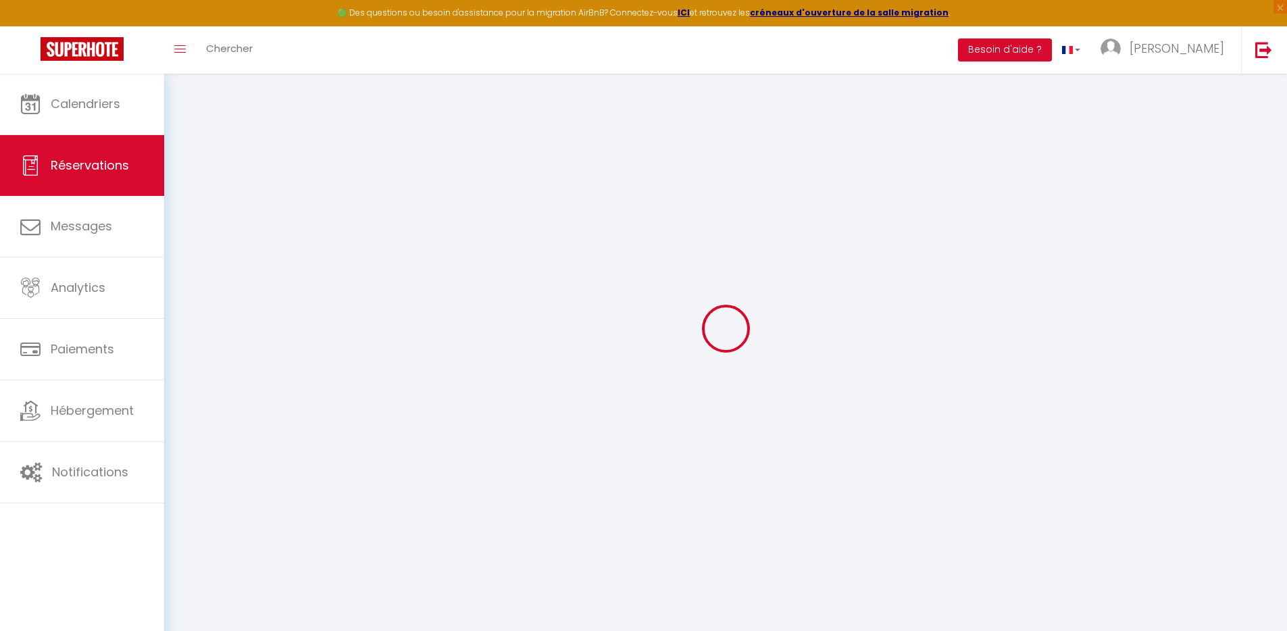
scroll to position [74, 0]
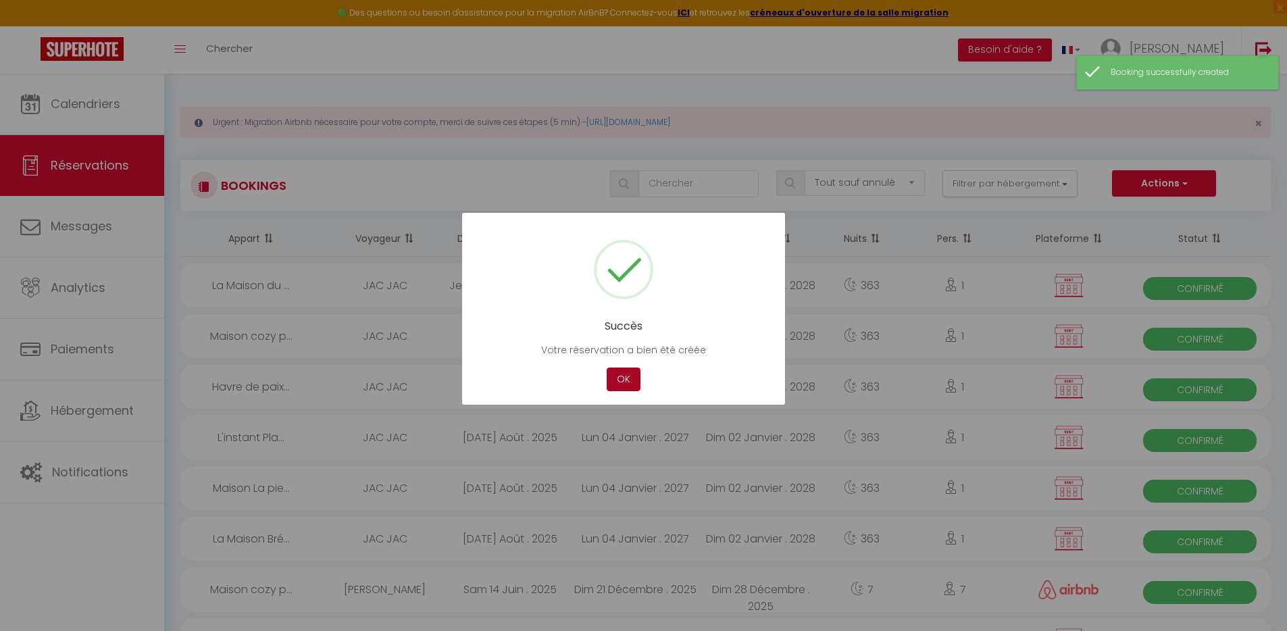
drag, startPoint x: 613, startPoint y: 378, endPoint x: 620, endPoint y: 379, distance: 7.6
click at [615, 378] on button "OK" at bounding box center [624, 380] width 34 height 24
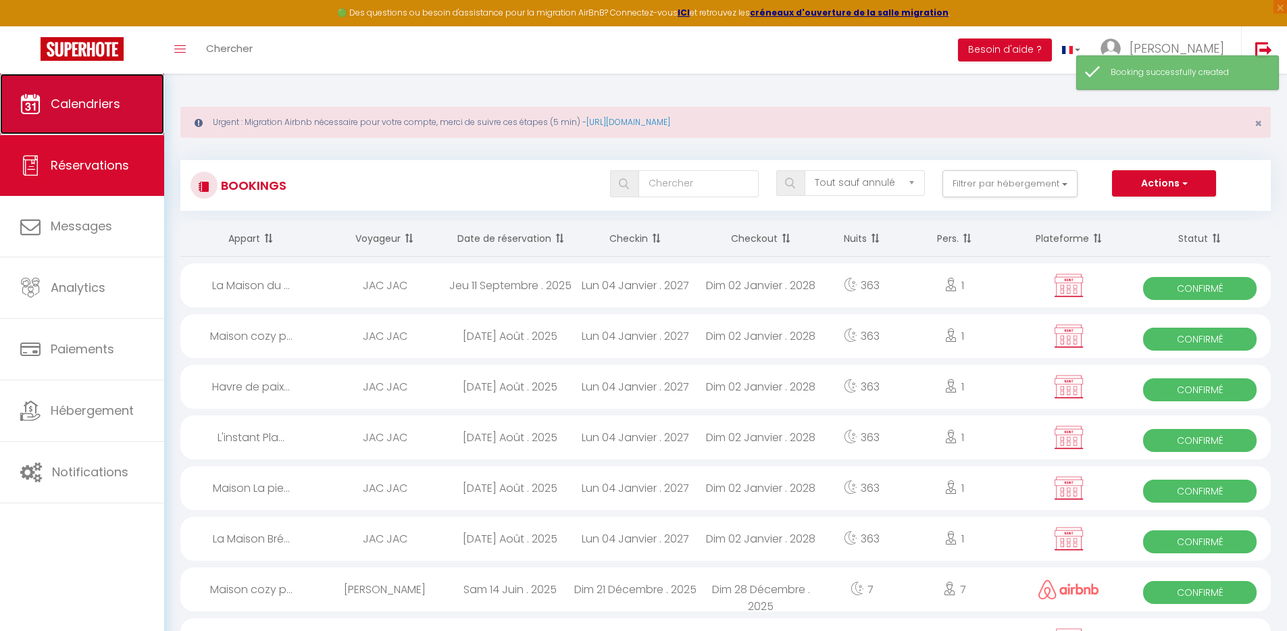
click at [95, 107] on span "Calendriers" at bounding box center [86, 103] width 70 height 17
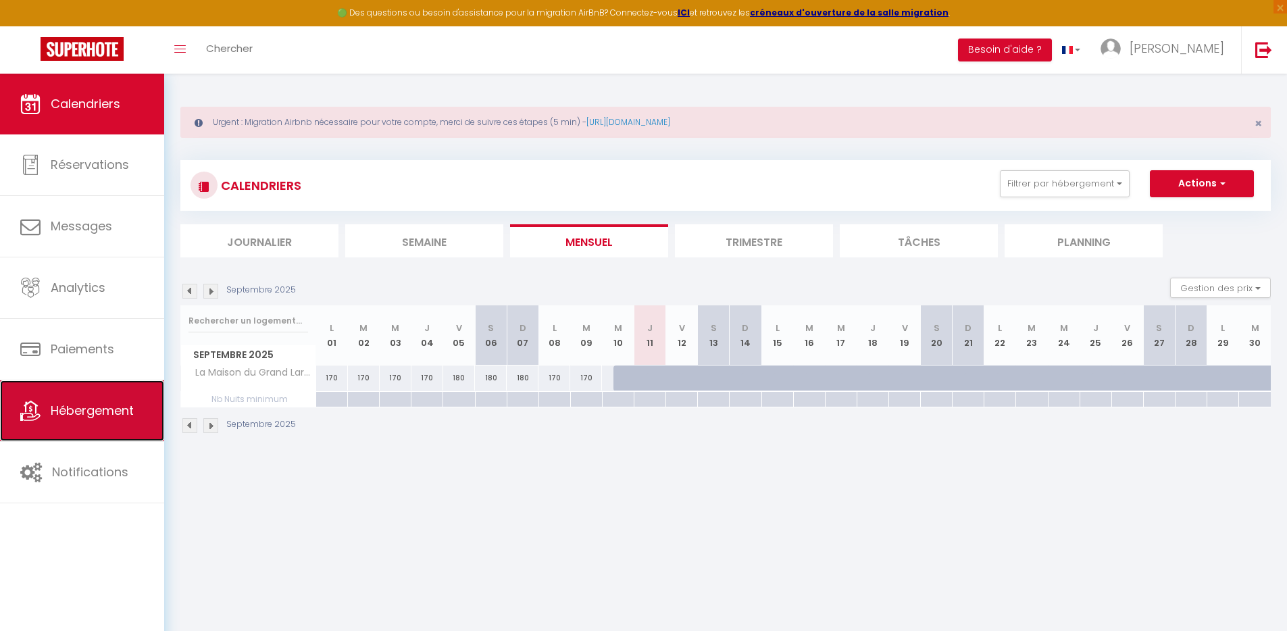
click at [82, 413] on span "Hébergement" at bounding box center [92, 410] width 83 height 17
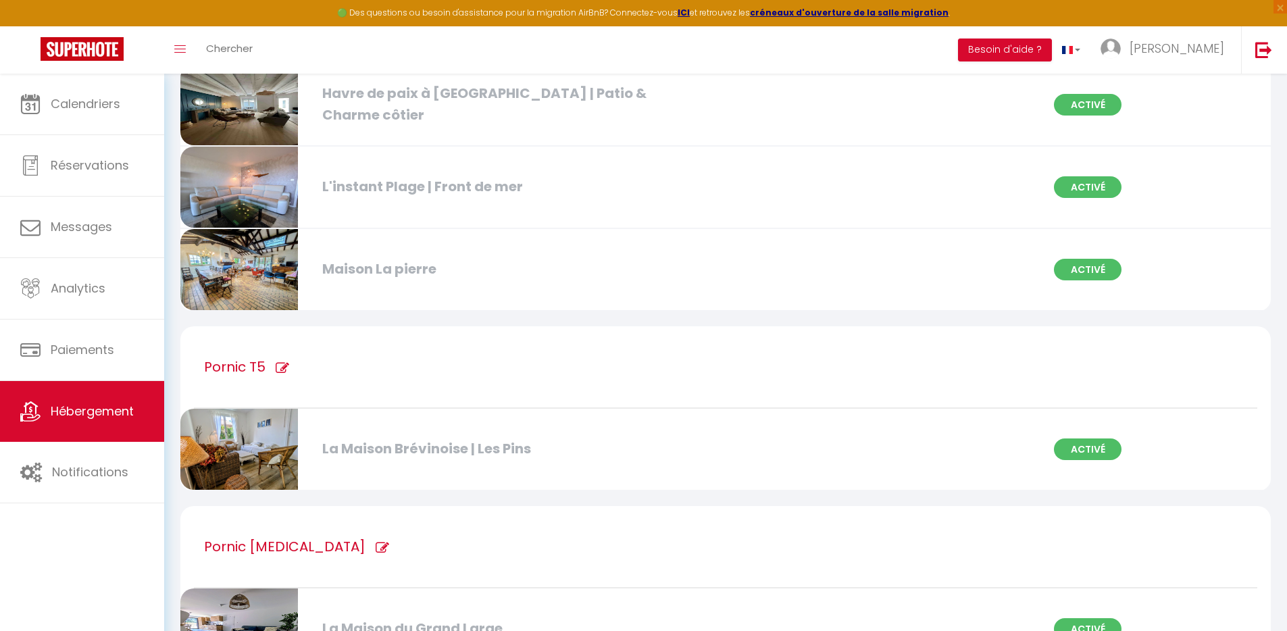
scroll to position [403, 0]
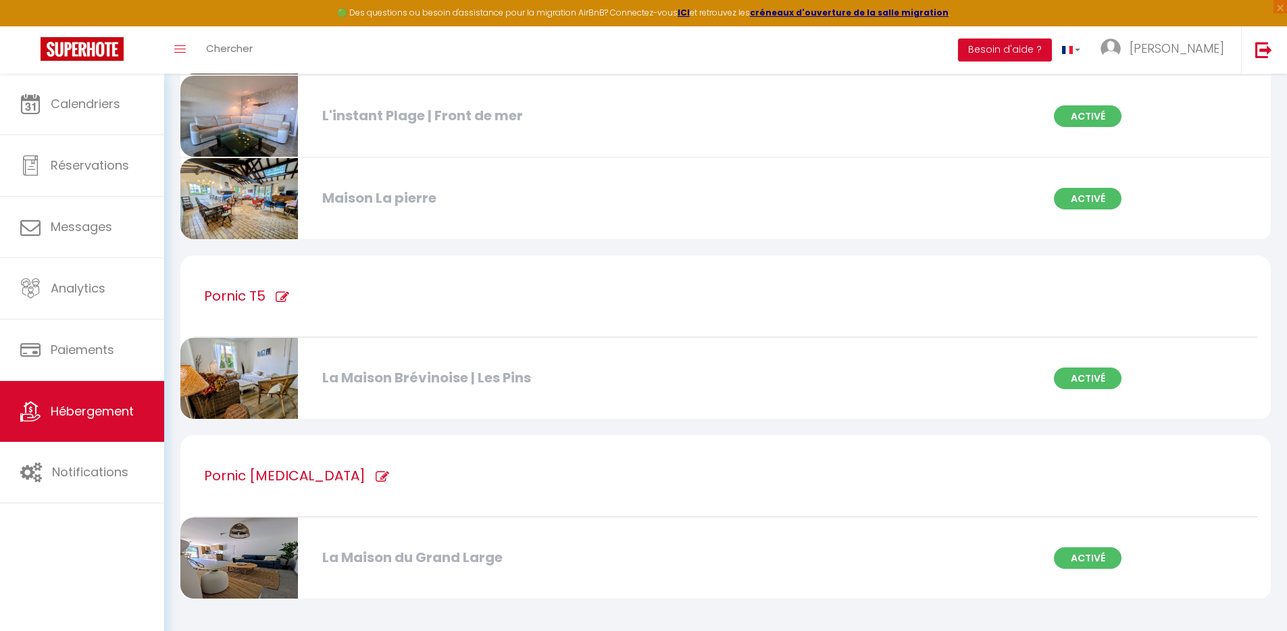
click at [391, 555] on div "La Maison du Grand Large" at bounding box center [491, 557] width 351 height 21
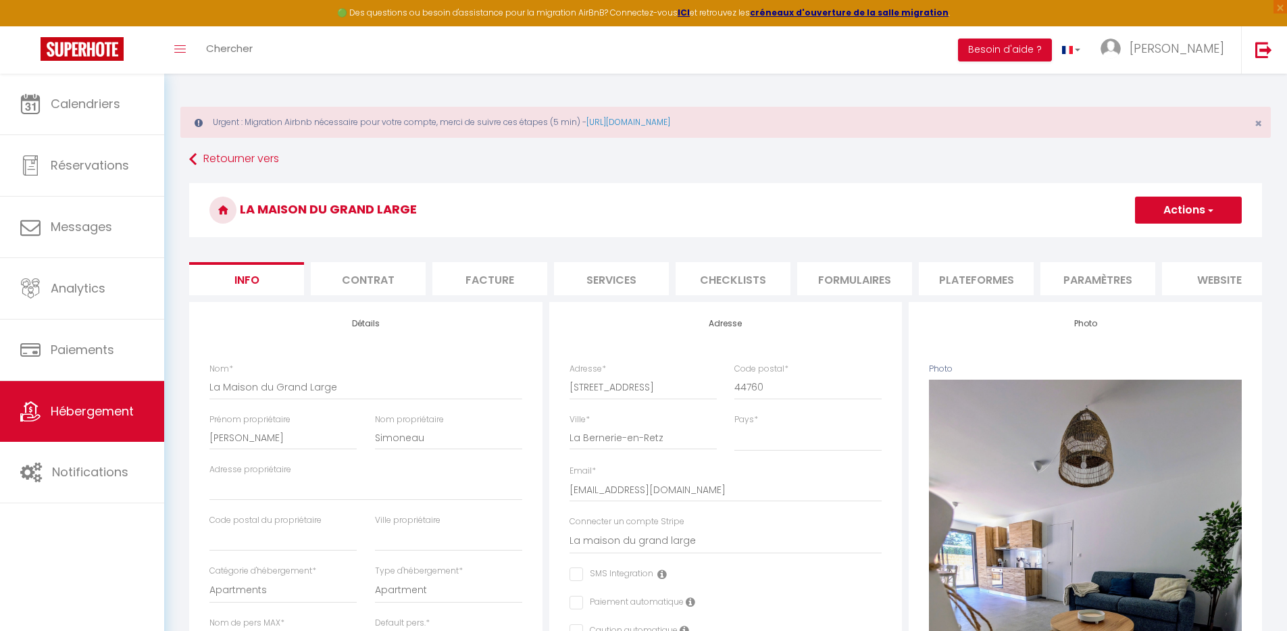
drag, startPoint x: 882, startPoint y: 281, endPoint x: 951, endPoint y: 280, distance: 68.9
click at [882, 280] on li "Formulaires" at bounding box center [854, 278] width 115 height 33
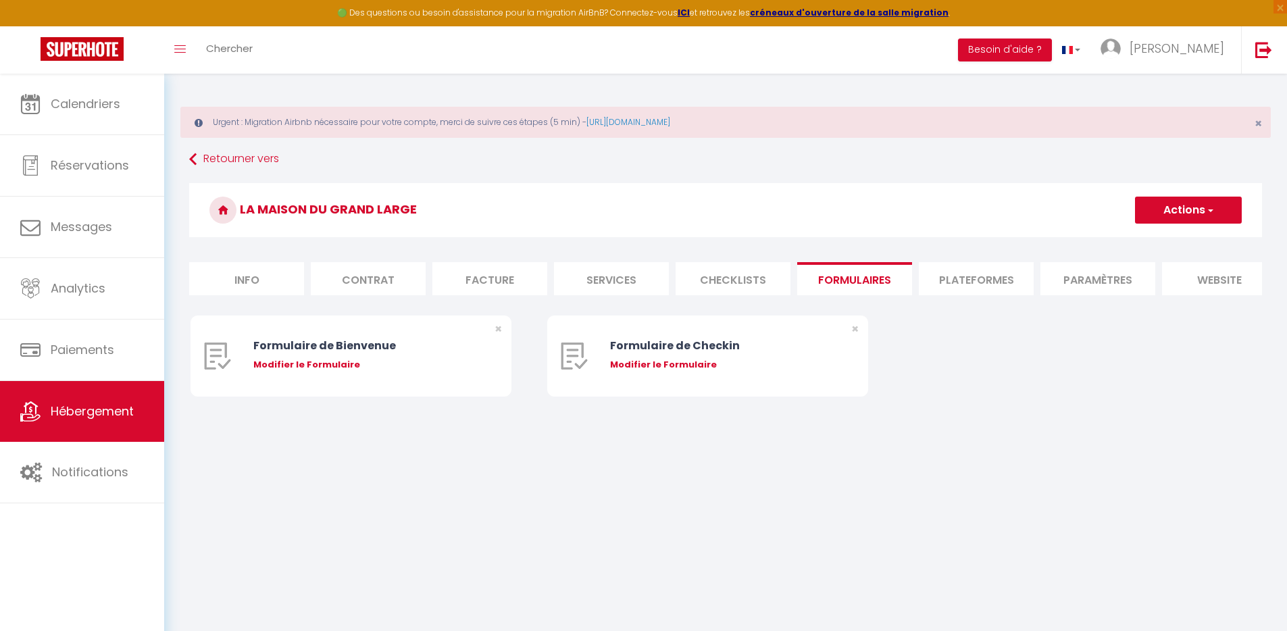
click at [974, 280] on li "Plateformes" at bounding box center [976, 278] width 115 height 33
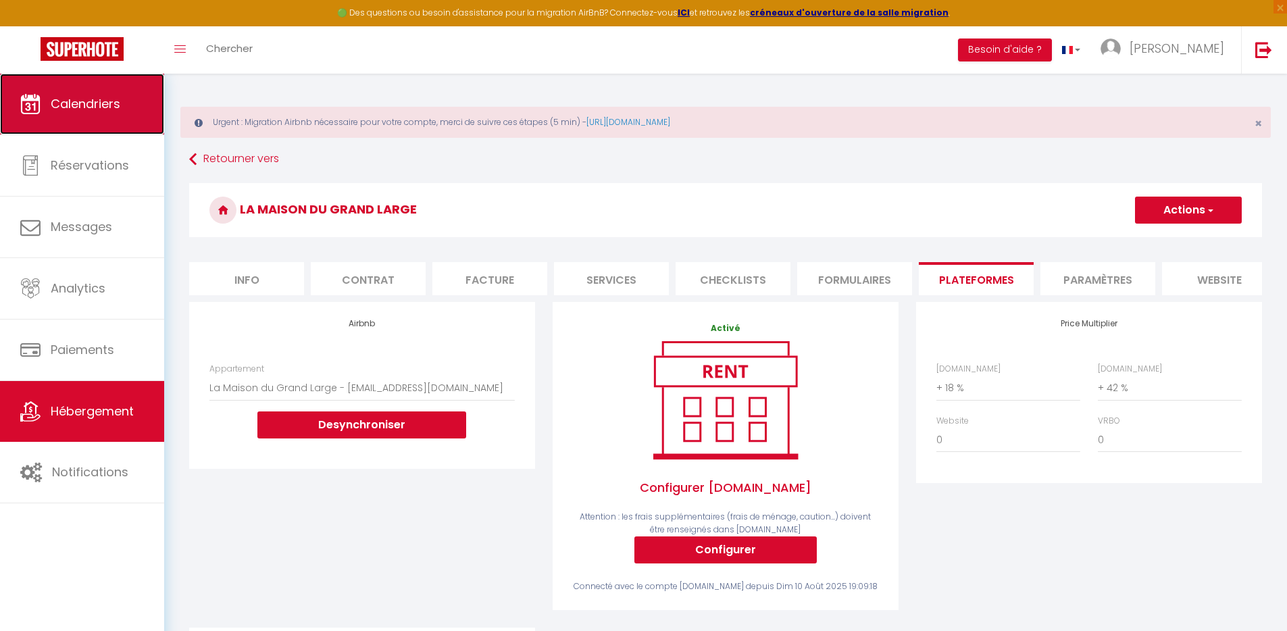
click at [94, 113] on link "Calendriers" at bounding box center [82, 104] width 164 height 61
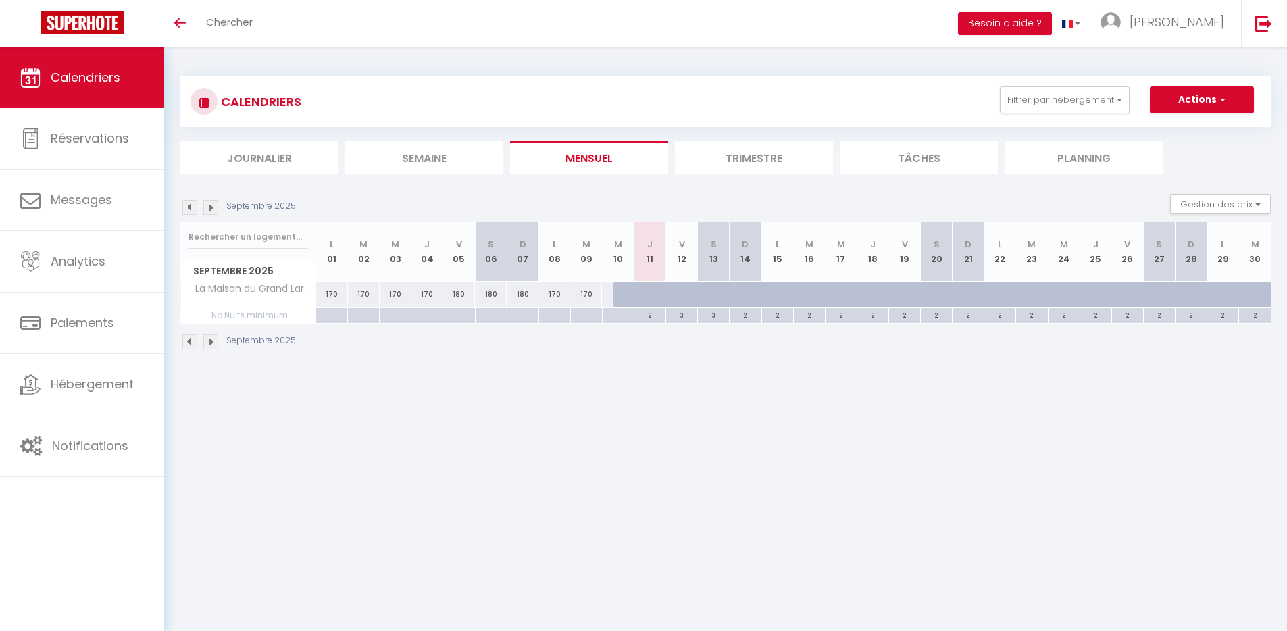
click at [697, 439] on body "🟢 Des questions ou besoin d'assistance pour la migration AirBnB? Connectez-vous…" at bounding box center [643, 362] width 1287 height 631
click at [715, 297] on div at bounding box center [726, 302] width 32 height 26
type input "130"
type input "Sam 13 Septembre 2025"
type input "Dim 14 Septembre 2025"
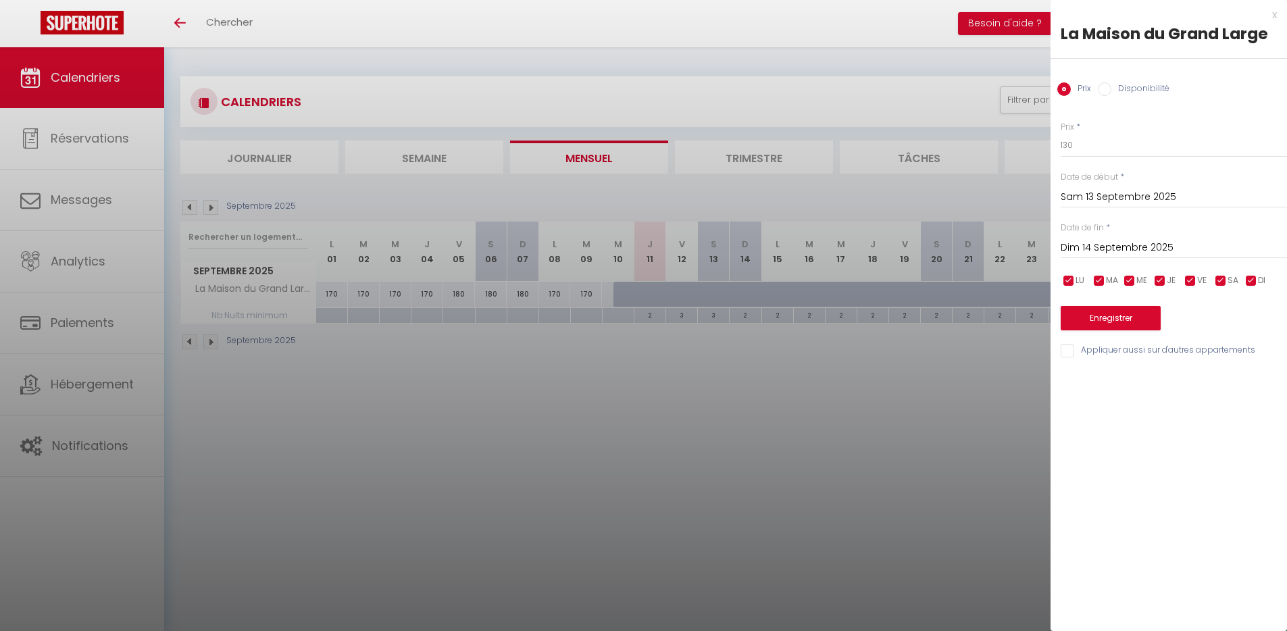
click at [811, 388] on div at bounding box center [643, 315] width 1287 height 631
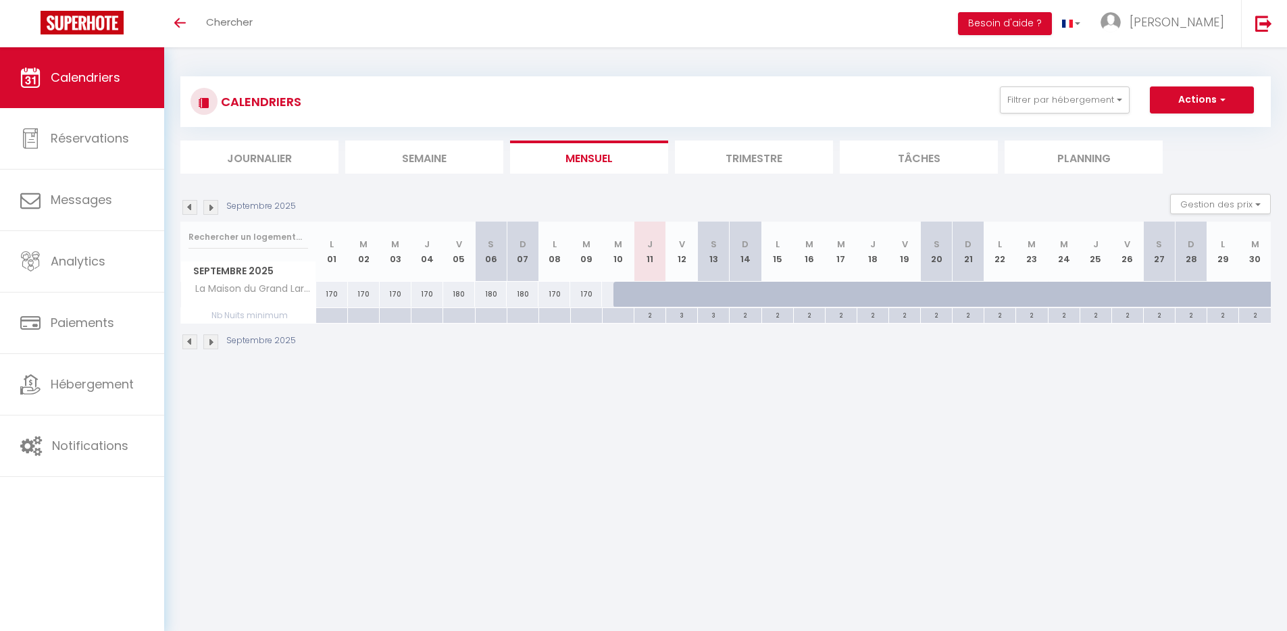
click at [748, 290] on div at bounding box center [757, 302] width 32 height 26
type input "90"
type input "Dim 14 Septembre 2025"
type input "Lun 15 Septembre 2025"
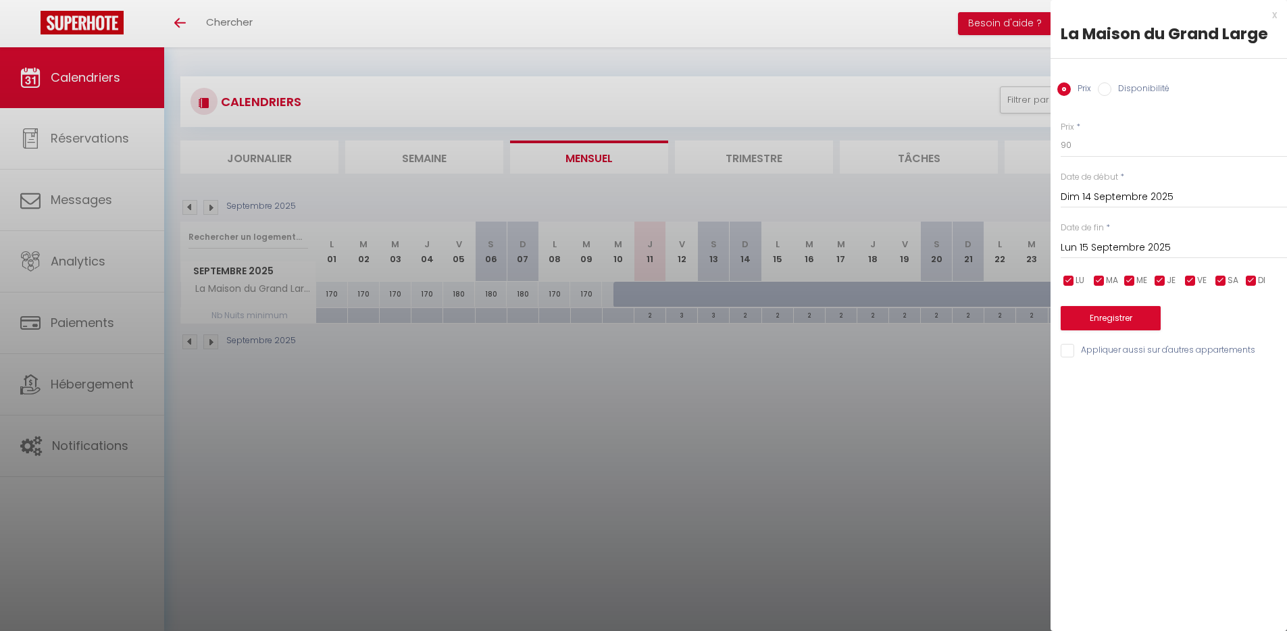
click at [768, 420] on div at bounding box center [643, 315] width 1287 height 631
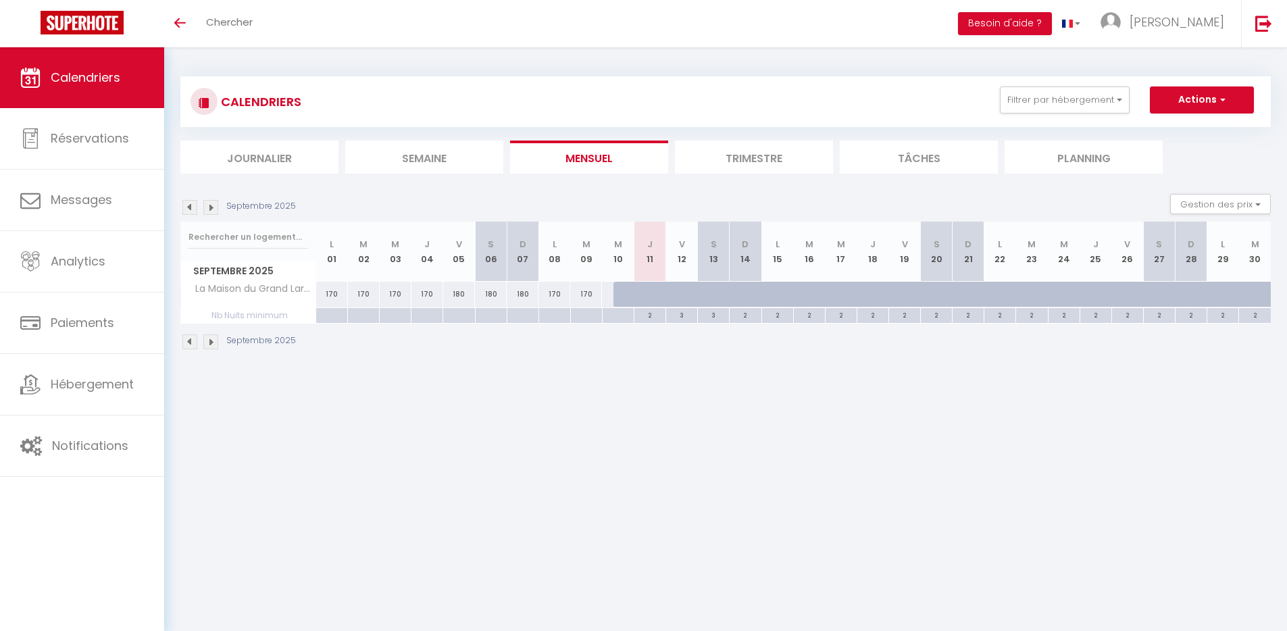
click at [211, 208] on img at bounding box center [210, 207] width 15 height 15
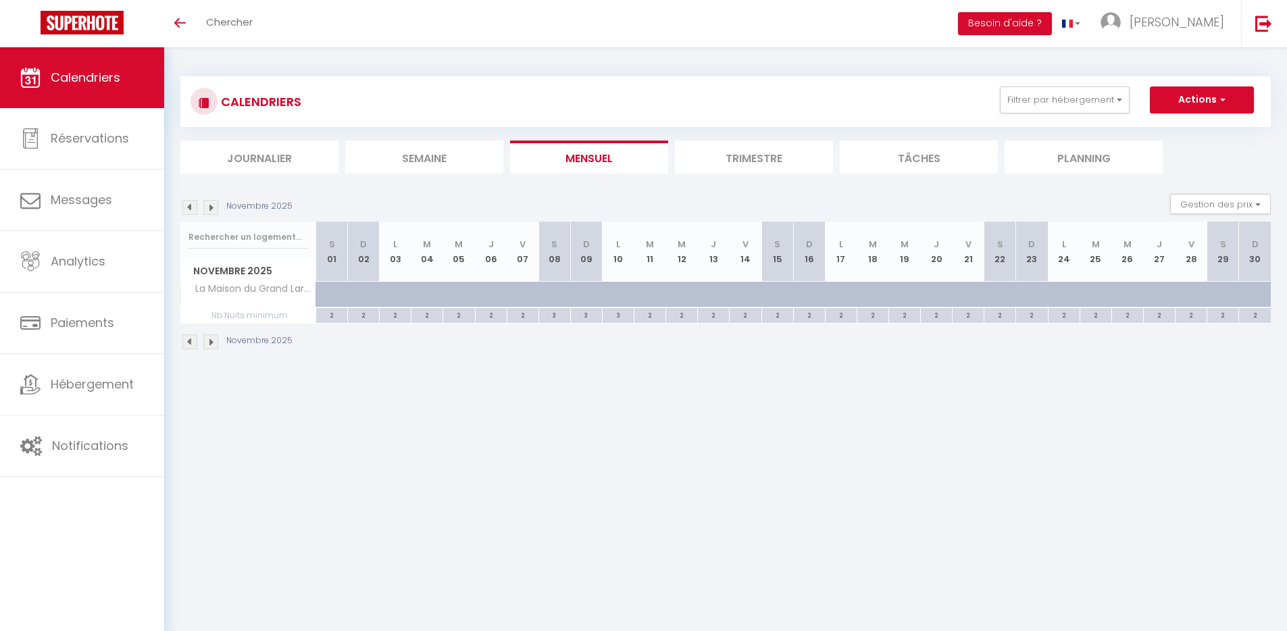
click at [210, 208] on img at bounding box center [210, 207] width 15 height 15
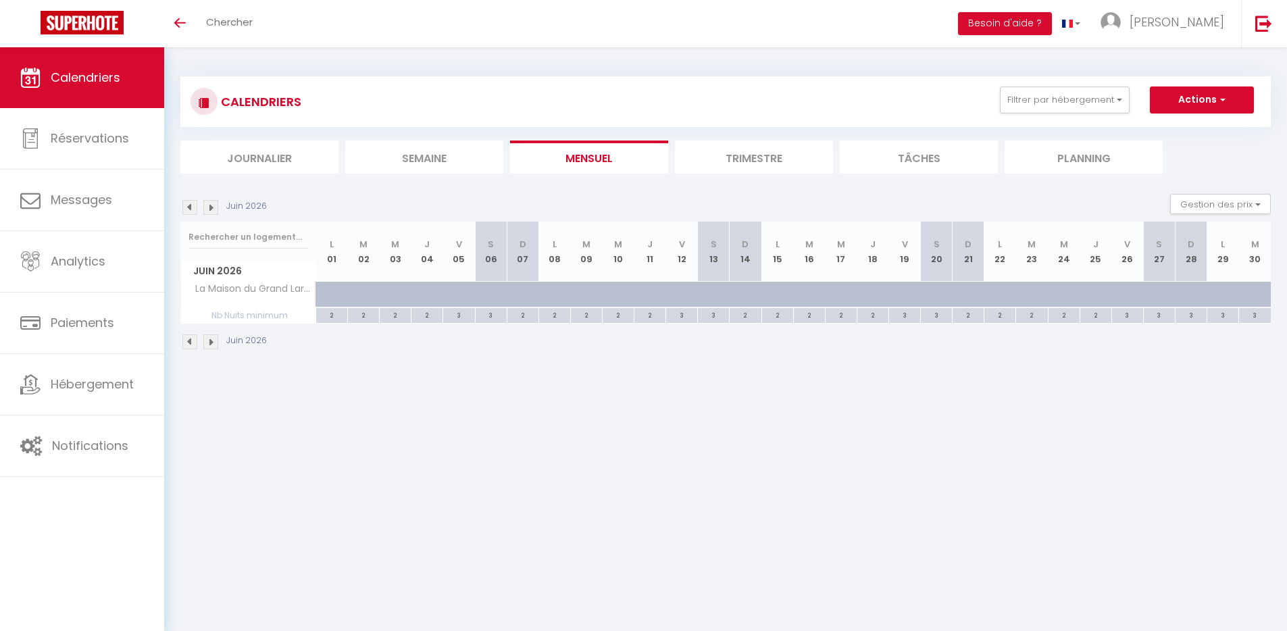
drag, startPoint x: 752, startPoint y: 297, endPoint x: 741, endPoint y: 298, distance: 10.8
click at [752, 297] on div at bounding box center [757, 302] width 32 height 26
type input "90"
type input "Dim 14 Juin 2026"
type input "Lun 15 Juin 2026"
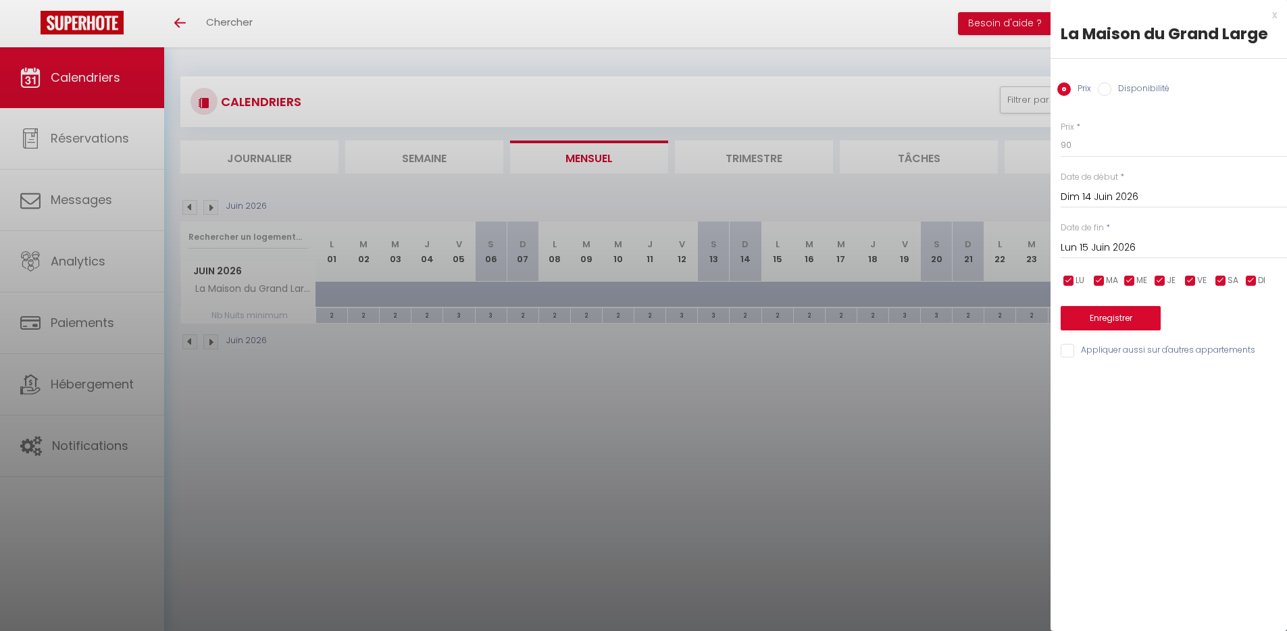
click at [660, 376] on div at bounding box center [643, 315] width 1287 height 631
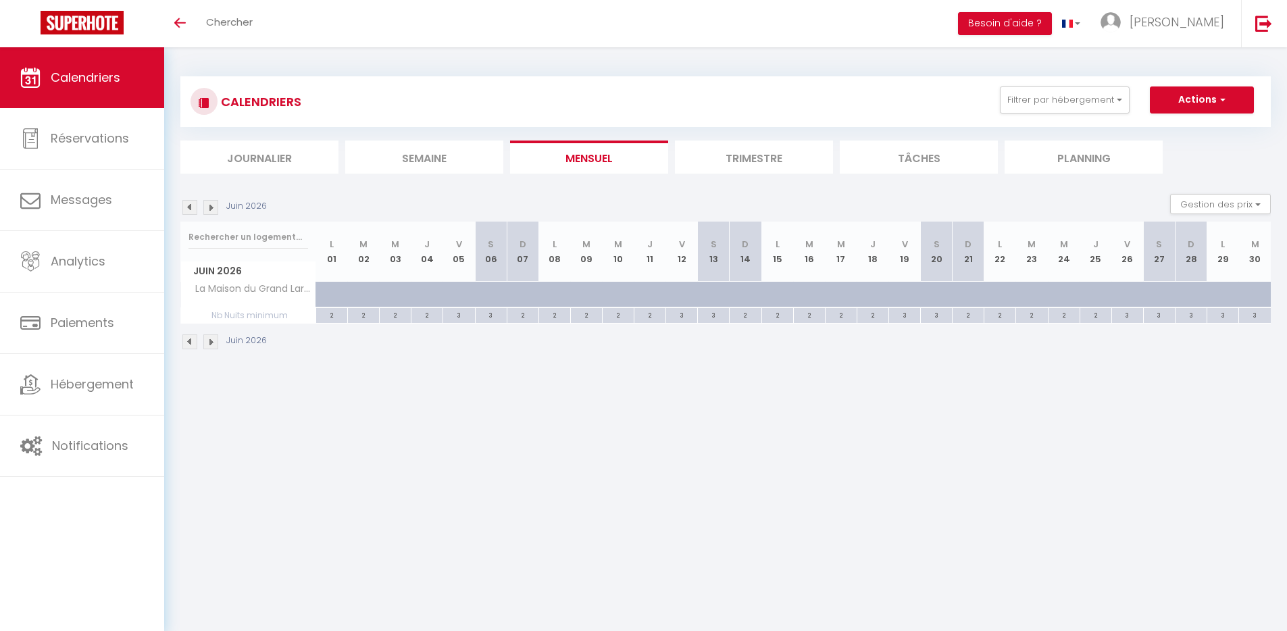
click at [713, 293] on div at bounding box center [726, 302] width 32 height 26
type input "130"
type input "[PERSON_NAME] 13 Juin 2026"
type input "Dim 14 Juin 2026"
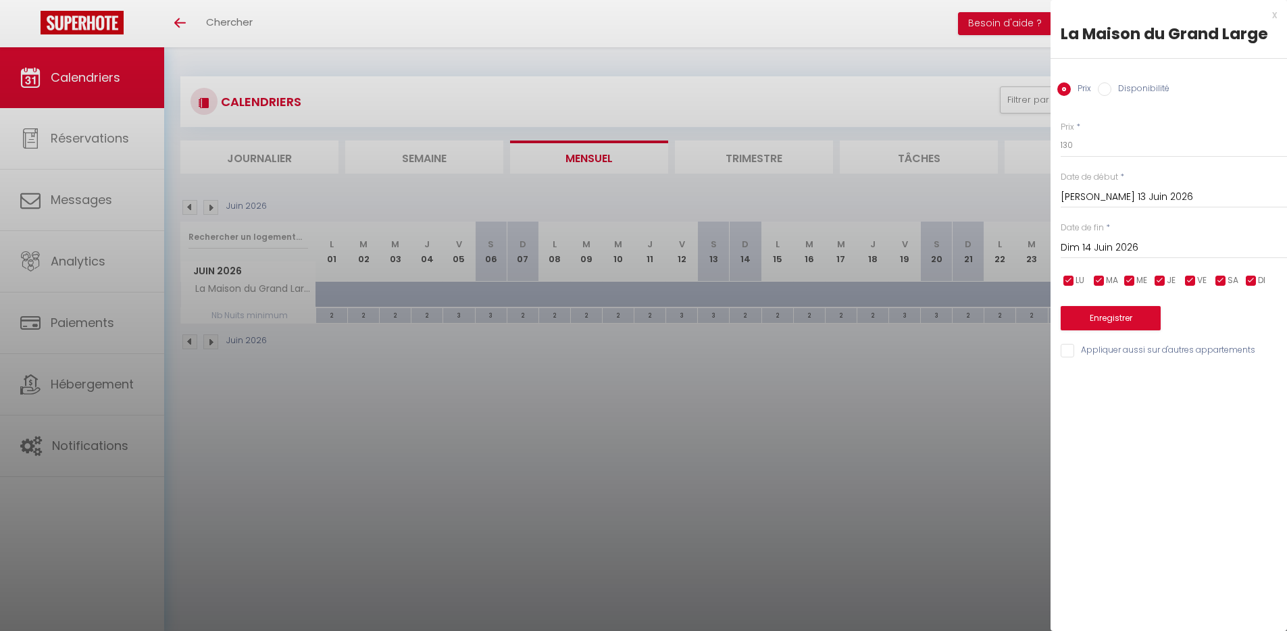
click at [722, 439] on div at bounding box center [643, 315] width 1287 height 631
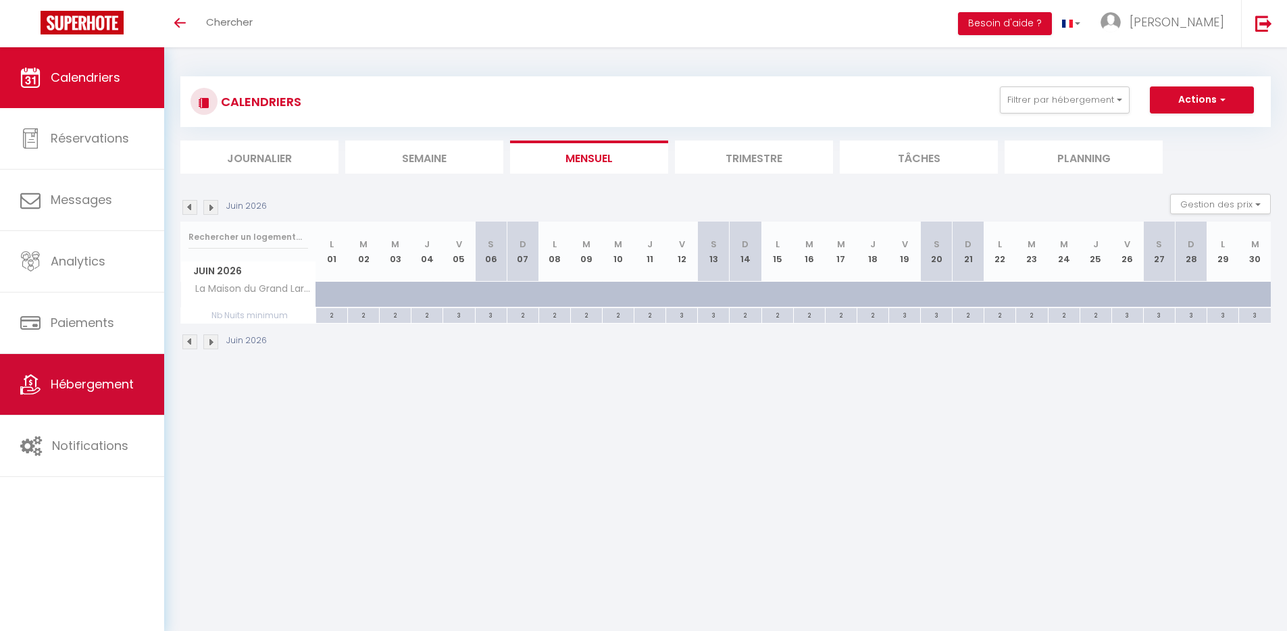
click at [111, 374] on link "Hébergement" at bounding box center [82, 384] width 164 height 61
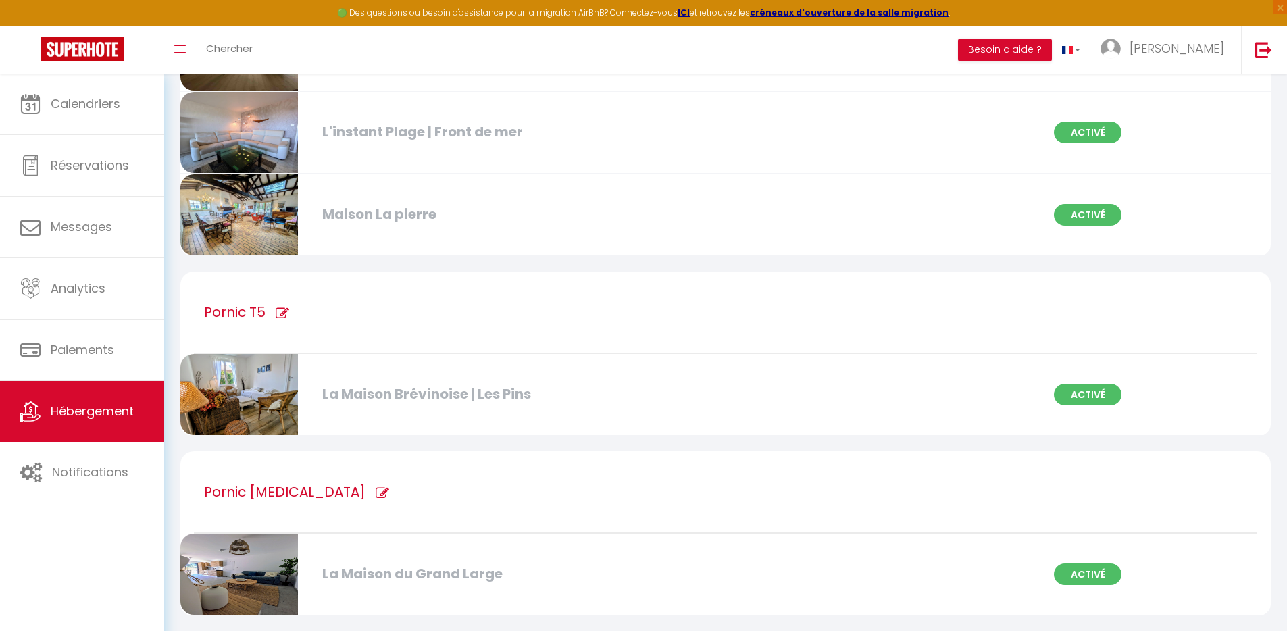
scroll to position [403, 0]
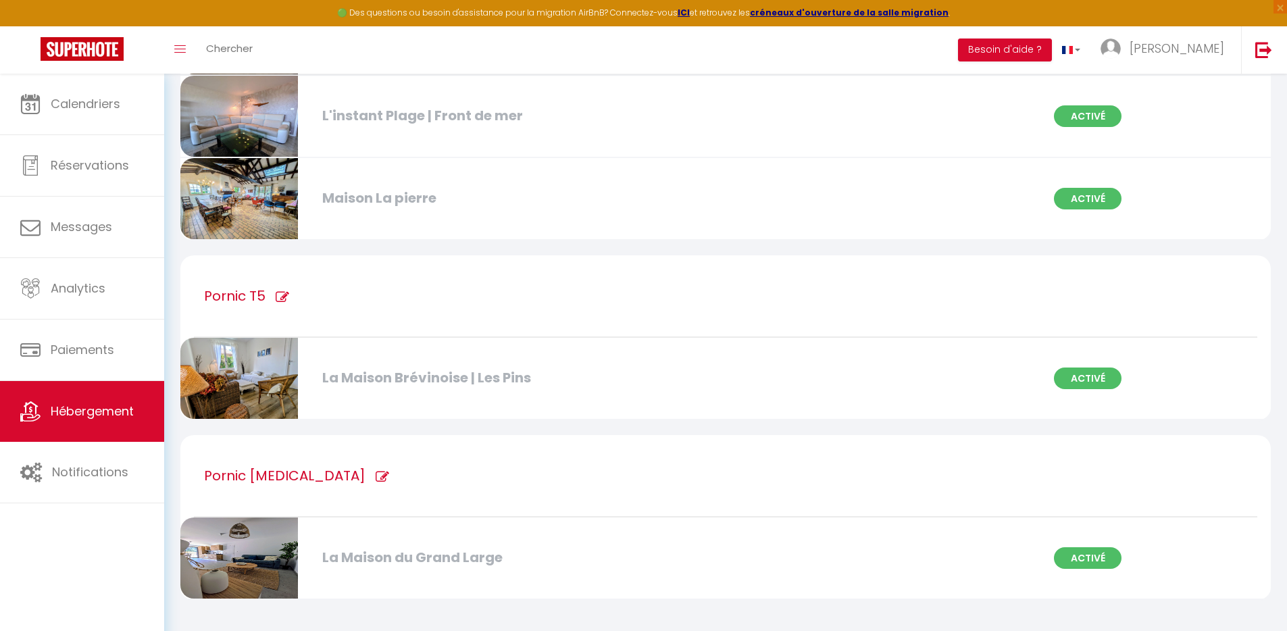
click at [447, 553] on div "La Maison du Grand Large" at bounding box center [491, 557] width 351 height 21
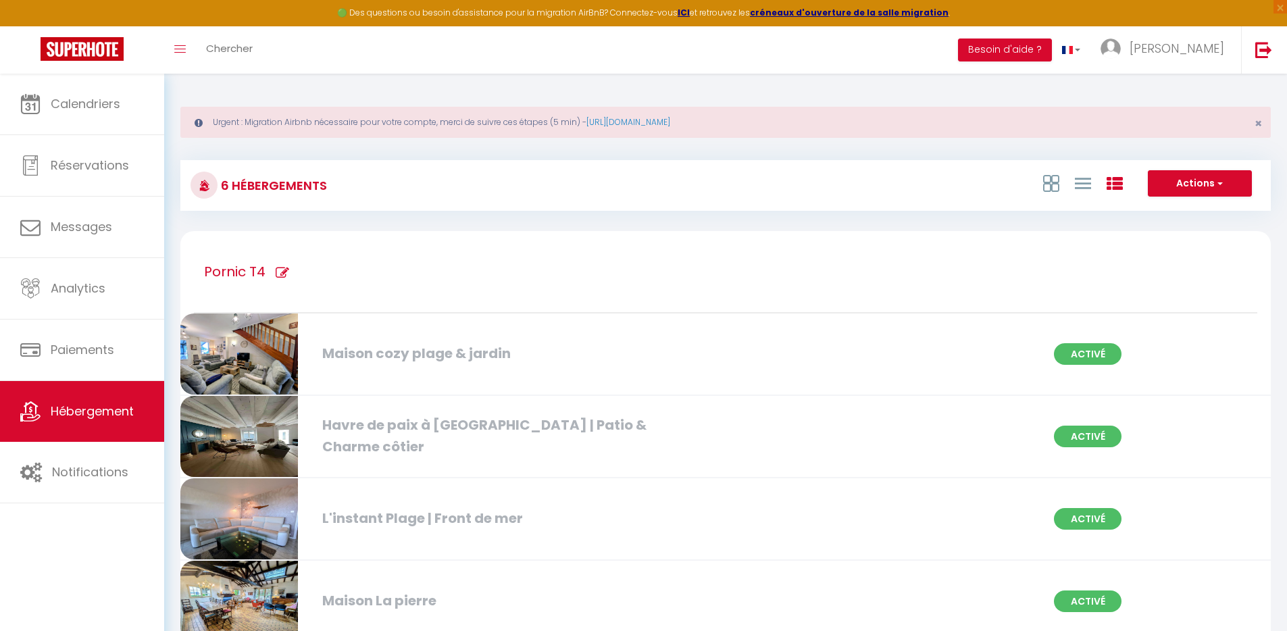
select select "3"
select select "2"
select select "1"
select select
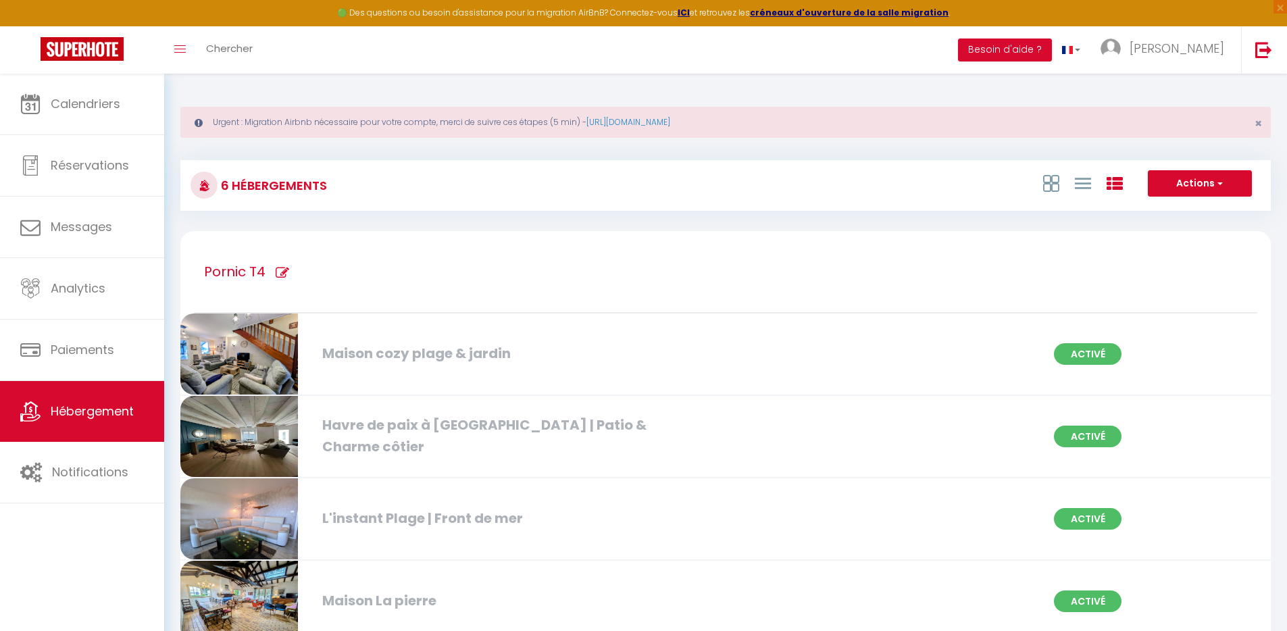
select select "28"
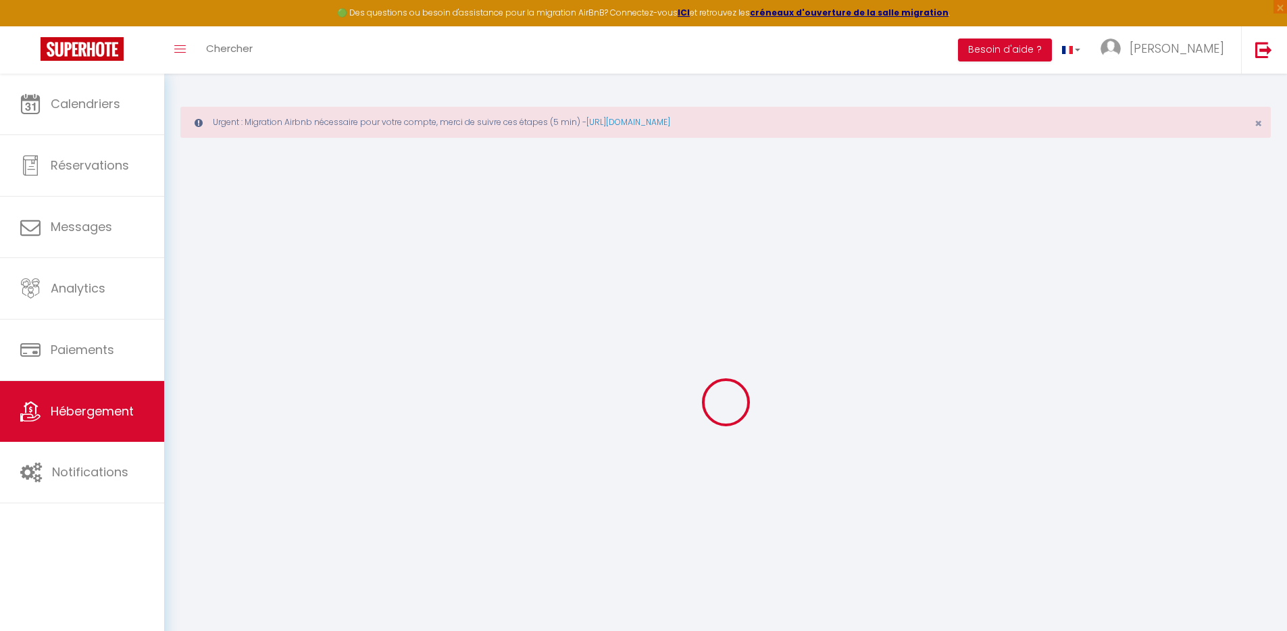
select select
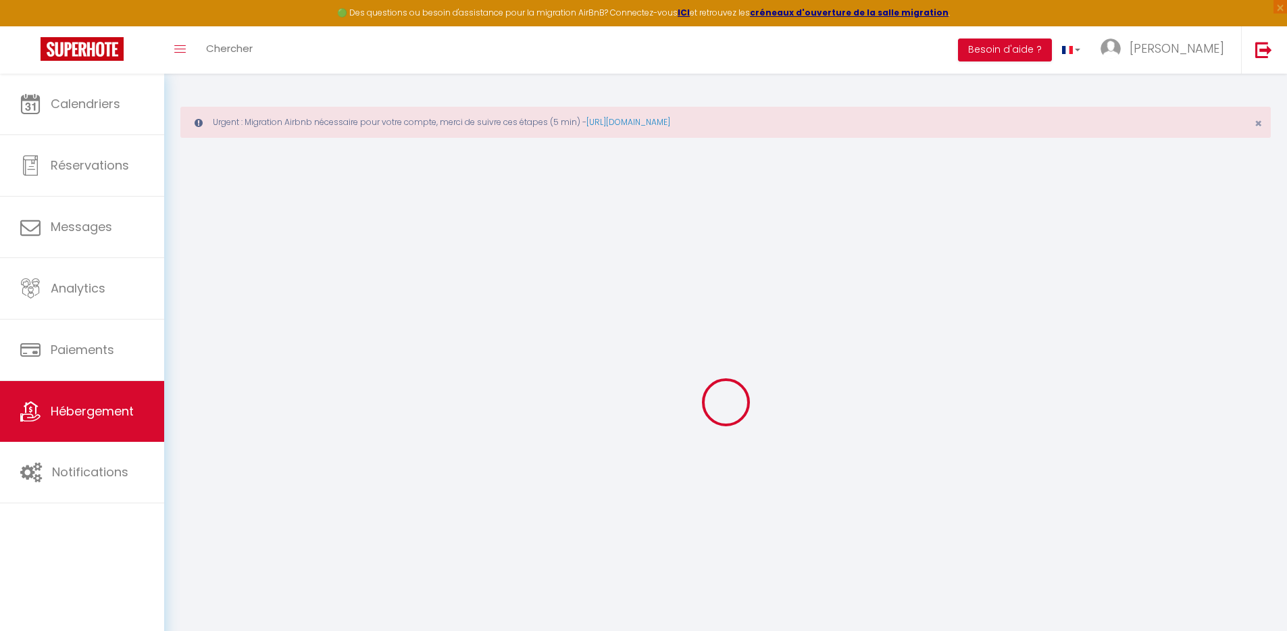
select select
checkbox input "false"
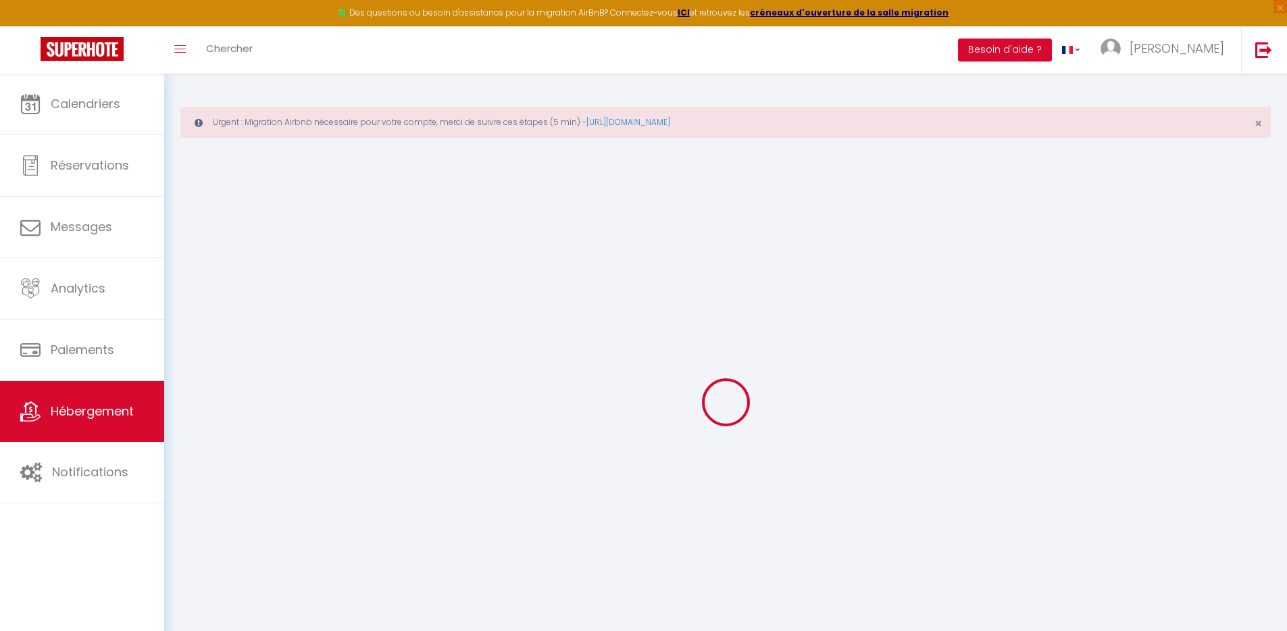
select select
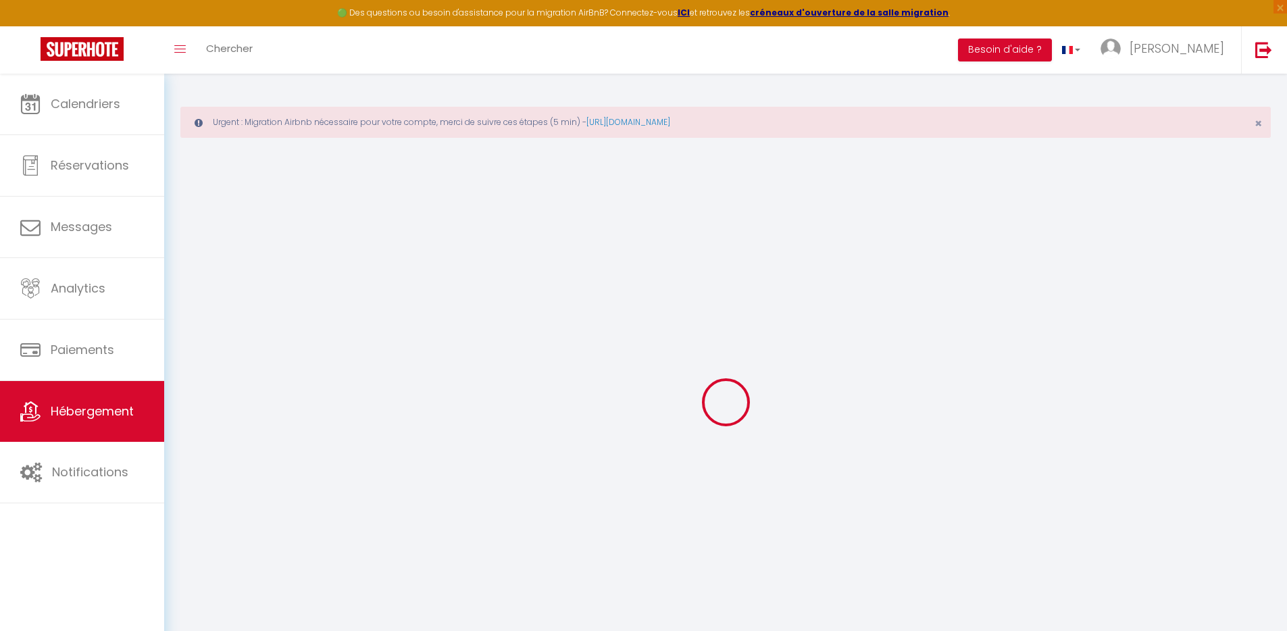
select select
checkbox input "false"
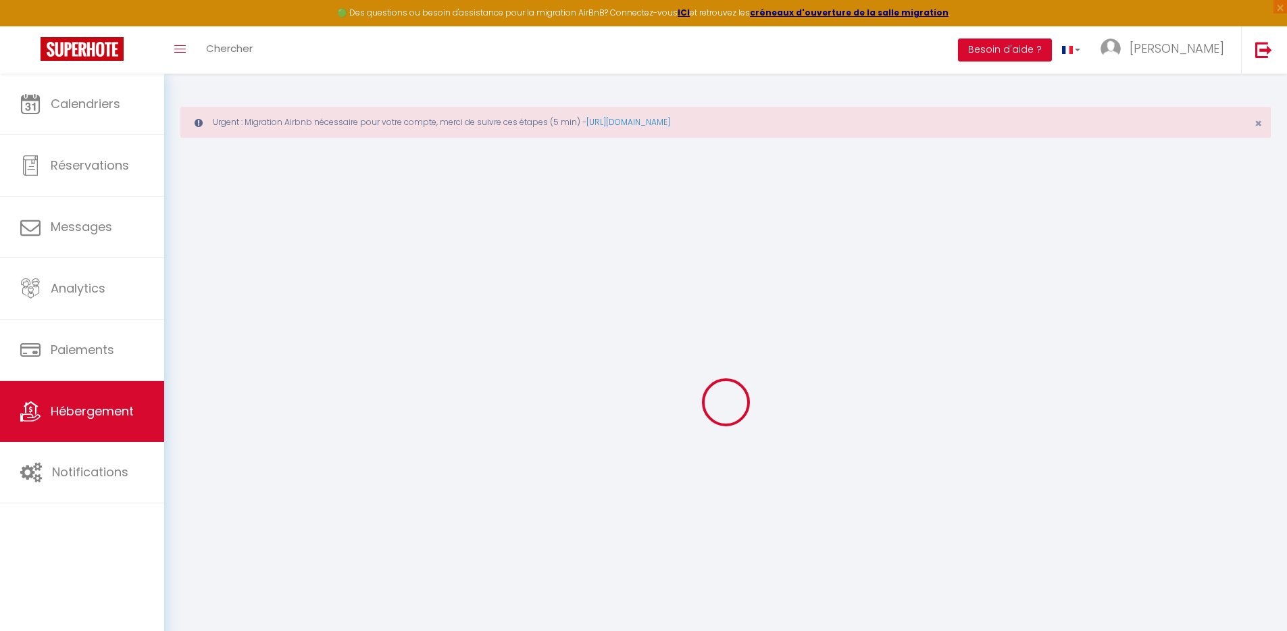
checkbox input "false"
select select
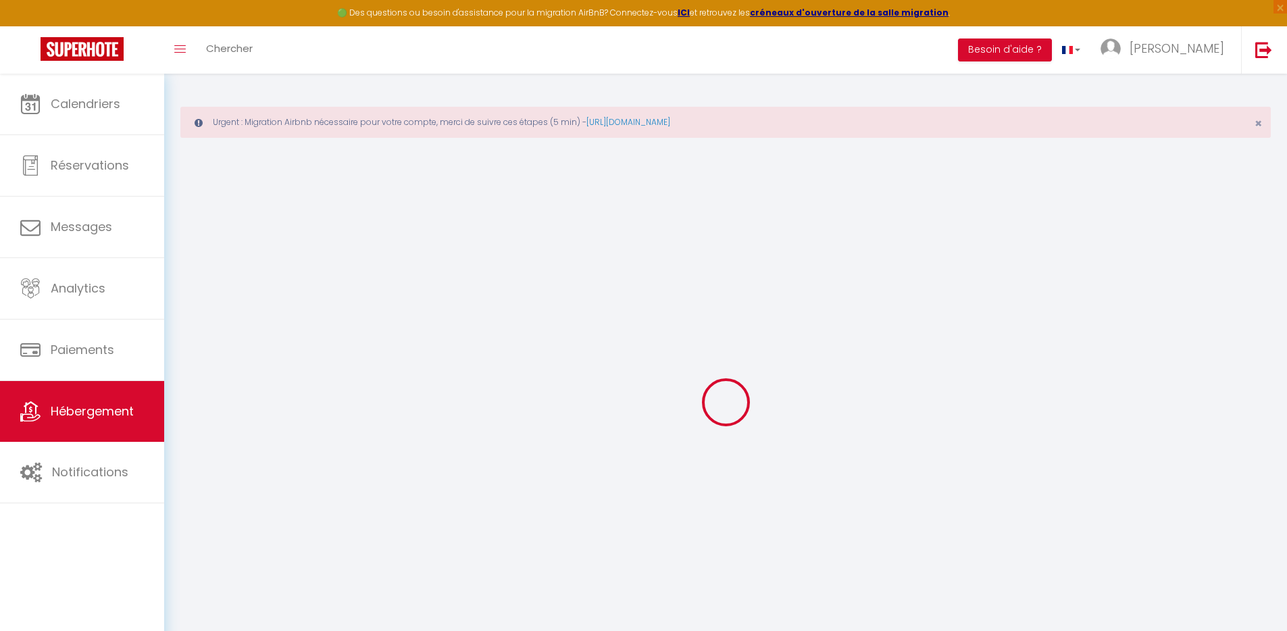
select select
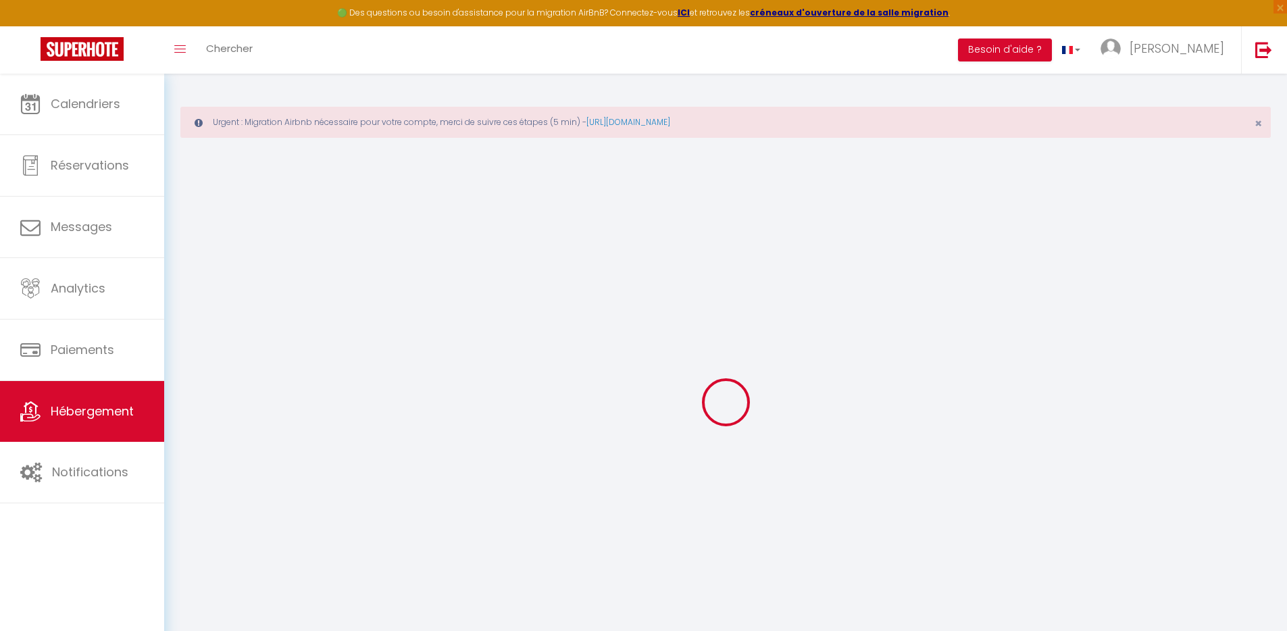
checkbox input "false"
select select
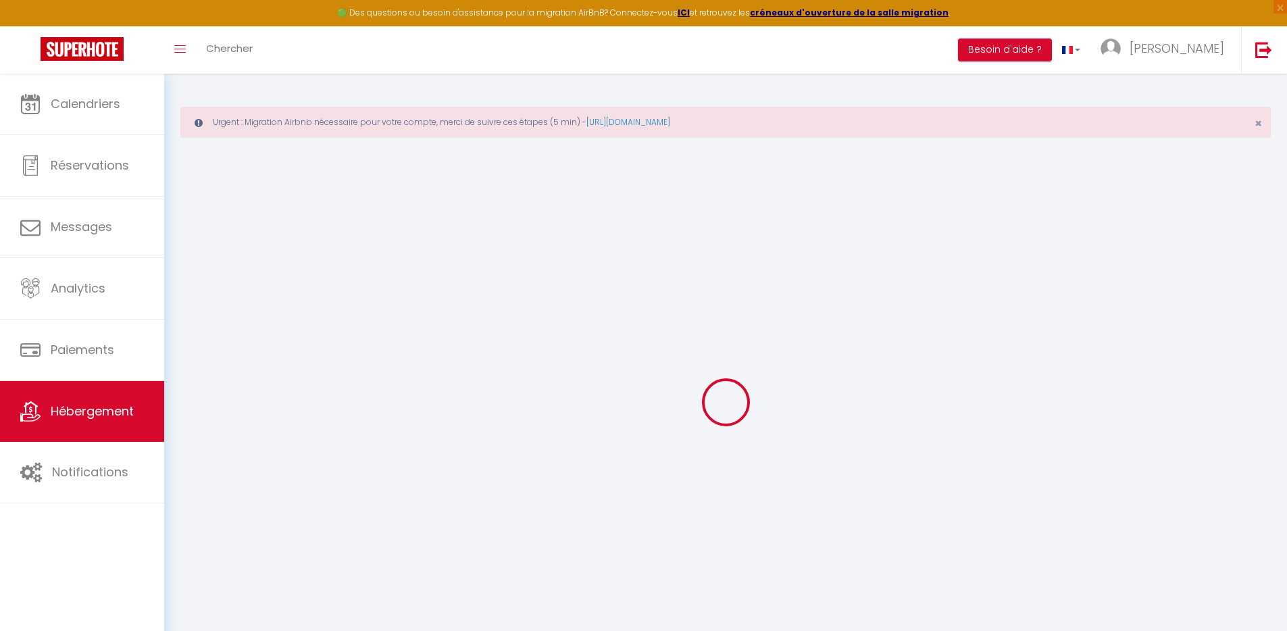
select select
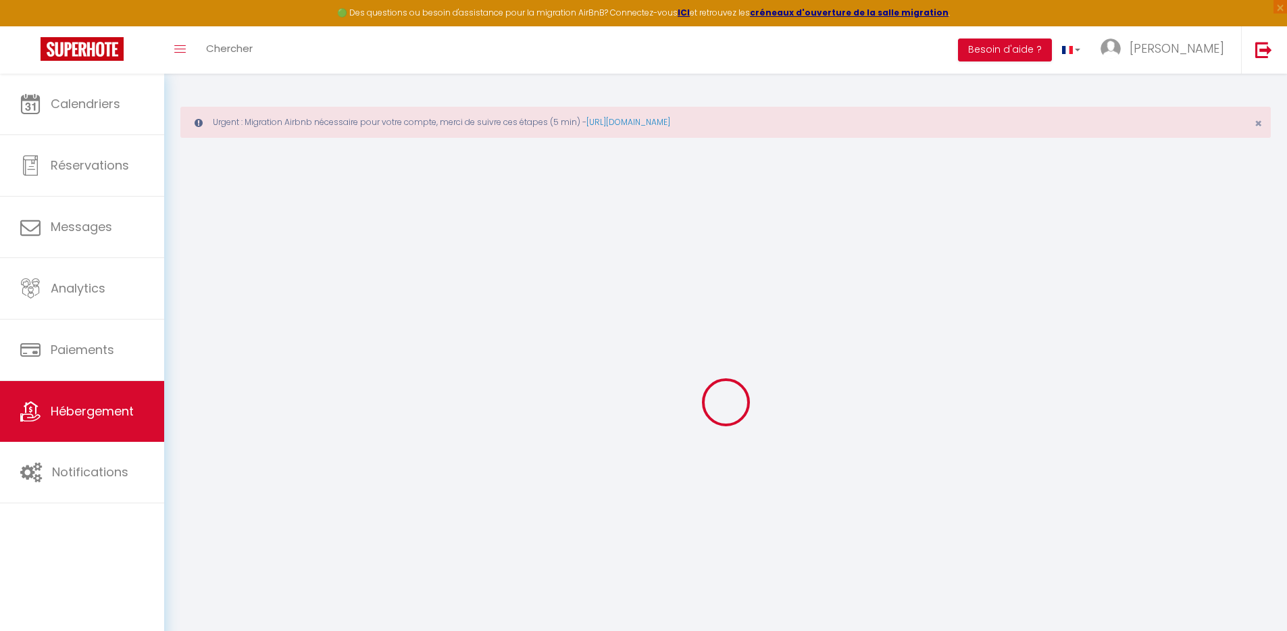
select select
checkbox input "false"
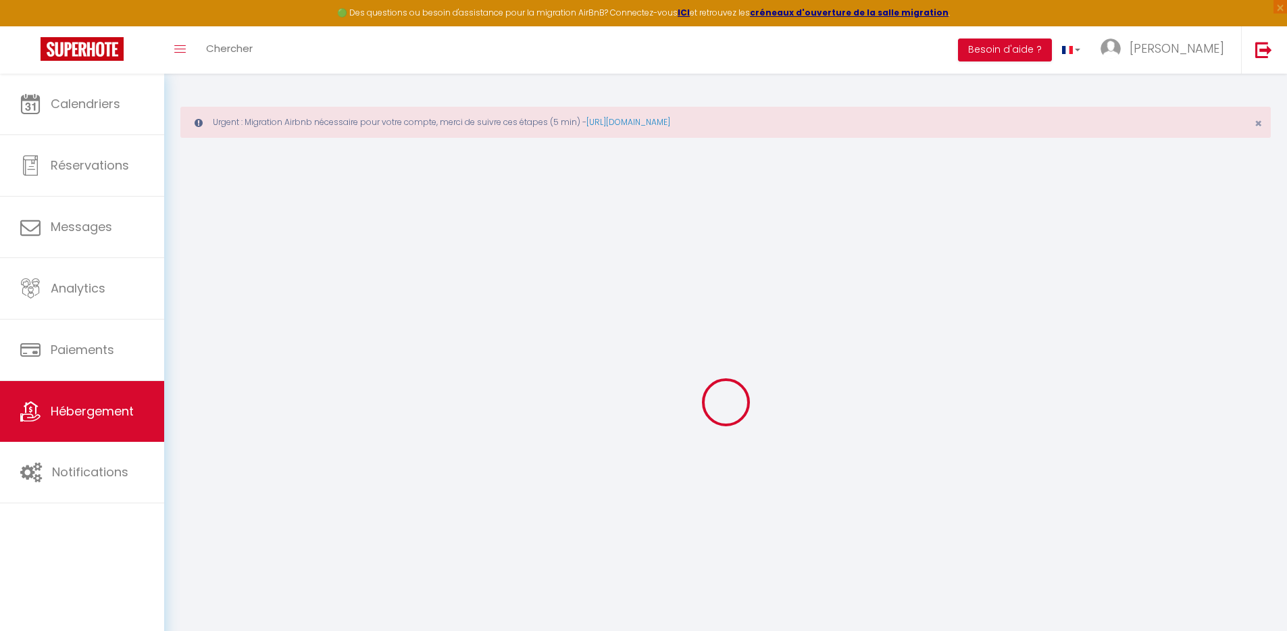
checkbox input "false"
select select
type input "La Maison du Grand Large"
type input "[PERSON_NAME]"
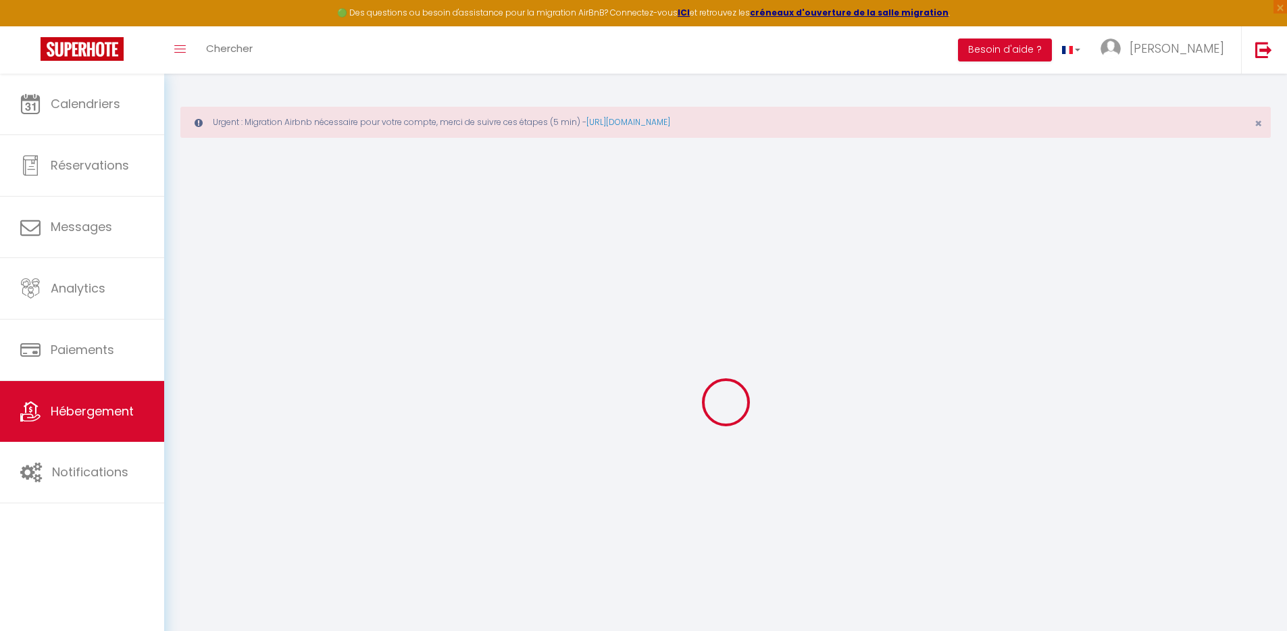
type input "Simoneau"
select select "6"
select select "2"
type input "80"
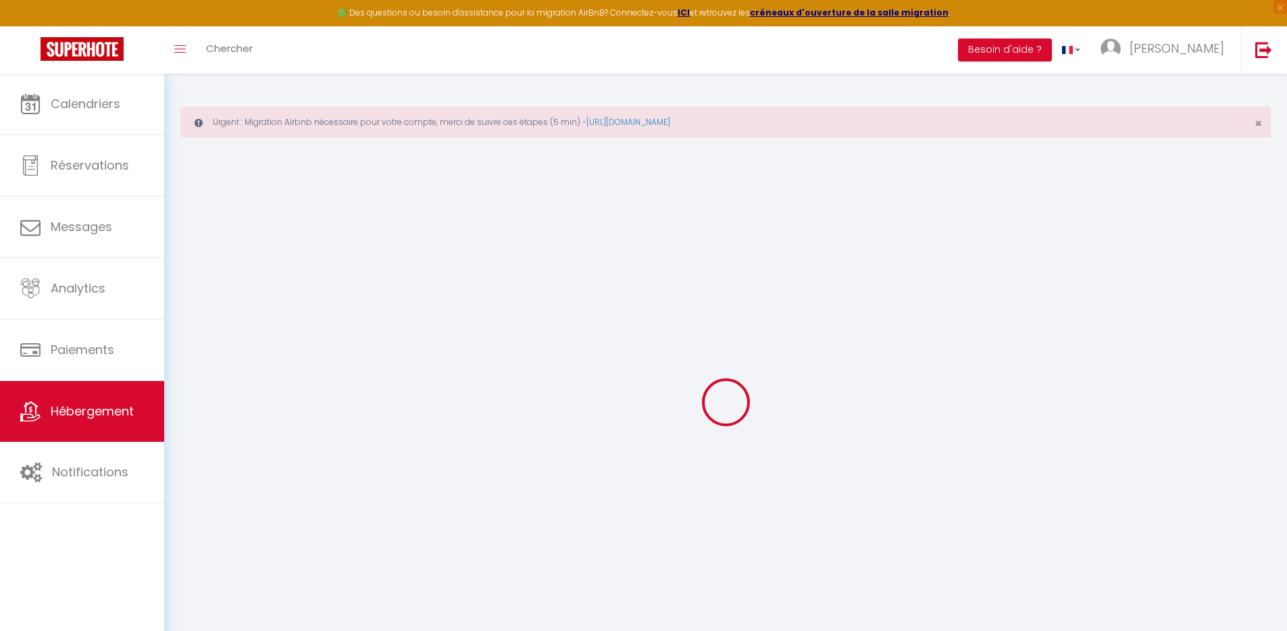
type input "600"
select select
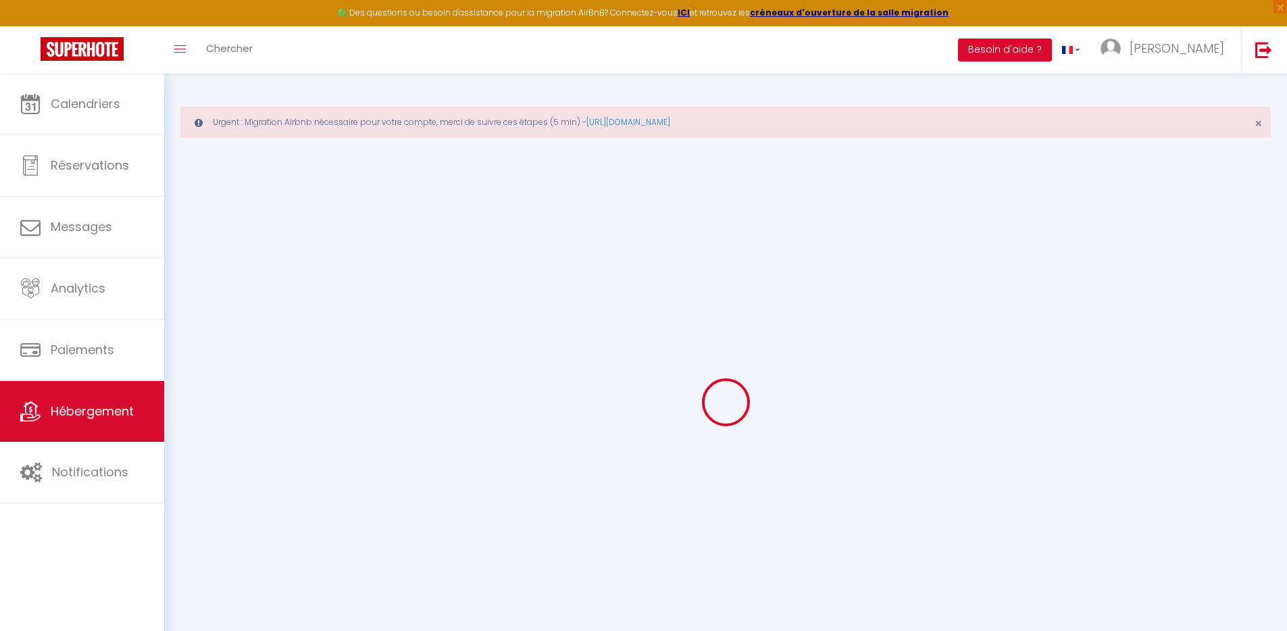
select select
type input "[STREET_ADDRESS]"
type input "44760"
type input "La Bernerie-en-Retz"
type input "[EMAIL_ADDRESS][DOMAIN_NAME]"
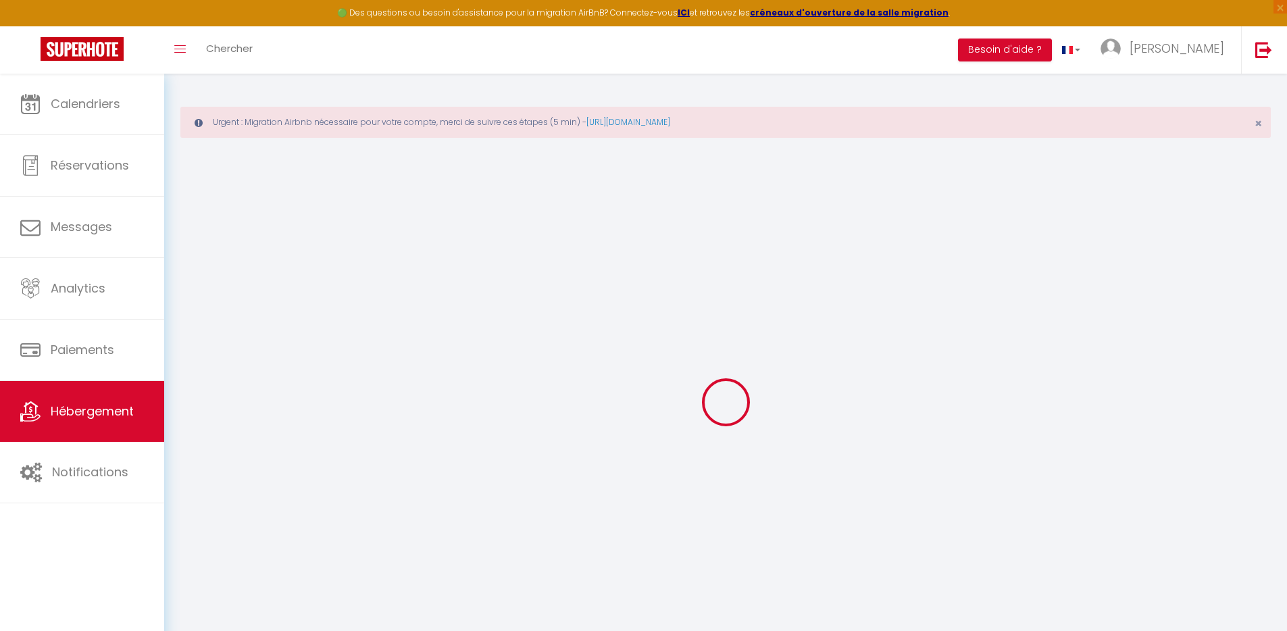
select select "15682"
checkbox input "false"
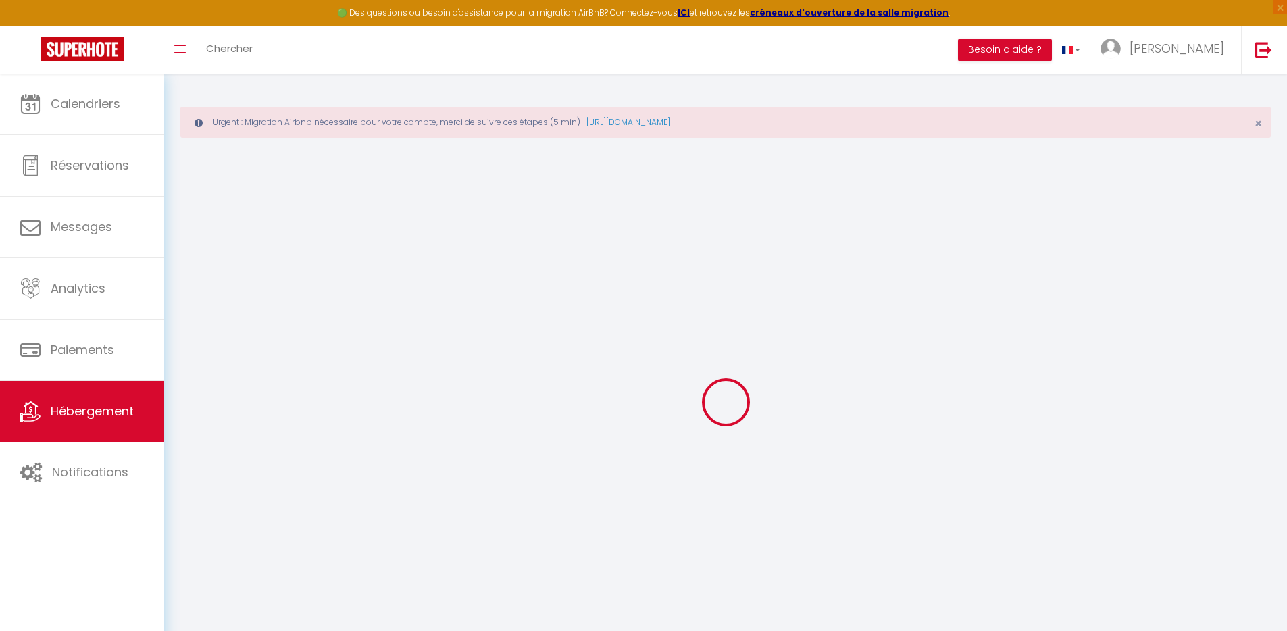
type input "0"
select select
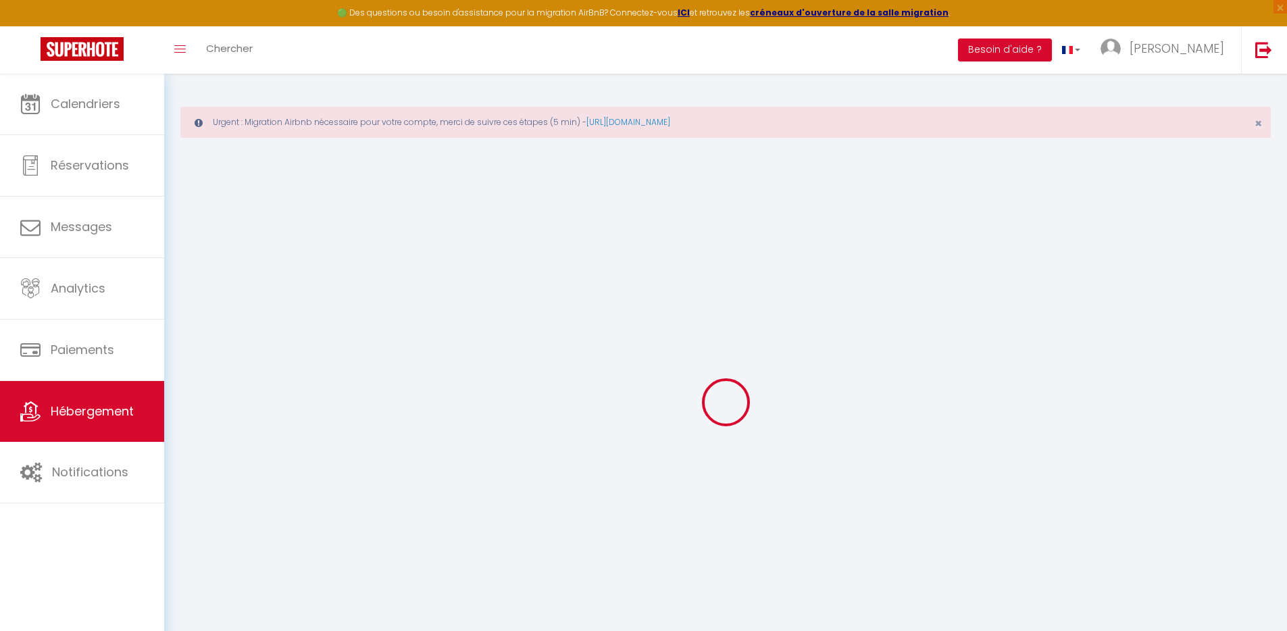
select select
checkbox input "false"
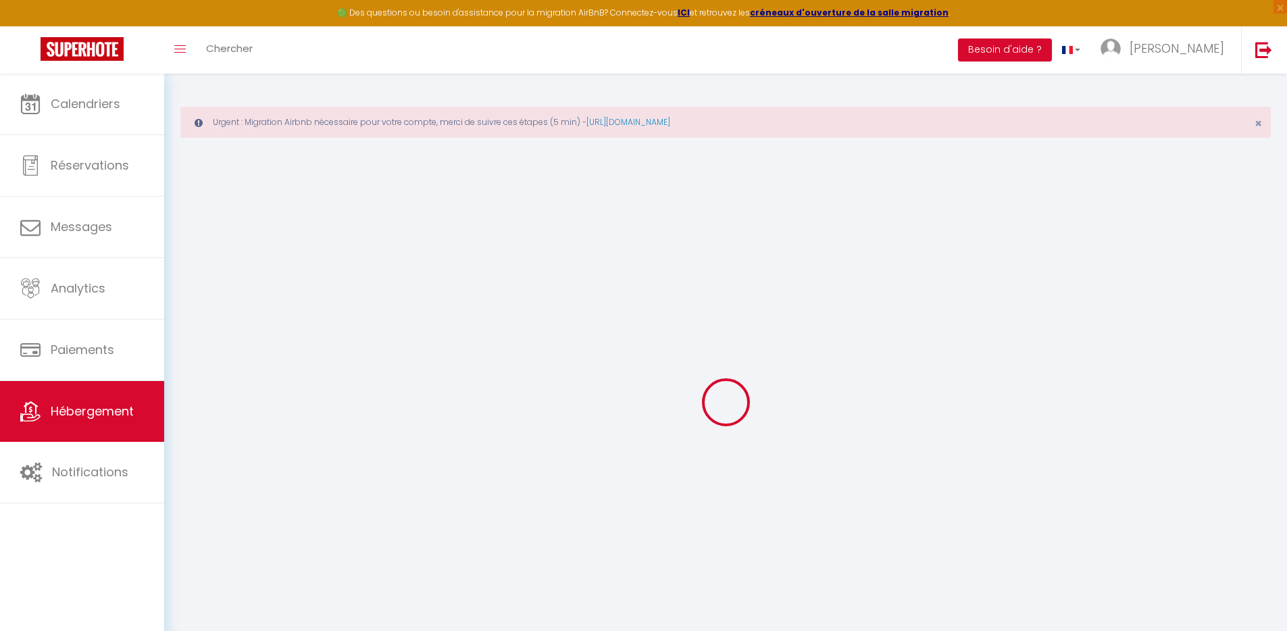
checkbox input "false"
select select
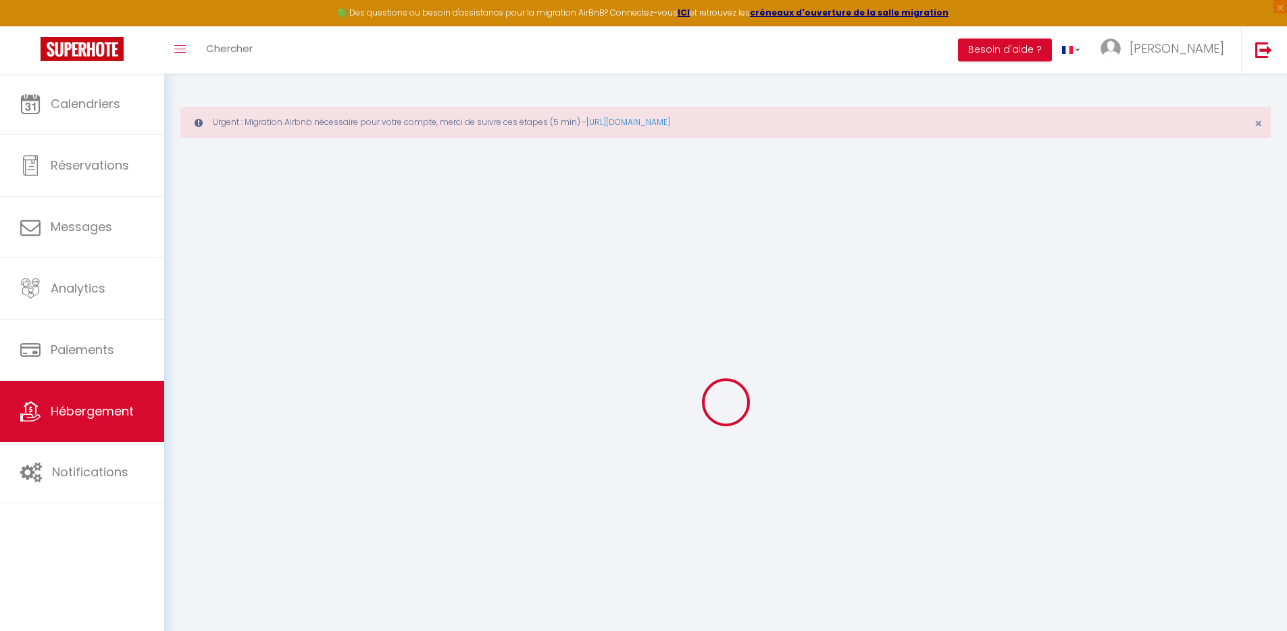
select select
checkbox input "false"
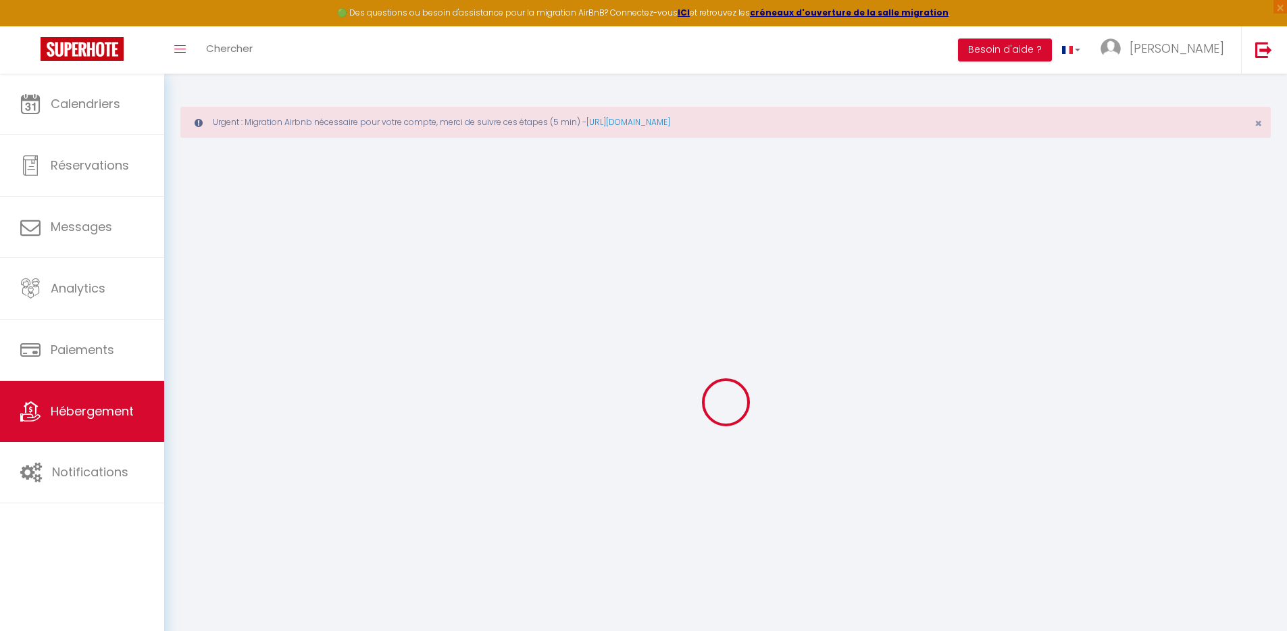
checkbox input "false"
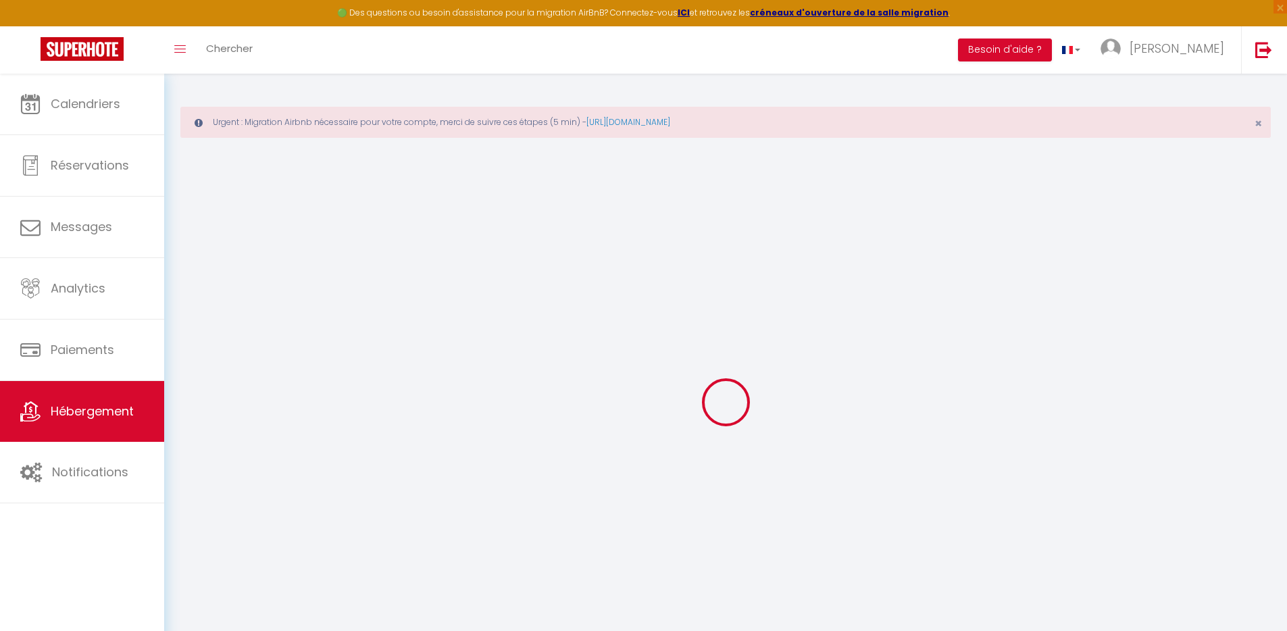
checkbox input "false"
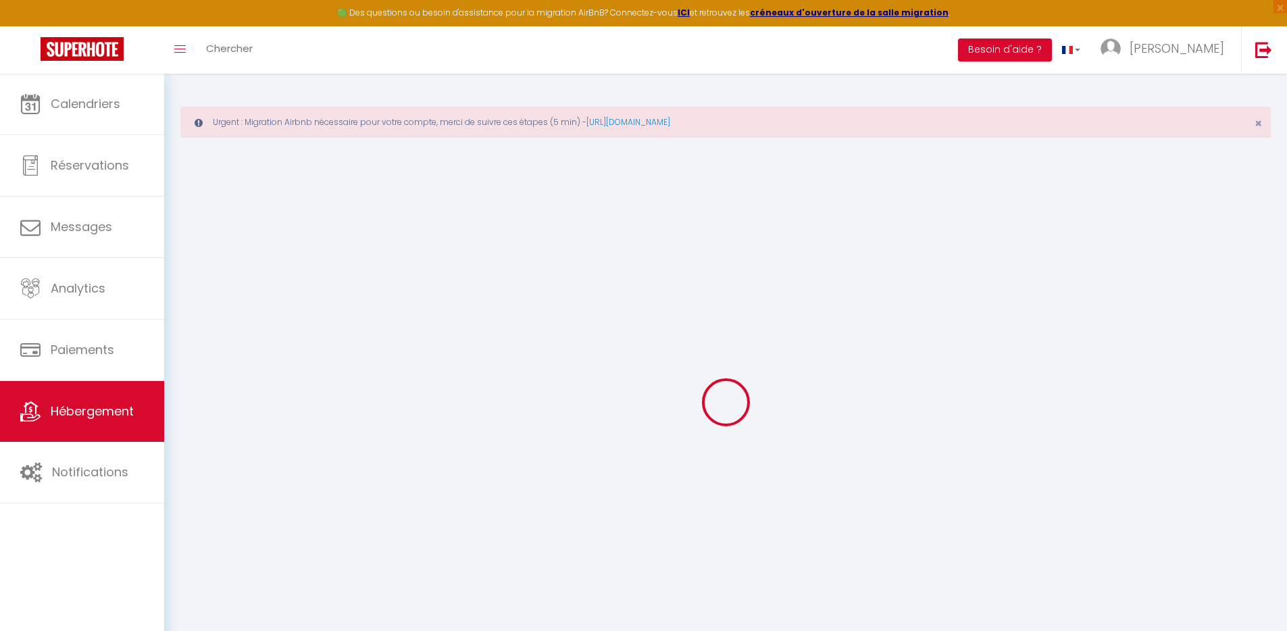
checkbox input "false"
select select "16:00"
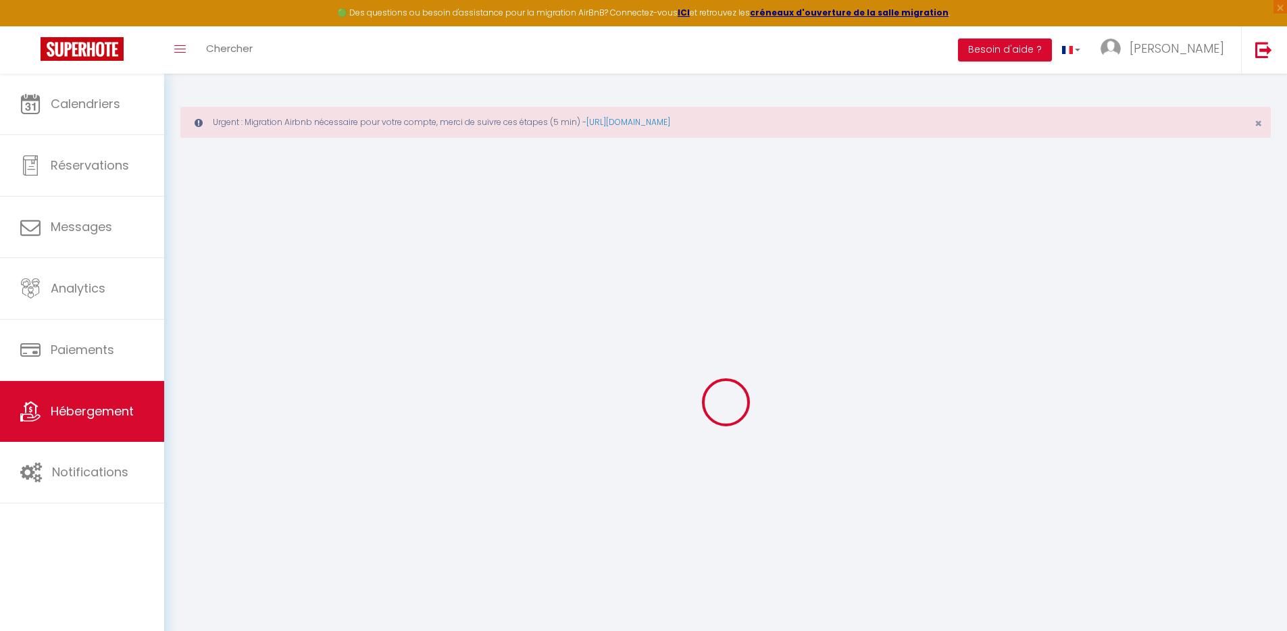
select select
select select "11:00"
select select "30"
select select "120"
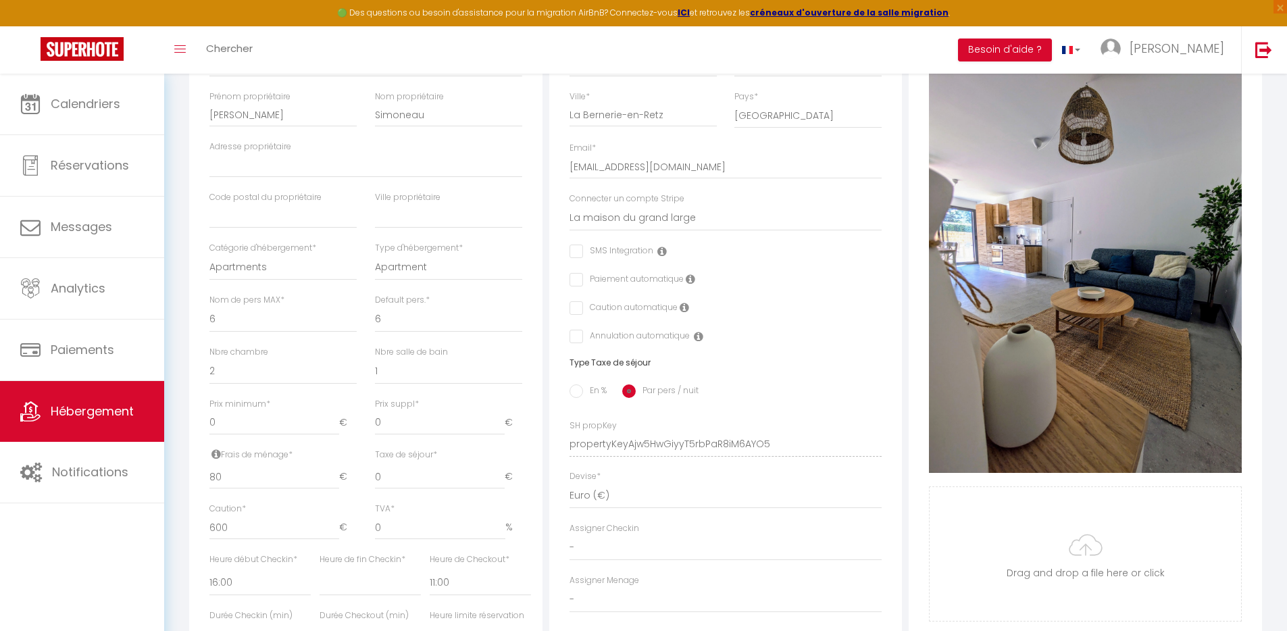
scroll to position [326, 0]
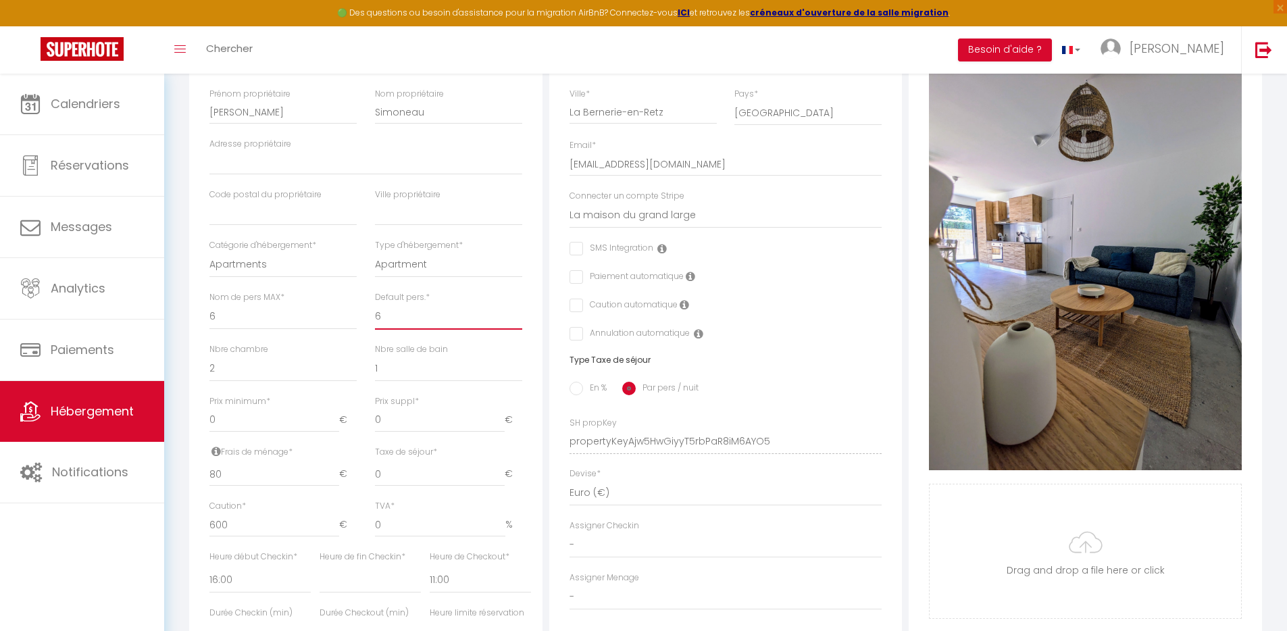
click at [424, 328] on select "1 2 3 4 5 6 7 8 9 10 11 12 13 14" at bounding box center [448, 317] width 147 height 26
select select "4"
click at [375, 314] on select "1 2 3 4 5 6 7 8 9 10 11 12 13 14" at bounding box center [448, 317] width 147 height 26
select select
checkbox input "false"
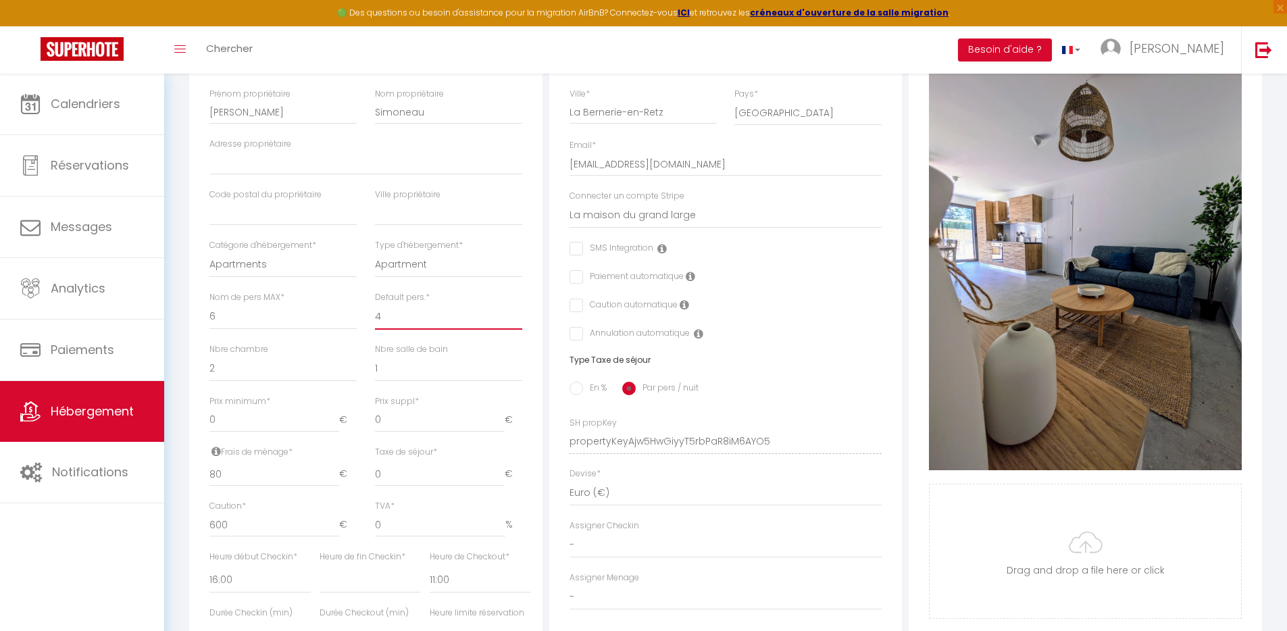
checkbox input "false"
click at [401, 428] on input "0" at bounding box center [440, 420] width 130 height 24
select select
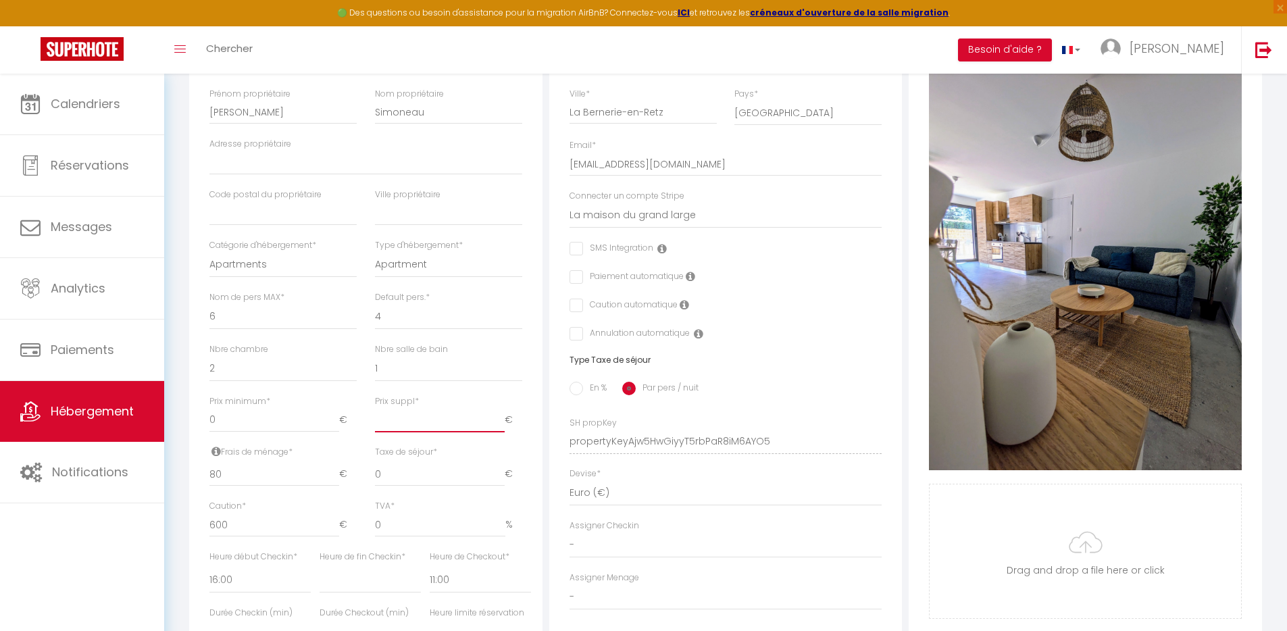
checkbox input "false"
type input "1"
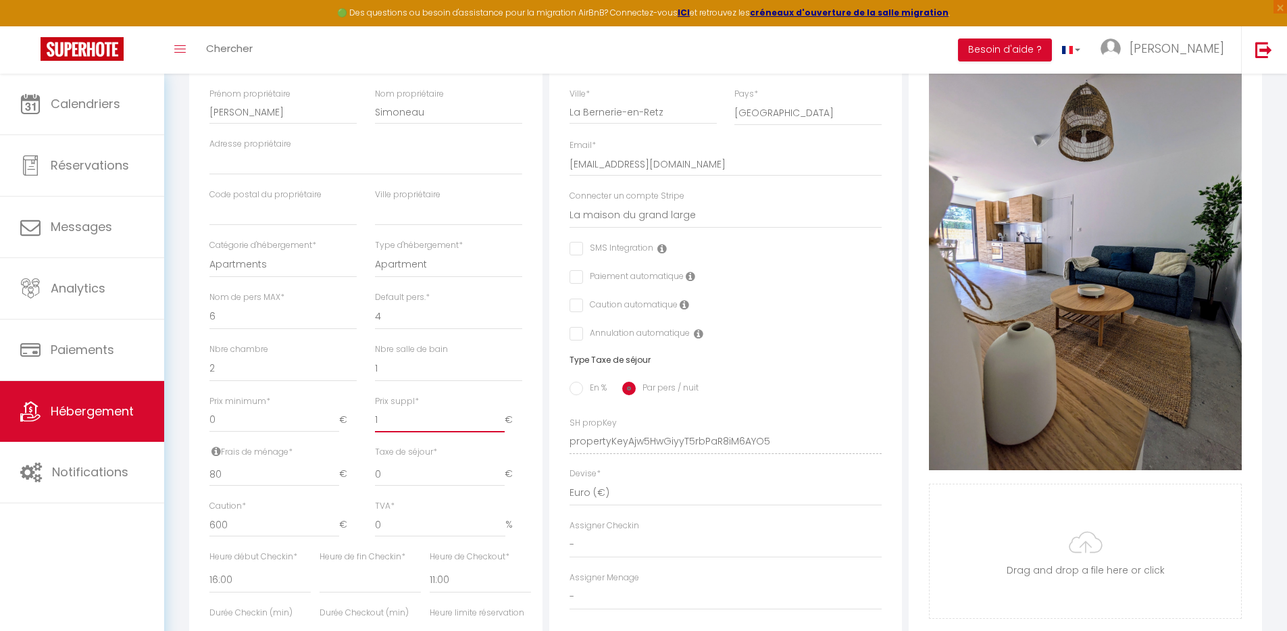
select select
checkbox input "false"
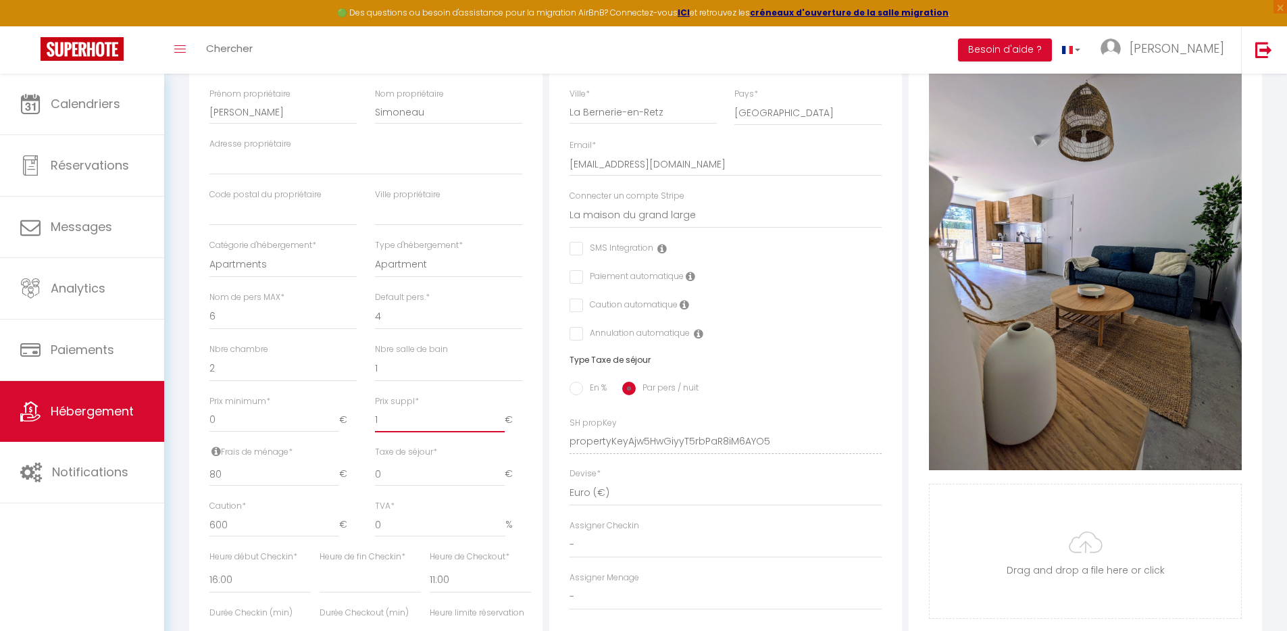
type input "12"
select select
checkbox input "false"
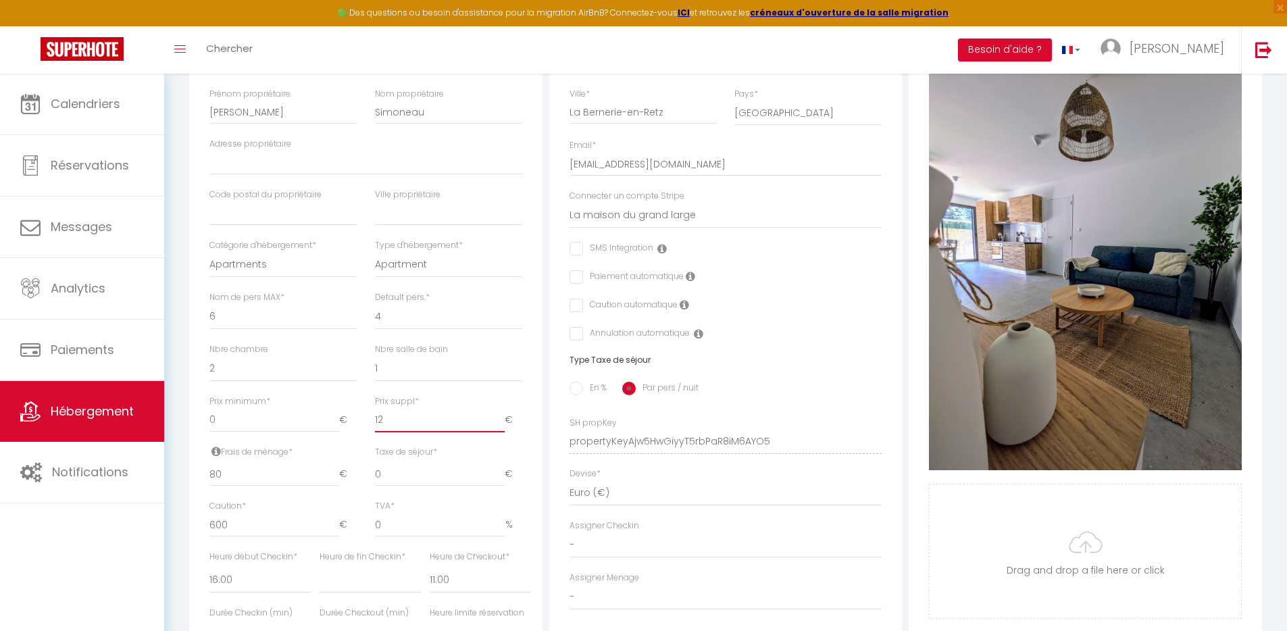
checkbox input "false"
type input "12"
click at [917, 555] on div "Photo Photo Supprimer Drag and drop a file here or click Ooops, something wrong…" at bounding box center [1085, 432] width 353 height 912
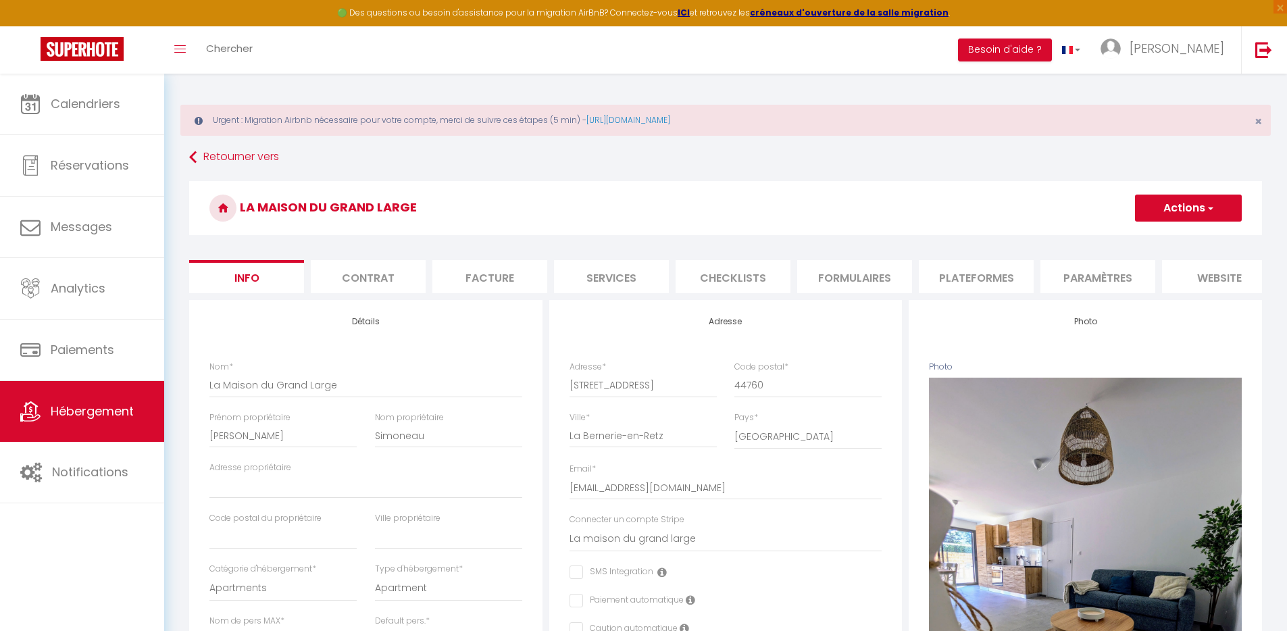
scroll to position [0, 0]
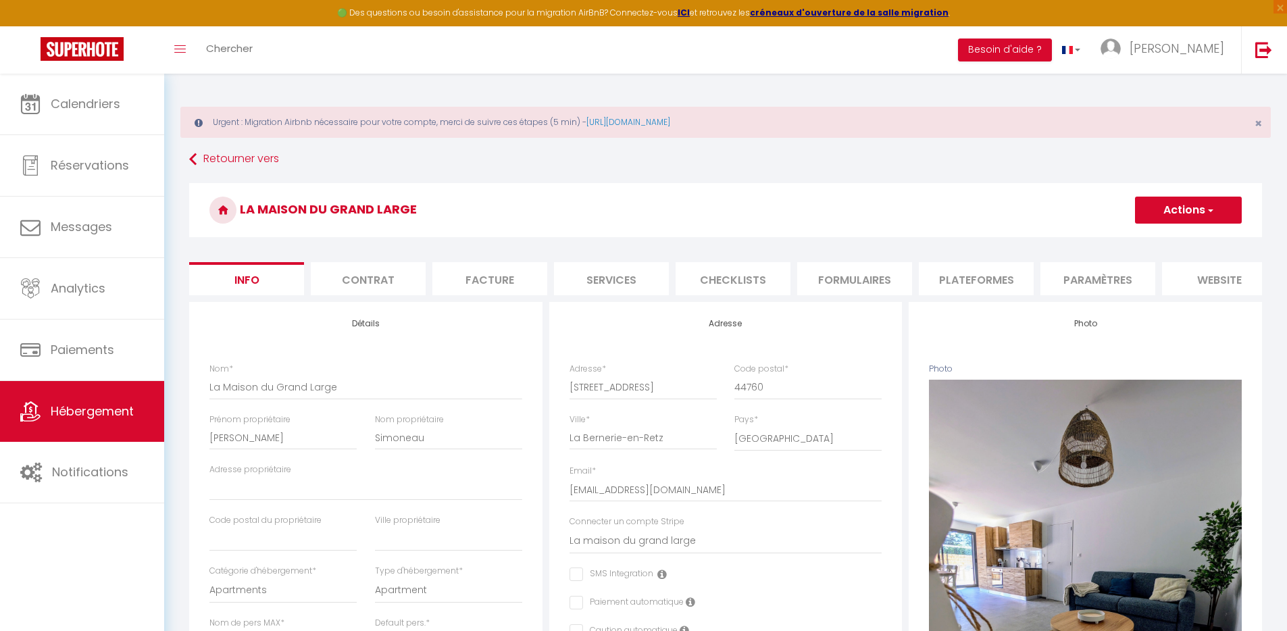
click at [1180, 216] on button "Actions" at bounding box center [1188, 210] width 107 height 27
click at [1150, 237] on input "Enregistrer" at bounding box center [1135, 240] width 50 height 14
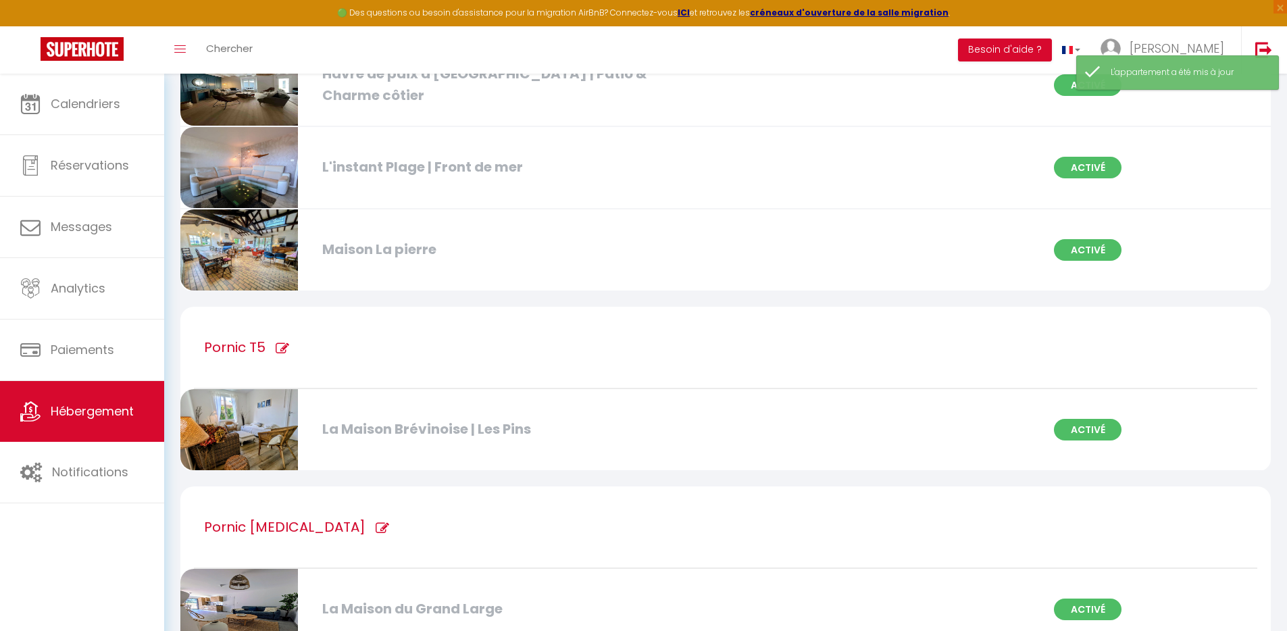
scroll to position [403, 0]
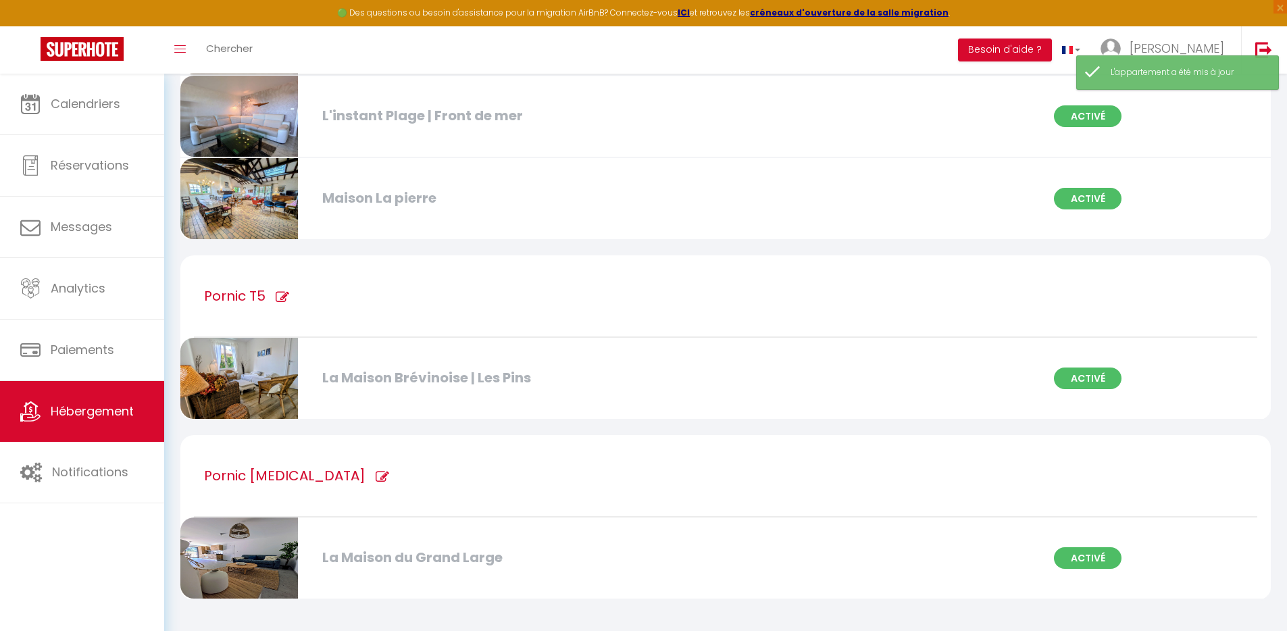
click at [420, 558] on div "La Maison du Grand Large" at bounding box center [491, 557] width 351 height 21
select select "3"
select select "2"
select select "1"
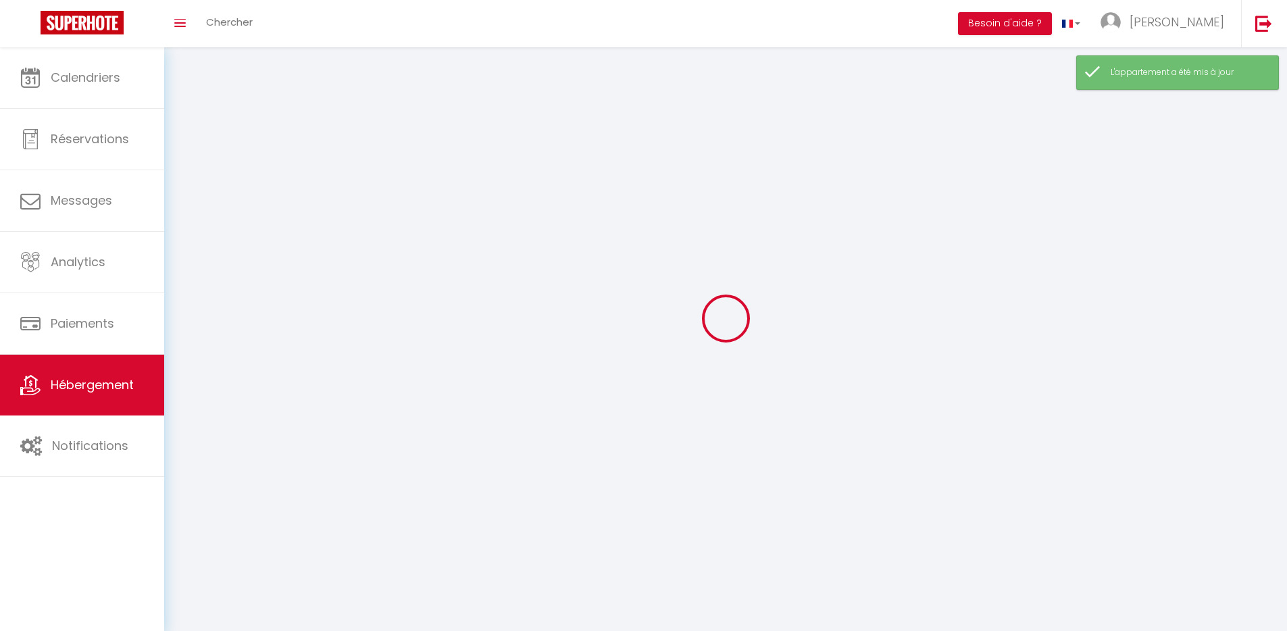
select select
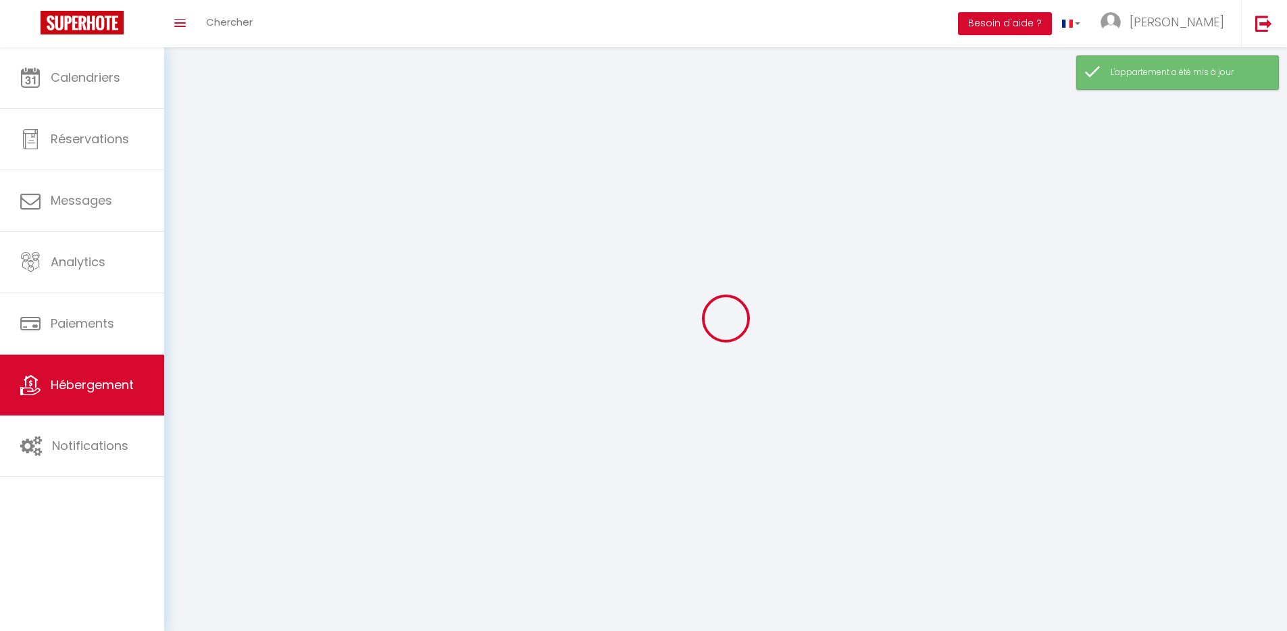
select select
checkbox input "false"
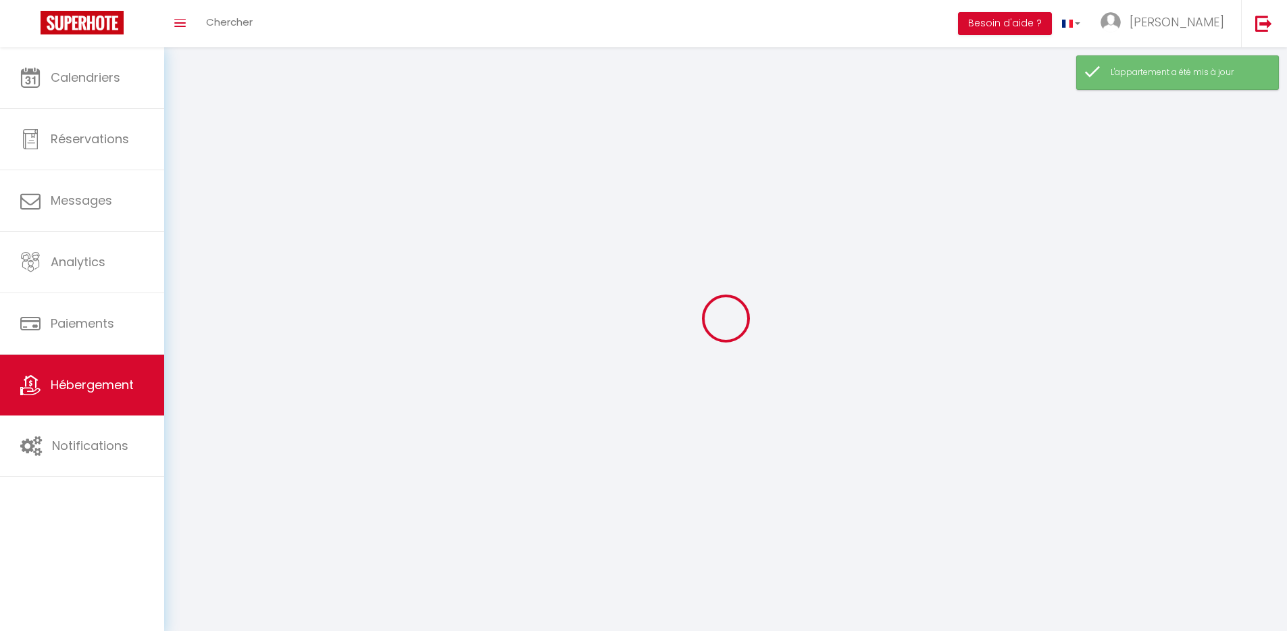
checkbox input "false"
select select
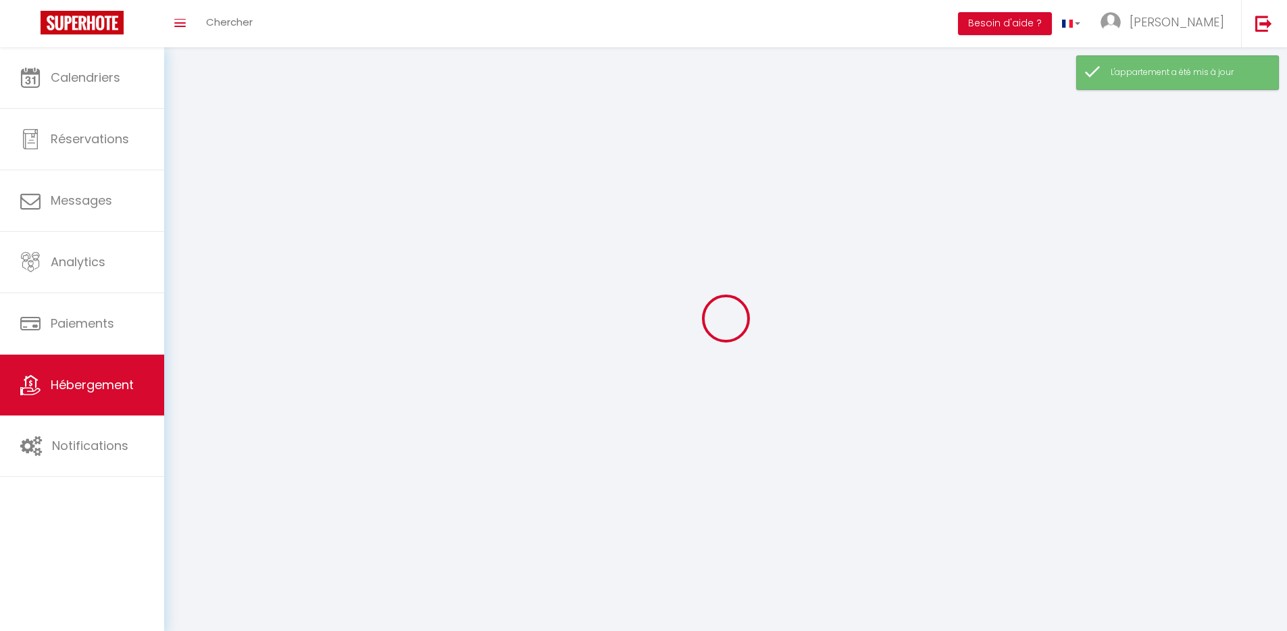
select select
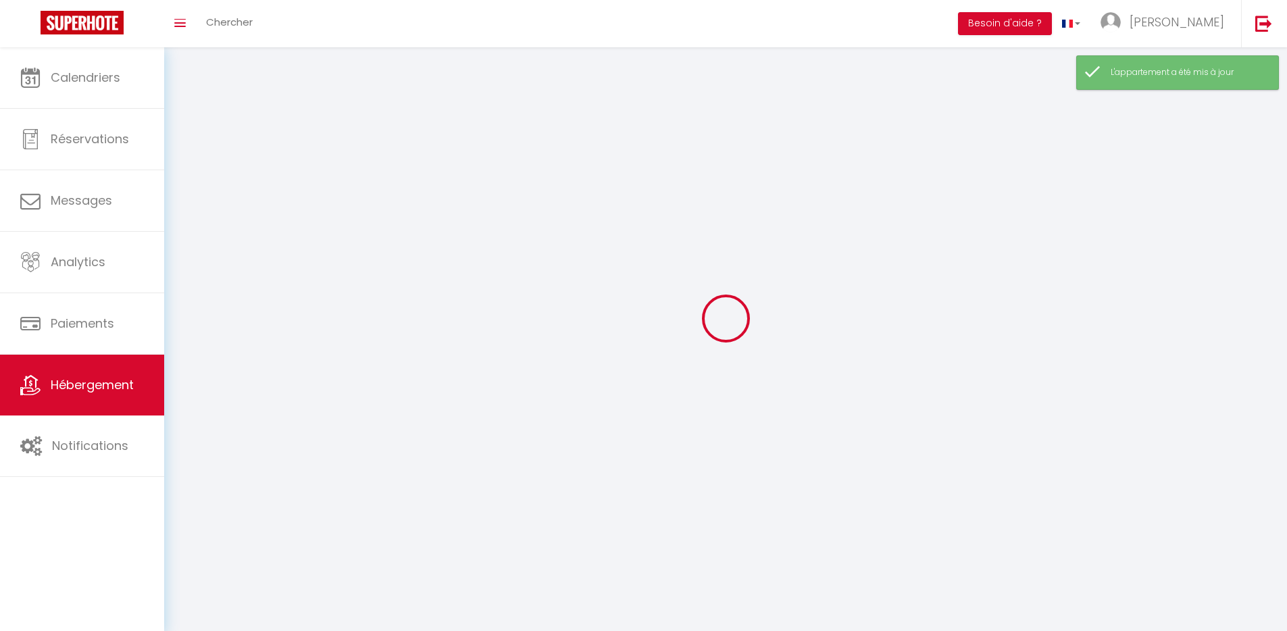
checkbox input "false"
select select
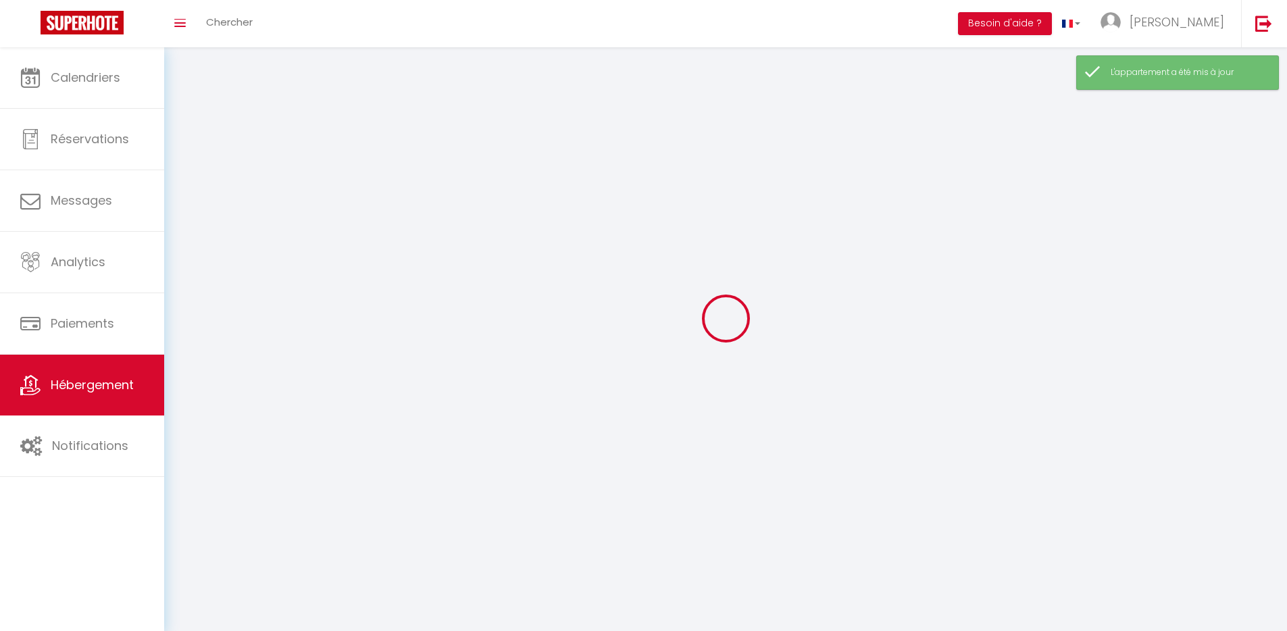
select select
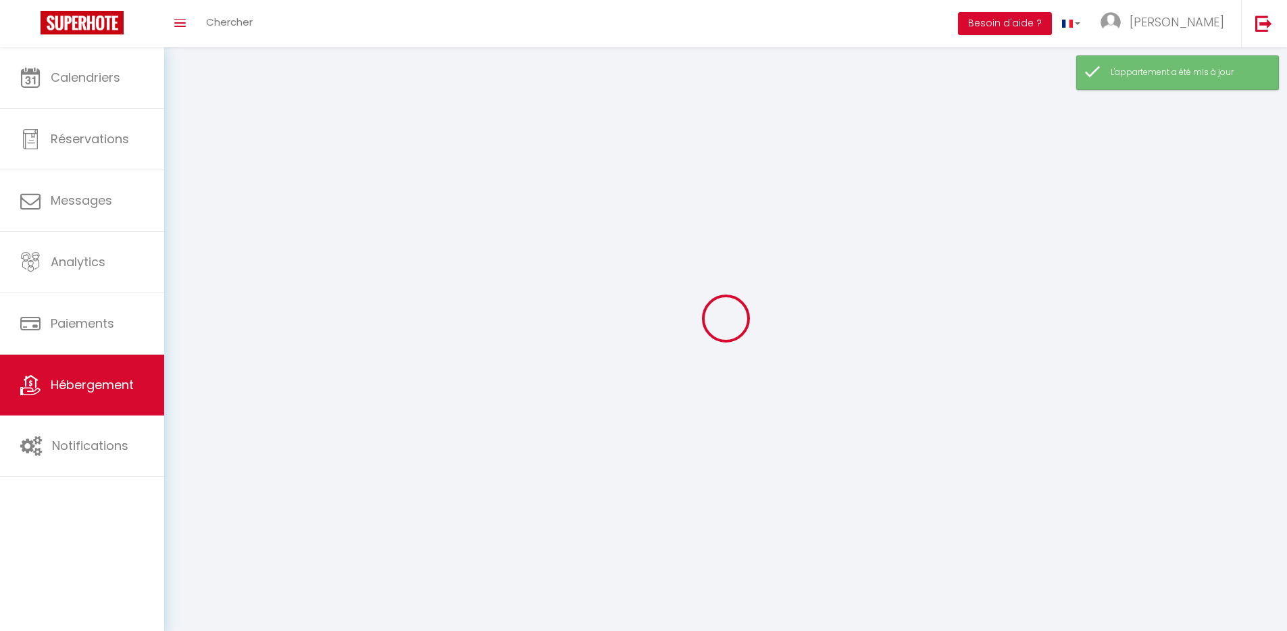
select select
checkbox input "false"
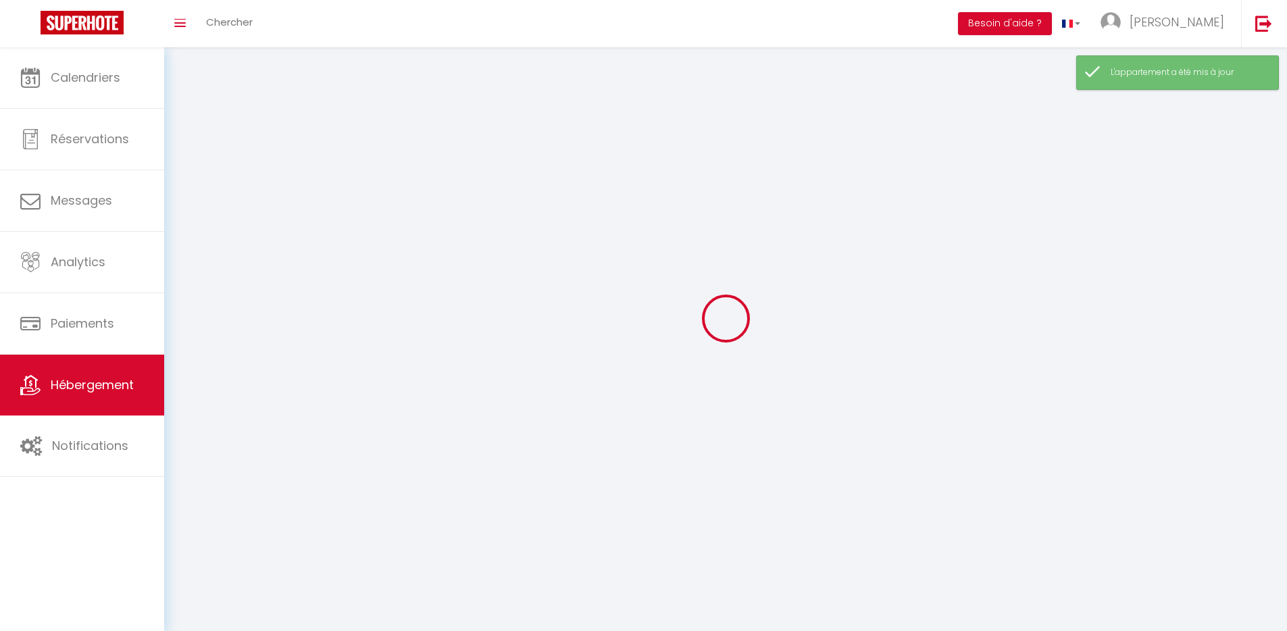
checkbox input "false"
select select
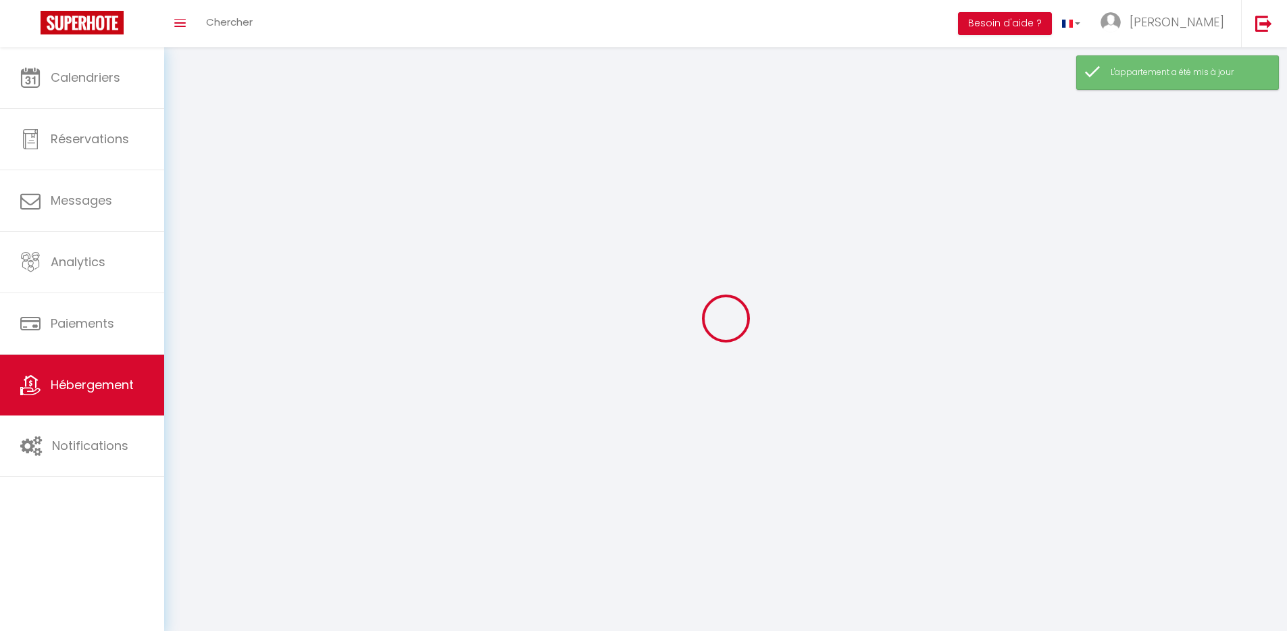
select select
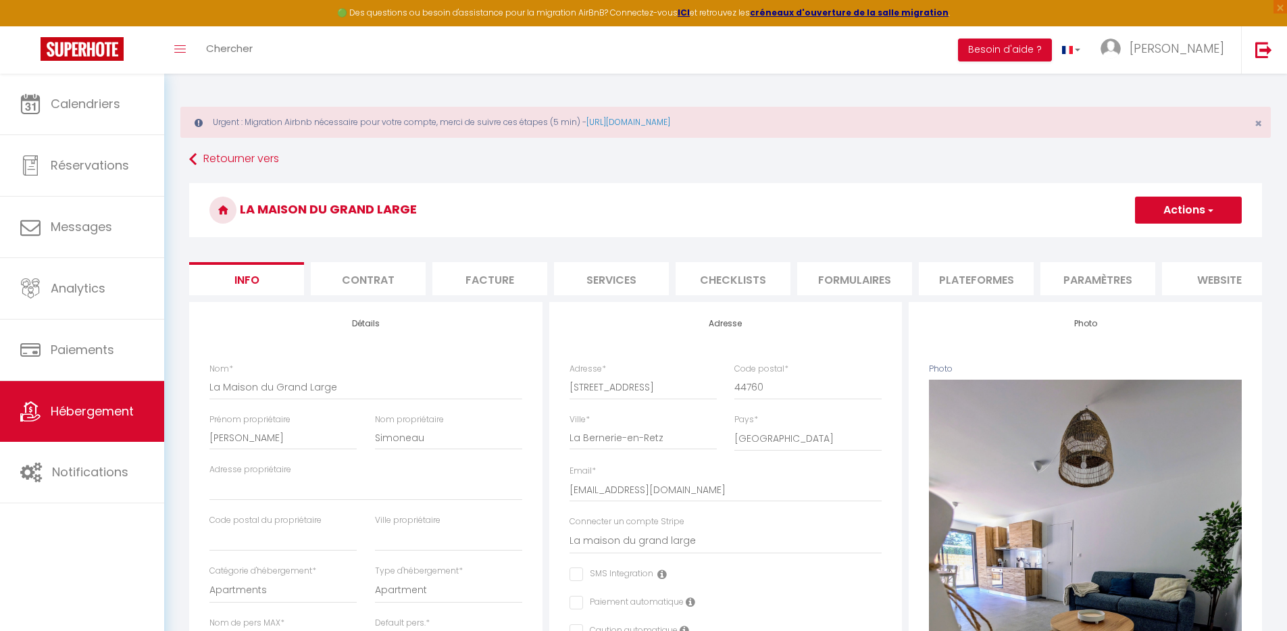
drag, startPoint x: 963, startPoint y: 280, endPoint x: 1003, endPoint y: 282, distance: 40.6
click at [963, 280] on li "Plateformes" at bounding box center [976, 278] width 115 height 33
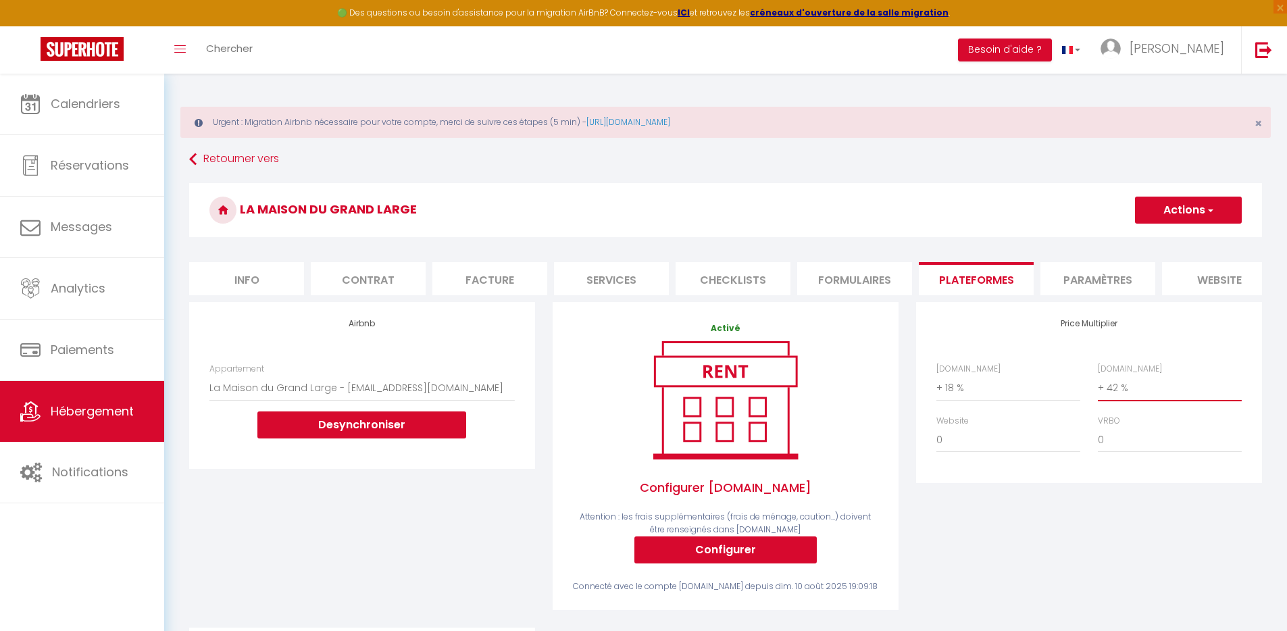
click at [1123, 396] on select "0 + 1 % + 2 % + 3 % + 4 % + 5 % + 6 % + 7 % + 8 % + 9 %" at bounding box center [1170, 388] width 144 height 26
click at [1098, 385] on select "0 + 1 % + 2 % + 3 % + 4 % + 5 % + 6 % + 7 % + 8 % + 9 %" at bounding box center [1170, 388] width 144 height 26
click at [1136, 401] on select "0 + 1 % + 2 % + 3 % + 4 % + 5 % + 6 % + 7 % + 8 % + 9 %" at bounding box center [1170, 388] width 144 height 26
click at [1098, 385] on select "0 + 1 % + 2 % + 3 % + 4 % + 5 % + 6 % + 7 % + 8 % + 9 %" at bounding box center [1170, 388] width 144 height 26
click at [960, 446] on select "0 + 1 % + 2 % + 3 % + 4 % + 5 % + 6 % + 7 % + 8 % + 9 %" at bounding box center [1009, 440] width 144 height 26
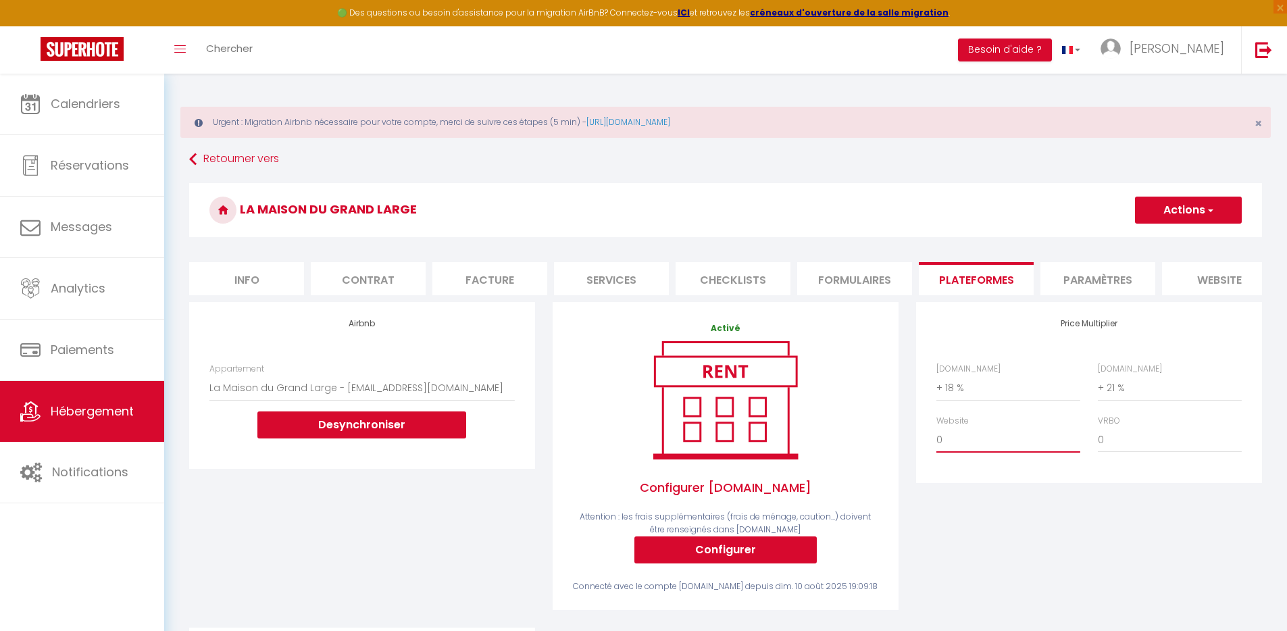
click at [937, 437] on select "0 + 1 % + 2 % + 3 % + 4 % + 5 % + 6 % + 7 % + 8 % + 9 %" at bounding box center [1009, 440] width 144 height 26
drag, startPoint x: 1068, startPoint y: 589, endPoint x: 1069, endPoint y: 566, distance: 22.3
click at [1068, 589] on div "Price Multiplier [DOMAIN_NAME] 0 + 1 % + 2 % + 3 % + 4 % + 5 % + 6 % + 7 %" at bounding box center [1089, 465] width 364 height 326
click at [1162, 210] on button "Actions" at bounding box center [1188, 210] width 107 height 27
click at [1161, 239] on link "Enregistrer" at bounding box center [1188, 240] width 107 height 18
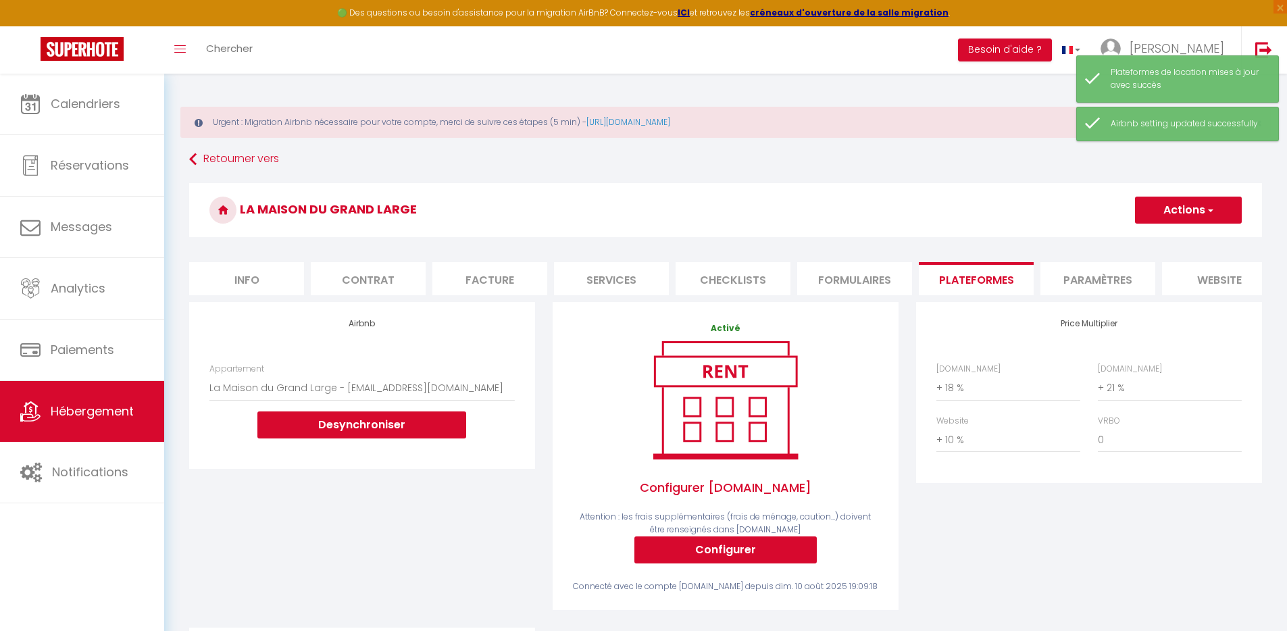
click at [1108, 280] on li "Paramètres" at bounding box center [1098, 278] width 115 height 33
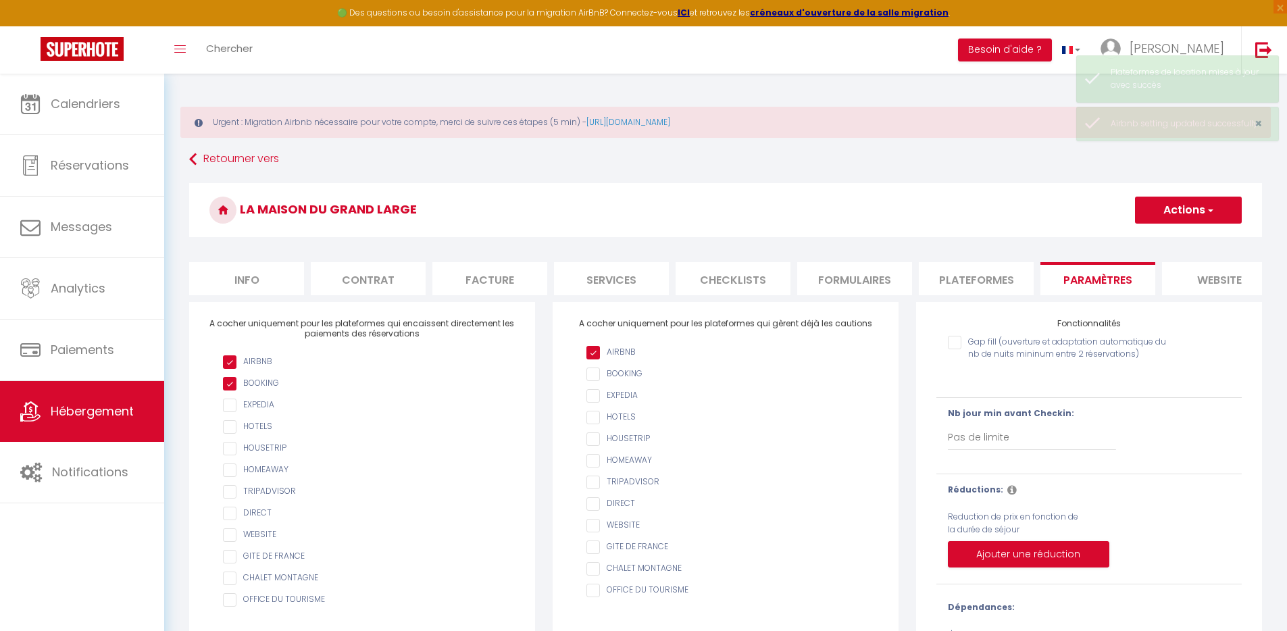
click at [991, 349] on input "Gap fill (ouverture et adaptation automatique du nb de nuits mininum entre 2 ré…" at bounding box center [1063, 343] width 230 height 14
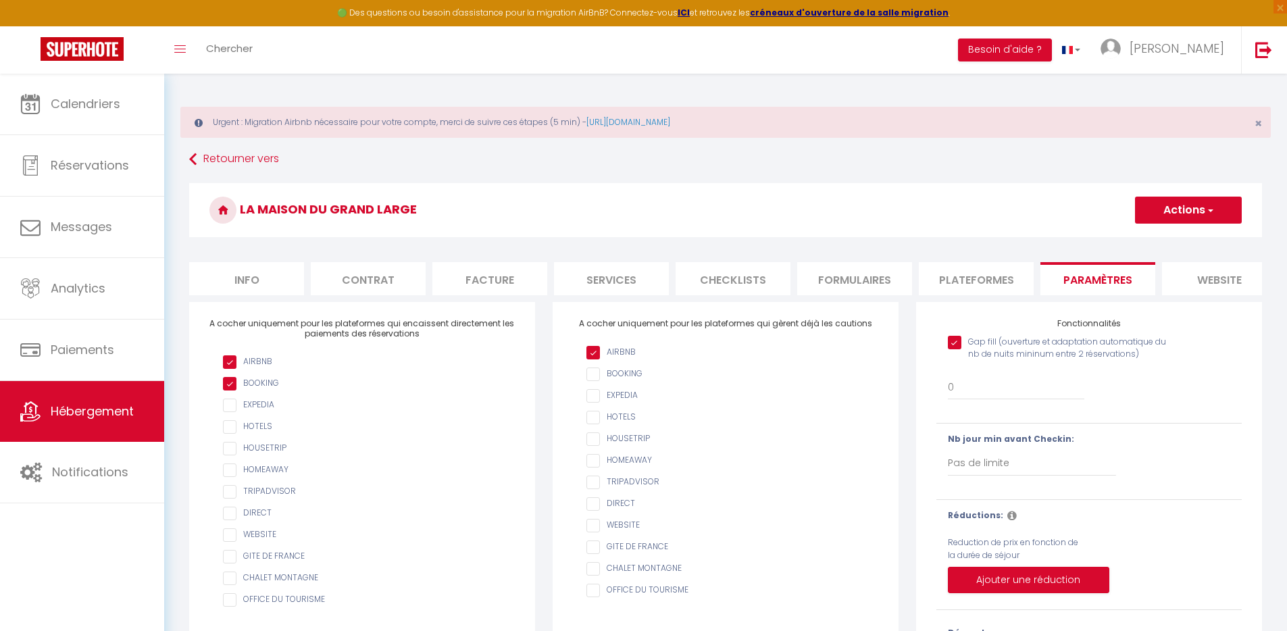
click at [1192, 205] on button "Actions" at bounding box center [1188, 210] width 107 height 27
click at [1164, 237] on input "Enregistrer" at bounding box center [1173, 240] width 50 height 14
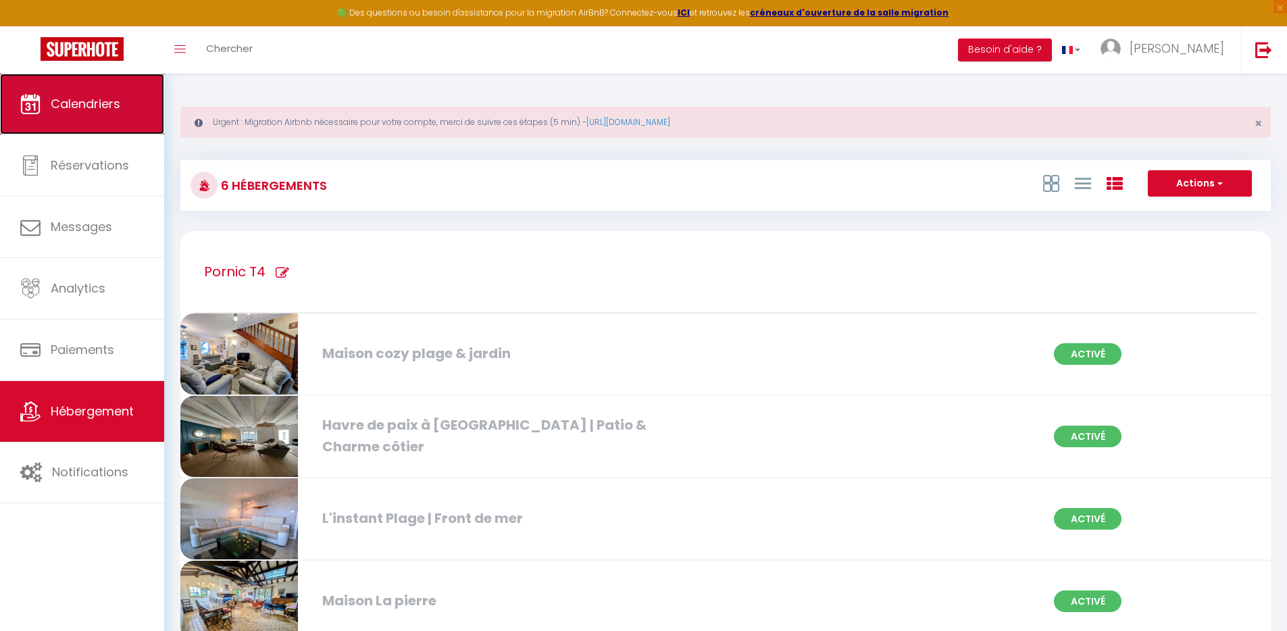
click at [55, 99] on span "Calendriers" at bounding box center [86, 103] width 70 height 17
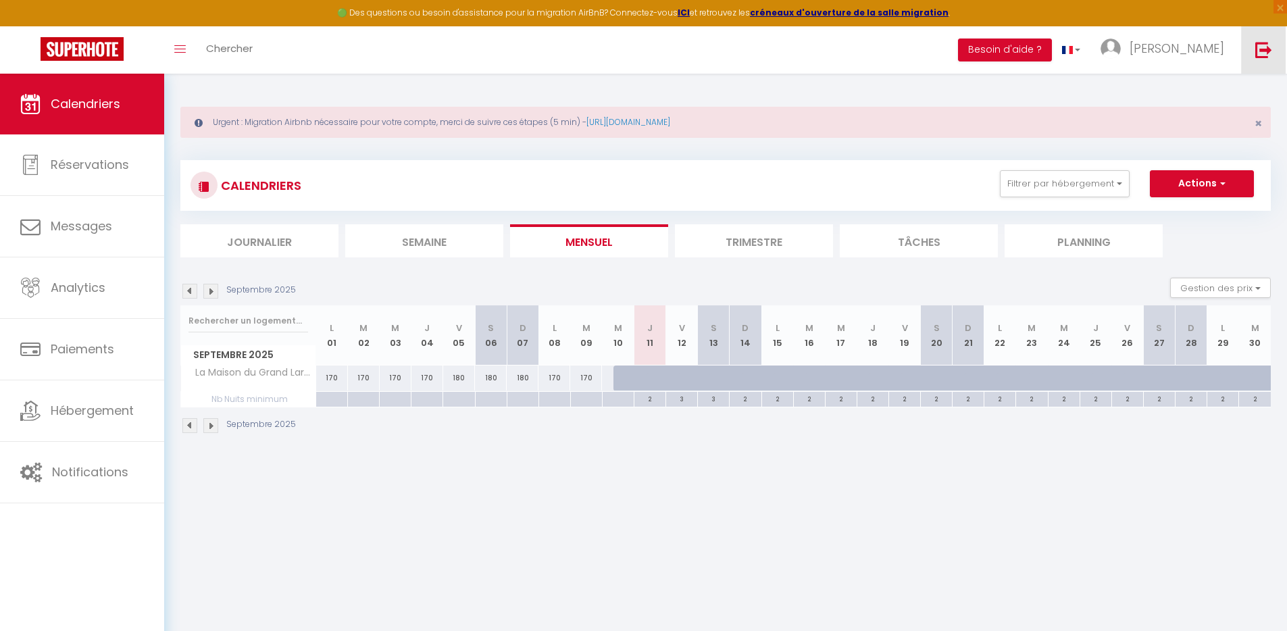
click at [1266, 64] on link at bounding box center [1263, 49] width 45 height 47
